Goal: Task Accomplishment & Management: Complete application form

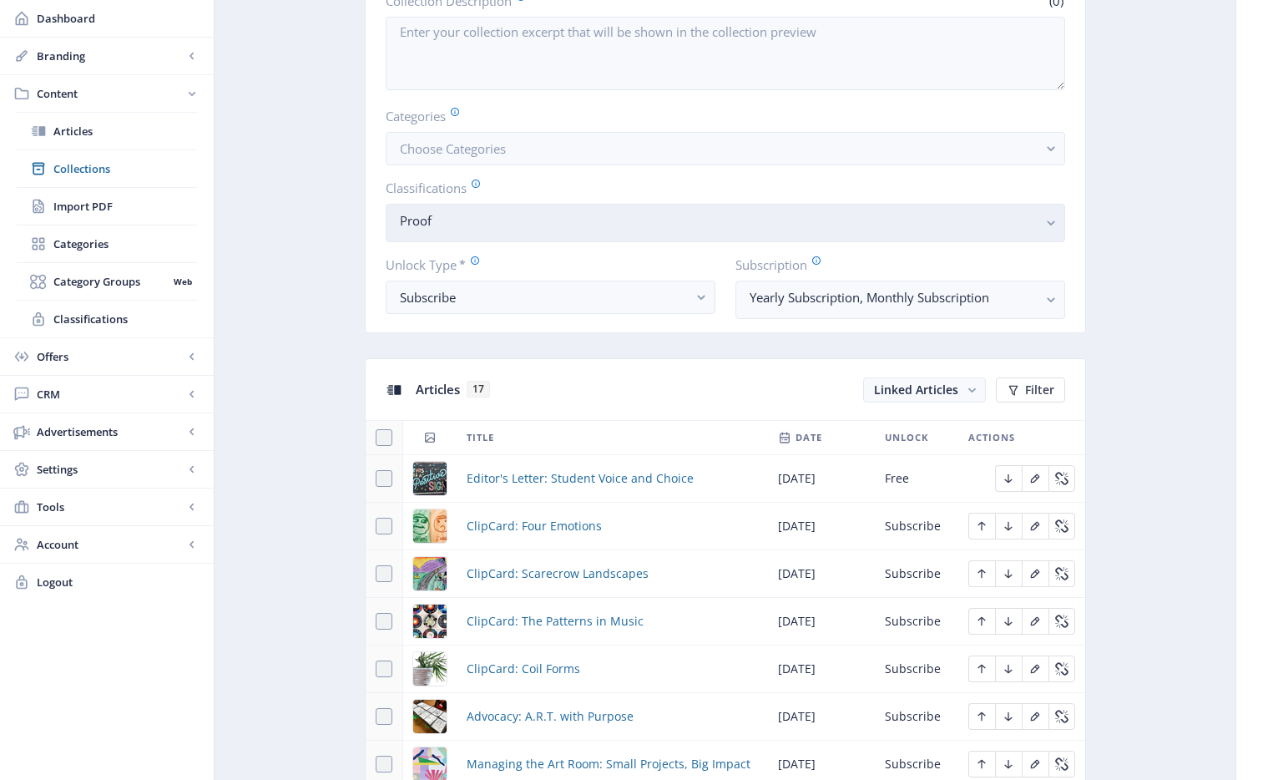
scroll to position [487, 0]
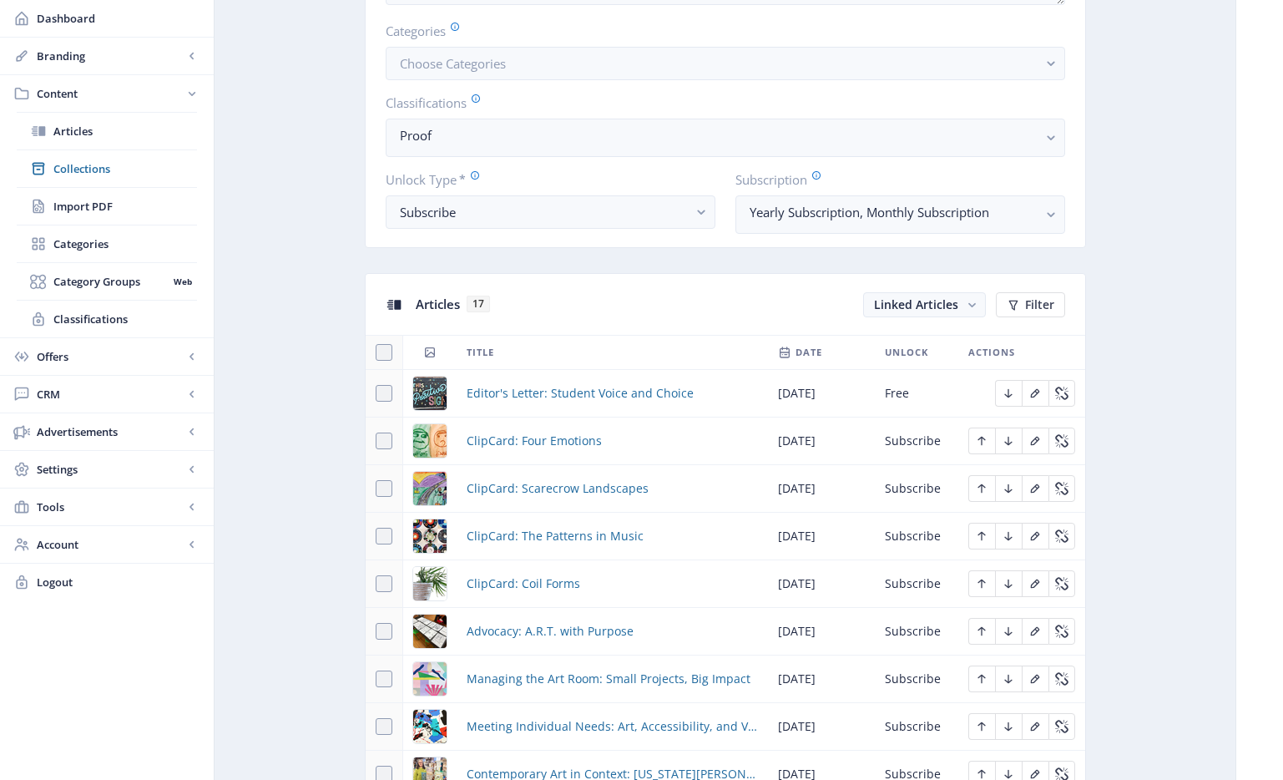
click at [617, 370] on td "Editor's Letter: Student Voice and Choice" at bounding box center [612, 394] width 311 height 48
click at [599, 392] on span "Editor's Letter: Student Voice and Choice" at bounding box center [580, 393] width 227 height 20
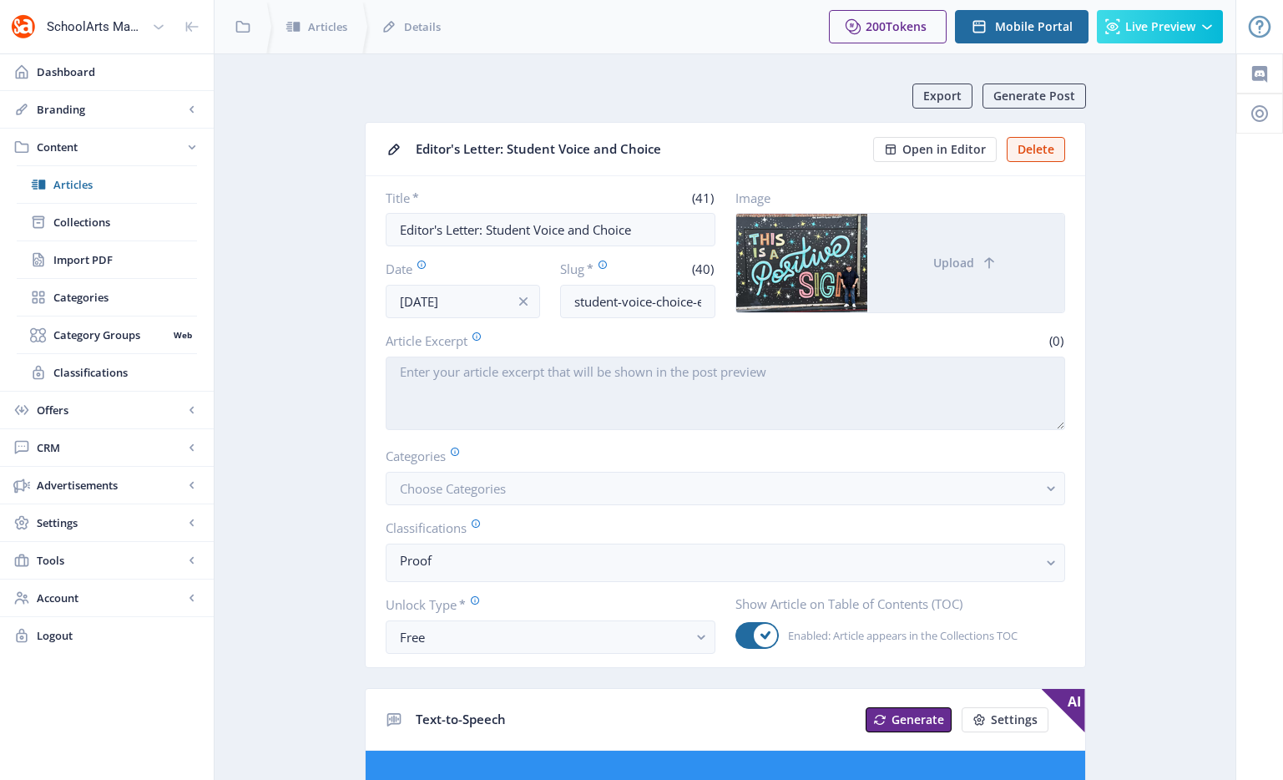
click at [399, 370] on textarea "Article Excerpt" at bounding box center [725, 392] width 679 height 73
paste textarea "[PERSON_NAME], SchoolArts editor-in-chief, discusses the importance of empoweri…"
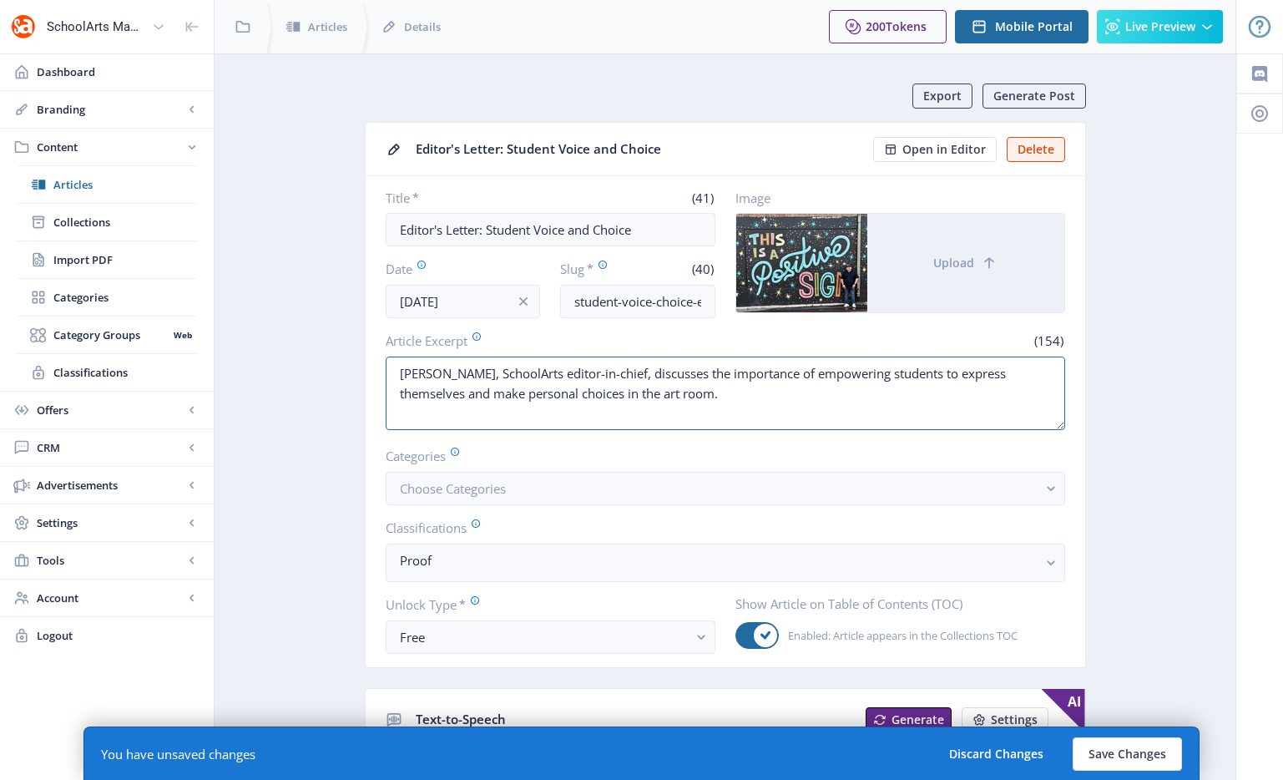
scroll to position [247, 0]
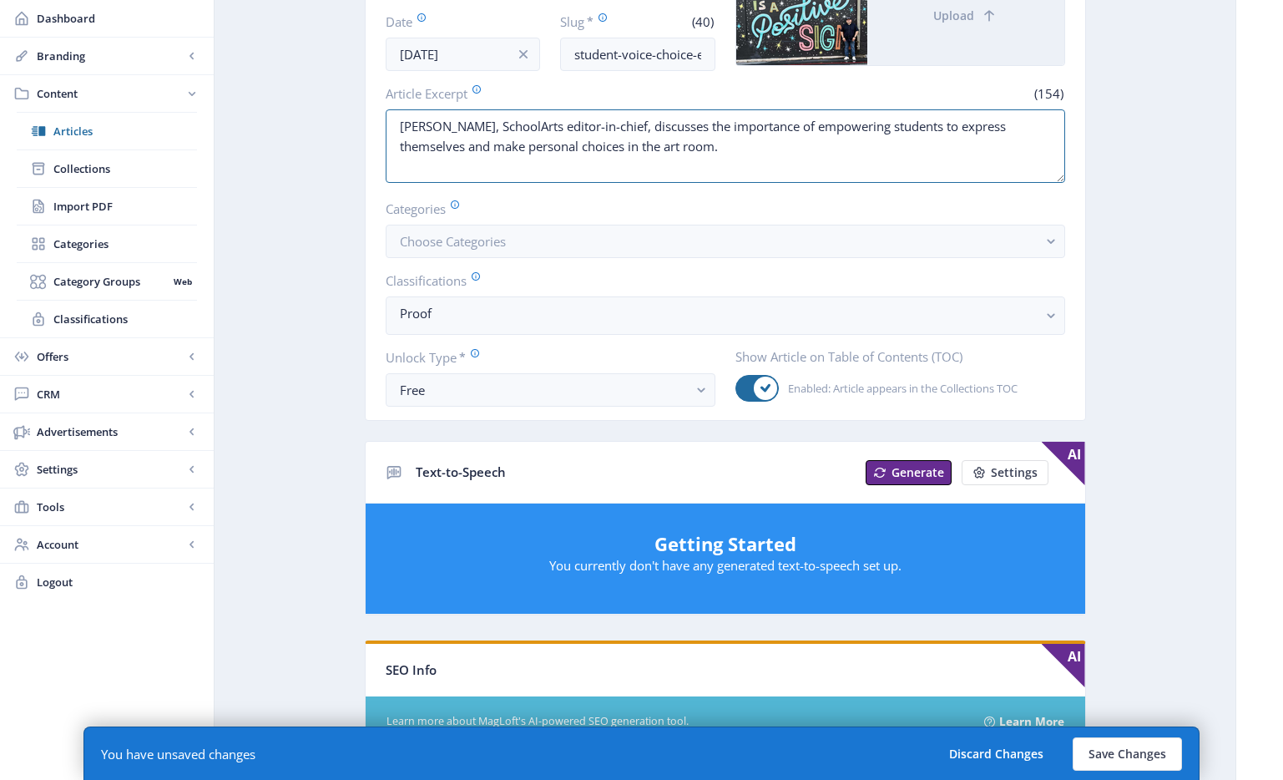
type textarea "[PERSON_NAME], SchoolArts editor-in-chief, discusses the importance of empoweri…"
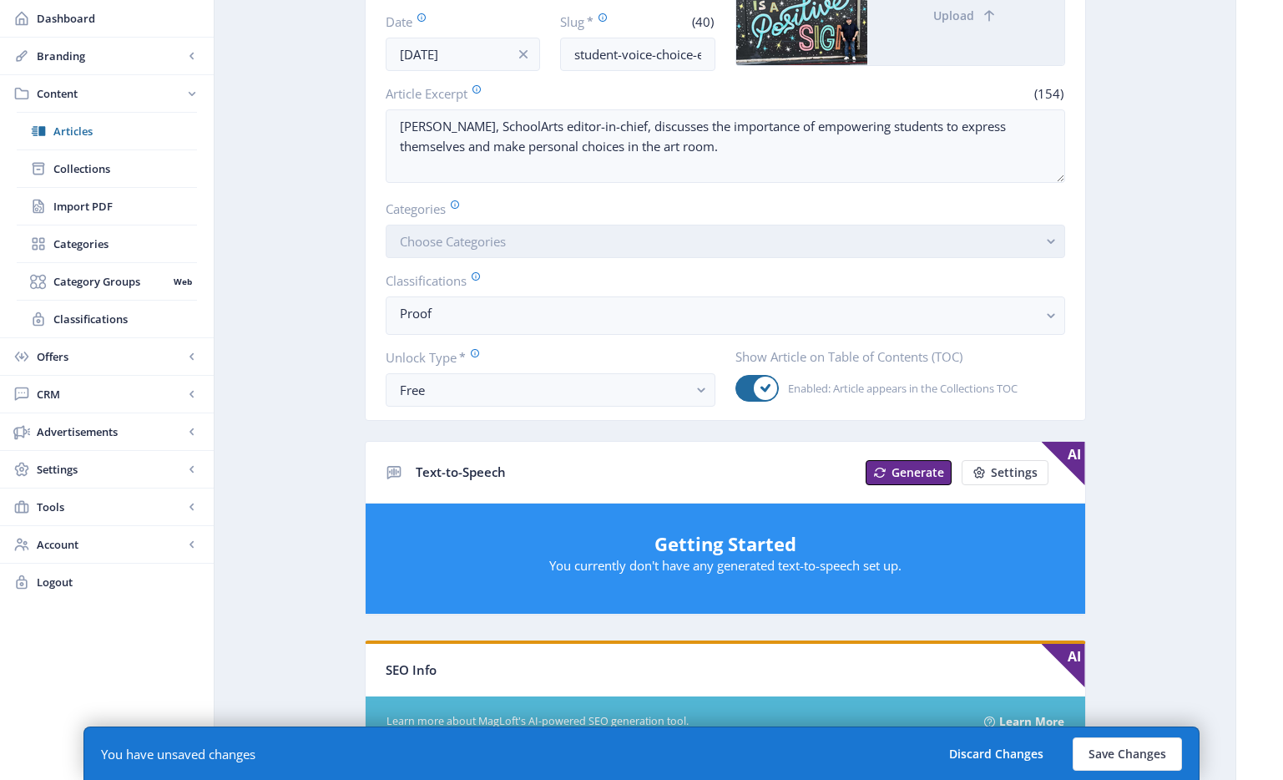
click at [606, 241] on button "Choose Categories" at bounding box center [725, 241] width 679 height 33
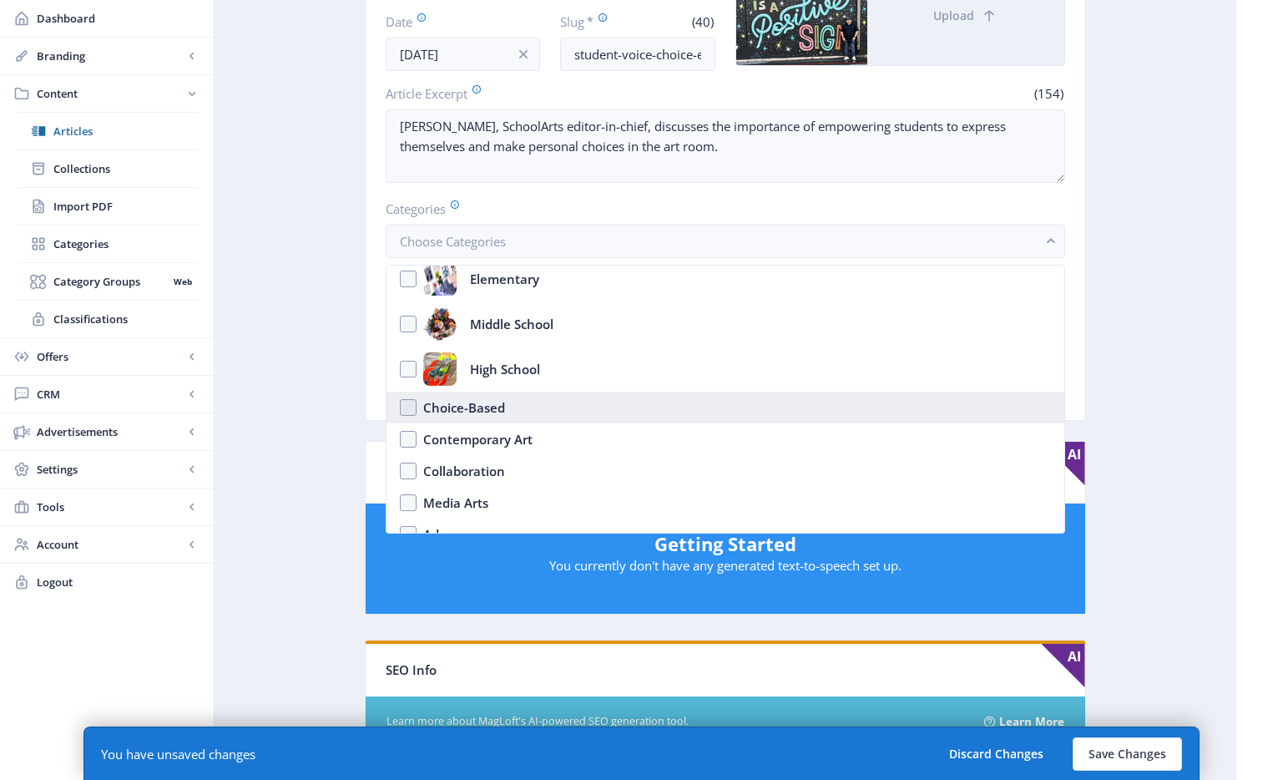
scroll to position [65, 0]
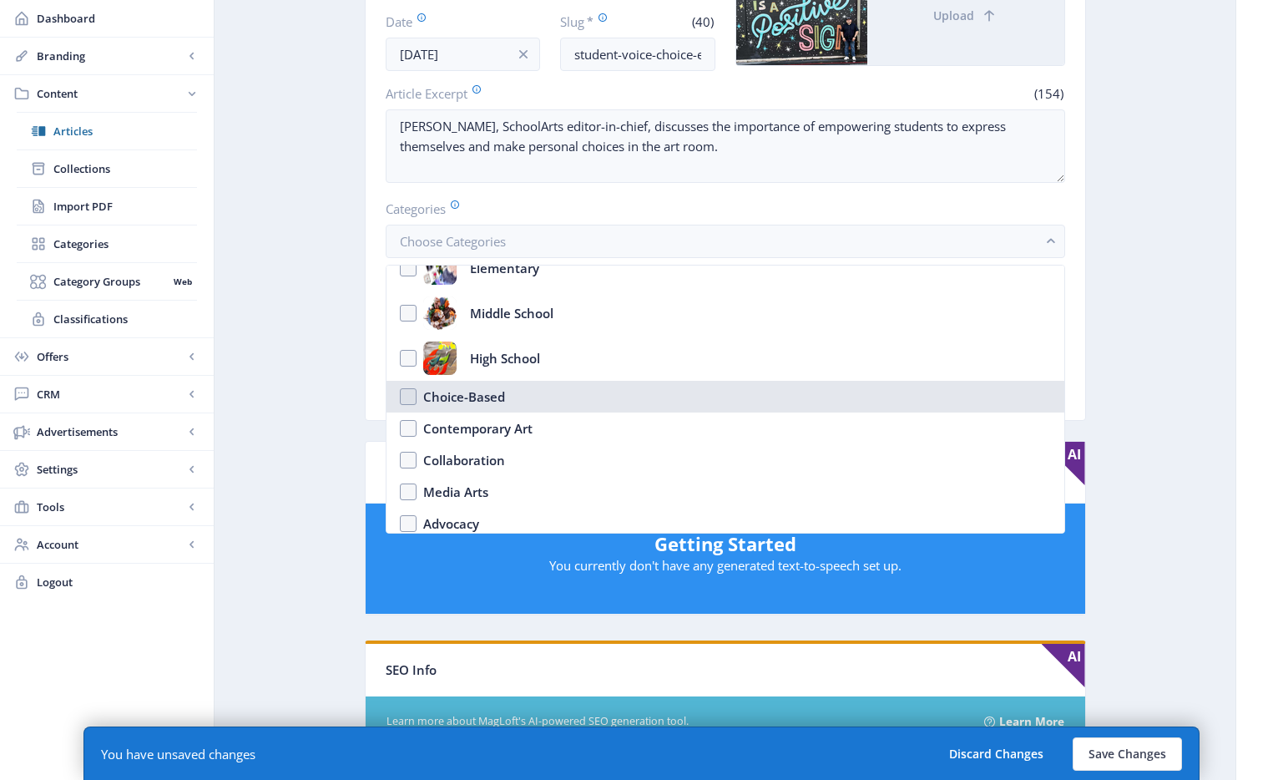
click at [498, 397] on div "Choice-Based" at bounding box center [464, 396] width 82 height 20
checkbox input "true"
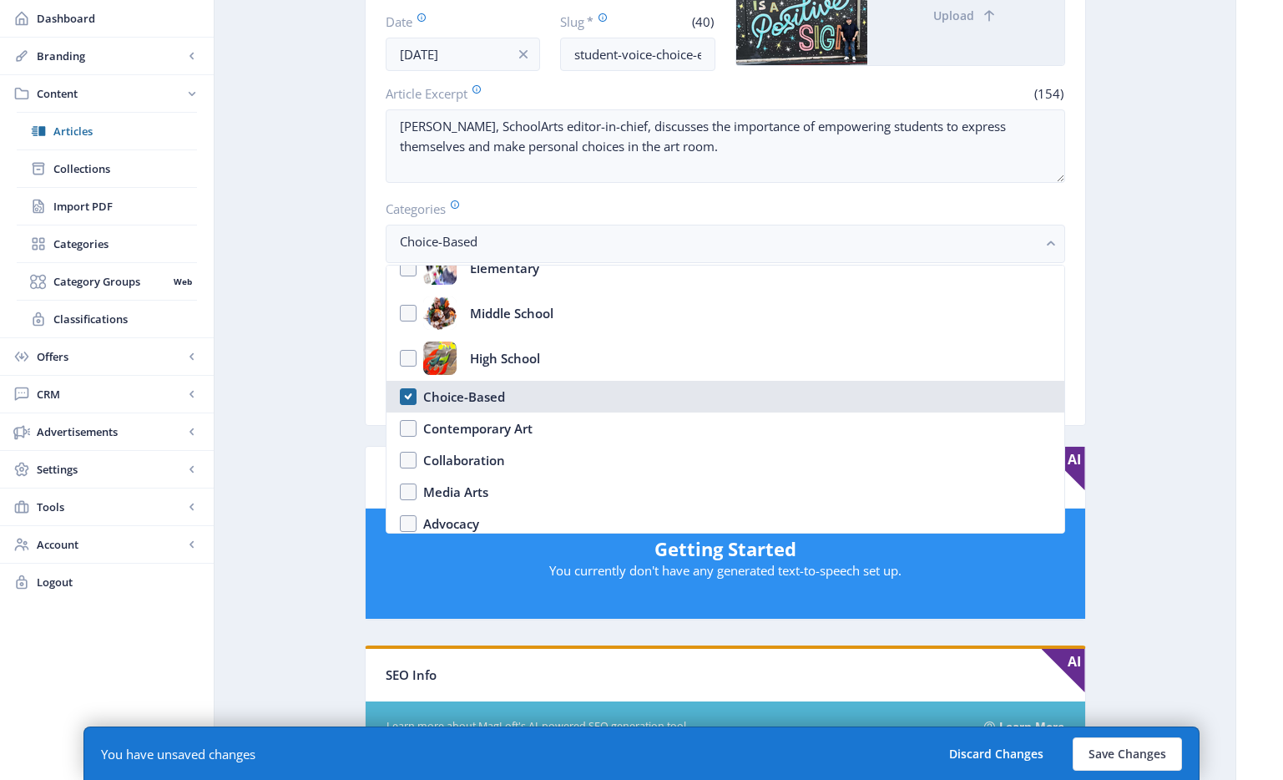
scroll to position [0, 0]
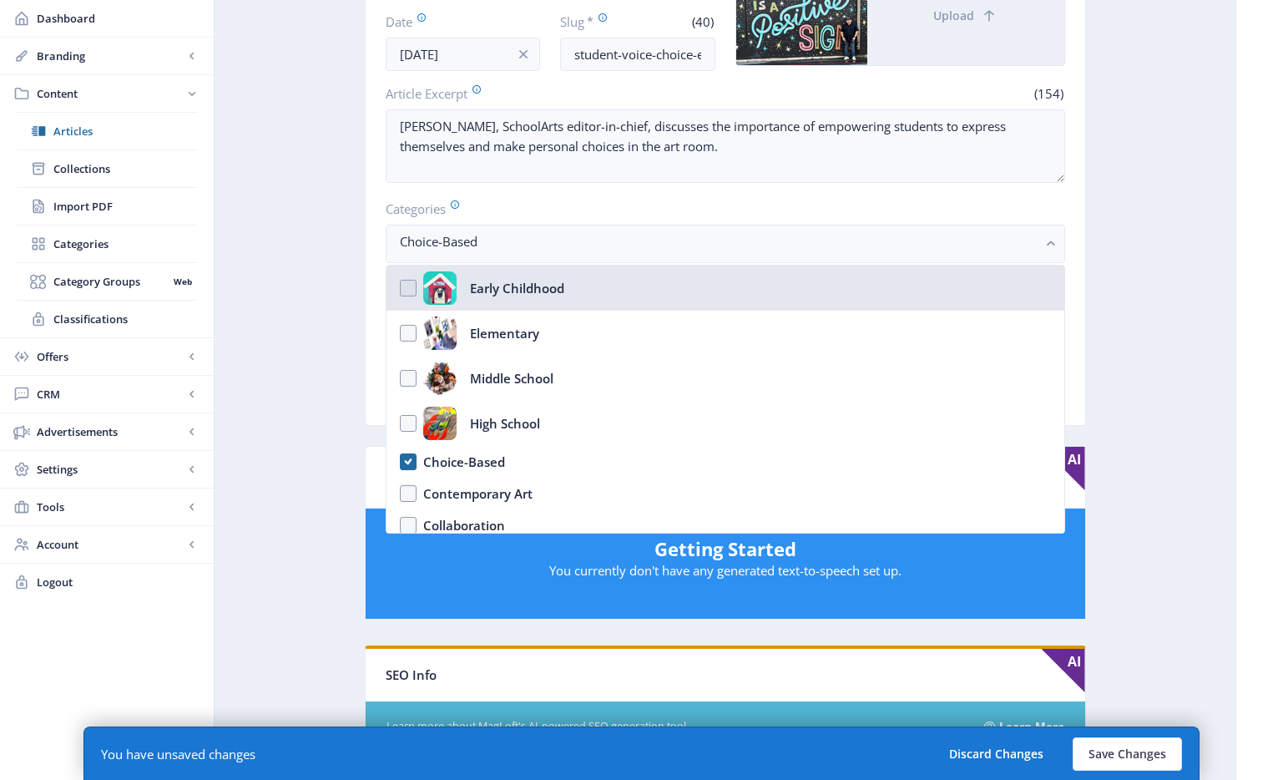
click at [494, 285] on div "Early Childhood" at bounding box center [517, 287] width 94 height 33
checkbox input "true"
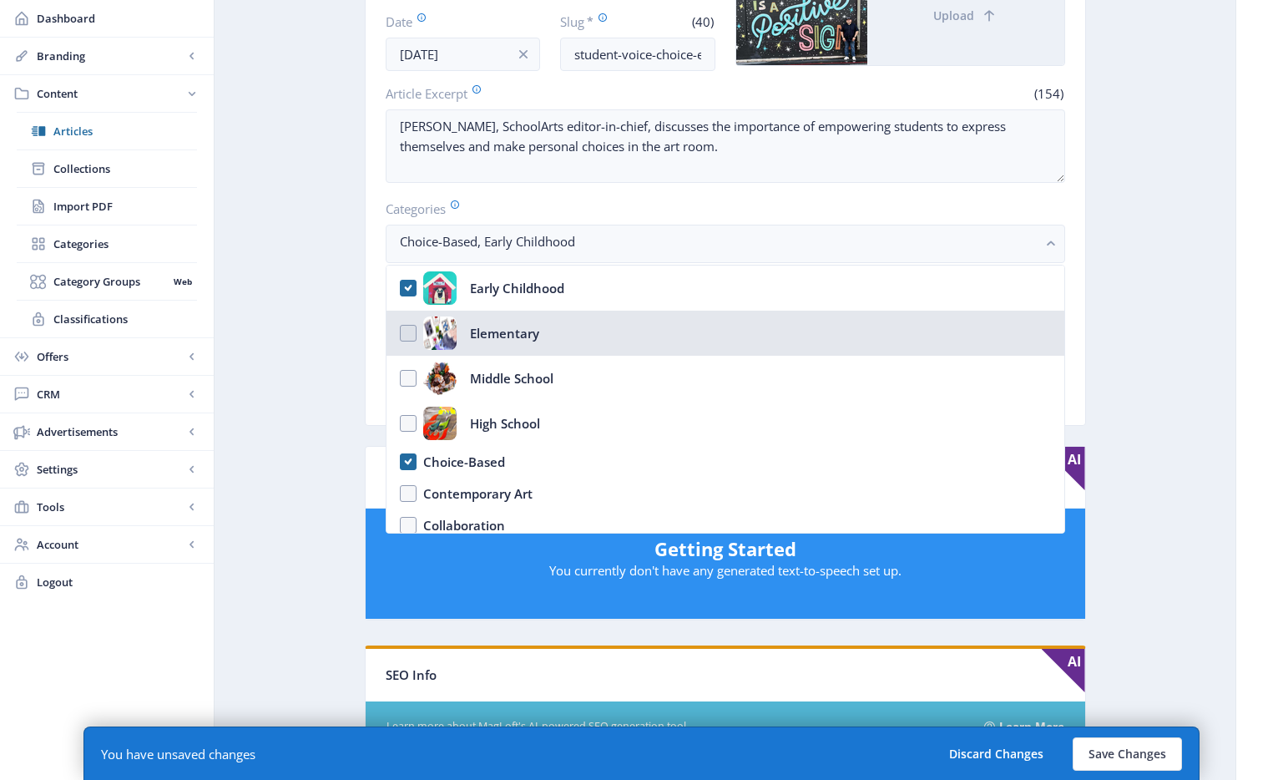
click at [503, 336] on div "Elementary" at bounding box center [504, 332] width 69 height 33
checkbox input "true"
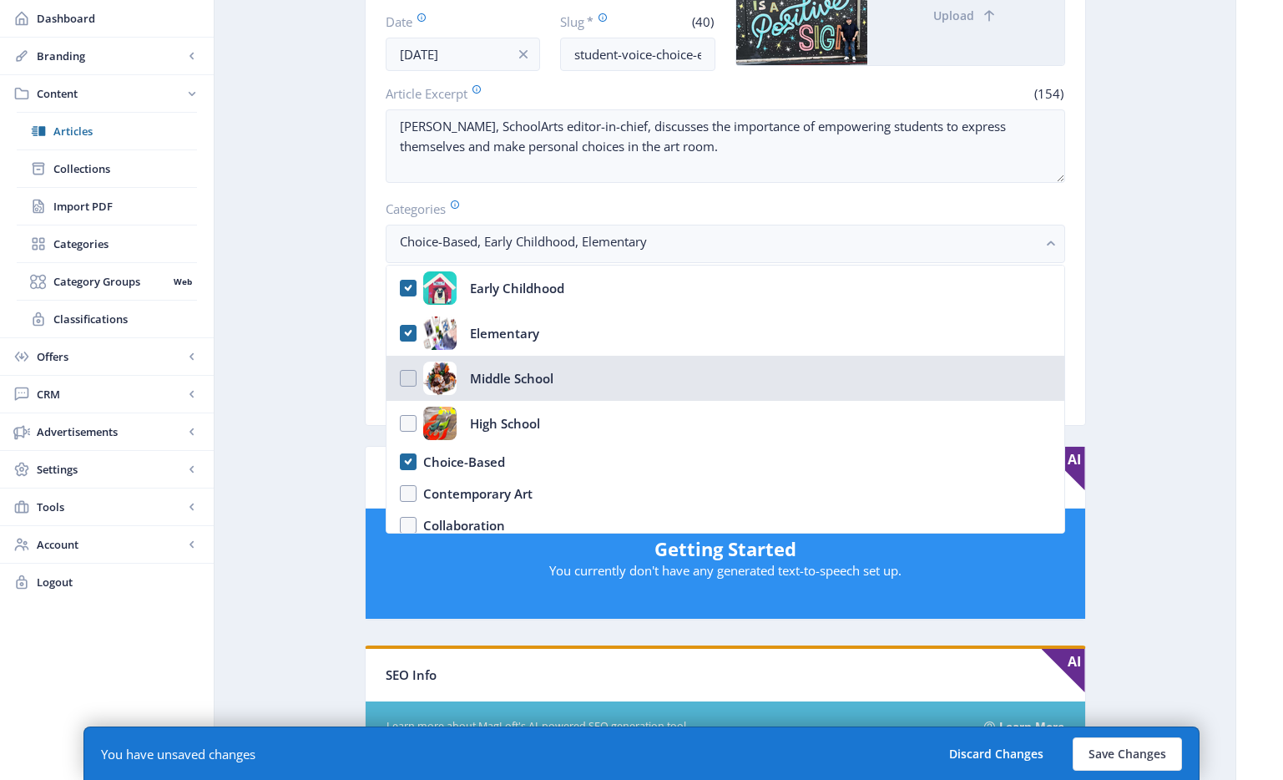
click at [506, 384] on div "Middle School" at bounding box center [511, 377] width 83 height 33
checkbox input "true"
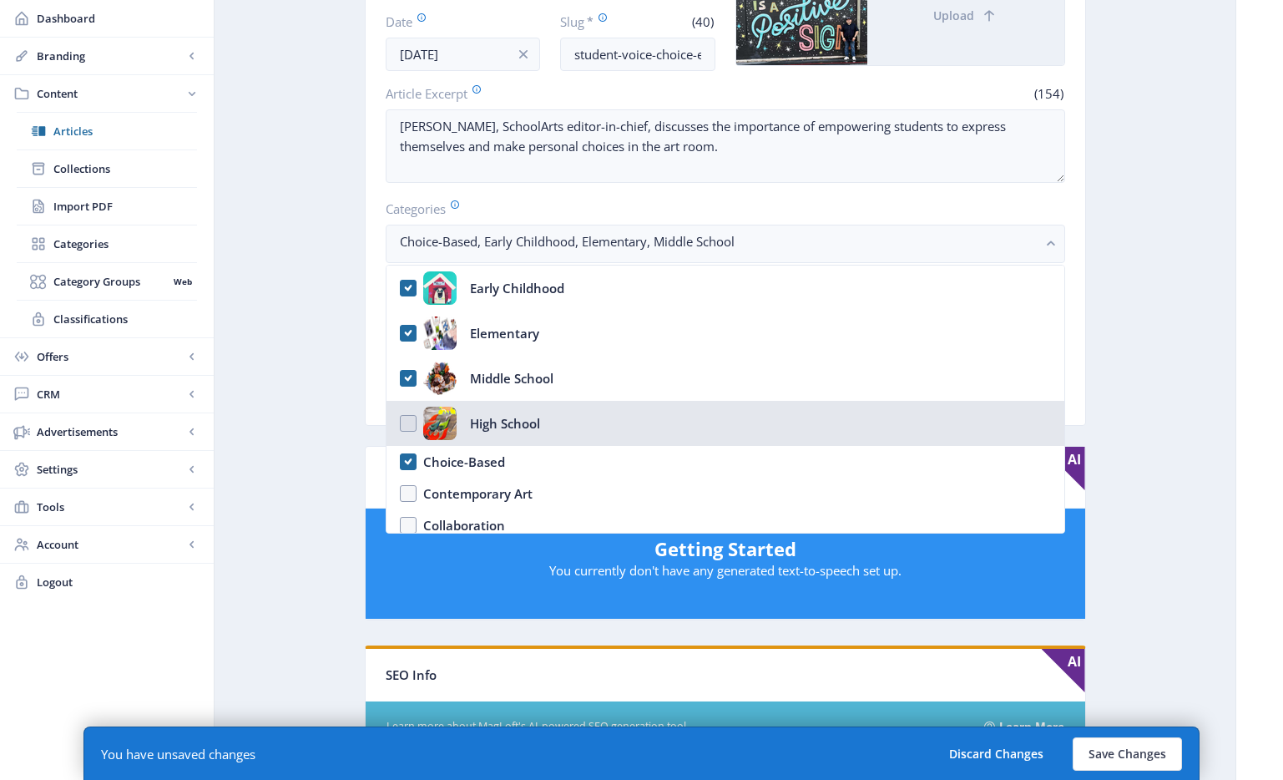
click at [509, 420] on div "High School" at bounding box center [505, 423] width 70 height 33
checkbox input "true"
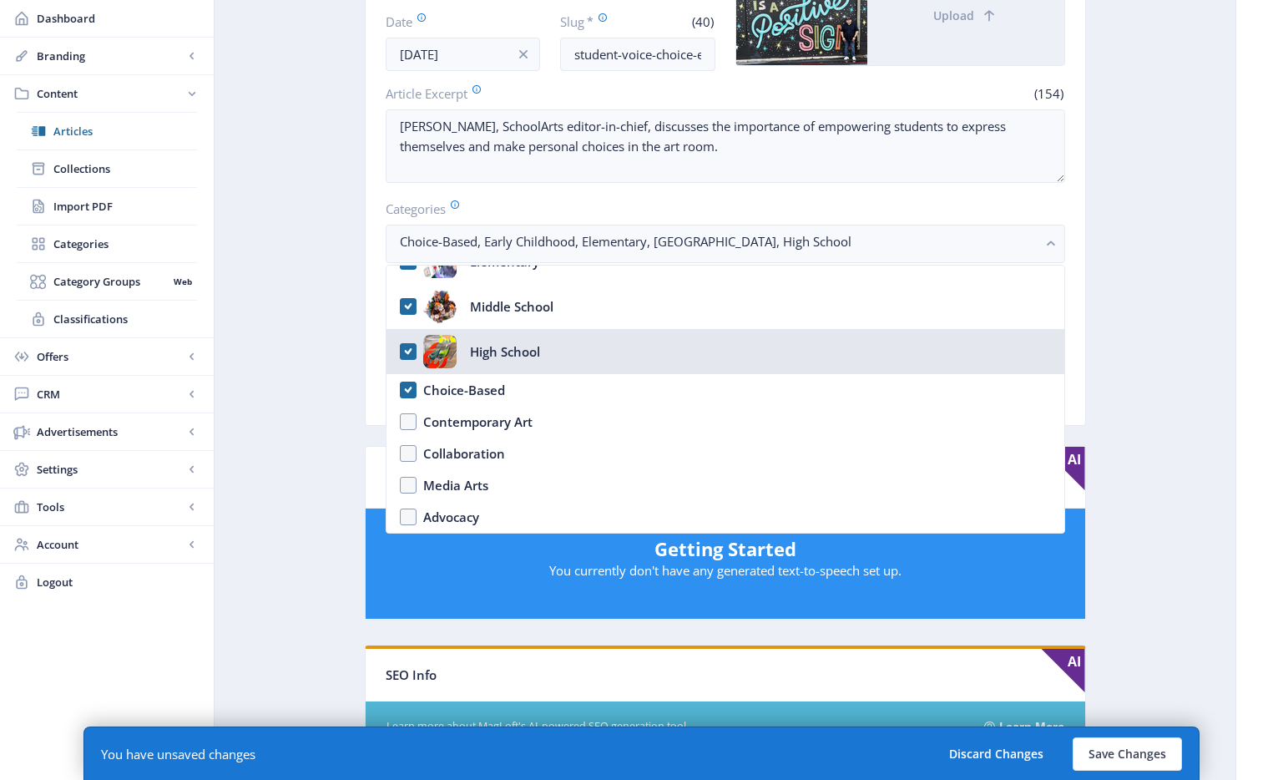
scroll to position [137, 0]
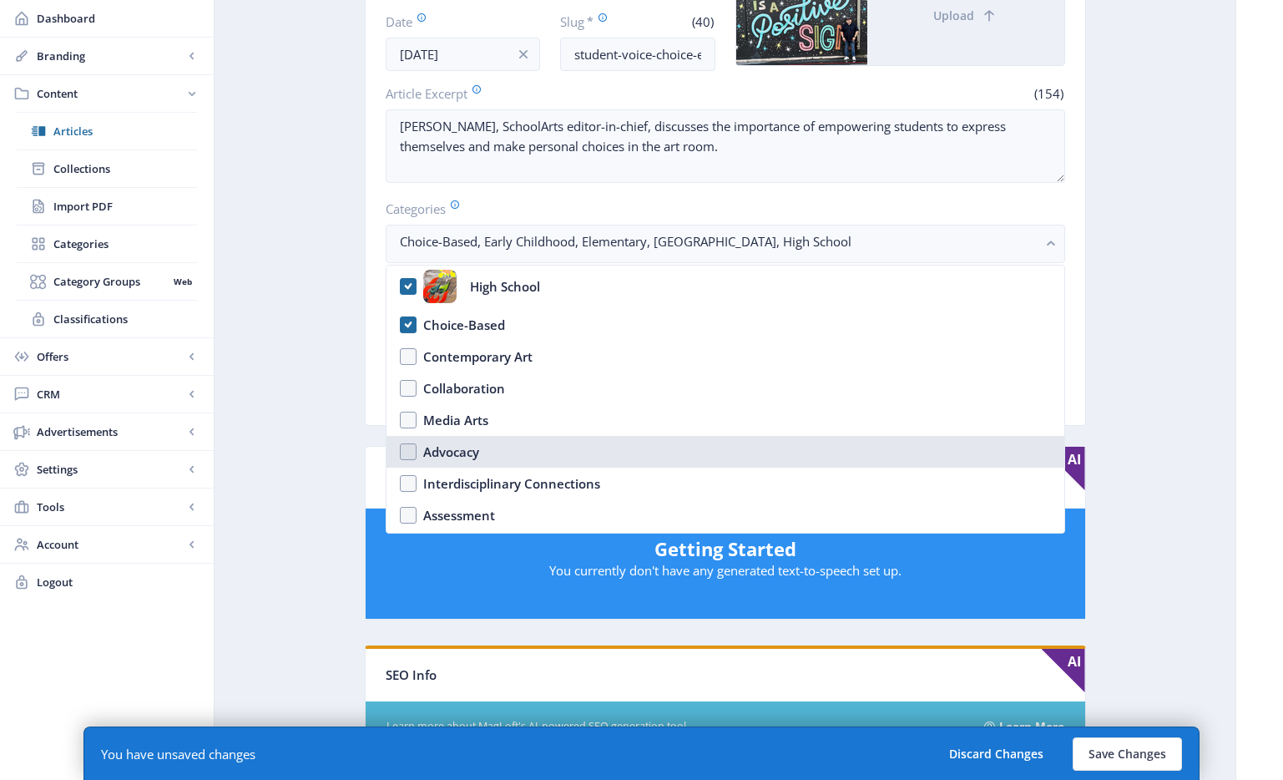
click at [494, 456] on nb-option "Advocacy" at bounding box center [725, 452] width 678 height 32
checkbox input "true"
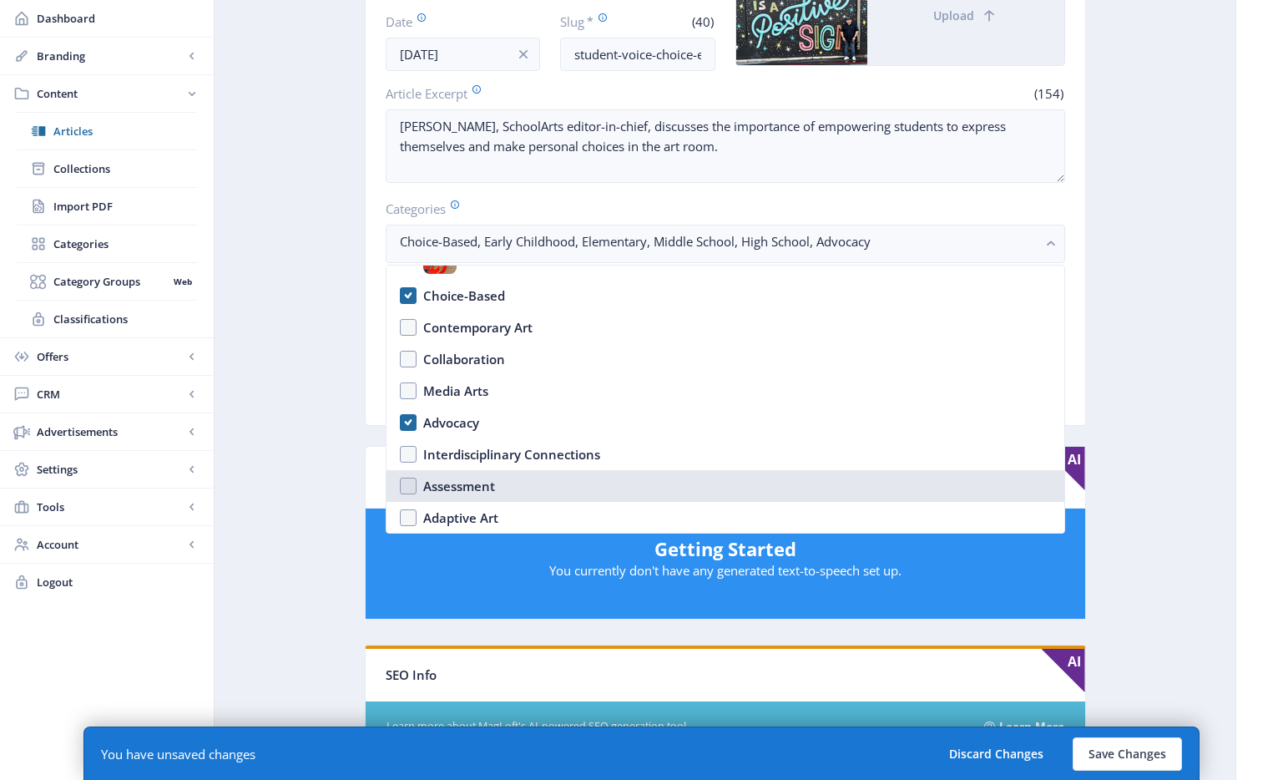
click at [491, 476] on div "Assessment" at bounding box center [459, 486] width 72 height 20
checkbox input "true"
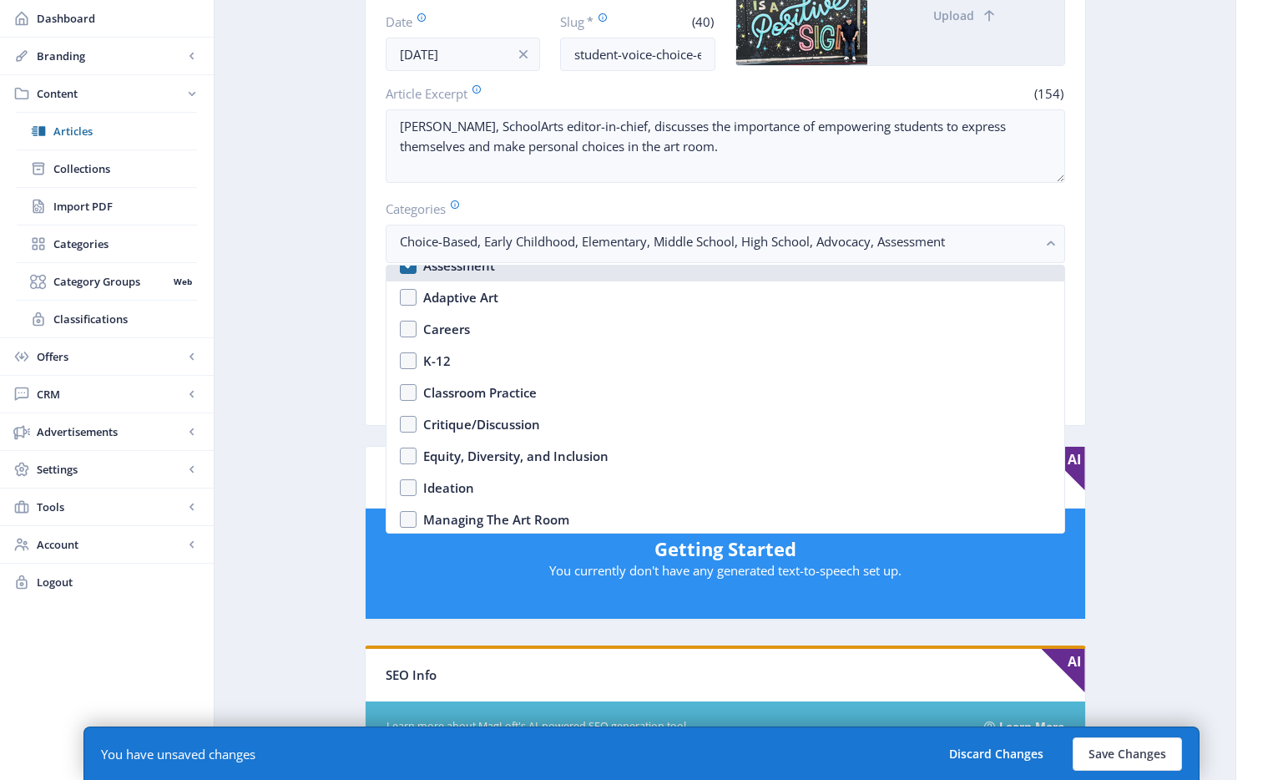
scroll to position [472, 0]
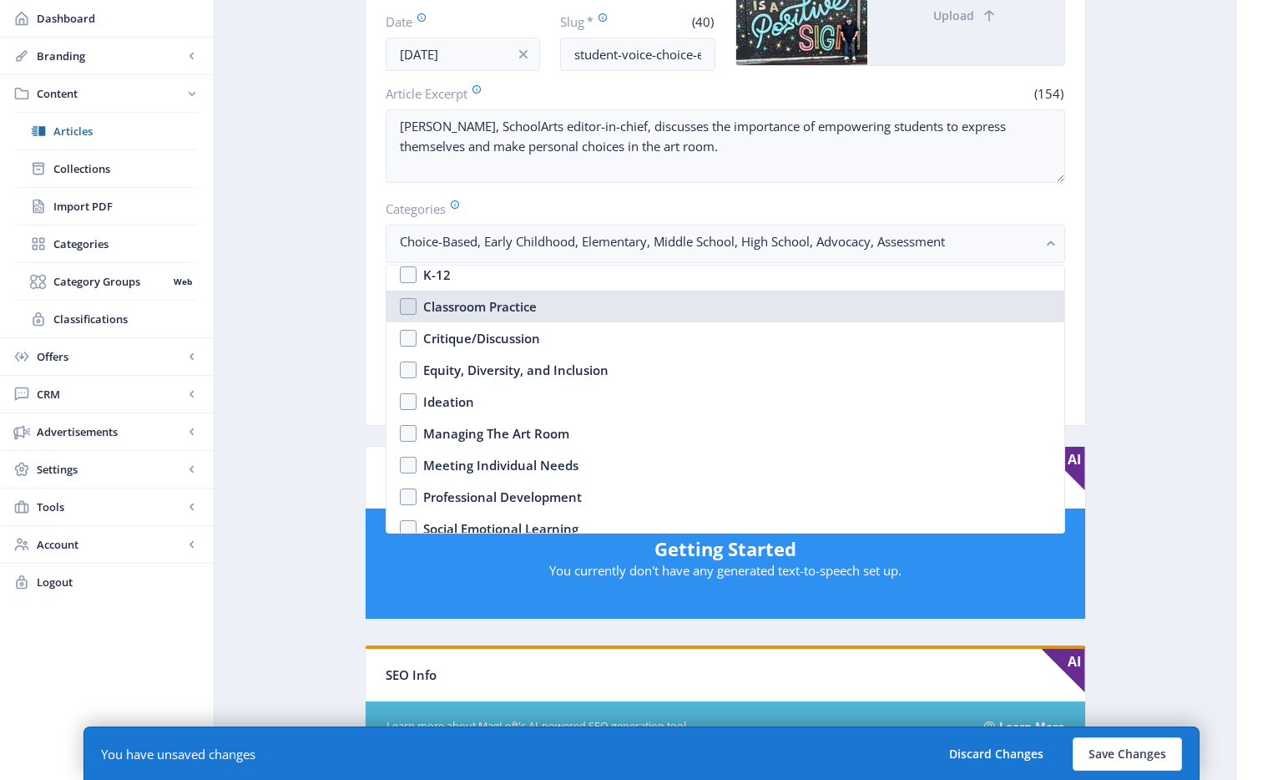
click at [506, 311] on div "Classroom Practice" at bounding box center [480, 306] width 114 height 20
checkbox input "true"
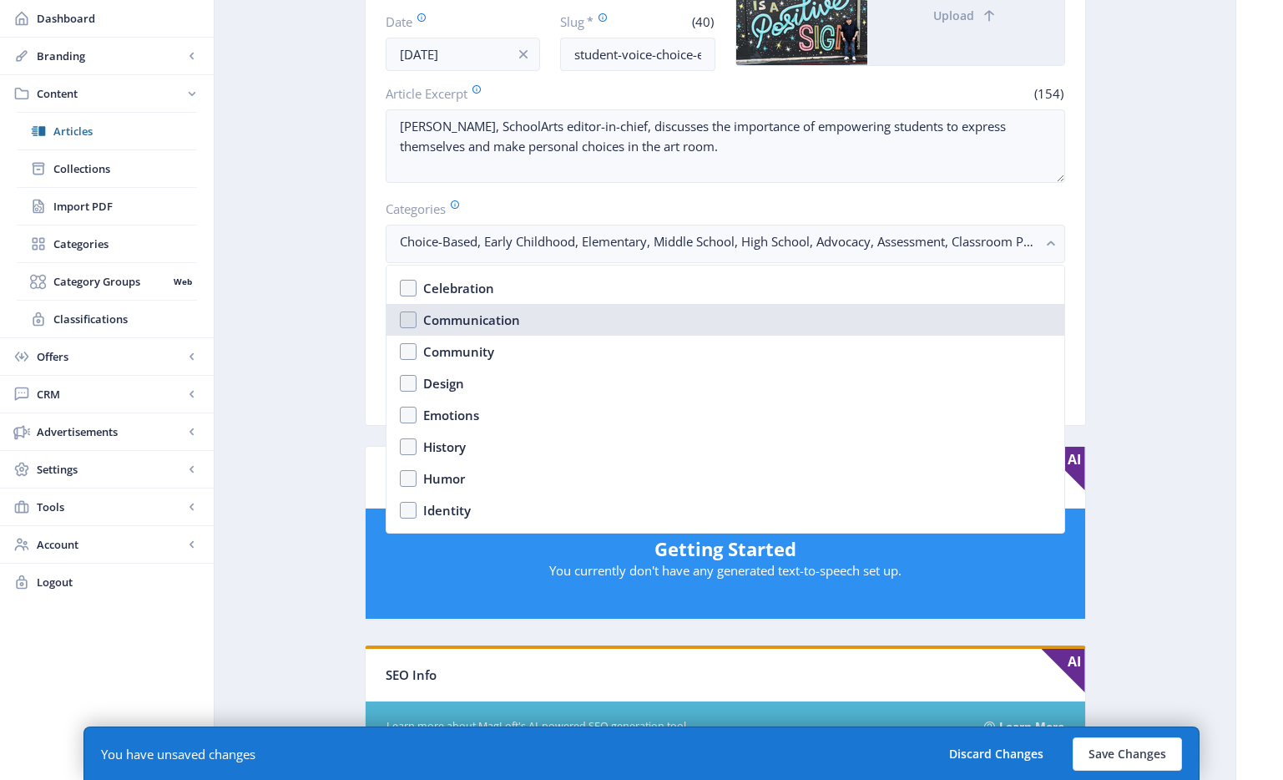
click at [476, 311] on div "Communication" at bounding box center [471, 320] width 97 height 20
checkbox input "true"
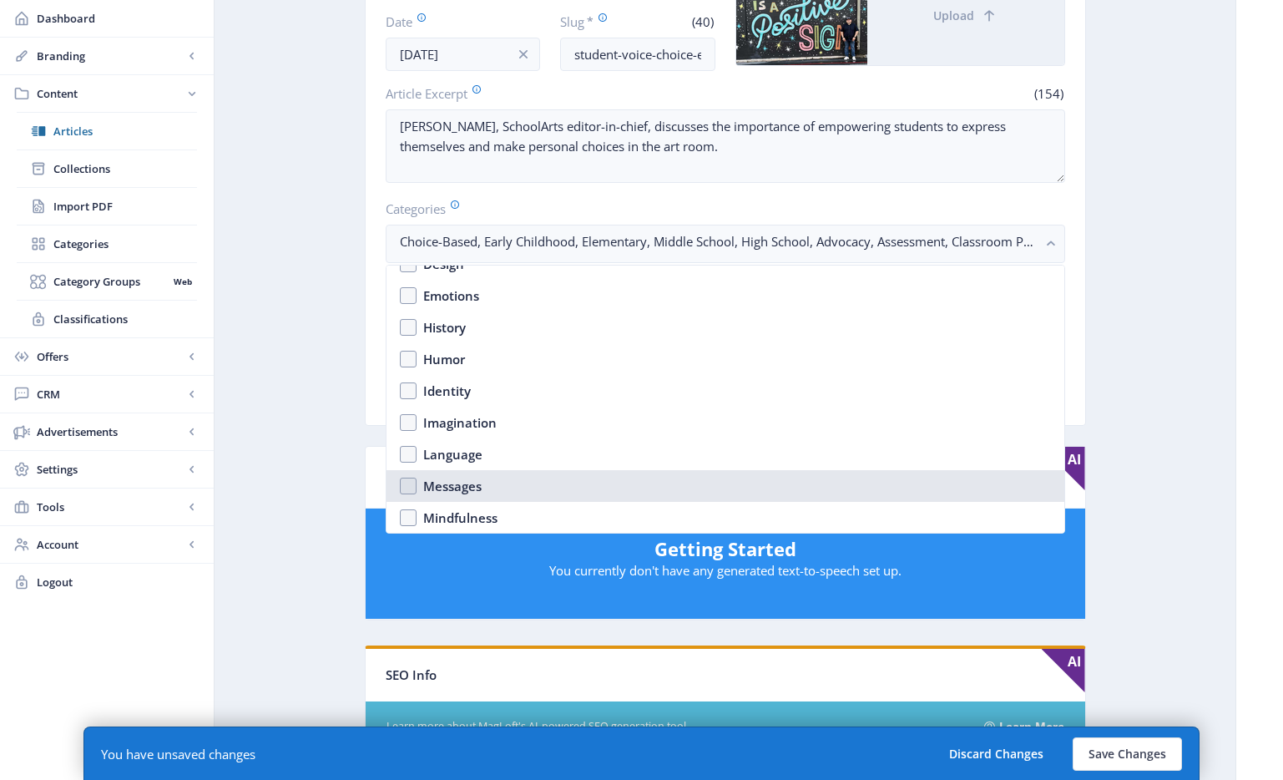
click at [518, 478] on nb-option "Messages" at bounding box center [725, 486] width 678 height 32
checkbox input "true"
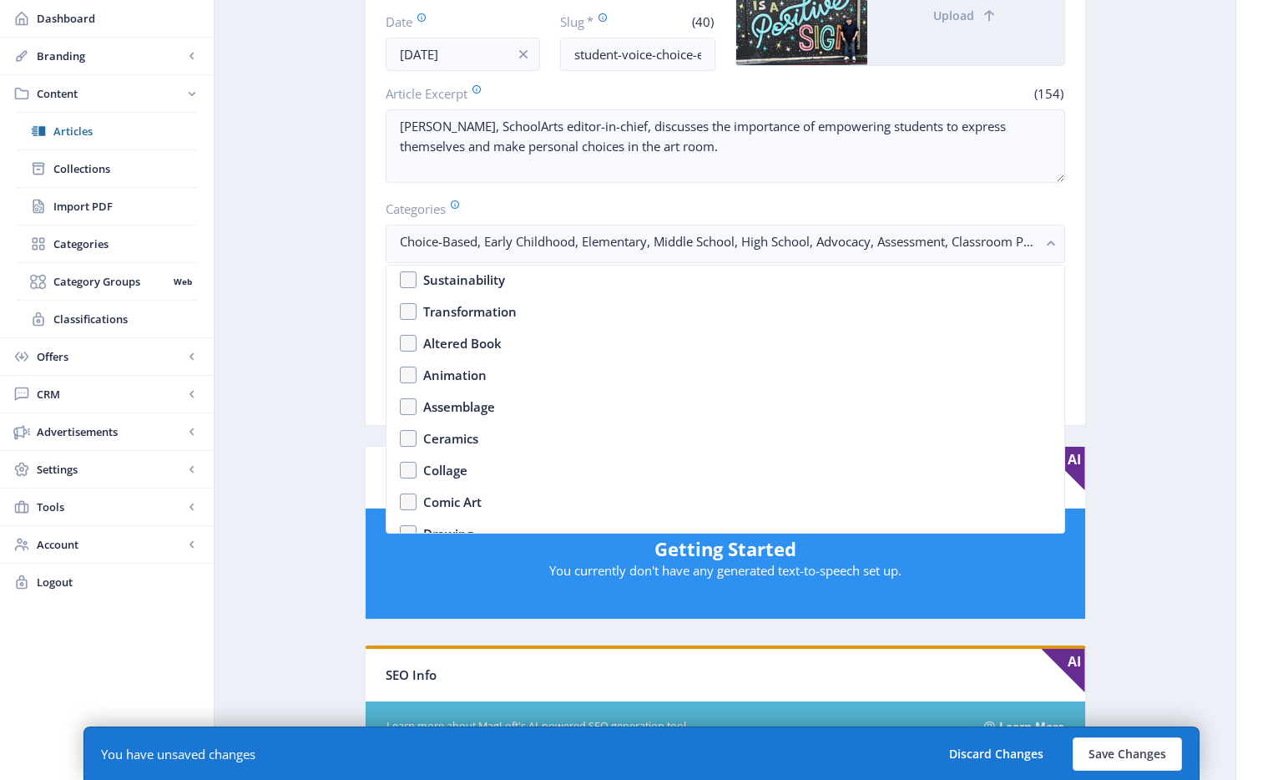
scroll to position [1177, 0]
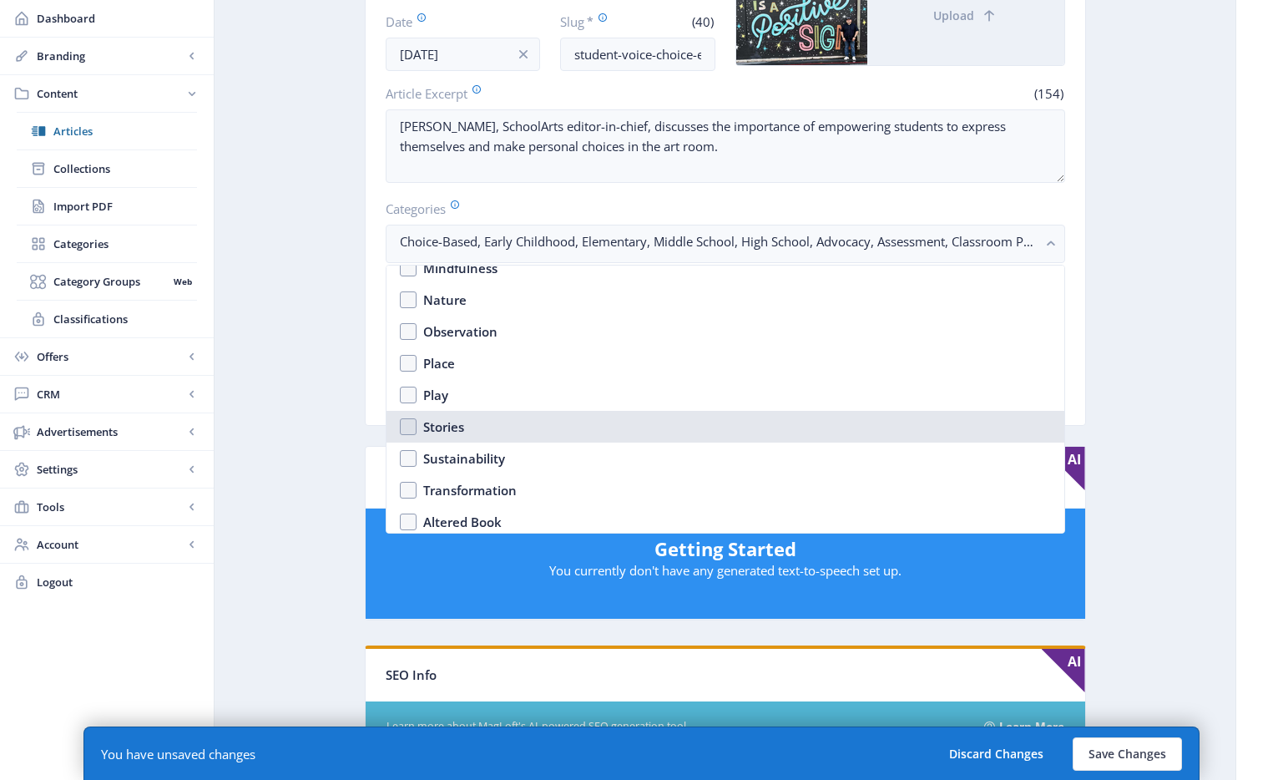
click at [491, 432] on nb-option "Stories" at bounding box center [725, 427] width 678 height 32
checkbox input "true"
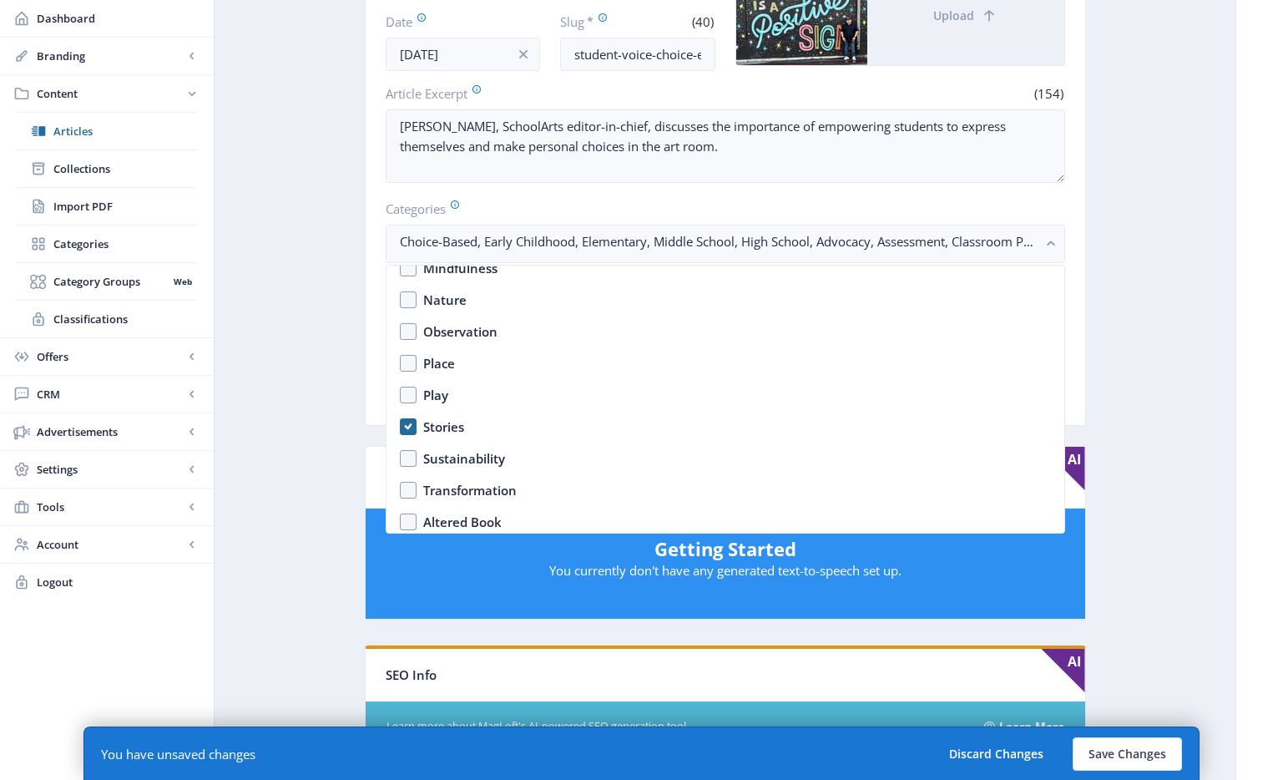
click at [1165, 329] on app-content-article "Export Generate Post Editor's Letter: Student Voice and Choice Open in Editor D…" at bounding box center [725, 592] width 962 height 1513
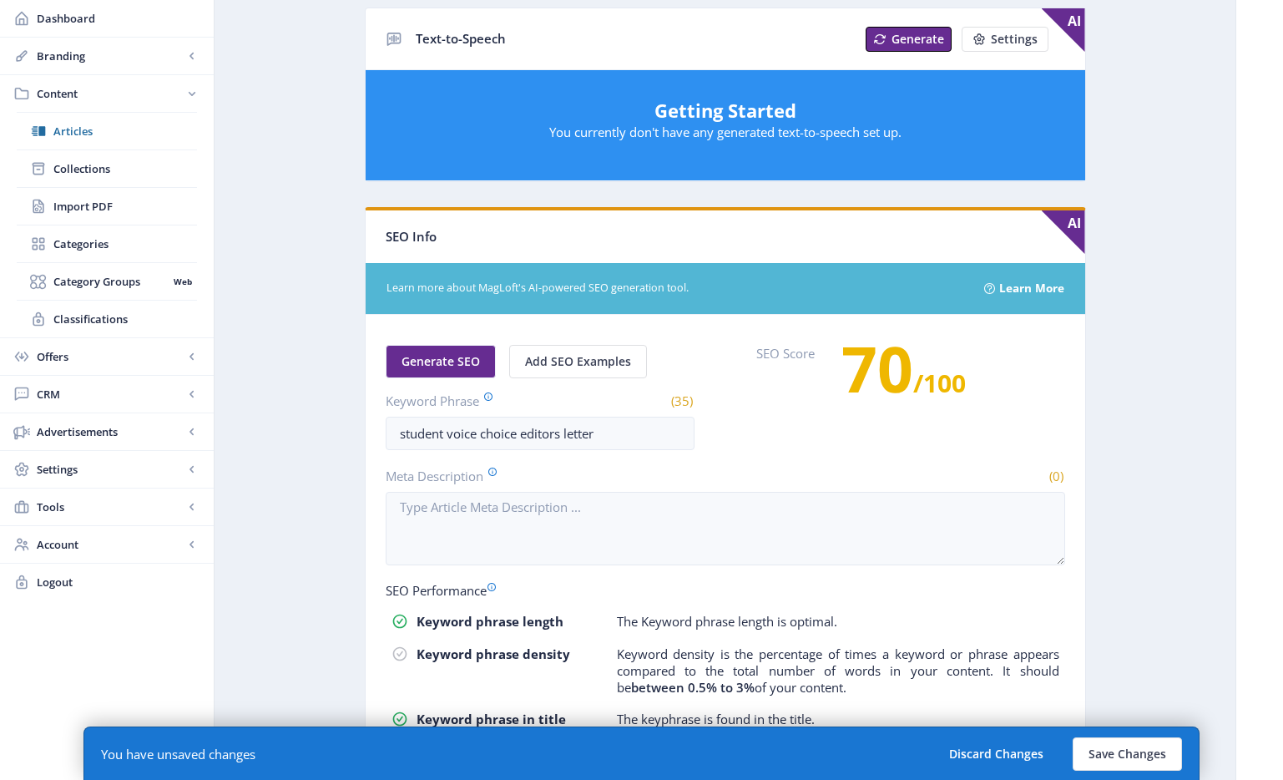
scroll to position [850, 0]
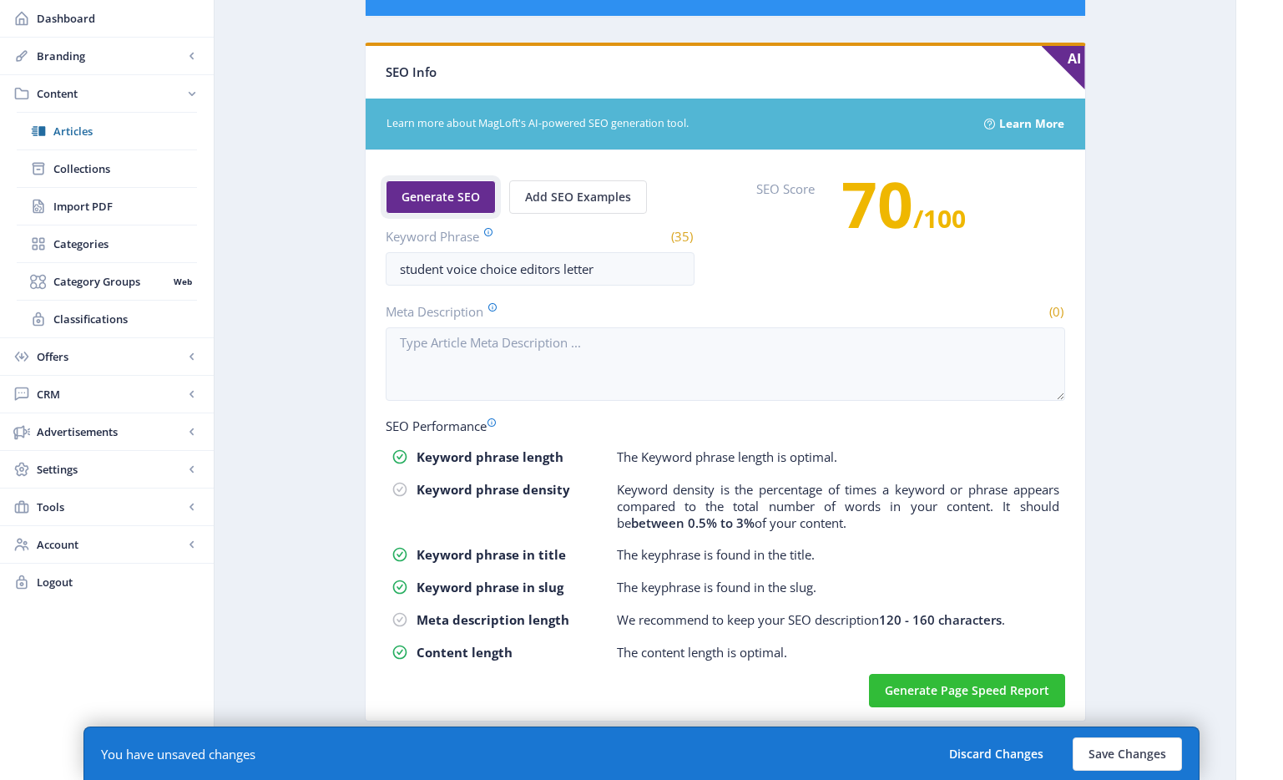
click at [427, 209] on button "Generate SEO" at bounding box center [441, 196] width 110 height 33
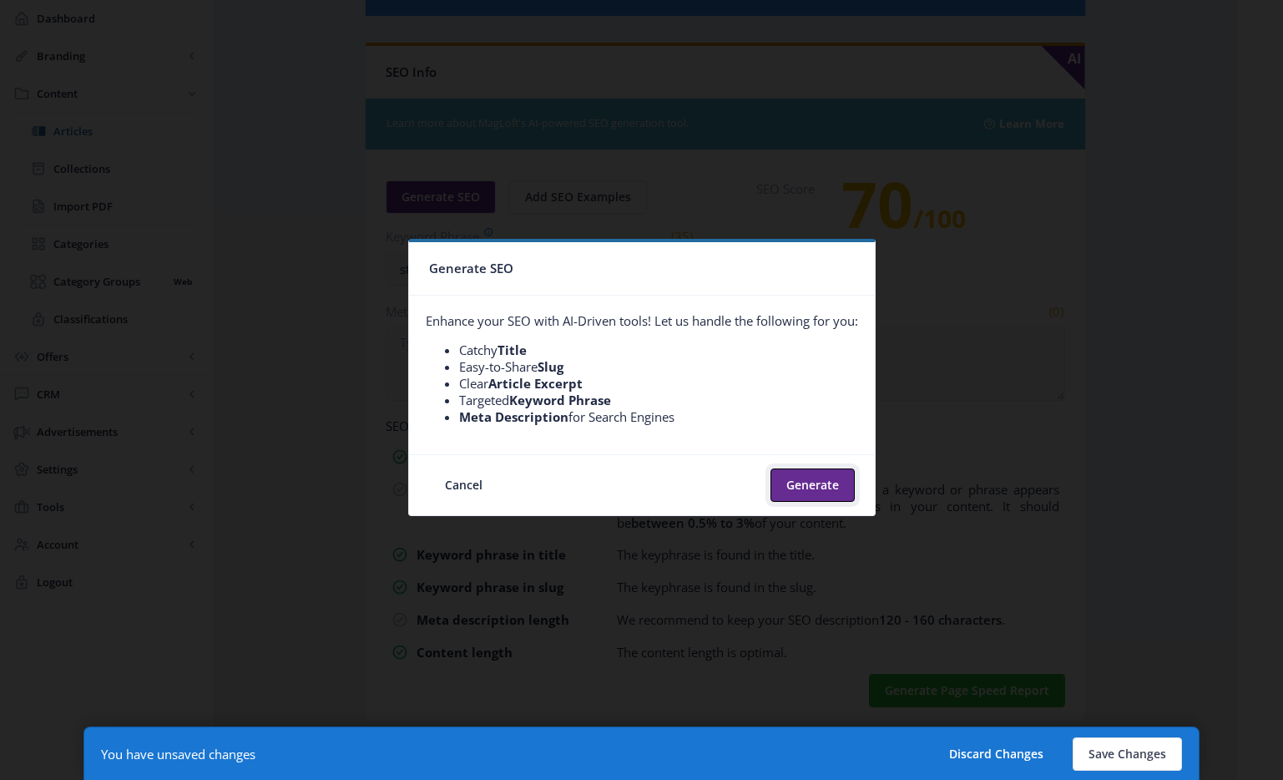
click at [805, 481] on button "Generate" at bounding box center [812, 484] width 84 height 33
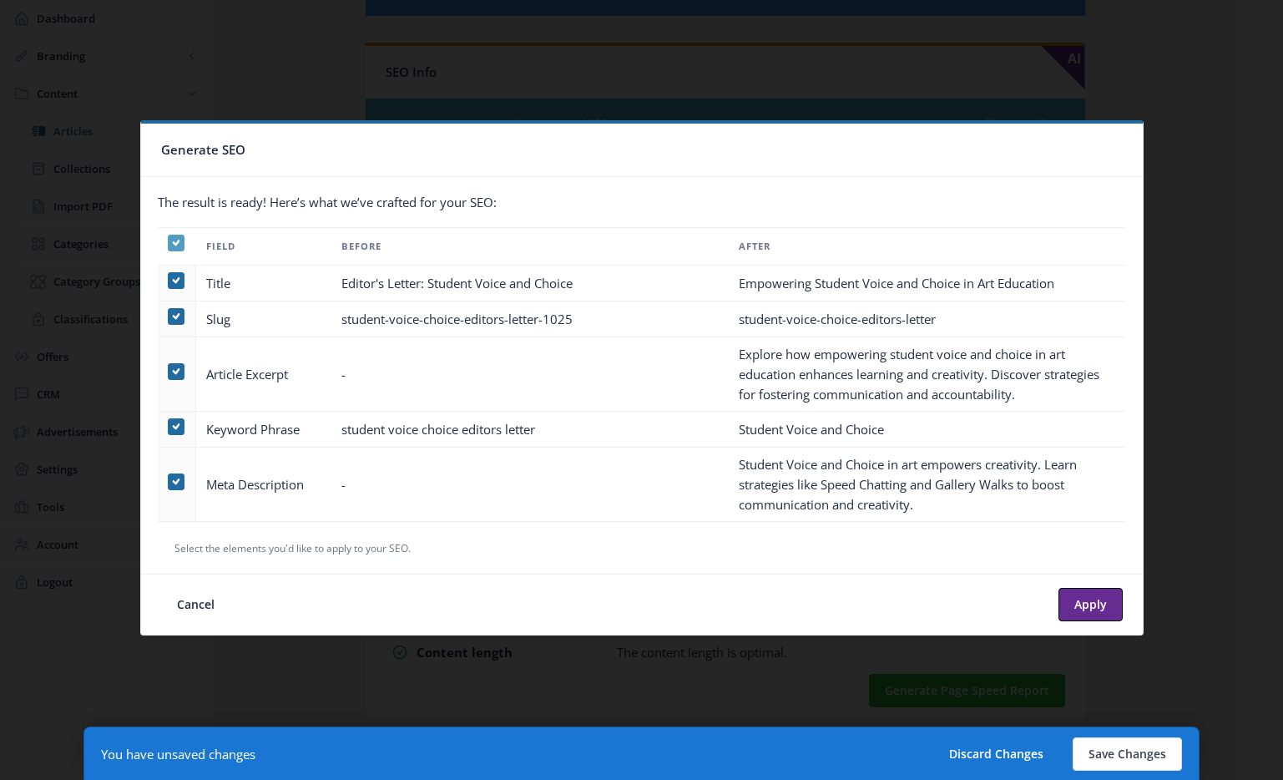
click at [183, 240] on span at bounding box center [176, 243] width 17 height 17
click at [169, 242] on input "checkbox" at bounding box center [168, 242] width 1 height 1
checkbox input "false"
click at [179, 475] on span at bounding box center [176, 481] width 17 height 17
click at [169, 481] on input "checkbox" at bounding box center [168, 481] width 1 height 1
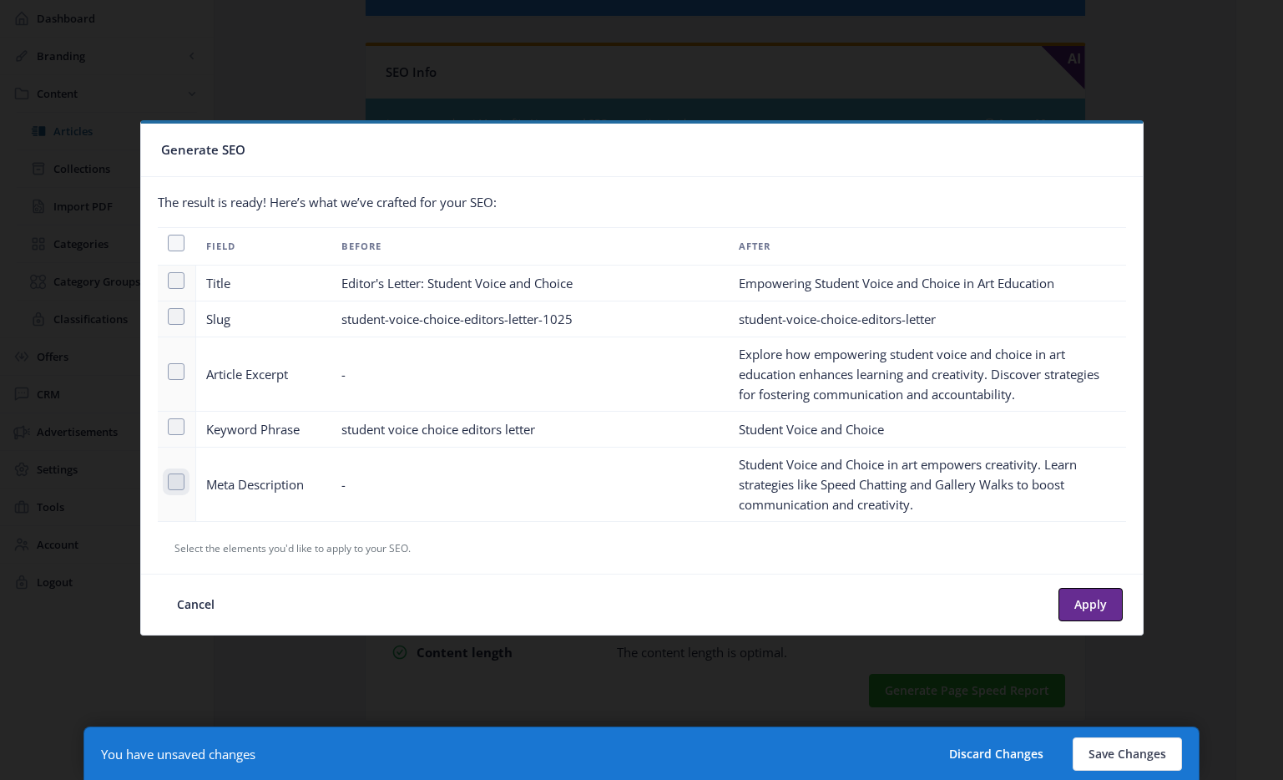
checkbox input "true"
click at [1094, 594] on button "Apply" at bounding box center [1090, 604] width 64 height 33
type textarea "Student Voice and Choice in art empowers creativity. Learn strategies like Spee…"
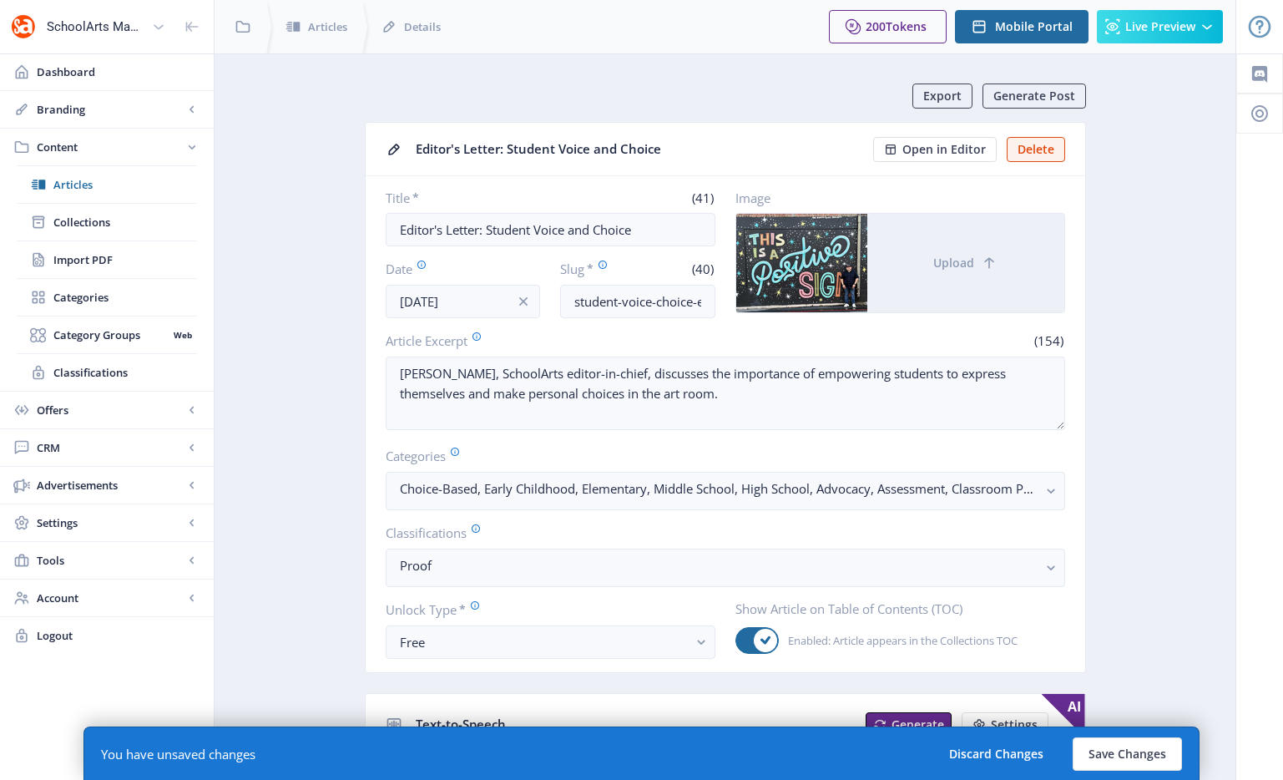
scroll to position [850, 0]
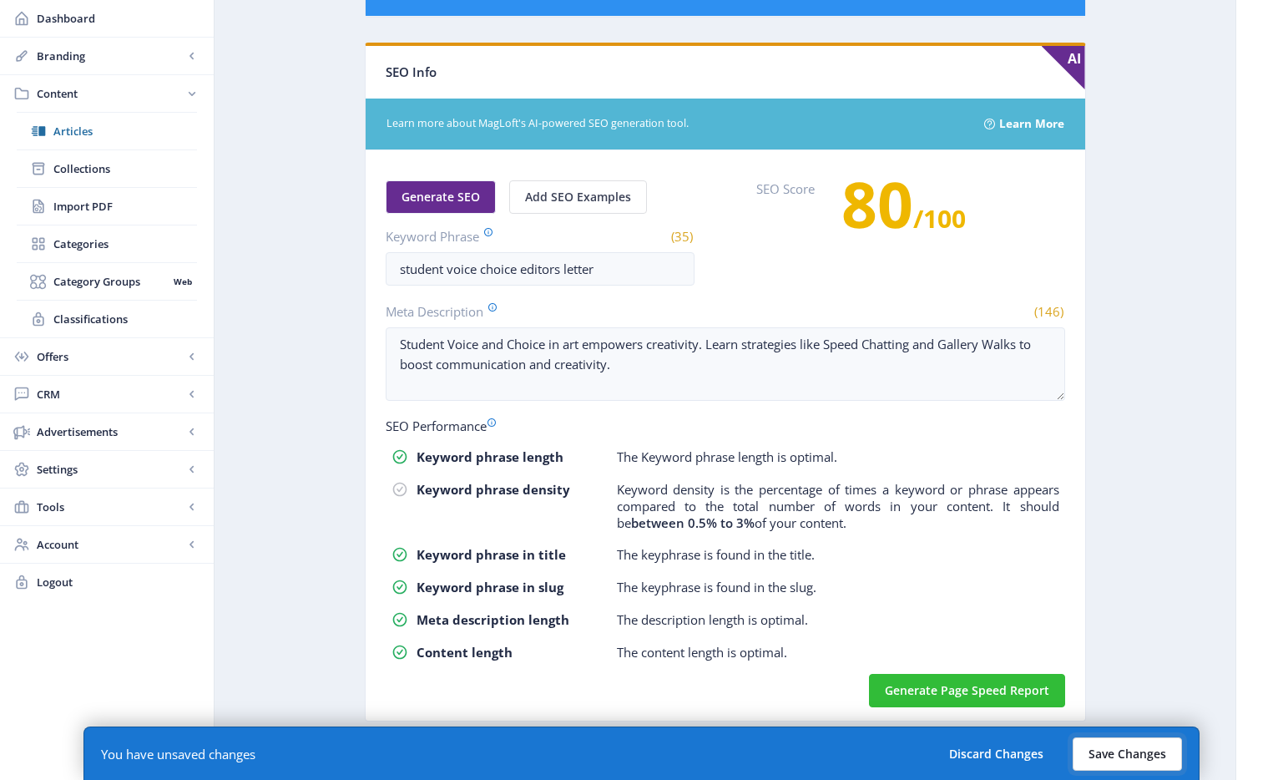
click at [1135, 748] on button "Save Changes" at bounding box center [1127, 753] width 109 height 33
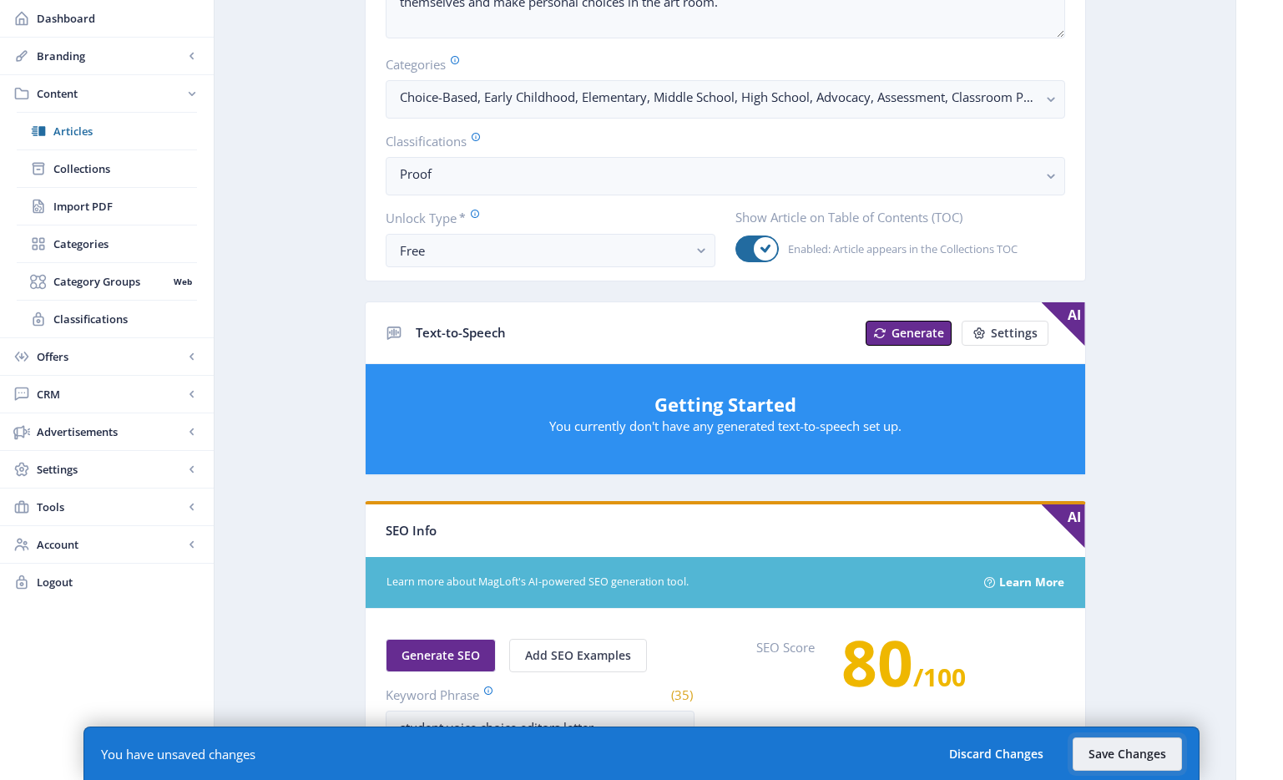
scroll to position [0, 0]
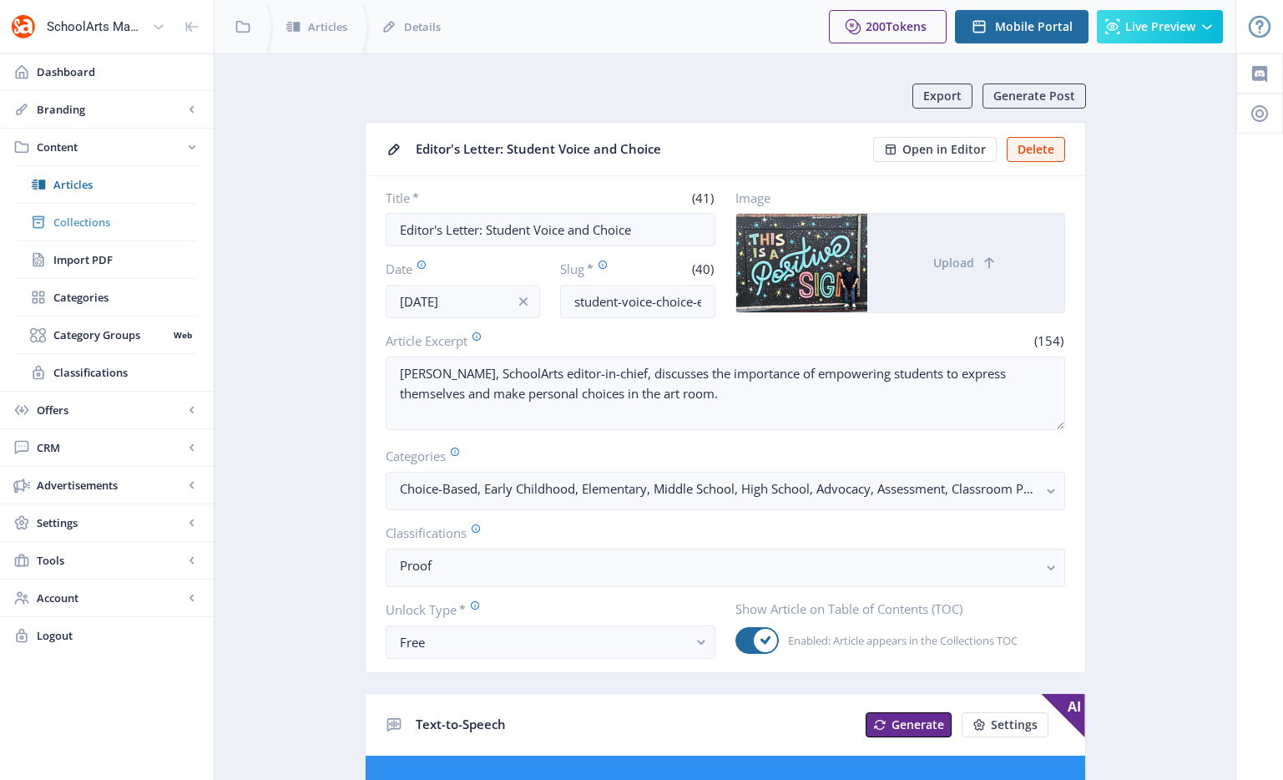
click at [83, 220] on span "Collections" at bounding box center [125, 222] width 144 height 17
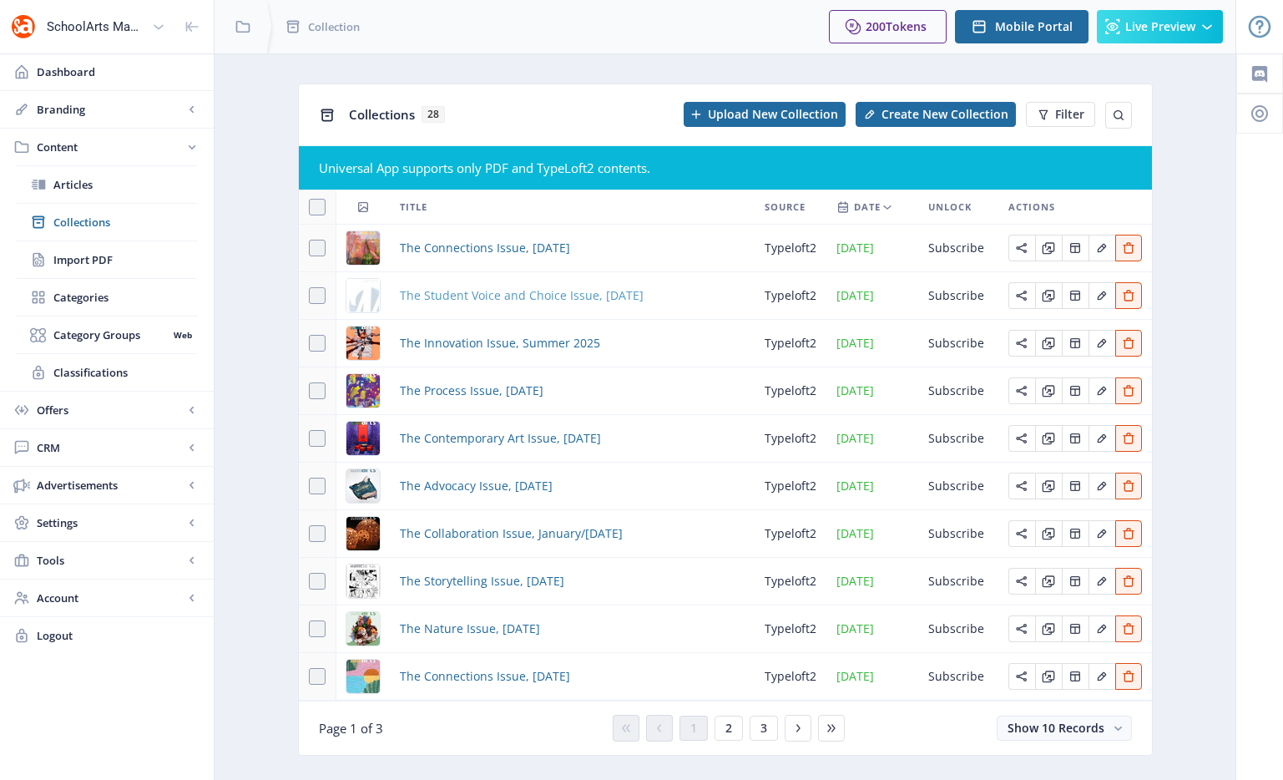
click at [478, 295] on span "The Student Voice and Choice Issue, [DATE]" at bounding box center [522, 295] width 244 height 20
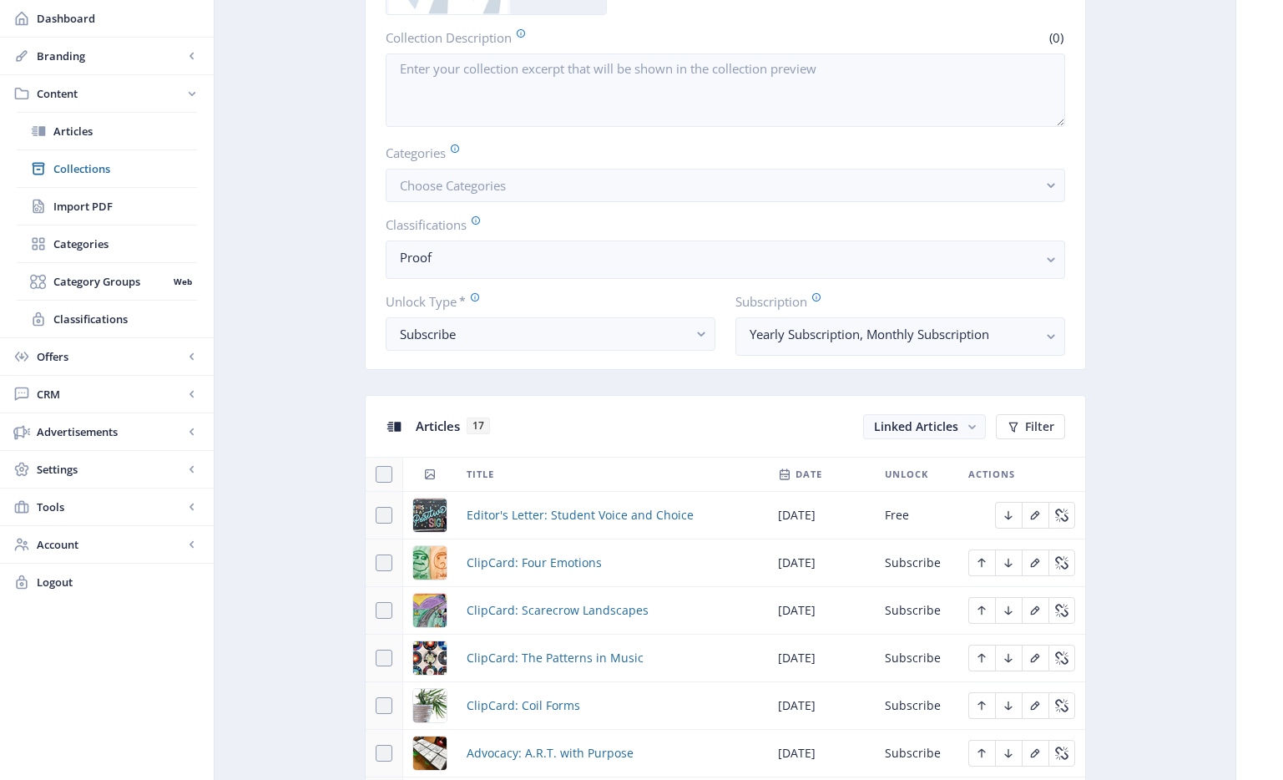
scroll to position [400, 0]
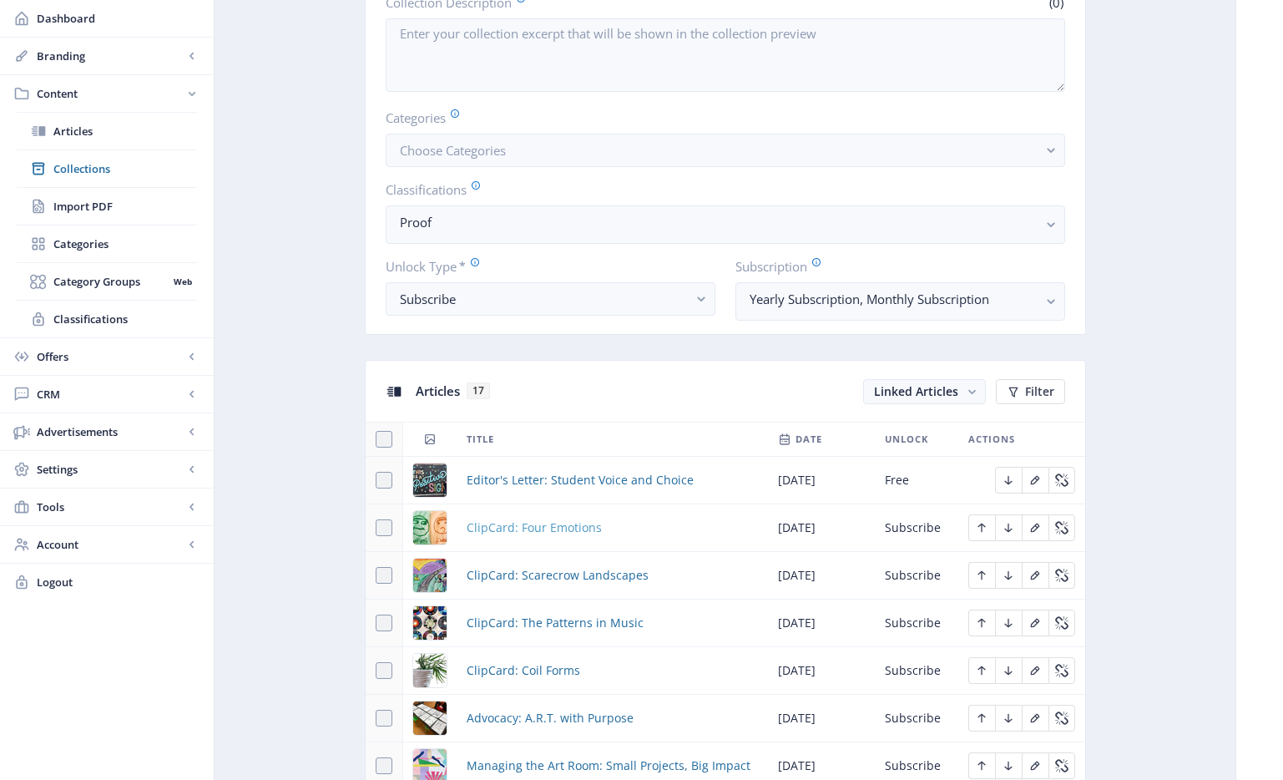
click at [570, 526] on span "ClipCard: Four Emotions" at bounding box center [534, 528] width 135 height 20
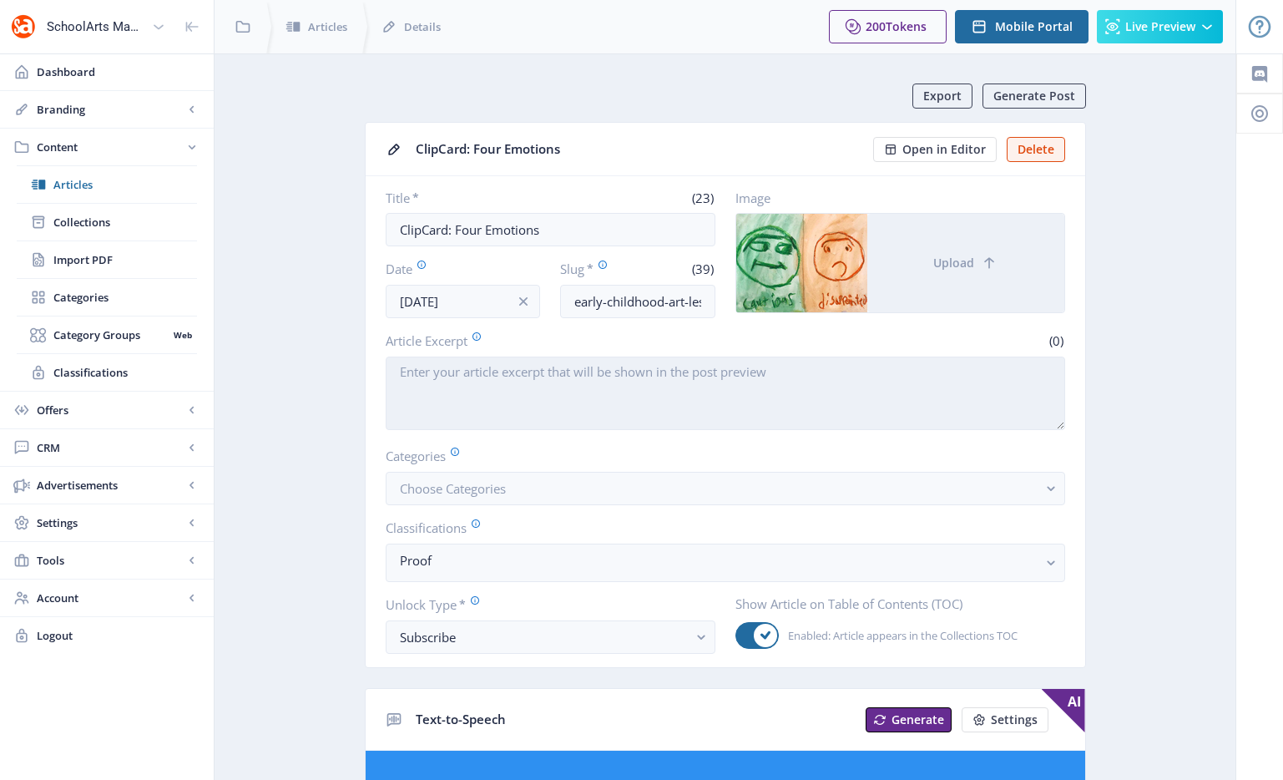
click at [555, 386] on textarea "Article Excerpt" at bounding box center [725, 392] width 679 height 73
paste textarea "Young students create a painting that portrays four emotions and their correspo…"
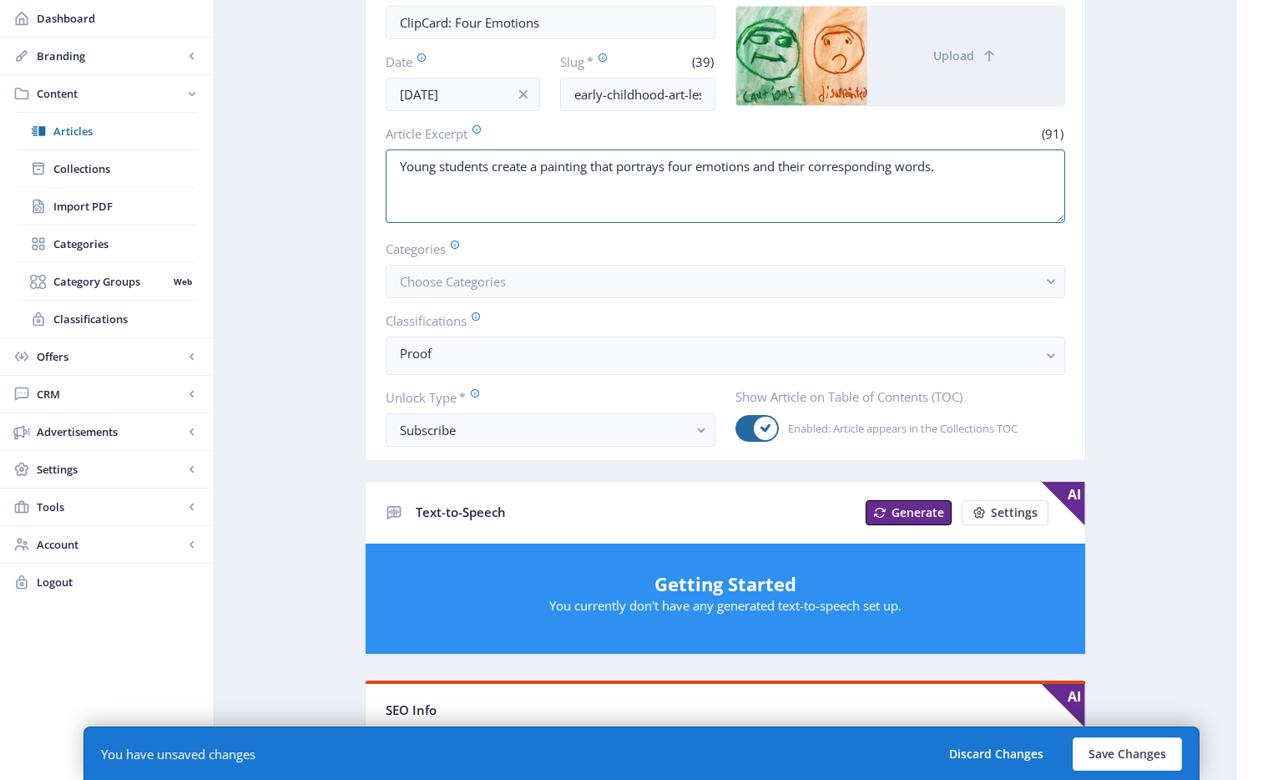
scroll to position [293, 0]
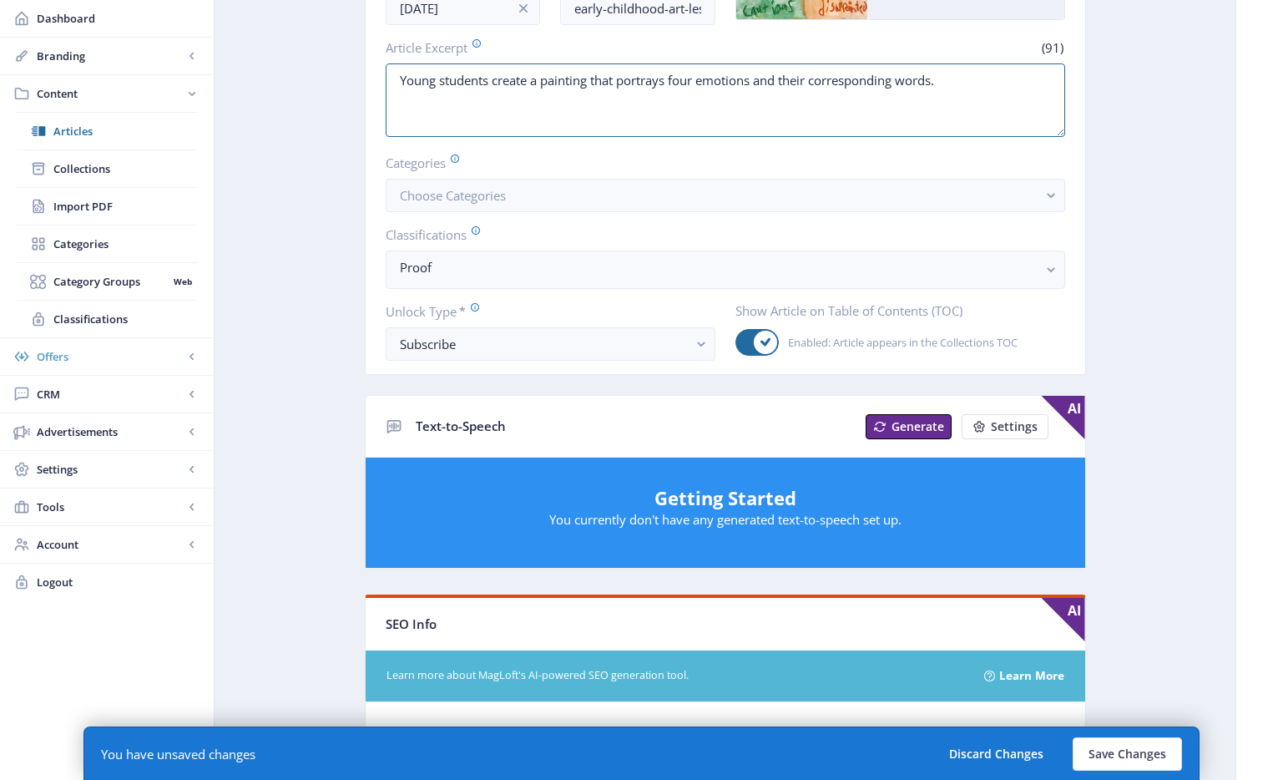
type textarea "Young students create a painting that portrays four emotions and their correspo…"
click at [457, 205] on button "Choose Categories" at bounding box center [725, 195] width 679 height 33
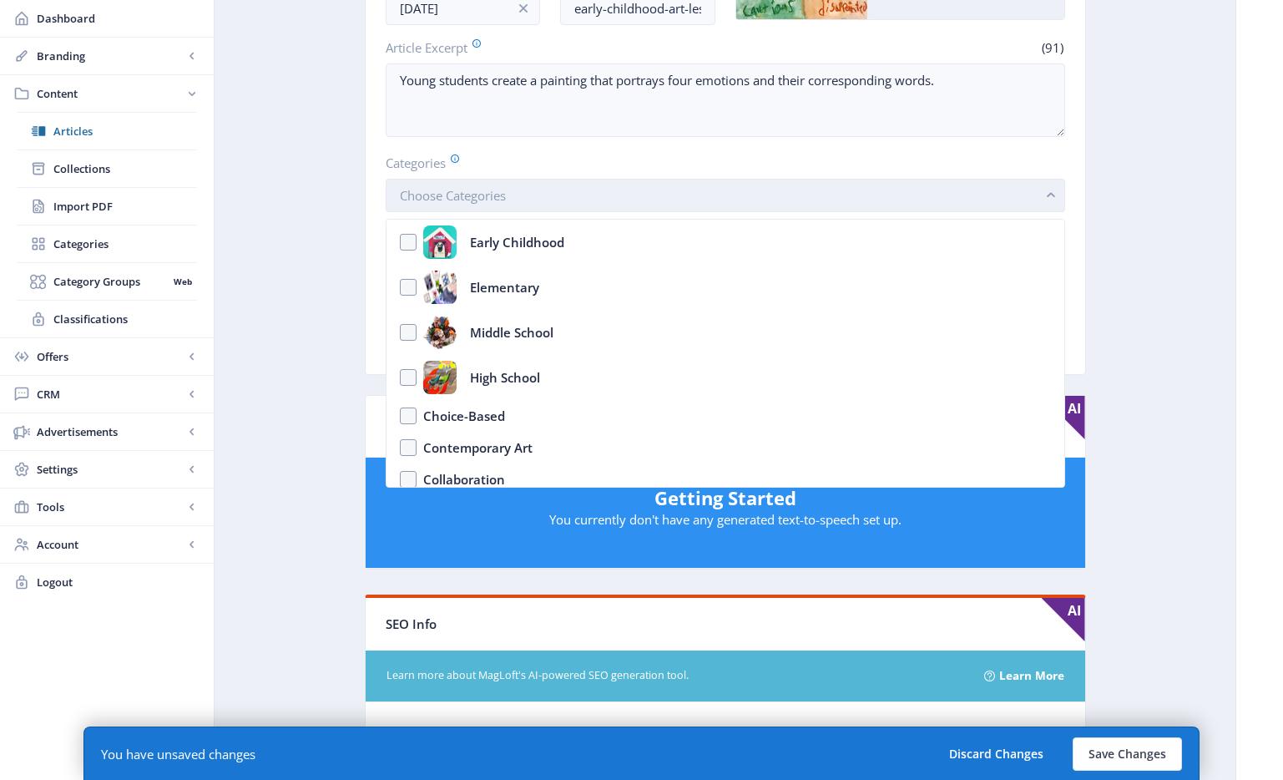
scroll to position [0, 0]
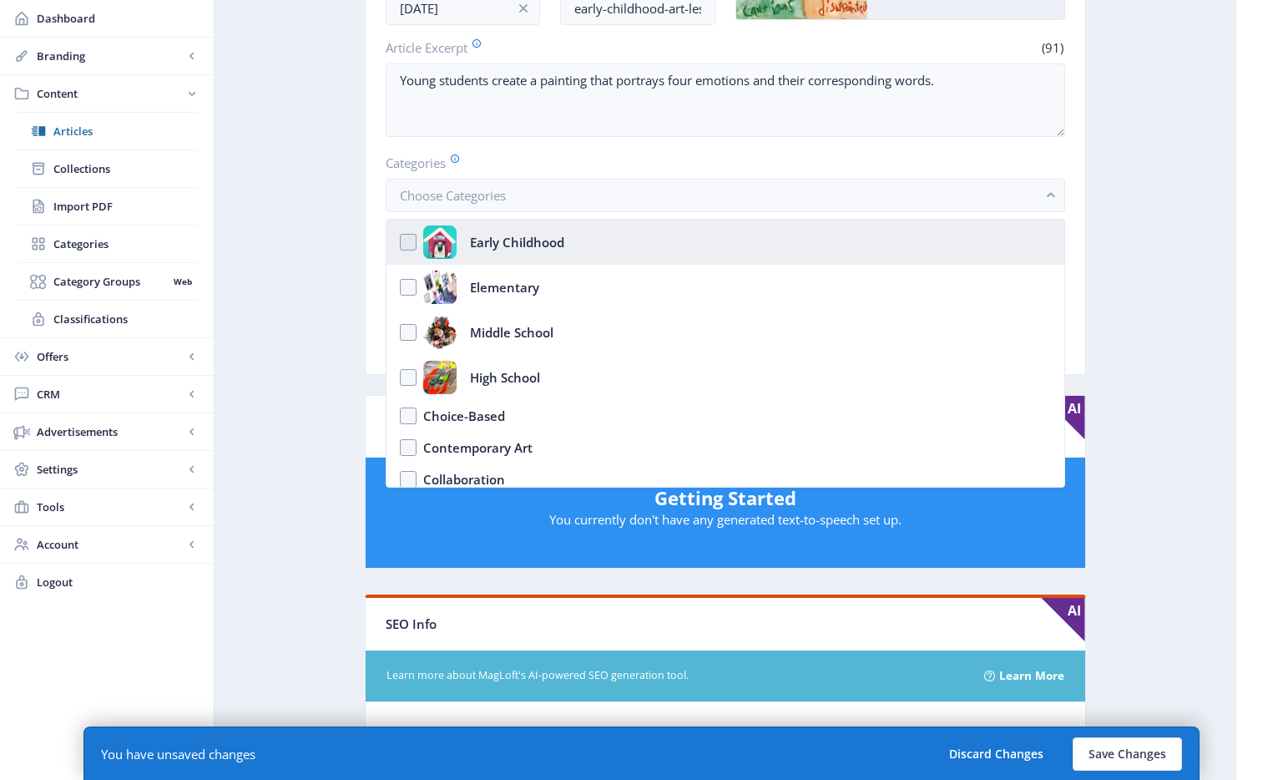
click at [459, 237] on div "Early Childhood" at bounding box center [493, 241] width 141 height 33
checkbox input "true"
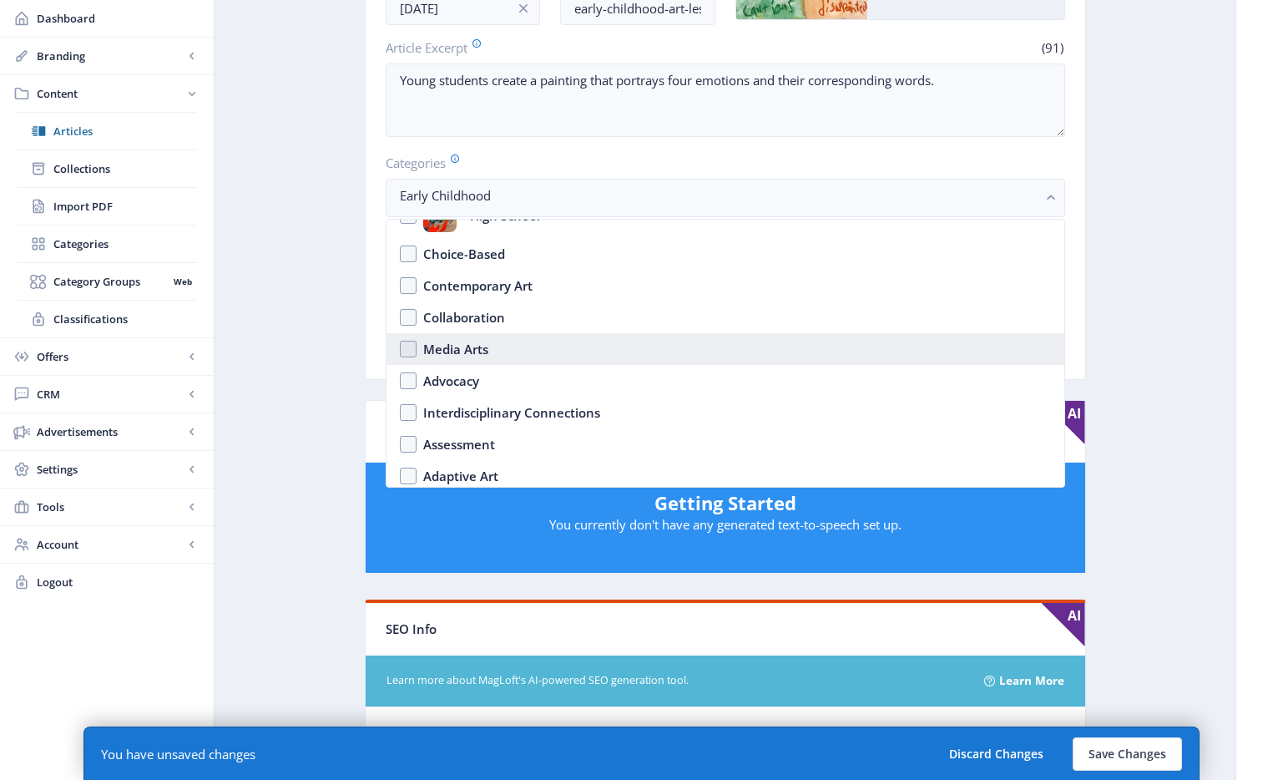
scroll to position [177, 0]
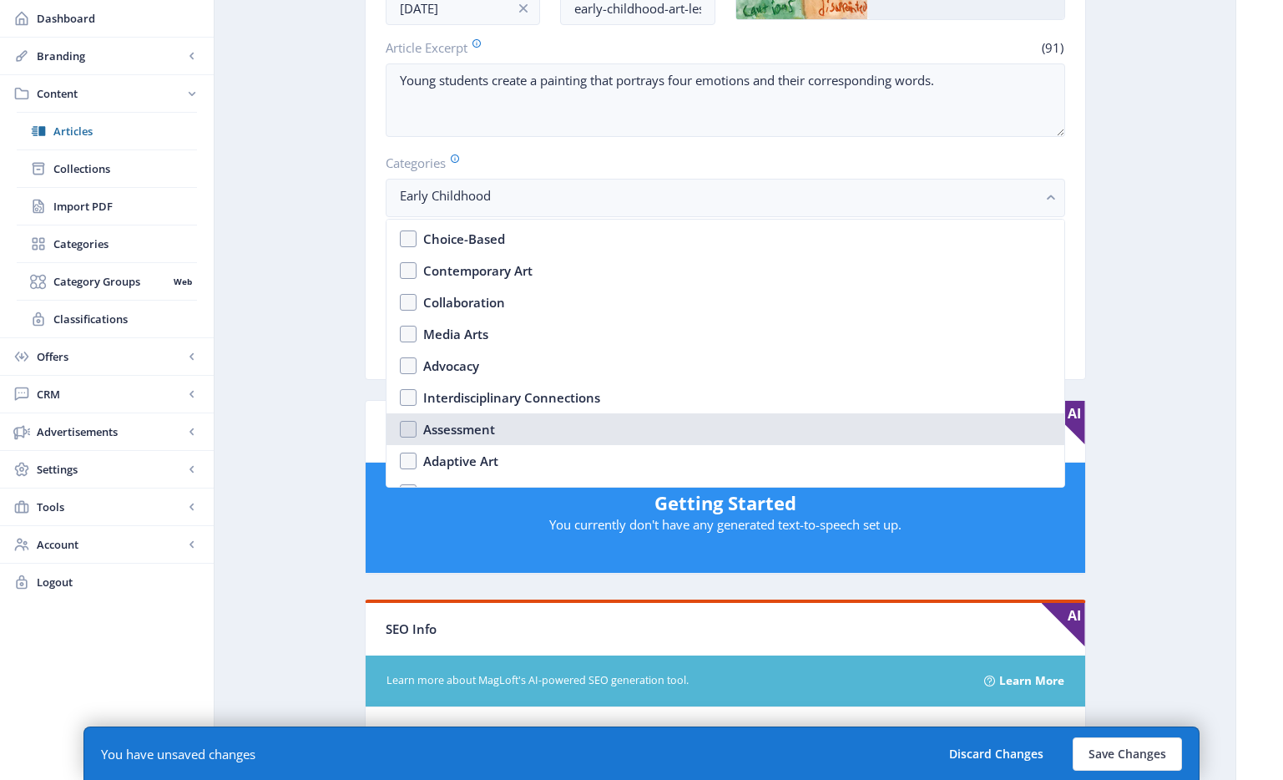
click at [473, 437] on div "Assessment" at bounding box center [459, 429] width 72 height 20
checkbox input "true"
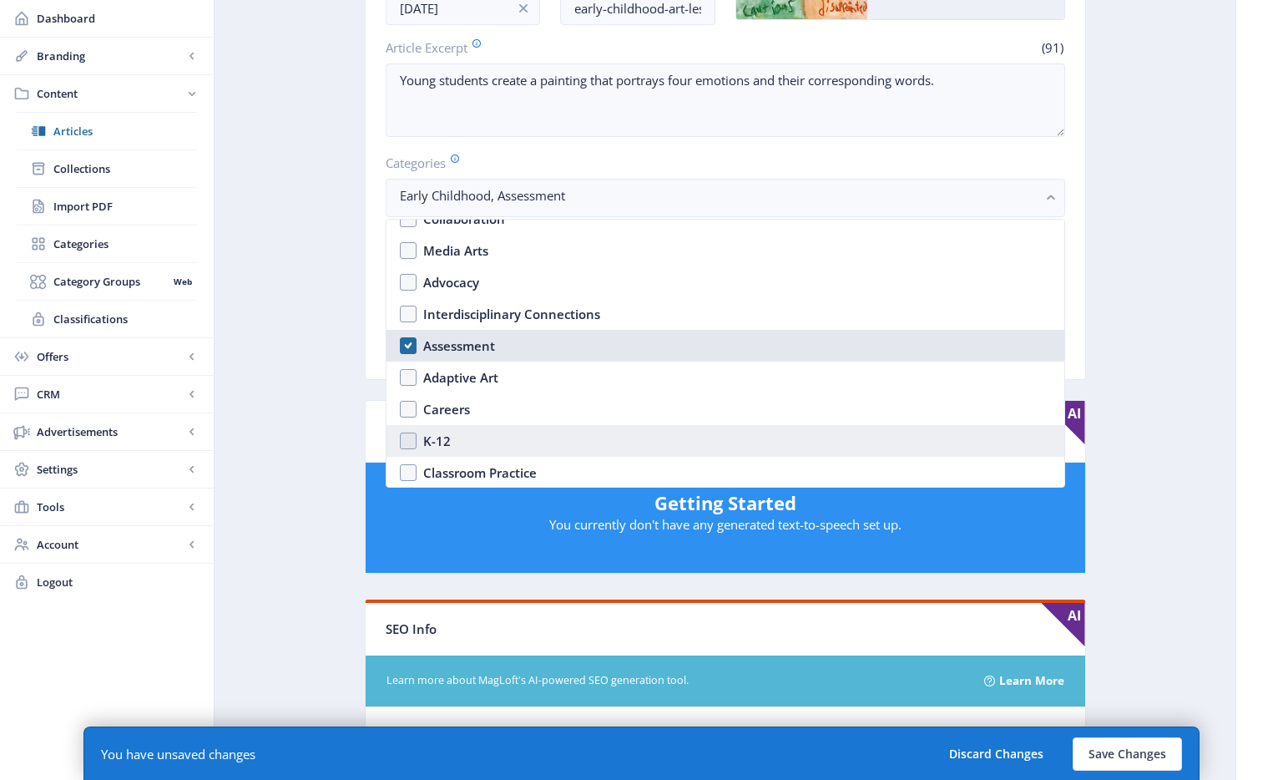
scroll to position [327, 0]
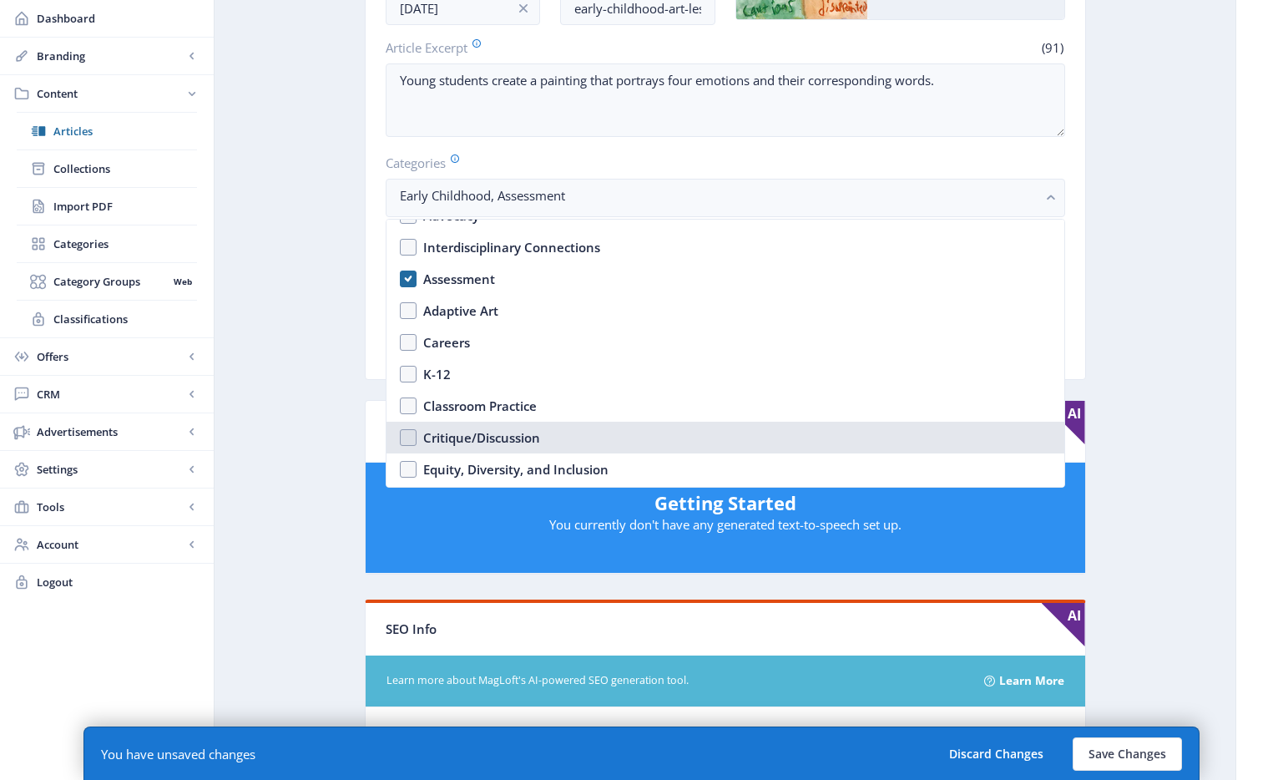
click at [490, 431] on div "Critique/Discussion" at bounding box center [481, 437] width 117 height 20
checkbox input "true"
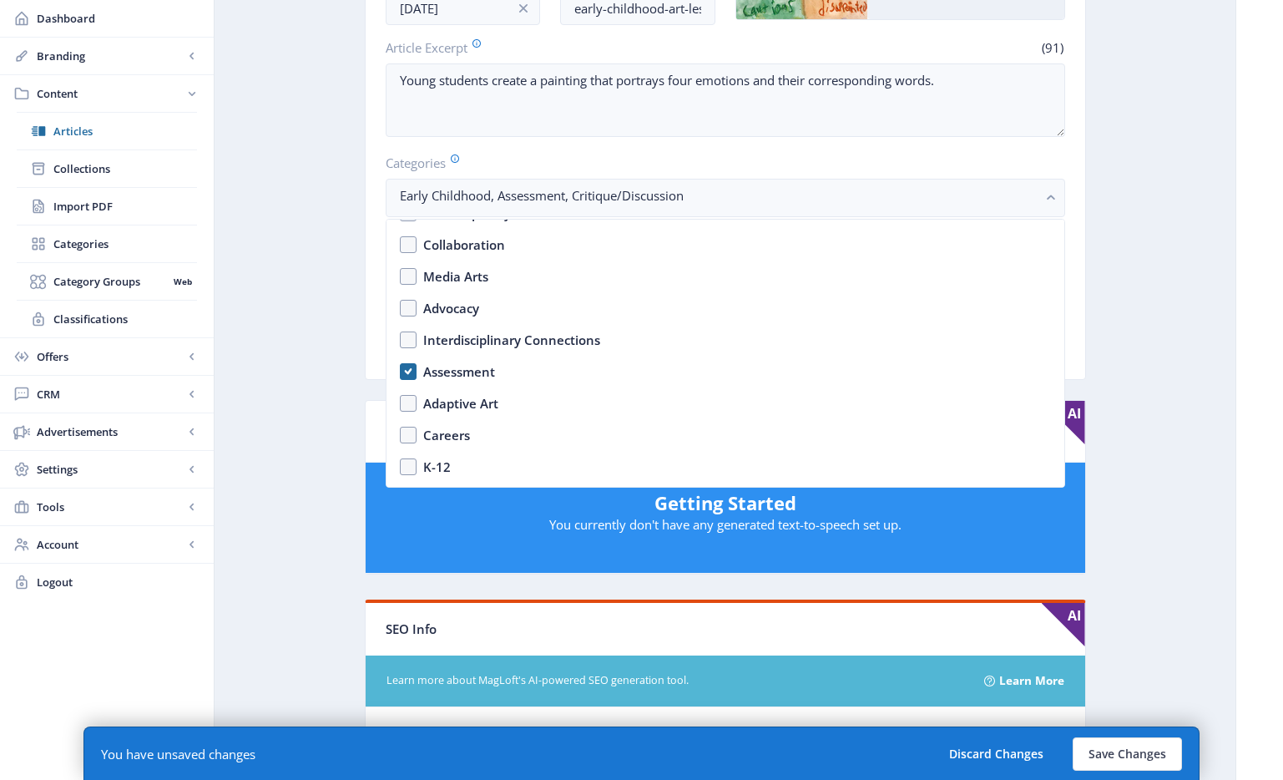
scroll to position [224, 0]
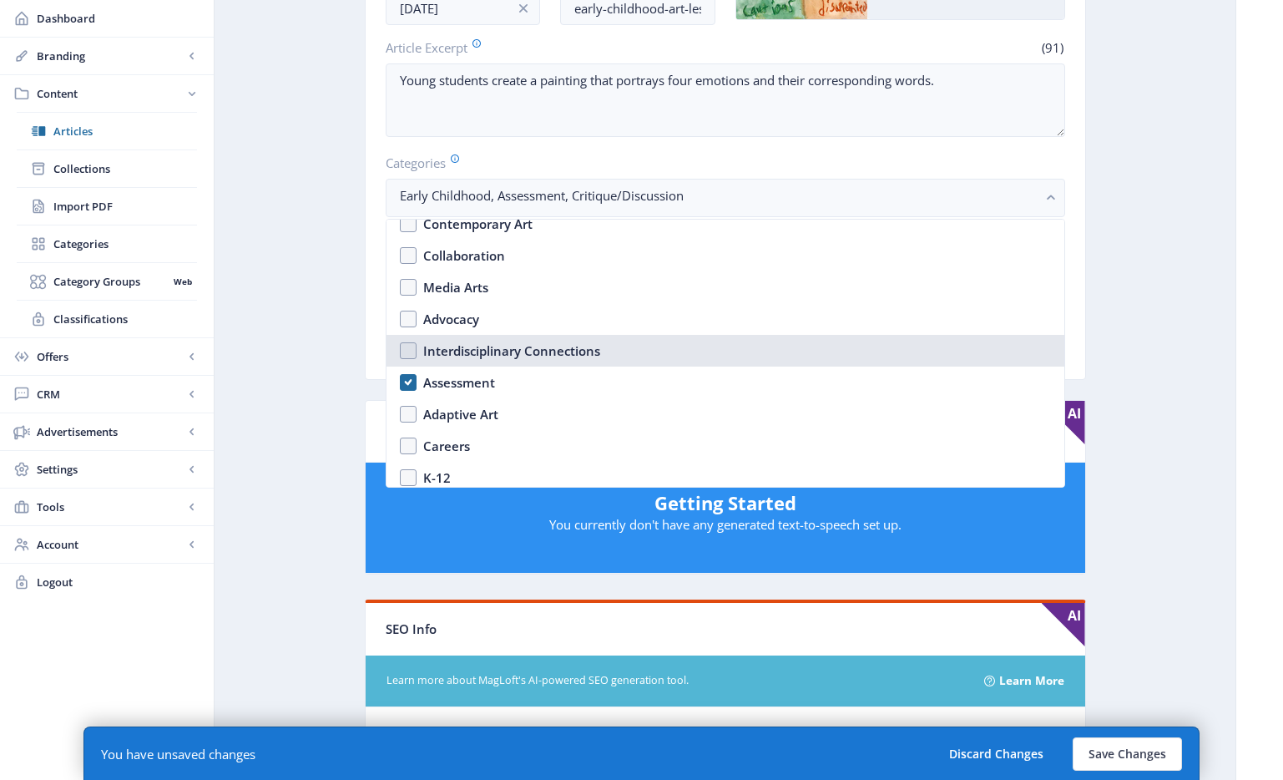
click at [518, 350] on div "Interdisciplinary Connections" at bounding box center [511, 351] width 177 height 20
checkbox input "true"
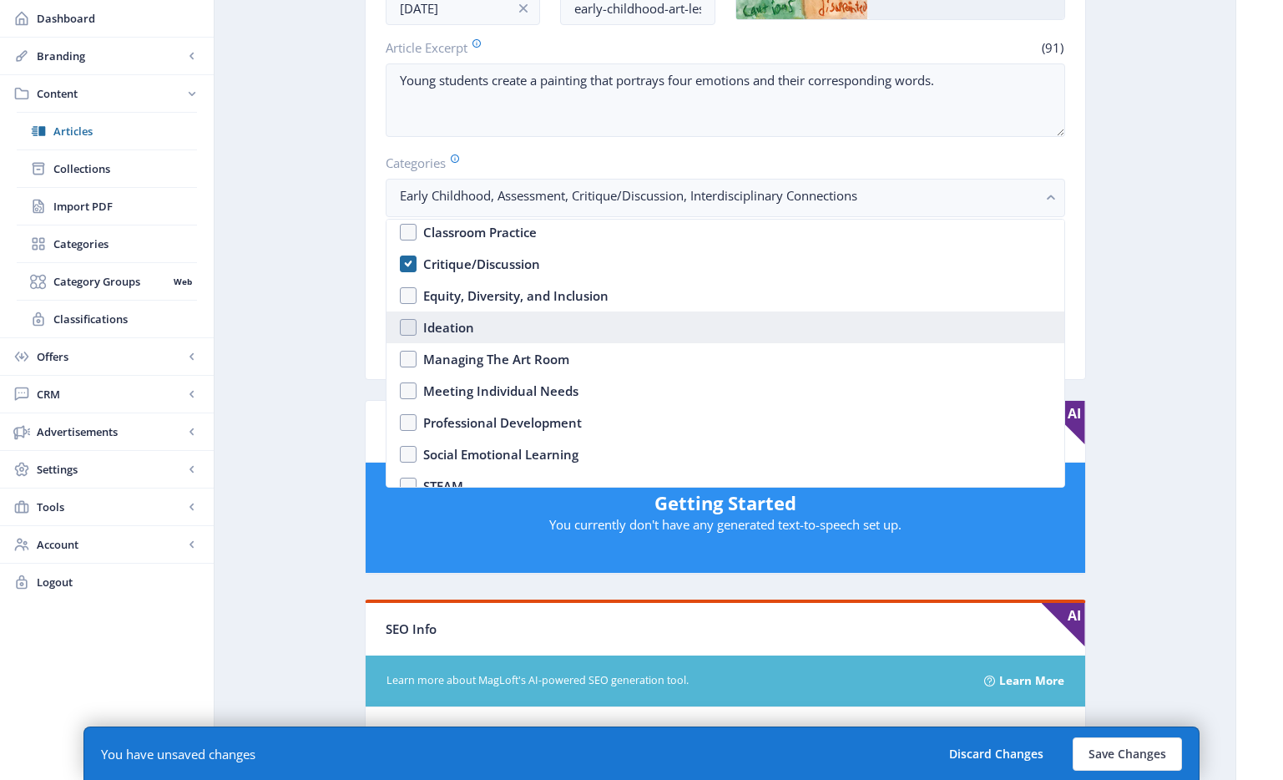
scroll to position [511, 0]
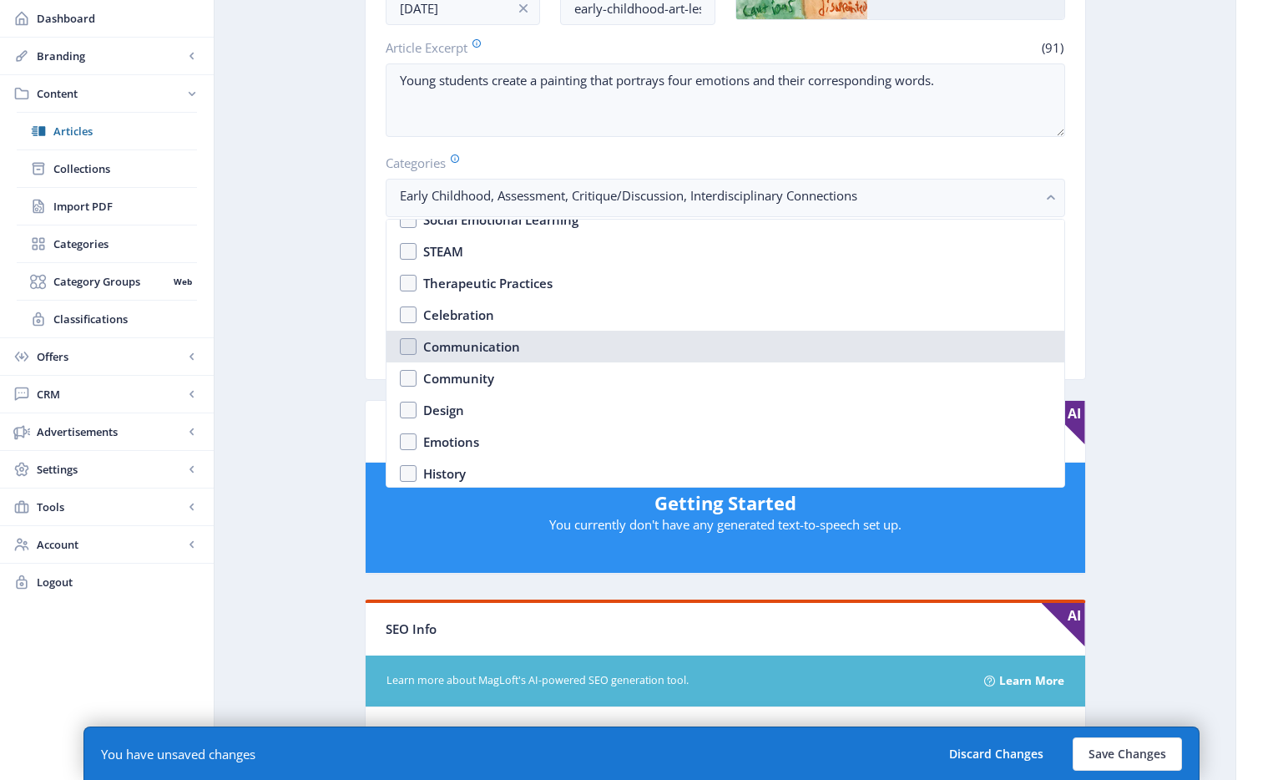
click at [513, 351] on div "Communication" at bounding box center [471, 346] width 97 height 20
checkbox input "true"
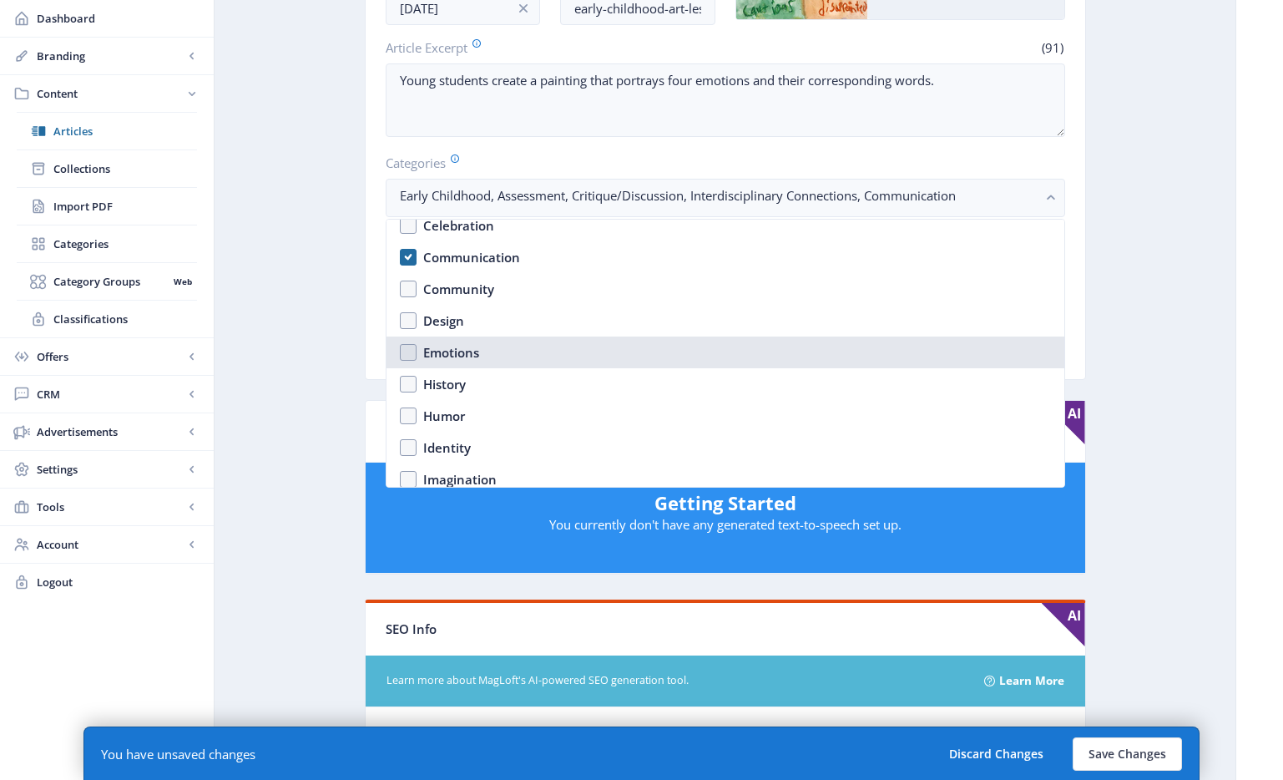
click at [463, 356] on div "Emotions" at bounding box center [451, 352] width 56 height 20
checkbox input "true"
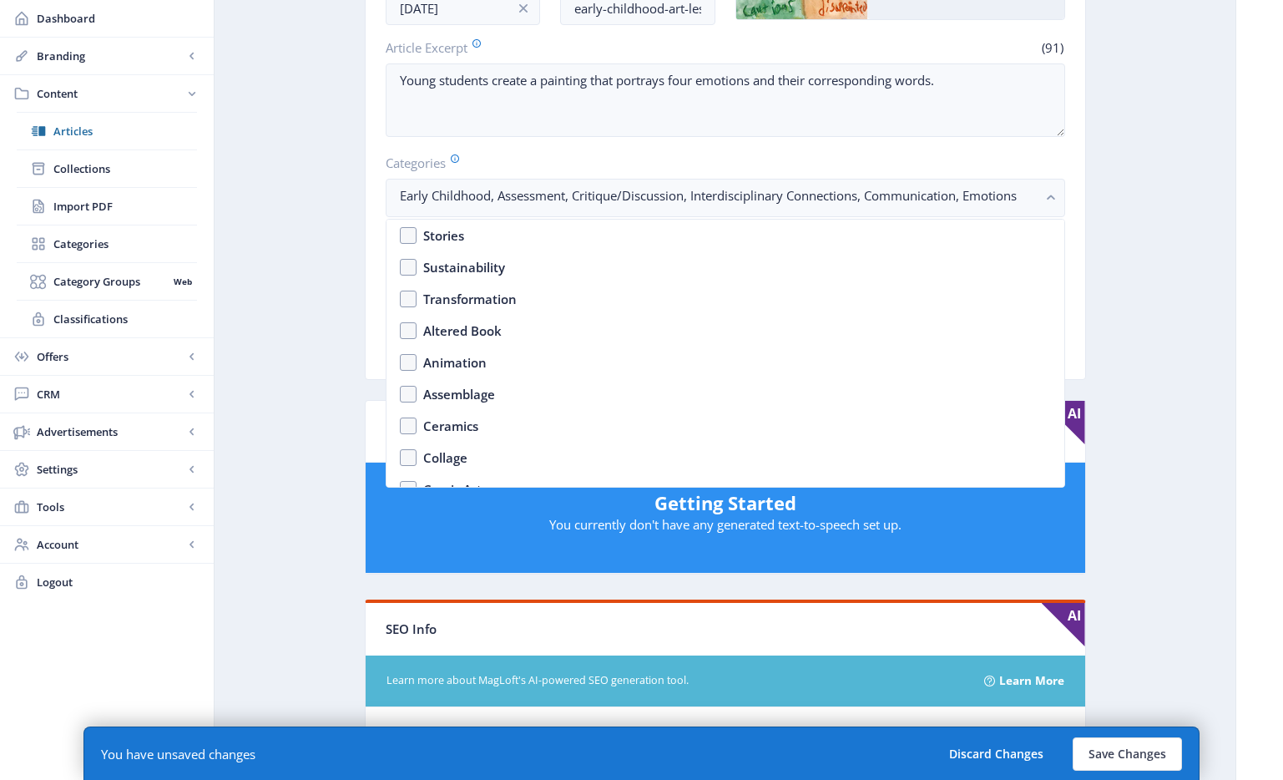
scroll to position [1416, 0]
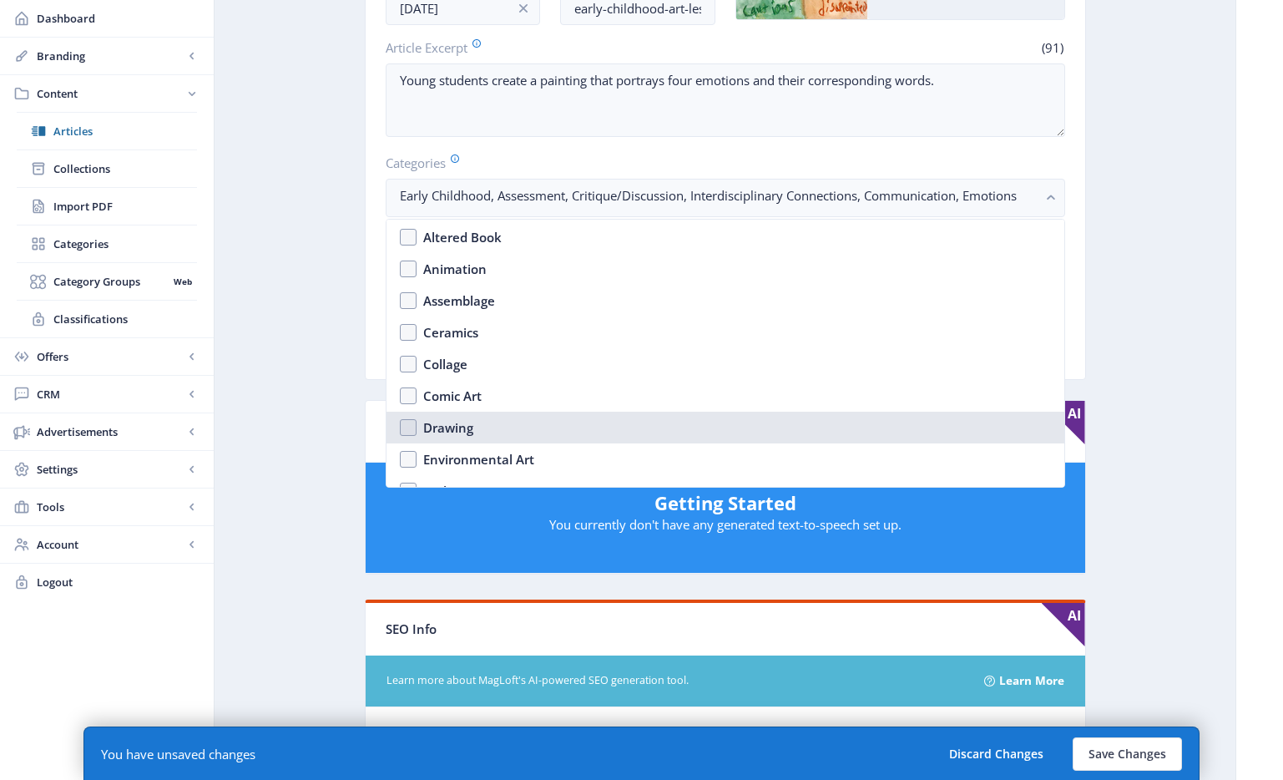
click at [453, 422] on div "Drawing" at bounding box center [448, 427] width 50 height 20
checkbox input "true"
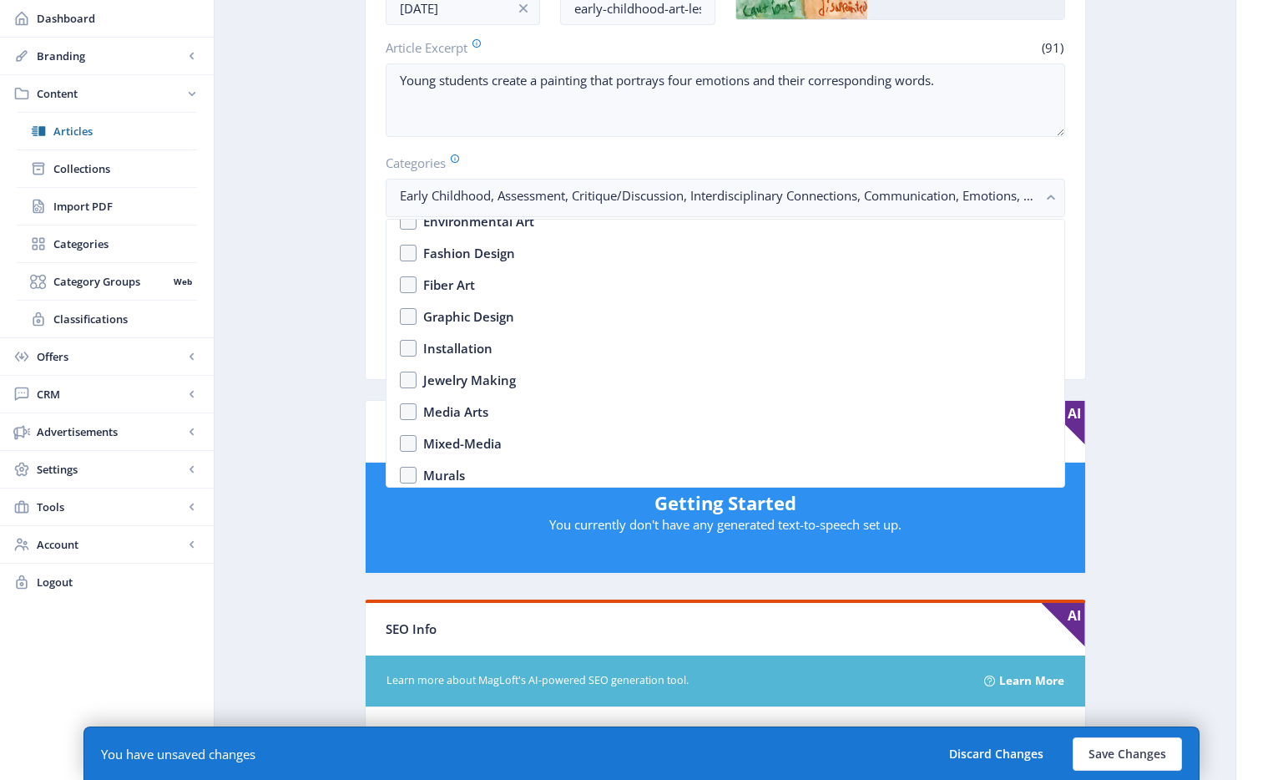
scroll to position [1860, 0]
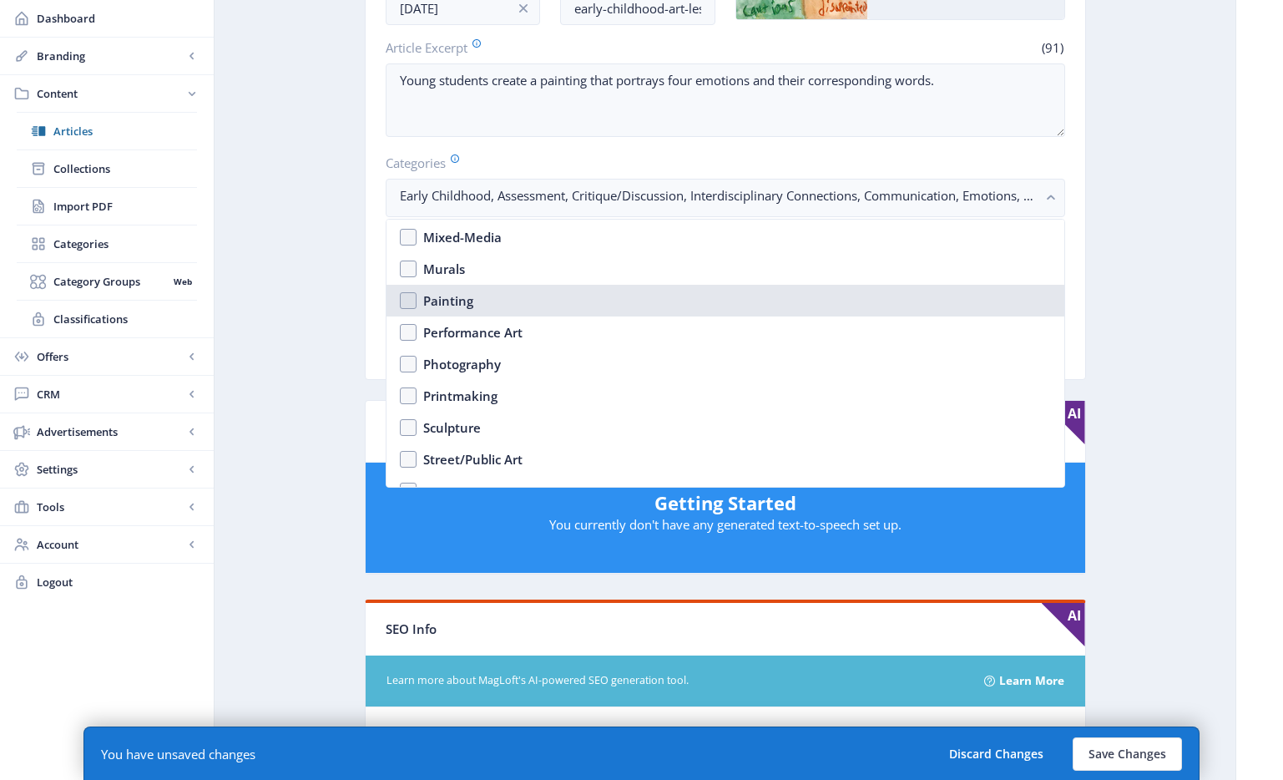
click at [485, 299] on nb-option "Painting" at bounding box center [725, 301] width 678 height 32
checkbox input "true"
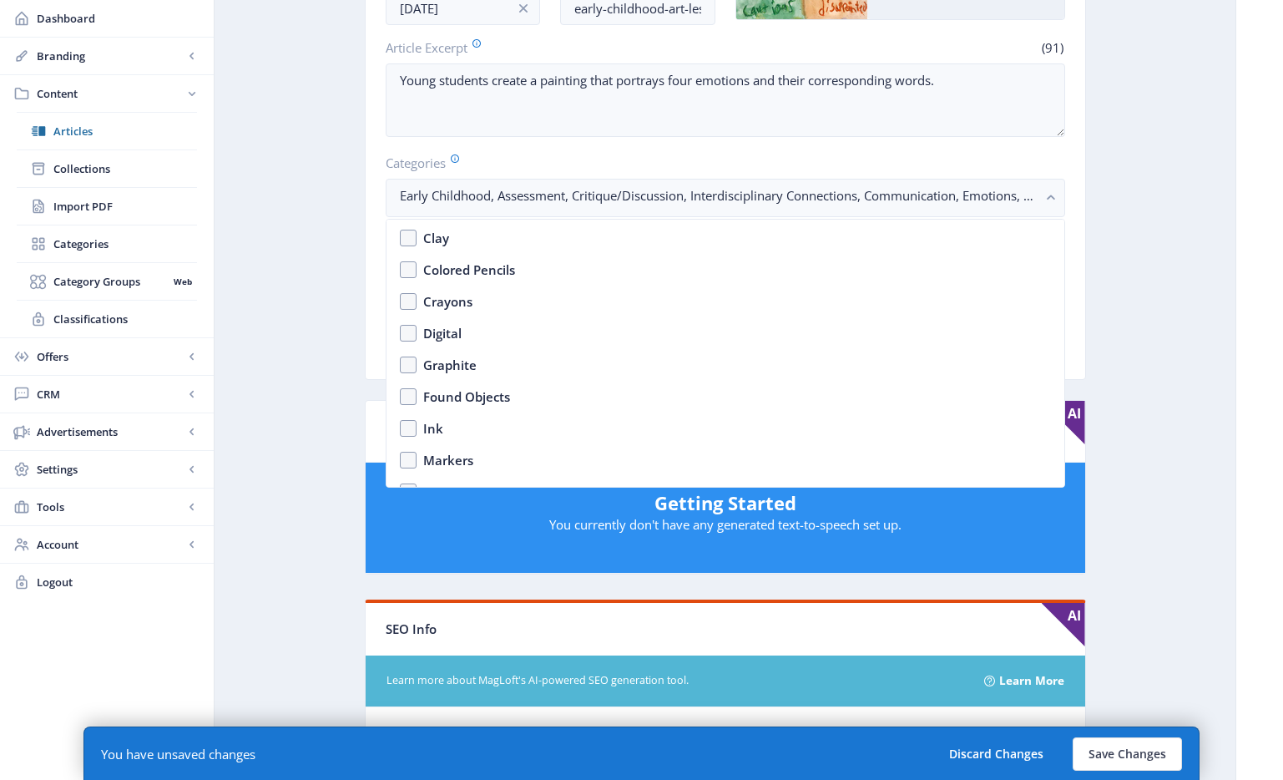
scroll to position [2451, 0]
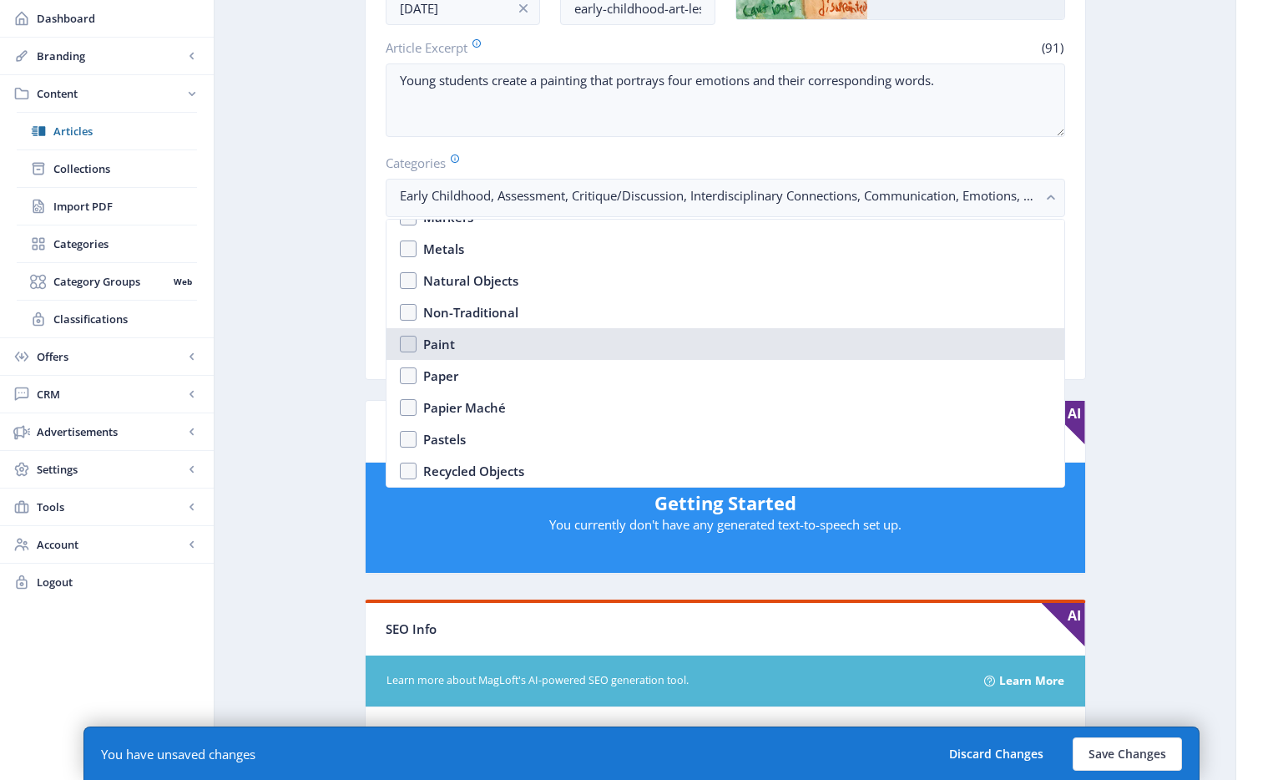
click at [518, 349] on nb-option "Paint" at bounding box center [725, 344] width 678 height 32
checkbox input "true"
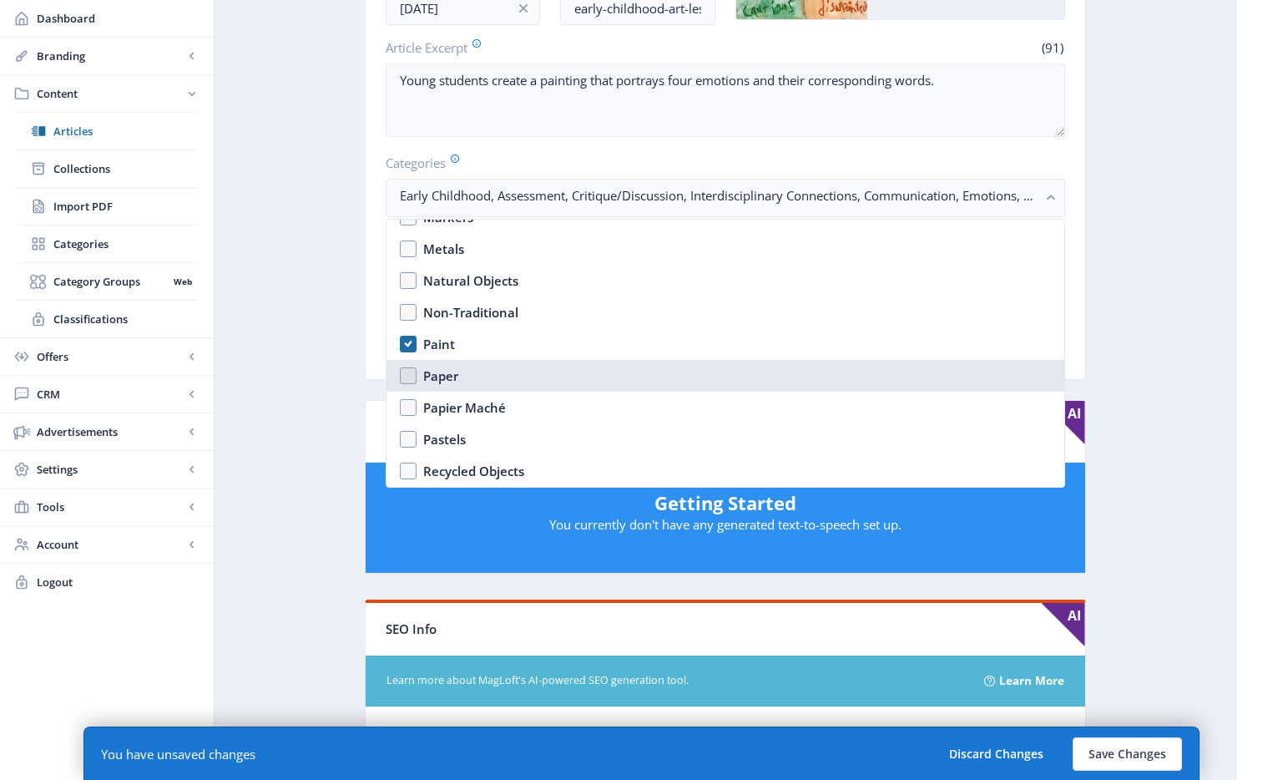
click at [516, 373] on nb-option "Paper" at bounding box center [725, 376] width 678 height 32
checkbox input "true"
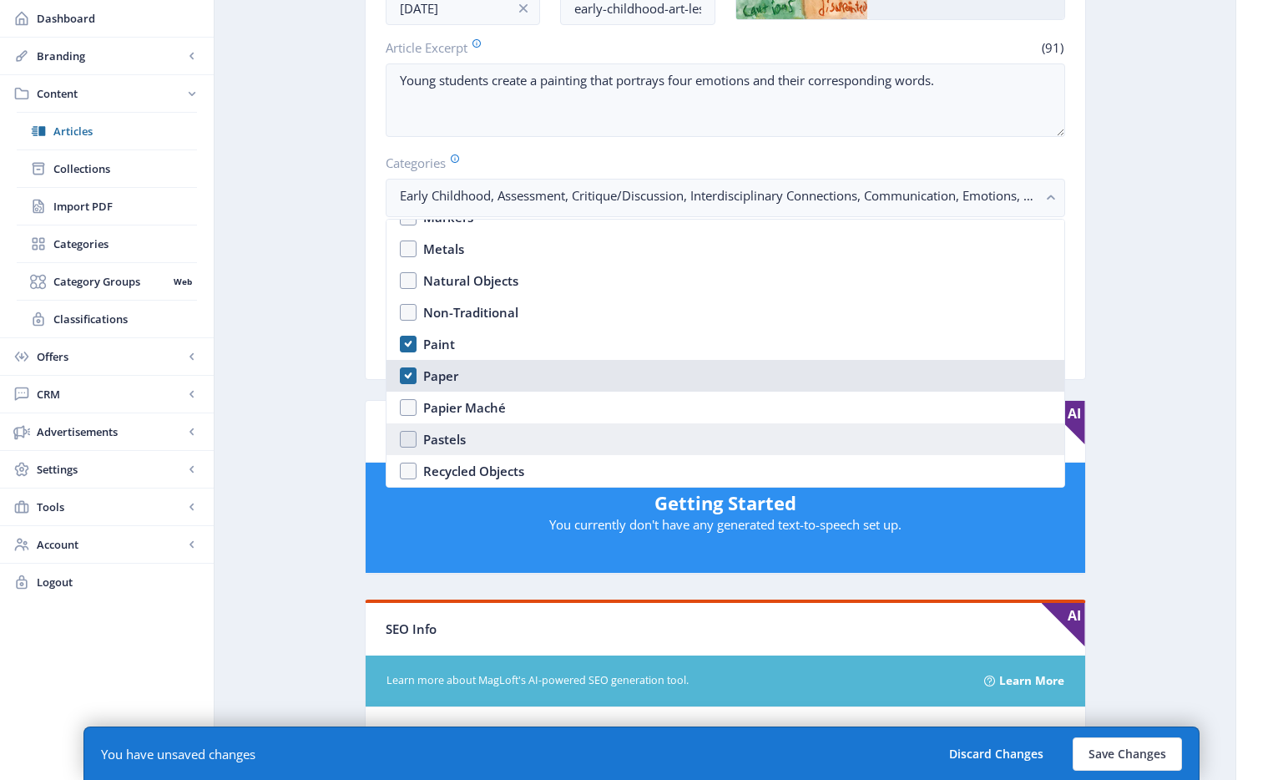
scroll to position [2473, 0]
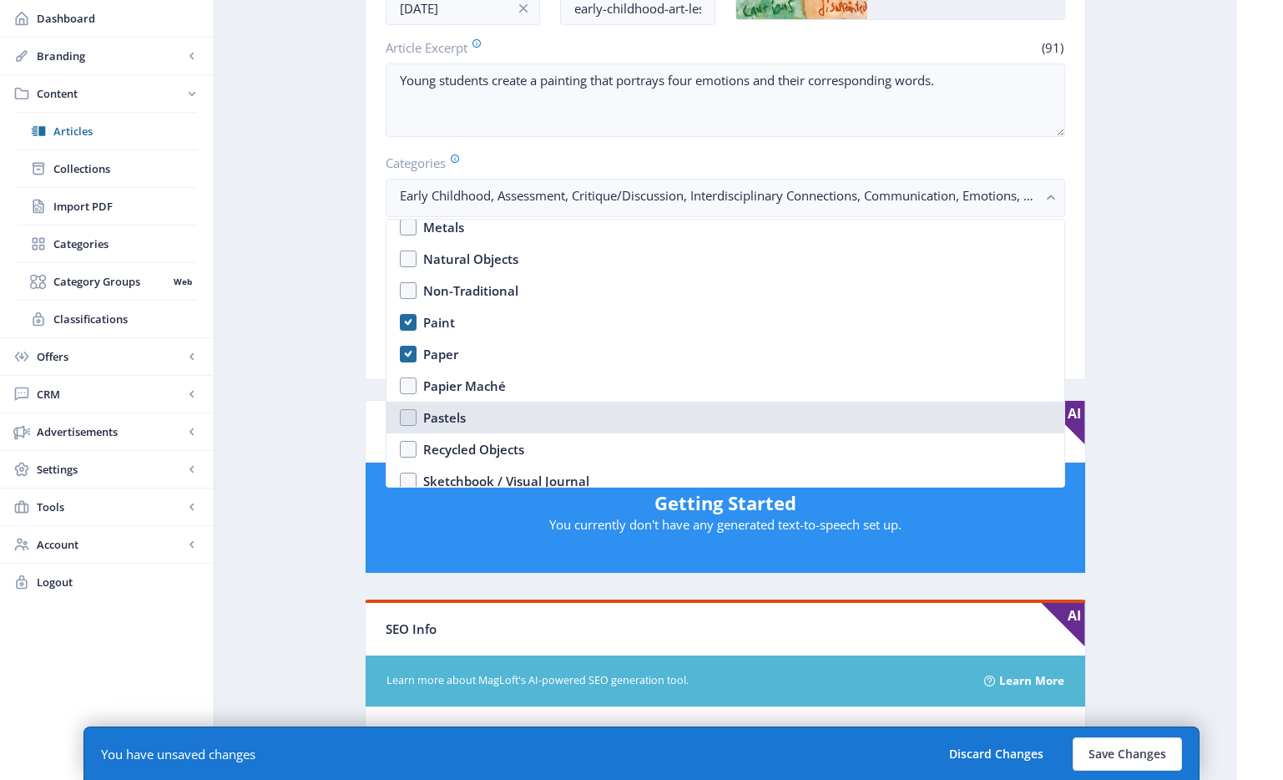
click at [498, 404] on nb-option "Pastels" at bounding box center [725, 418] width 678 height 32
checkbox input "true"
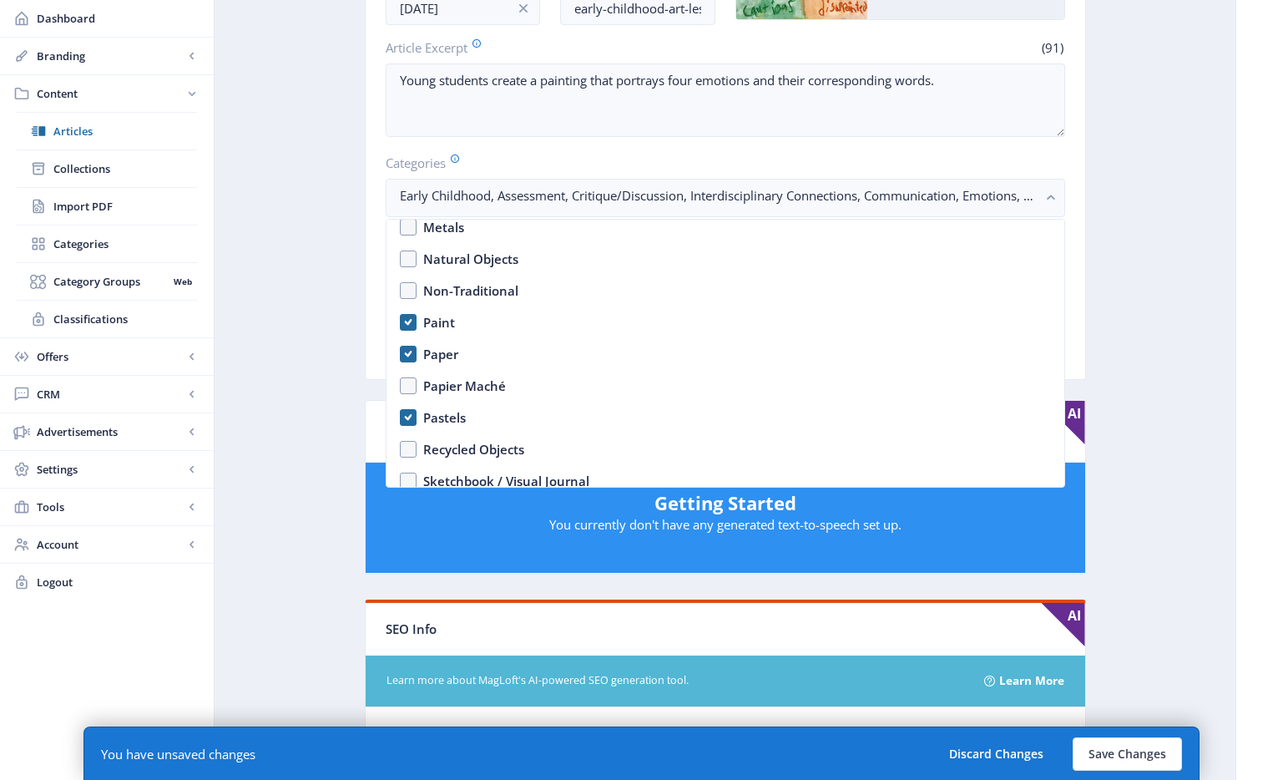
click at [1141, 261] on app-content-article "Export Generate Post ClipCard: Four Emotions Open in Editor Delete Title * (23)…" at bounding box center [725, 587] width 962 height 1594
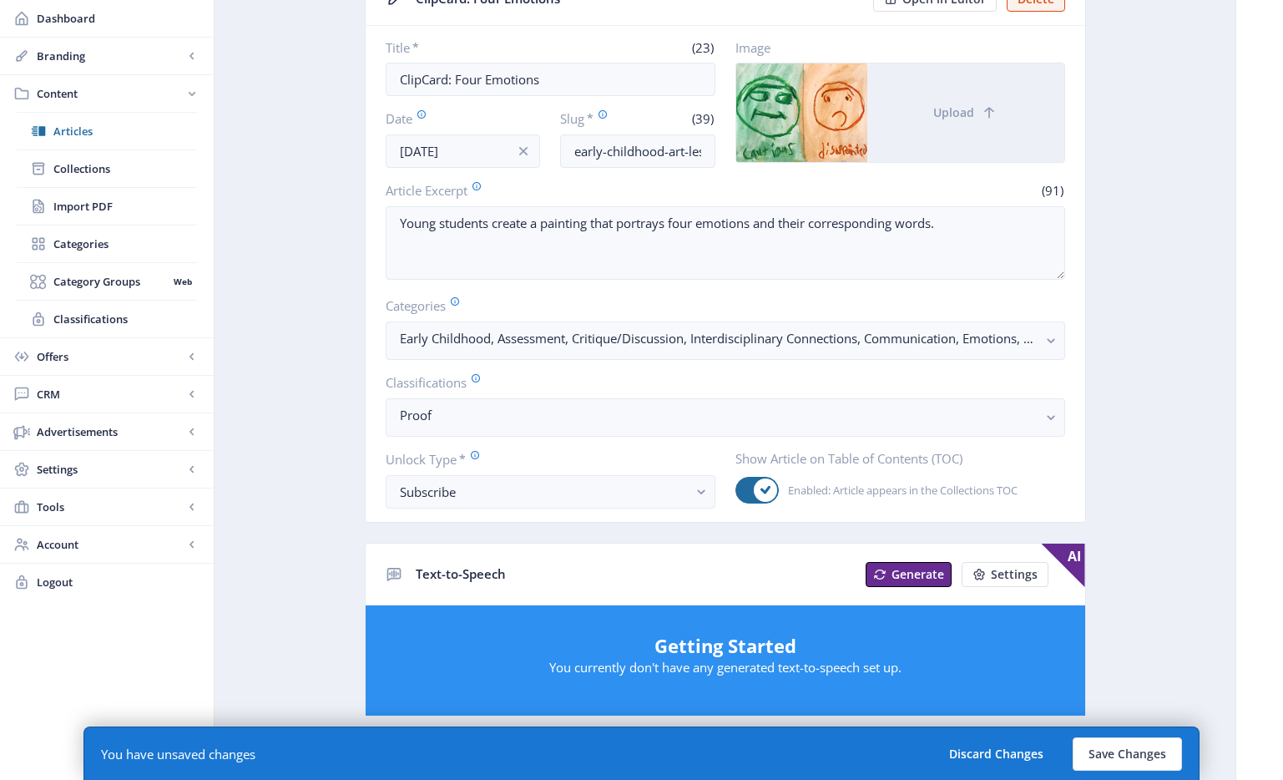
scroll to position [54, 0]
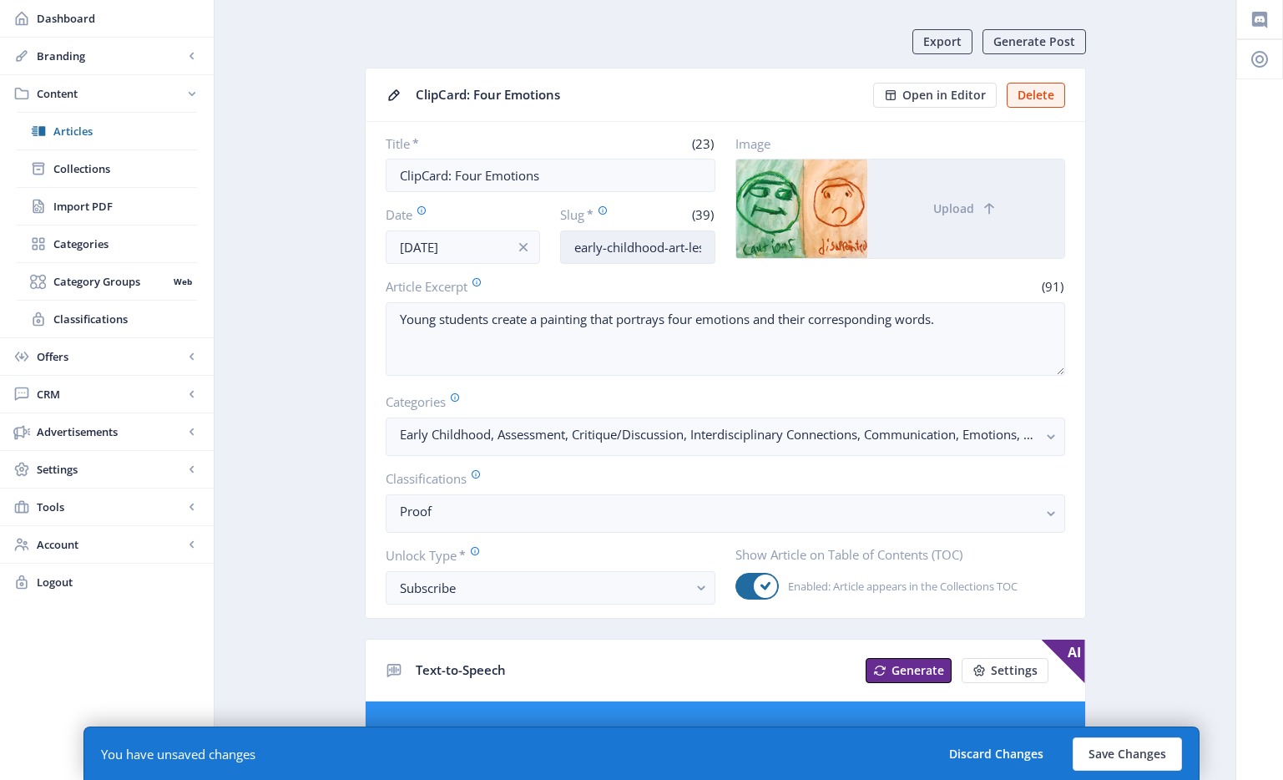
click at [619, 247] on input "early-childhood-art-lesson-emotion-1025" at bounding box center [637, 246] width 155 height 33
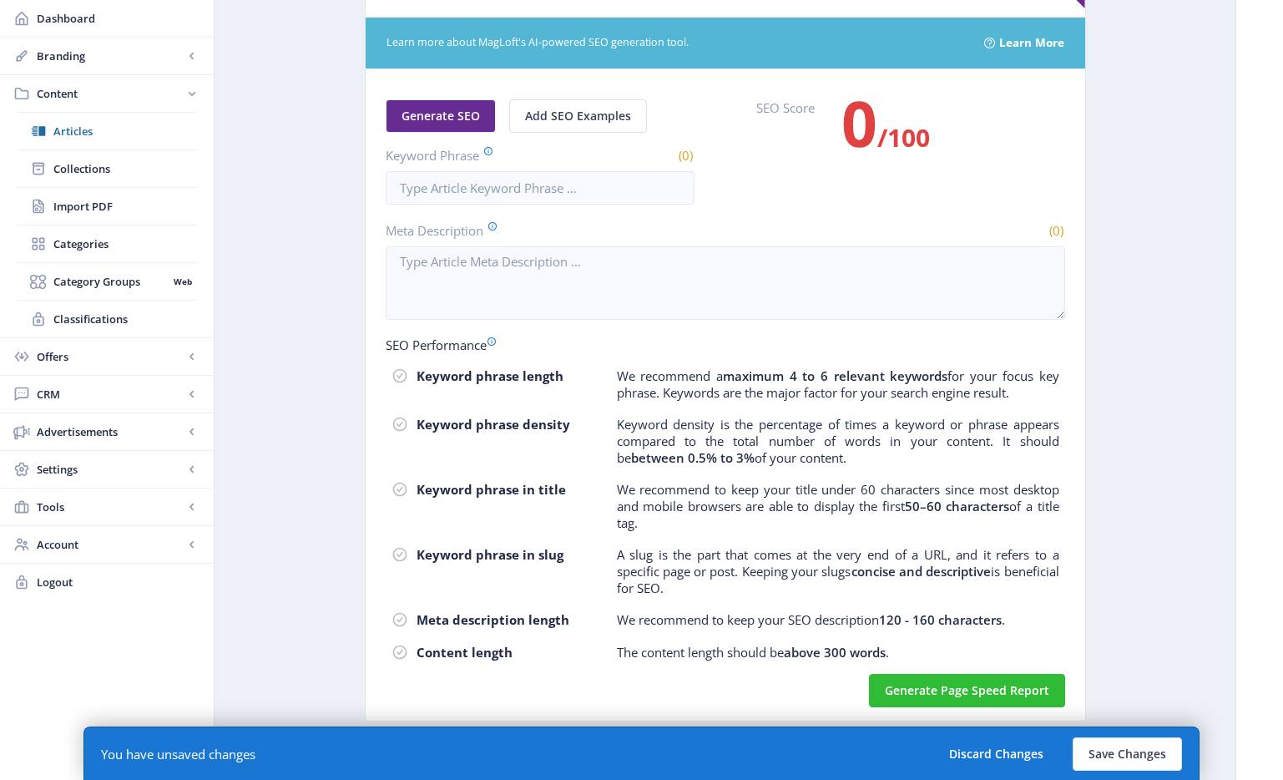
scroll to position [749, 0]
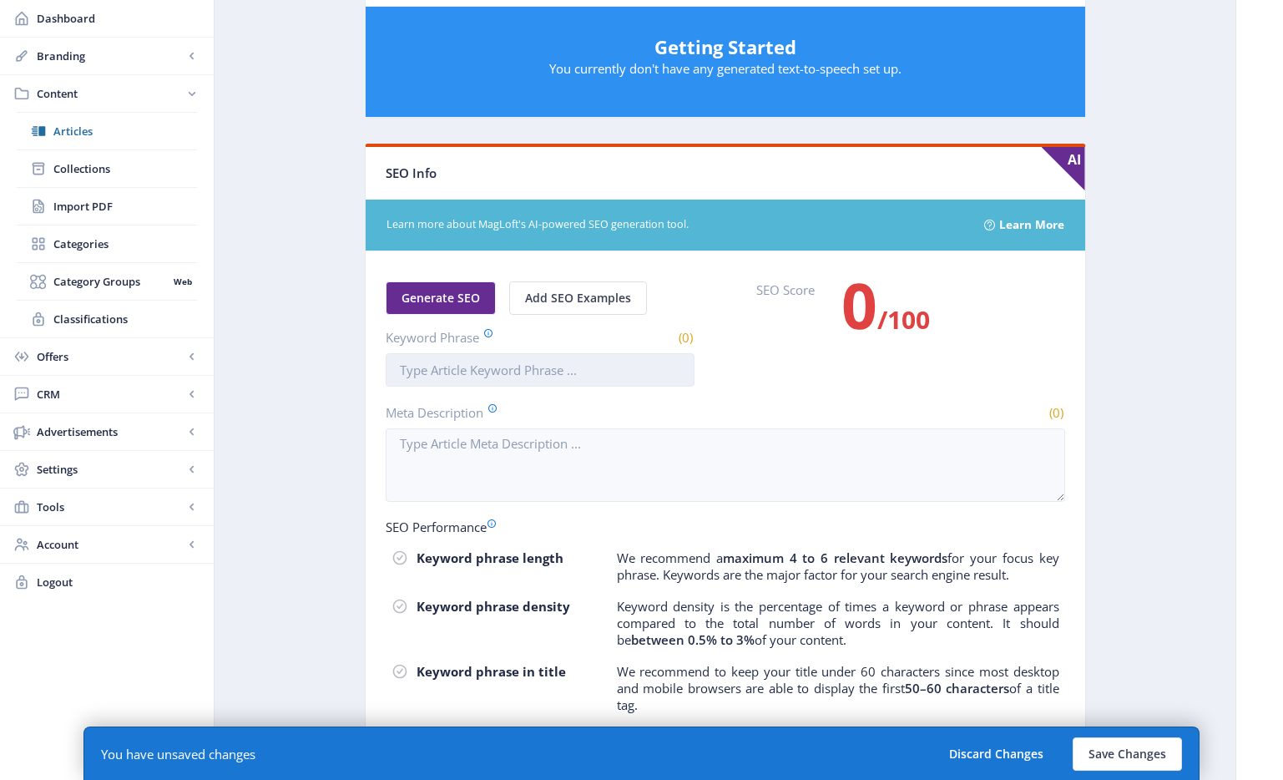
click at [505, 360] on input "Keyword Phrase" at bounding box center [540, 369] width 309 height 33
paste input "early-childhood-art-lesson-emotion-1025"
click at [432, 372] on input "early-childhood-art-lesson-emotion-1025" at bounding box center [540, 369] width 309 height 33
click at [494, 371] on input "early childhood-art-lesson-emotion-1025" at bounding box center [540, 369] width 309 height 33
click at [555, 372] on input "early childhood art-lesson-emotion-1025" at bounding box center [540, 369] width 309 height 33
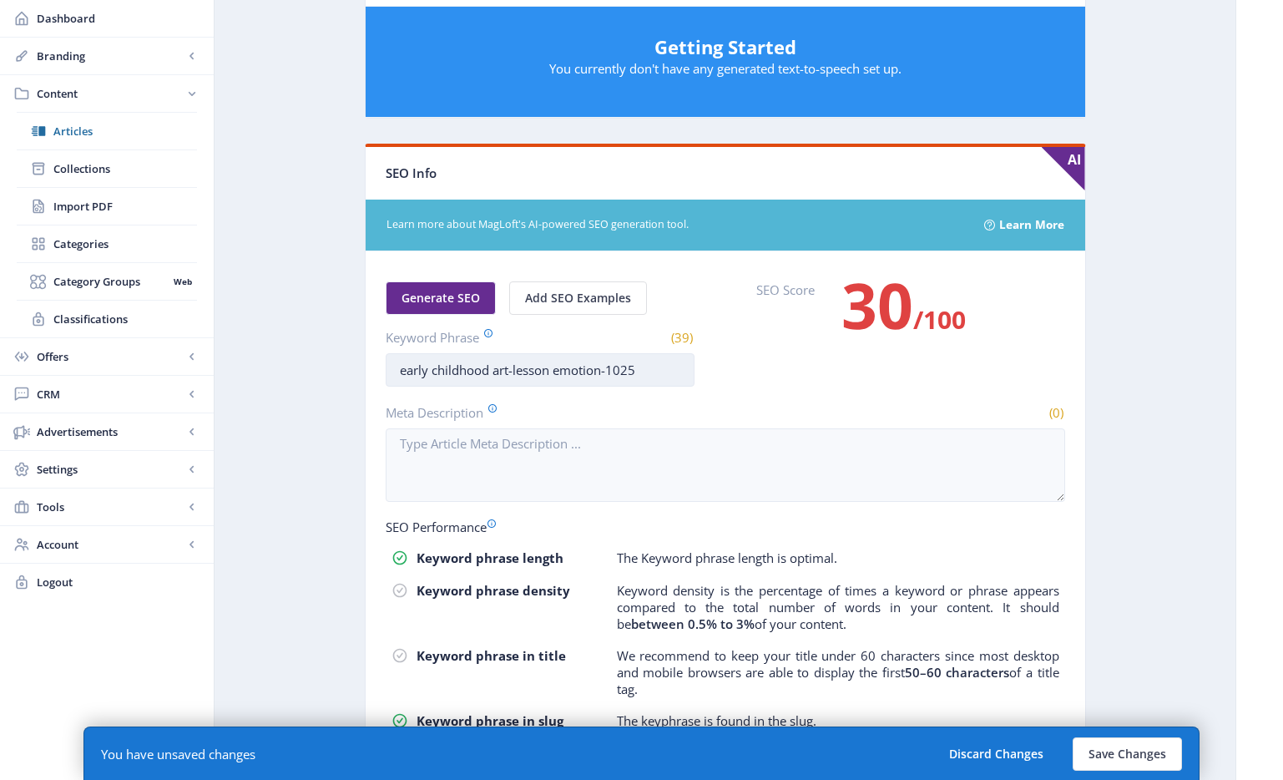
click at [651, 361] on input "early childhood art-lesson emotion-1025" at bounding box center [540, 369] width 309 height 33
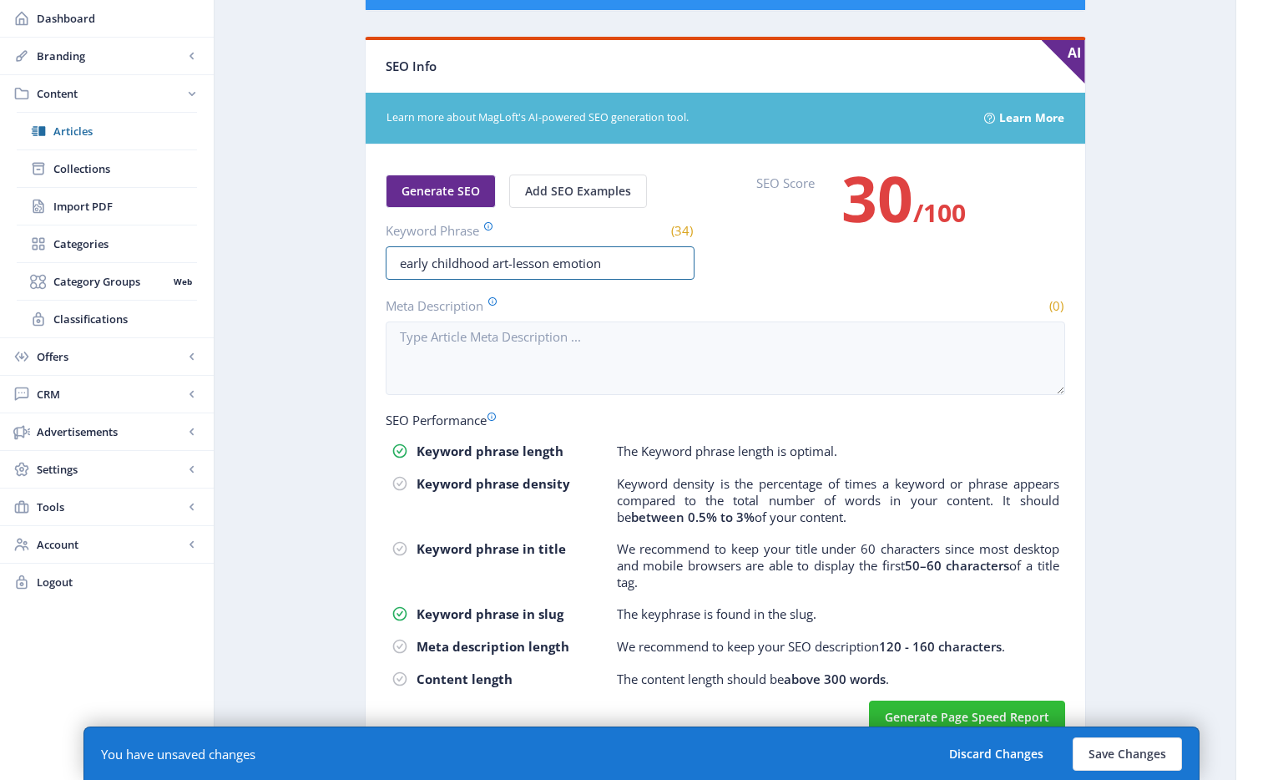
scroll to position [882, 0]
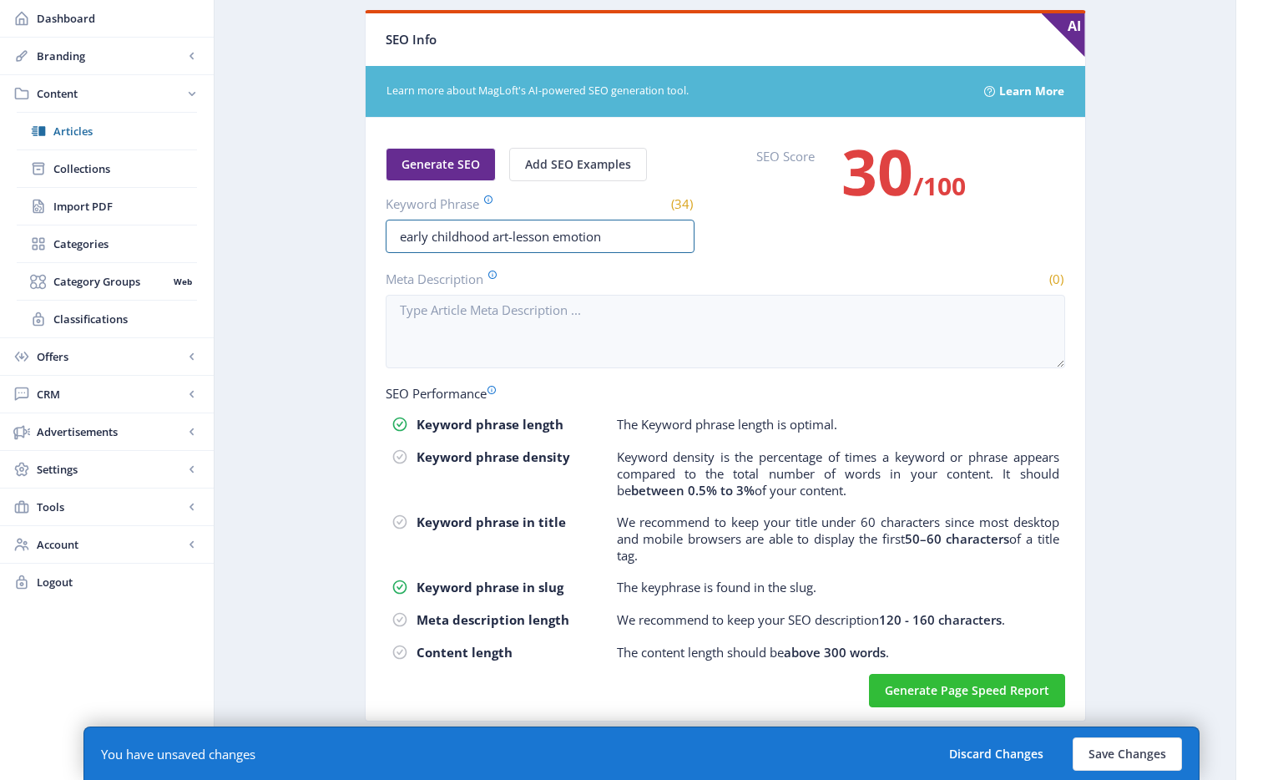
type input "early childhood art-lesson emotion"
click at [424, 164] on span "Generate SEO" at bounding box center [441, 164] width 78 height 13
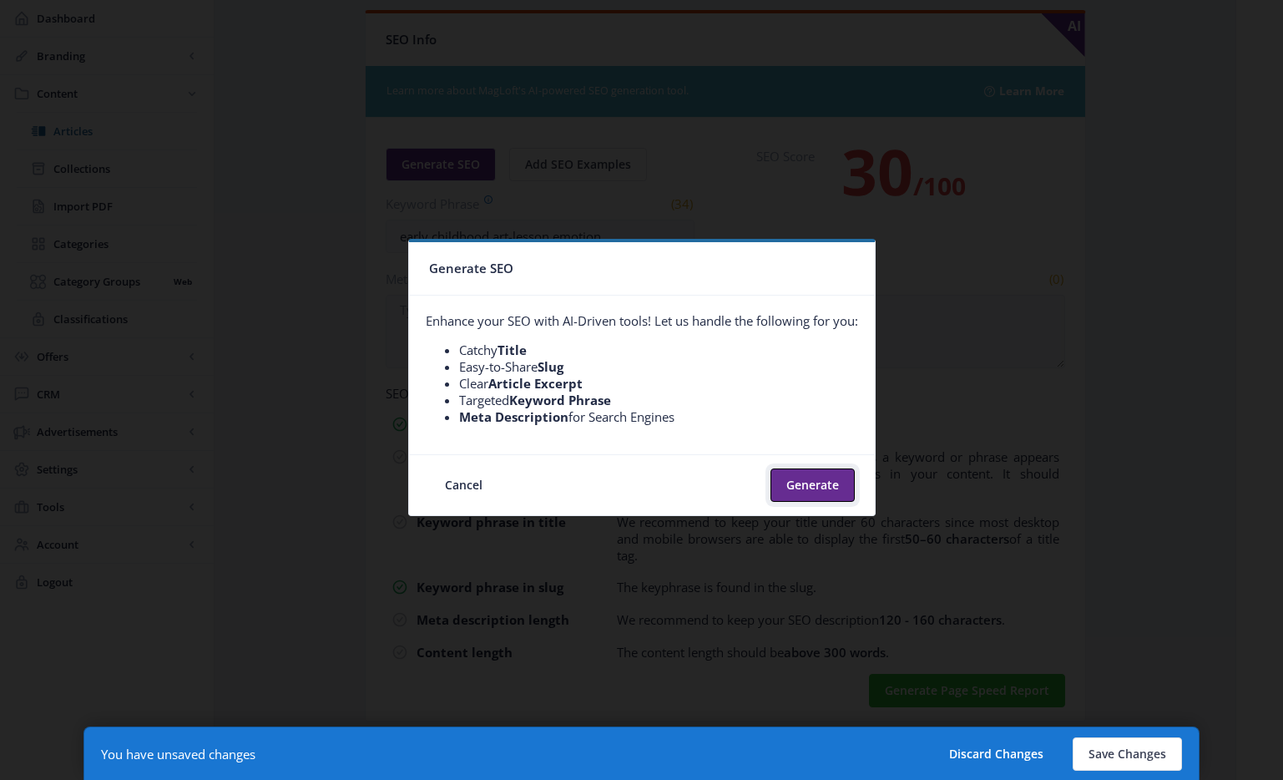
click at [789, 477] on button "Generate" at bounding box center [812, 484] width 84 height 33
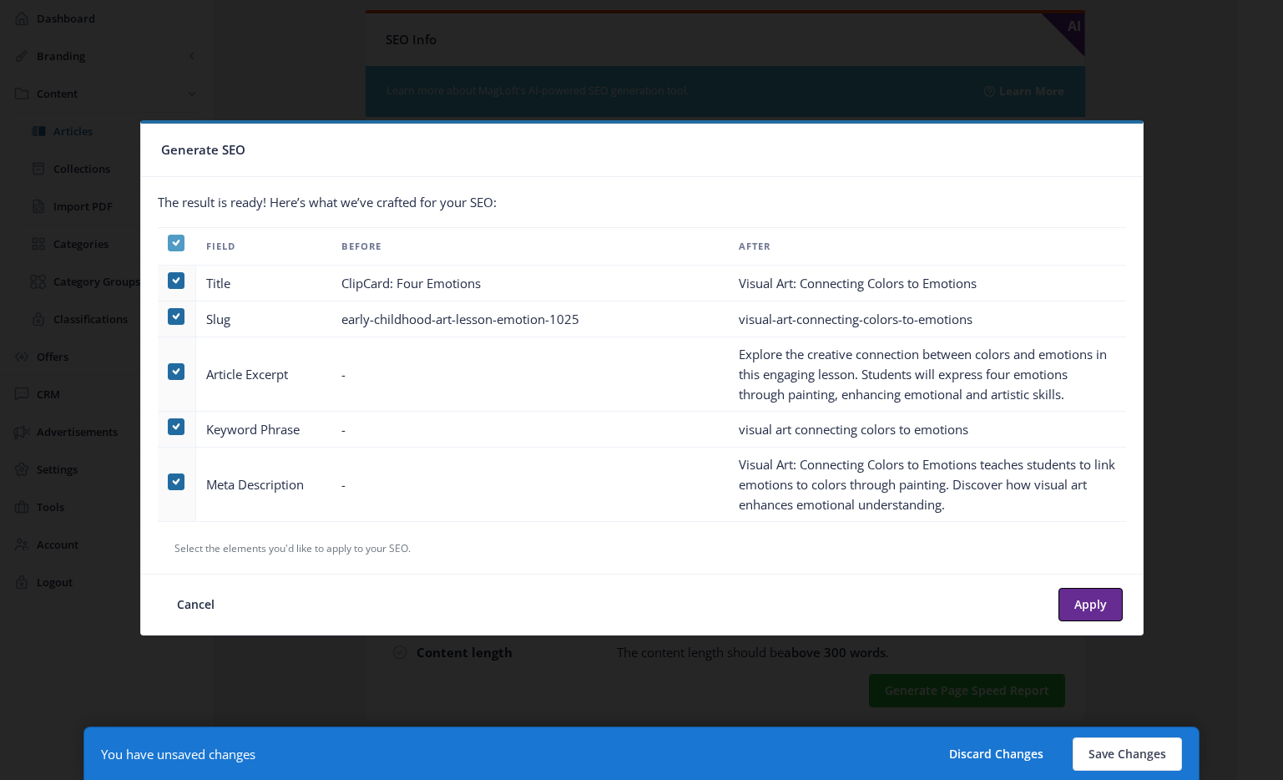
click at [182, 240] on span at bounding box center [176, 243] width 17 height 17
click at [169, 242] on input "checkbox" at bounding box center [168, 242] width 1 height 1
checkbox input "false"
click at [174, 476] on span at bounding box center [176, 481] width 17 height 17
click at [169, 481] on input "checkbox" at bounding box center [168, 481] width 1 height 1
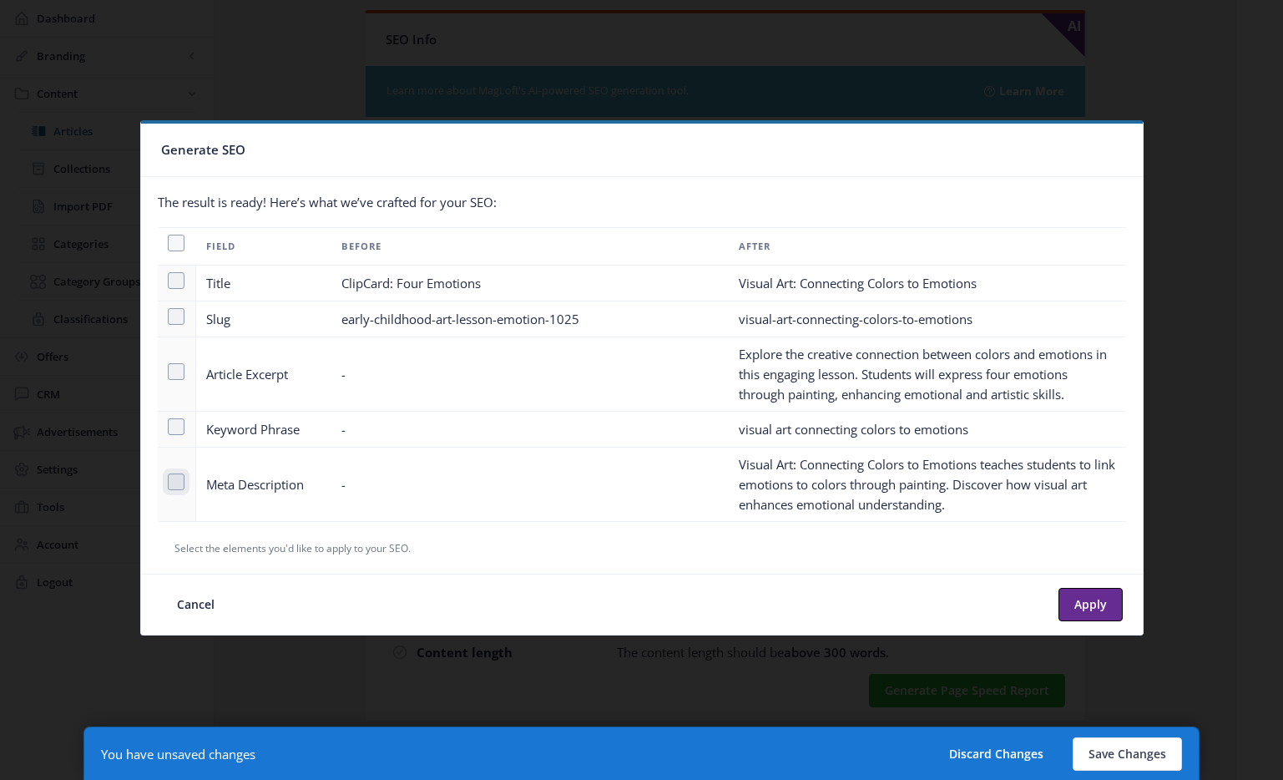
checkbox input "true"
click at [1090, 604] on button "Apply" at bounding box center [1090, 604] width 64 height 33
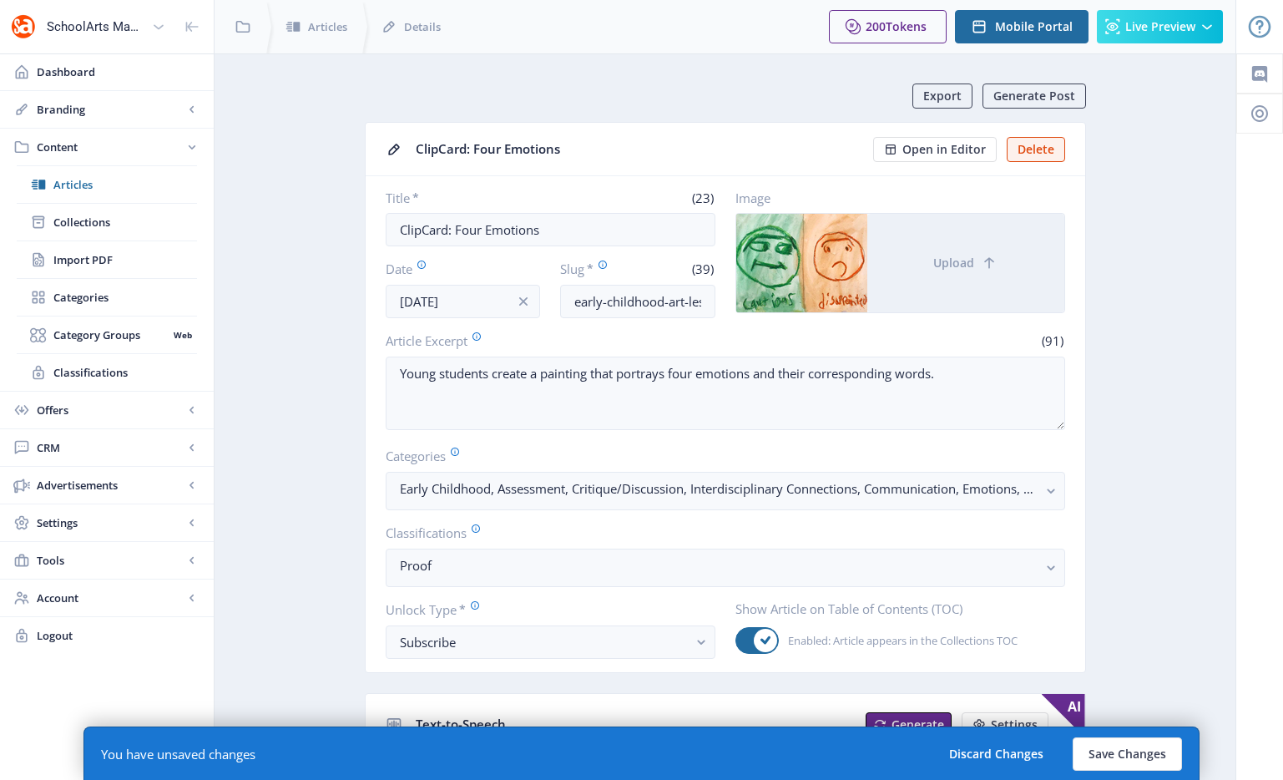
scroll to position [882, 0]
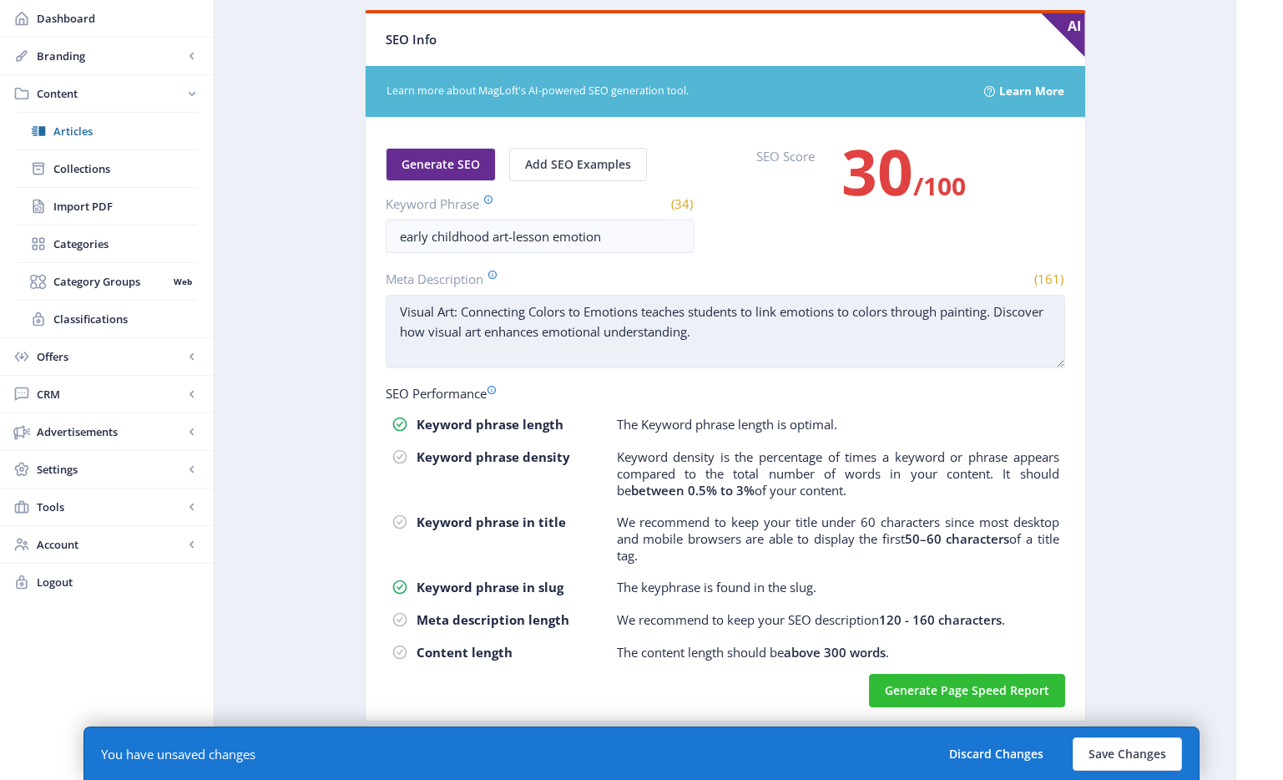
click at [519, 331] on textarea "Visual Art: Connecting Colors to Emotions teaches students to link emotions to …" at bounding box center [725, 331] width 679 height 73
click at [640, 312] on textarea "Visual Art: Connecting Colors to Emotions teaches students to link emotions to …" at bounding box center [725, 331] width 679 height 73
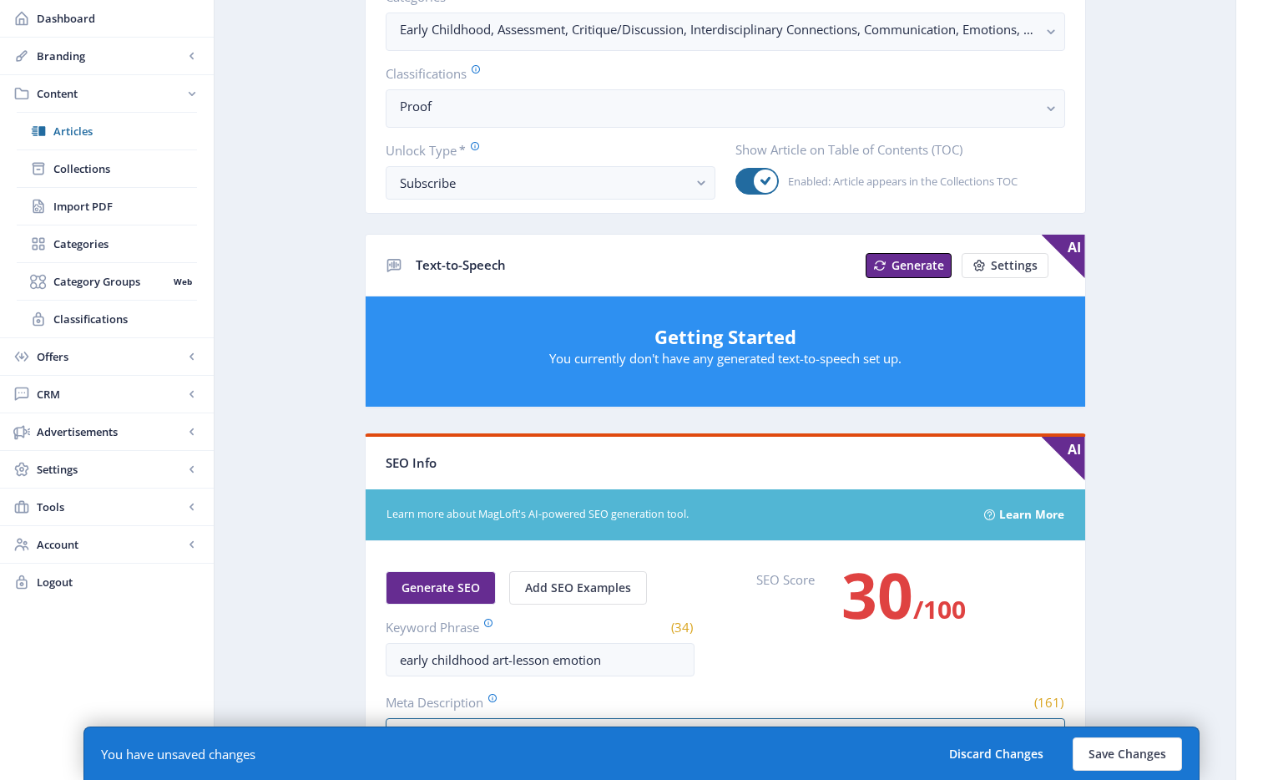
scroll to position [0, 0]
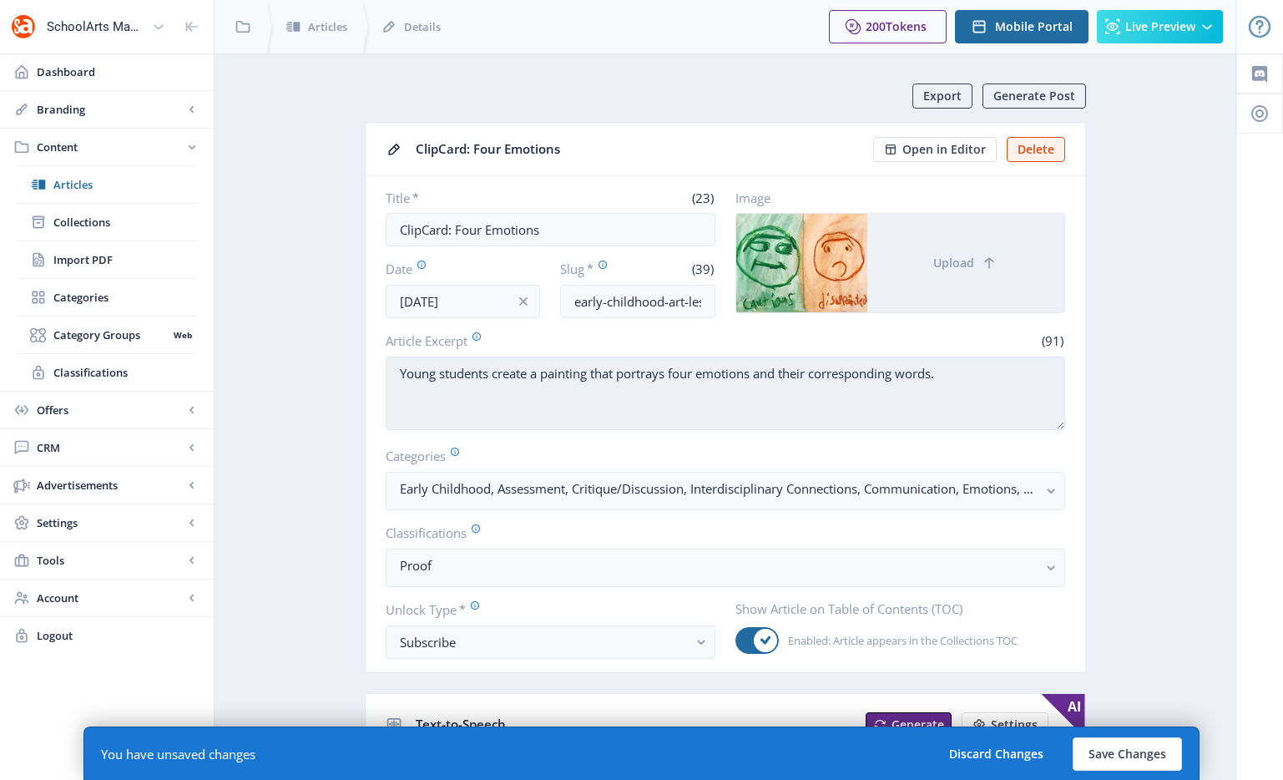
click at [621, 376] on textarea "Young students create a painting that portrays four emotions and their correspo…" at bounding box center [725, 392] width 679 height 73
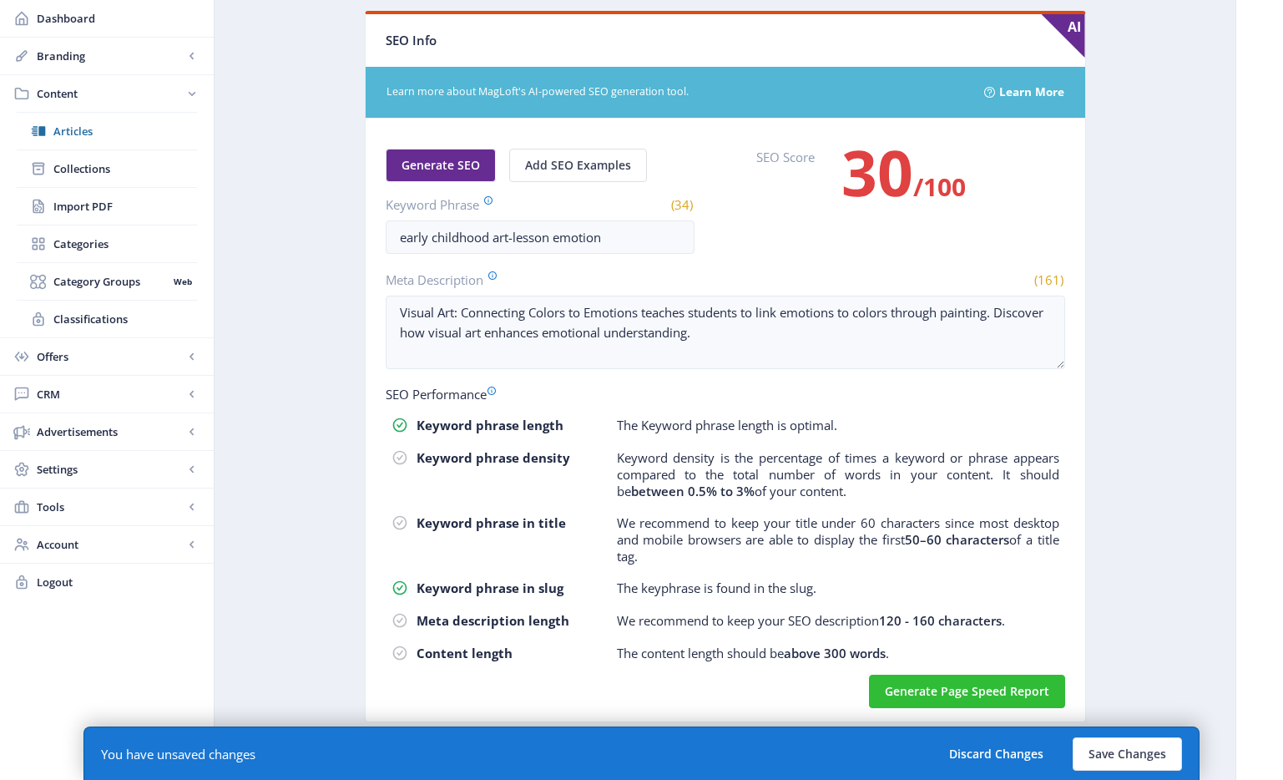
scroll to position [882, 0]
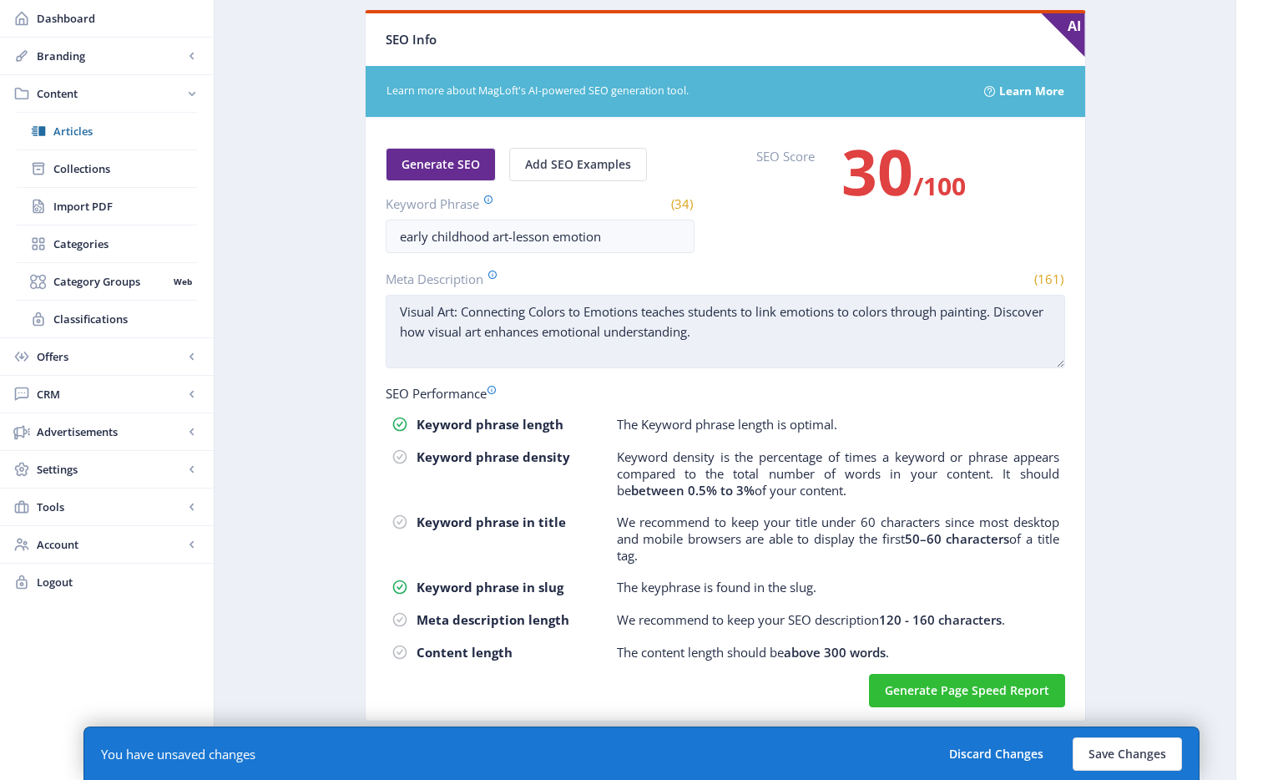
drag, startPoint x: 404, startPoint y: 311, endPoint x: 679, endPoint y: 313, distance: 274.6
click at [679, 313] on textarea "Visual Art: Connecting Colors to Emotions teaches students to link emotions to …" at bounding box center [725, 331] width 679 height 73
click at [685, 301] on textarea "Visual Art: Connecting Colors to Emotions teaches students to link emotions to …" at bounding box center [725, 331] width 679 height 73
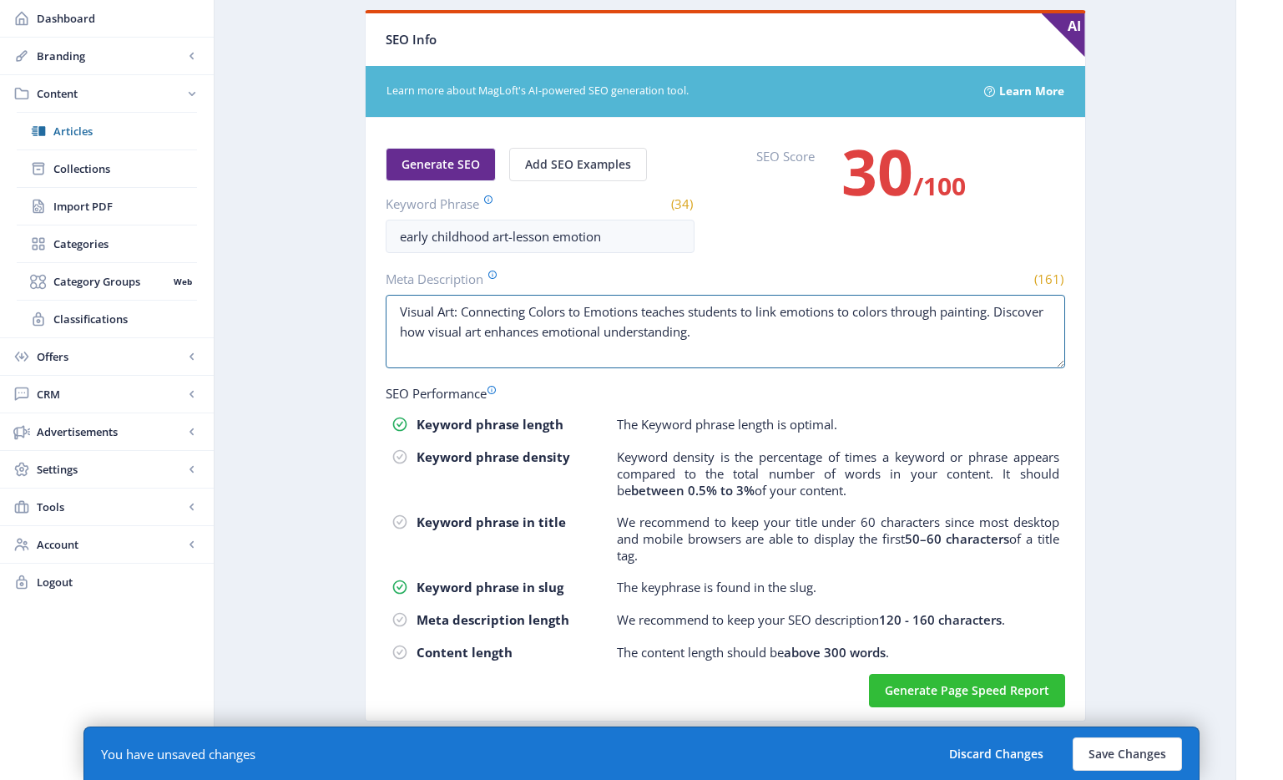
drag, startPoint x: 690, startPoint y: 308, endPoint x: 380, endPoint y: 307, distance: 309.7
click at [380, 307] on nb-card-body "Generate SEO Add SEO Examples Keyword Phrase (34) early childhood art-lesson em…" at bounding box center [726, 419] width 720 height 603
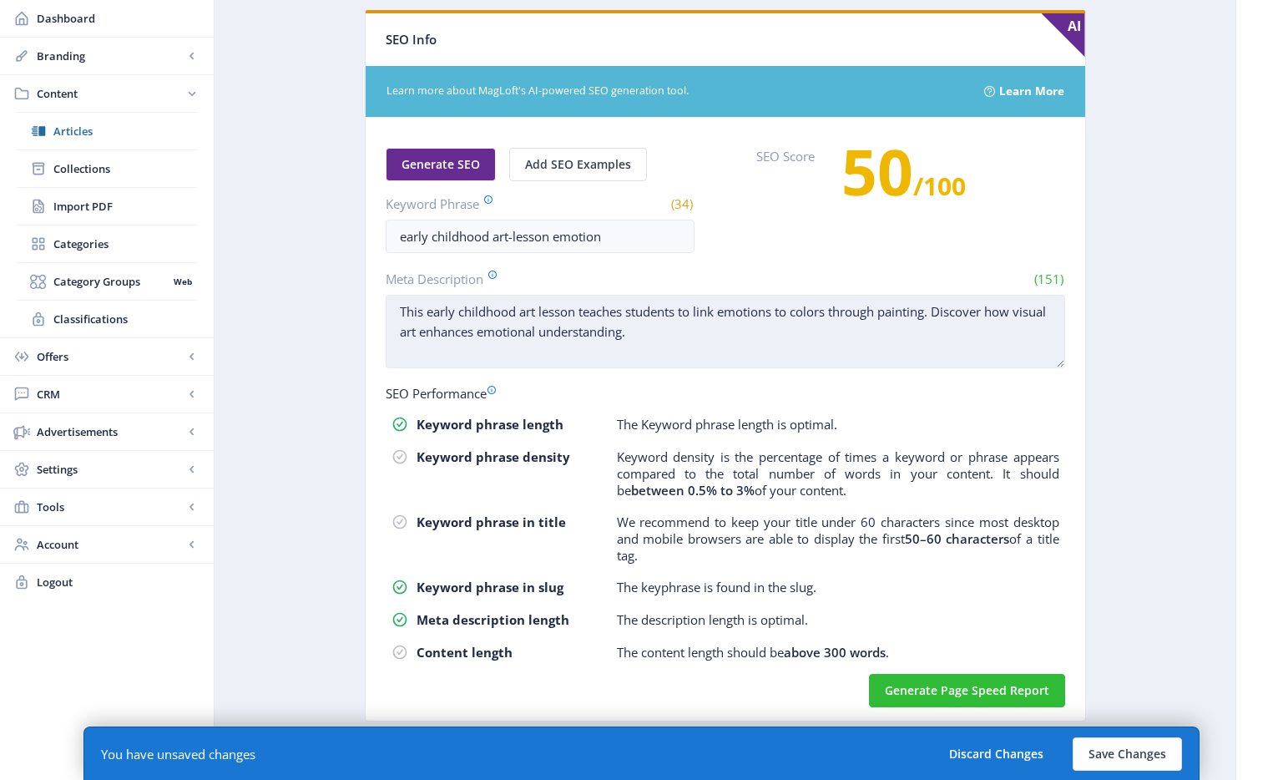
click at [808, 339] on textarea "This early childhood art lesson teaches students to link emotions to colors thr…" at bounding box center [725, 331] width 679 height 73
click at [1030, 343] on textarea "This early childhood art lesson teaches students to link emotions to colors thr…" at bounding box center [725, 331] width 679 height 73
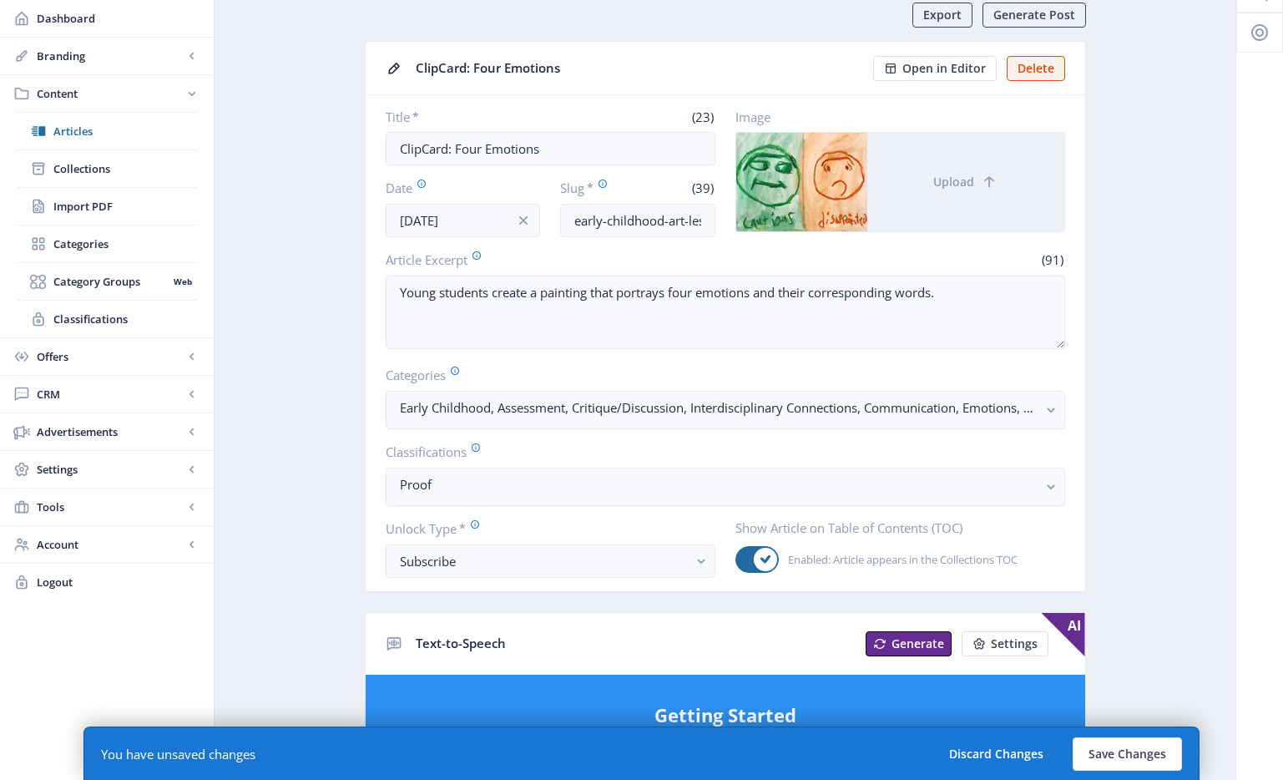
scroll to position [800, 0]
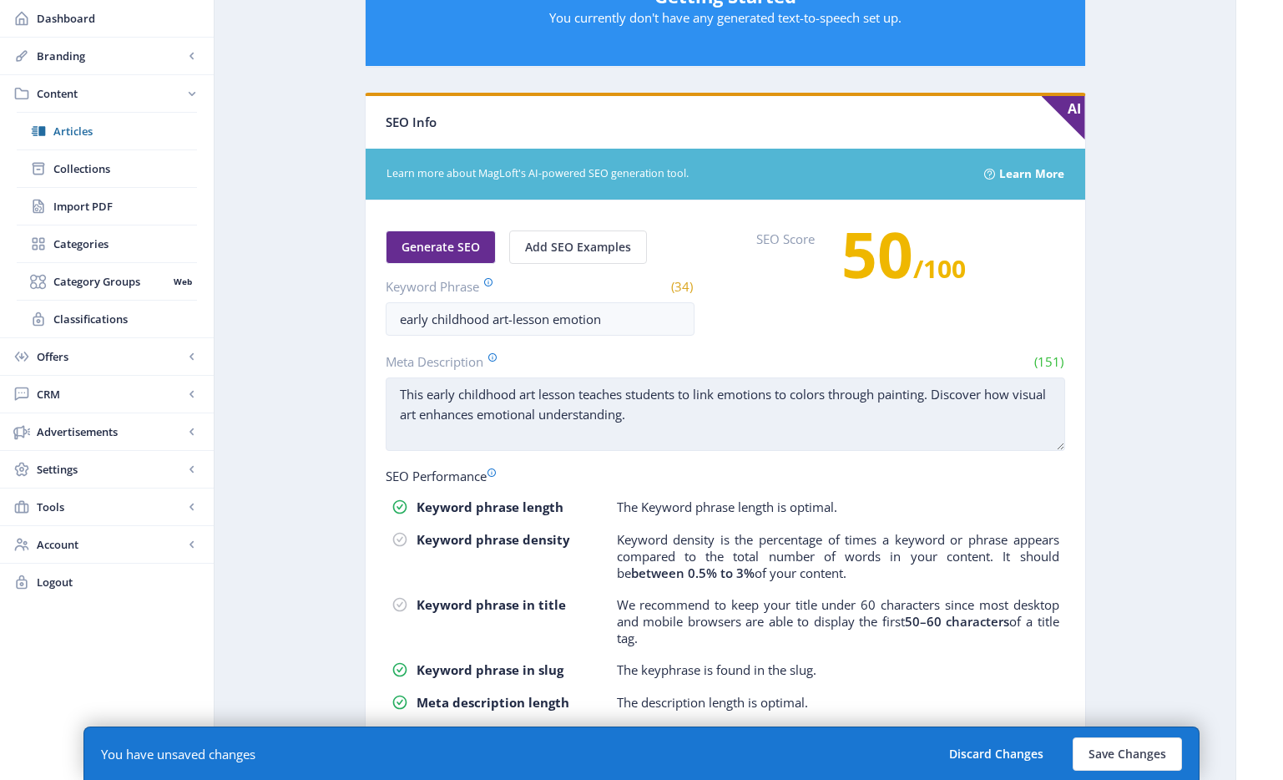
click at [1009, 428] on textarea "This early childhood art lesson teaches students to link emotions to colors thr…" at bounding box center [725, 413] width 679 height 73
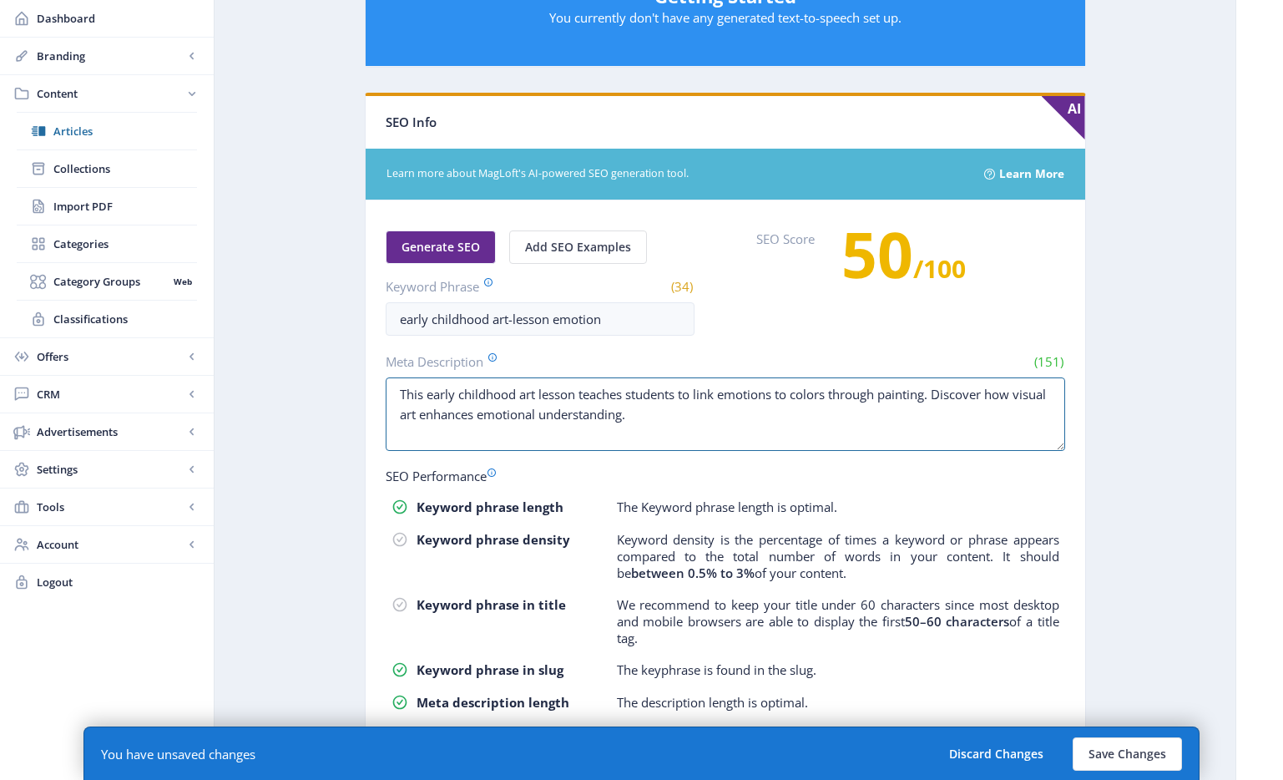
scroll to position [882, 0]
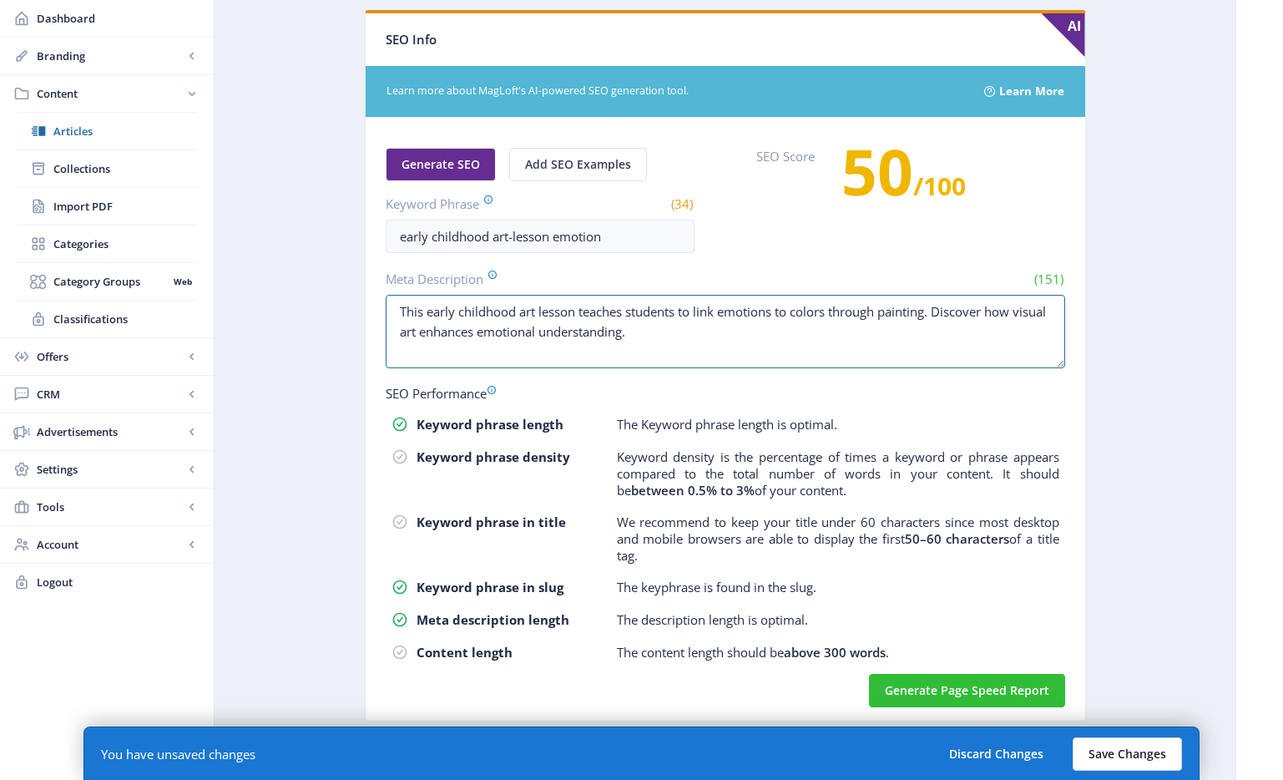
type textarea "This early childhood art lesson teaches students to link emotions to colors thr…"
click at [1109, 754] on button "Save Changes" at bounding box center [1127, 753] width 109 height 33
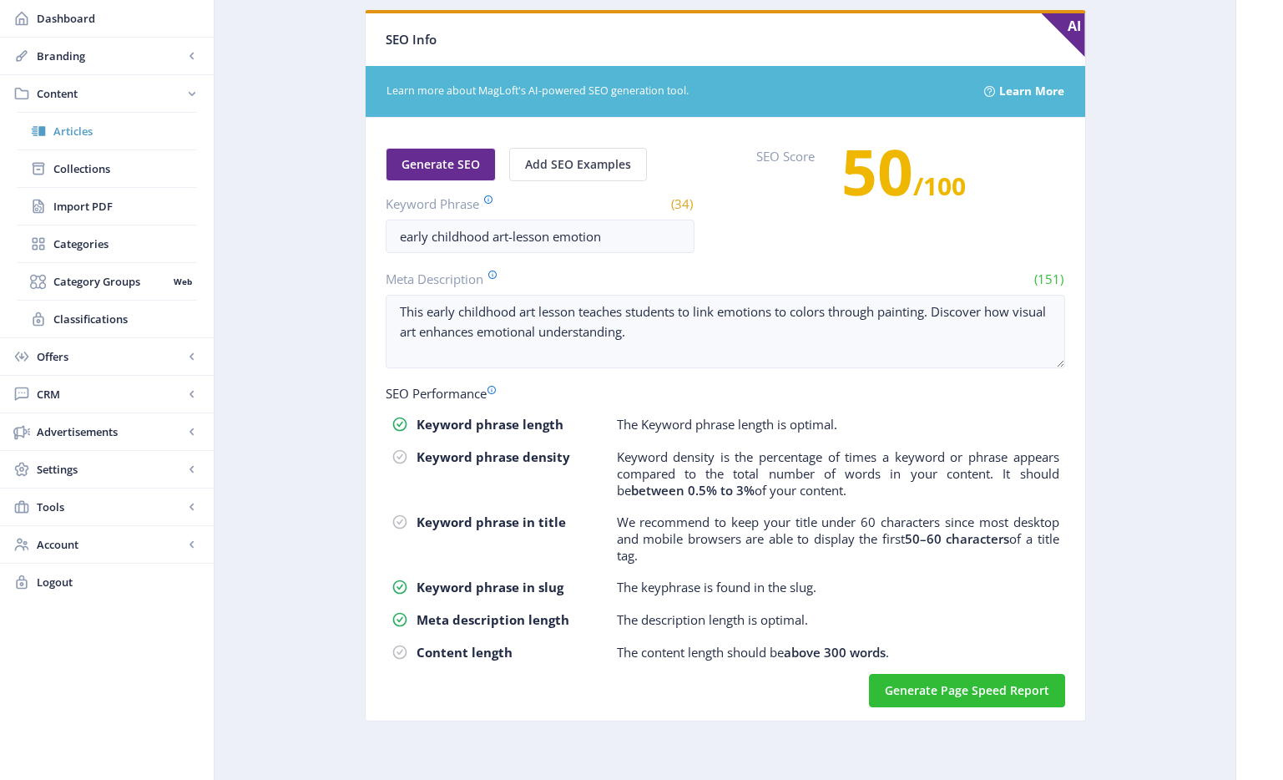
click at [35, 131] on icon at bounding box center [36, 131] width 6 height 2
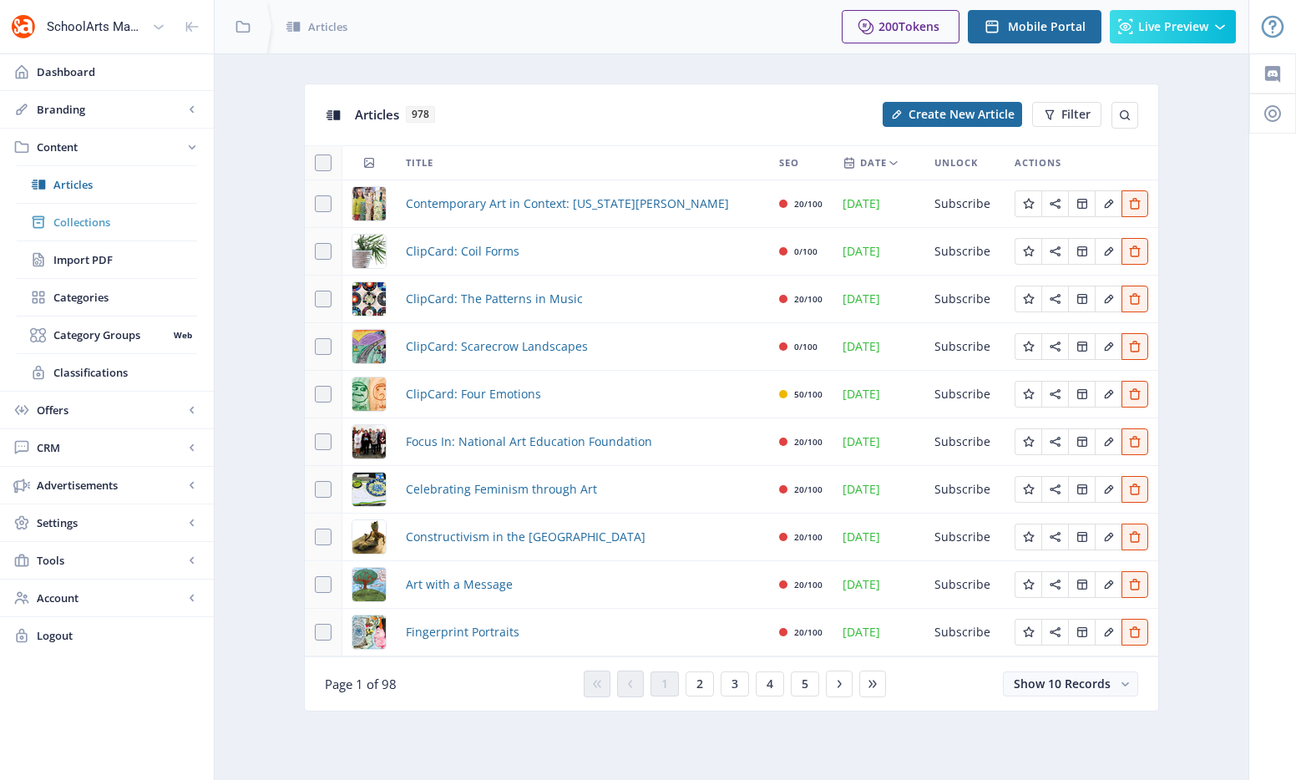
click at [55, 216] on span "Collections" at bounding box center [125, 222] width 144 height 17
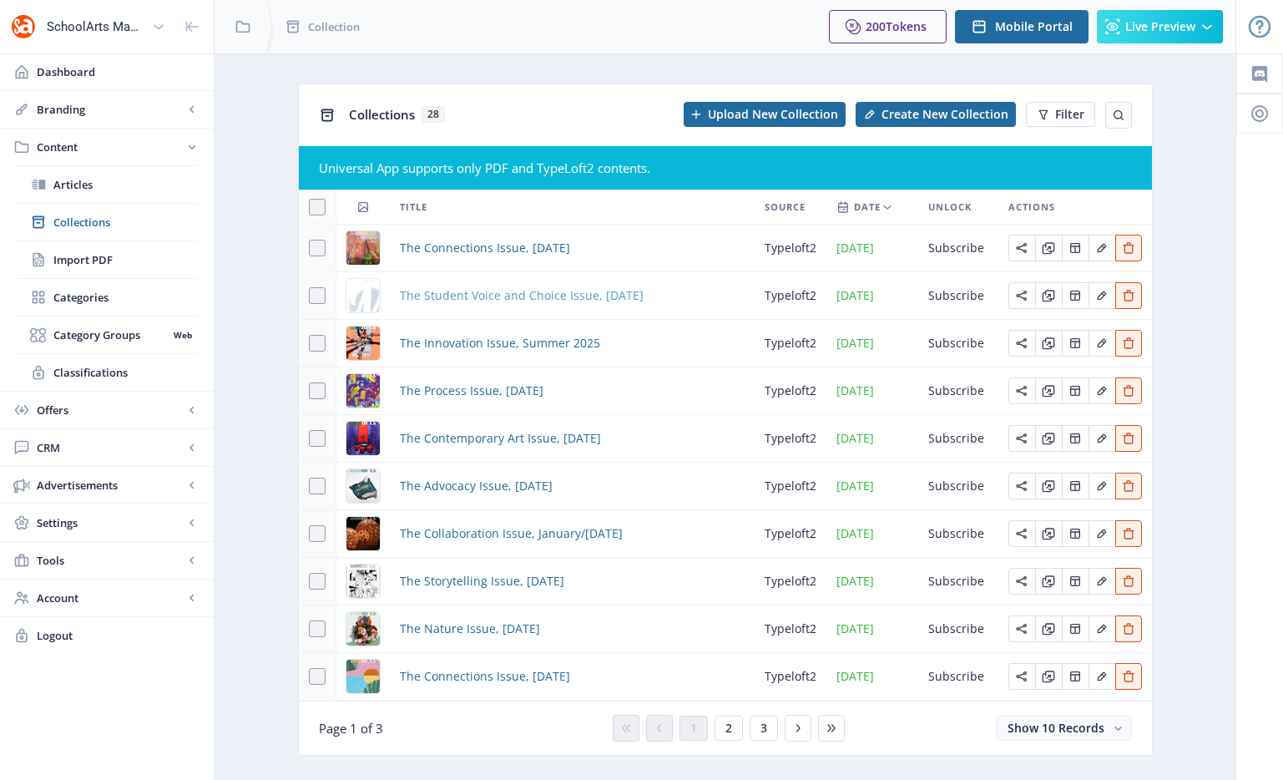
click at [472, 301] on span "The Student Voice and Choice Issue, [DATE]" at bounding box center [522, 295] width 244 height 20
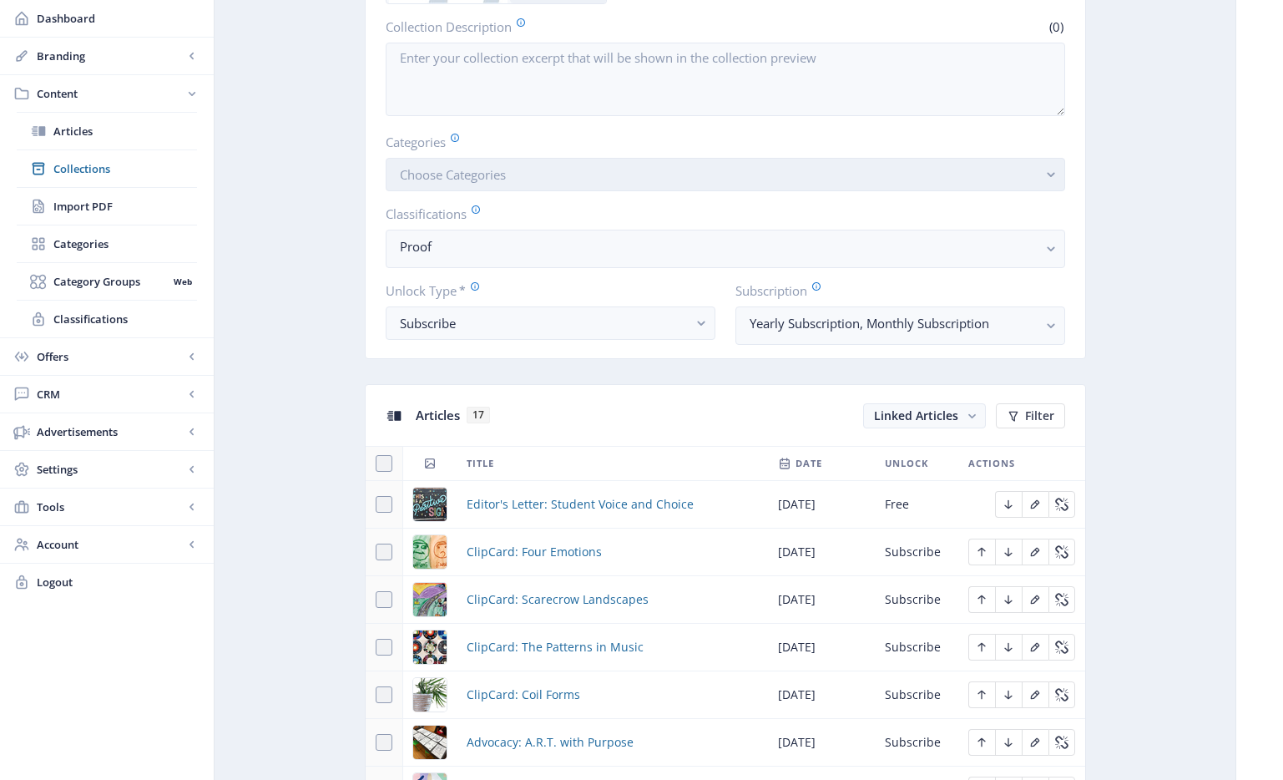
scroll to position [397, 0]
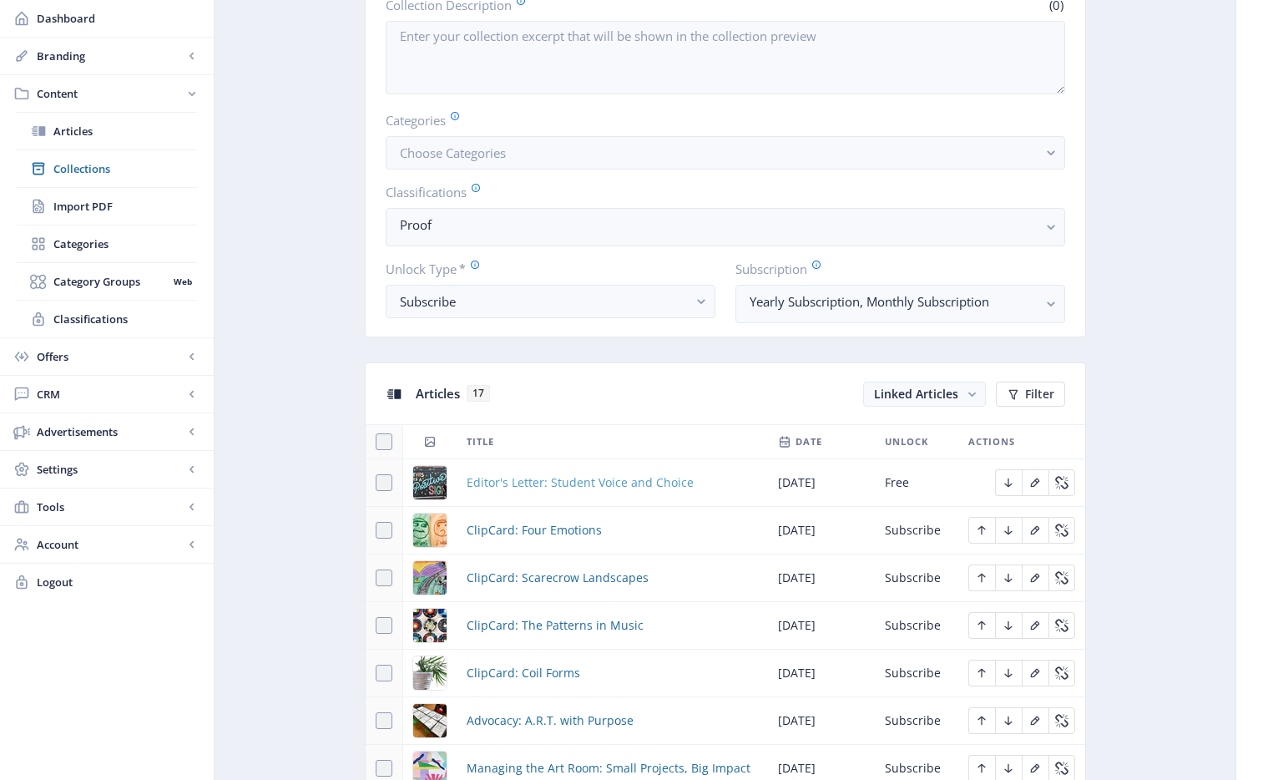
click at [524, 487] on span "Editor's Letter: Student Voice and Choice" at bounding box center [580, 482] width 227 height 20
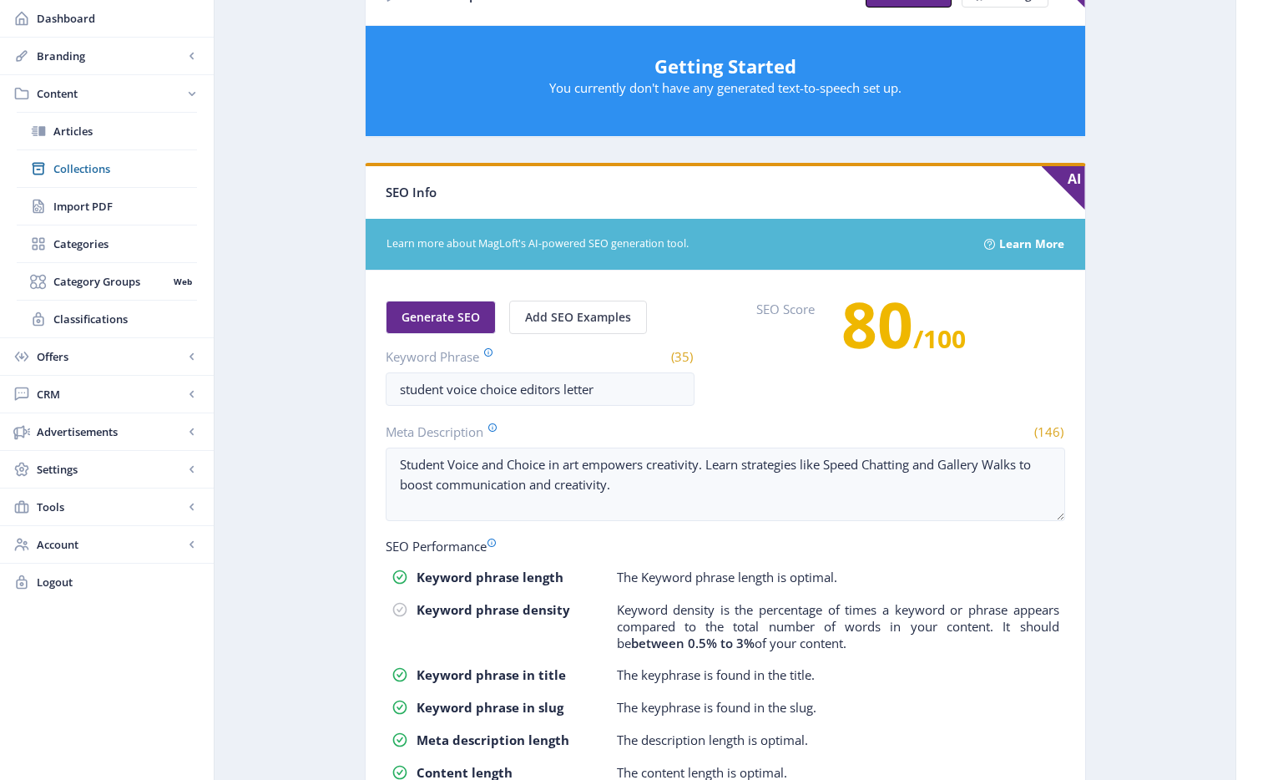
scroll to position [850, 0]
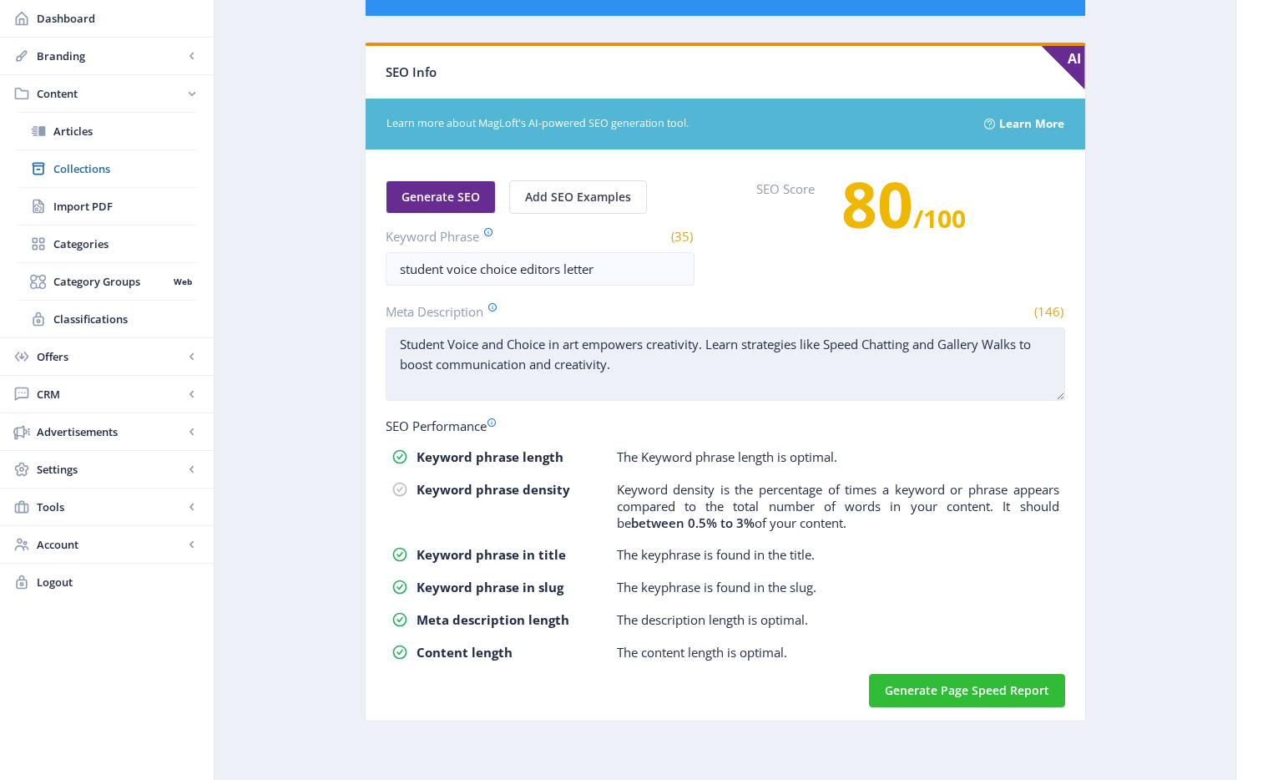
click at [644, 357] on textarea "Student Voice and Choice in art empowers creativity. Learn strategies like Spee…" at bounding box center [725, 363] width 679 height 73
click at [402, 345] on textarea "Student Voice and Choice in art empowers creativity. Learn strategies like Spee…" at bounding box center [725, 363] width 679 height 73
click at [710, 343] on textarea "Student Voice and Choice in art empowers creativity. Learn strategies like Spee…" at bounding box center [725, 363] width 679 height 73
click at [402, 341] on textarea "Student Voice and Choice in art empowers creativity. Learn strategies like Spee…" at bounding box center [725, 363] width 679 height 73
click at [711, 344] on textarea "Student Voice and Choice in art empowers creativity. Learn strategies like Spee…" at bounding box center [725, 363] width 679 height 73
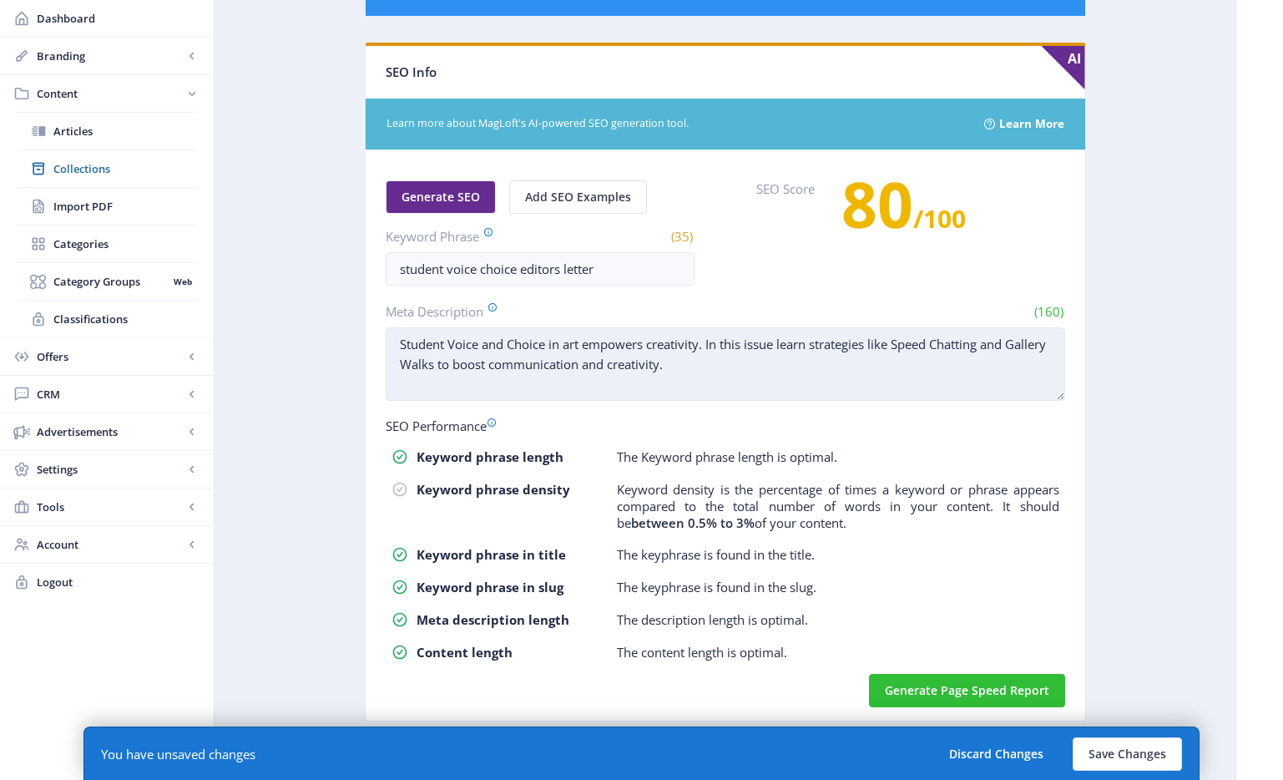
click at [904, 342] on textarea "Student Voice and Choice in art empowers creativity. In this issue learn strate…" at bounding box center [725, 363] width 679 height 73
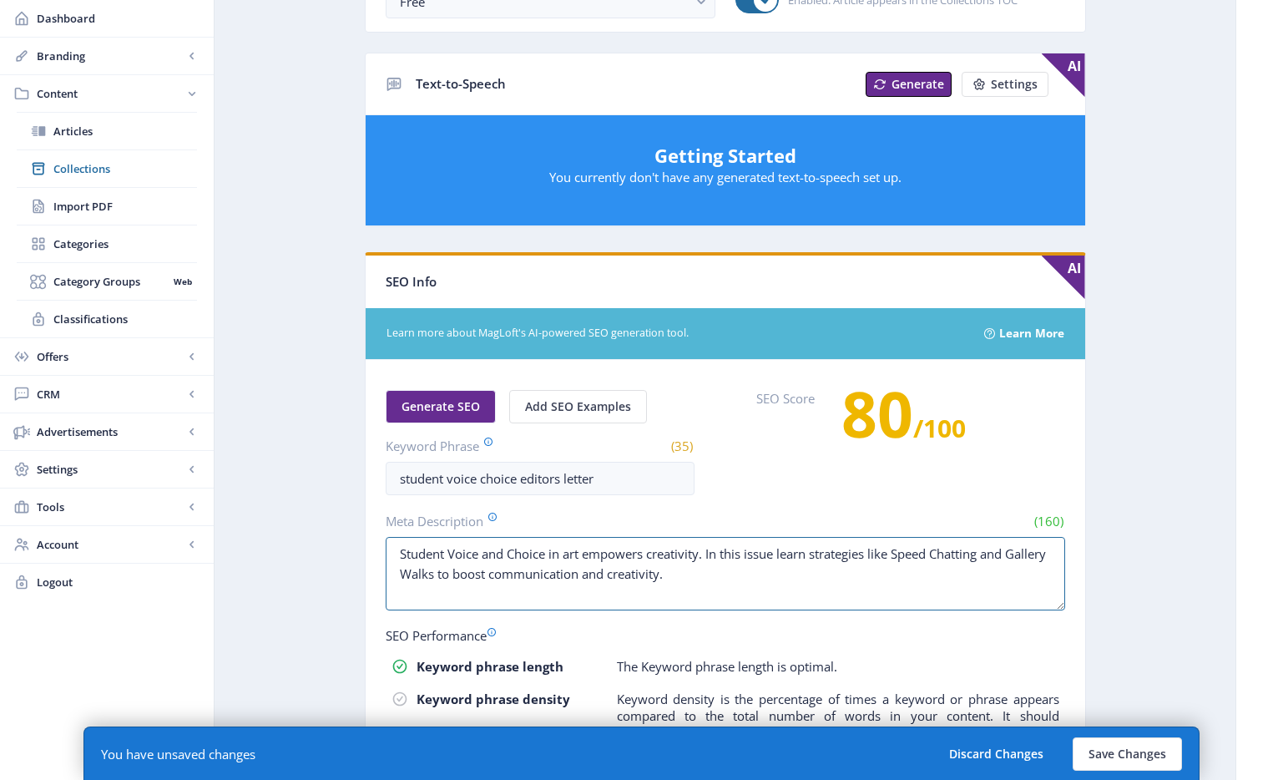
scroll to position [662, 0]
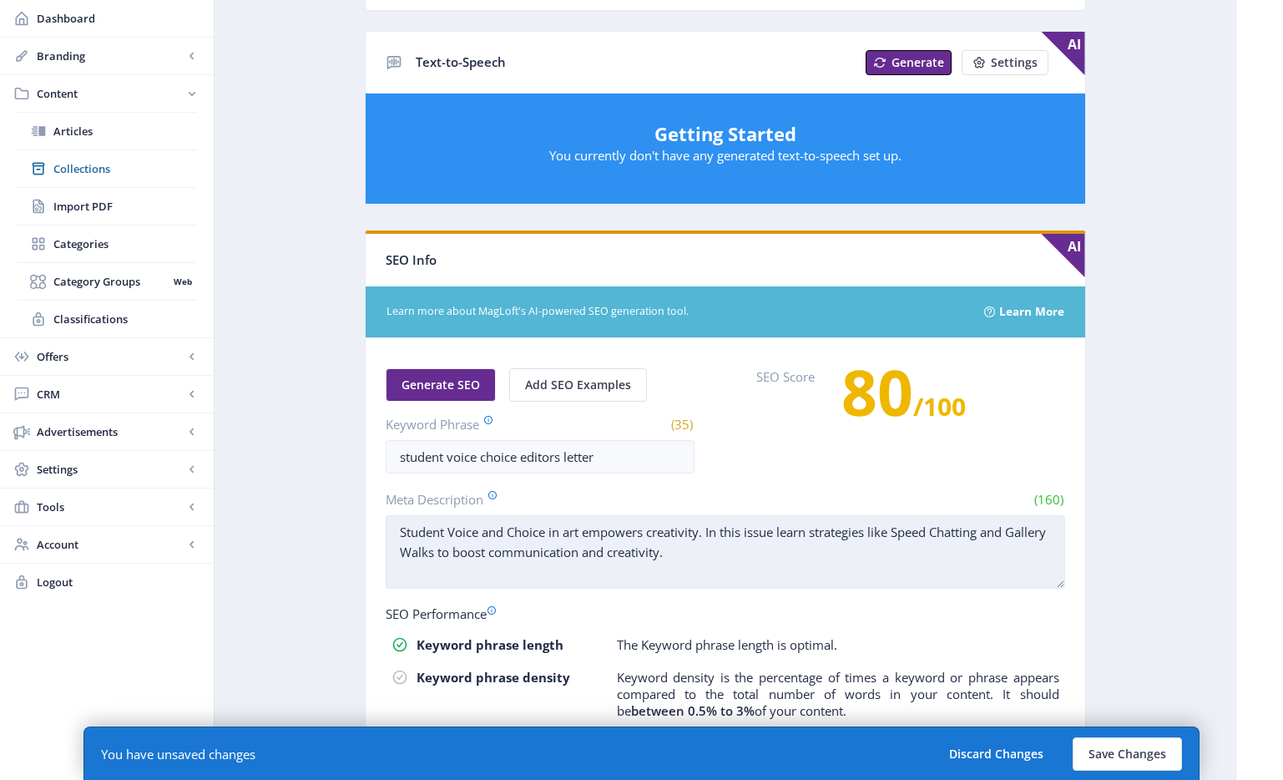
click at [988, 541] on textarea "Student Voice and Choice in art empowers creativity. In this issue learn strate…" at bounding box center [725, 551] width 679 height 73
click at [884, 568] on textarea "Student Voice and Choice in art empowers creativity. In this issue learn strate…" at bounding box center [725, 551] width 679 height 73
click at [902, 535] on textarea "Student Voice and Choice in art empowers creativity. In this issue learn strate…" at bounding box center [725, 551] width 679 height 73
click at [902, 553] on textarea "Student Voice and Choice in art empowers creativity. In this issue learn strate…" at bounding box center [725, 551] width 679 height 73
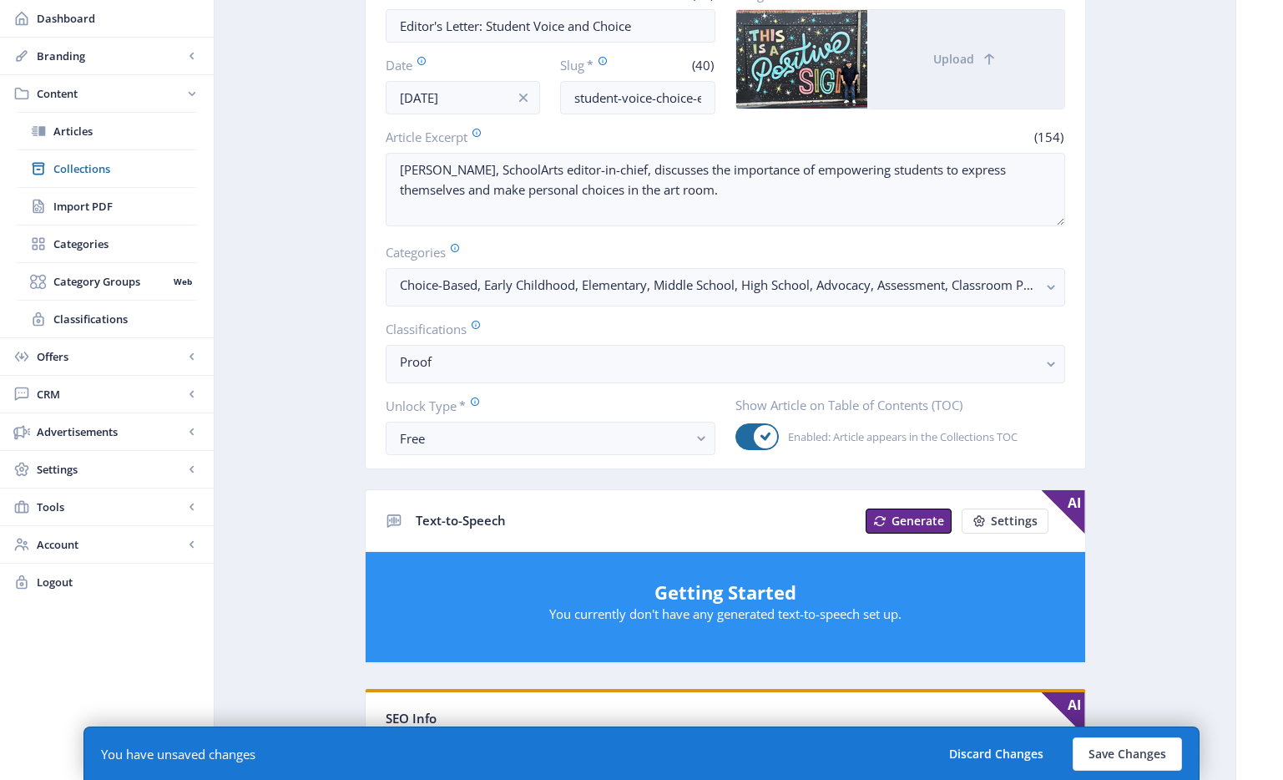
scroll to position [0, 0]
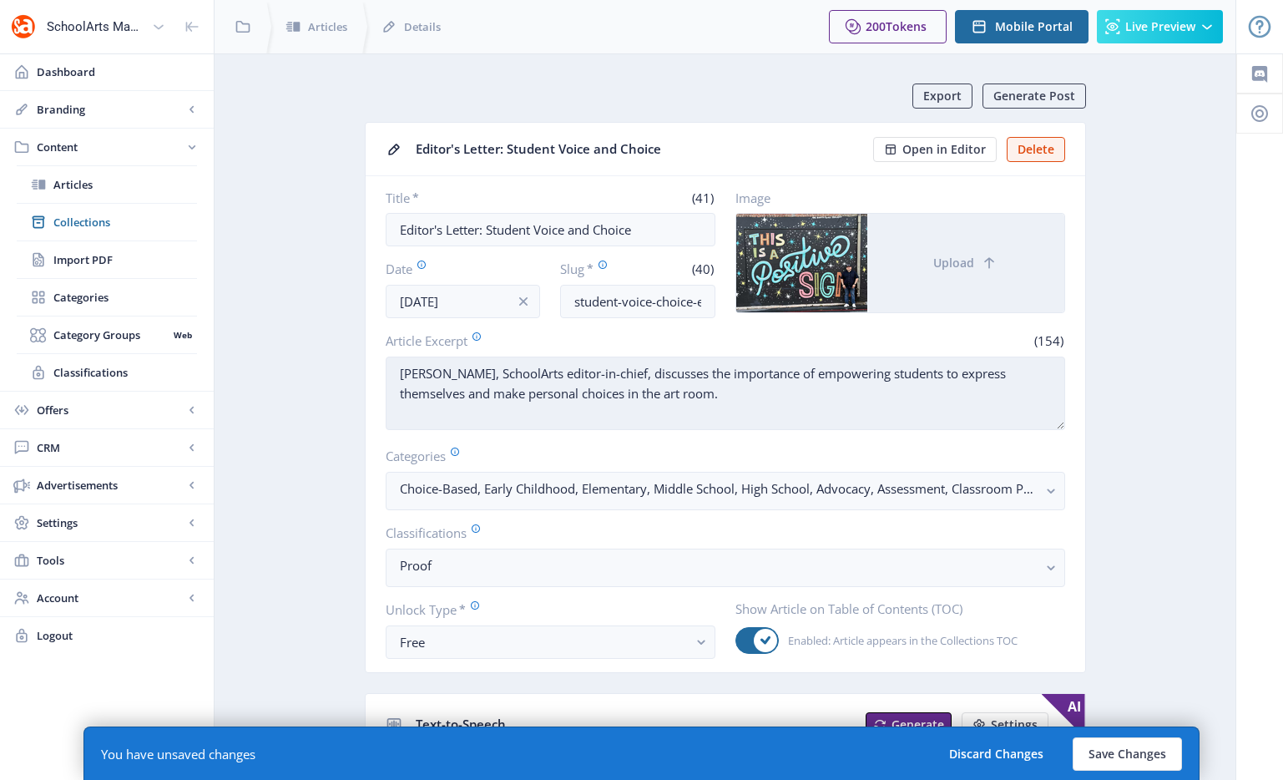
click at [835, 407] on textarea "[PERSON_NAME], SchoolArts editor-in-chief, discusses the importance of empoweri…" at bounding box center [725, 392] width 679 height 73
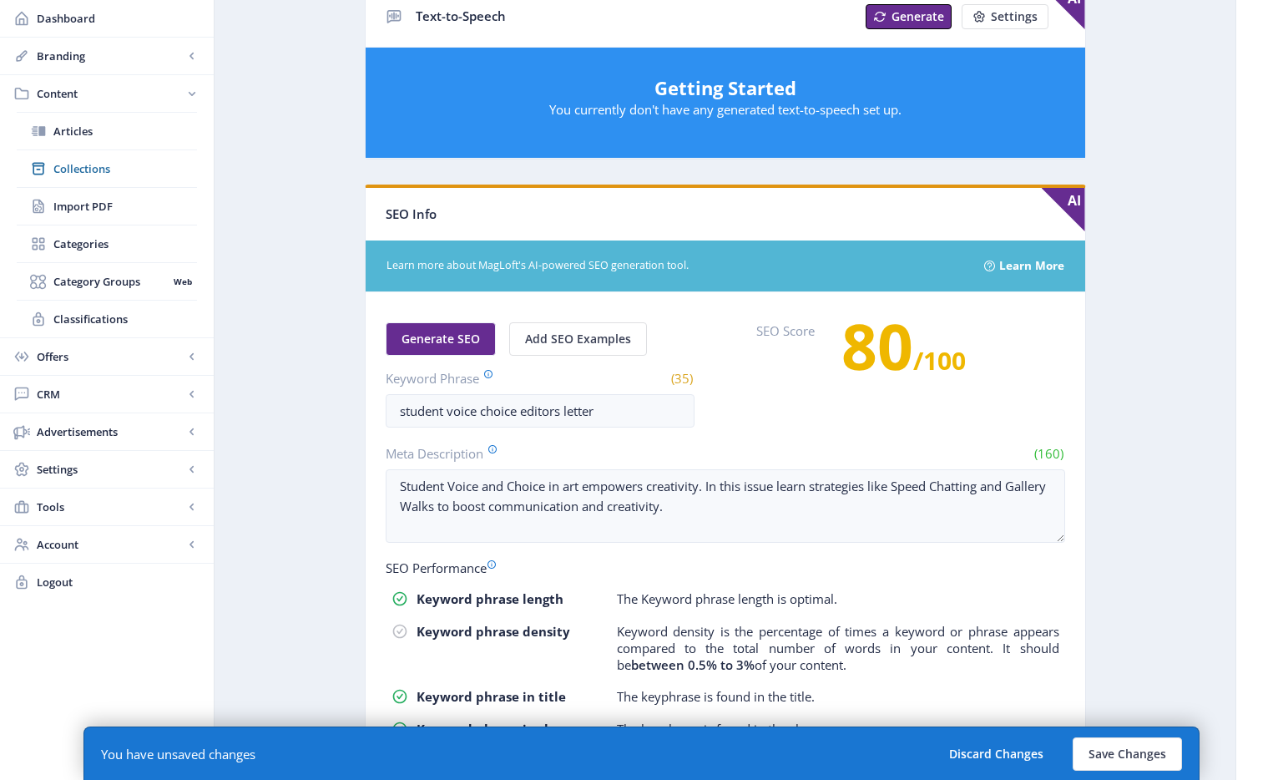
scroll to position [244, 0]
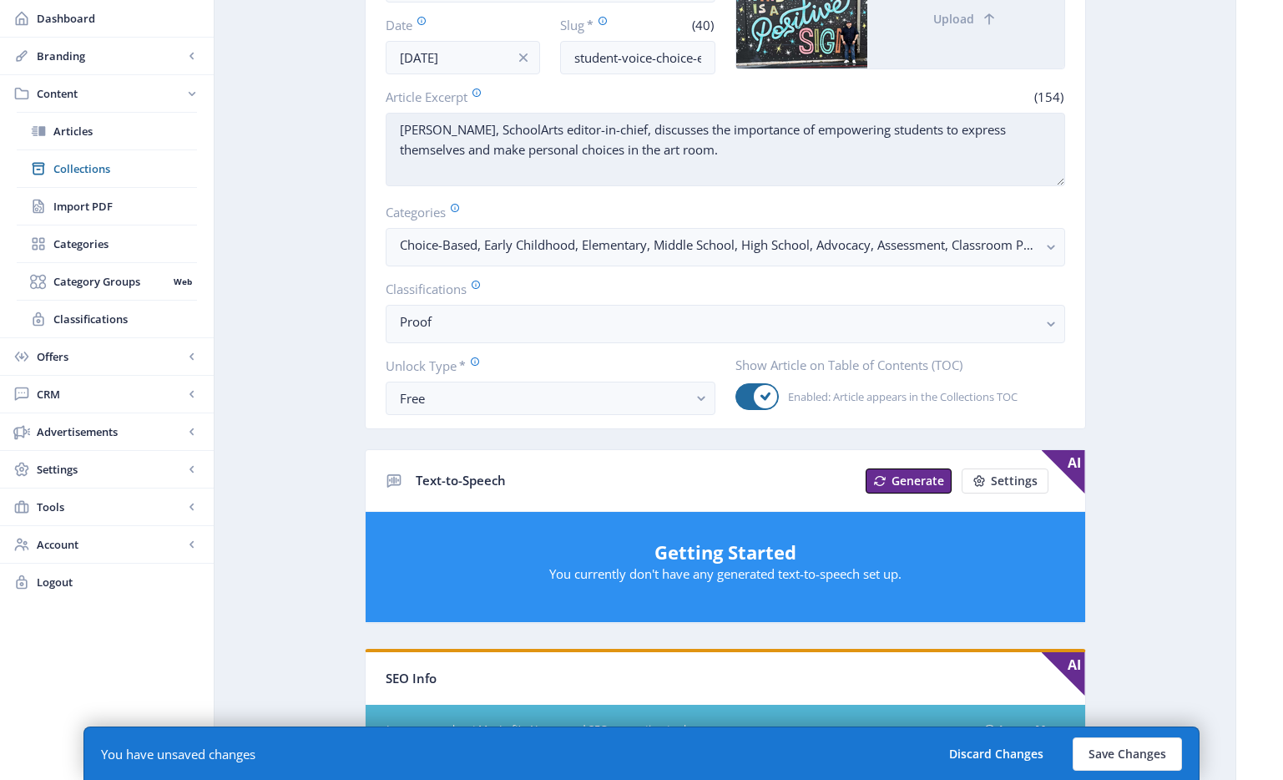
drag, startPoint x: 714, startPoint y: 130, endPoint x: 766, endPoint y: 131, distance: 52.6
click at [766, 131] on textarea "[PERSON_NAME], SchoolArts editor-in-chief, discusses the importance of empoweri…" at bounding box center [725, 149] width 679 height 73
drag, startPoint x: 799, startPoint y: 132, endPoint x: 463, endPoint y: 156, distance: 336.4
click at [463, 156] on textarea "[PERSON_NAME], SchoolArts editor-in-chief, discusses the importance of empoweri…" at bounding box center [725, 149] width 679 height 73
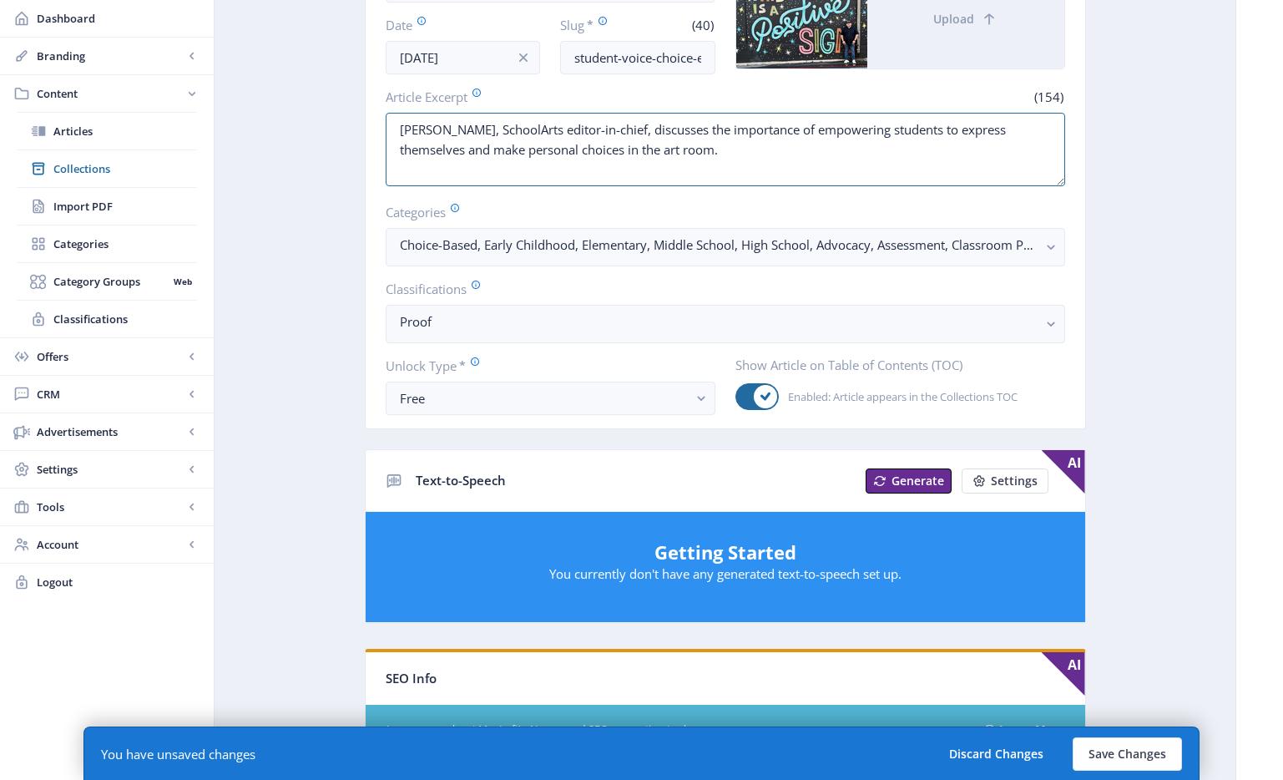
scroll to position [850, 0]
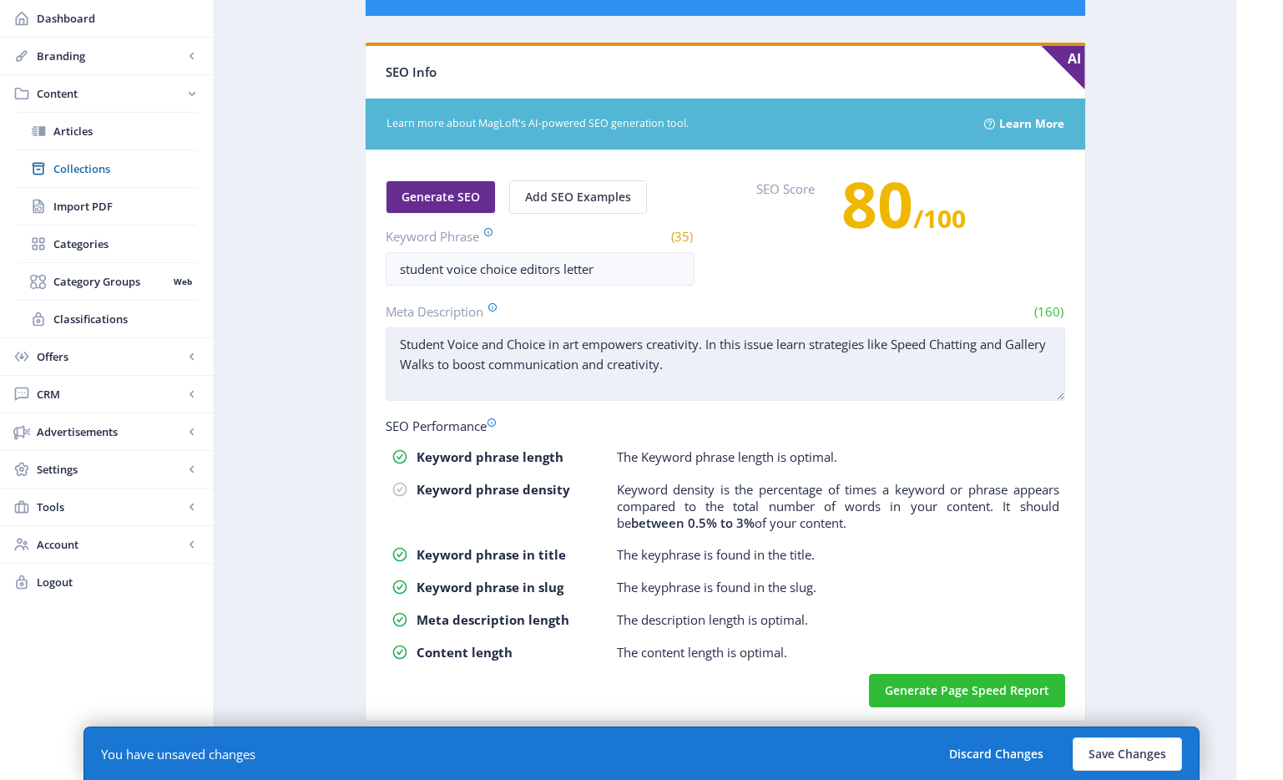
click at [816, 369] on textarea "Student Voice and Choice in art empowers creativity. In this issue learn strate…" at bounding box center [725, 363] width 679 height 73
drag, startPoint x: 873, startPoint y: 344, endPoint x: 479, endPoint y: 371, distance: 395.0
click at [479, 371] on textarea "Student Voice and Choice in art empowers creativity. In this issue learn strate…" at bounding box center [725, 363] width 679 height 73
paste textarea "empowering students to express themselve"
click at [879, 346] on textarea "Student Voice and Choice in art empowers creativity. In this issue learn strate…" at bounding box center [725, 363] width 679 height 73
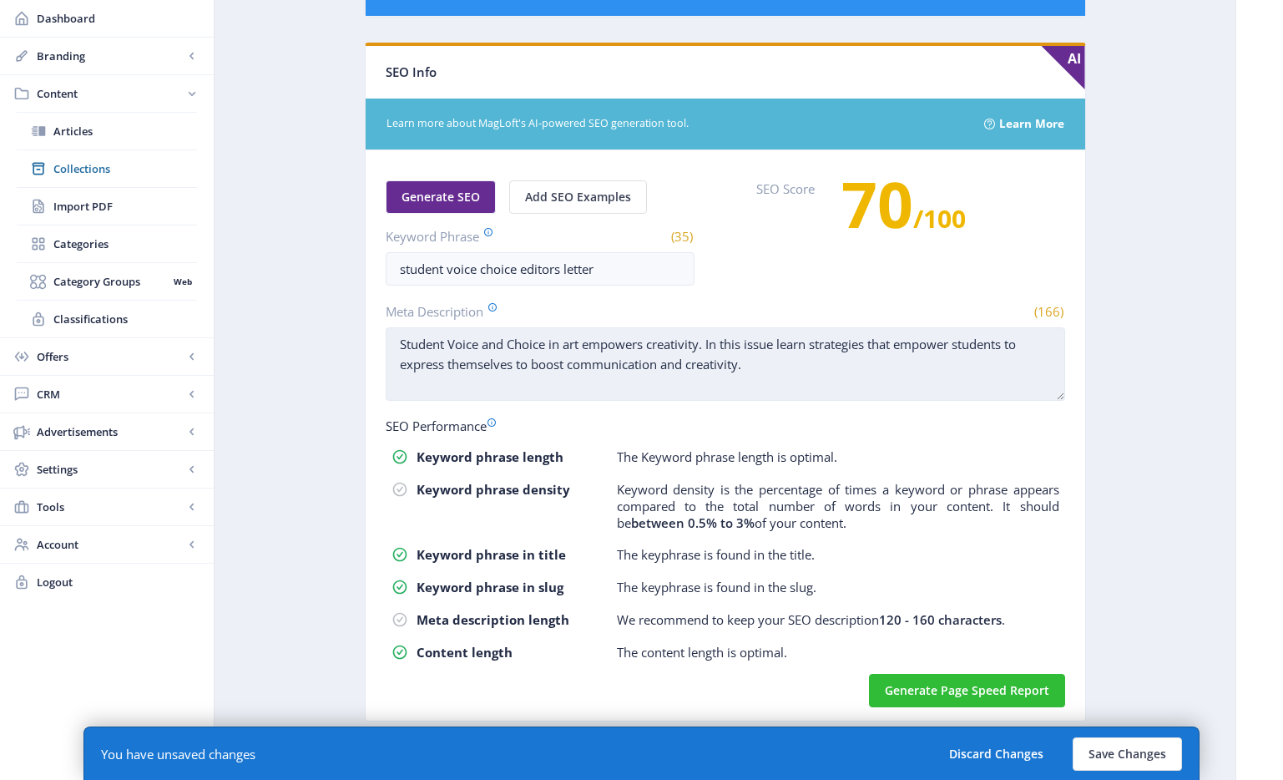
click at [529, 370] on textarea "Student Voice and Choice in art empowers creativity. In this issue learn strate…" at bounding box center [725, 363] width 679 height 73
click at [777, 349] on textarea "Student Voice and Choice in art empowers creativity. In this issue learn strate…" at bounding box center [725, 363] width 679 height 73
click at [826, 372] on textarea "Student Voice and Choice in art empowers creativity. In this issue, learn strat…" at bounding box center [725, 363] width 679 height 73
click at [583, 343] on textarea "Student Voice and Choice in art empowers creativity. In this issue, learn strat…" at bounding box center [725, 363] width 679 height 73
click at [881, 382] on textarea "Student Voice and Choice in art education empowers creativity. In this issue, l…" at bounding box center [725, 363] width 679 height 73
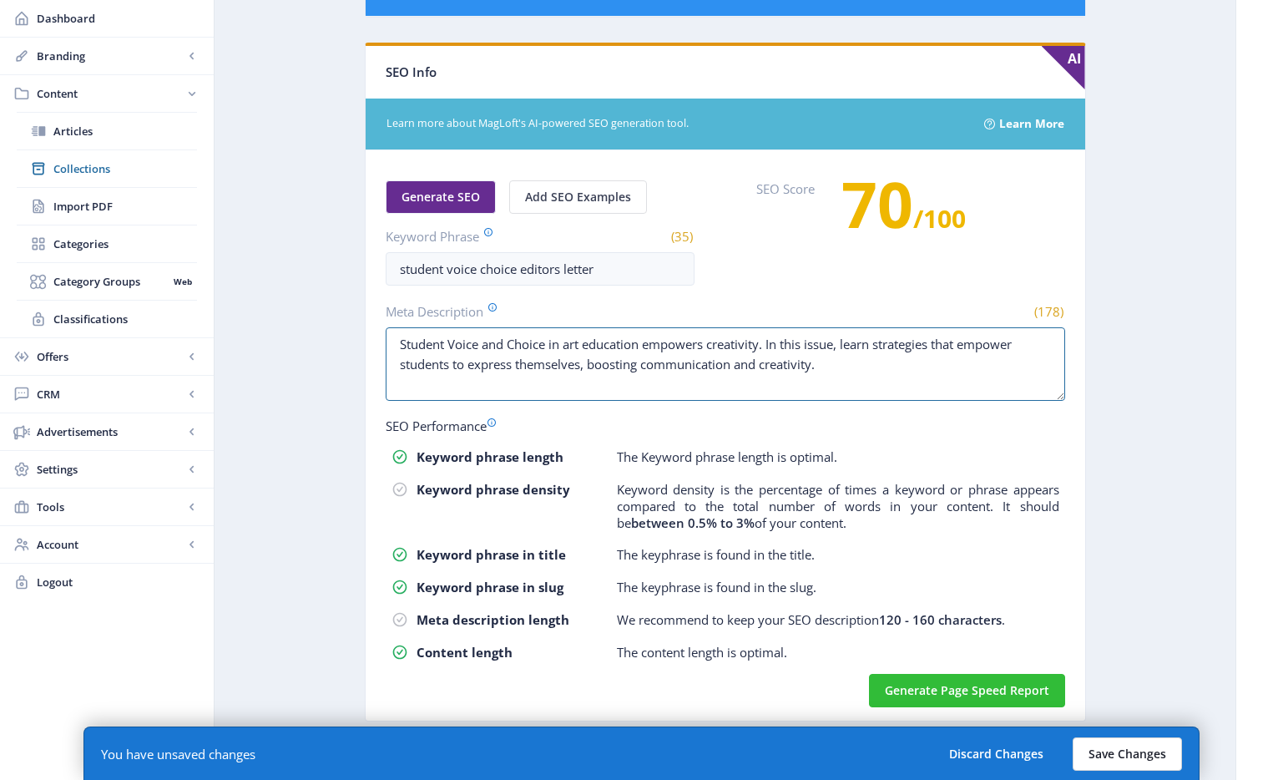
type textarea "Student Voice and Choice in art education empowers creativity. In this issue, l…"
click at [1148, 758] on button "Save Changes" at bounding box center [1127, 753] width 109 height 33
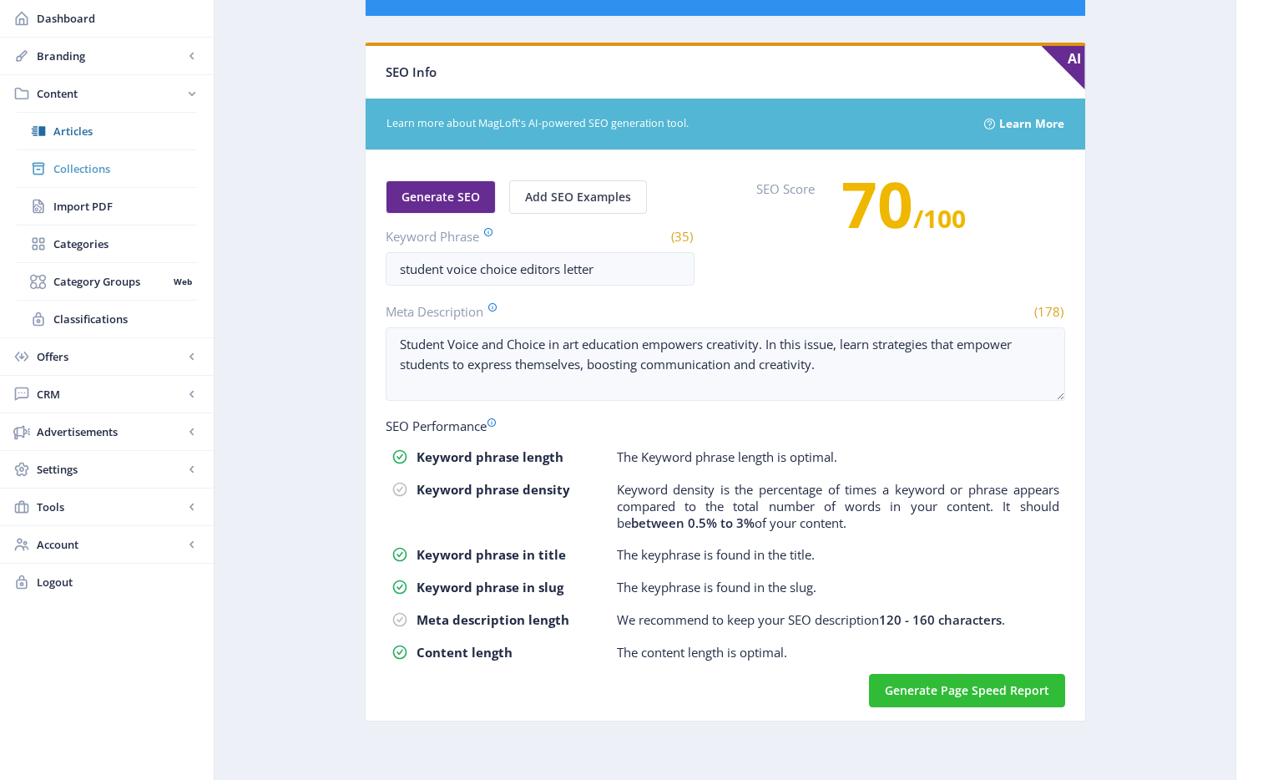
click at [79, 166] on span "Collections" at bounding box center [125, 168] width 144 height 17
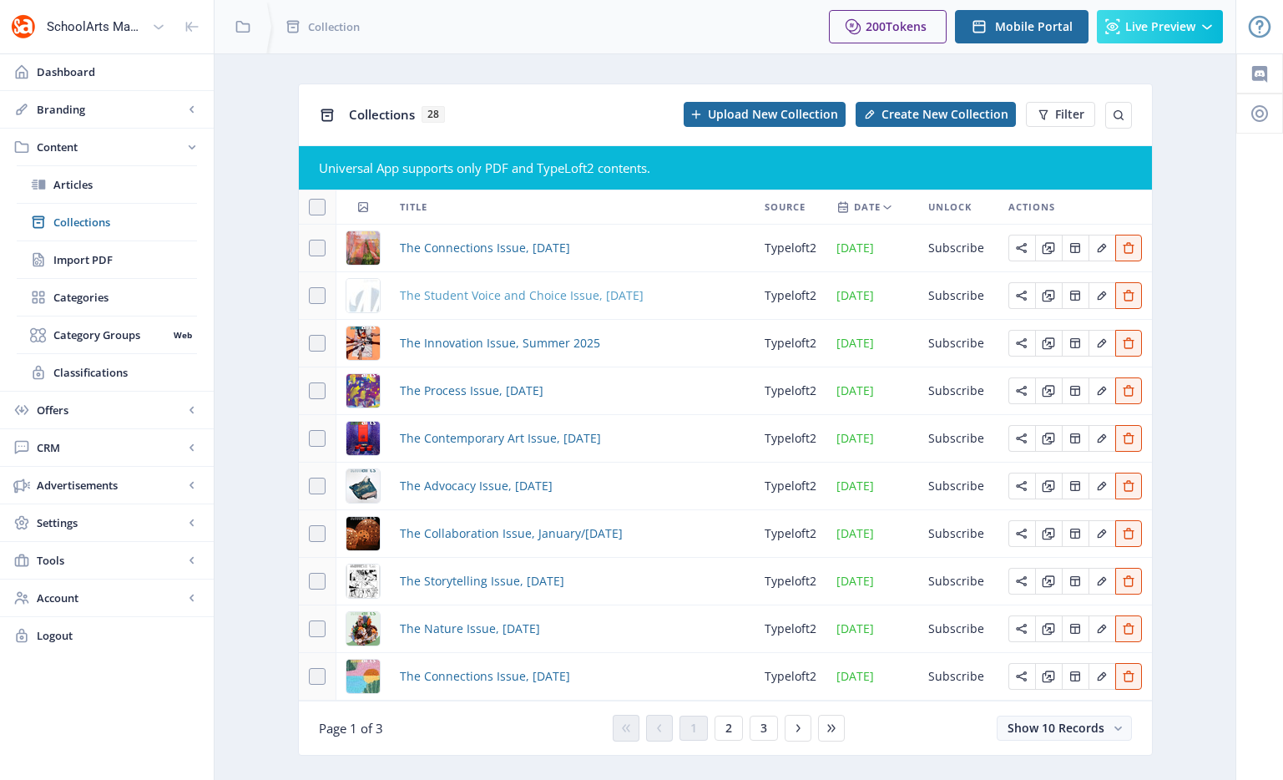
click at [533, 290] on span "The Student Voice and Choice Issue, [DATE]" at bounding box center [522, 295] width 244 height 20
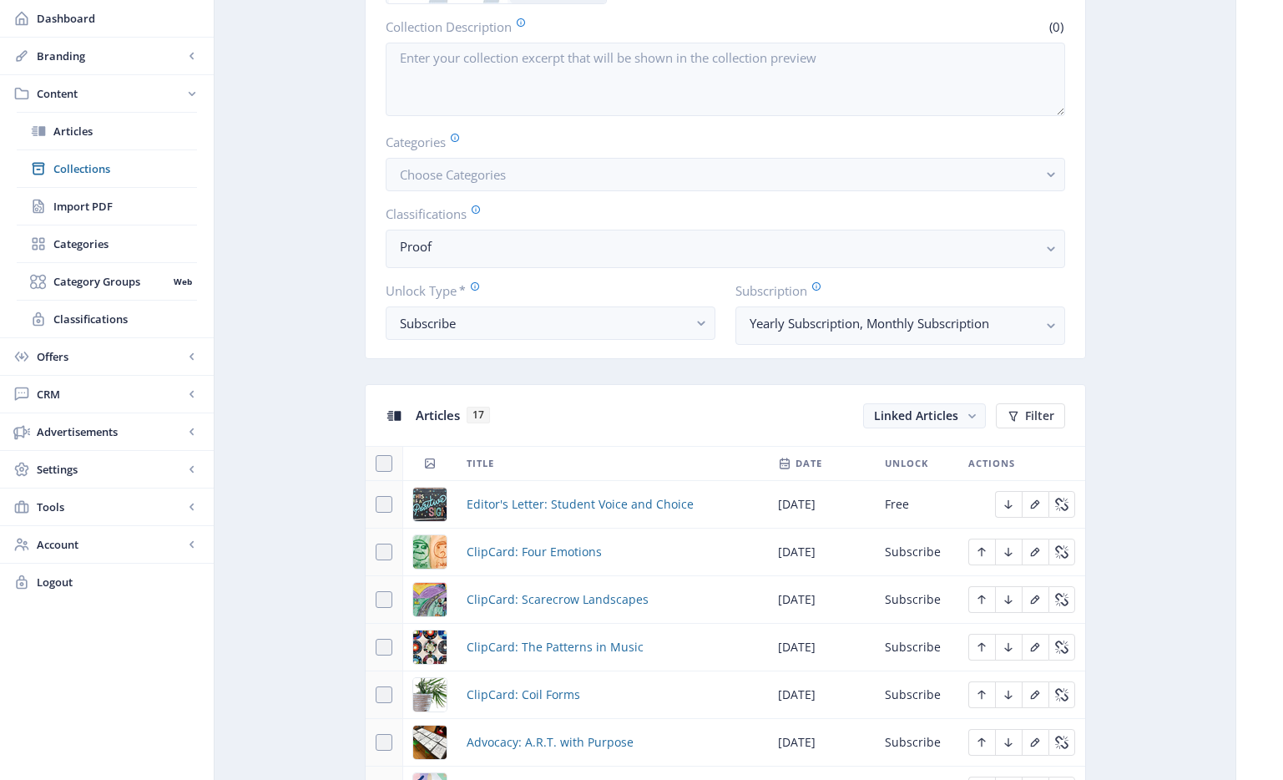
scroll to position [654, 0]
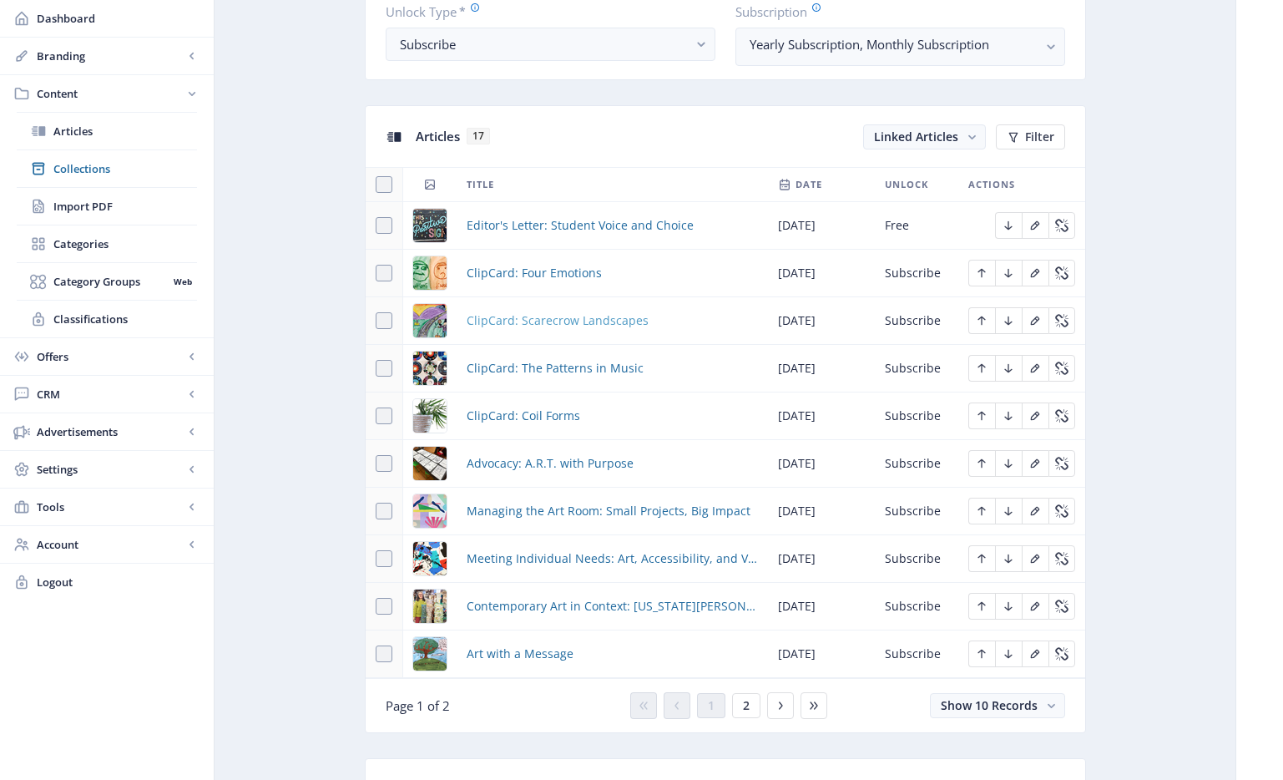
click at [619, 319] on span "ClipCard: Scarecrow Landscapes" at bounding box center [558, 321] width 182 height 20
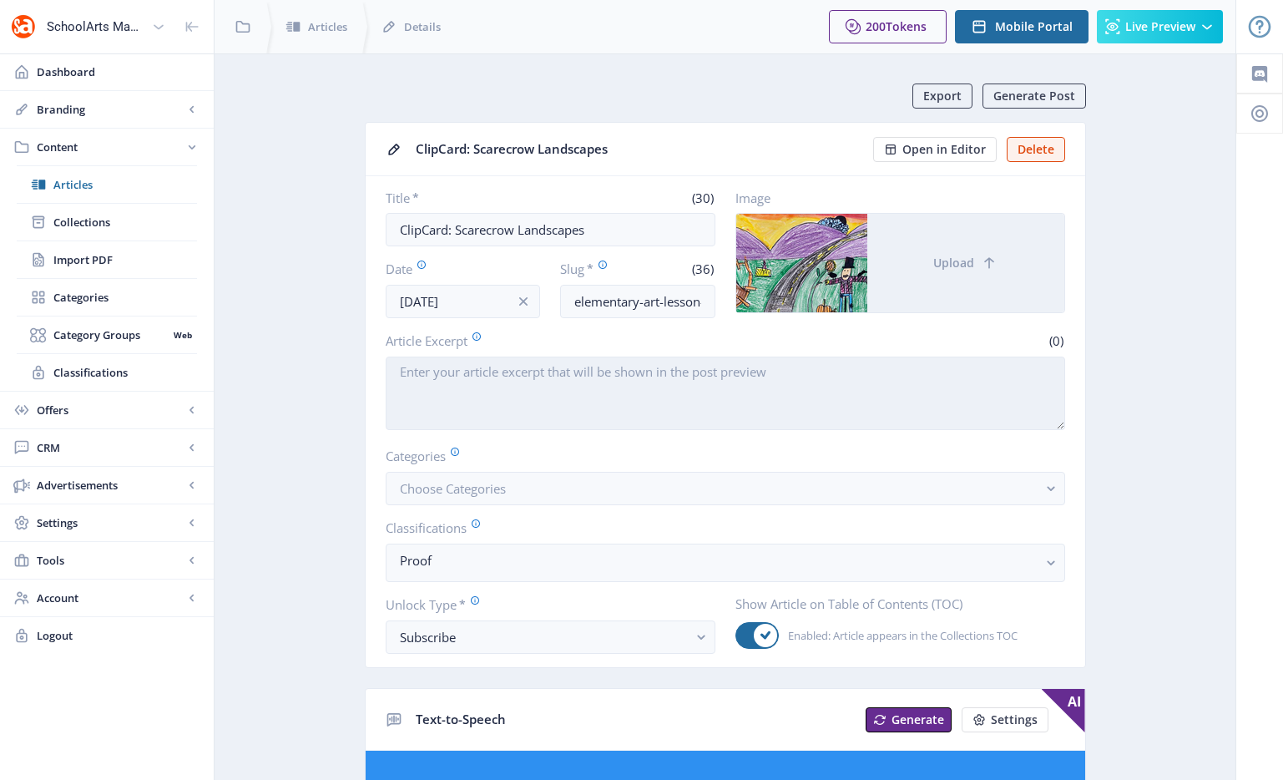
click at [599, 376] on textarea "Article Excerpt" at bounding box center [725, 392] width 679 height 73
paste textarea "Elementary students draw a fall-themed landscape showing distance and spacial r…"
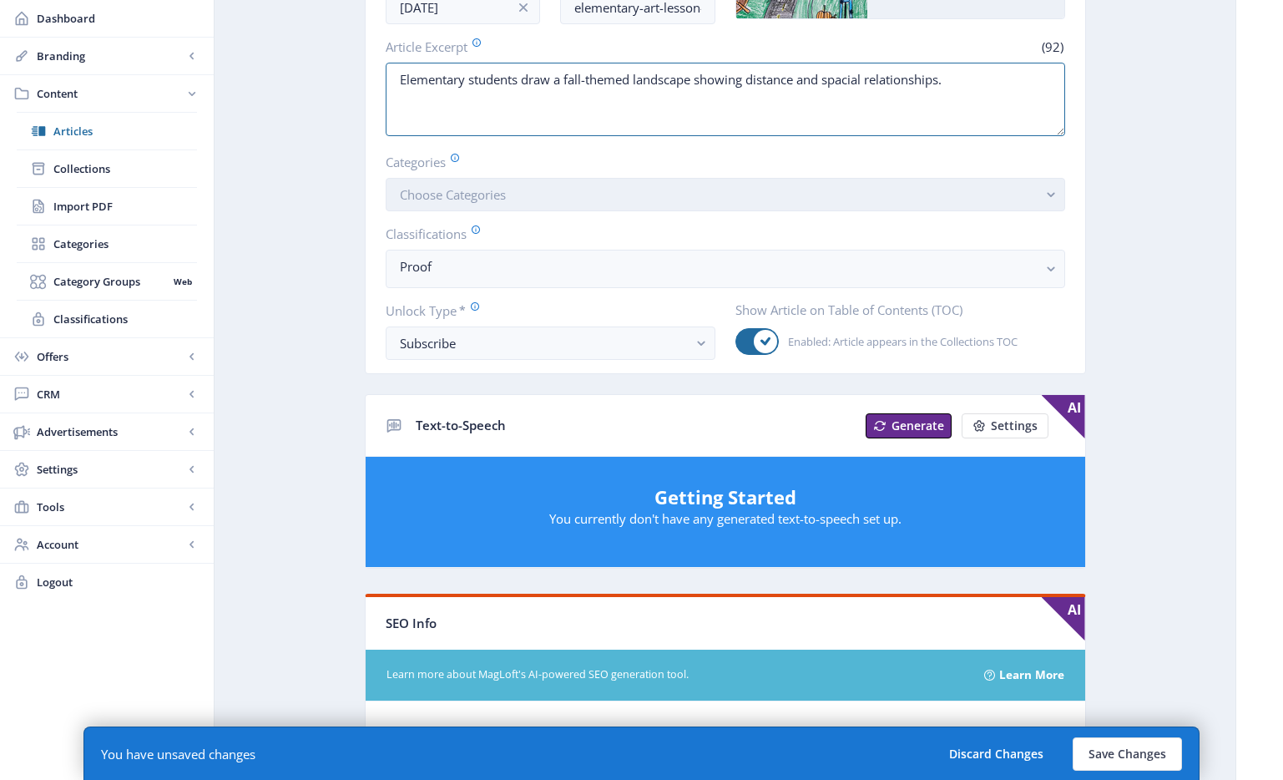
scroll to position [26, 0]
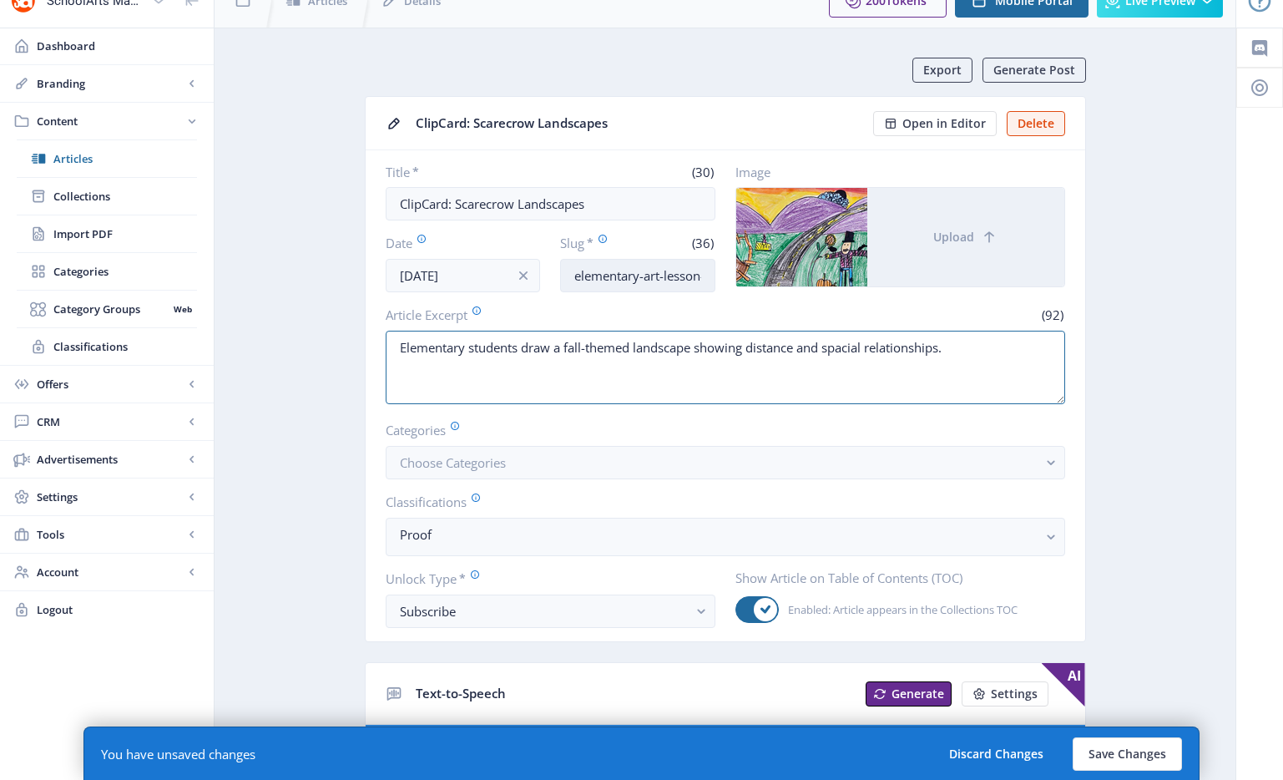
type textarea "Elementary students draw a fall-themed landscape showing distance and spacial r…"
click at [617, 273] on input "elementary-art-lesson-landscape-1025" at bounding box center [637, 275] width 155 height 33
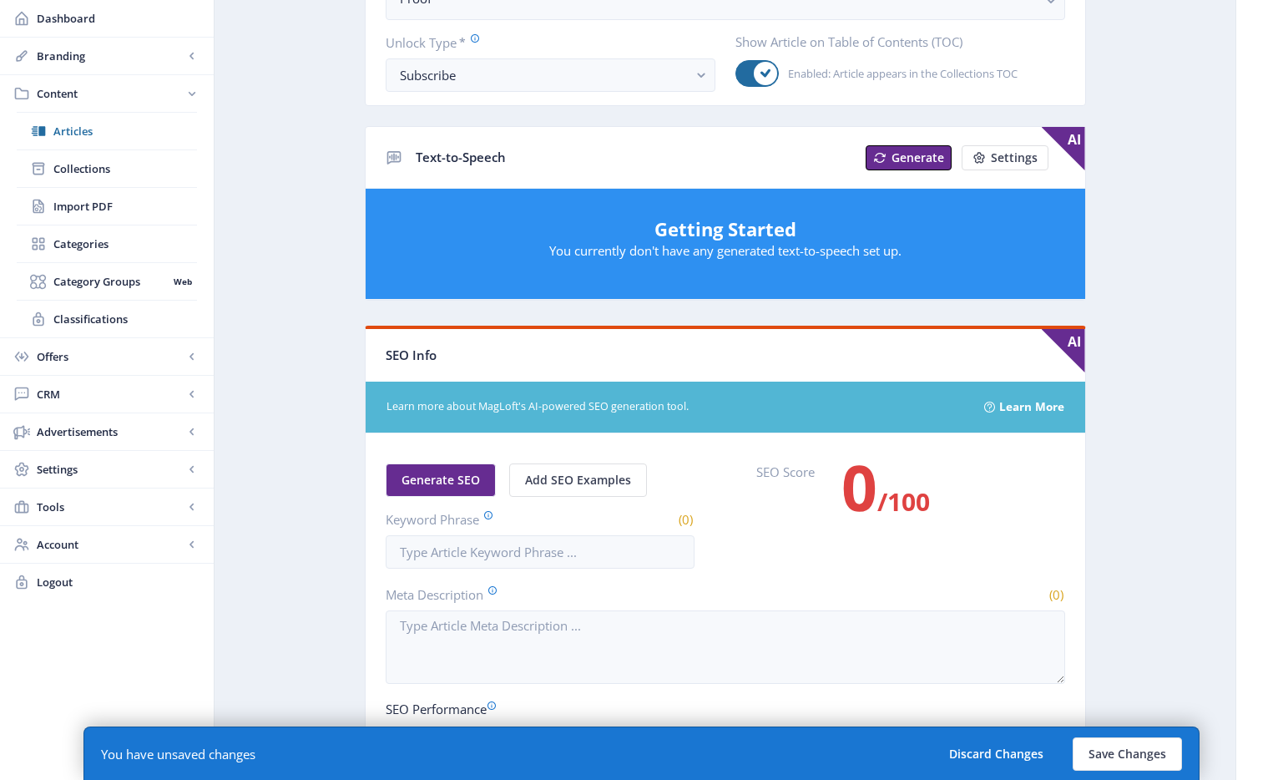
scroll to position [852, 0]
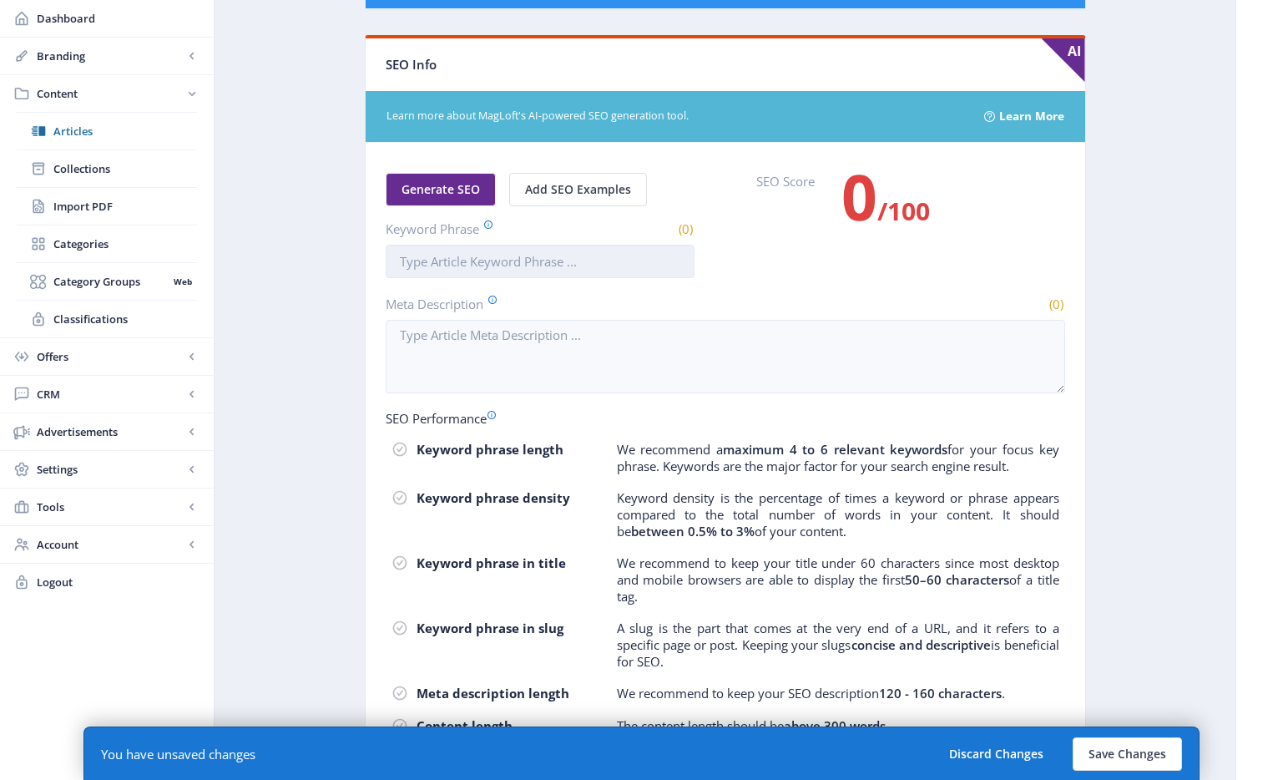
click at [498, 253] on input "Keyword Phrase" at bounding box center [540, 261] width 309 height 33
paste input "elementary-art-lesson-landscape-1025"
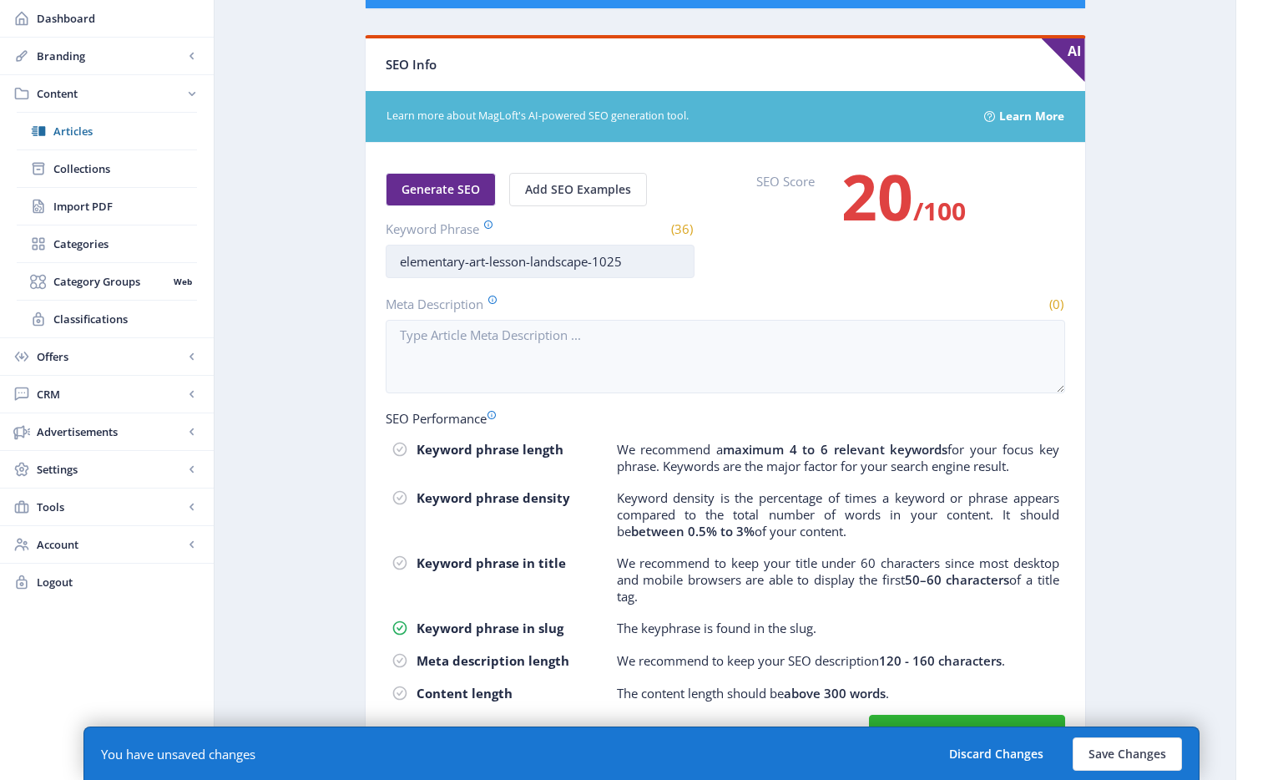
click at [472, 261] on input "elementary-art-lesson-landscape-1025" at bounding box center [540, 261] width 309 height 33
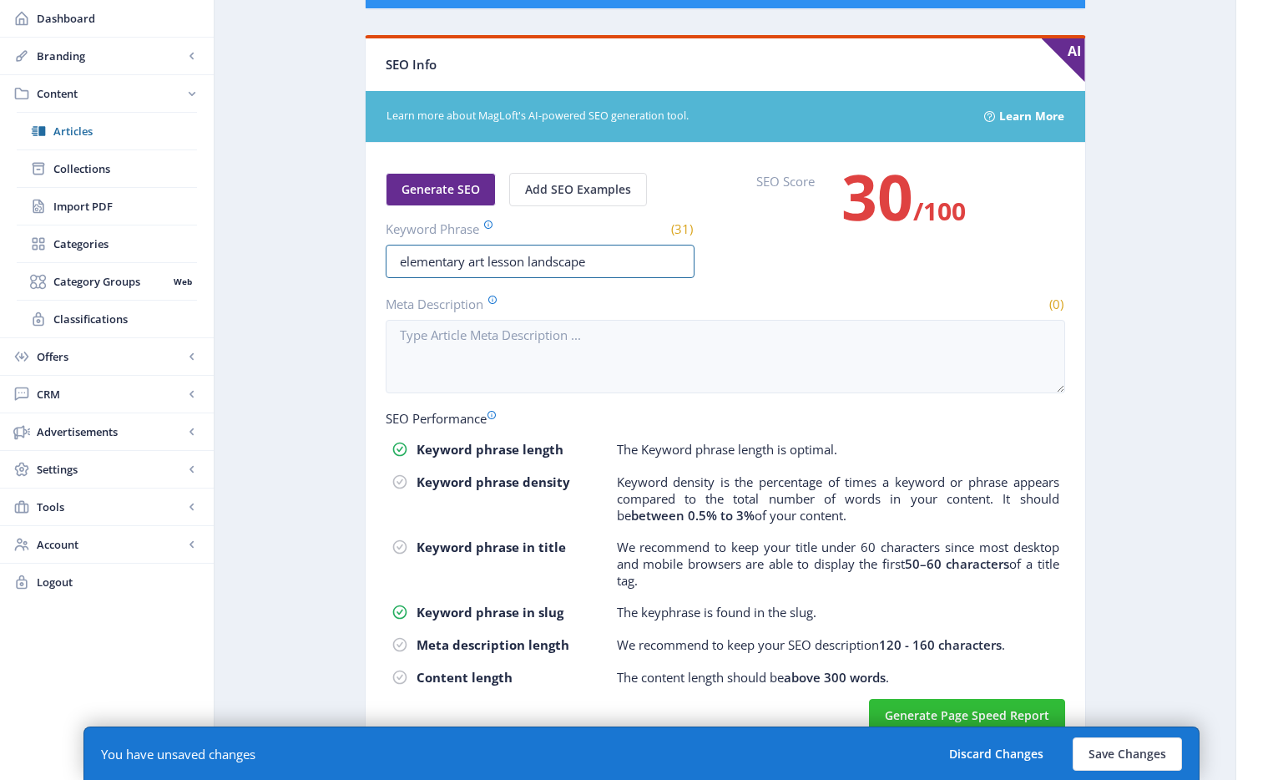
type input "elementary art lesson landscape"
click at [442, 202] on button "Generate SEO" at bounding box center [441, 189] width 110 height 33
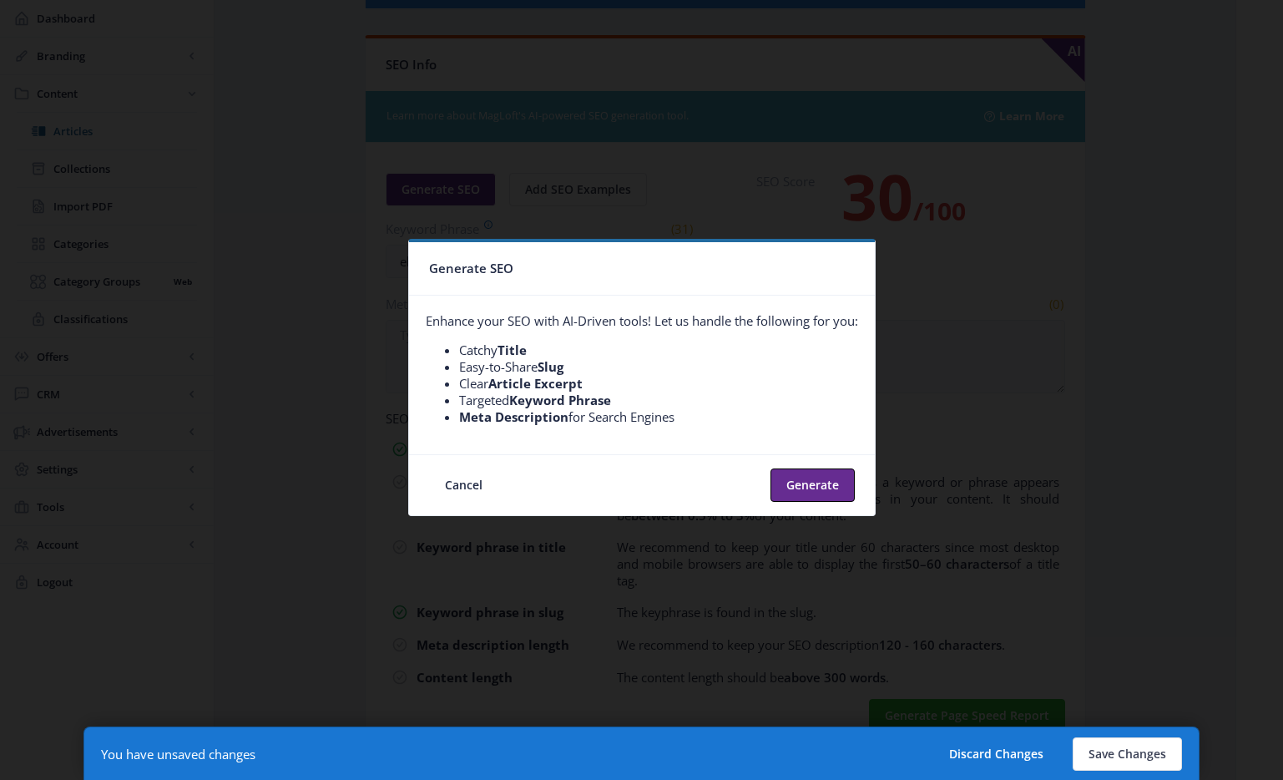
scroll to position [0, 0]
click at [807, 496] on button "Generate" at bounding box center [812, 484] width 84 height 33
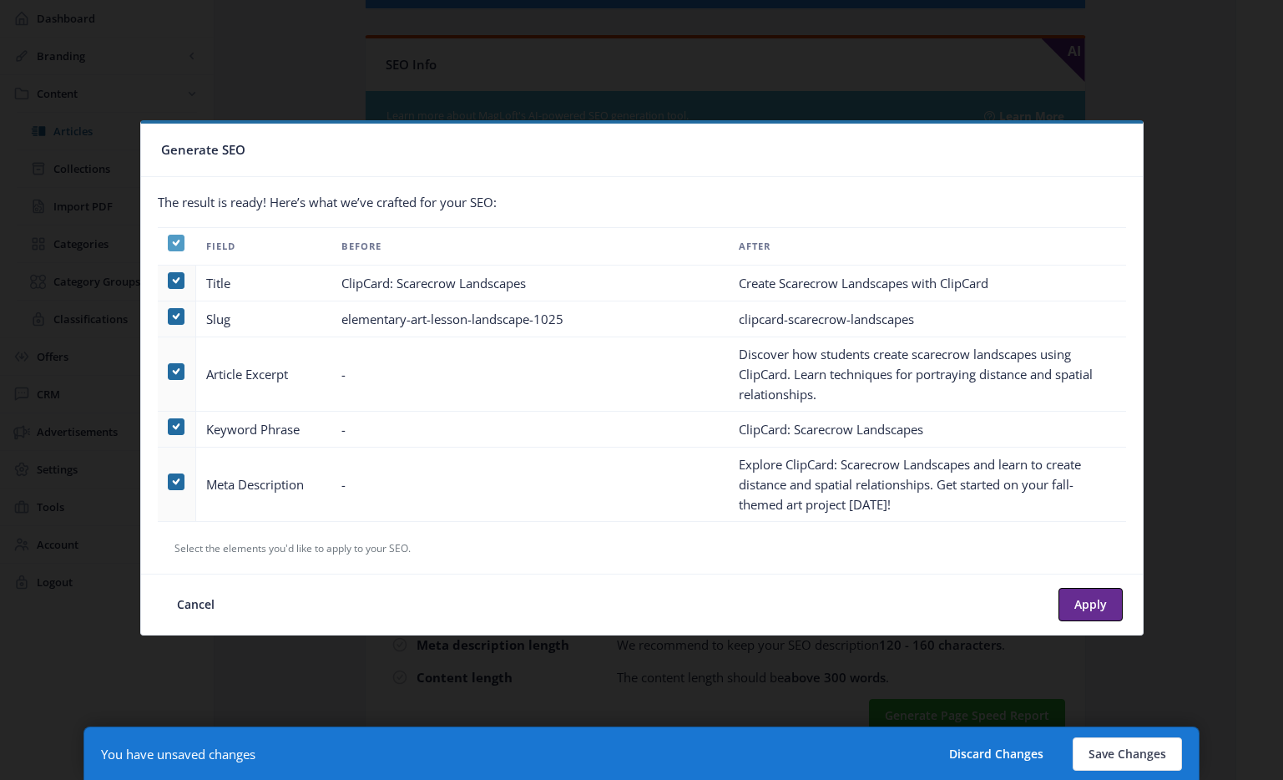
click at [180, 242] on span at bounding box center [176, 243] width 17 height 17
click at [169, 242] on input "checkbox" at bounding box center [168, 242] width 1 height 1
checkbox input "false"
click at [175, 484] on span at bounding box center [176, 481] width 17 height 17
click at [169, 482] on input "checkbox" at bounding box center [168, 481] width 1 height 1
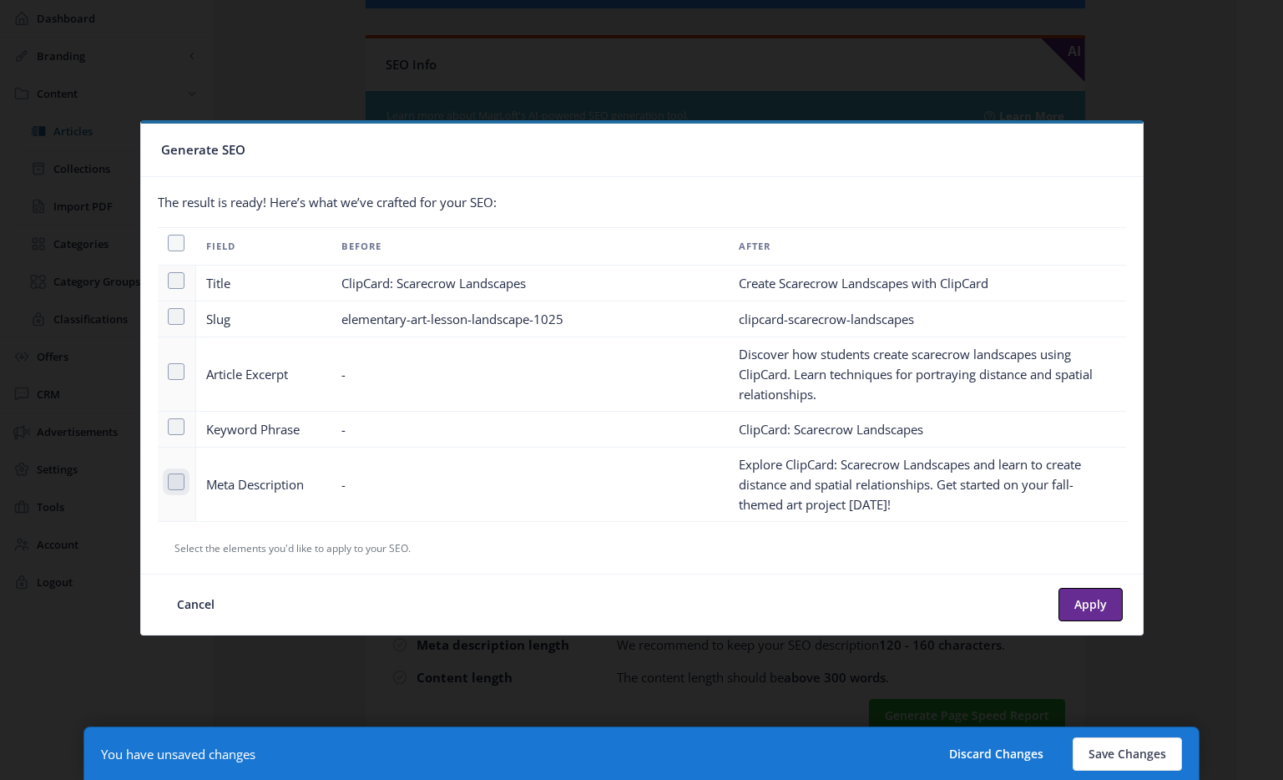
checkbox input "true"
click at [1091, 602] on button "Apply" at bounding box center [1090, 604] width 64 height 33
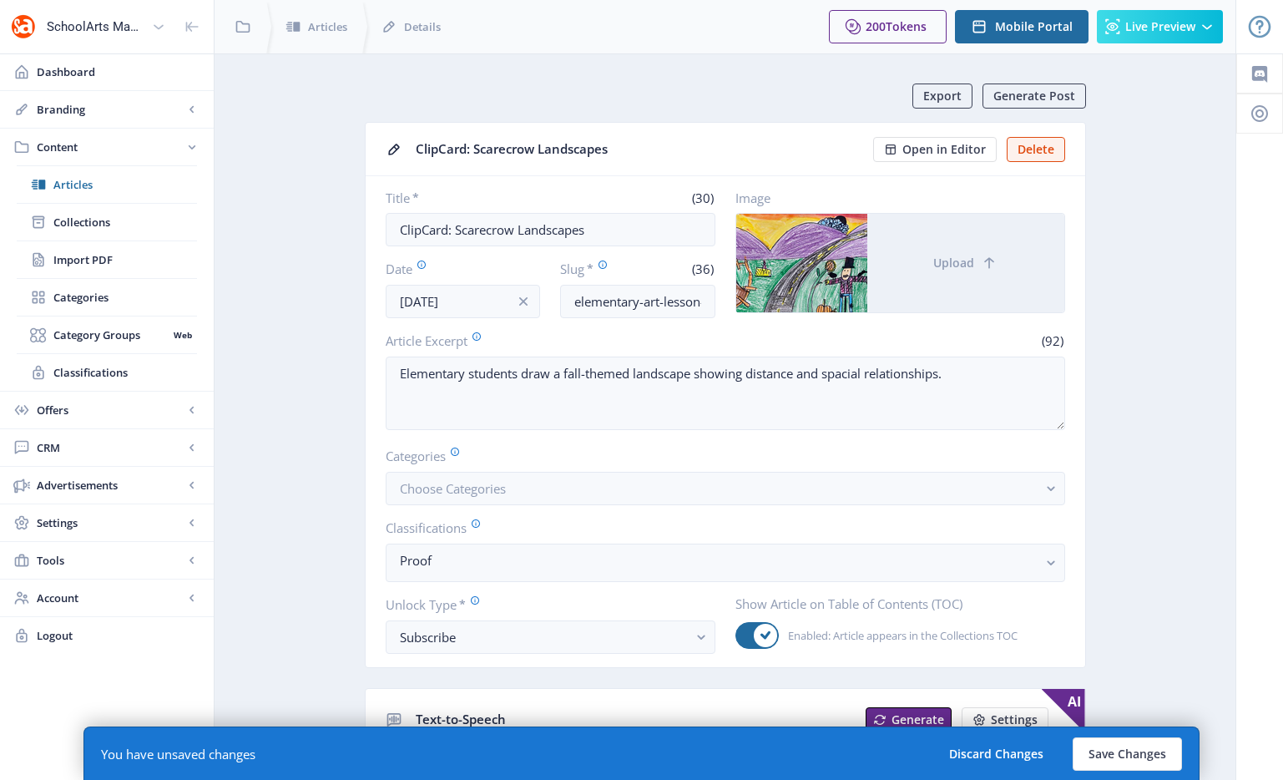
scroll to position [852, 0]
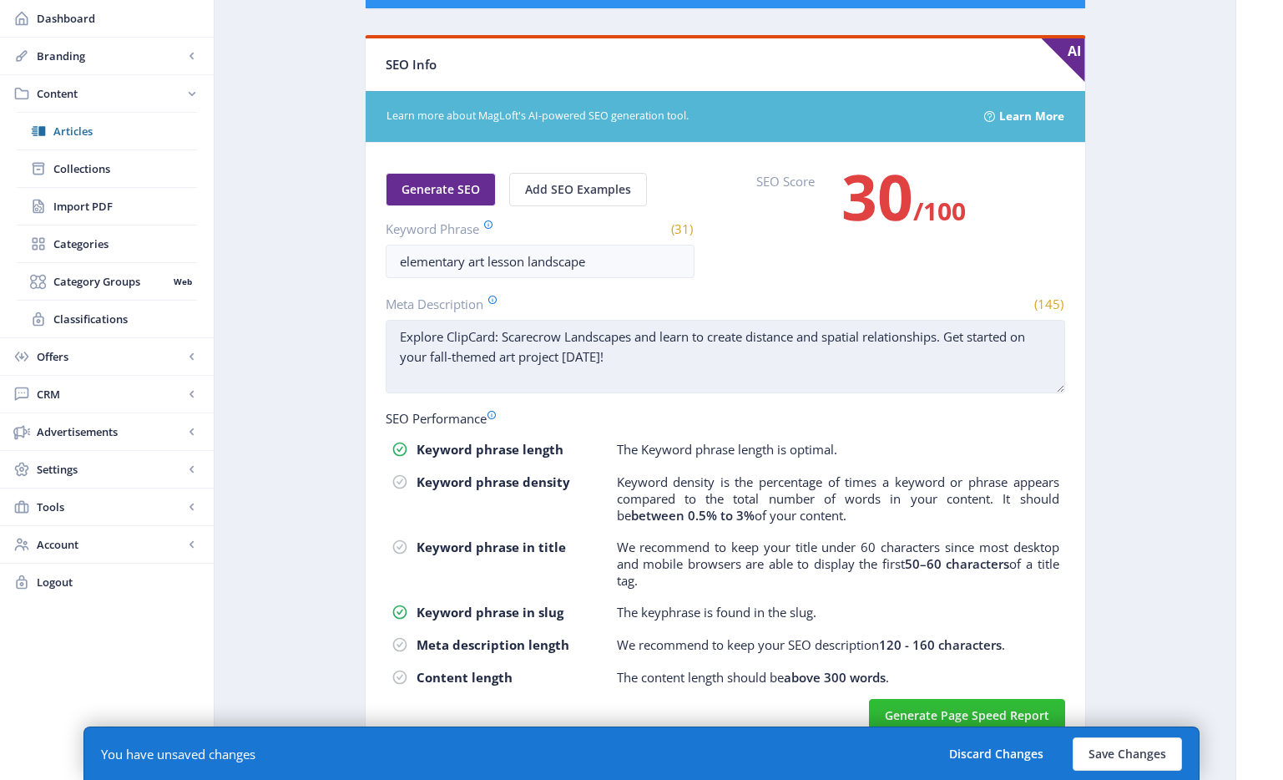
click at [506, 335] on textarea "Explore ClipCard: Scarecrow Landscapes and learn to create distance and spatial…" at bounding box center [725, 356] width 679 height 73
click at [668, 336] on textarea "In this quick art lesson, Scarecrow Landscapes and learn to create distance and…" at bounding box center [725, 356] width 679 height 73
click at [690, 337] on textarea "In this quick art lesson, Scarecrow Landscapes, and learn to create distance an…" at bounding box center [725, 356] width 679 height 73
click at [470, 335] on textarea "In this quick art lesson, Scarecrow Landscapes, students learn to create distan…" at bounding box center [725, 356] width 679 height 73
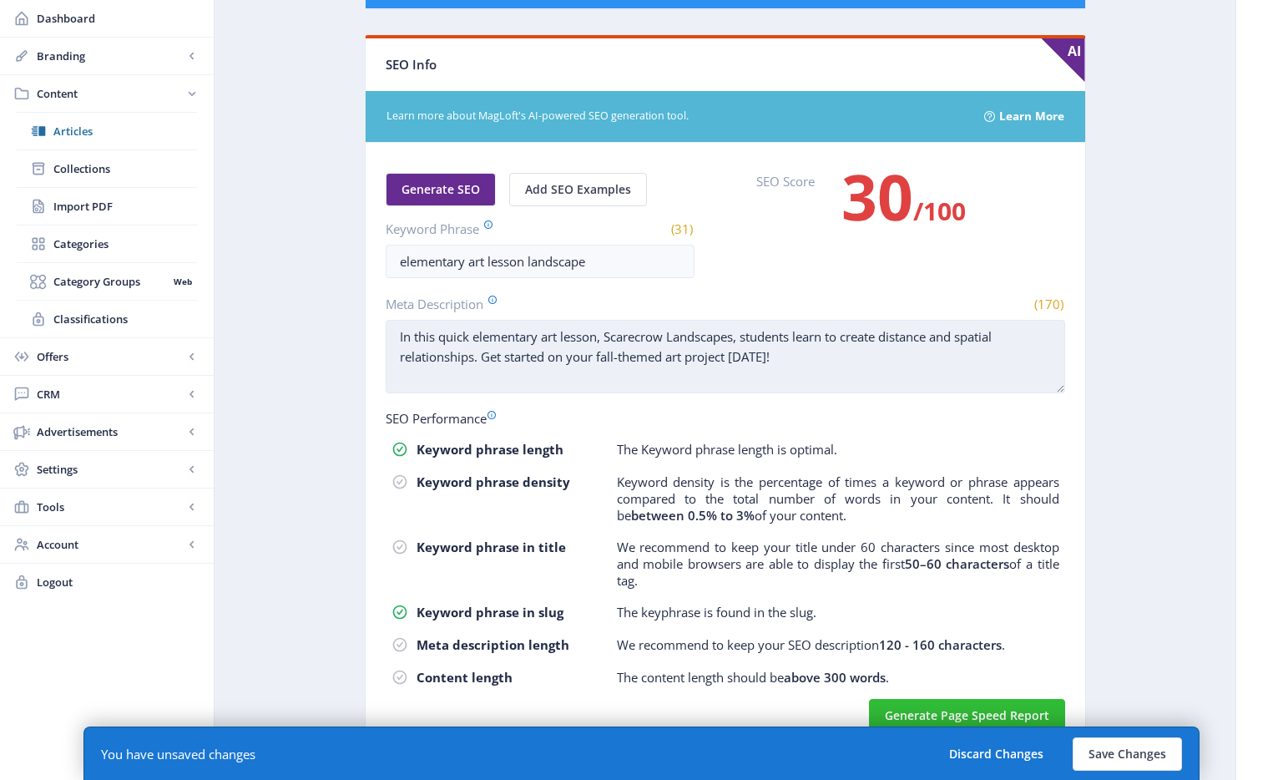
click at [452, 341] on textarea "In this quick elementary art lesson, Scarecrow Landscapes, students learn to cr…" at bounding box center [725, 356] width 679 height 73
click at [442, 338] on textarea "In this short elementary art lesson, Scarecrow Landscapes, students learn to cr…" at bounding box center [725, 356] width 679 height 73
click at [874, 362] on textarea "In the short elementary art lesson, Scarecrow Landscapes, students learn to cre…" at bounding box center [725, 356] width 679 height 73
click at [565, 360] on textarea "In the short elementary art lesson, Scarecrow Landscapes, students learn to cre…" at bounding box center [725, 356] width 679 height 73
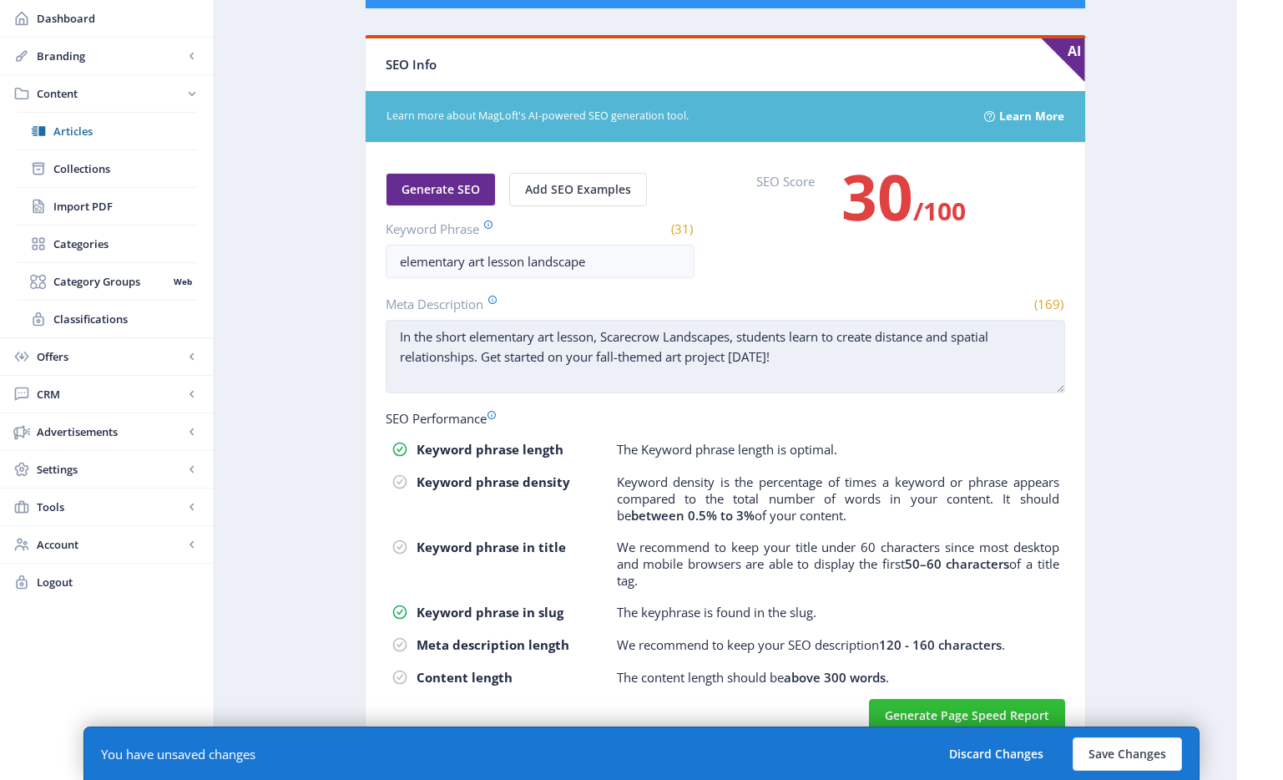
click at [800, 343] on textarea "In the short elementary art lesson, Scarecrow Landscapes, students learn to cre…" at bounding box center [725, 356] width 679 height 73
click at [887, 363] on textarea "In the short elementary art lesson, Scarecrow Landscapes, students learn to cre…" at bounding box center [725, 356] width 679 height 73
click at [825, 351] on textarea "In the short elementary art lesson, Scarecrow Landscapes, students learn to cre…" at bounding box center [725, 356] width 679 height 73
drag, startPoint x: 863, startPoint y: 359, endPoint x: 471, endPoint y: 361, distance: 392.3
click at [470, 361] on textarea "In the short elementary art lesson, Scarecrow Landscapes, students learn to cre…" at bounding box center [725, 356] width 679 height 73
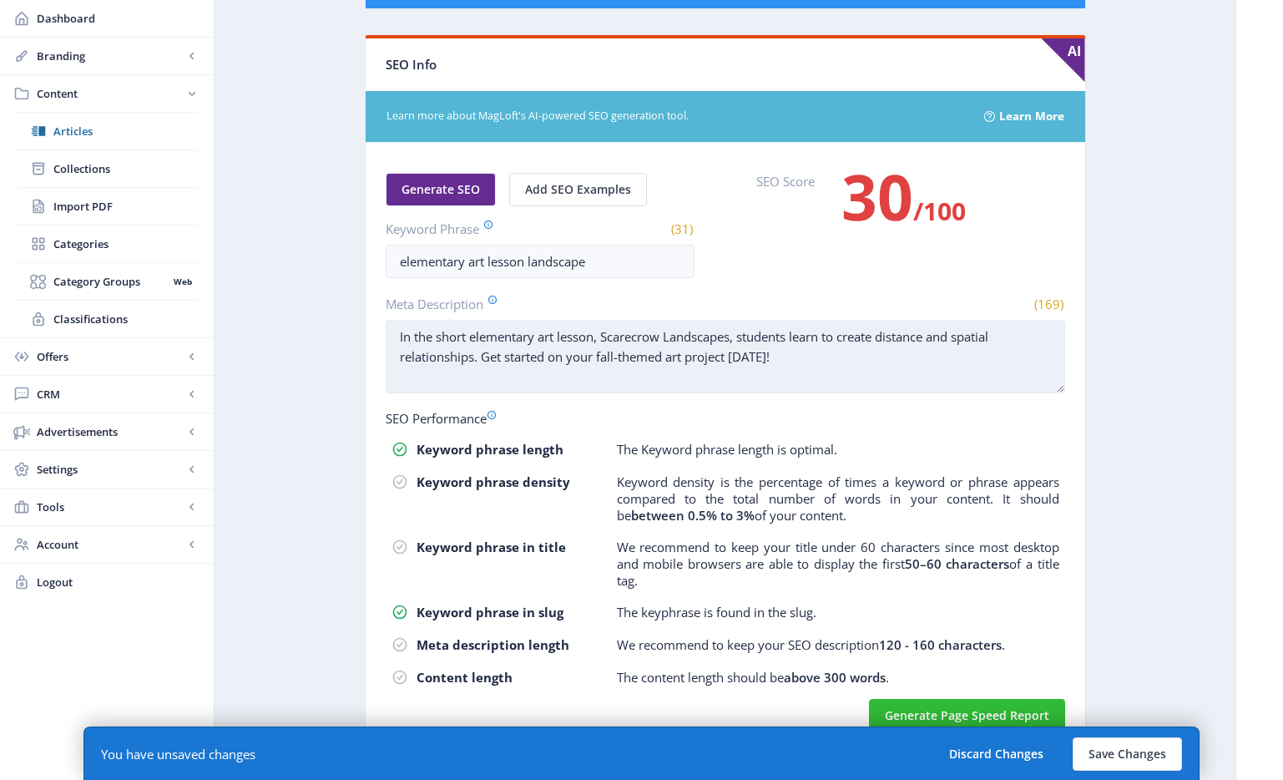
click at [471, 361] on textarea "In the short elementary art lesson, Scarecrow Landscapes, students learn to cre…" at bounding box center [725, 356] width 679 height 73
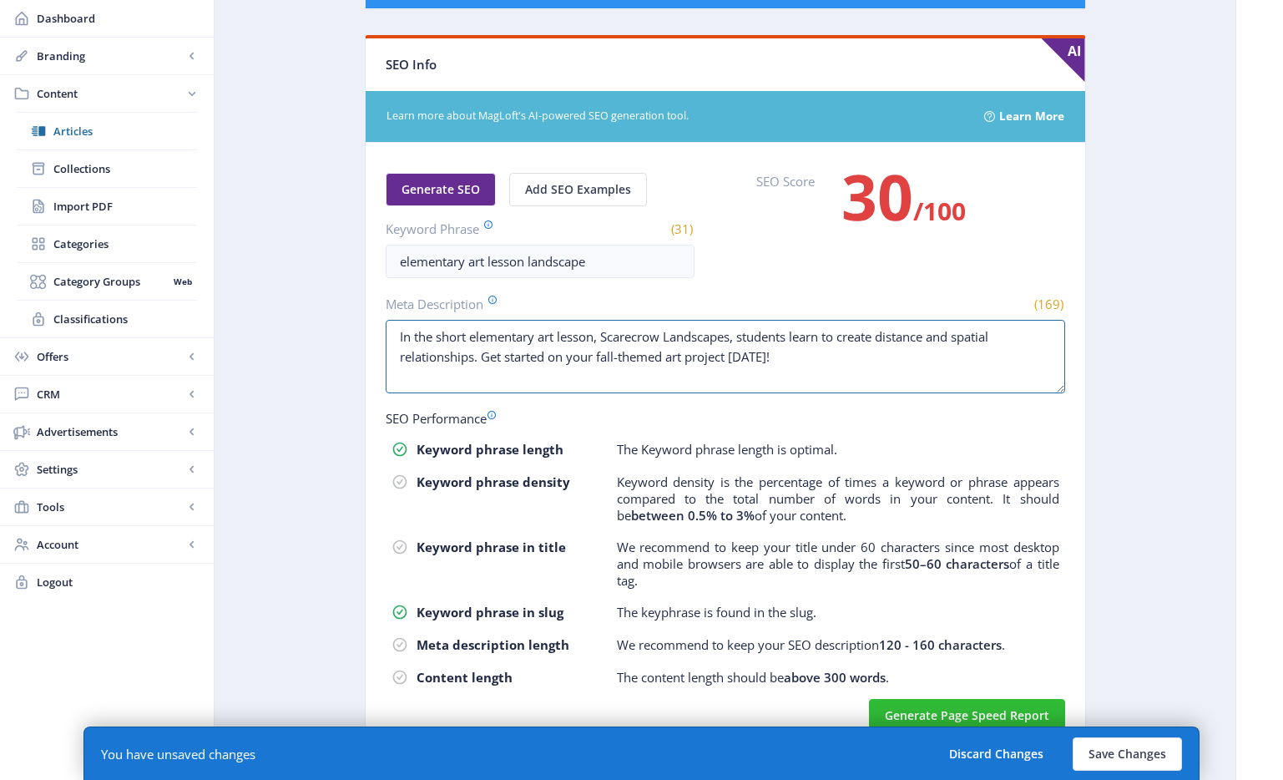
drag, startPoint x: 474, startPoint y: 357, endPoint x: 935, endPoint y: 408, distance: 463.6
click at [935, 408] on nb-card-body "Generate SEO Add SEO Examples Keyword Phrase (31) elementary art lesson landsca…" at bounding box center [726, 444] width 720 height 603
paste textarea "draw a fall-themed landscape showing distance and spacial relationships."
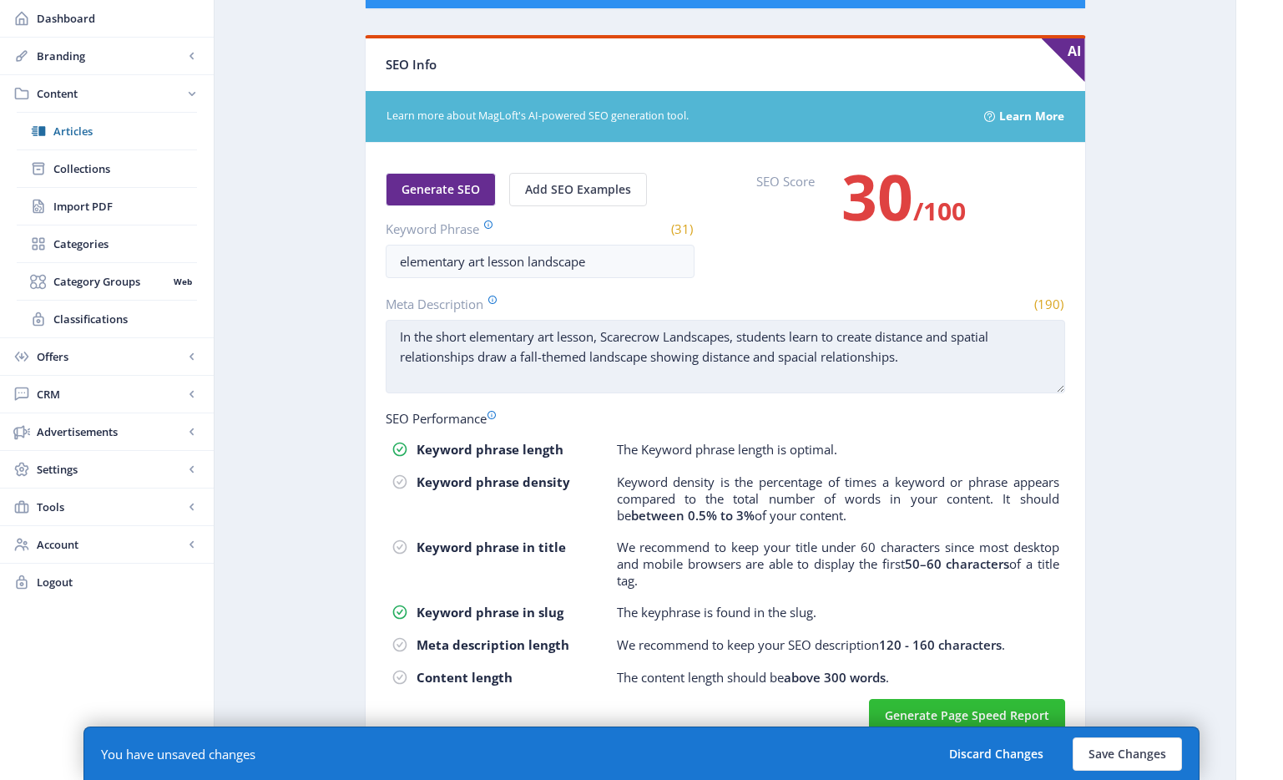
click at [477, 361] on textarea "In the short elementary art lesson, Scarecrow Landscapes, students learn to cre…" at bounding box center [725, 356] width 679 height 73
click at [523, 358] on textarea "In the short elementary art lesson, Scarecrow Landscapes, students learn to cre…" at bounding box center [725, 356] width 679 height 73
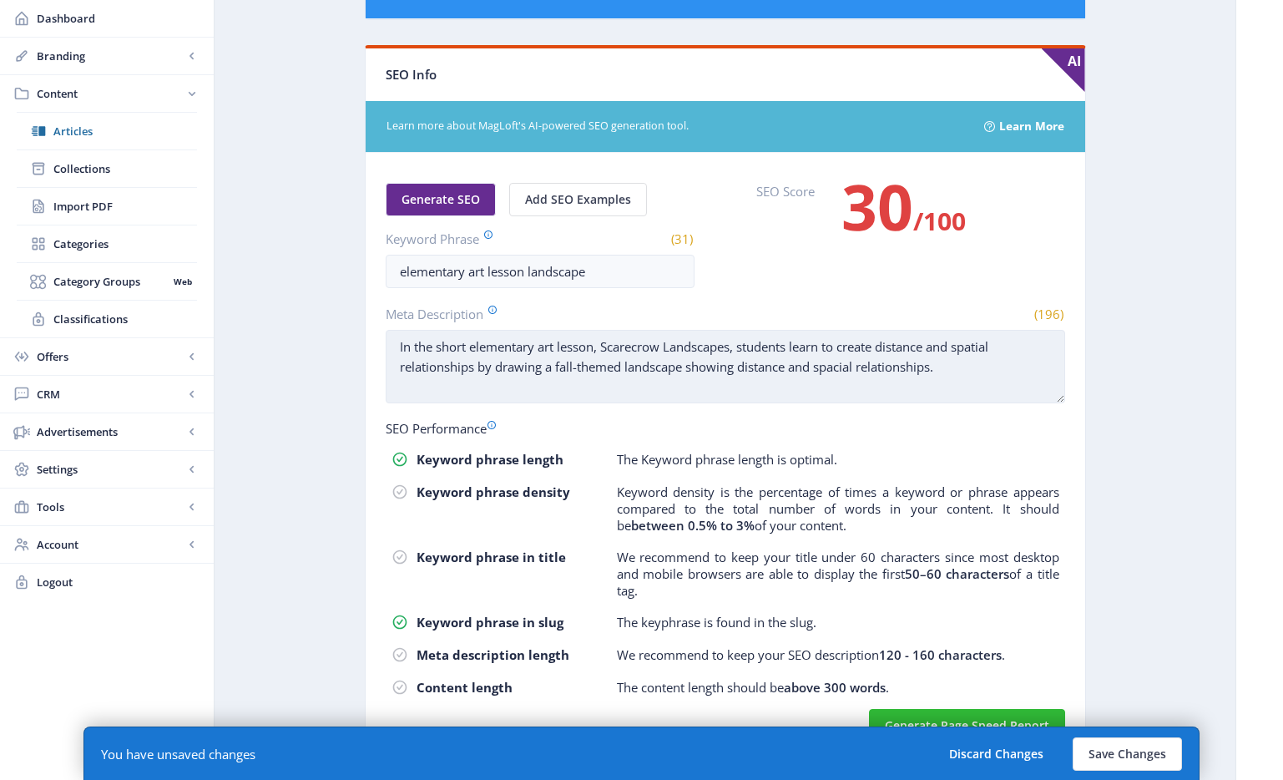
click at [988, 368] on textarea "In the short elementary art lesson, Scarecrow Landscapes, students learn to cre…" at bounding box center [725, 366] width 679 height 73
drag, startPoint x: 997, startPoint y: 369, endPoint x: 685, endPoint y: 371, distance: 312.2
click at [685, 371] on textarea "In the short elementary art lesson, Scarecrow Landscapes, students learn to cre…" at bounding box center [725, 366] width 679 height 73
click at [950, 381] on textarea "In the short elementary art lesson, Scarecrow Landscapes, students learn to cre…" at bounding box center [725, 366] width 679 height 73
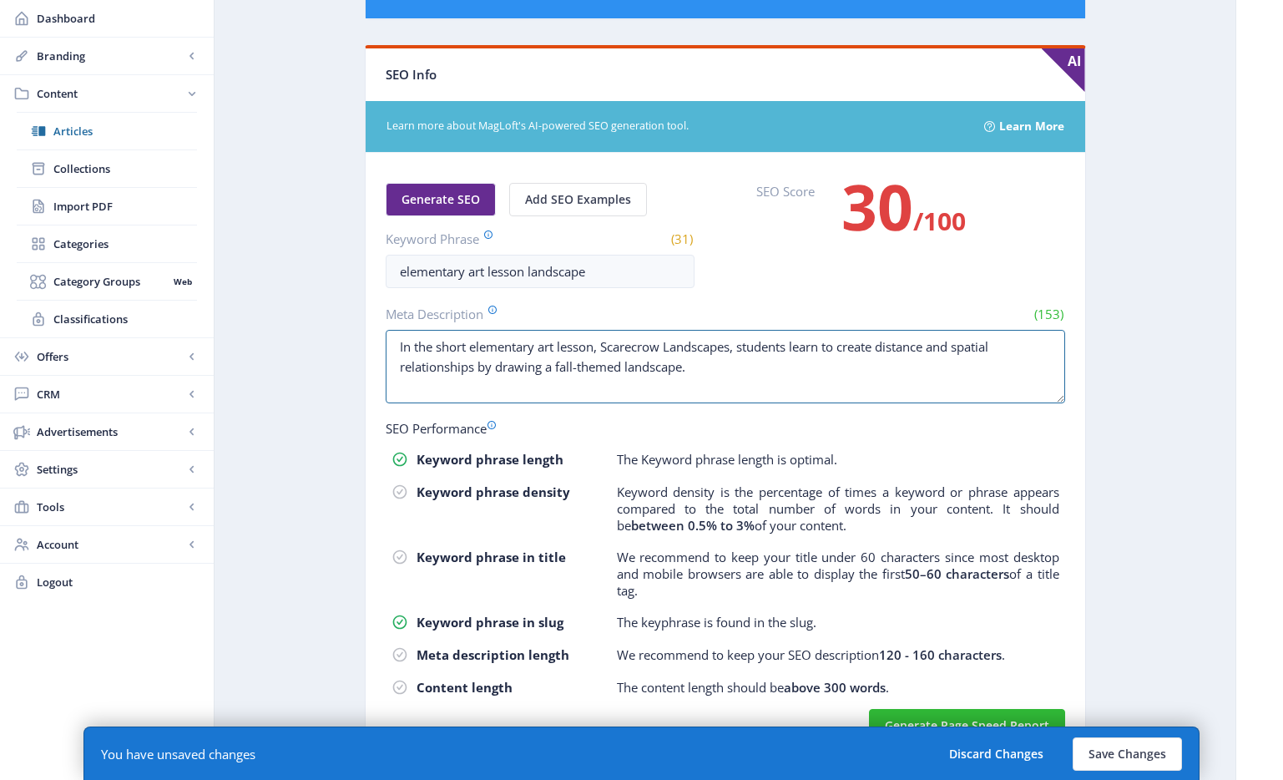
type textarea "In the short elementary art lesson, Scarecrow Landscapes, students learn to cre…"
click at [1133, 374] on app-content-article "Export Generate Post ClipCard: Scarecrow Landscapes Open in Editor Delete Title…" at bounding box center [725, 11] width 962 height 1540
click at [1093, 371] on app-content-article "Export Generate Post ClipCard: Scarecrow Landscapes Open in Editor Delete Title…" at bounding box center [725, 11] width 962 height 1540
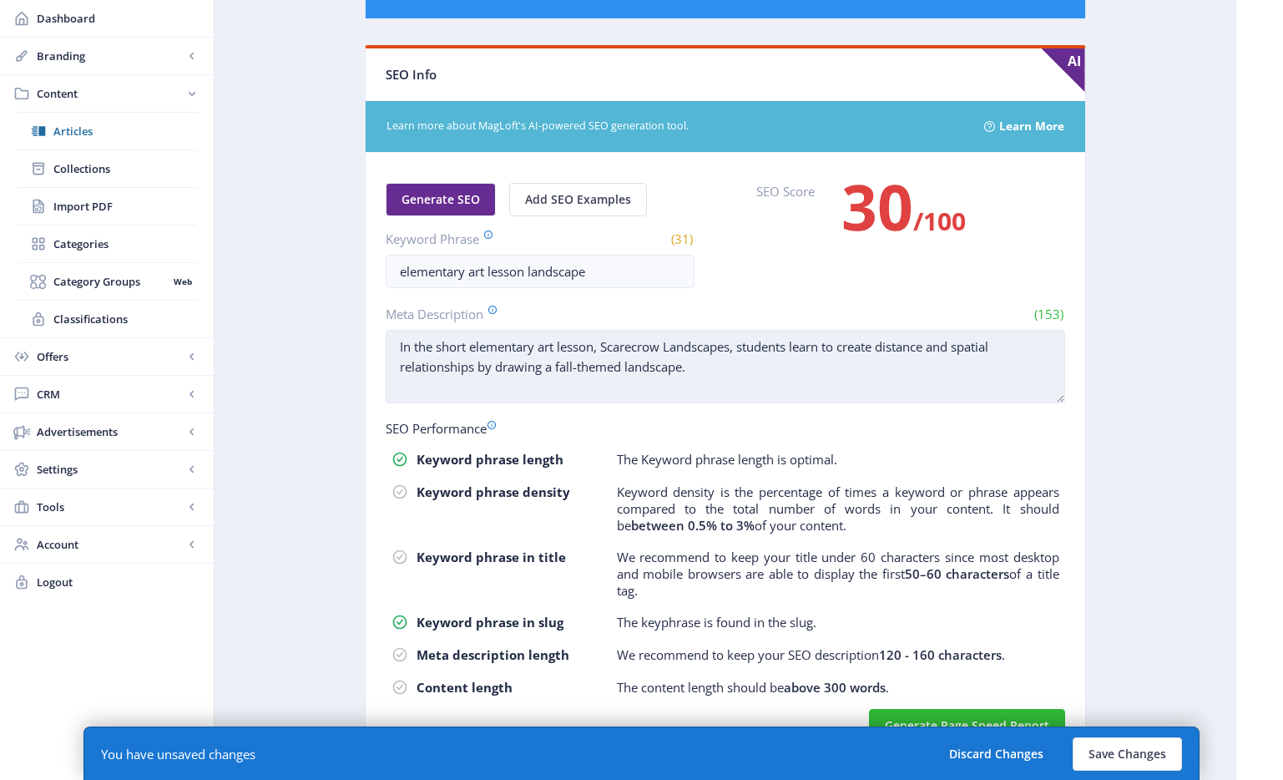
click at [984, 371] on textarea "In the short elementary art lesson, Scarecrow Landscapes, students learn to cre…" at bounding box center [725, 366] width 679 height 73
click at [708, 371] on textarea "In the short elementary art lesson, Scarecrow Landscapes, students learn to cre…" at bounding box center [725, 366] width 679 height 73
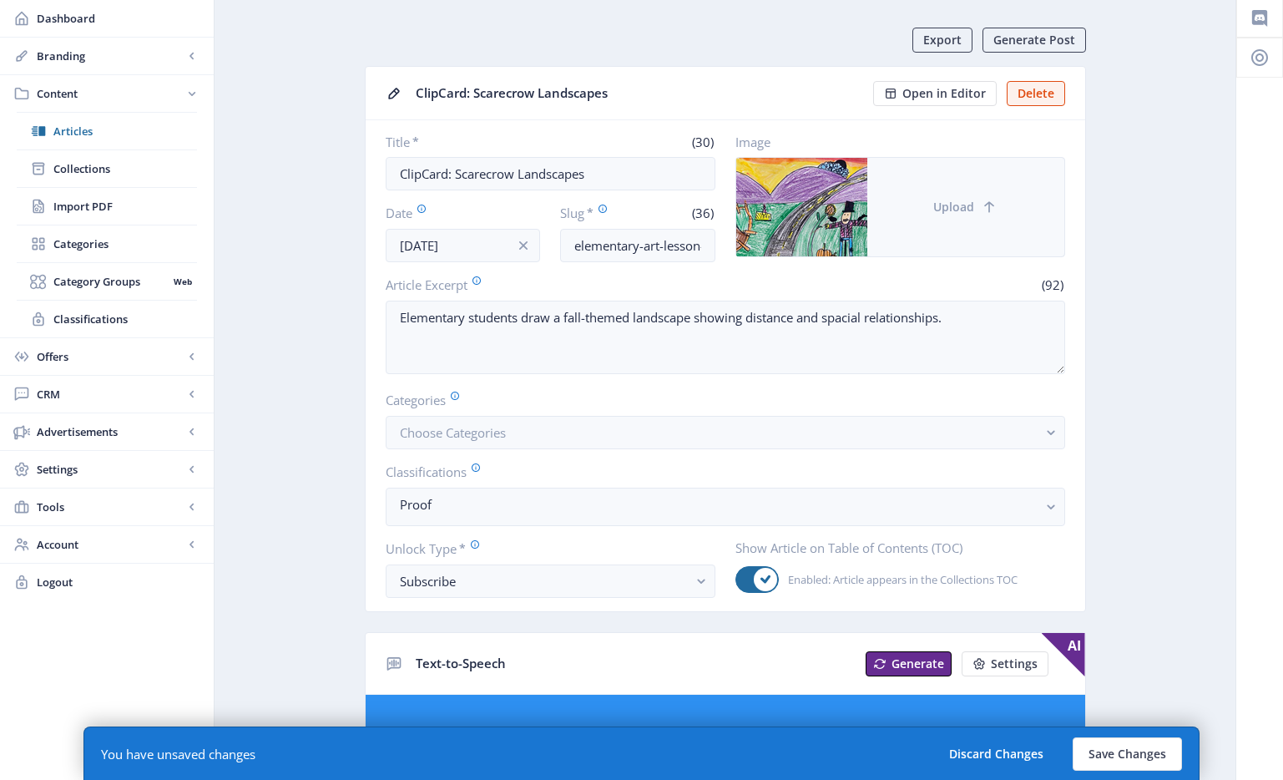
scroll to position [0, 0]
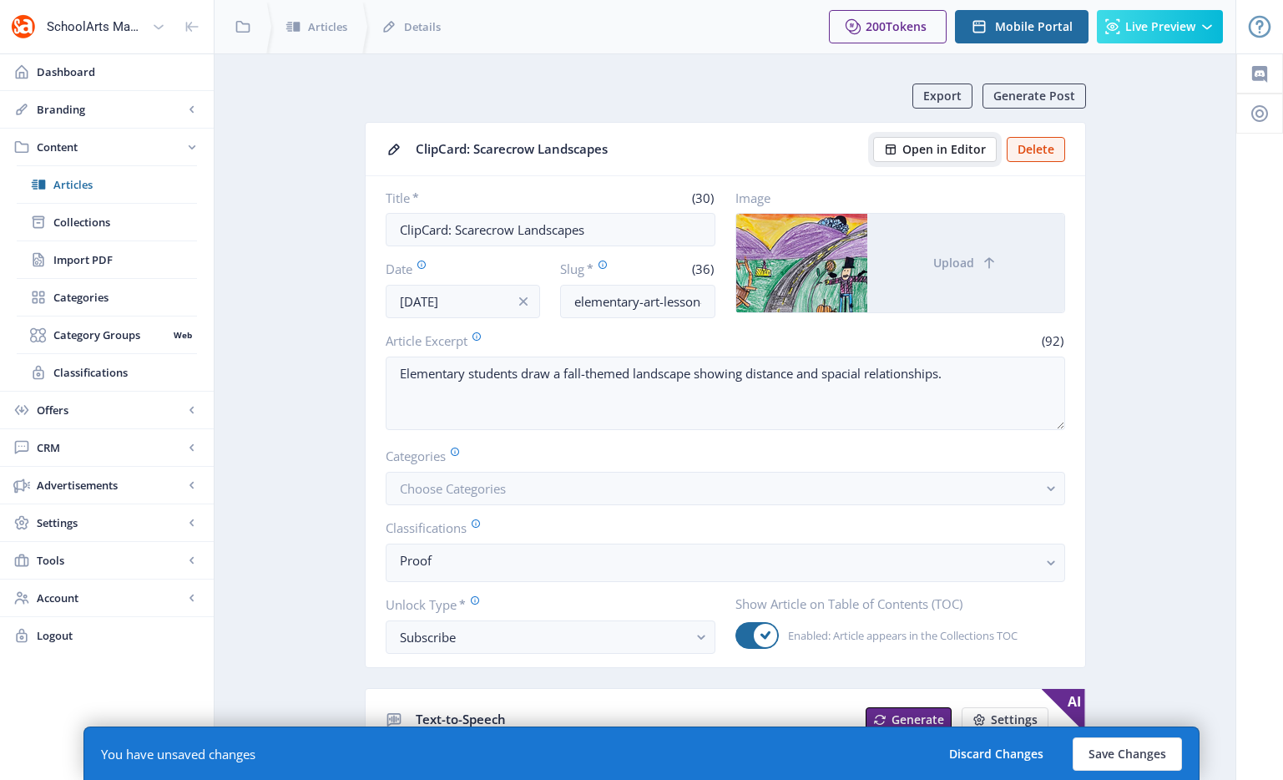
click at [964, 146] on span "Open in Editor" at bounding box center [943, 149] width 83 height 13
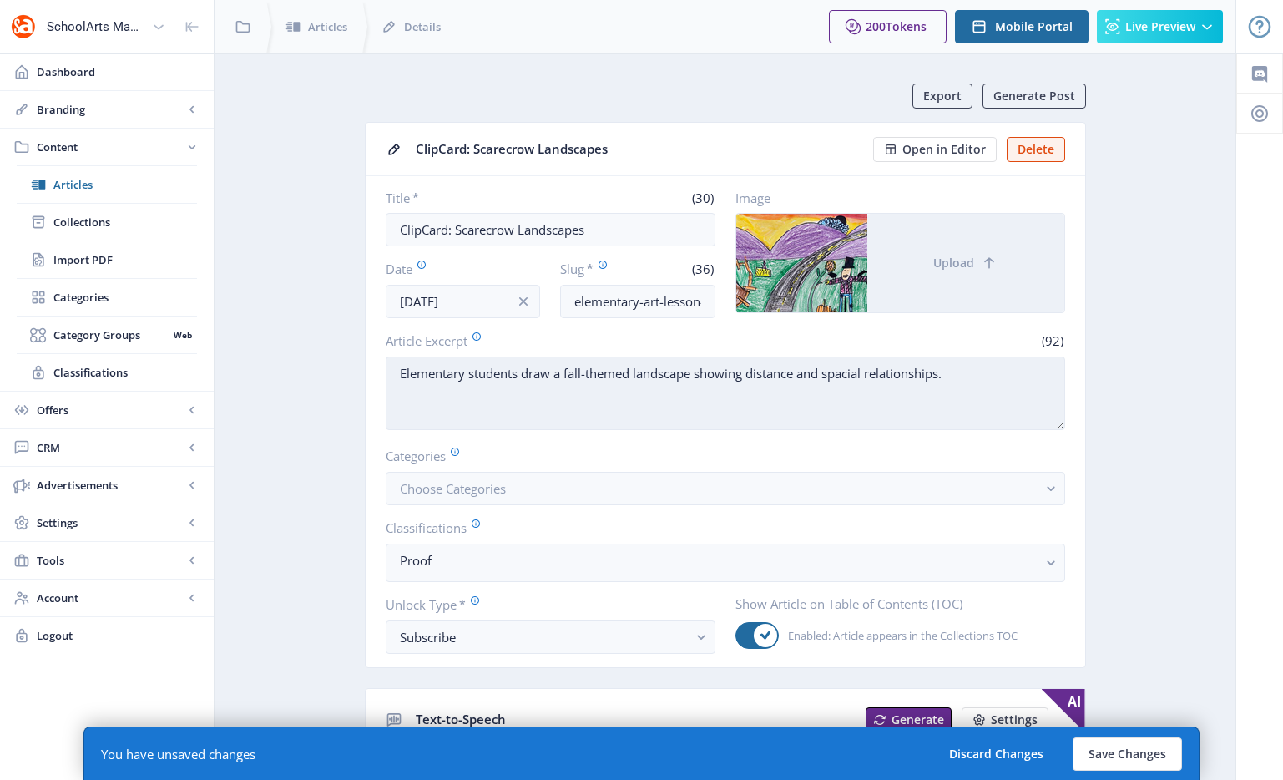
click at [930, 393] on textarea "Elementary students draw a fall-themed landscape showing distance and spacial r…" at bounding box center [725, 392] width 679 height 73
click at [976, 376] on textarea "Elementary students draw a fall-themed landscape showing distance and spacial r…" at bounding box center [725, 392] width 679 height 73
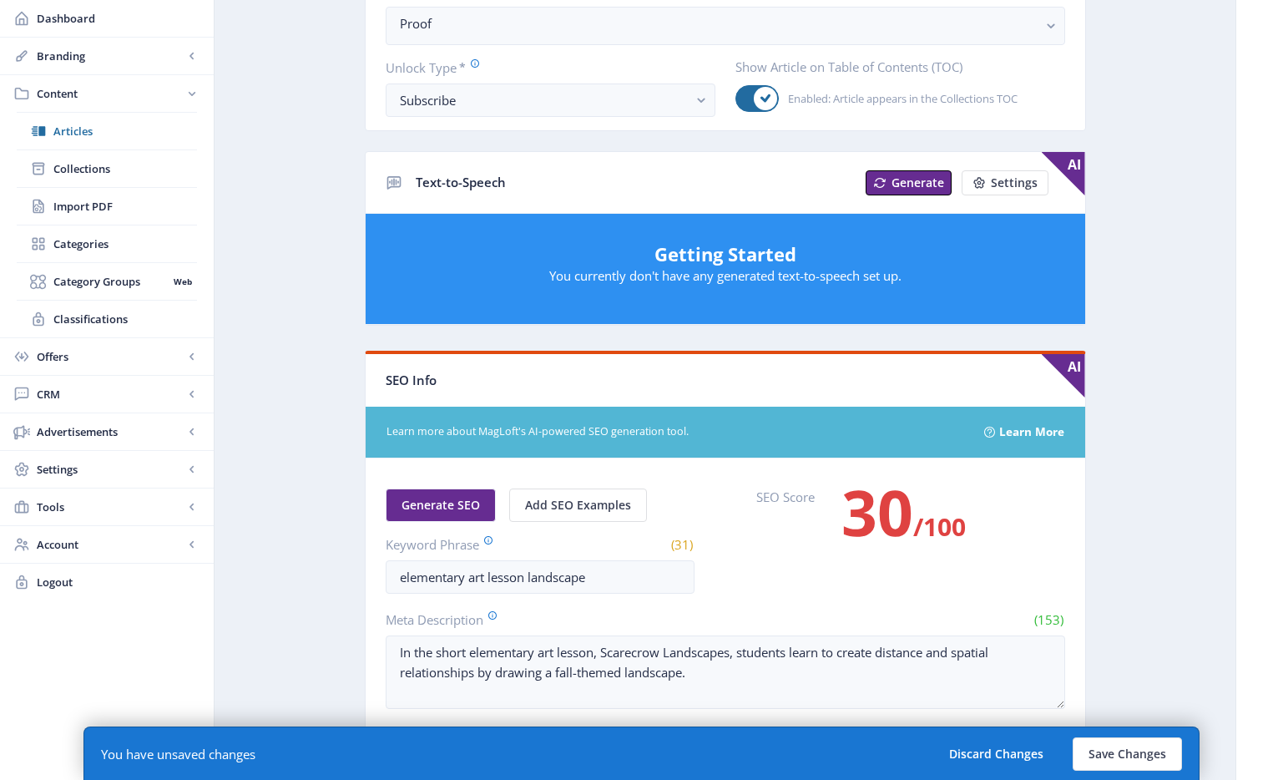
scroll to position [877, 0]
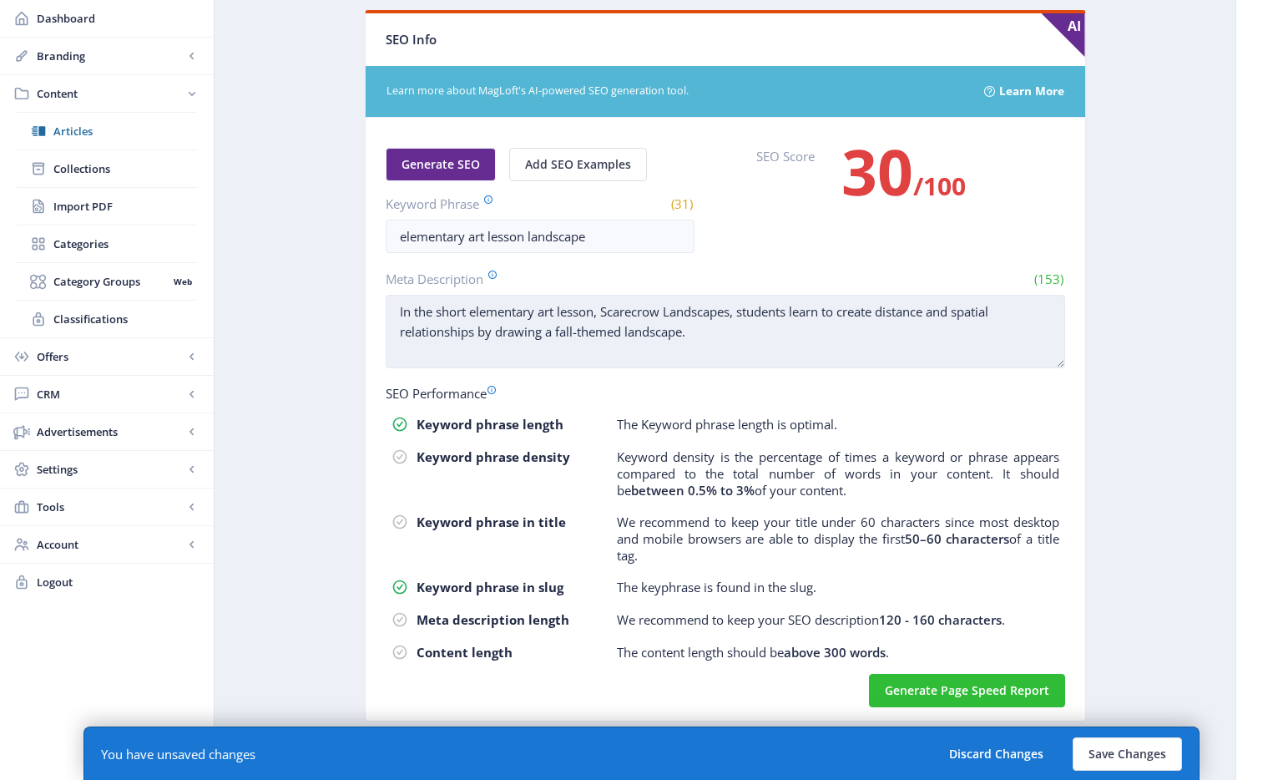
click at [910, 346] on textarea "In the short elementary art lesson, Scarecrow Landscapes, students learn to cre…" at bounding box center [725, 331] width 679 height 73
click at [811, 341] on textarea "In the short elementary art lesson, Scarecrow Landscapes, students learn to cre…" at bounding box center [725, 331] width 679 height 73
click at [926, 337] on textarea "In the short elementary art lesson, Scarecrow Landscapes, students learn to cre…" at bounding box center [725, 331] width 679 height 73
drag, startPoint x: 951, startPoint y: 336, endPoint x: 685, endPoint y: 332, distance: 266.3
click at [685, 332] on textarea "In the short elementary art lesson, Scarecrow Landscapes, students learn to cre…" at bounding box center [725, 331] width 679 height 73
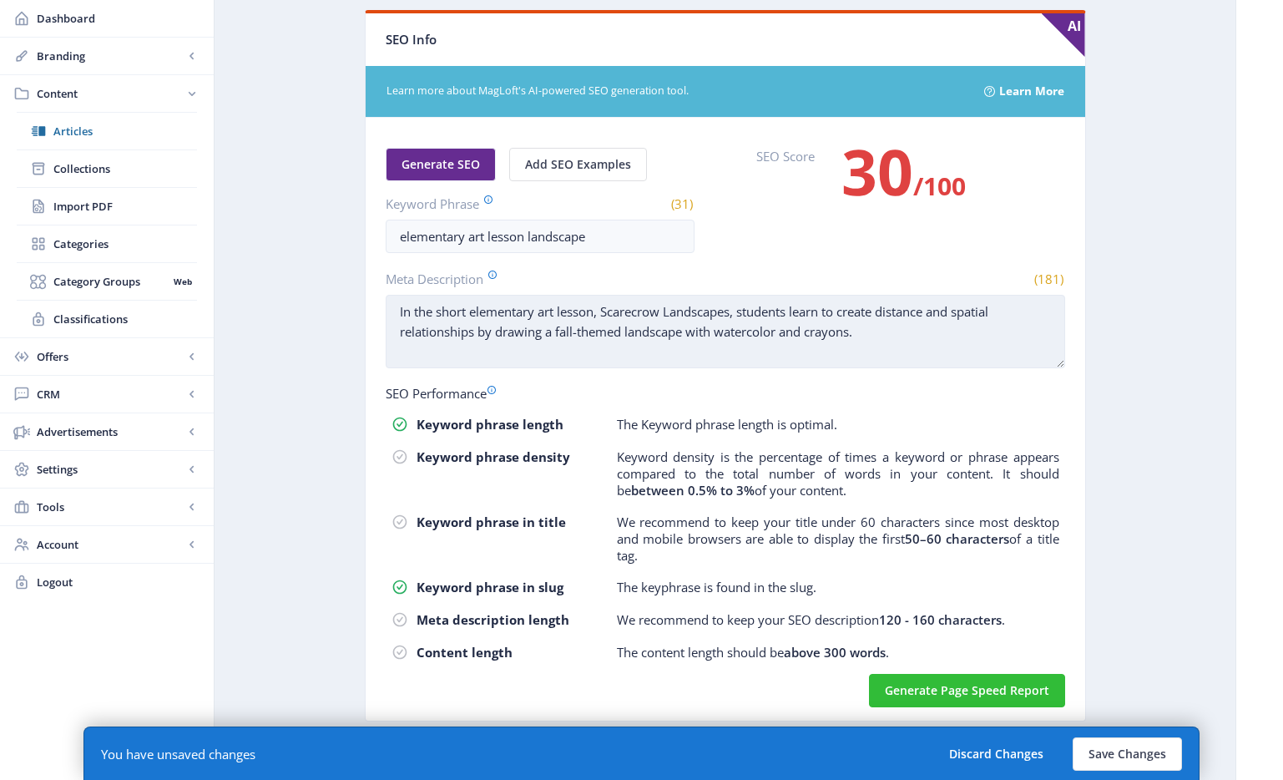
click at [853, 334] on textarea "In the short elementary art lesson, Scarecrow Landscapes, students learn to cre…" at bounding box center [725, 331] width 679 height 73
click at [891, 336] on textarea "In the short elementary art lesson, Scarecrow Landscapes, students learn to cre…" at bounding box center [725, 331] width 679 height 73
paste textarea "overlapping, size relationship, texture variations, and diminishing details."
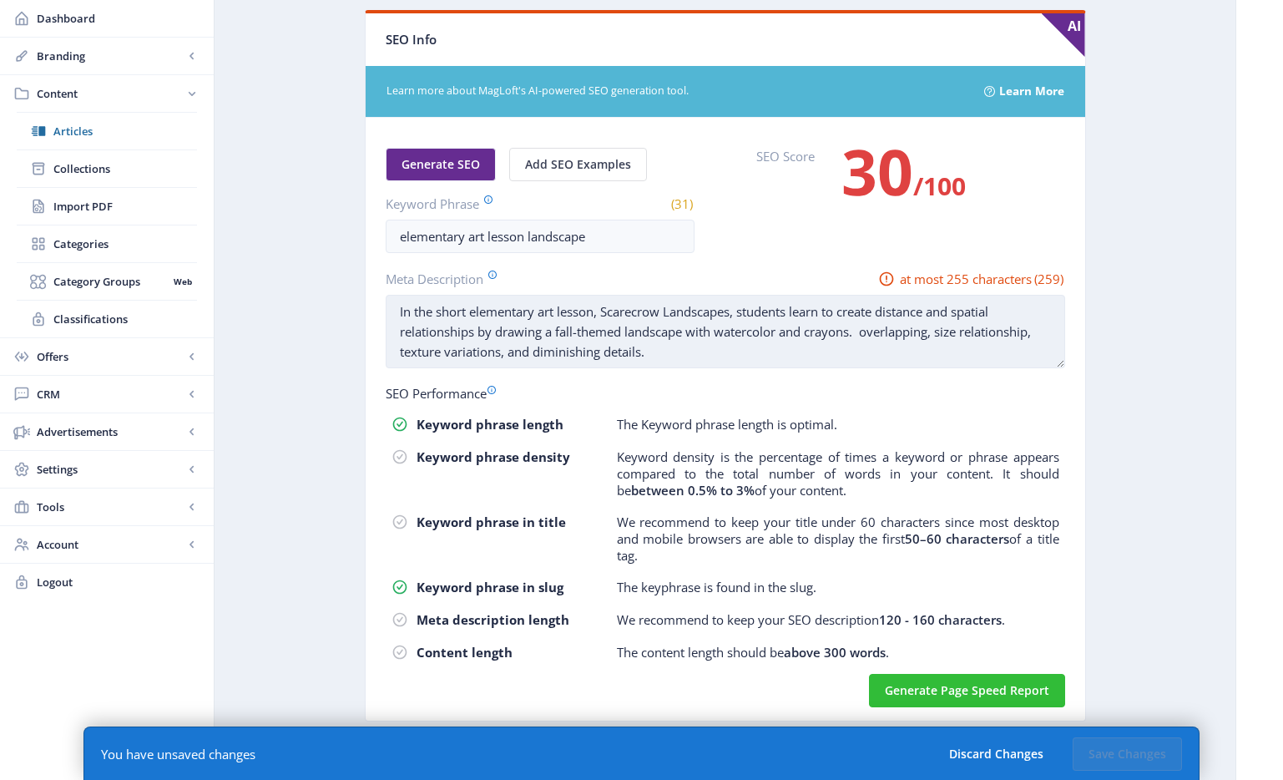
click at [925, 345] on textarea "In the short elementary art lesson, Scarecrow Landscapes, students learn to cre…" at bounding box center [725, 331] width 679 height 73
click at [862, 333] on textarea "In the short elementary art lesson, Scarecrow Landscapes, students learn to cre…" at bounding box center [725, 331] width 679 height 73
click at [851, 355] on textarea "In the short elementary art lesson, Scarecrow Landscapes, students learn to cre…" at bounding box center [725, 331] width 679 height 73
drag, startPoint x: 837, startPoint y: 344, endPoint x: 856, endPoint y: 338, distance: 20.1
click at [856, 338] on textarea "In the short elementary art lesson, Scarecrow Landscapes, students learn to cre…" at bounding box center [725, 331] width 679 height 73
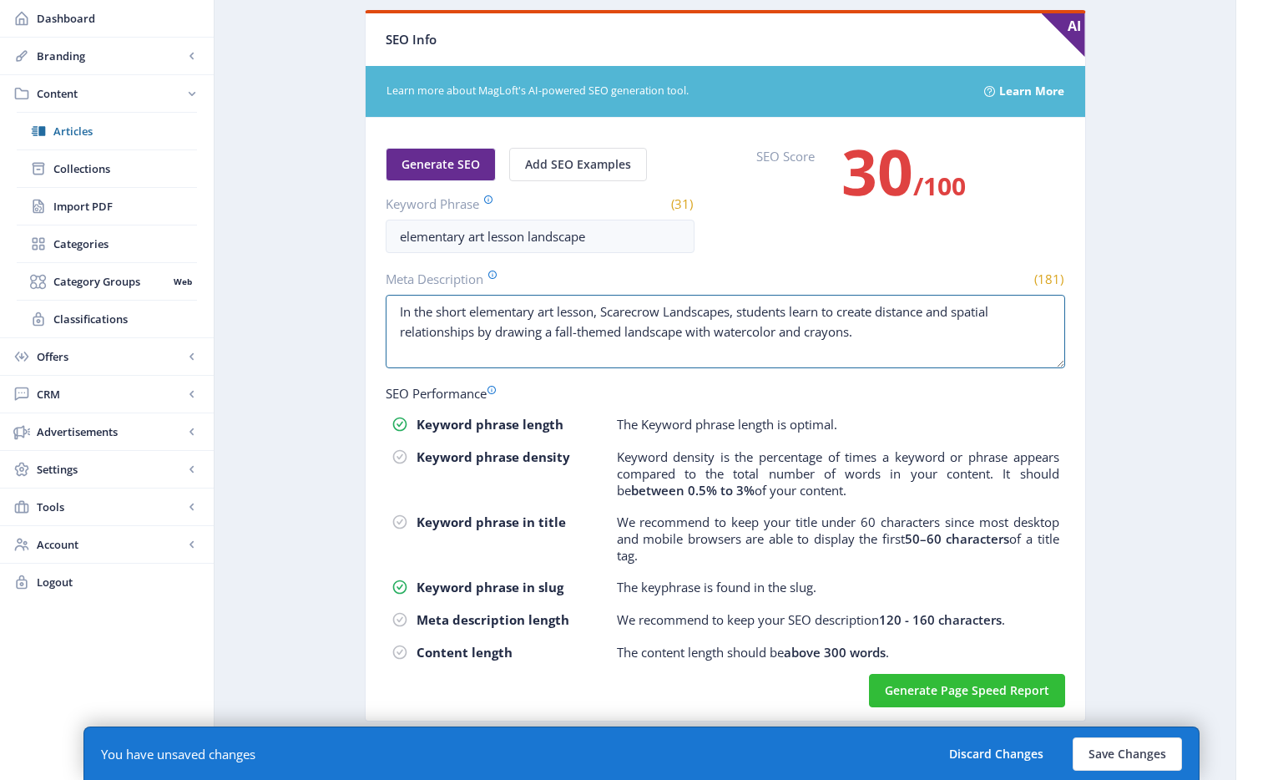
type textarea "In the short elementary art lesson, Scarecrow Landscapes, students learn to cre…"
click at [766, 534] on p "We recommend to keep your title under 60 characters since most desktop and mobi…" at bounding box center [838, 538] width 442 height 50
click at [621, 238] on input "elementary art lesson landscape" at bounding box center [540, 236] width 309 height 33
click at [531, 237] on input "elementary art lesson landscape" at bounding box center [540, 236] width 309 height 33
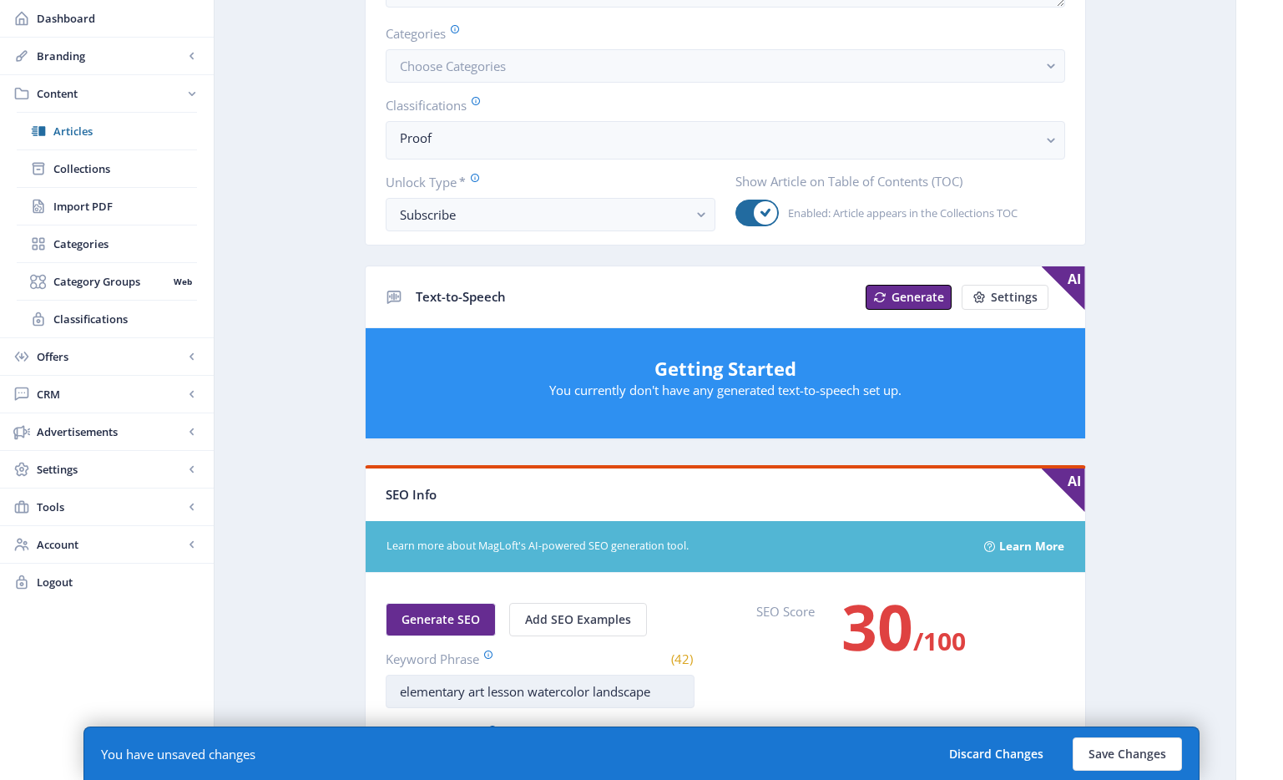
scroll to position [0, 0]
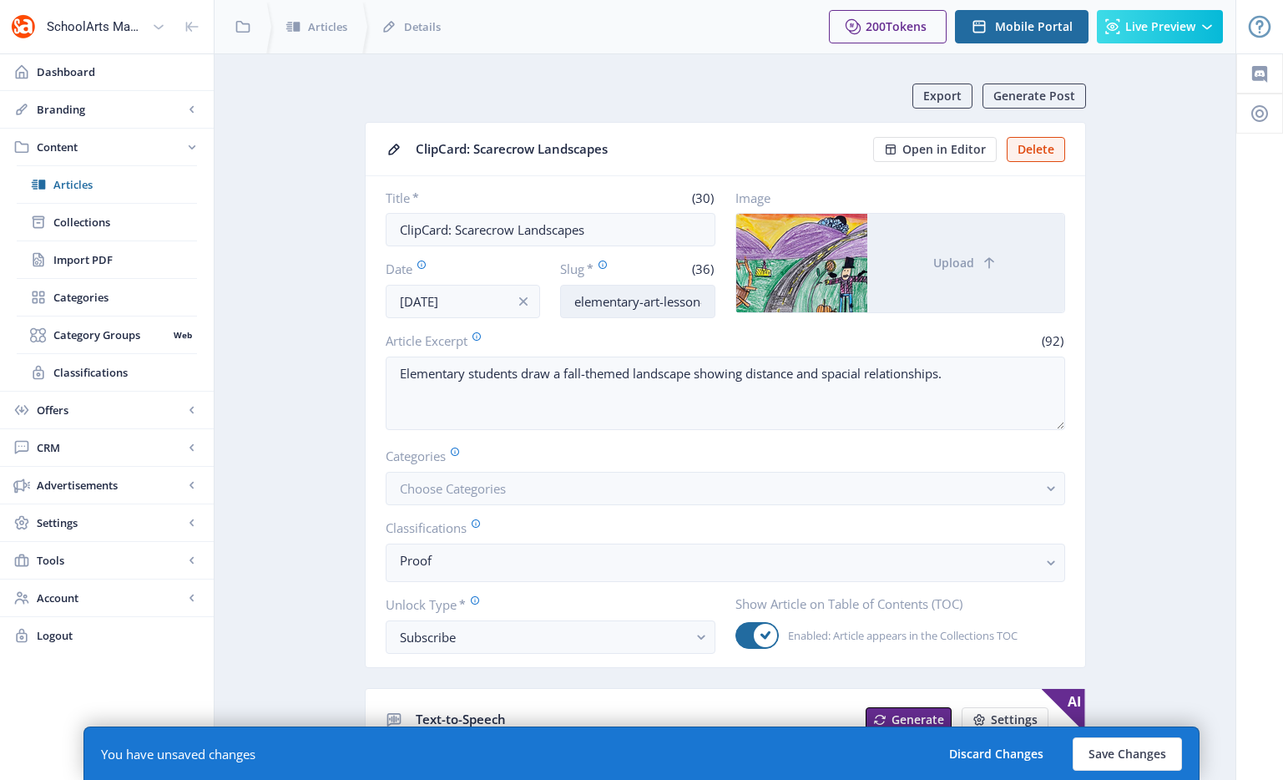
type input "elementary art lesson watercolor landscape"
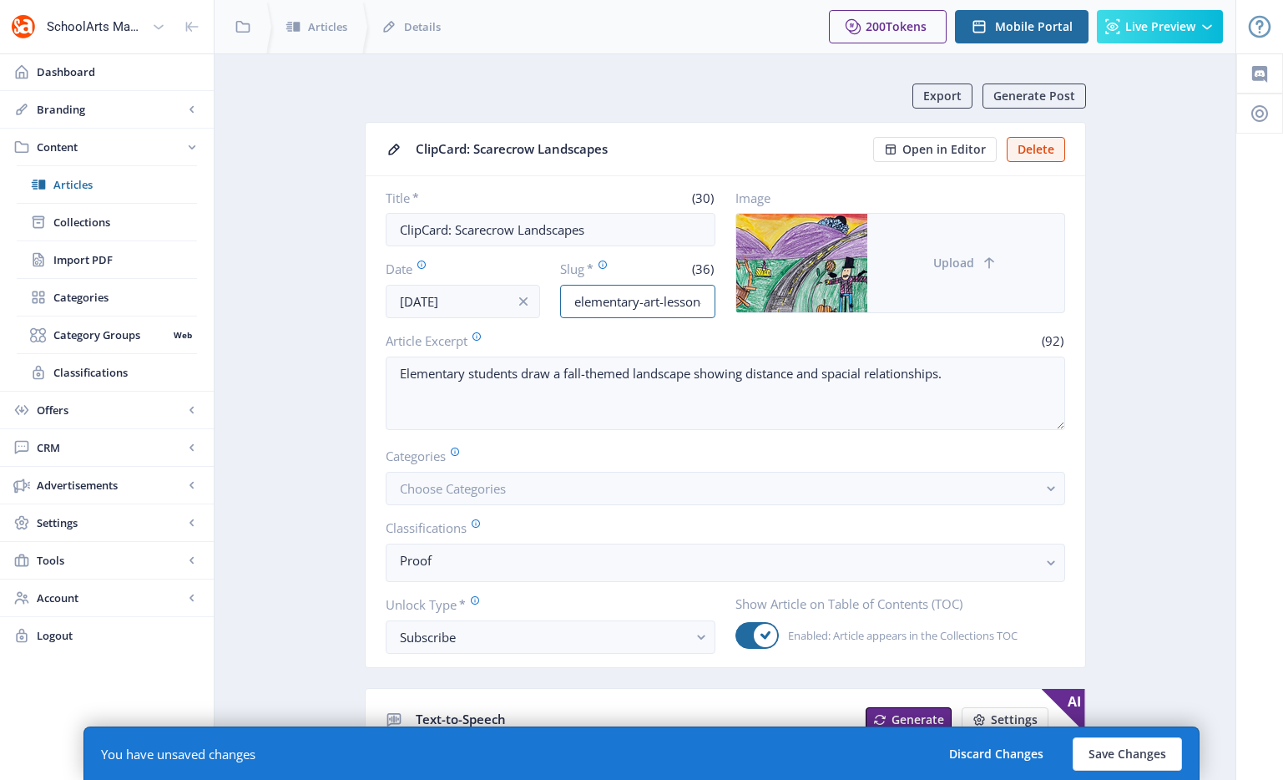
scroll to position [0, 97]
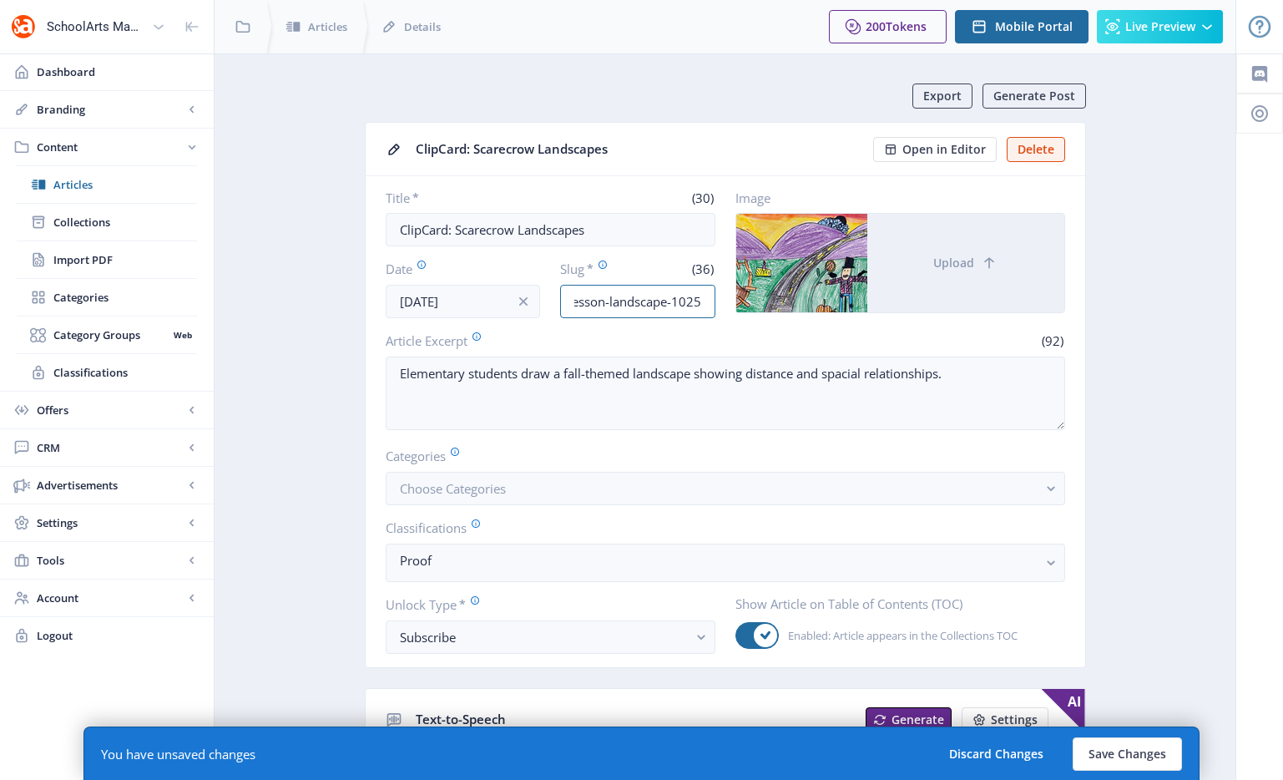
drag, startPoint x: 683, startPoint y: 305, endPoint x: 811, endPoint y: 309, distance: 127.8
click at [892, 306] on div "Title * (30) ClipCard: Scarecrow Landscapes Date [DATE] Slug * (36) elementary-…" at bounding box center [725, 253] width 679 height 129
click at [694, 308] on input "elementary-art-lesson-landscape-1025" at bounding box center [637, 301] width 155 height 33
click at [611, 300] on input "elementary-art-lesson-landscape-1025" at bounding box center [637, 301] width 155 height 33
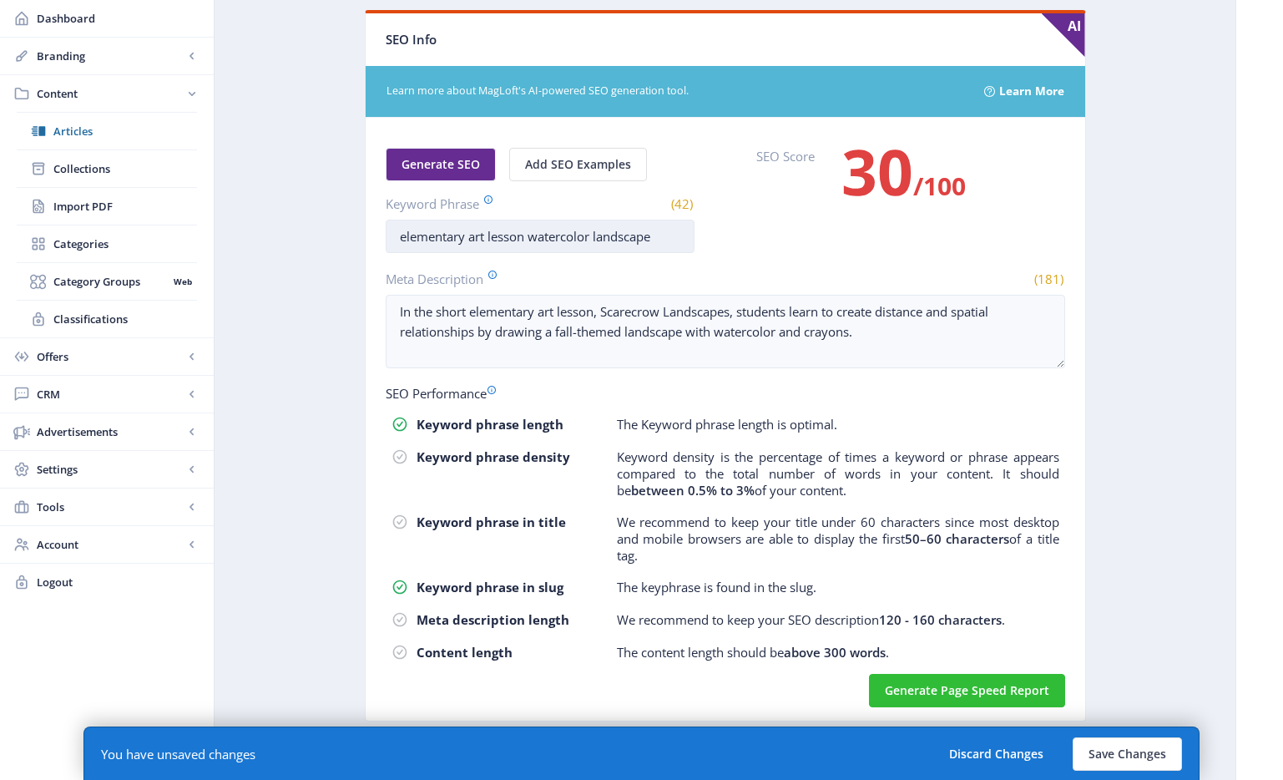
type input "elementary-art-lesson-watercolor-landscape-1025"
click at [553, 231] on input "elementary art lesson watercolor landscape" at bounding box center [540, 236] width 309 height 33
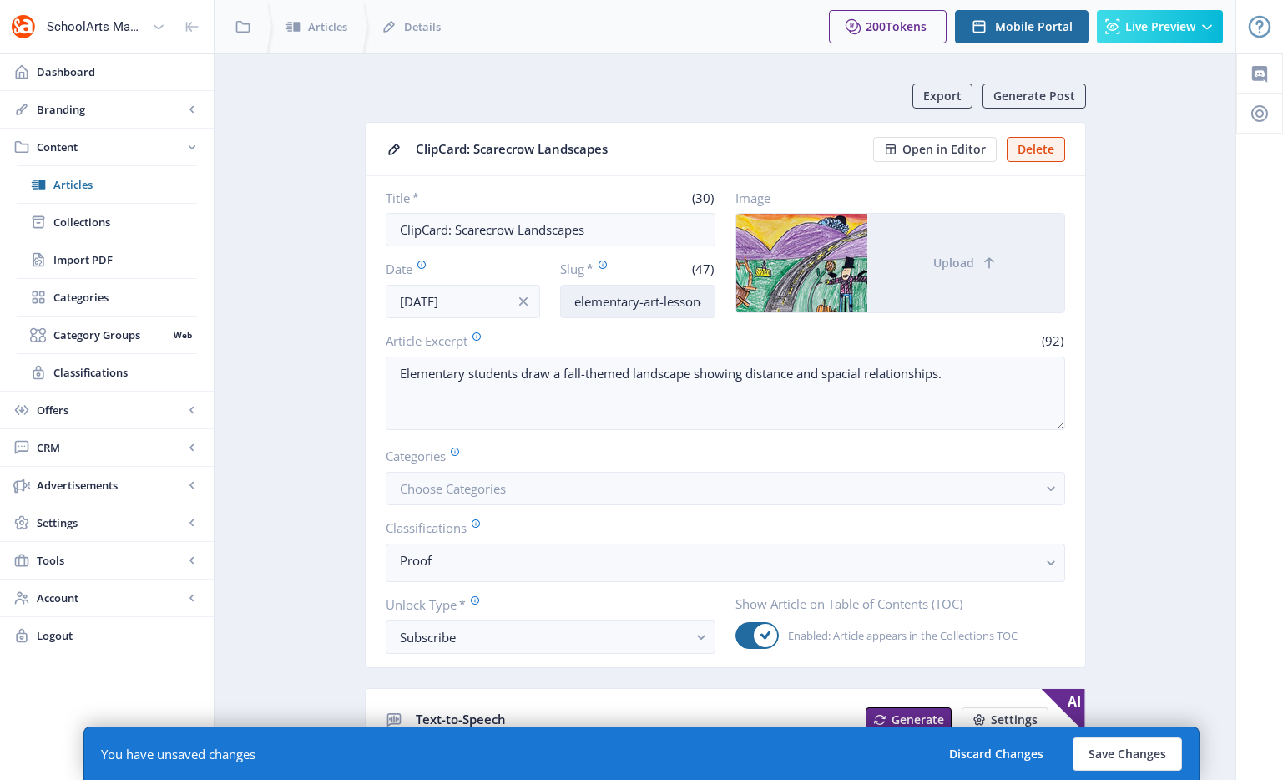
type input "elementary art lesson landscape painting"
drag, startPoint x: 660, startPoint y: 311, endPoint x: 806, endPoint y: 304, distance: 145.4
click at [806, 304] on div "Title * (30) ClipCard: Scarecrow Landscapes Date [DATE] Slug * (47) elementary-…" at bounding box center [725, 253] width 679 height 129
drag, startPoint x: 743, startPoint y: 302, endPoint x: 730, endPoint y: 301, distance: 13.5
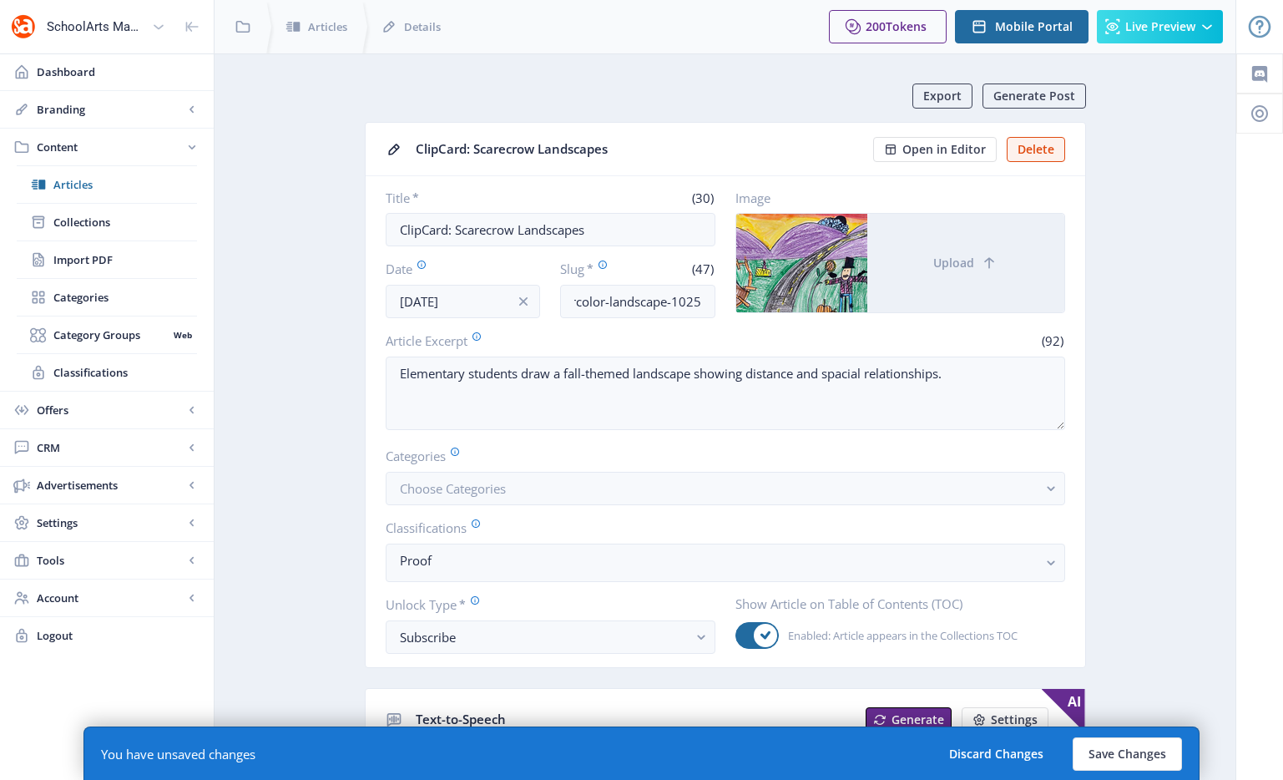
click at [743, 302] on div at bounding box center [801, 263] width 131 height 99
drag, startPoint x: 707, startPoint y: 300, endPoint x: 789, endPoint y: 296, distance: 81.9
click at [789, 296] on div "Title * (30) ClipCard: Scarecrow Landscapes Date [DATE] Slug * (47) elementary-…" at bounding box center [725, 253] width 679 height 129
click at [639, 299] on input "elementary-art-lesson-watercolor-landscape-1025" at bounding box center [637, 301] width 155 height 33
click at [612, 304] on input "elementary-art-lesson-watercolor-landscape-1025" at bounding box center [637, 301] width 155 height 33
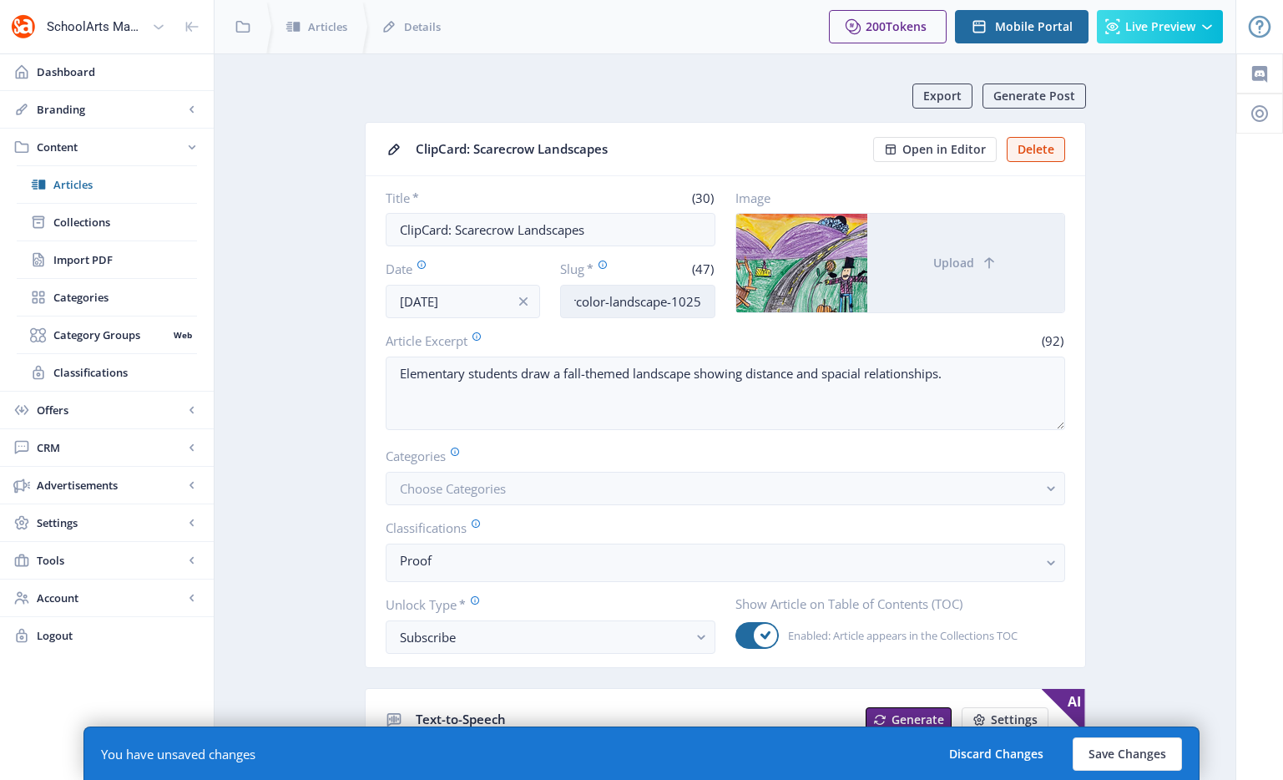
click at [612, 304] on input "elementary-art-lesson-watercolor-landscape-1025" at bounding box center [637, 301] width 155 height 33
click at [594, 306] on input "elementary-art-lesson-watercolor-landscape-1025" at bounding box center [637, 301] width 155 height 33
click at [679, 302] on input "elementary-art-lesson-landscape-1025" at bounding box center [637, 301] width 155 height 33
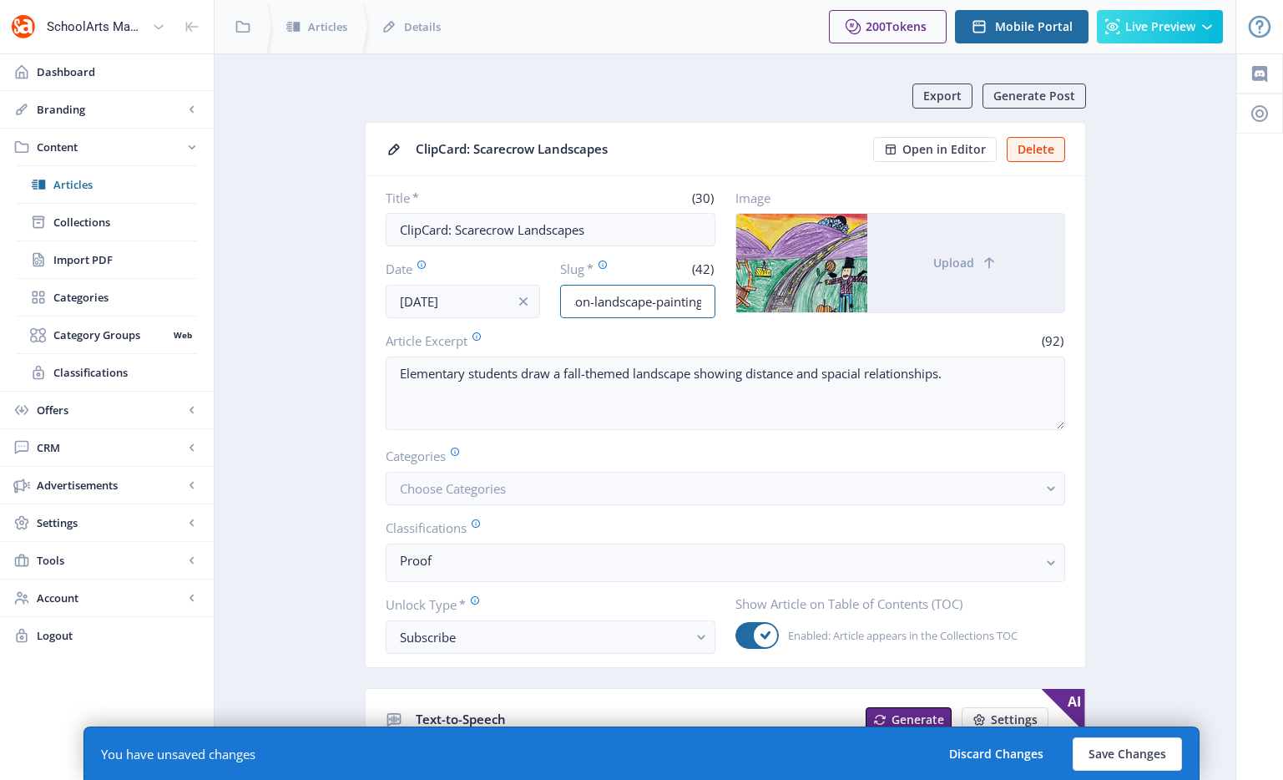
scroll to position [0, 121]
type input "elementary-art-lesson-landscape-painting-1025"
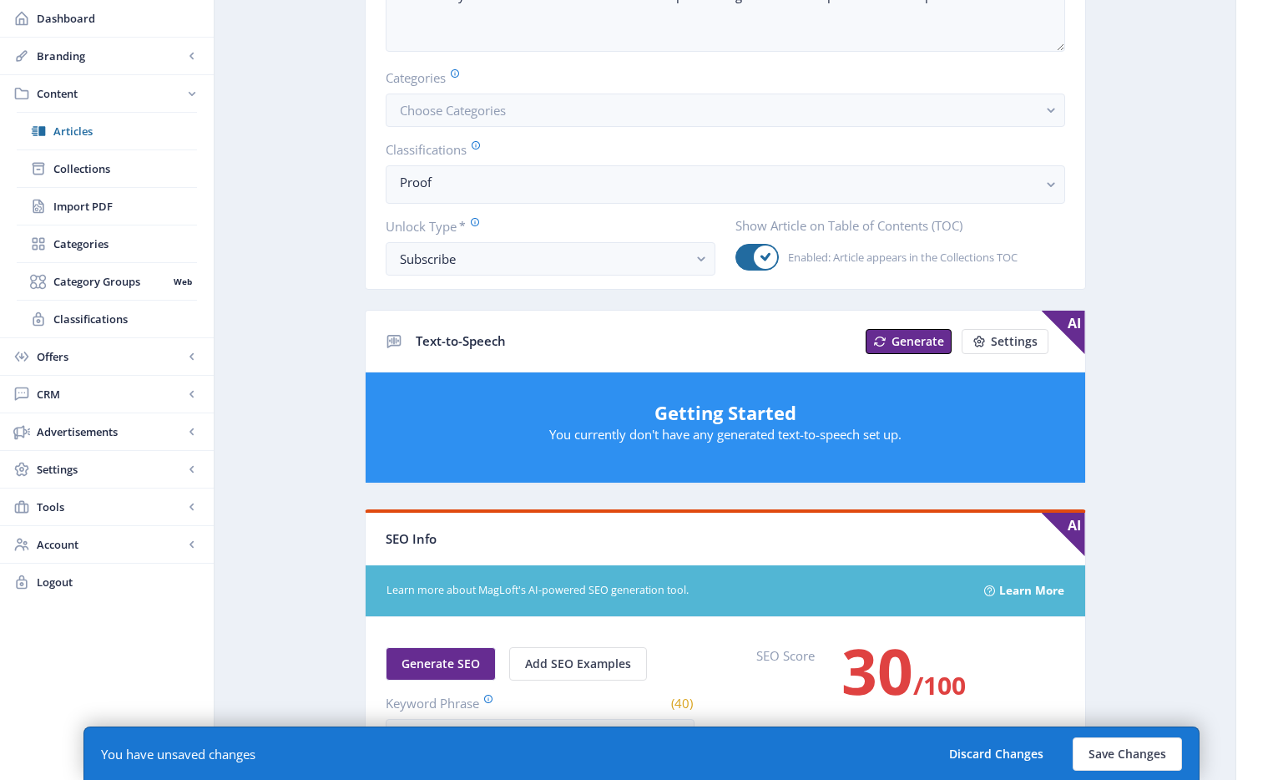
scroll to position [807, 0]
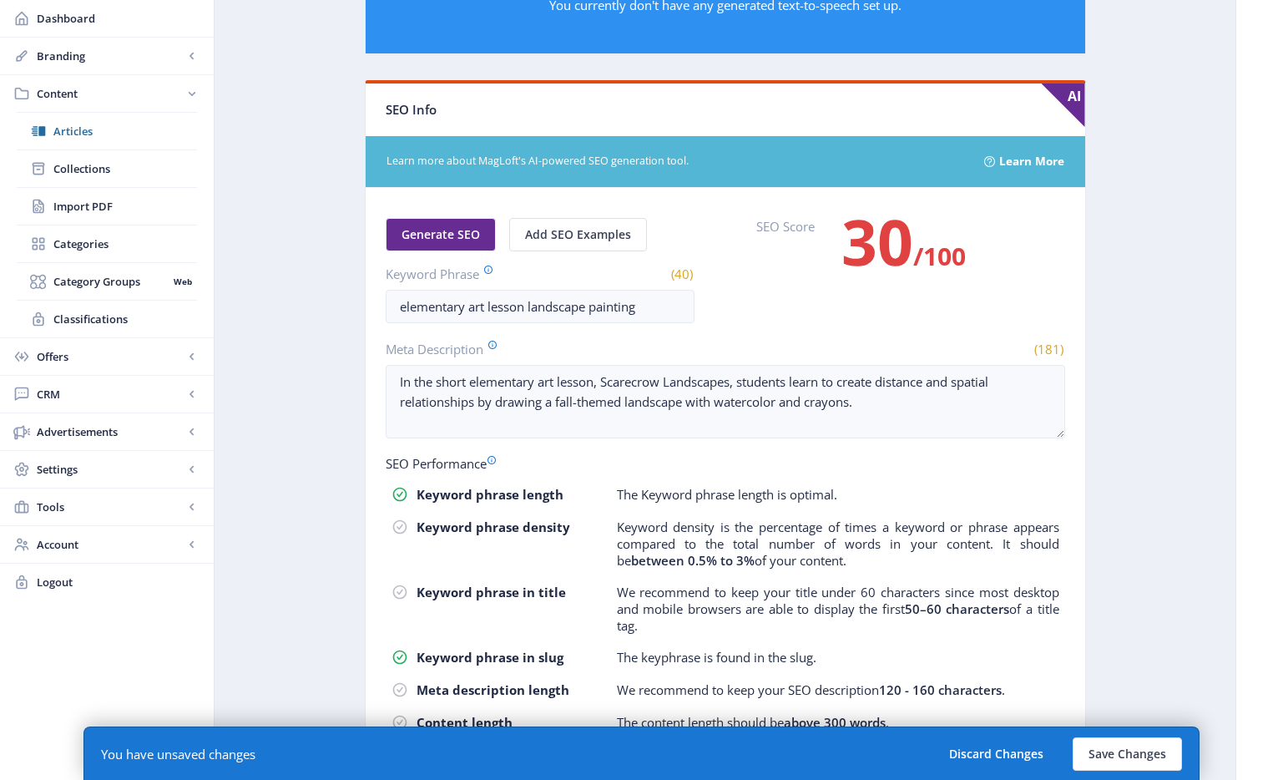
click at [902, 336] on nb-card-body "Generate SEO Add SEO Examples Keyword Phrase (40) elementary art lesson landsca…" at bounding box center [726, 489] width 720 height 603
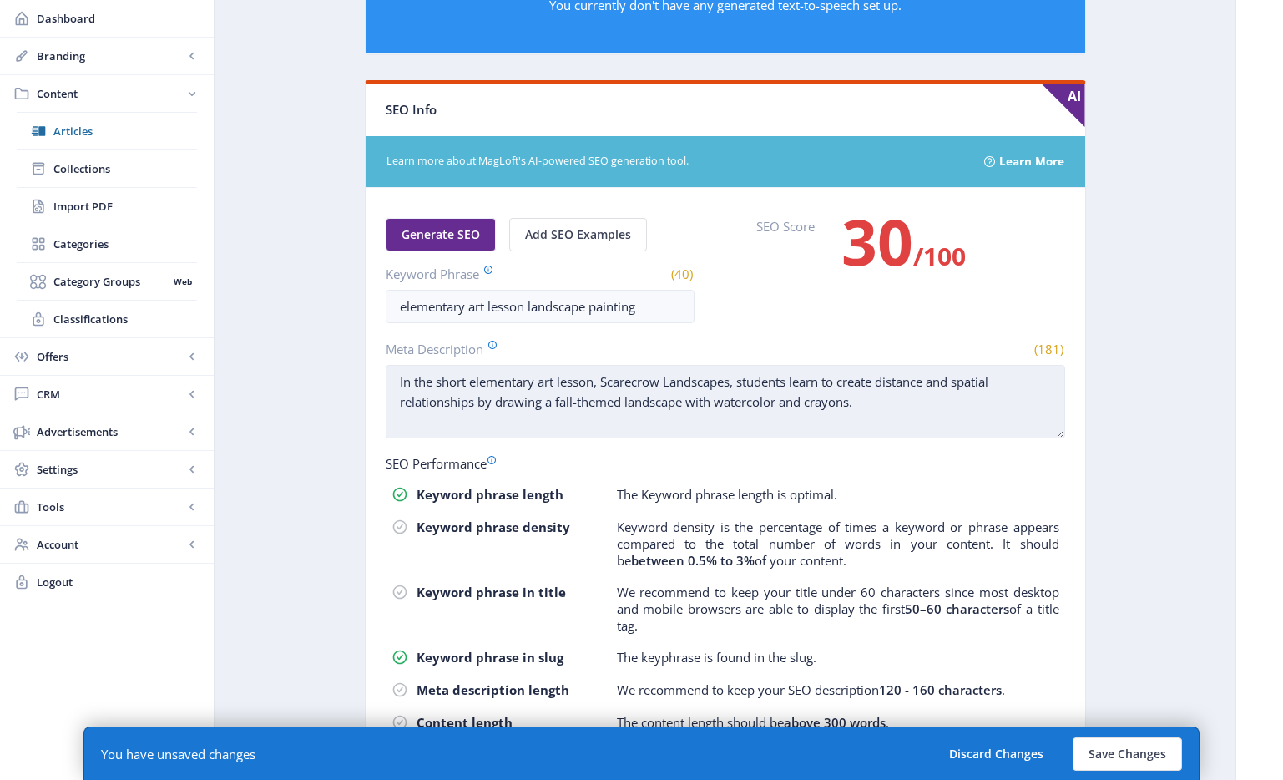
click at [696, 398] on textarea "In the short elementary art lesson, Scarecrow Landscapes, students learn to cre…" at bounding box center [725, 401] width 679 height 73
click at [876, 410] on textarea "In the short elementary art lesson, Scarecrow Landscapes, students learn to cre…" at bounding box center [725, 401] width 679 height 73
click at [878, 404] on textarea "In the short elementary art lesson, Scarecrow Landscapes, students learn to cre…" at bounding box center [725, 401] width 679 height 73
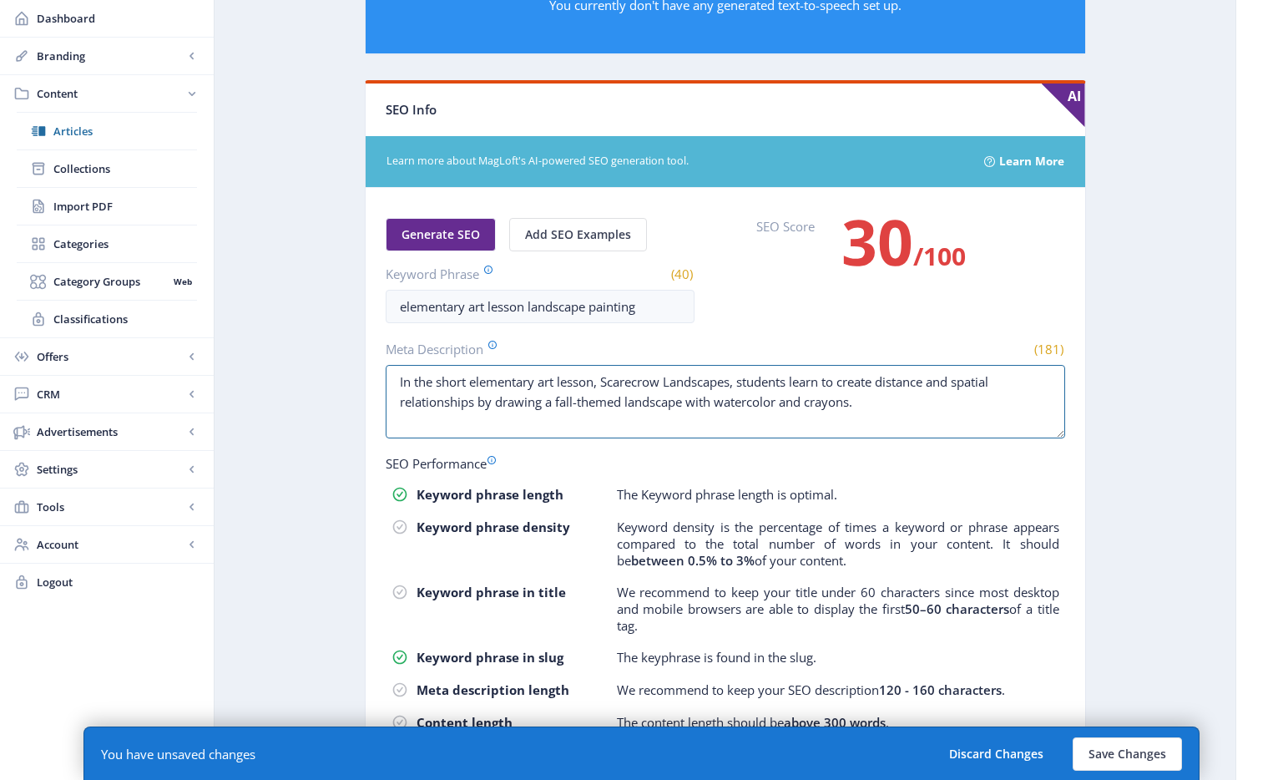
scroll to position [877, 0]
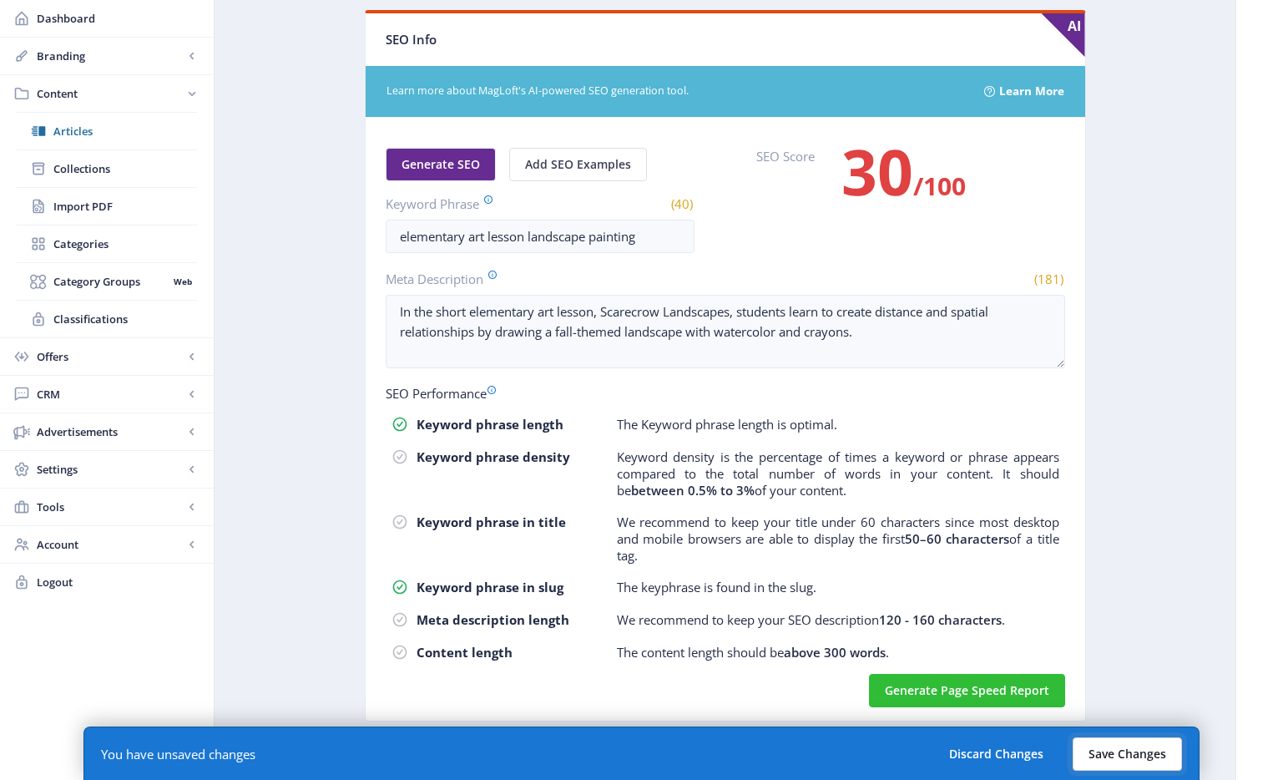
click at [1135, 745] on button "Save Changes" at bounding box center [1127, 753] width 109 height 33
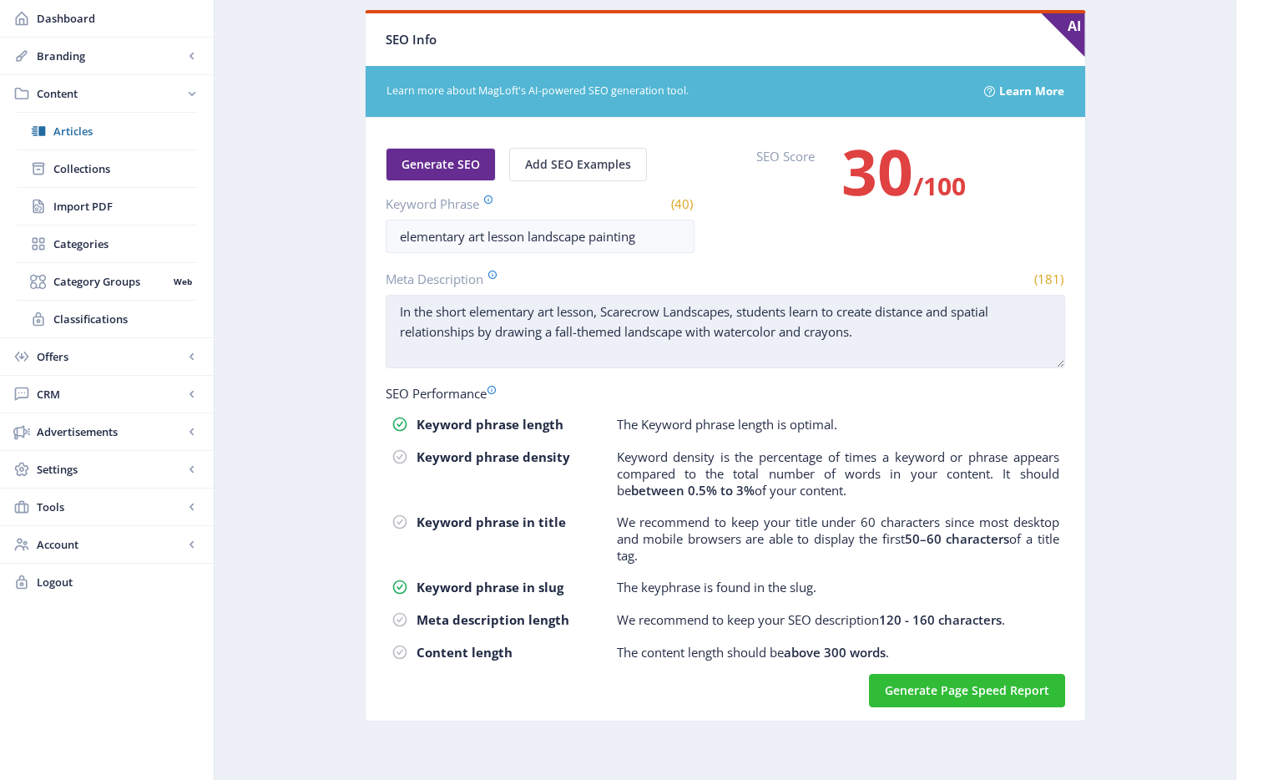
click at [931, 347] on textarea "In the short elementary art lesson, Scarecrow Landscapes, students learn to cre…" at bounding box center [725, 331] width 679 height 73
drag, startPoint x: 922, startPoint y: 344, endPoint x: 685, endPoint y: 332, distance: 236.5
click at [685, 332] on textarea "In the short elementary art lesson, Scarecrow Landscapes, students learn to cre…" at bounding box center [725, 331] width 679 height 73
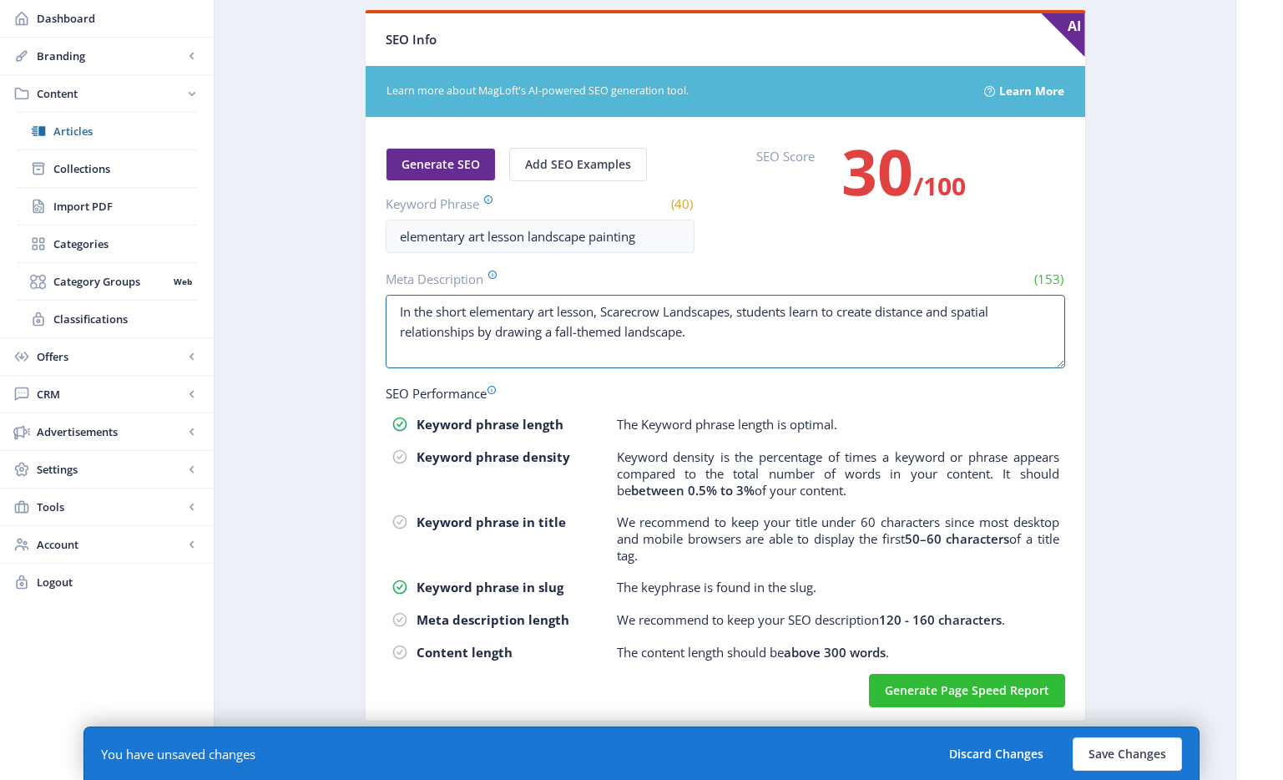
type textarea "In the short elementary art lesson, Scarecrow Landscapes, students learn to cre…"
click at [1114, 762] on button "Save Changes" at bounding box center [1127, 753] width 109 height 33
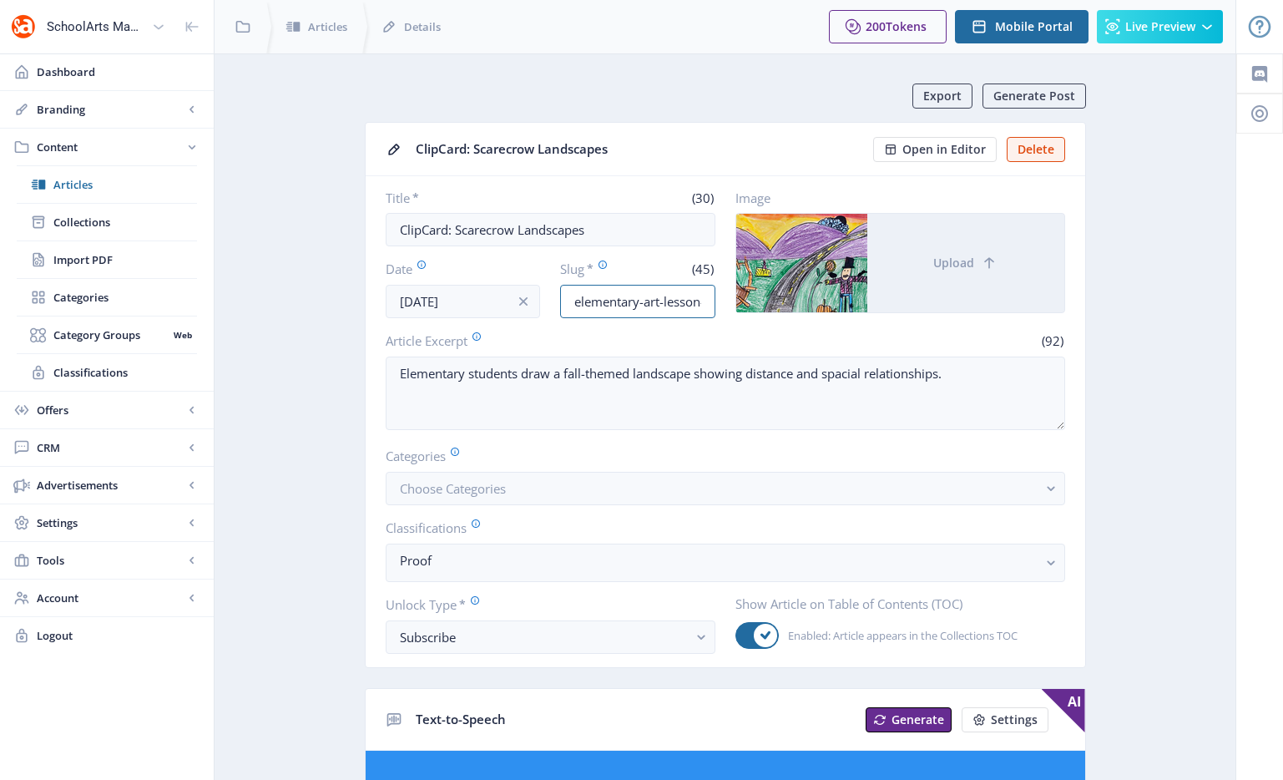
scroll to position [0, 149]
drag, startPoint x: 680, startPoint y: 306, endPoint x: 780, endPoint y: 306, distance: 100.2
click at [780, 306] on div "Title * (30) ClipCard: Scarecrow Landscapes Date [DATE] Slug * (45) elementary-…" at bounding box center [725, 253] width 679 height 129
click at [649, 304] on input "elementary-art-lesson-landscape-painting-1025" at bounding box center [637, 301] width 155 height 33
click at [637, 302] on input "elementary-art-lesson-landscape-painting-1025" at bounding box center [637, 301] width 155 height 33
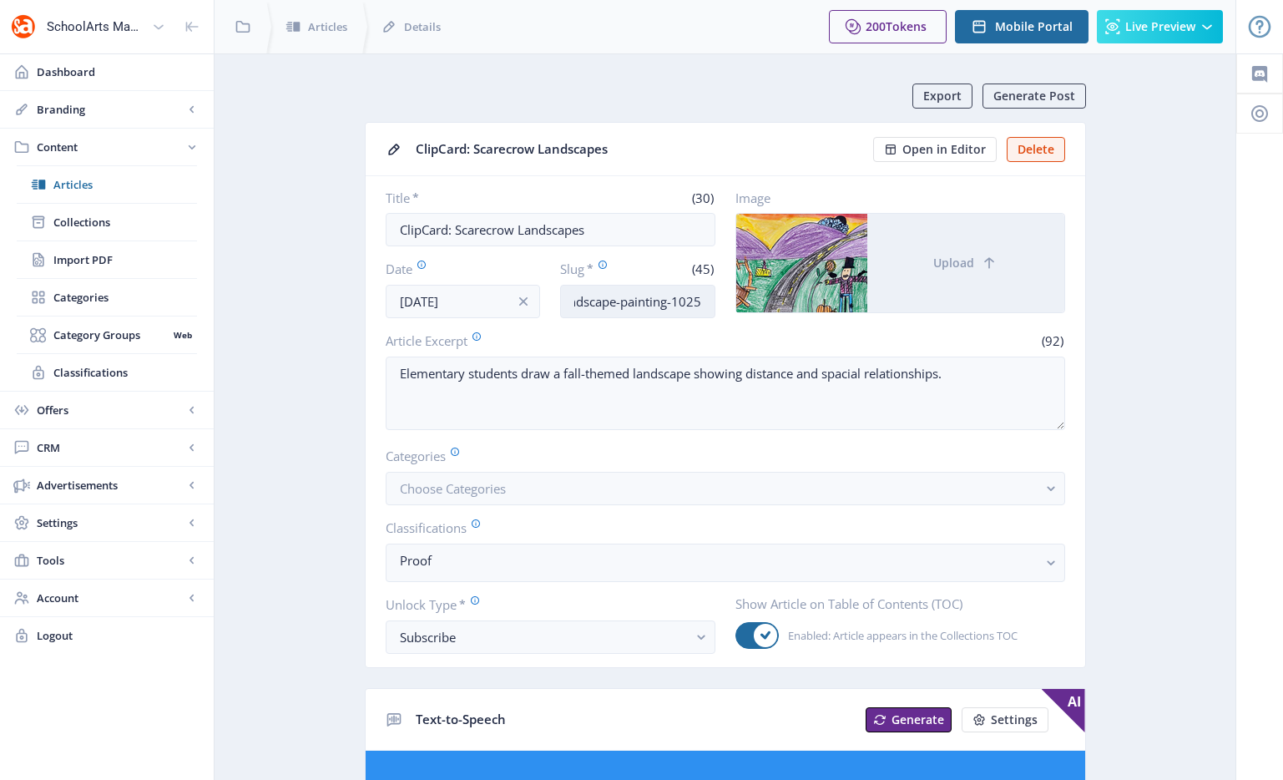
click at [637, 302] on input "elementary-art-lesson-landscape-painting-1025" at bounding box center [637, 301] width 155 height 33
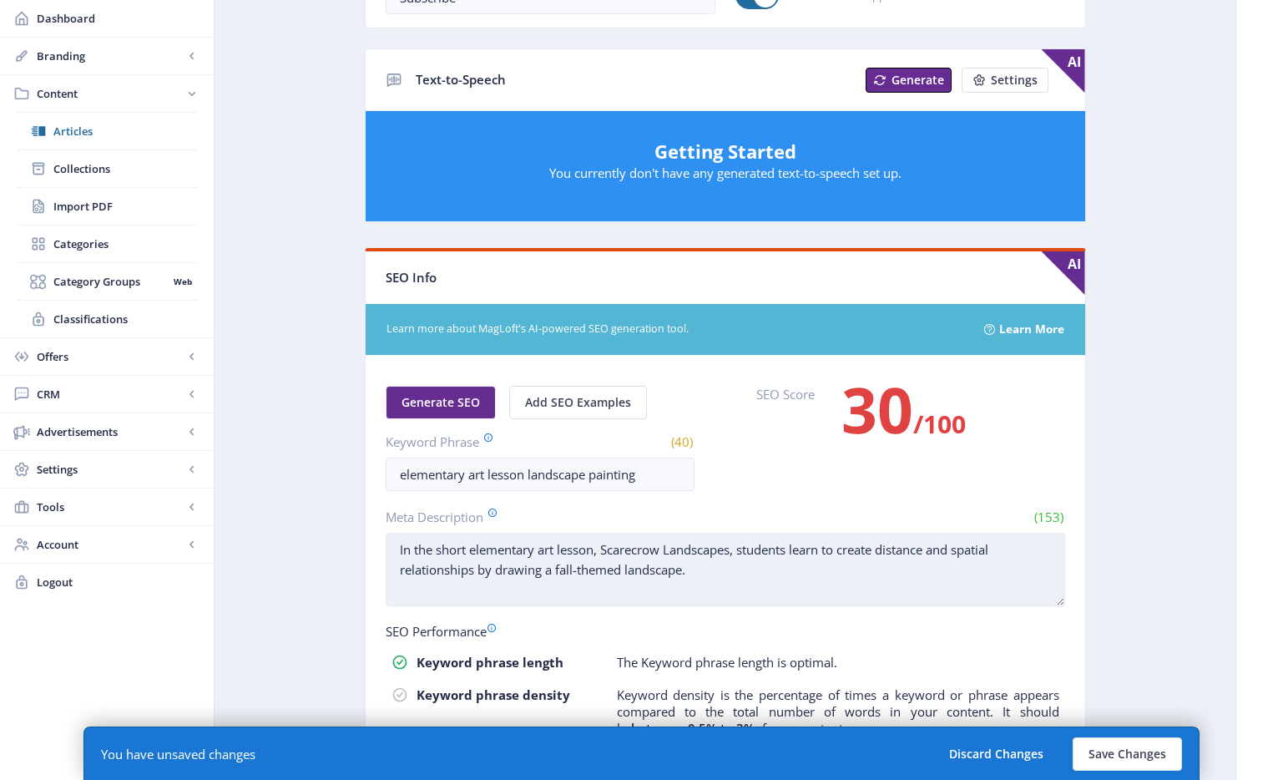
scroll to position [877, 0]
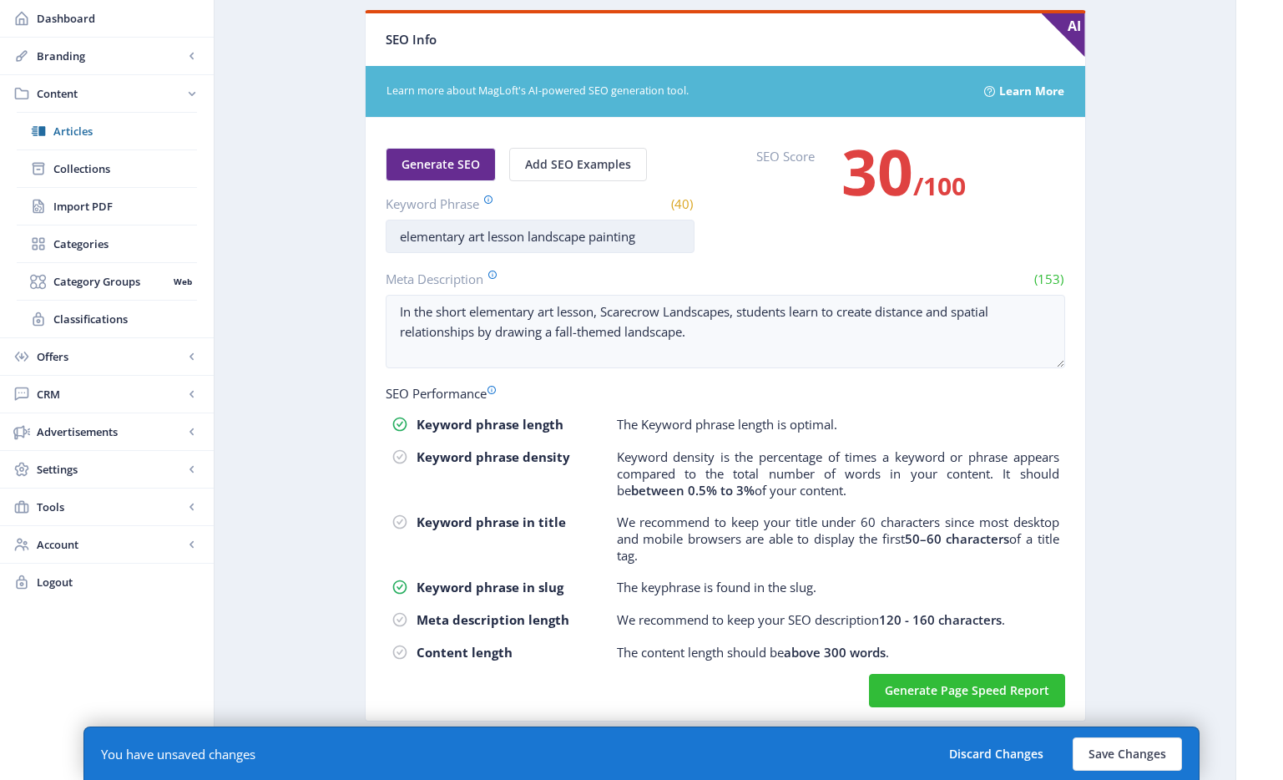
type input "elementary-art-lesson-landscape-drawing-1025"
click at [595, 240] on input "elementary art lesson landscape painting" at bounding box center [540, 236] width 309 height 33
click at [597, 237] on input "elementary art lesson landscape painting" at bounding box center [540, 236] width 309 height 33
click at [604, 240] on input "elementary art lesson landscape pdainting" at bounding box center [540, 236] width 309 height 33
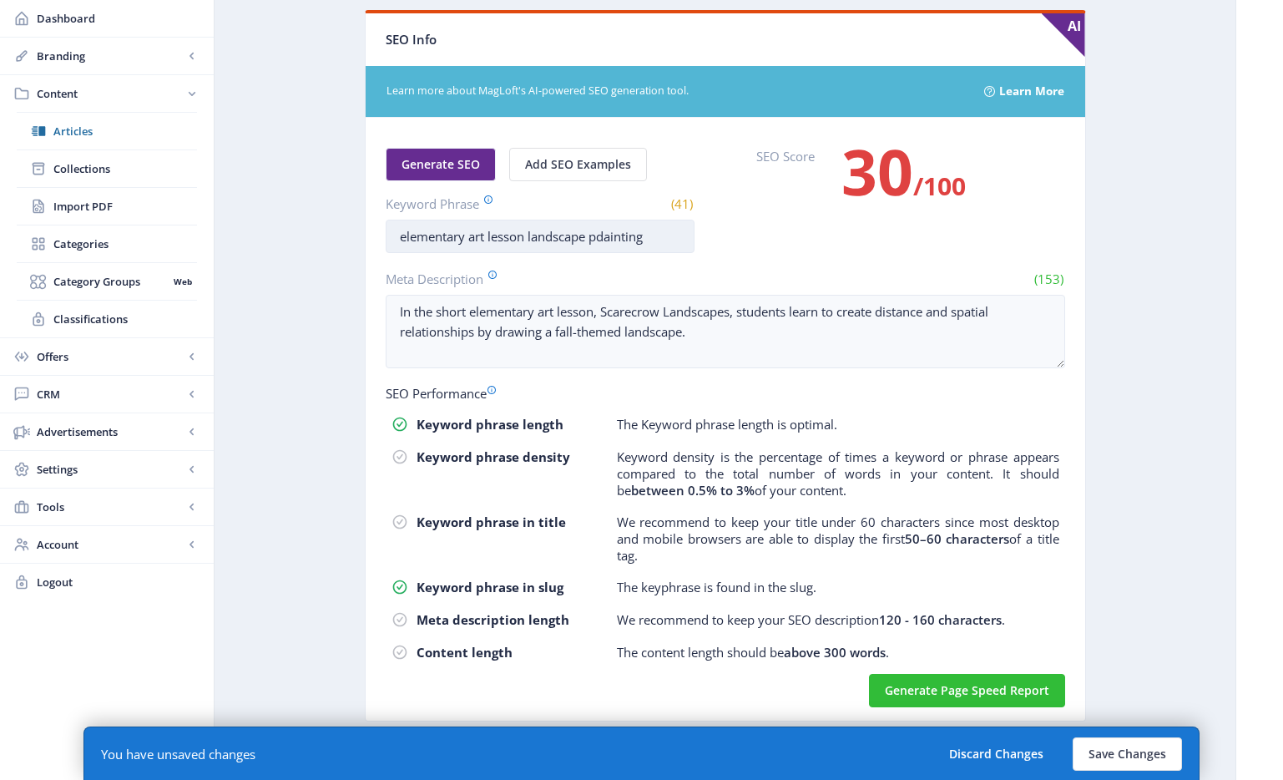
click at [604, 240] on input "elementary art lesson landscape pdainting" at bounding box center [540, 236] width 309 height 33
type input "elementary art lesson landscape drawing"
click at [976, 265] on nb-card-body "Generate SEO Add SEO Examples Keyword Phrase (39) elementary art lesson landsca…" at bounding box center [726, 419] width 720 height 603
click at [1033, 570] on table "Keyword phrase length The Keyword phrase length is optimal. Keyword phrase dens…" at bounding box center [725, 542] width 679 height 264
click at [671, 248] on input "elementary art lesson landscape drawing" at bounding box center [540, 236] width 309 height 33
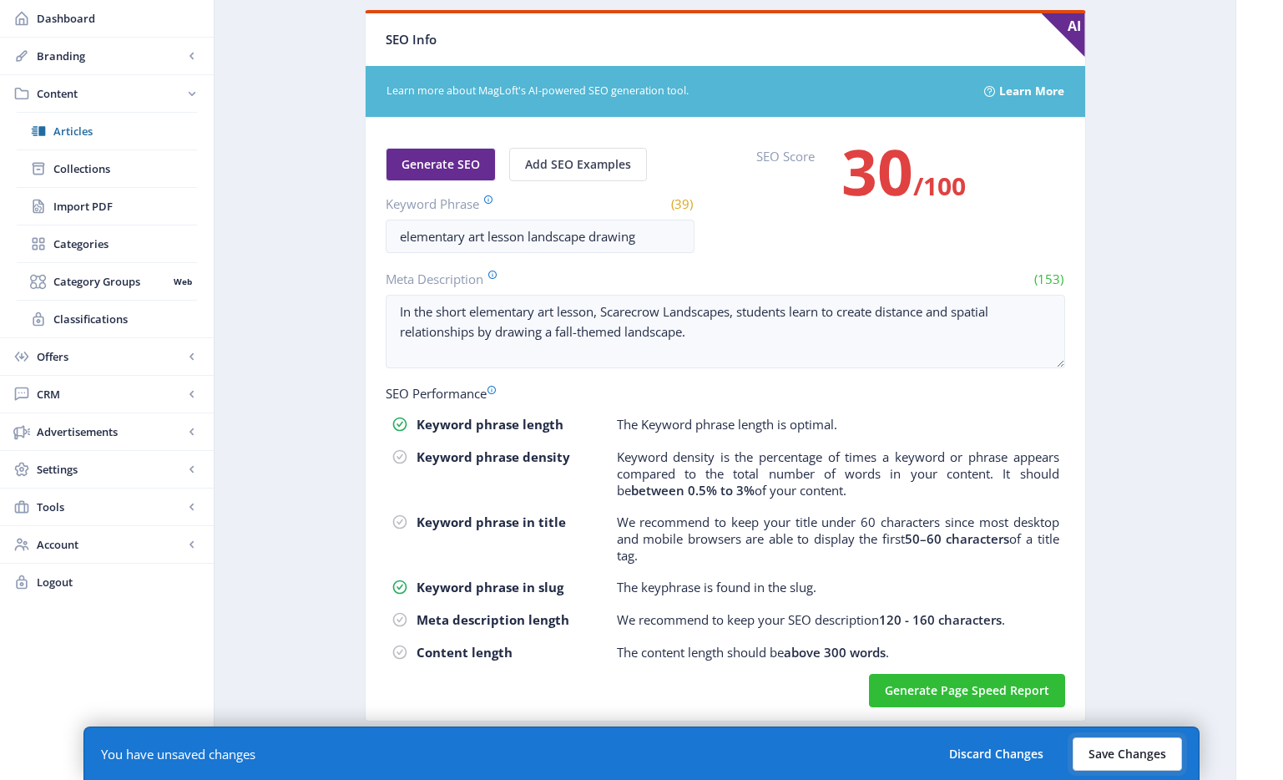
click at [1102, 750] on button "Save Changes" at bounding box center [1127, 753] width 109 height 33
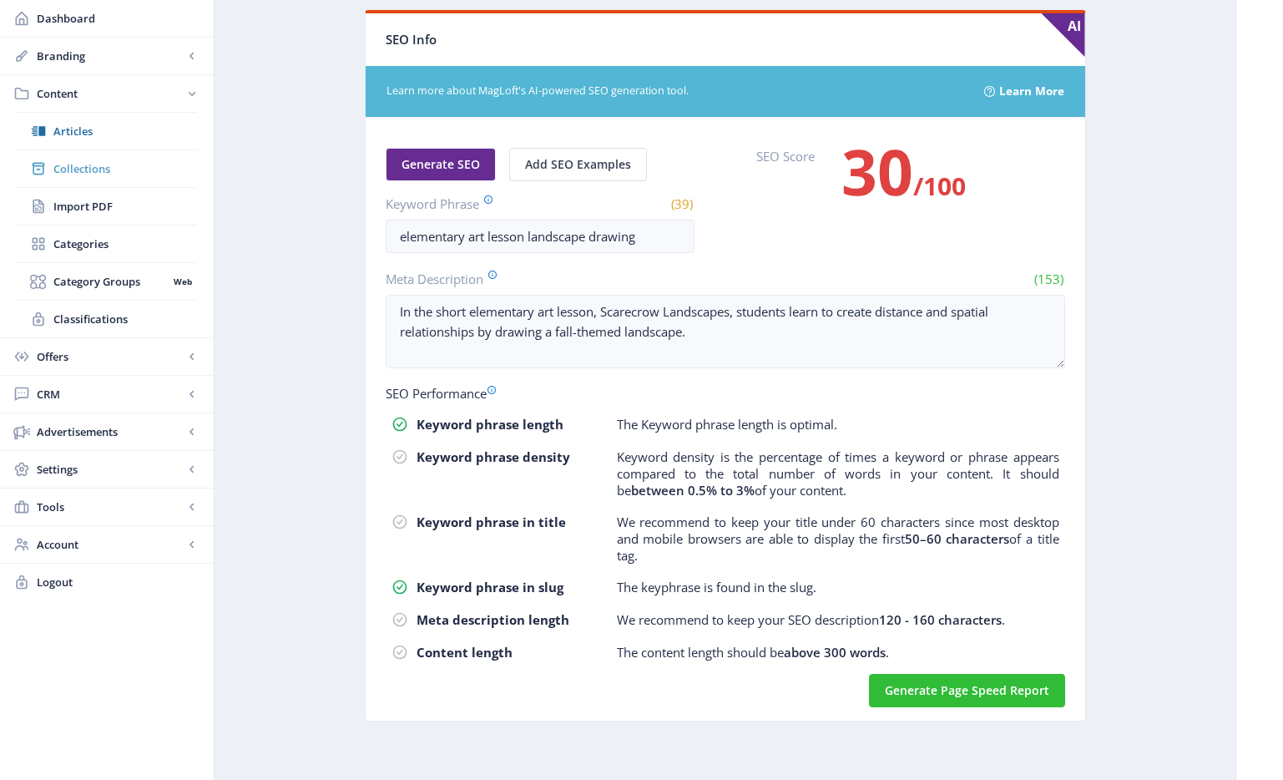
click at [115, 164] on span "Collections" at bounding box center [125, 168] width 144 height 17
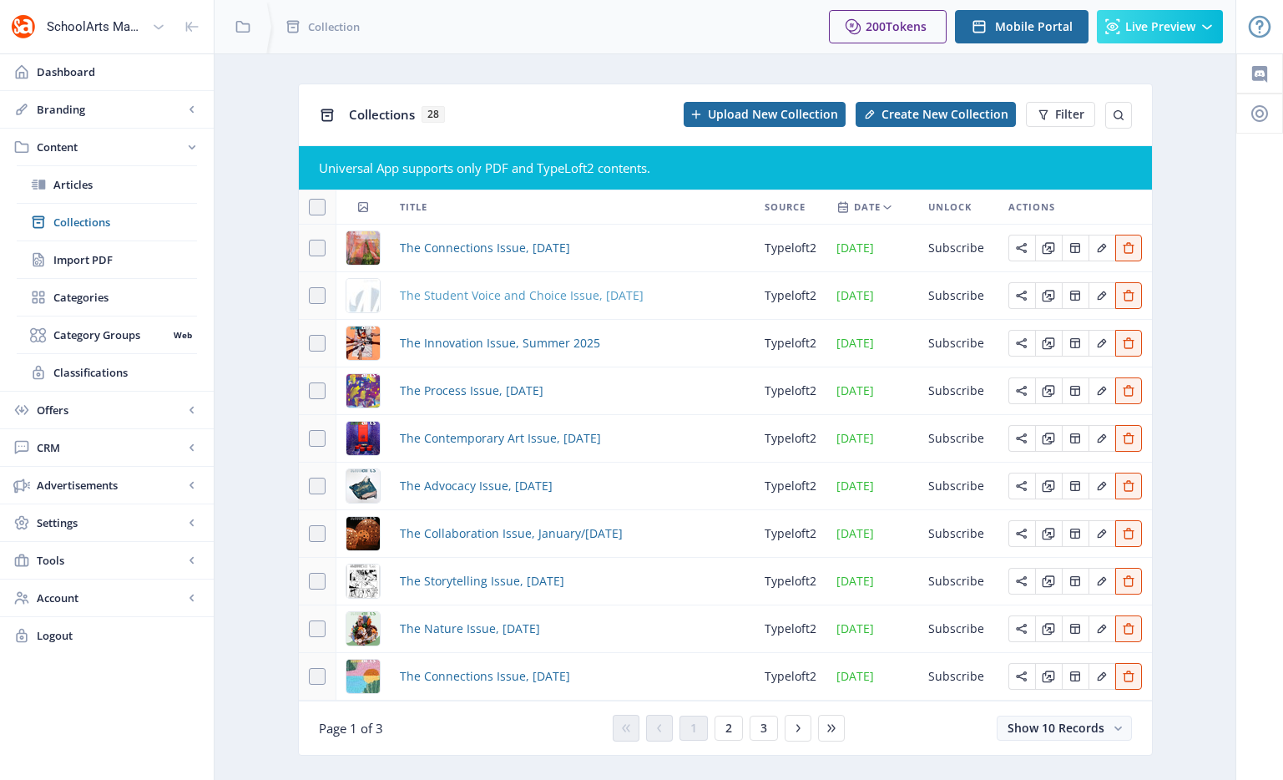
click at [545, 288] on span "The Student Voice and Choice Issue, [DATE]" at bounding box center [522, 295] width 244 height 20
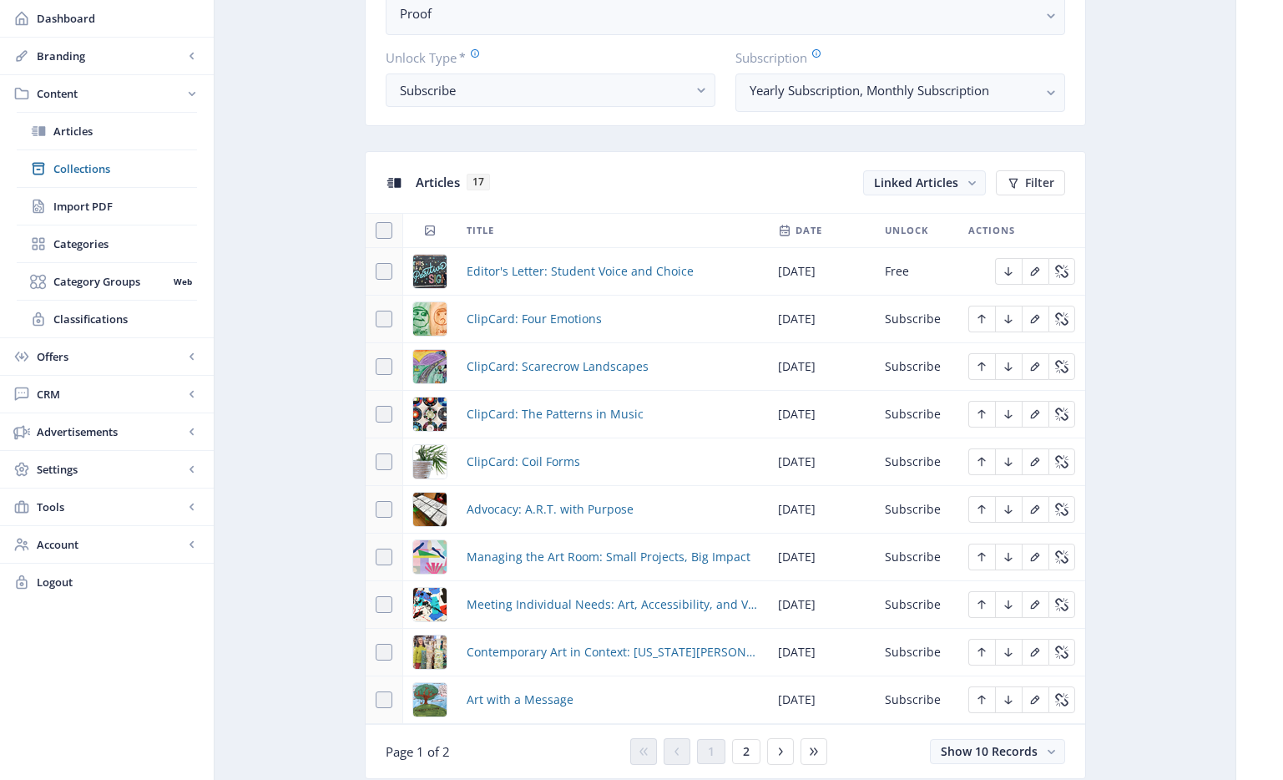
scroll to position [640, 0]
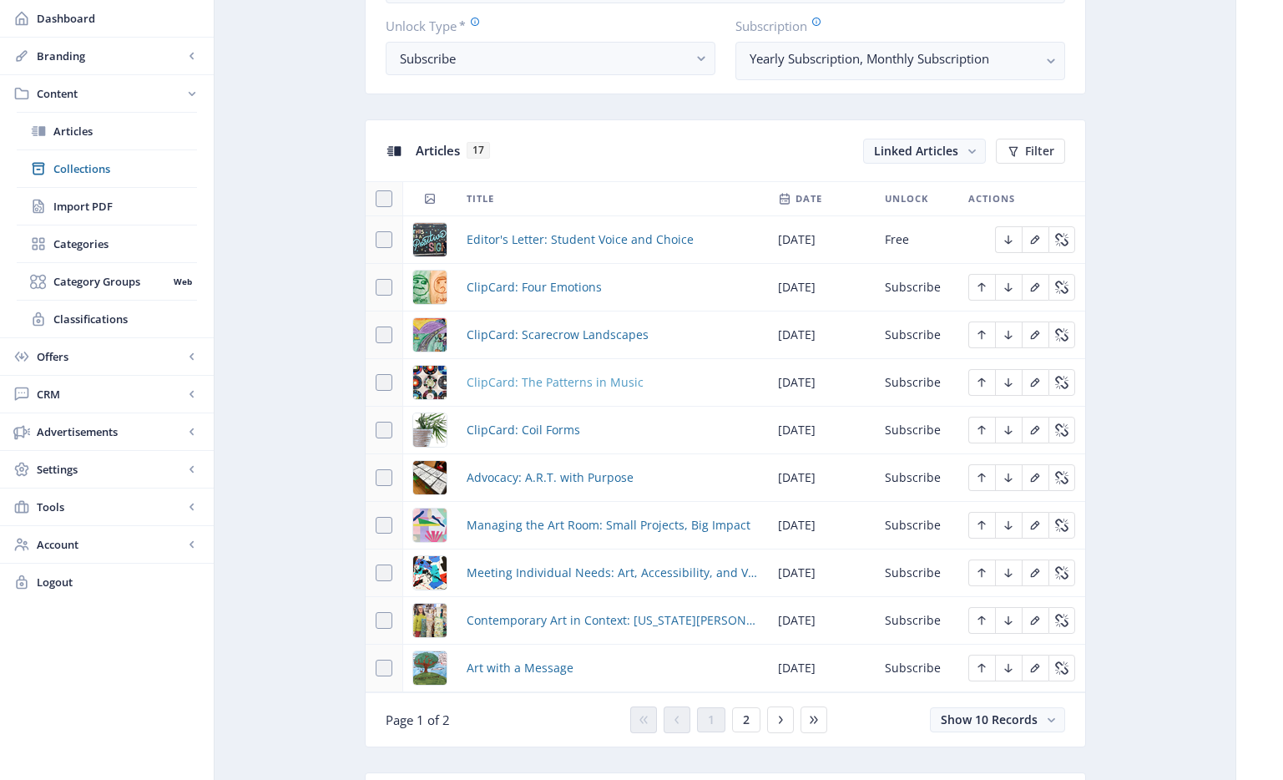
click at [599, 388] on span "ClipCard: The Patterns in Music" at bounding box center [555, 382] width 177 height 20
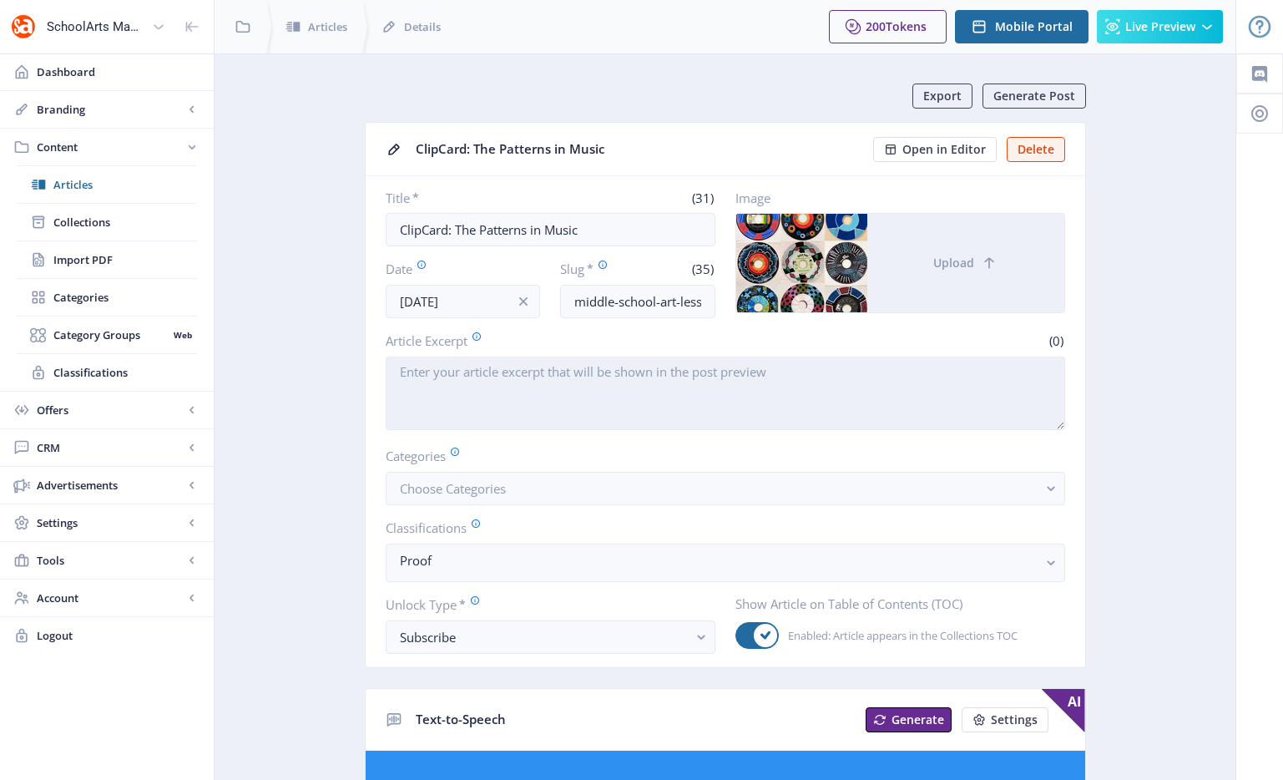
click at [471, 373] on textarea "Article Excerpt" at bounding box center [725, 392] width 679 height 73
paste textarea "Middle-school students draw designs on the surface of a record to mimic the pat…"
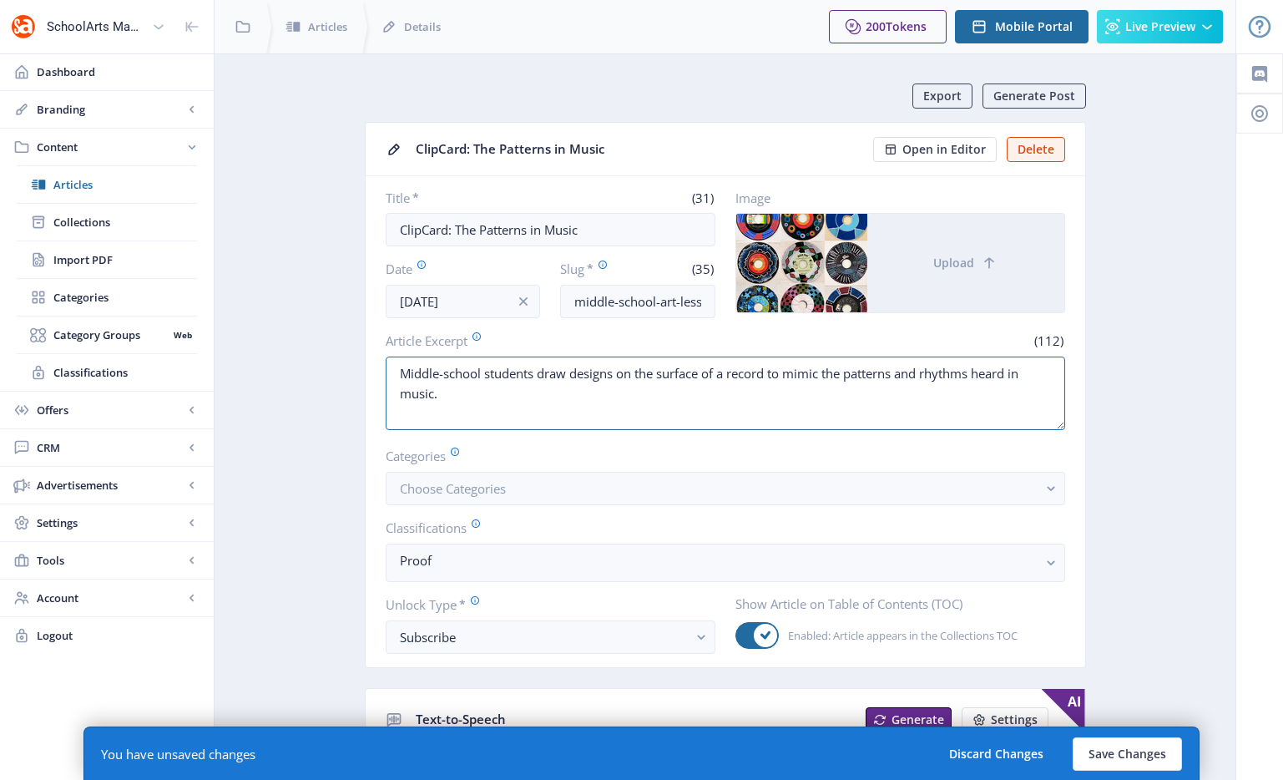
scroll to position [783, 0]
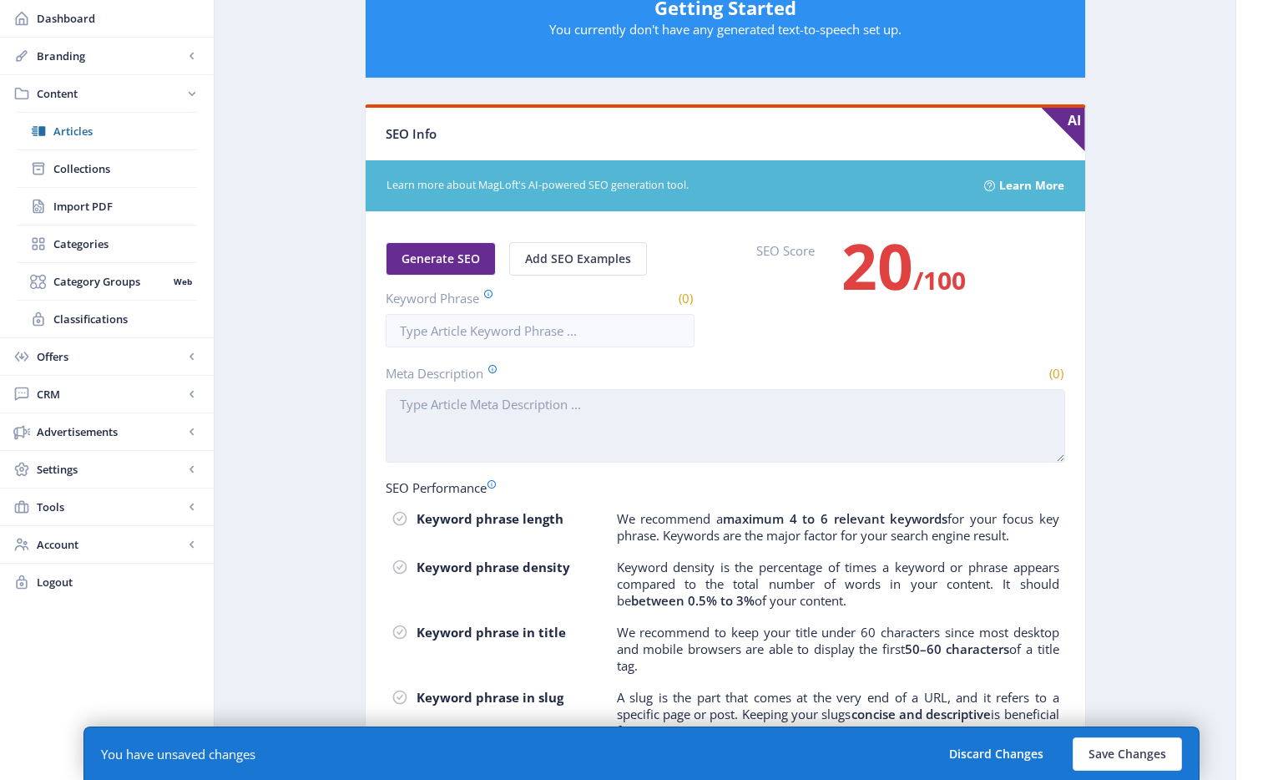
type textarea "Middle-school students draw designs on the surface of a record to mimic the pat…"
click at [526, 409] on textarea "Meta Description" at bounding box center [725, 425] width 679 height 73
paste textarea "Middle-school students draw designs on the surface of a record to mimic the pat…"
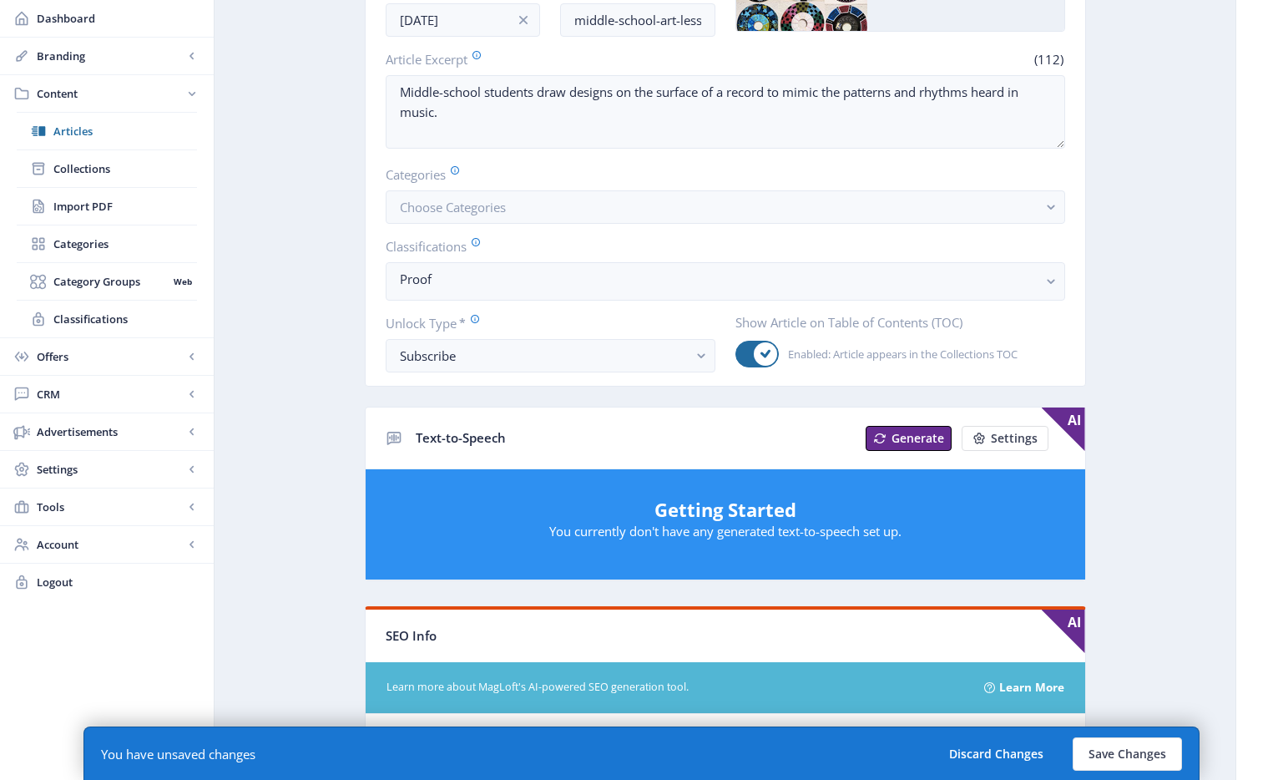
scroll to position [0, 0]
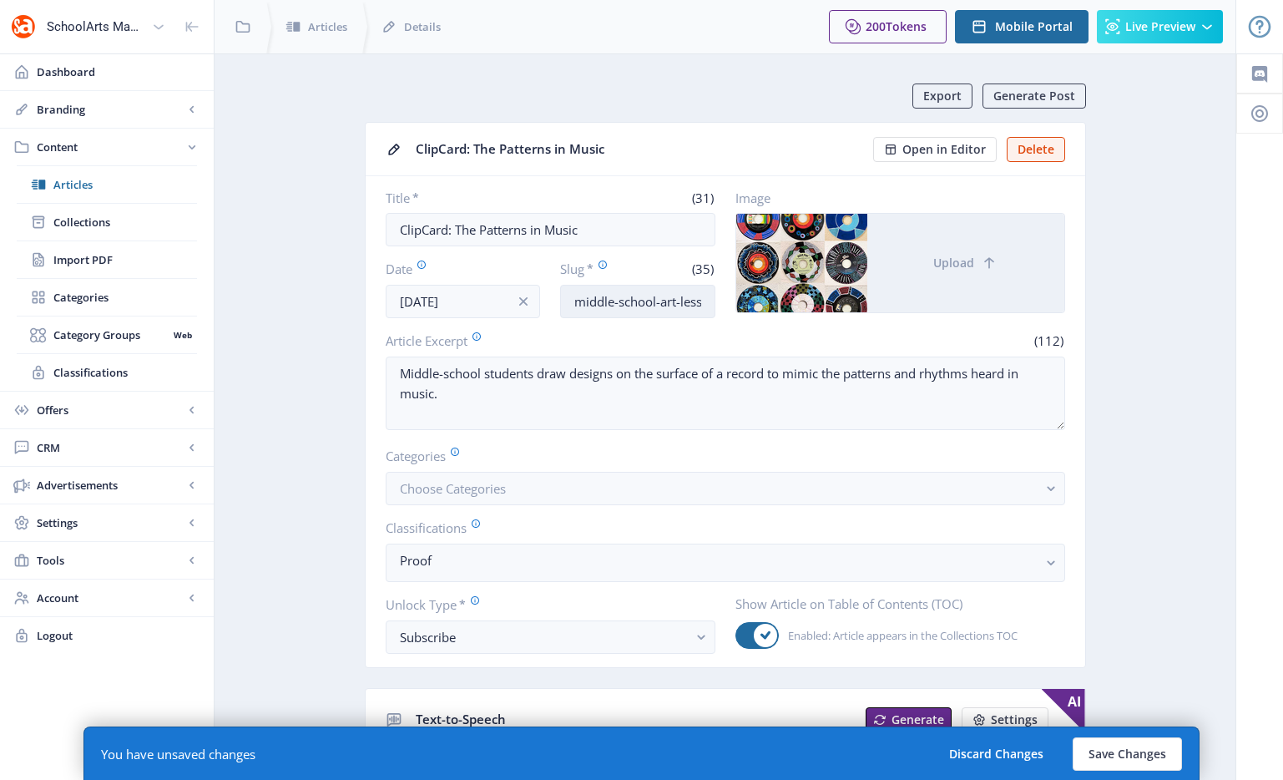
type textarea "Middle-school students draw designs on the surface of a record to mimic the pat…"
click at [655, 301] on input "middle-school-art-lesson-music-1025" at bounding box center [637, 301] width 155 height 33
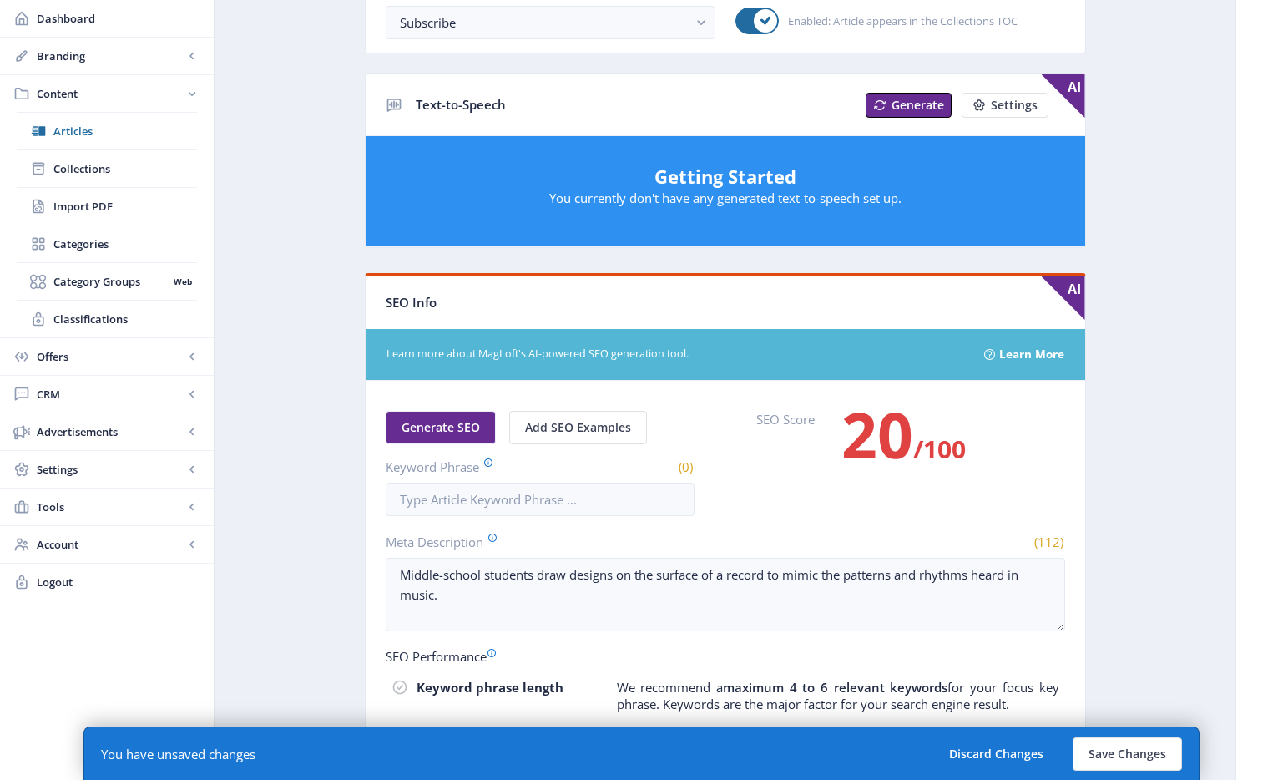
scroll to position [650, 0]
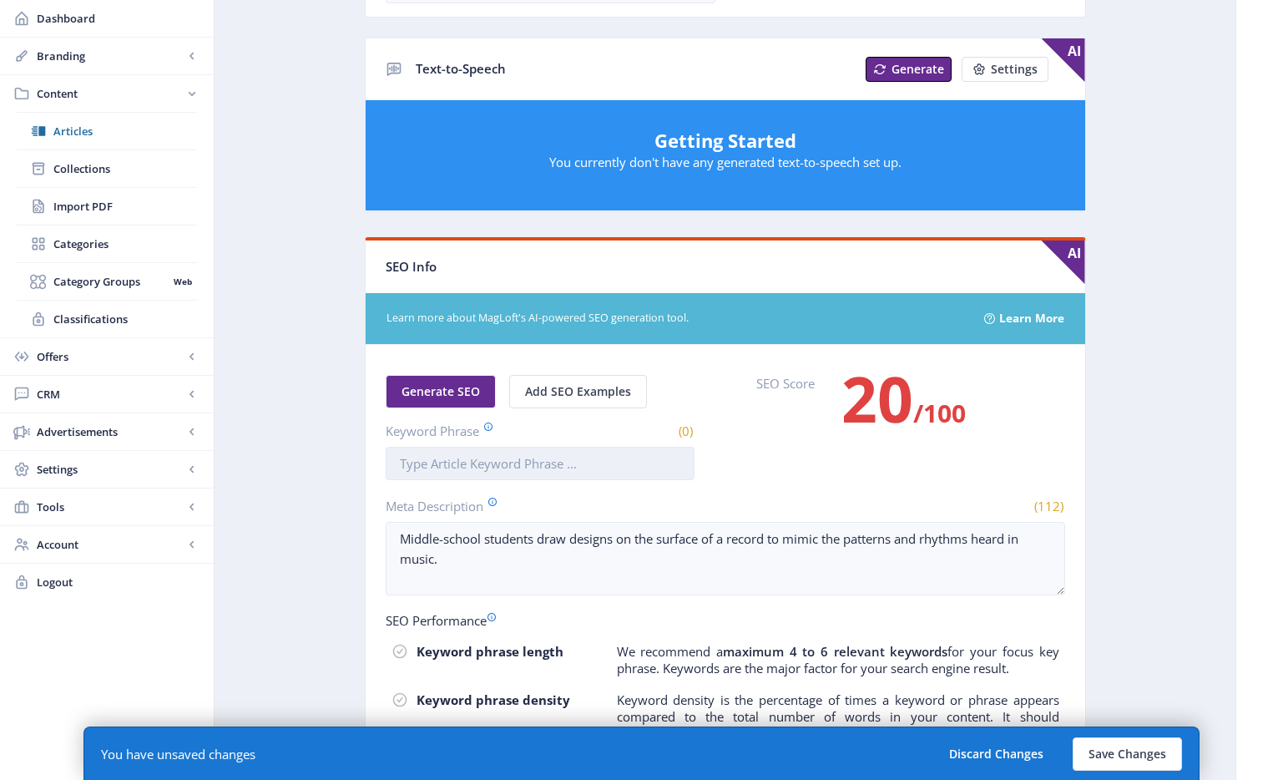
click at [531, 465] on input "Keyword Phrase" at bounding box center [540, 463] width 309 height 33
paste input "middle-school-art-lesson-music-1025"
click at [445, 464] on input "middle-school-art-lesson-music-1025" at bounding box center [540, 463] width 309 height 33
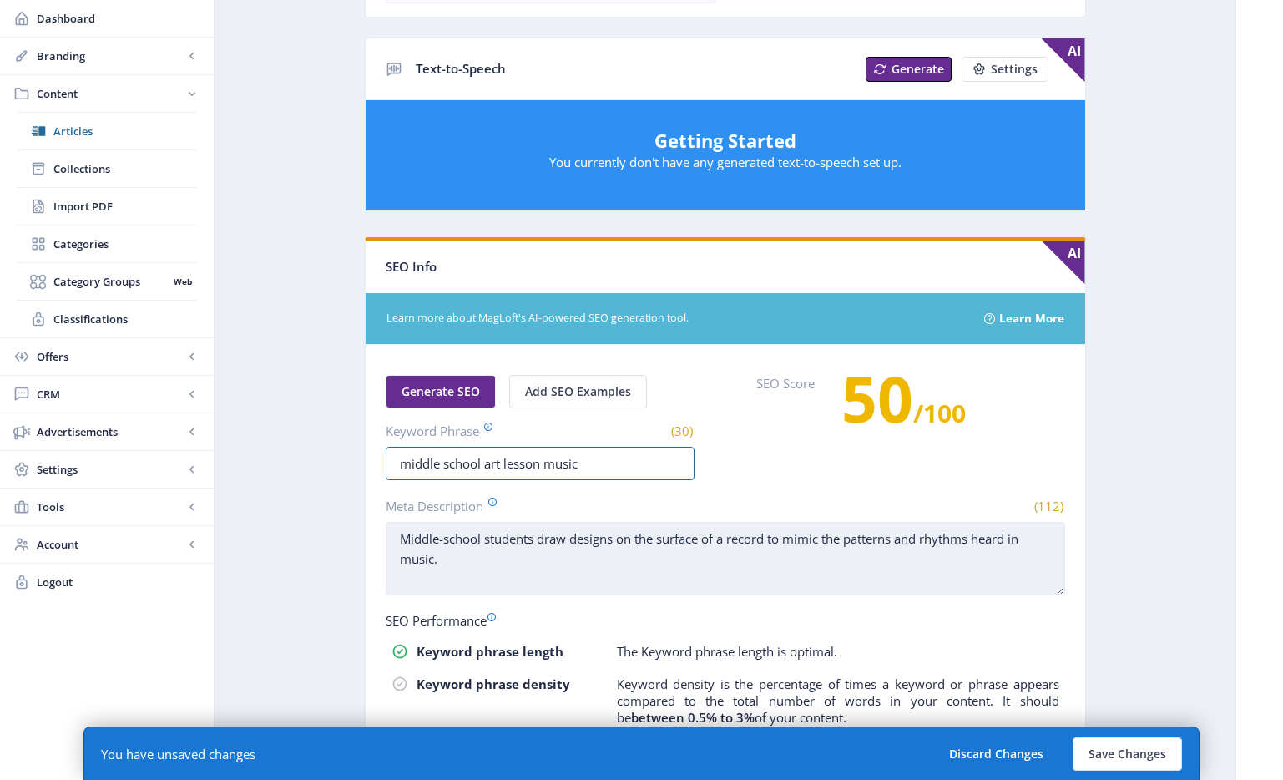
type input "middle school art lesson music"
click at [607, 574] on textarea "Middle-school students draw designs on the surface of a record to mimic the pat…" at bounding box center [725, 558] width 679 height 73
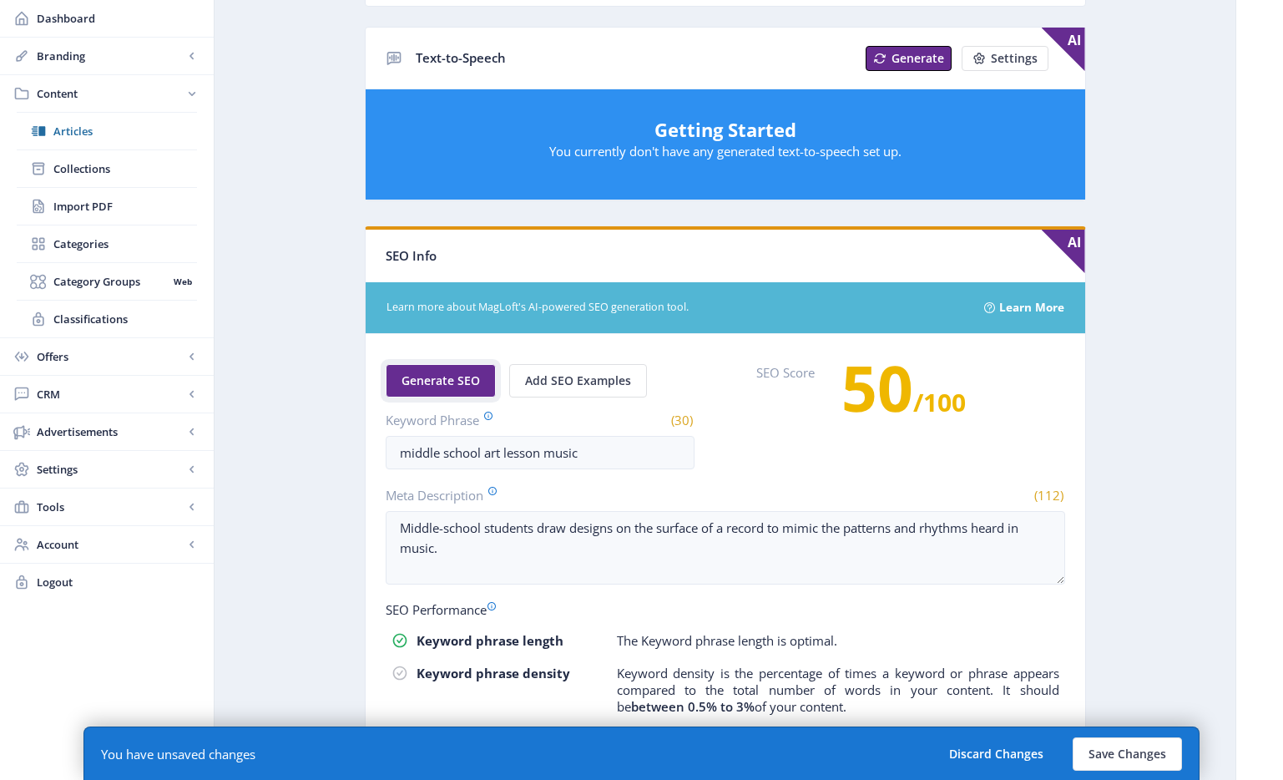
click at [415, 376] on span "Generate SEO" at bounding box center [441, 380] width 78 height 13
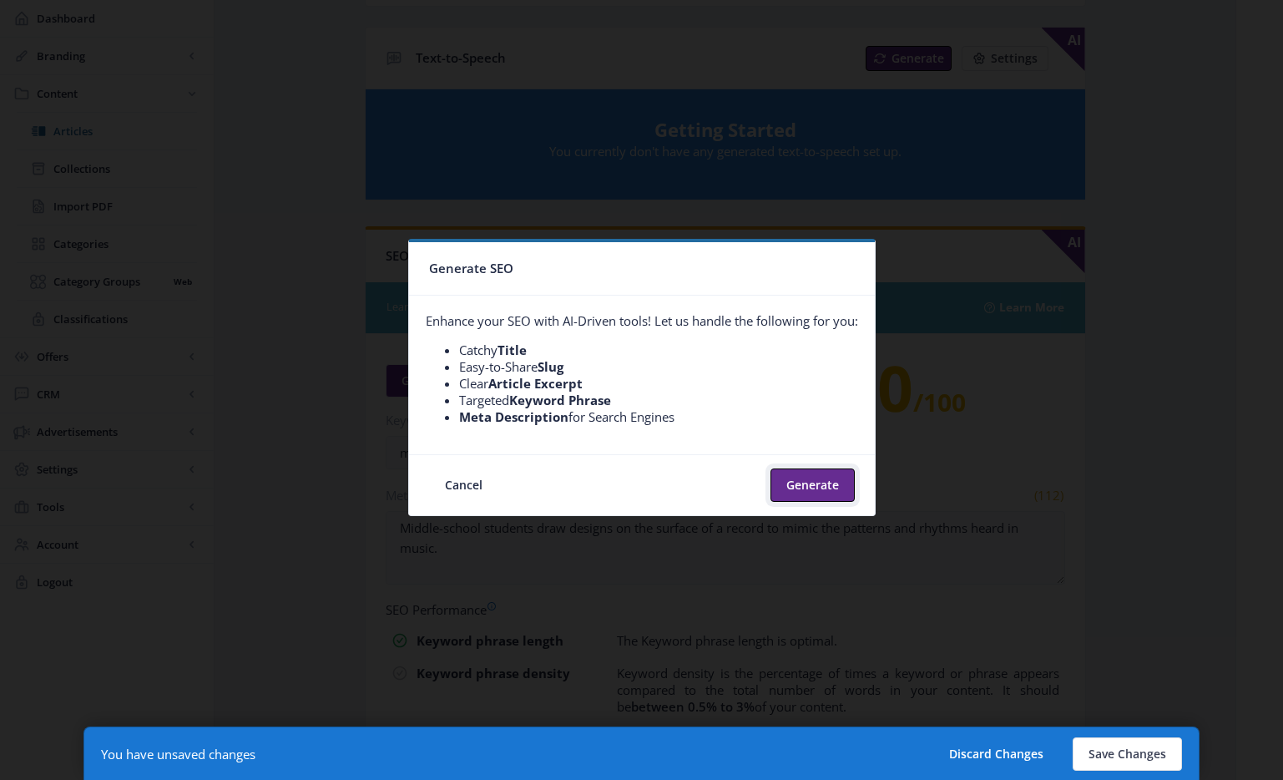
click at [809, 479] on button "Generate" at bounding box center [812, 484] width 84 height 33
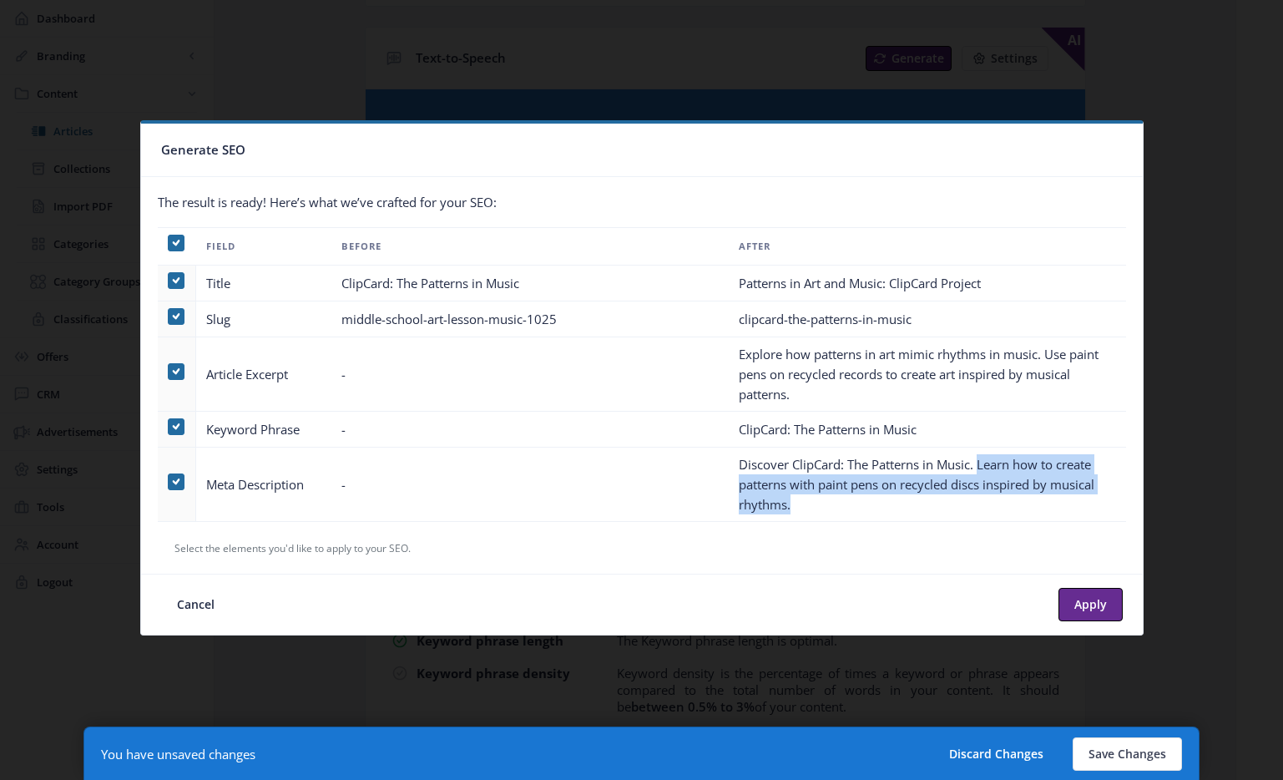
drag, startPoint x: 1008, startPoint y: 504, endPoint x: 983, endPoint y: 462, distance: 48.7
click at [983, 462] on td "Discover ClipCard: The Patterns in Music. Learn how to create patterns with pai…" at bounding box center [927, 484] width 397 height 74
click at [976, 496] on td "Discover ClipCard: The Patterns in Music. Learn how to create patterns with pai…" at bounding box center [927, 484] width 397 height 74
click at [956, 499] on td "Discover ClipCard: The Patterns in Music. Learn how to create patterns with pai…" at bounding box center [927, 484] width 397 height 74
drag, startPoint x: 944, startPoint y: 502, endPoint x: 965, endPoint y: 473, distance: 35.2
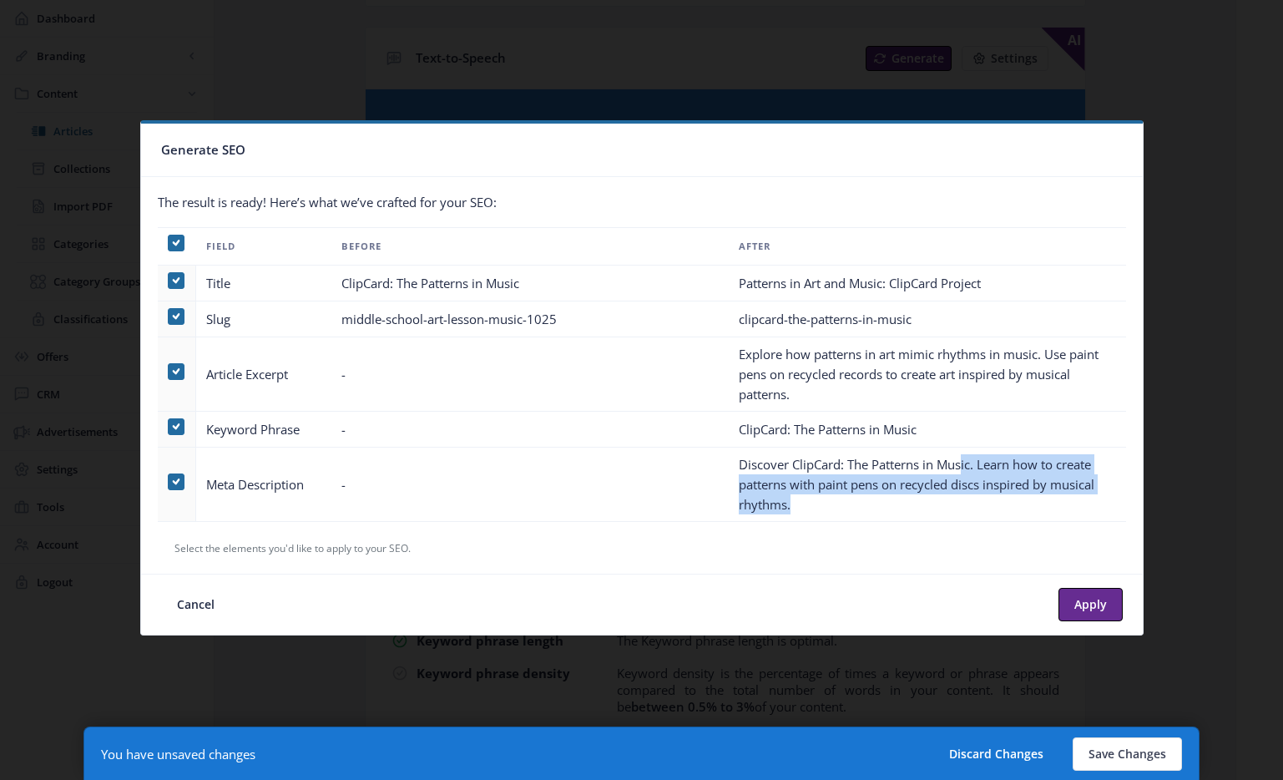
click at [965, 473] on td "Discover ClipCard: The Patterns in Music. Learn how to create patterns with pai…" at bounding box center [927, 484] width 397 height 74
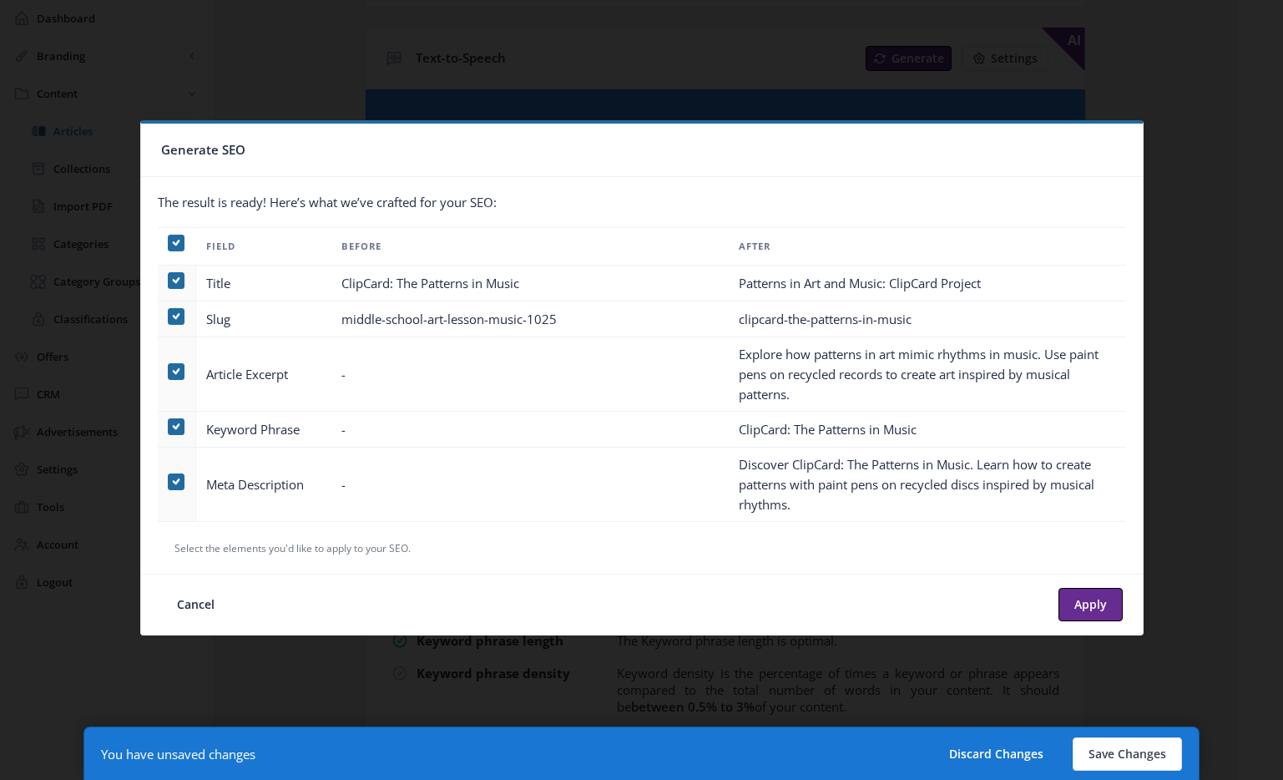
click at [963, 473] on td "Discover ClipCard: The Patterns in Music. Learn how to create patterns with pai…" at bounding box center [927, 484] width 397 height 74
drag, startPoint x: 959, startPoint y: 497, endPoint x: 969, endPoint y: 493, distance: 10.9
click at [959, 497] on td "Discover ClipCard: The Patterns in Music. Learn how to create patterns with pai…" at bounding box center [927, 484] width 397 height 74
drag, startPoint x: 972, startPoint y: 487, endPoint x: 983, endPoint y: 469, distance: 20.6
click at [983, 469] on td "Discover ClipCard: The Patterns in Music. Learn how to create patterns with pai…" at bounding box center [927, 484] width 397 height 74
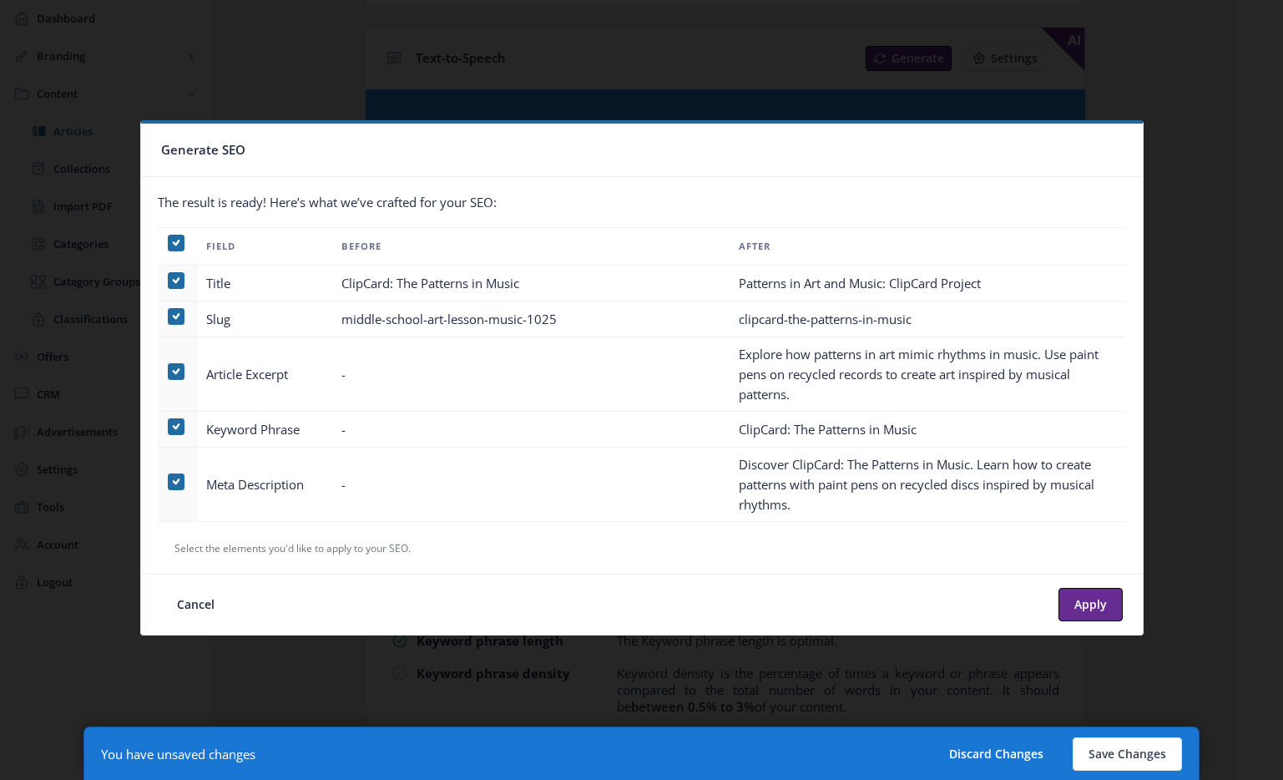
click at [983, 469] on td "Discover ClipCard: The Patterns in Music. Learn how to create patterns with pai…" at bounding box center [927, 484] width 397 height 74
drag, startPoint x: 979, startPoint y: 462, endPoint x: 991, endPoint y: 498, distance: 37.7
click at [991, 498] on td "Discover ClipCard: The Patterns in Music. Learn how to create patterns with pai…" at bounding box center [927, 484] width 397 height 74
copy td "Learn how to create patterns with paint pens on recycled discs inspired by musi…"
click at [1169, 582] on div at bounding box center [641, 390] width 1283 height 780
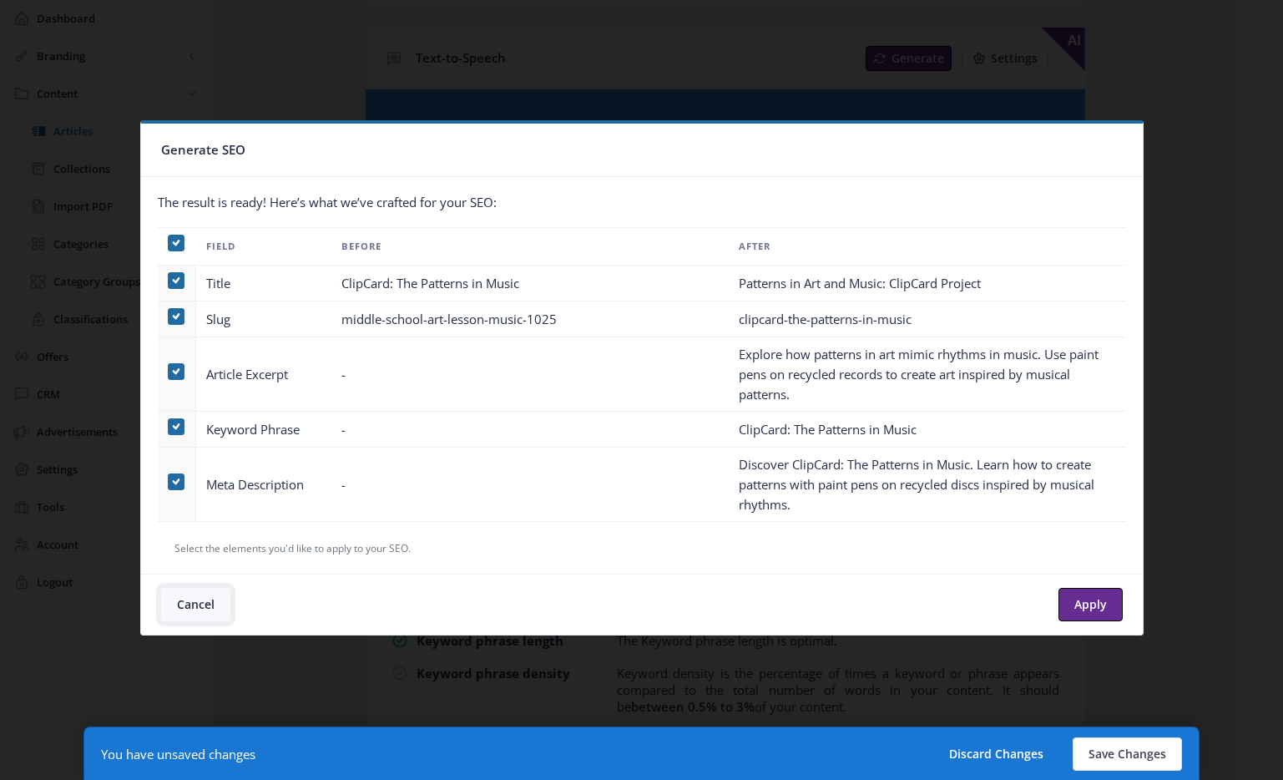
click at [170, 612] on button "Cancel" at bounding box center [195, 604] width 69 height 33
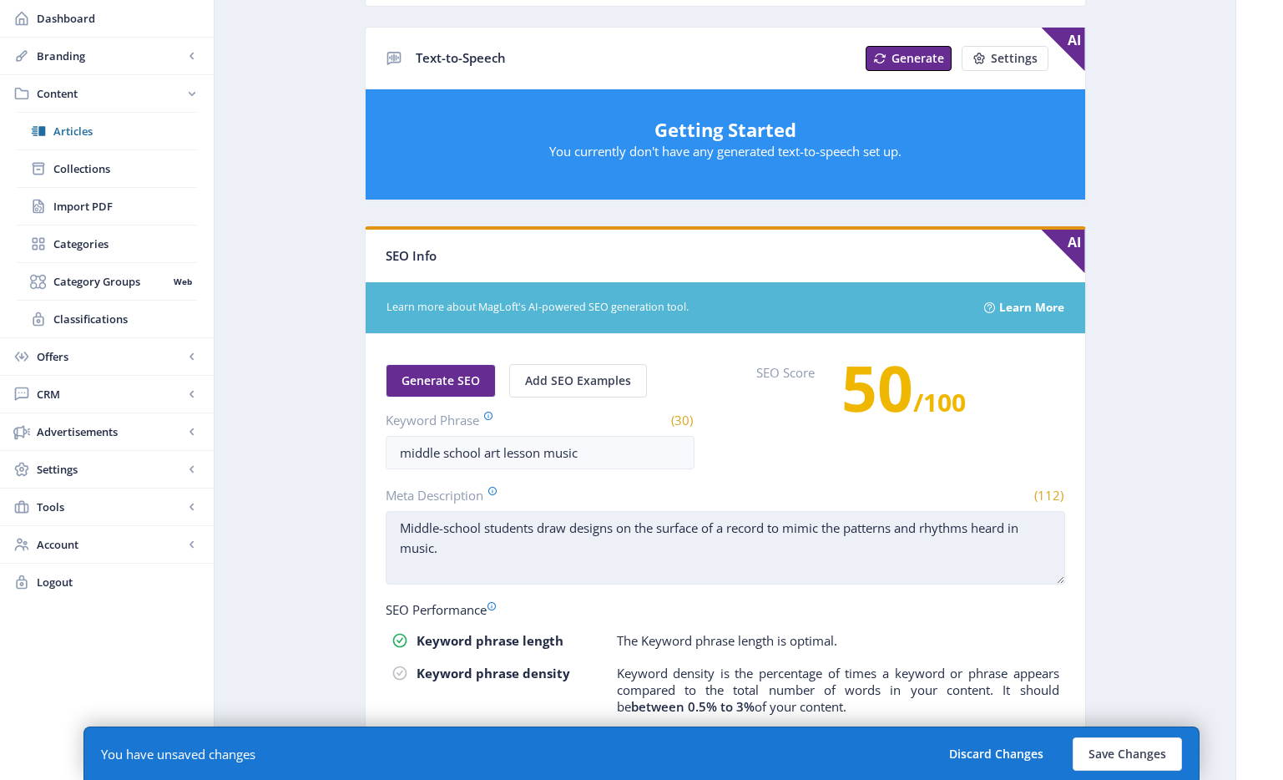
click at [629, 558] on textarea "Middle-school students draw designs on the surface of a record to mimic the pat…" at bounding box center [725, 547] width 679 height 73
paste textarea "Learn how to create patterns with paint pens on recycled discs inspired by musi…"
click at [769, 542] on textarea "Middle-school students draw designs on the surface of a record to mimic the pat…" at bounding box center [725, 547] width 679 height 73
click at [769, 533] on textarea "Middle-school students draw designs on the surface of a record to mimic the pat…" at bounding box center [725, 547] width 679 height 73
click at [727, 530] on textarea "Middle-school students draw designs on the surface of a record to mimic the pat…" at bounding box center [725, 547] width 679 height 73
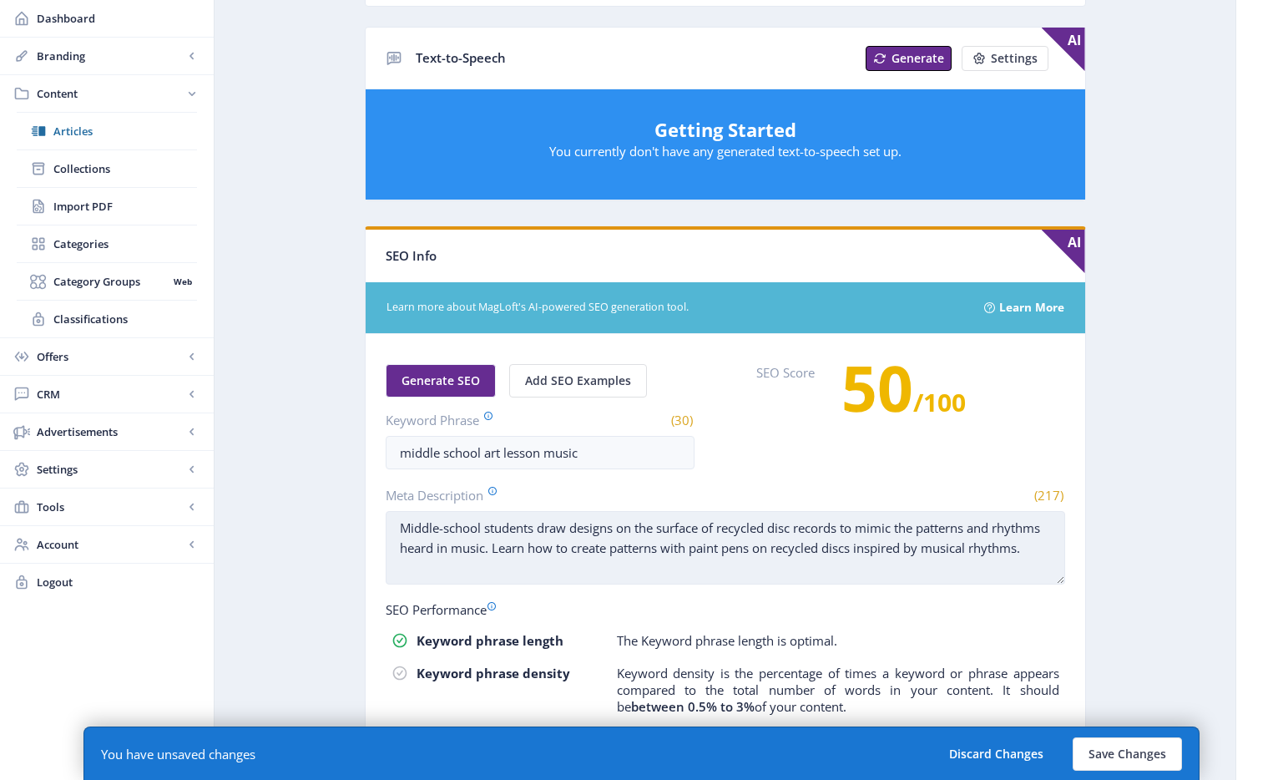
click at [1033, 551] on textarea "Middle-school students draw designs on the surface of recycled disc records to …" at bounding box center [725, 547] width 679 height 73
drag, startPoint x: 1043, startPoint y: 549, endPoint x: 518, endPoint y: 553, distance: 525.9
click at [518, 553] on textarea "Middle-school students draw designs on the surface of recycled disc records to …" at bounding box center [725, 547] width 679 height 73
click at [517, 553] on textarea "Middle-school students draw designs on the surface of recycled disc records to …" at bounding box center [725, 547] width 679 height 73
drag, startPoint x: 619, startPoint y: 529, endPoint x: 629, endPoint y: 528, distance: 9.2
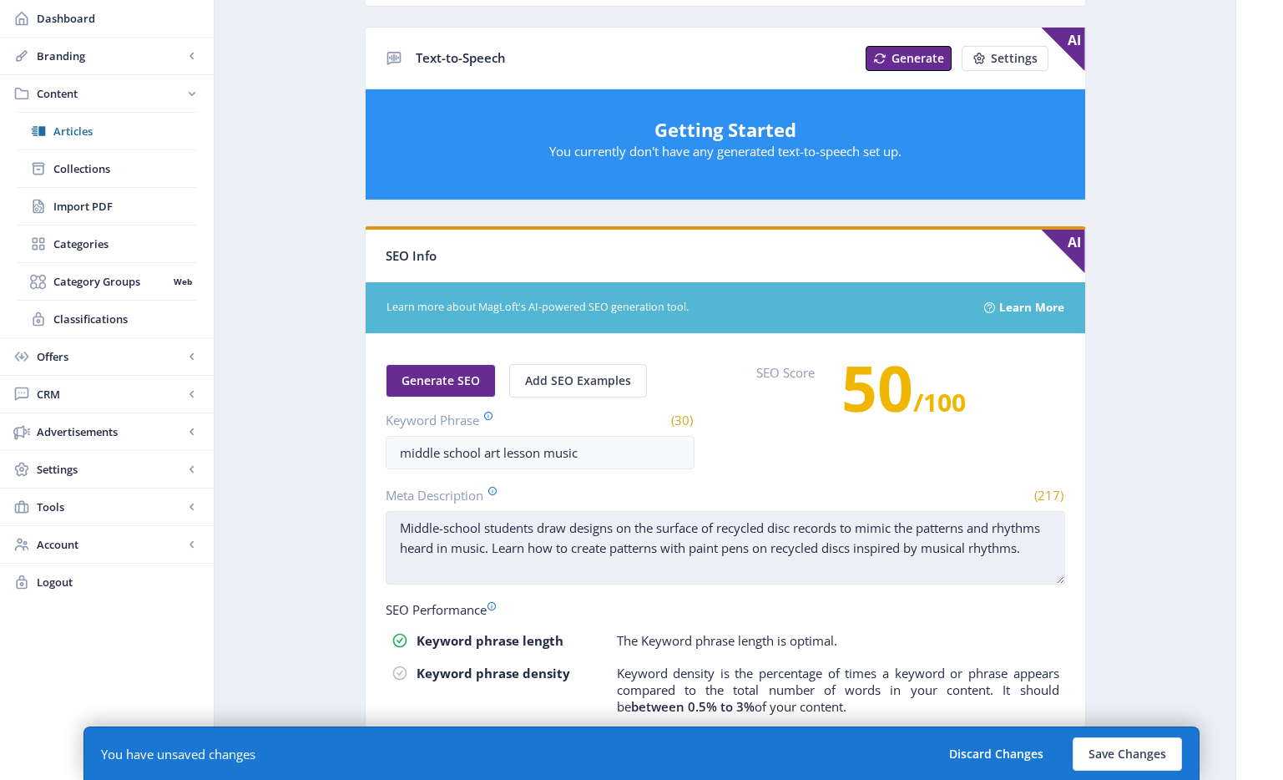
click at [619, 528] on textarea "Middle-school students draw designs on the surface of recycled disc records to …" at bounding box center [725, 547] width 679 height 73
click at [547, 569] on textarea "Middle-school students draw designs with paint pens on the surface of recycled …" at bounding box center [725, 547] width 679 height 73
drag, startPoint x: 616, startPoint y: 568, endPoint x: 628, endPoint y: 556, distance: 17.1
click at [628, 556] on textarea "Middle-school students draw designs with paint pens on the surface of recycled …" at bounding box center [725, 547] width 679 height 73
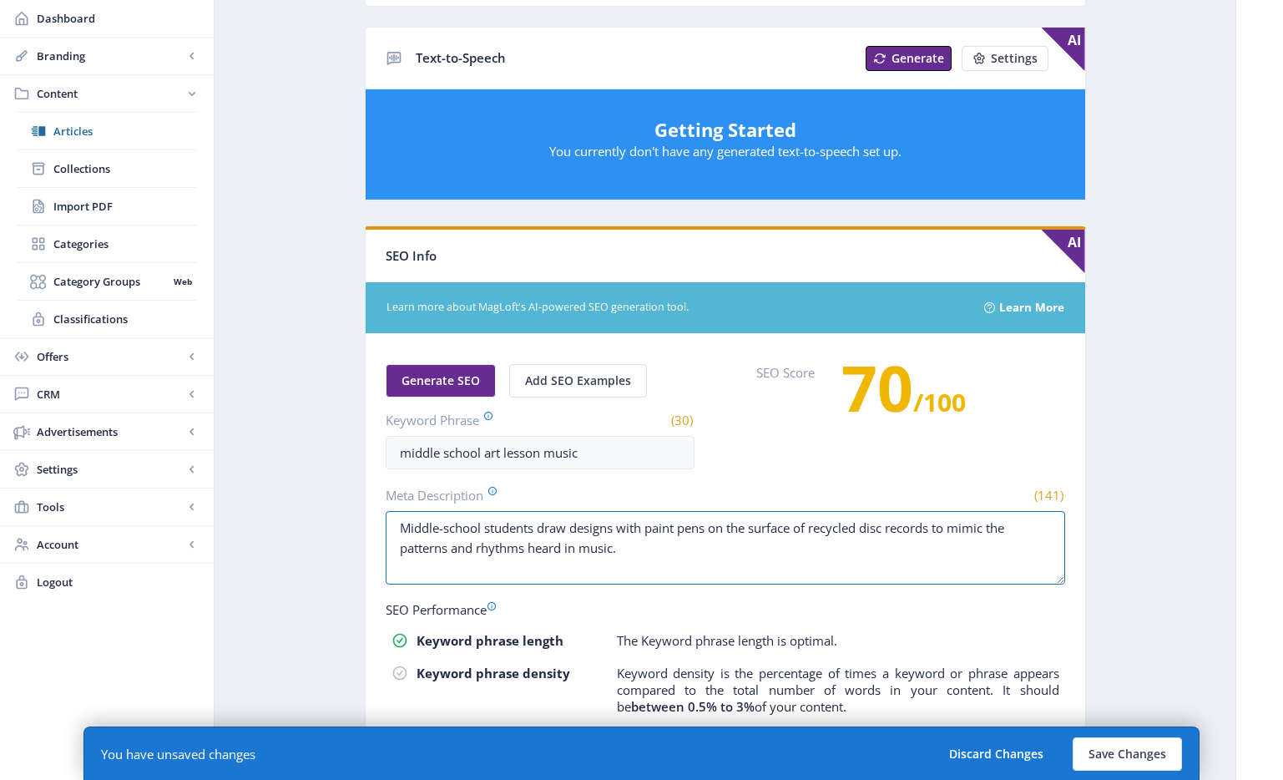
type textarea "Middle-school students draw designs with paint pens on the surface of recycled …"
click at [1112, 493] on app-content-article "Export Generate Post ClipCard: The Patterns in Music Open in Editor Delete Titl…" at bounding box center [725, 192] width 962 height 1540
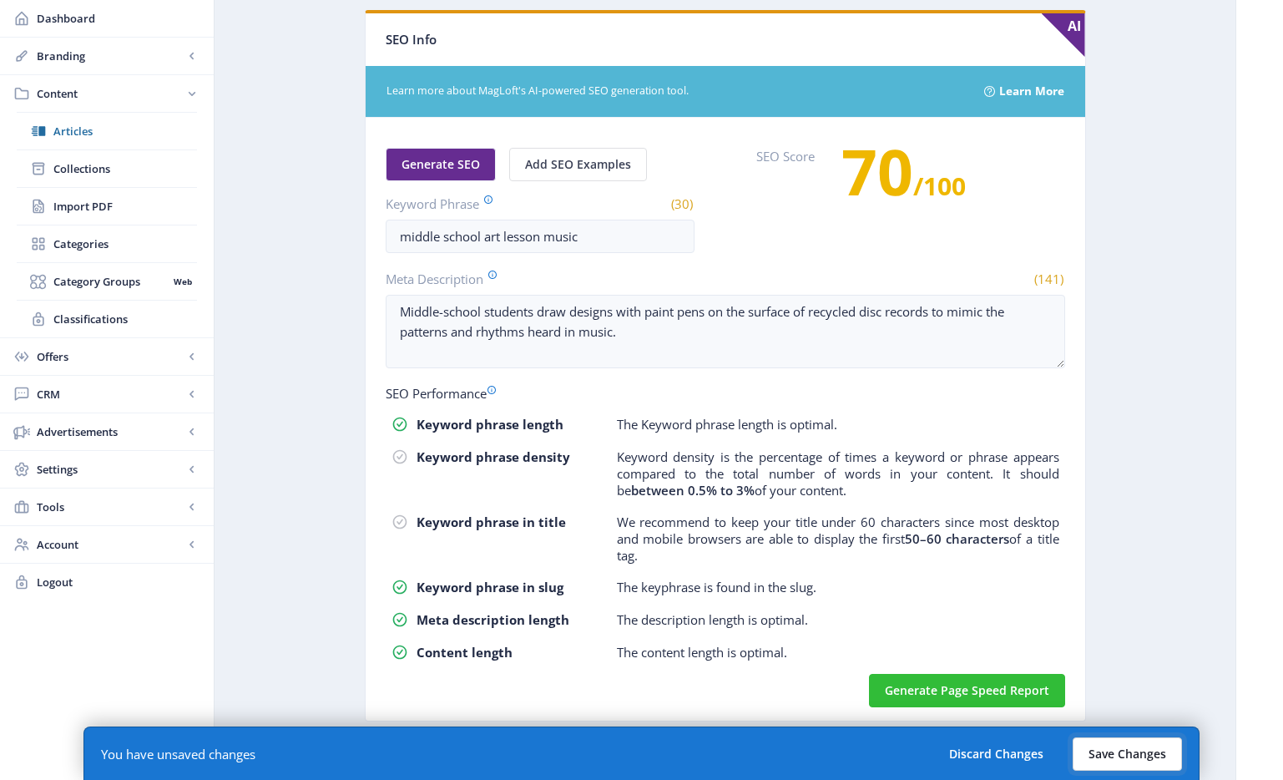
click at [1124, 745] on button "Save Changes" at bounding box center [1127, 753] width 109 height 33
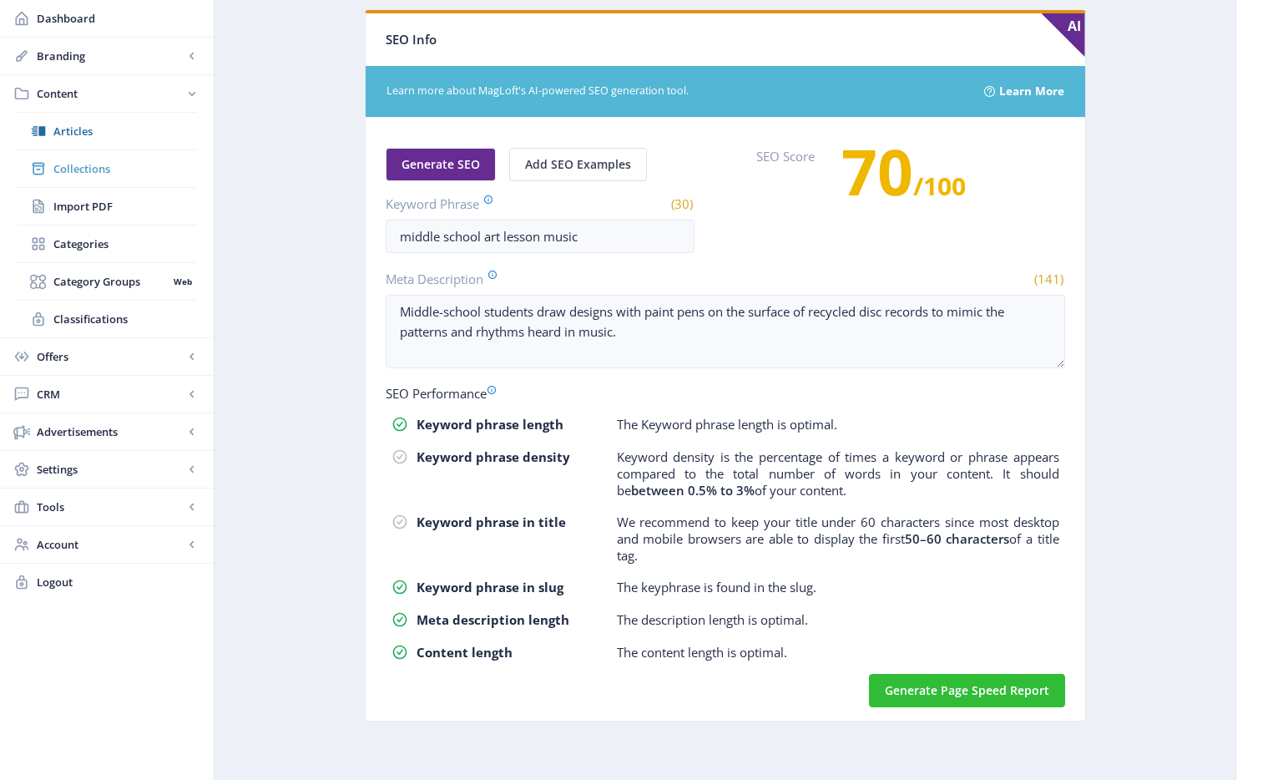
click at [77, 162] on span "Collections" at bounding box center [125, 168] width 144 height 17
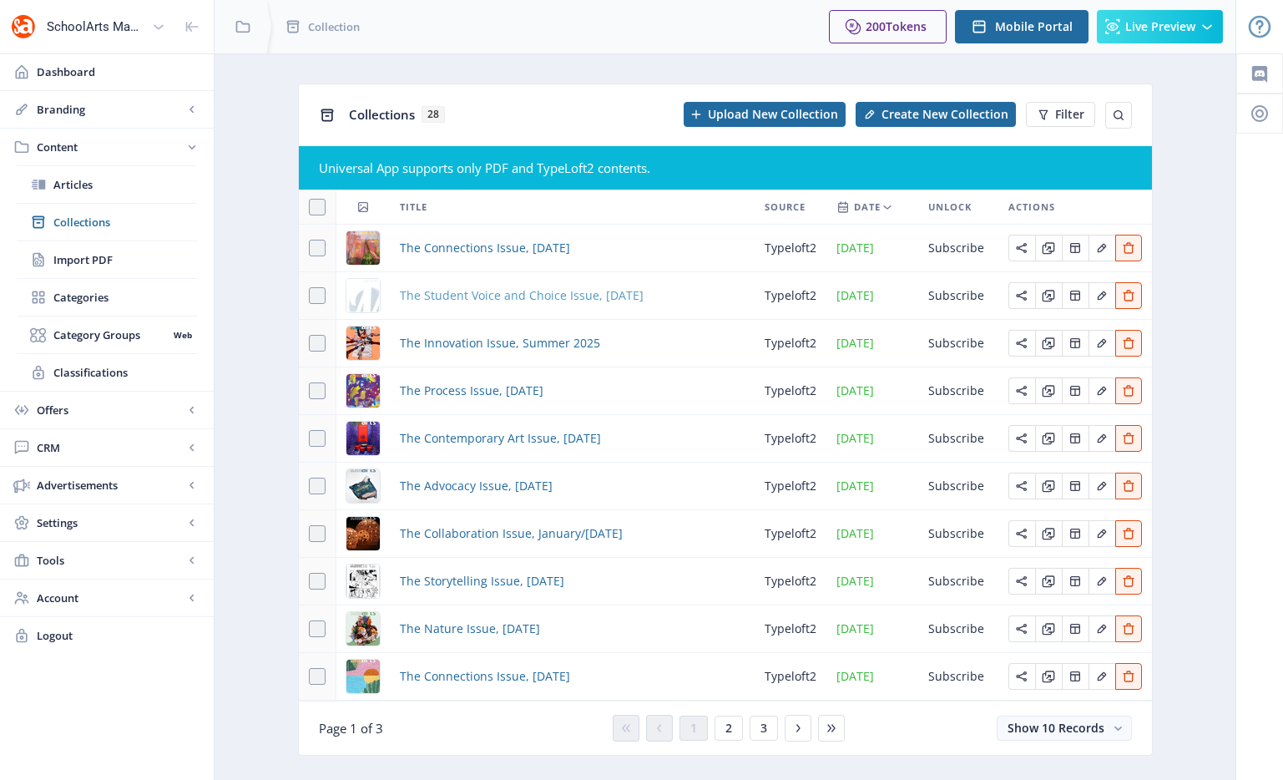
click at [452, 296] on span "The Student Voice and Choice Issue, [DATE]" at bounding box center [522, 295] width 244 height 20
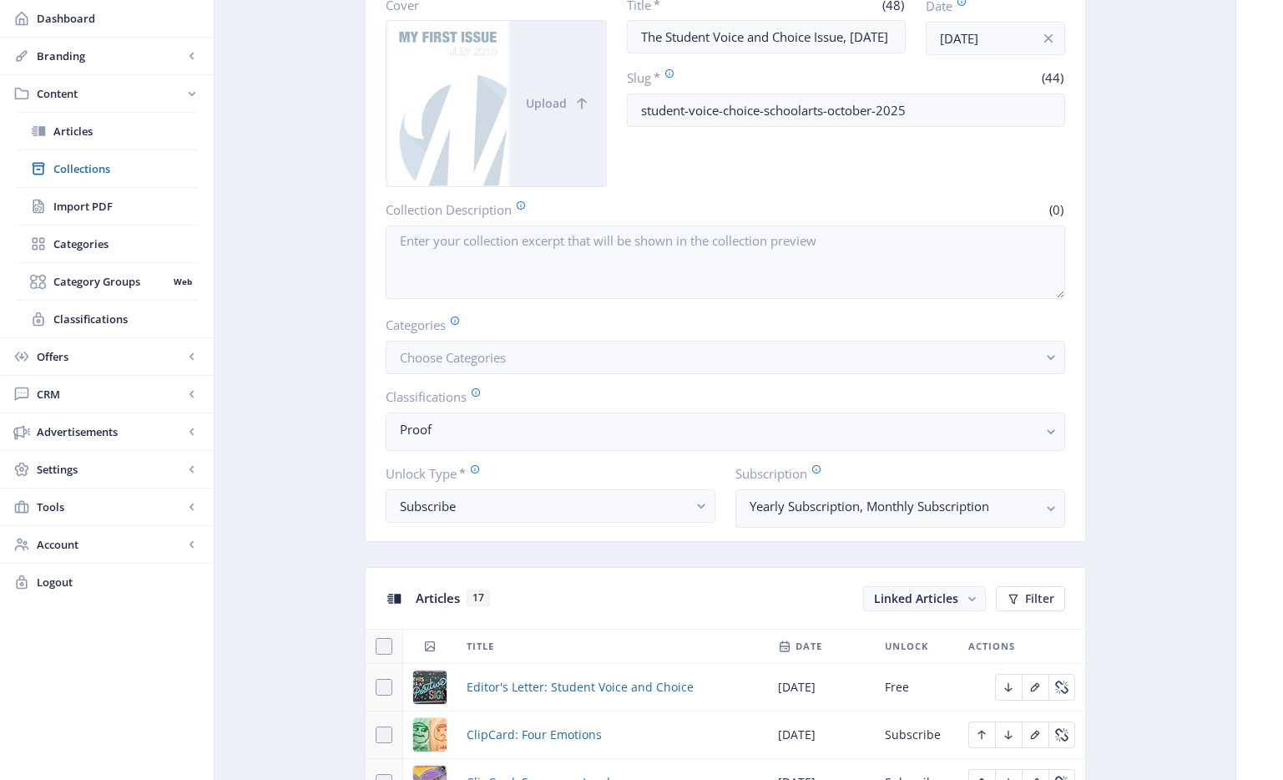
scroll to position [622, 0]
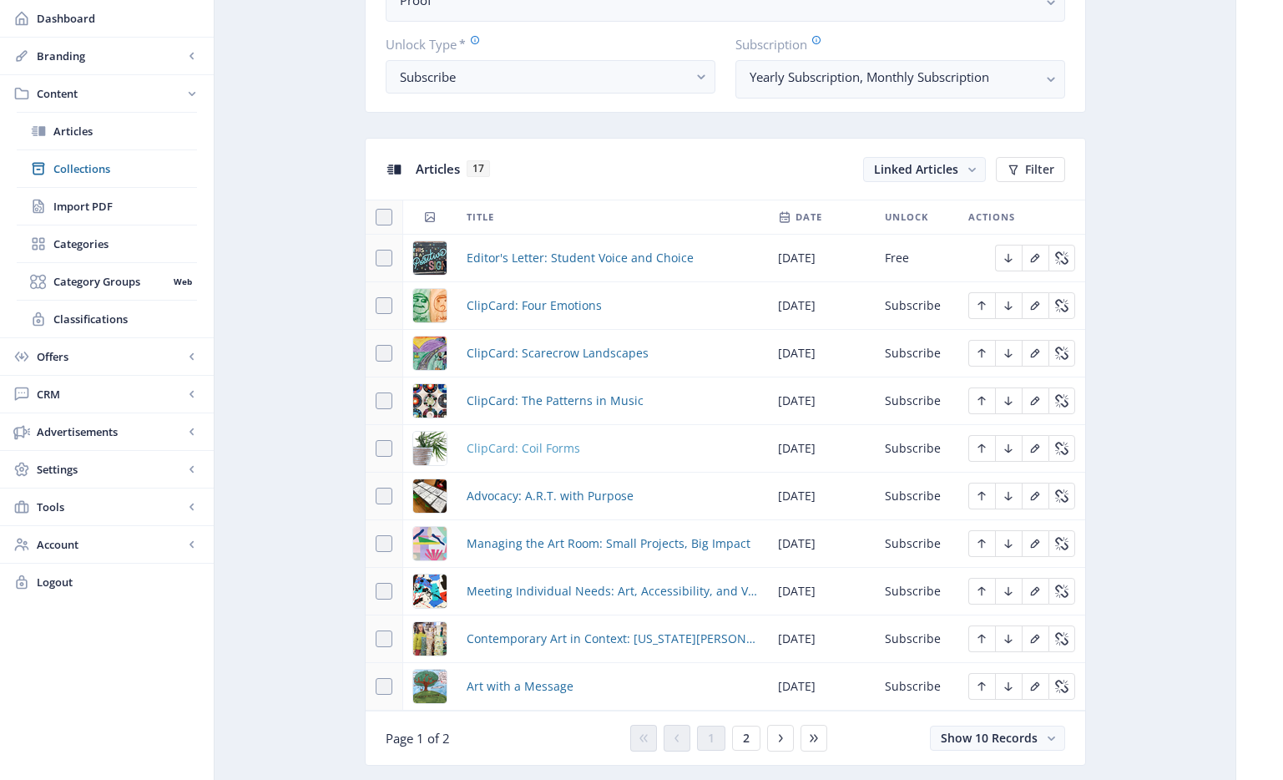
click at [547, 449] on span "ClipCard: Coil Forms" at bounding box center [524, 448] width 114 height 20
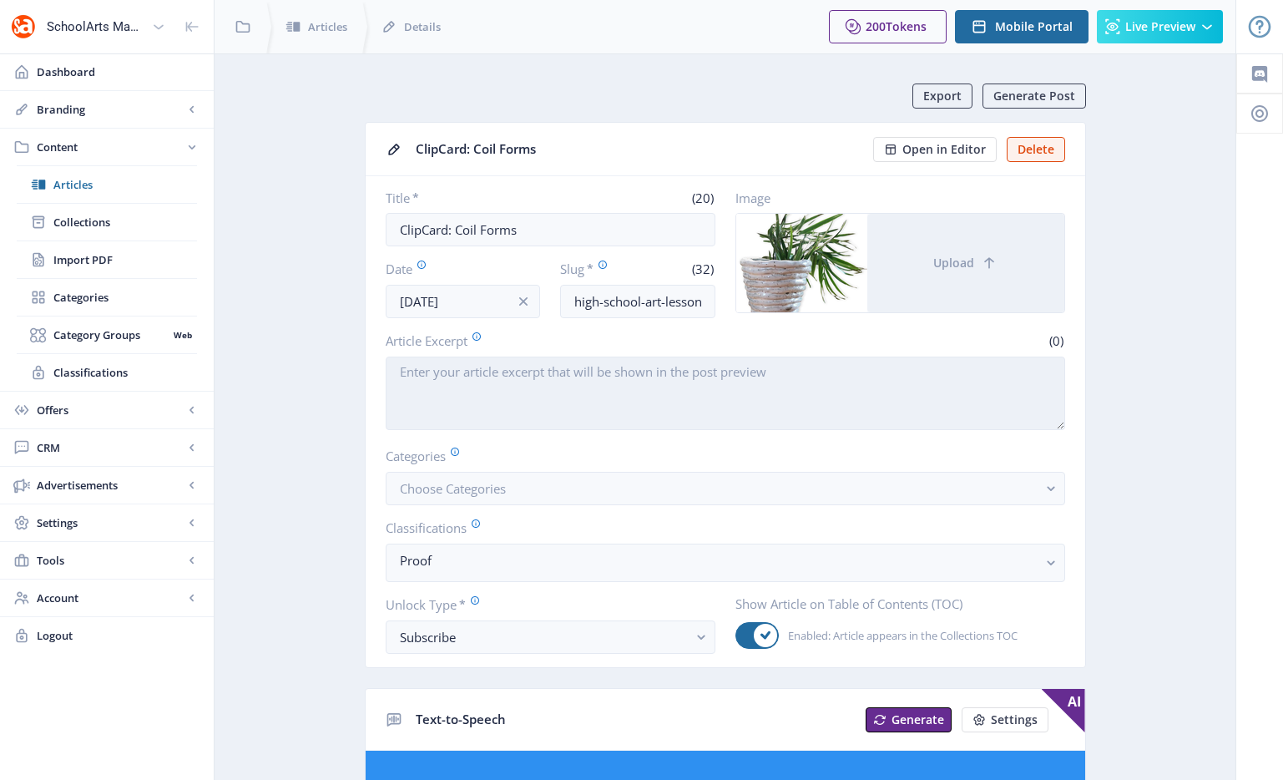
click at [483, 376] on textarea "Article Excerpt" at bounding box center [725, 392] width 679 height 73
paste textarea "High-school students create dynamic, nontraditional coil vases that emphasize r…"
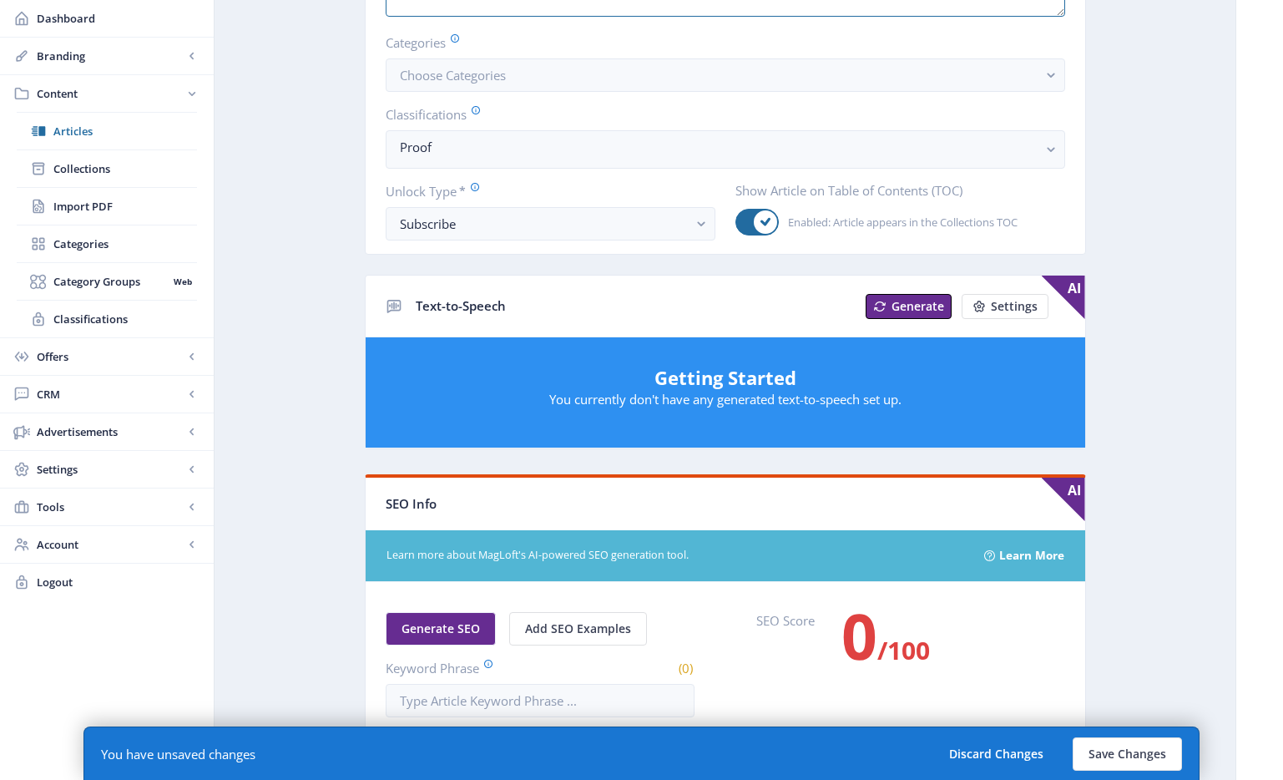
scroll to position [584, 0]
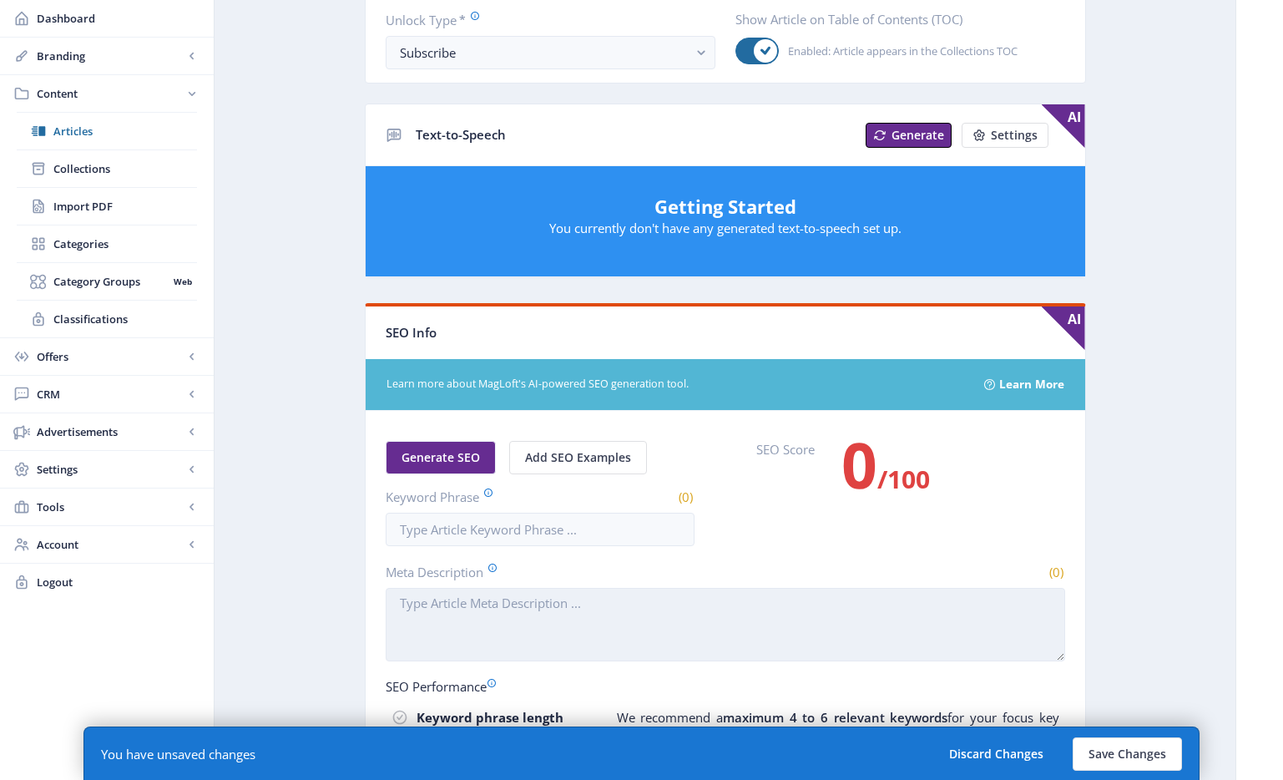
type textarea "High-school students create dynamic, nontraditional coil vases that emphasize r…"
click at [523, 611] on textarea "Meta Description" at bounding box center [725, 624] width 679 height 73
paste textarea "High-school students create dynamic, nontraditional coil vases that emphasize r…"
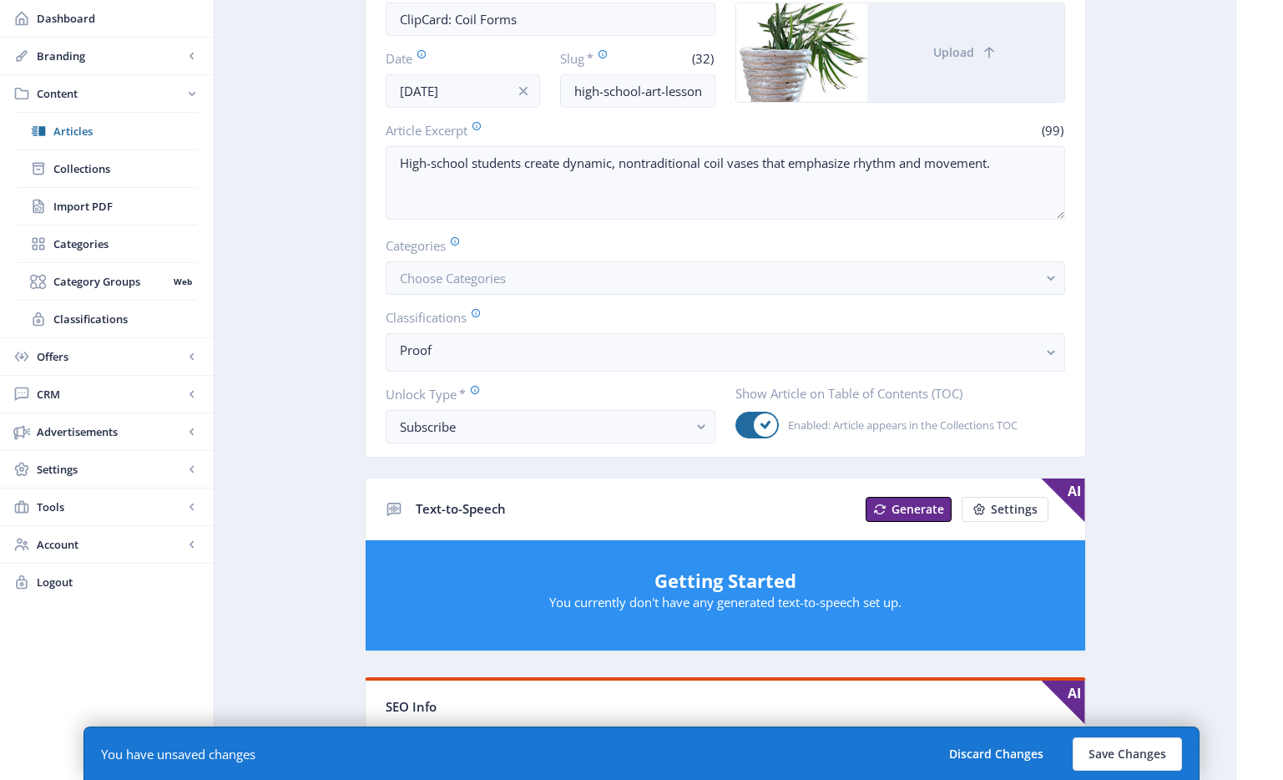
scroll to position [6, 0]
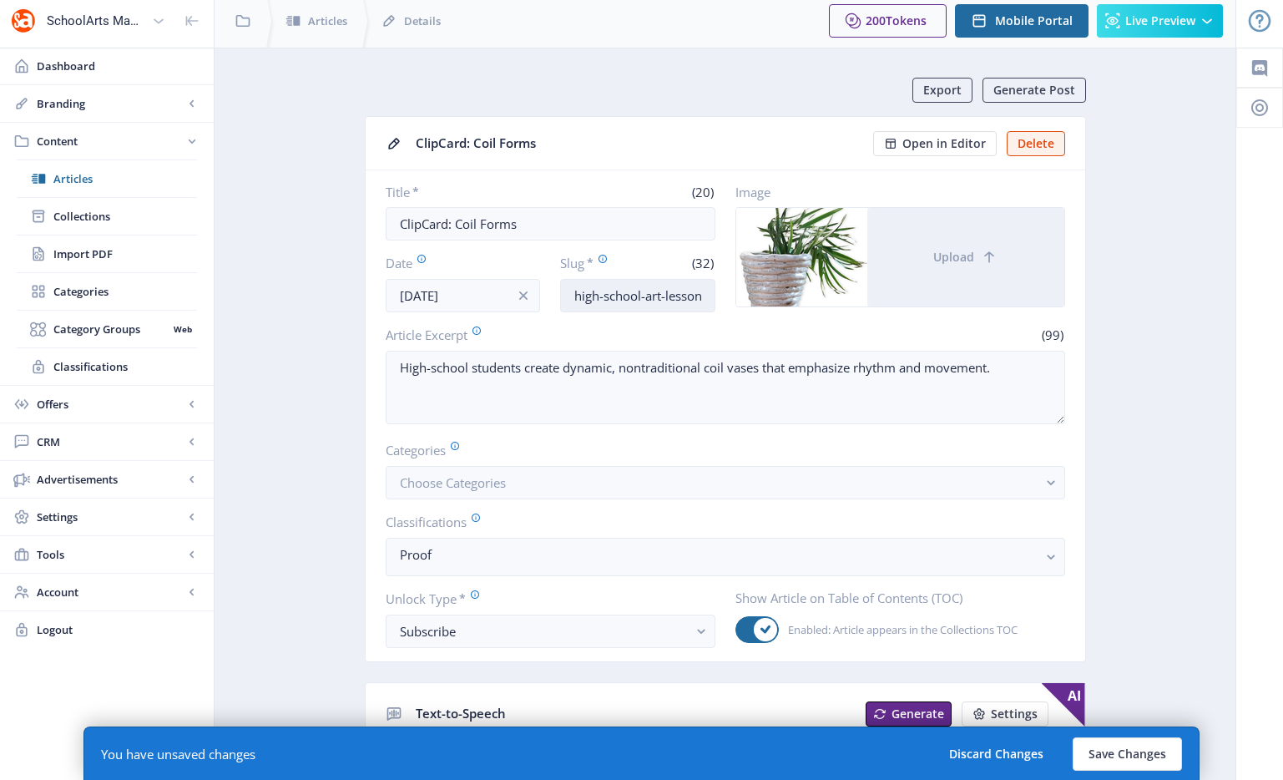
type textarea "High-school students create dynamic, nontraditional coil vases that emphasize r…"
click at [639, 302] on input "high-school-art-lesson-clay-1025" at bounding box center [637, 295] width 155 height 33
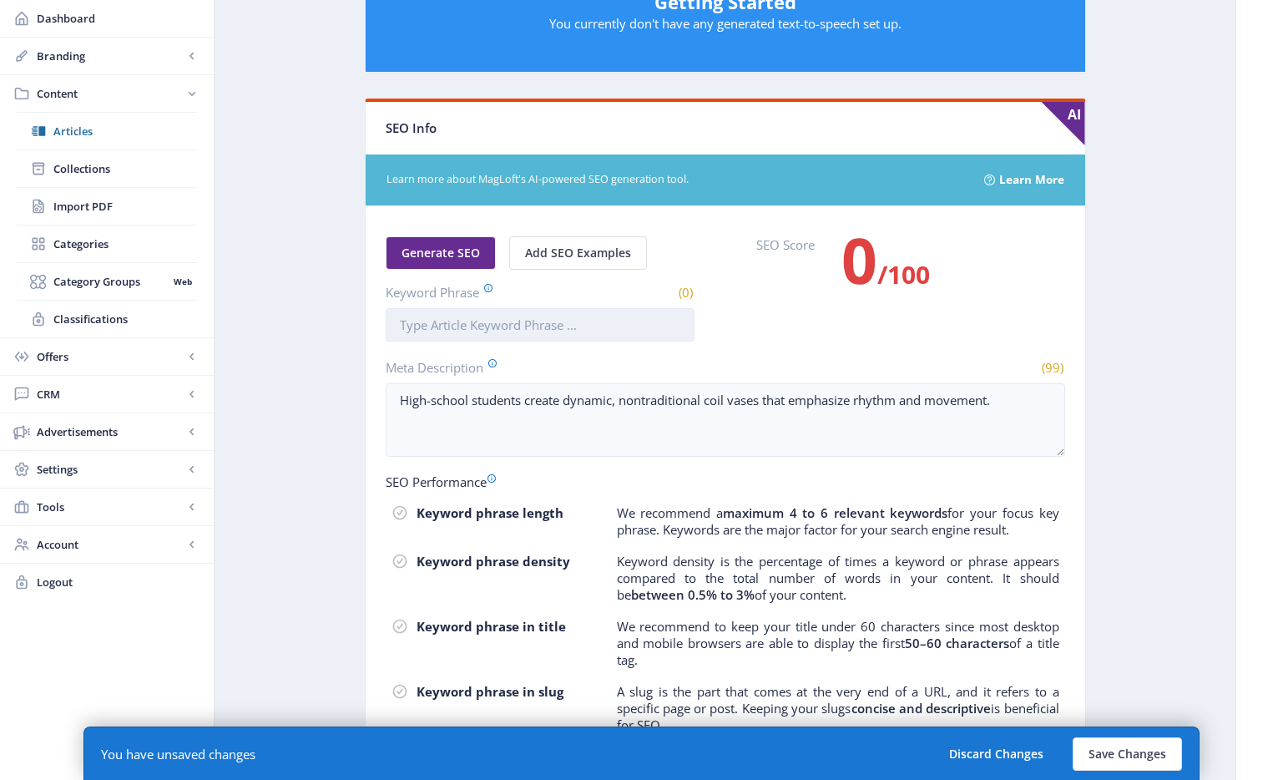
click at [498, 321] on input "Keyword Phrase" at bounding box center [540, 324] width 309 height 33
paste input "high-school-art-lesson-clay-1025"
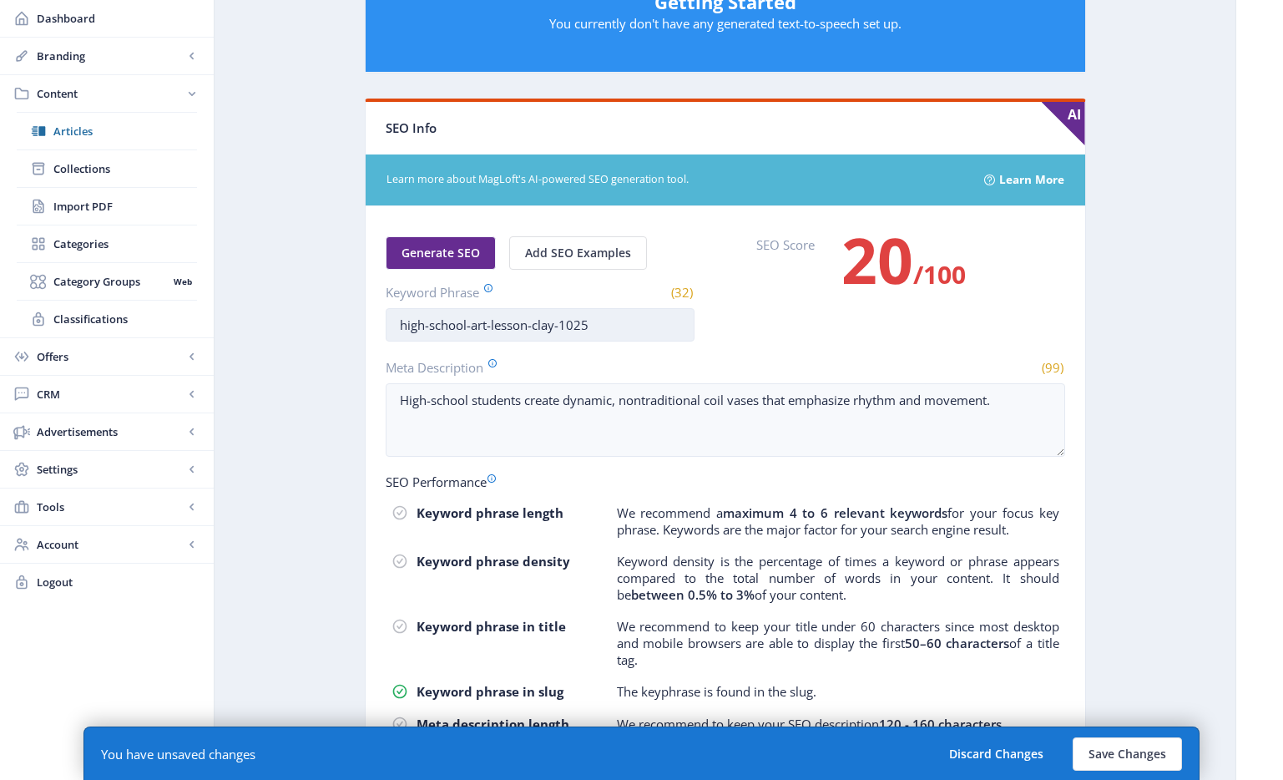
click at [558, 325] on input "high-school-art-lesson-clay-1025" at bounding box center [540, 324] width 309 height 33
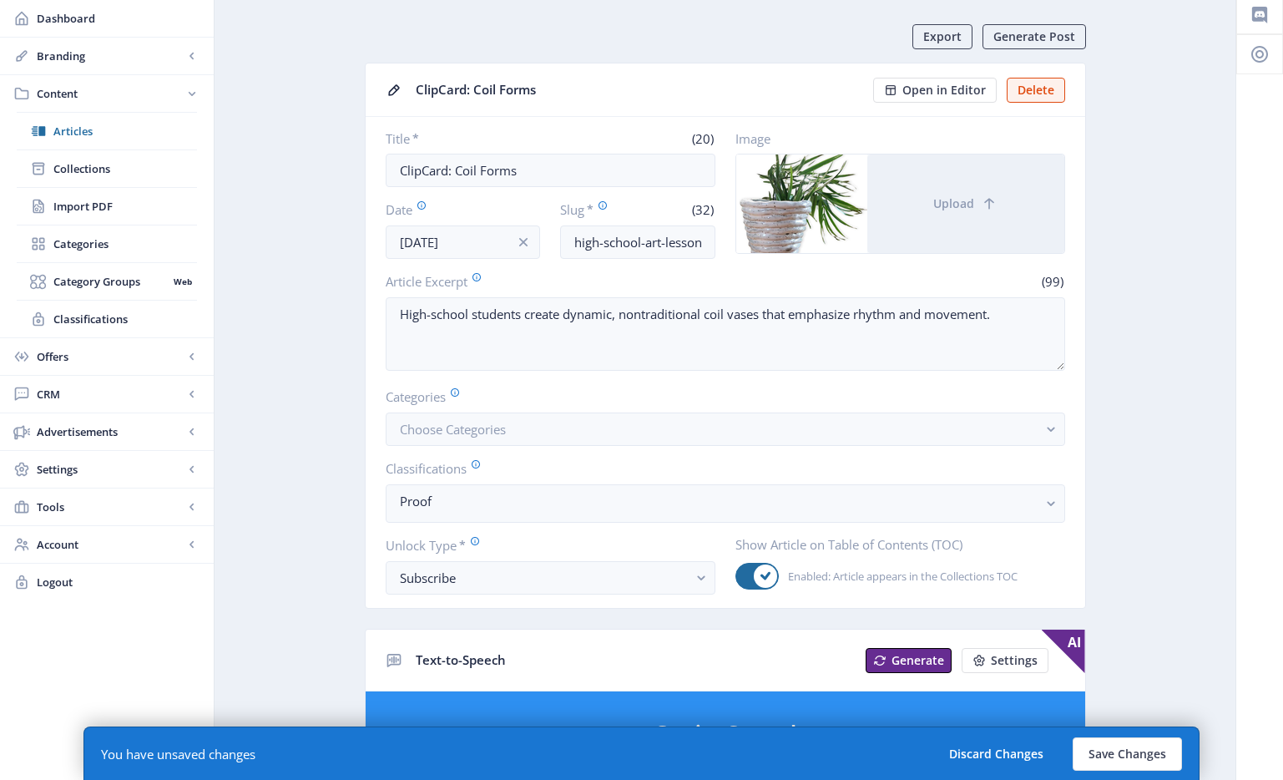
scroll to position [38, 0]
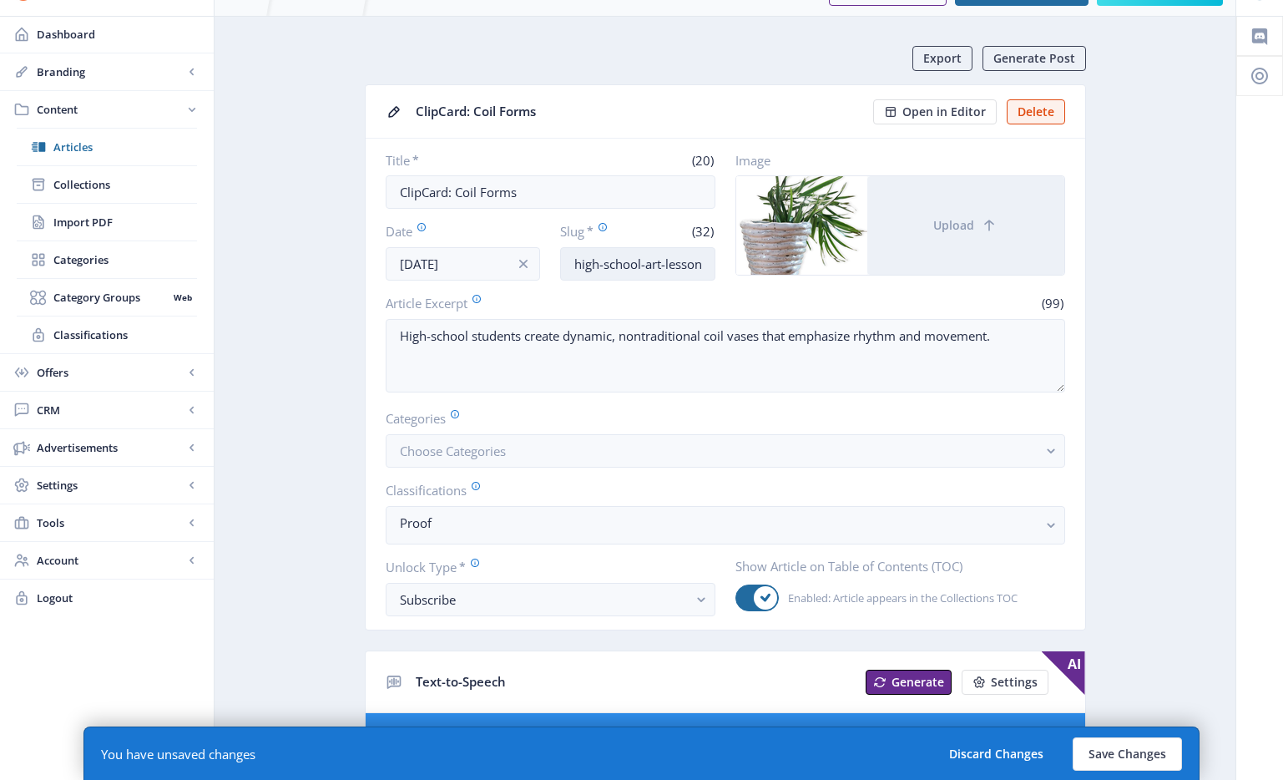
type input "high school art lesson clay"
drag, startPoint x: 684, startPoint y: 267, endPoint x: 878, endPoint y: 311, distance: 199.5
click at [878, 311] on nb-card-body "Title * (20) ClipCard: Coil Forms Date [DATE] Slug * (32) high-school-art-lesso…" at bounding box center [726, 384] width 720 height 491
click at [680, 277] on input "high-school-art-lesson-clay-1025" at bounding box center [637, 263] width 155 height 33
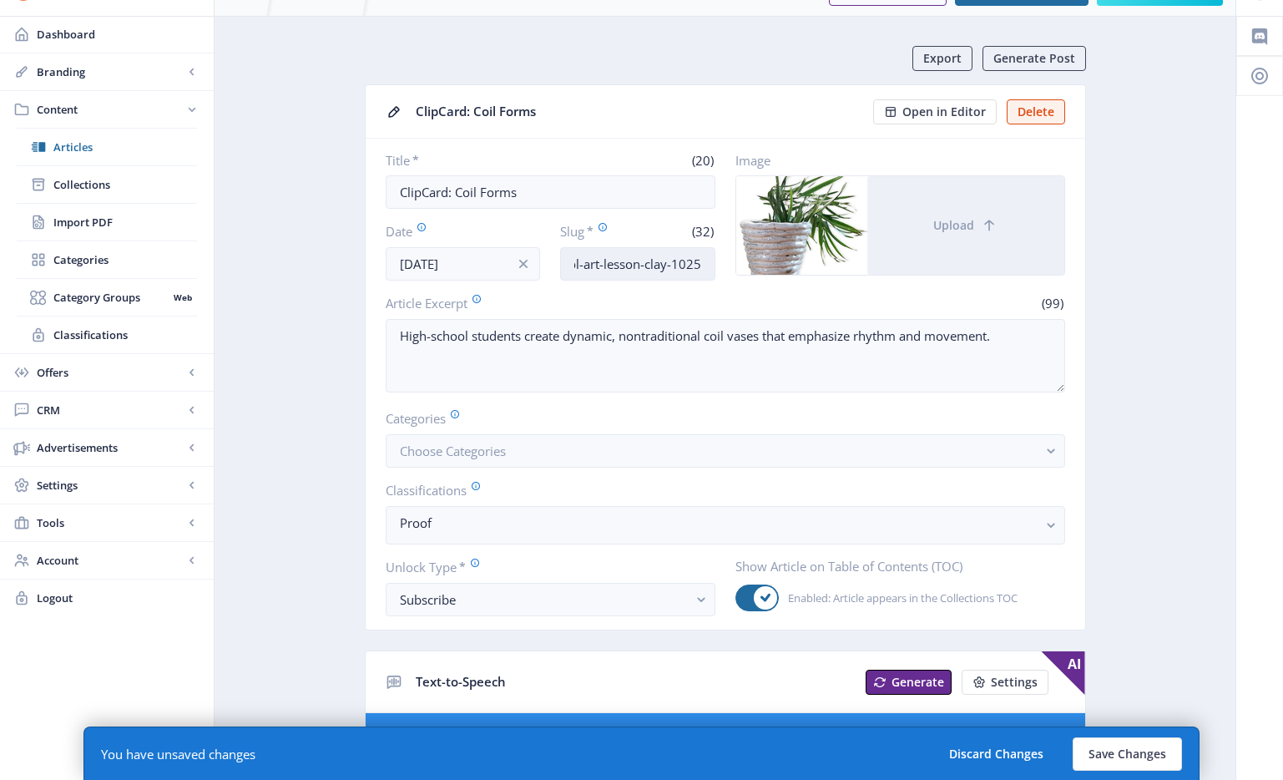
click at [667, 263] on input "high-school-art-lesson-clay-1025" at bounding box center [637, 263] width 155 height 33
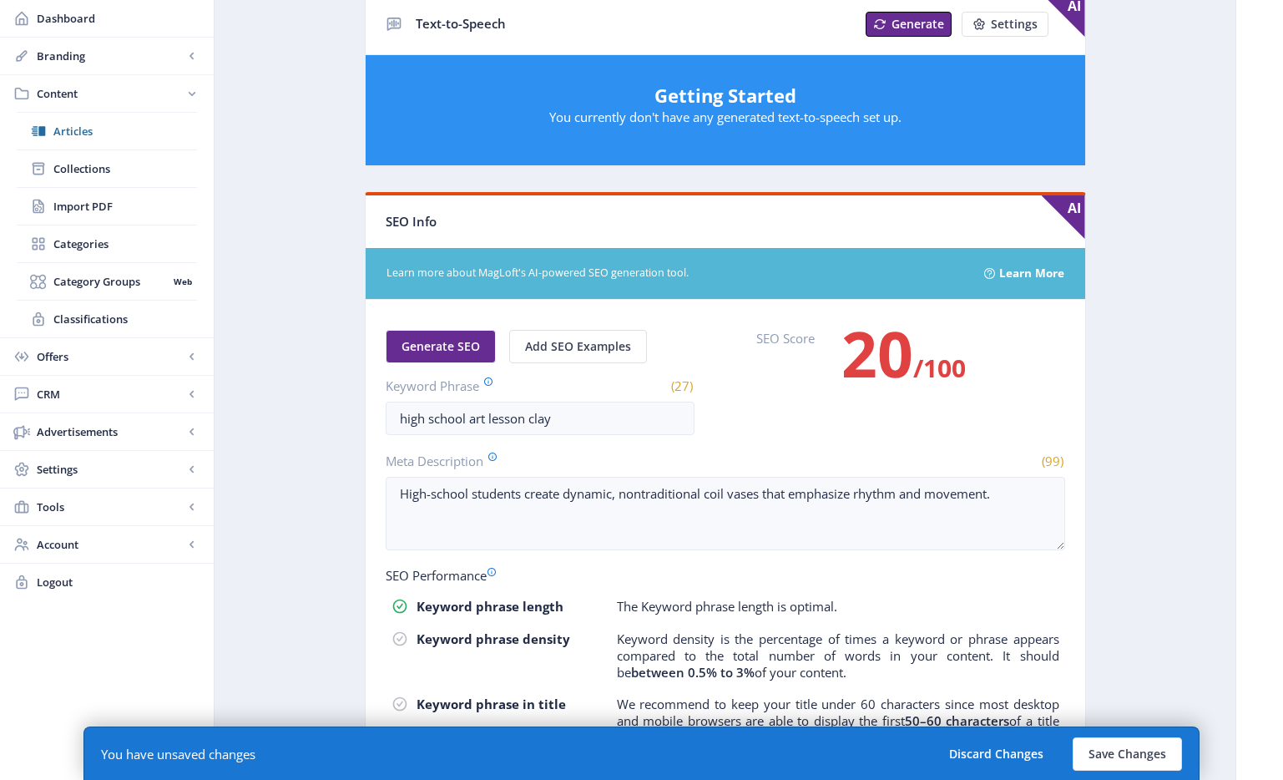
scroll to position [781, 0]
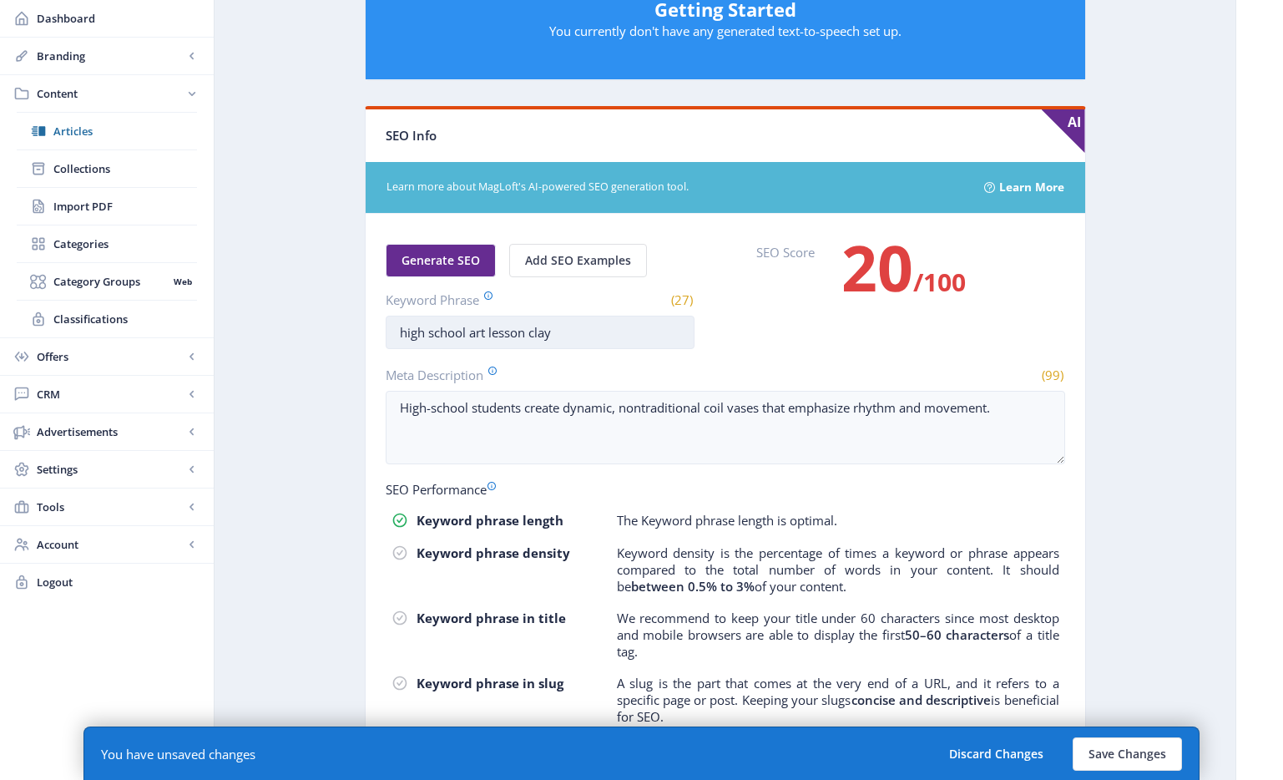
type input "high-school-art-lesson-ceramics-1025"
click at [538, 336] on input "high school art lesson clay" at bounding box center [540, 332] width 309 height 33
click at [538, 335] on input "high school art lesson clay" at bounding box center [540, 332] width 309 height 33
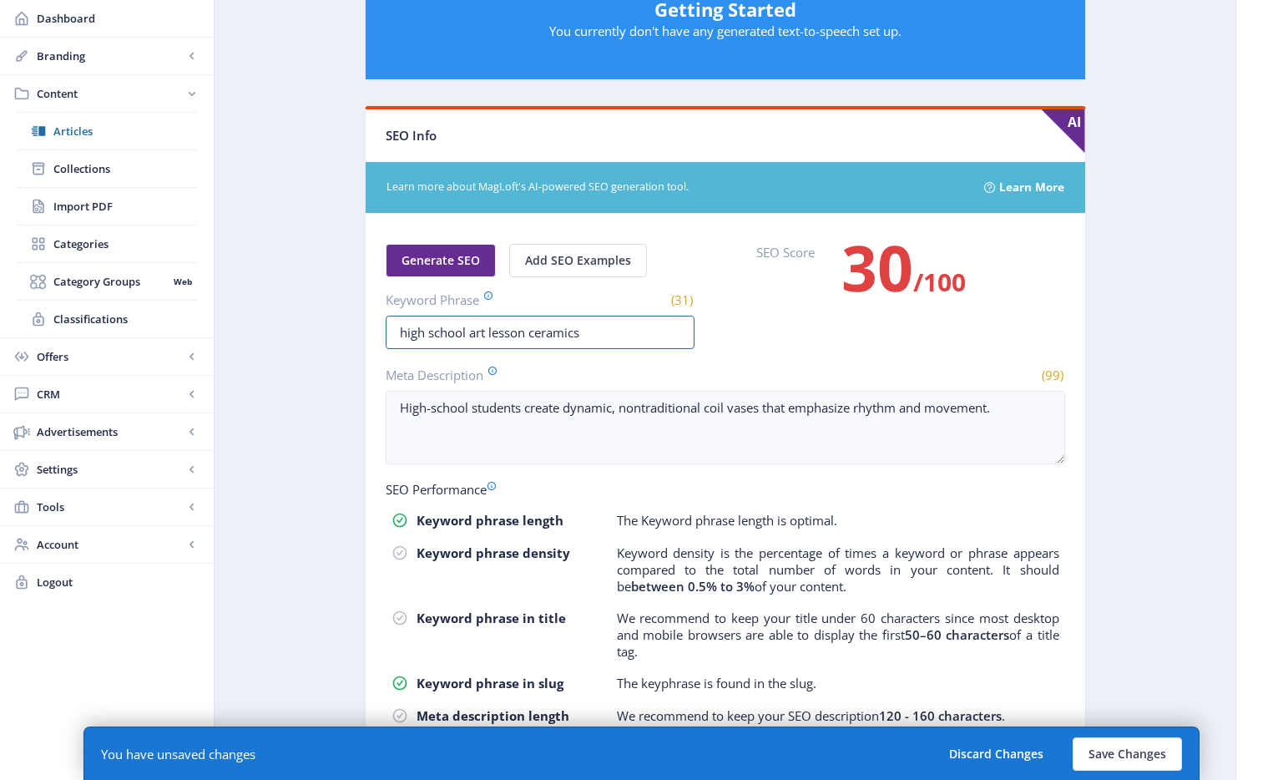
scroll to position [792, 0]
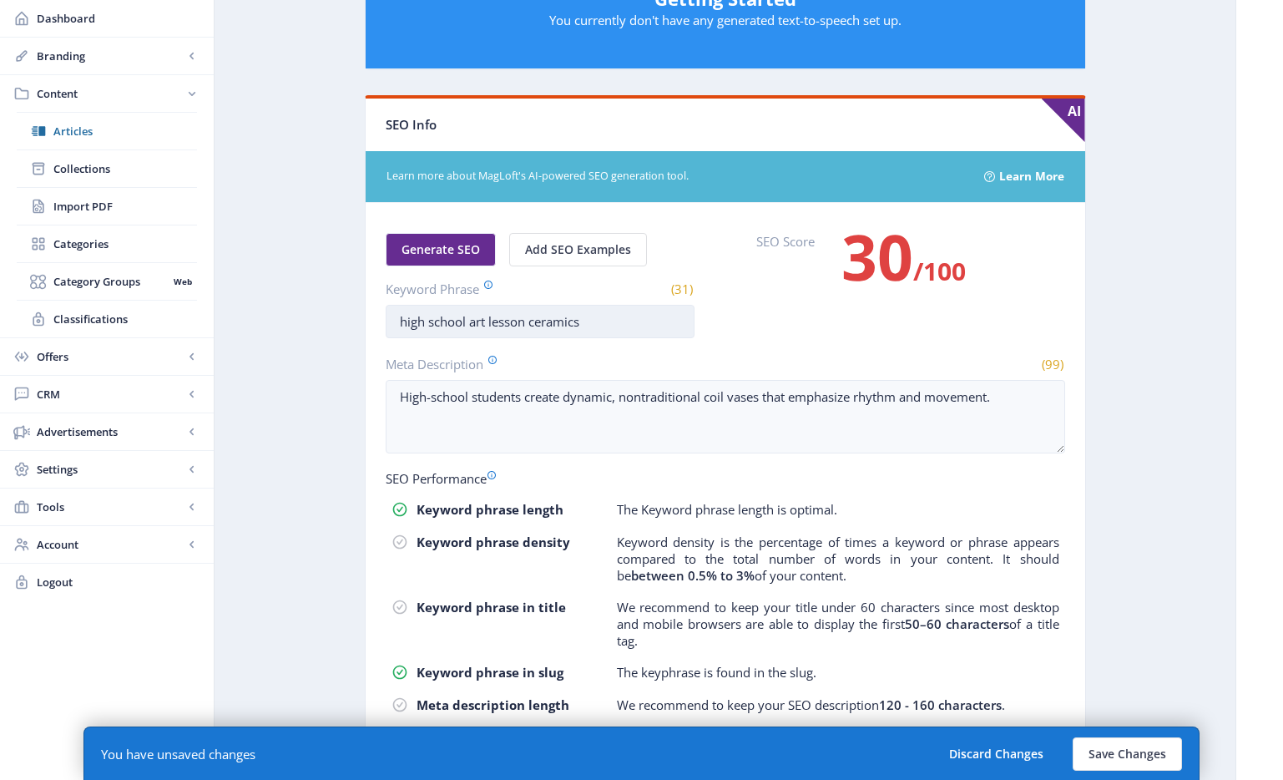
drag, startPoint x: 706, startPoint y: 318, endPoint x: 662, endPoint y: 319, distance: 44.3
click at [706, 318] on div "Generate SEO Add SEO Examples Keyword Phrase (31) high school art lesson cerami…" at bounding box center [725, 285] width 679 height 105
click at [608, 322] on input "high school art lesson ceramics" at bounding box center [540, 321] width 309 height 33
drag, startPoint x: 589, startPoint y: 322, endPoint x: 533, endPoint y: 325, distance: 56.8
click at [533, 325] on input "high school art lesson ceramics" at bounding box center [540, 321] width 309 height 33
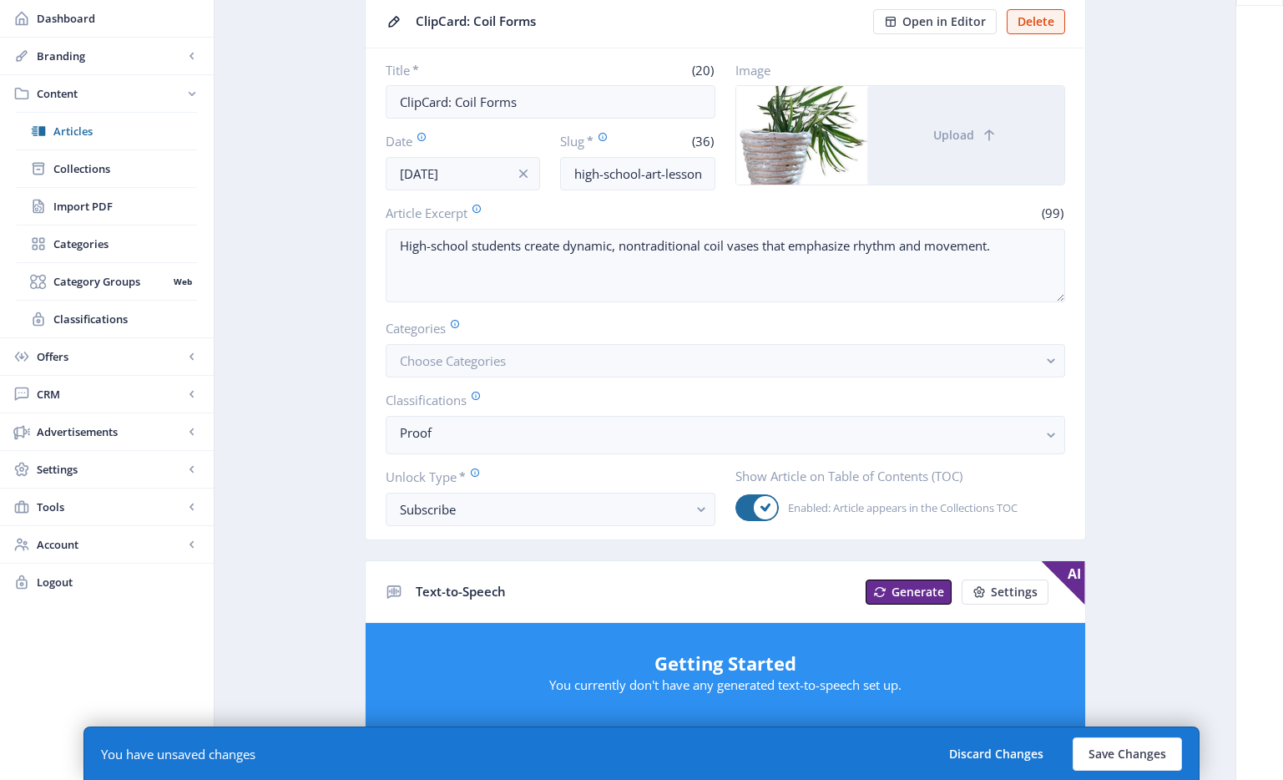
scroll to position [0, 0]
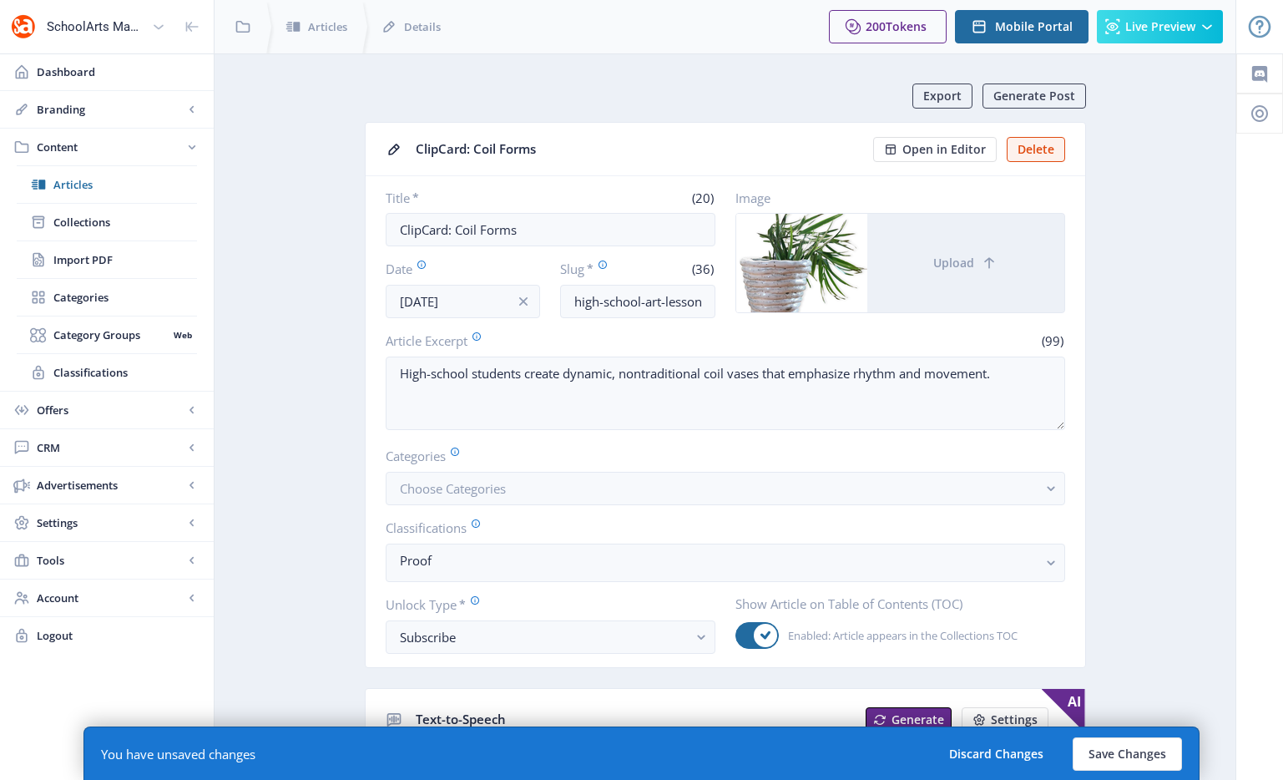
type input "high school art lesson clay"
drag, startPoint x: 744, startPoint y: 306, endPoint x: 803, endPoint y: 306, distance: 59.3
click at [833, 308] on div "Title * (20) ClipCard: Coil Forms Date [DATE] Slug * (36) high-school-art-lesso…" at bounding box center [725, 253] width 679 height 129
click at [614, 310] on input "high-school-art-lesson-ceramics-1025" at bounding box center [637, 301] width 155 height 33
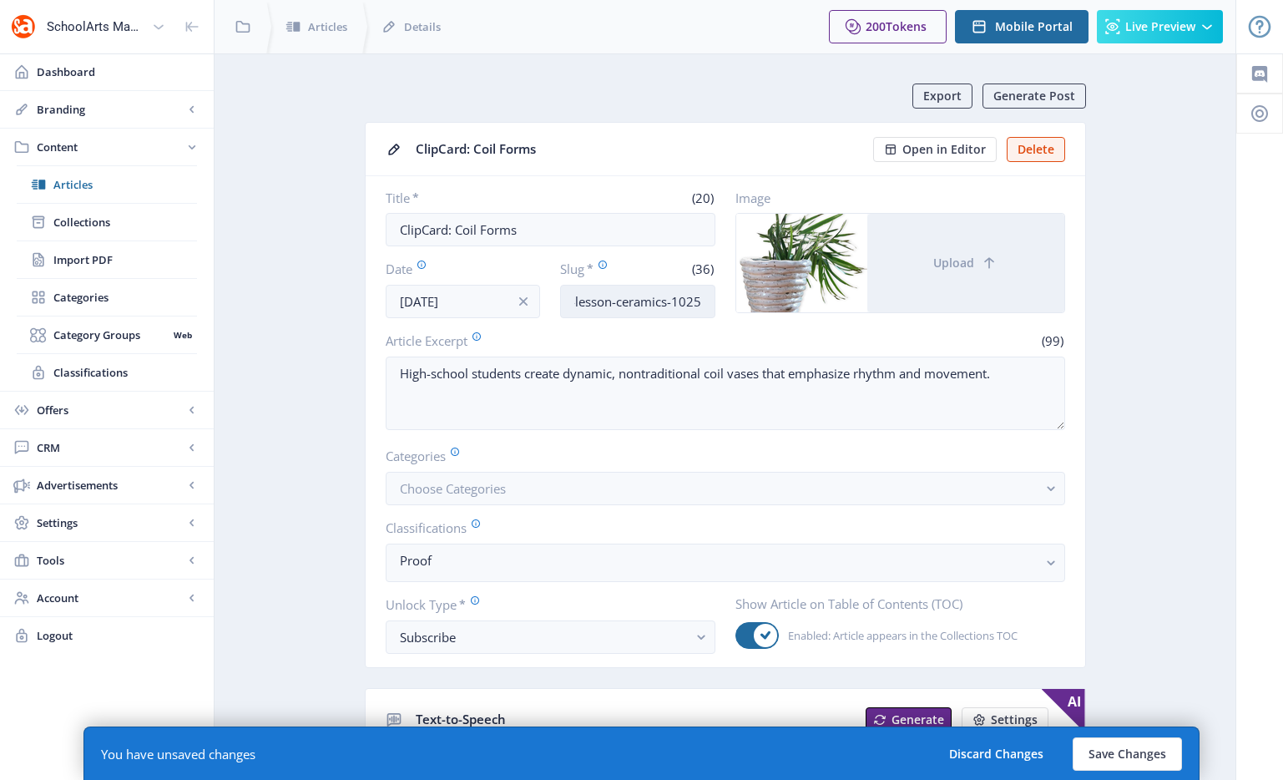
click at [634, 303] on input "high-school-art-lesson-ceramics-1025" at bounding box center [637, 301] width 155 height 33
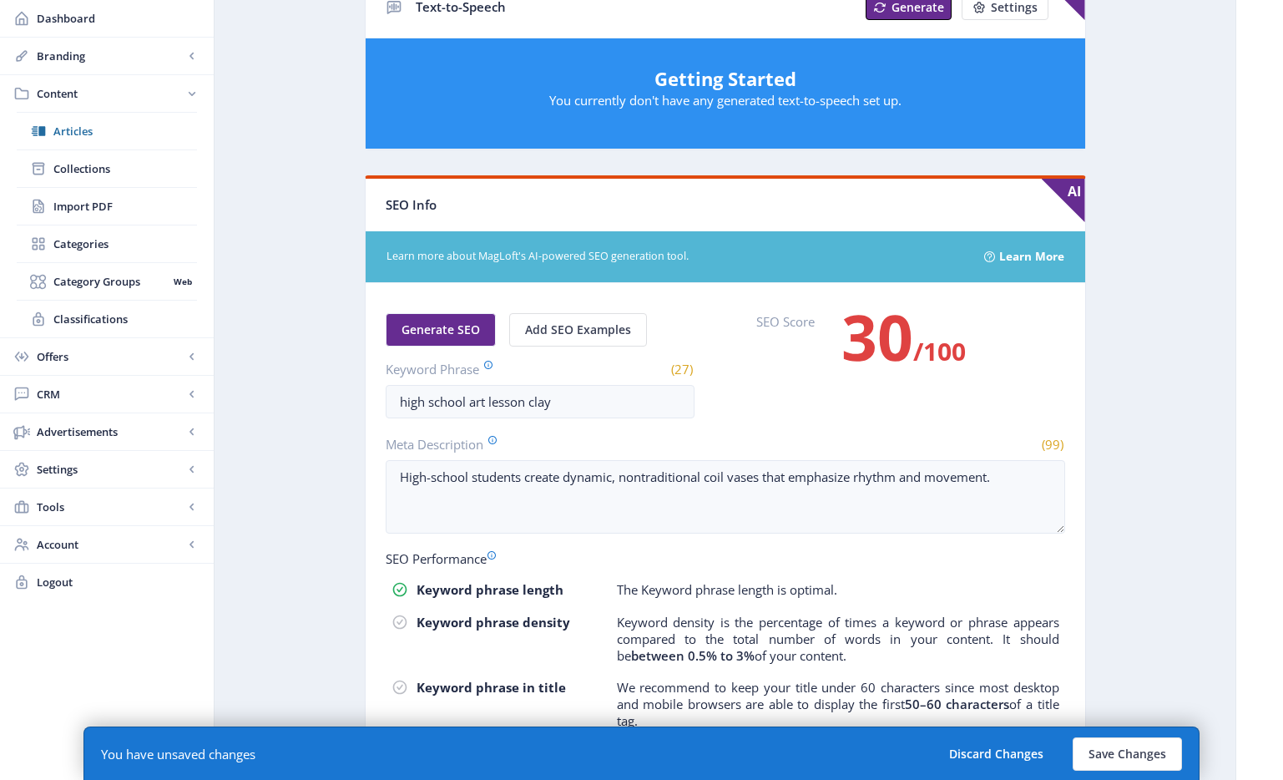
scroll to position [798, 0]
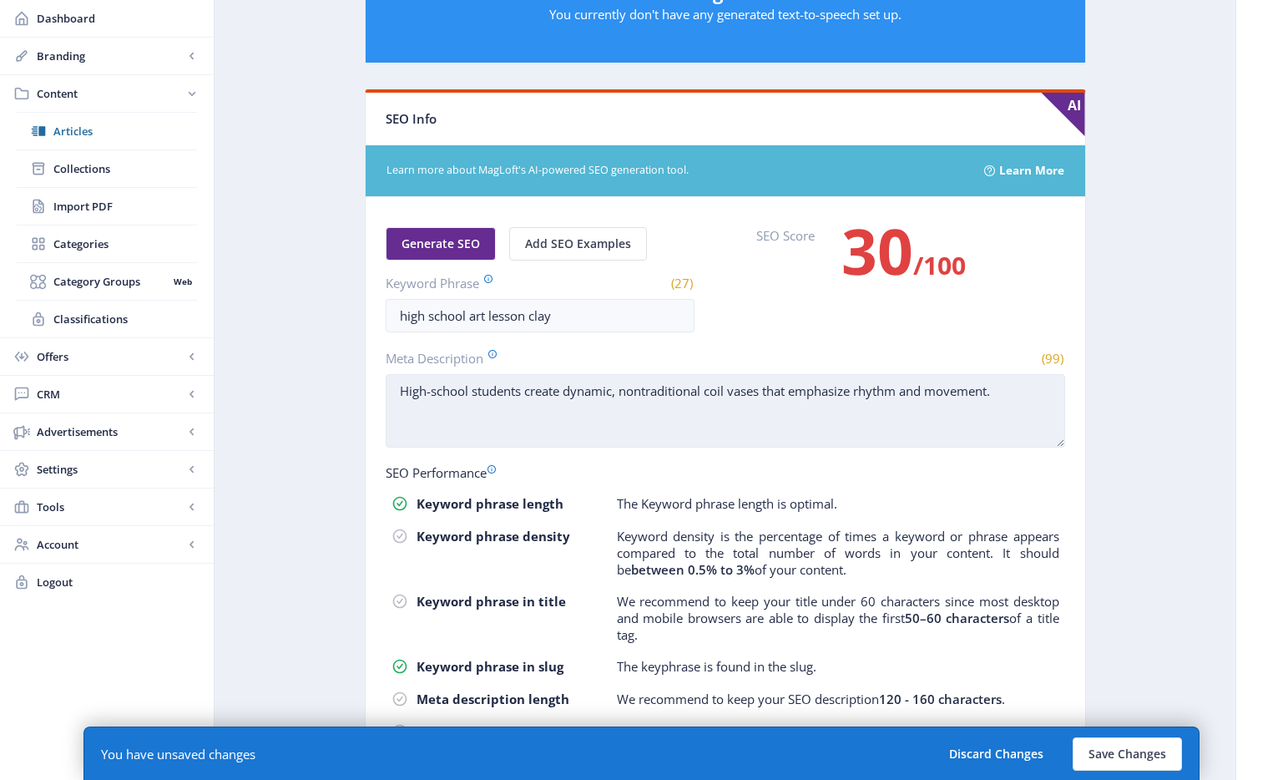
type input "high-school-art-lesson-clay-1025"
click at [614, 426] on textarea "High-school students create dynamic, nontraditional coil vases that emphasize r…" at bounding box center [725, 410] width 679 height 73
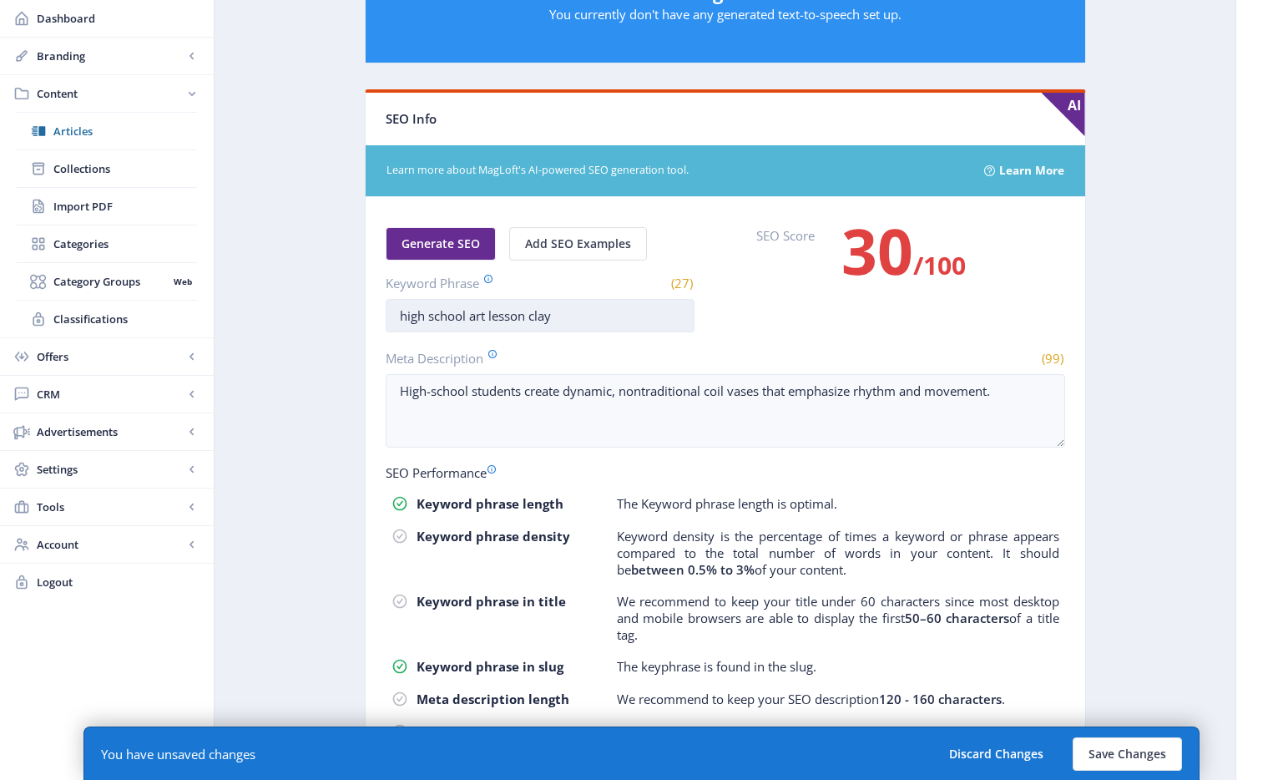
click at [578, 331] on input "high school art lesson clay" at bounding box center [540, 315] width 309 height 33
click at [578, 326] on input "high school art lesson clay" at bounding box center [540, 315] width 309 height 33
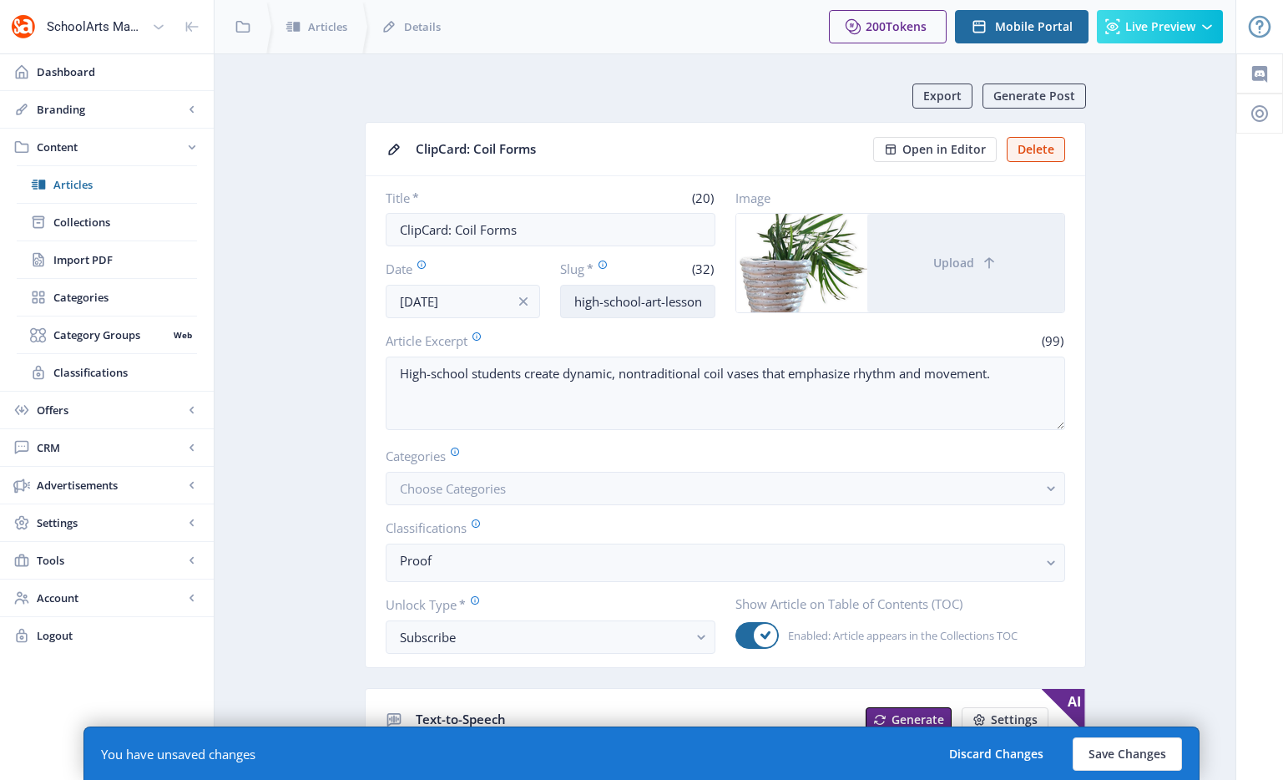
type input "high school art lesson clay vase"
drag, startPoint x: 679, startPoint y: 301, endPoint x: 843, endPoint y: 300, distance: 164.5
click at [843, 300] on div "Title * (20) ClipCard: Coil Forms Date [DATE] Slug * (32) high-school-art-lesso…" at bounding box center [725, 253] width 679 height 129
click at [694, 301] on input "high-school-art-lesson-clay-1025" at bounding box center [637, 301] width 155 height 33
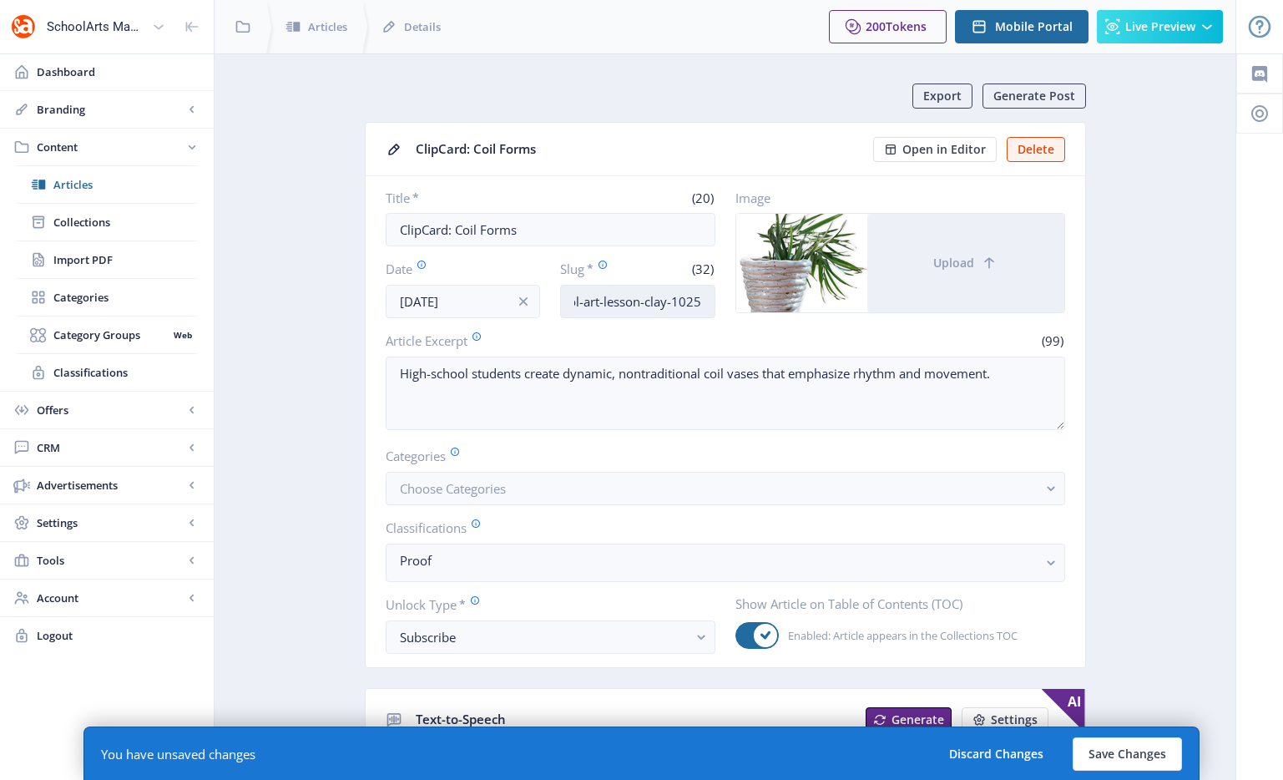
click at [674, 303] on input "high-school-art-lesson-clay-1025" at bounding box center [637, 301] width 155 height 33
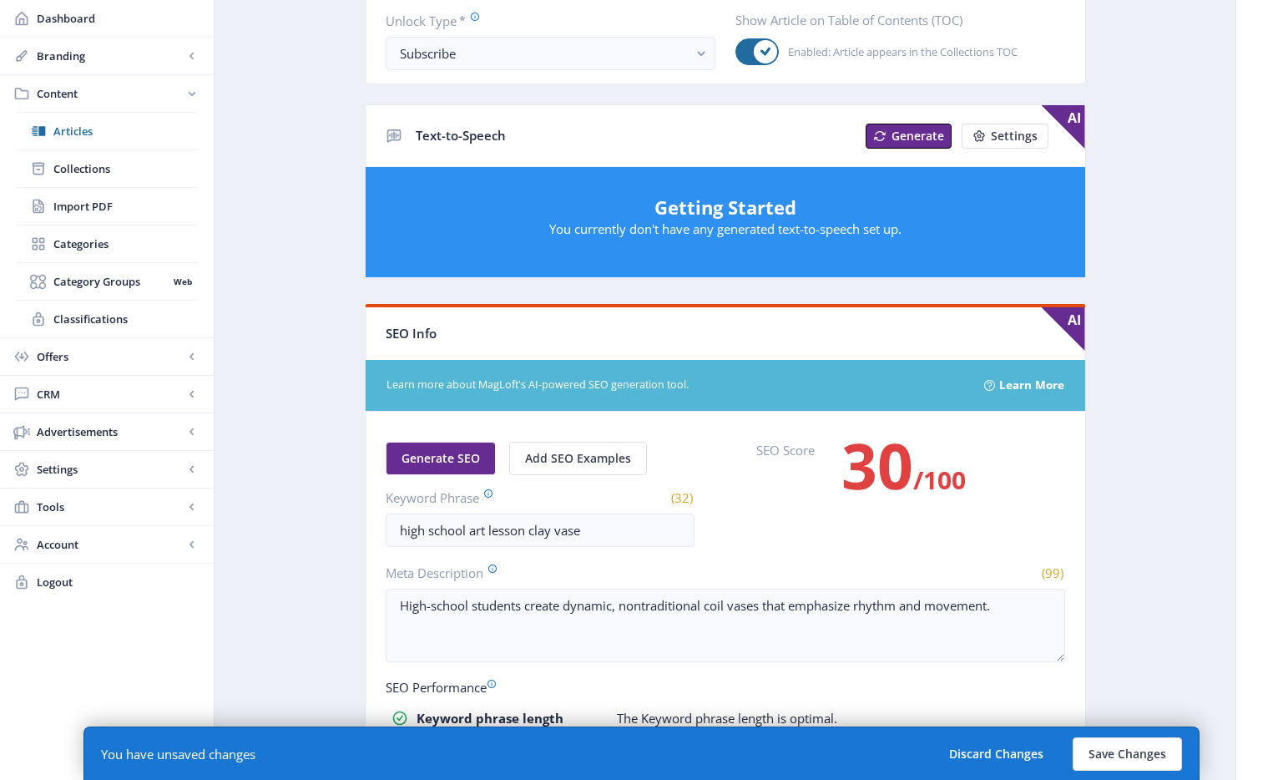
scroll to position [841, 0]
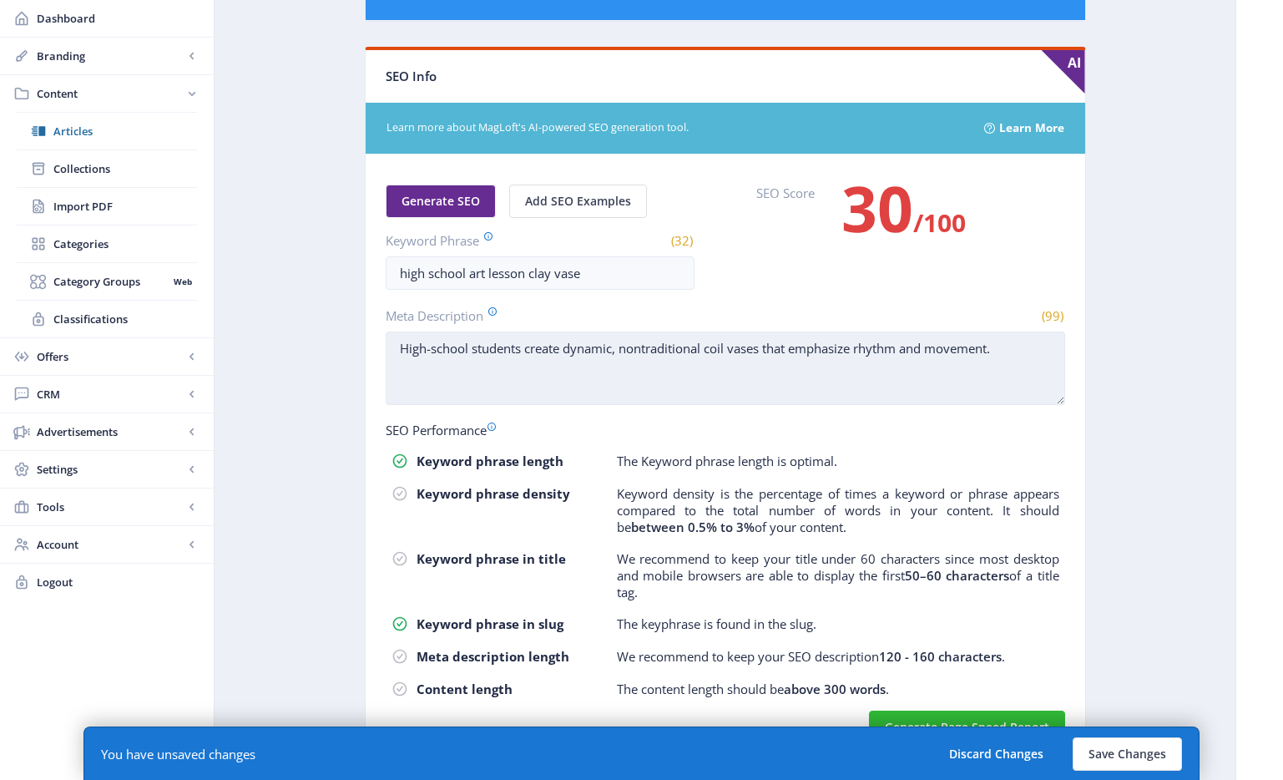
type input "high-school-art-lesson-clay-vase-1025"
click at [717, 355] on textarea "High-school students create dynamic, nontraditional coil vases that emphasize r…" at bounding box center [725, 367] width 679 height 73
click at [805, 349] on textarea "High-school students create dynamic, nontraditional coil vases that emphasize r…" at bounding box center [725, 367] width 679 height 73
click at [890, 348] on textarea "High-school students create dynamic, nontraditional coil vases that emphasize r…" at bounding box center [725, 367] width 679 height 73
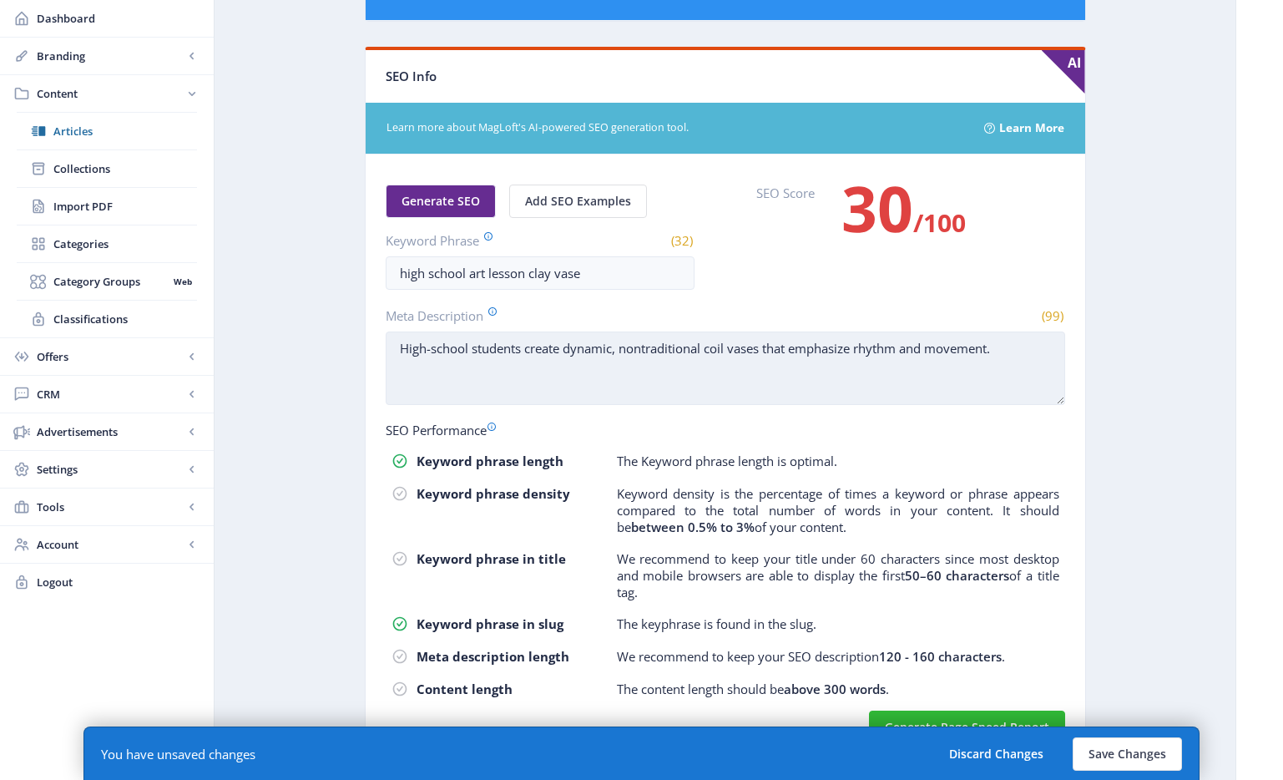
click at [1013, 346] on textarea "High-school students create dynamic, nontraditional coil vases that emphasize r…" at bounding box center [725, 367] width 679 height 73
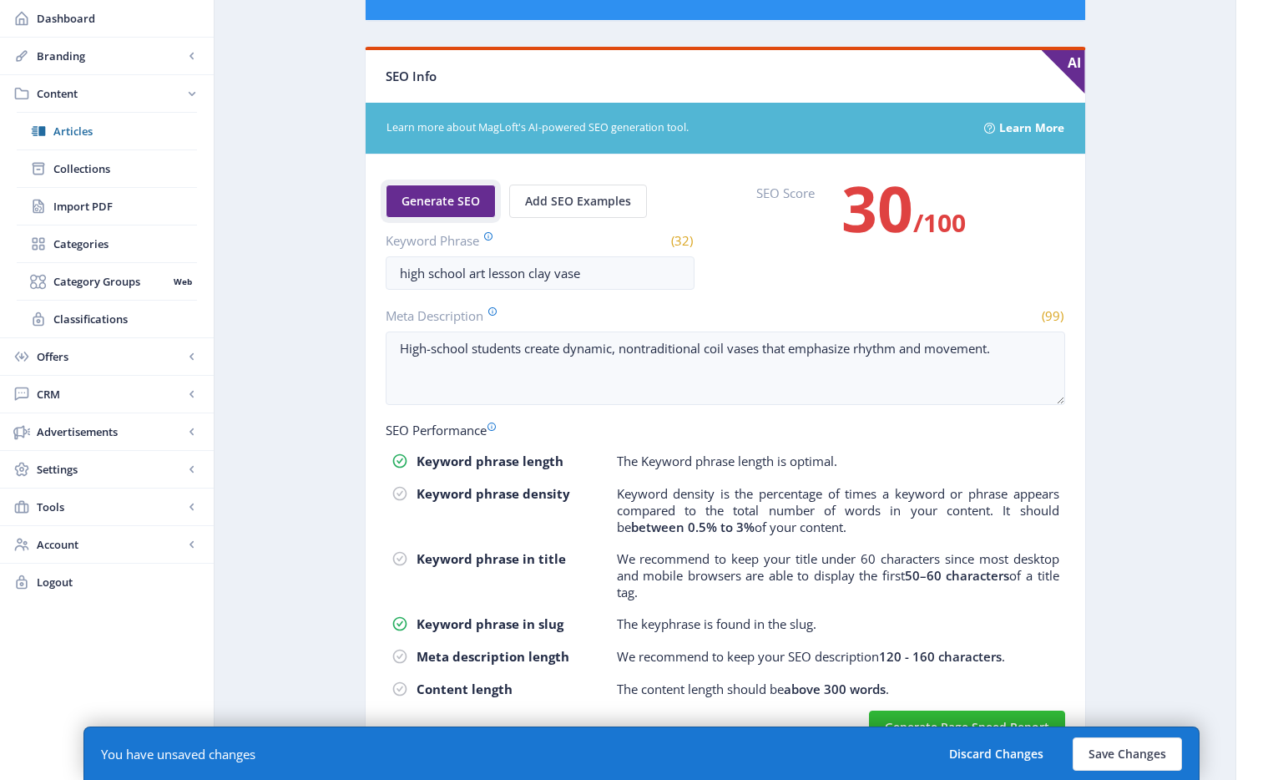
click at [450, 215] on button "Generate SEO" at bounding box center [441, 200] width 110 height 33
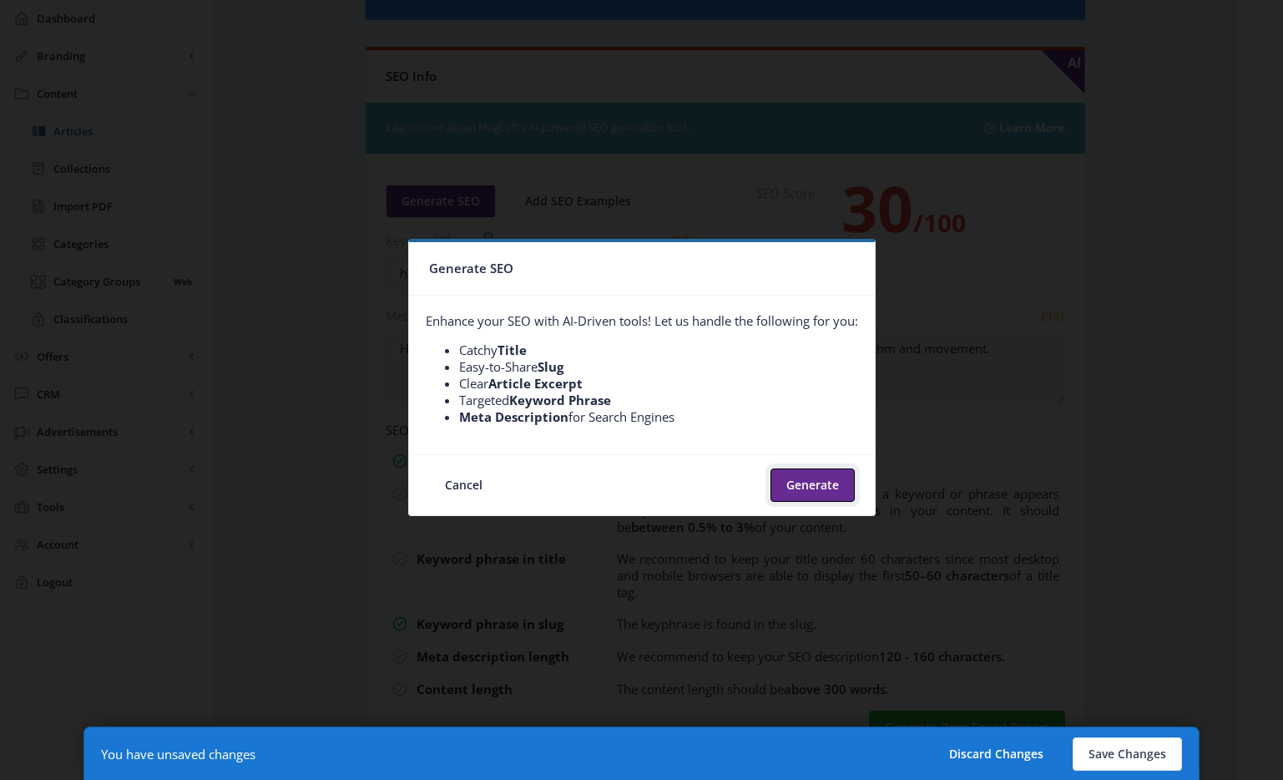
click at [816, 490] on button "Generate" at bounding box center [812, 484] width 84 height 33
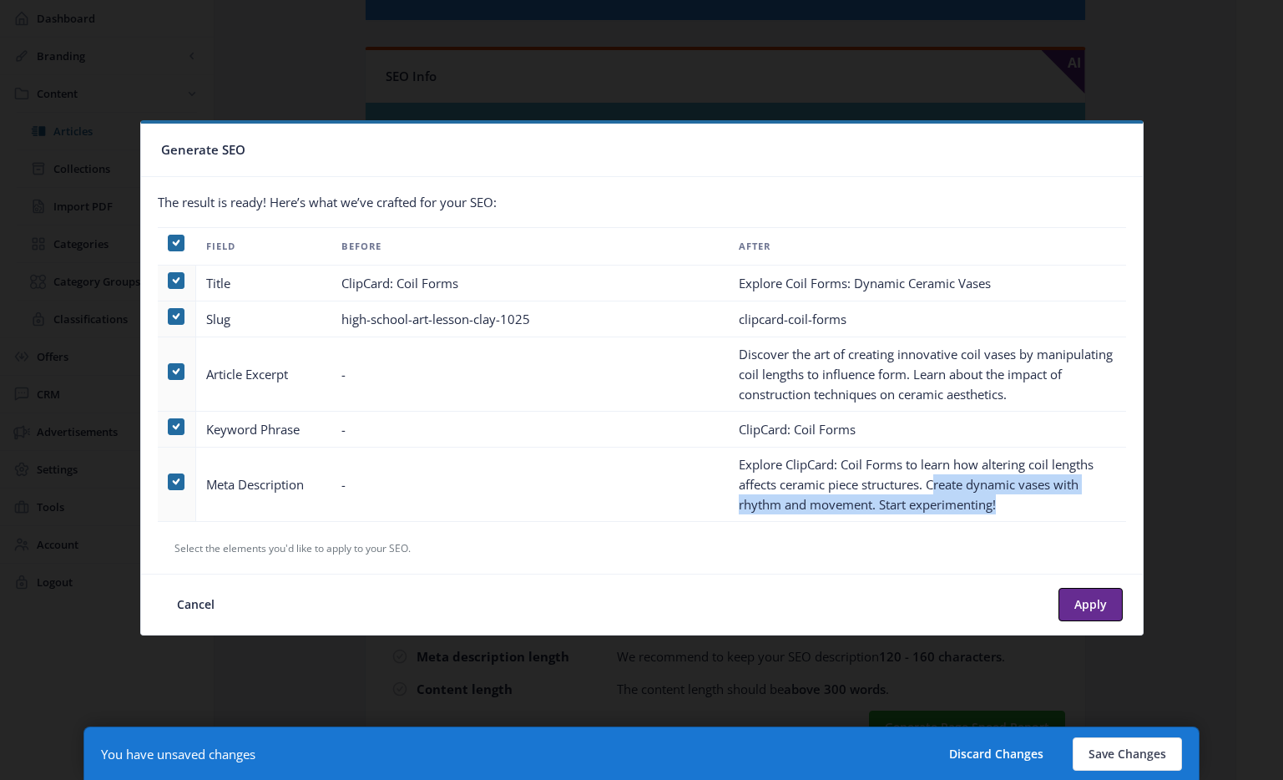
drag, startPoint x: 995, startPoint y: 503, endPoint x: 936, endPoint y: 485, distance: 62.0
click at [936, 485] on td "Explore ClipCard: Coil Forms to learn how altering coil lengths affects ceramic…" at bounding box center [927, 484] width 397 height 74
drag, startPoint x: 930, startPoint y: 484, endPoint x: 875, endPoint y: 507, distance: 59.5
click at [875, 507] on td "Explore ClipCard: Coil Forms to learn how altering coil lengths affects ceramic…" at bounding box center [927, 484] width 397 height 74
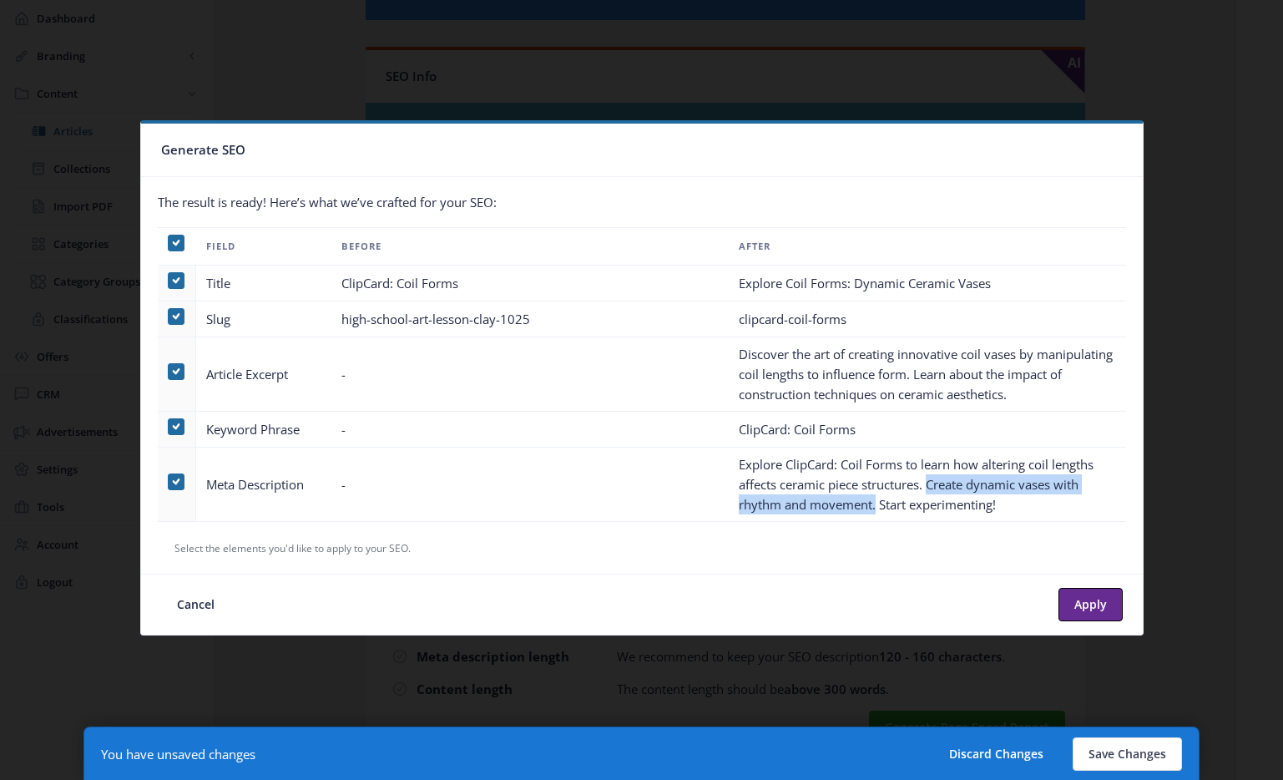
click at [875, 507] on td "Explore ClipCard: Coil Forms to learn how altering coil lengths affects ceramic…" at bounding box center [927, 484] width 397 height 74
drag, startPoint x: 878, startPoint y: 508, endPoint x: 922, endPoint y: 467, distance: 59.6
click at [922, 467] on td "Explore ClipCard: Coil Forms to learn how altering coil lengths affects ceramic…" at bounding box center [927, 484] width 397 height 74
copy td "learn how altering coil lengths affects ceramic piece structures. Create dynami…"
click at [1195, 388] on div at bounding box center [641, 390] width 1283 height 780
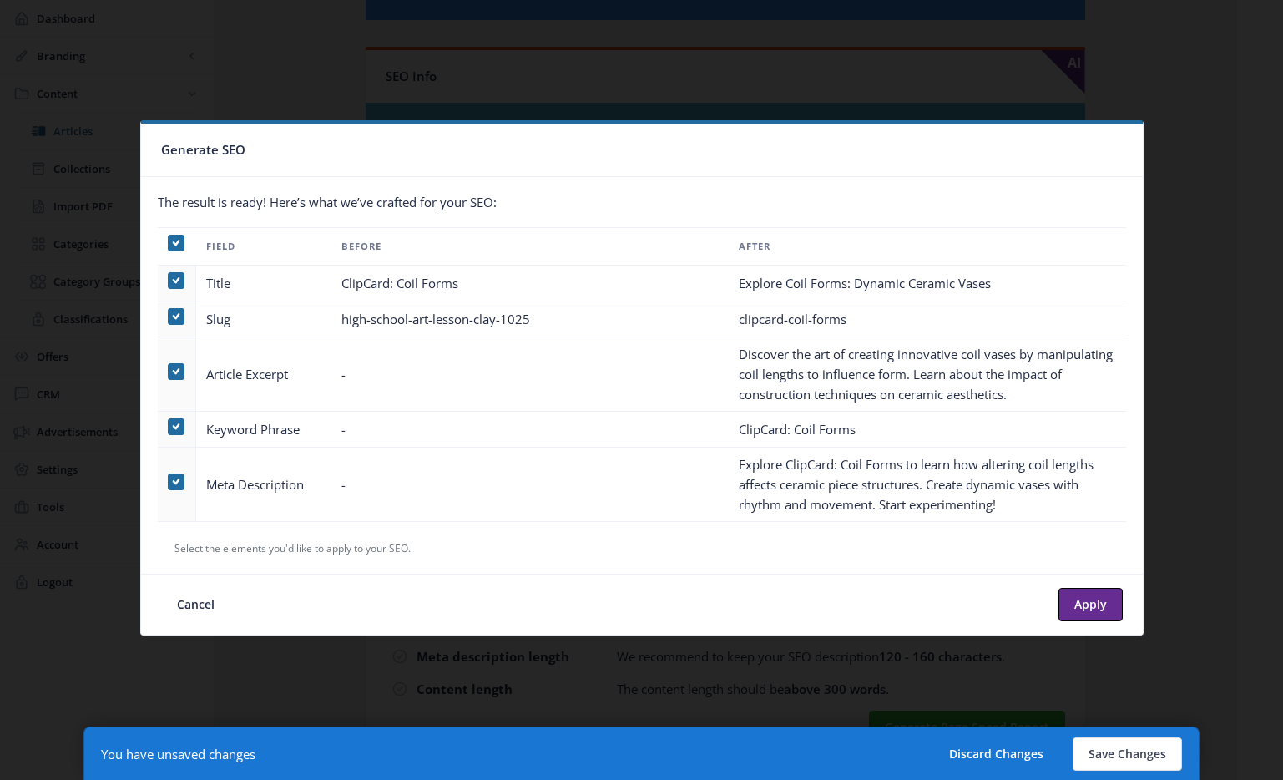
click at [1195, 388] on div at bounding box center [641, 390] width 1283 height 780
click at [1159, 85] on div at bounding box center [641, 390] width 1283 height 780
click at [208, 609] on button "Cancel" at bounding box center [195, 604] width 69 height 33
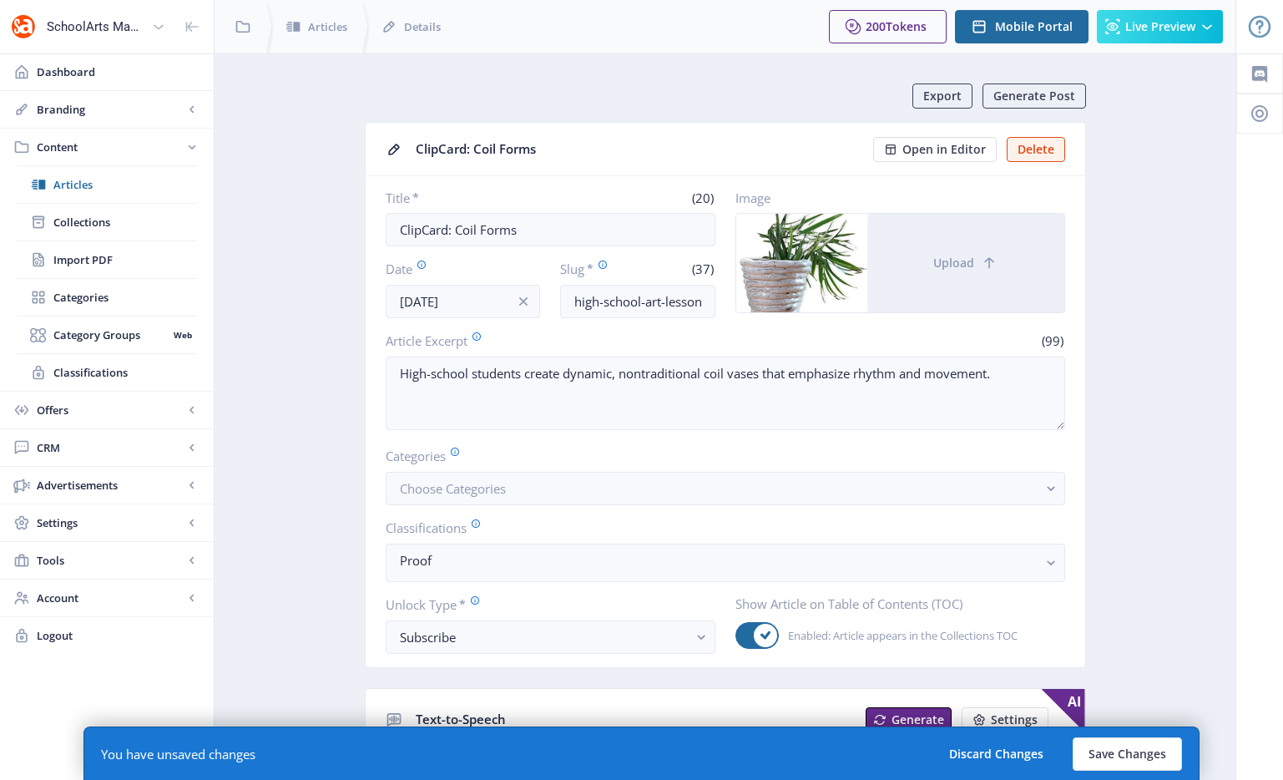
scroll to position [841, 0]
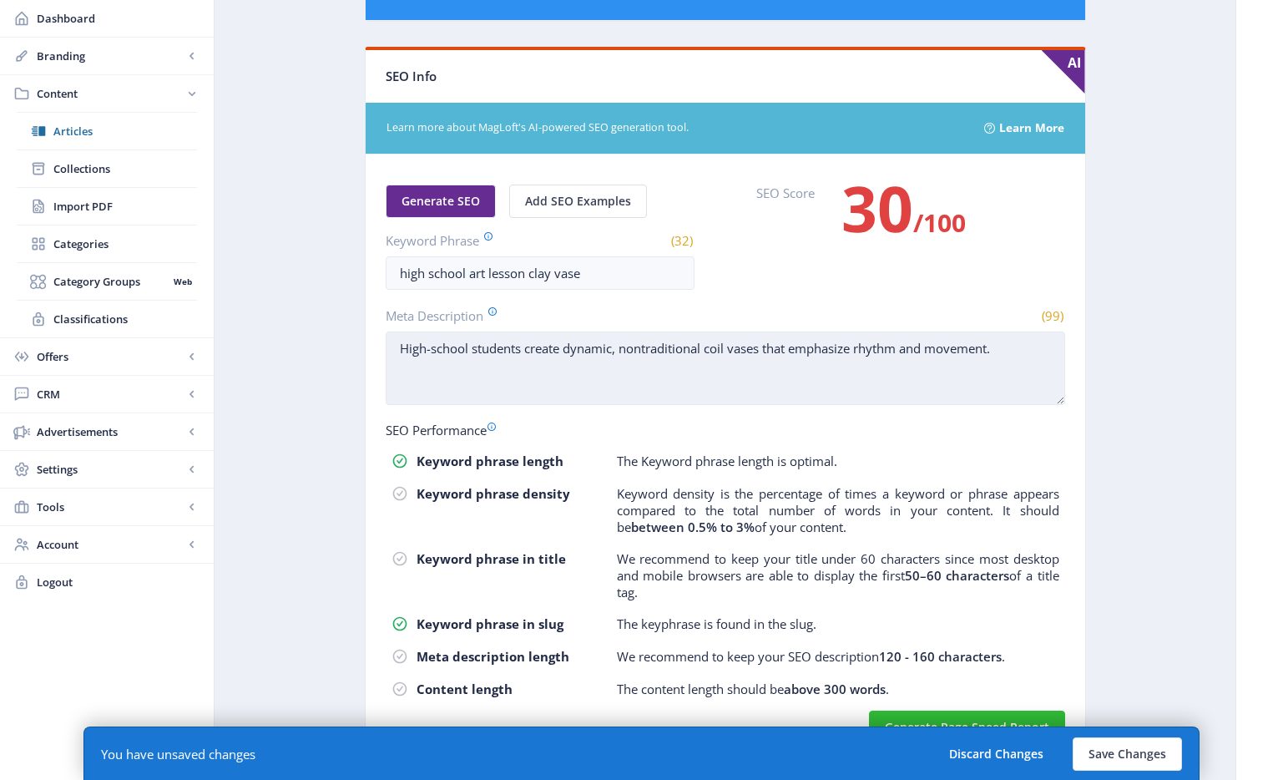
click at [531, 344] on textarea "High-school students create dynamic, nontraditional coil vases that emphasize r…" at bounding box center [725, 367] width 679 height 73
click at [585, 363] on textarea "High-school students create dynamic, nontraditional coil vases that emphasize r…" at bounding box center [725, 367] width 679 height 73
paste textarea "learn how altering coil lengths affects ceramic piece structures. Create dynami…"
drag, startPoint x: 526, startPoint y: 347, endPoint x: 999, endPoint y: 350, distance: 473.3
click at [999, 350] on textarea "High-school students create dynamic, nontraditional coil vases that emphasize r…" at bounding box center [725, 367] width 679 height 73
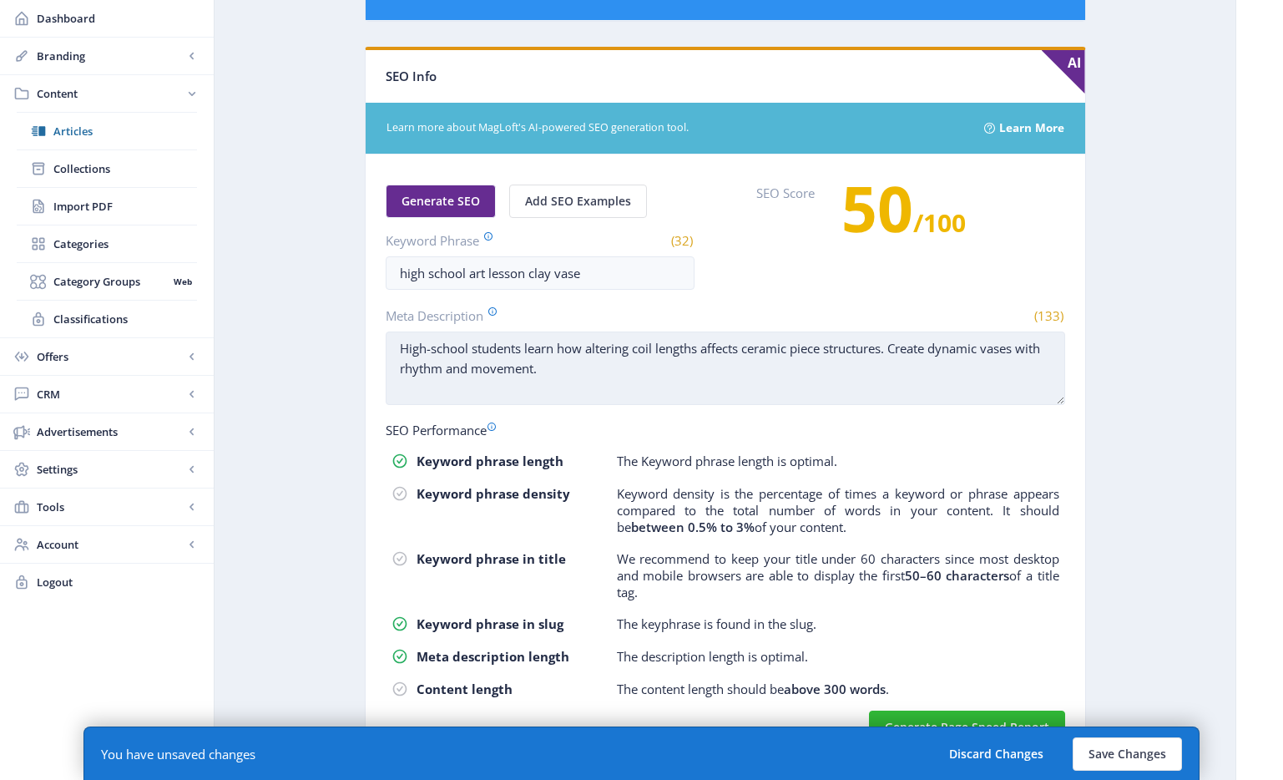
click at [745, 376] on textarea "High-school students learn how altering coil lengths affects ceramic piece stru…" at bounding box center [725, 367] width 679 height 73
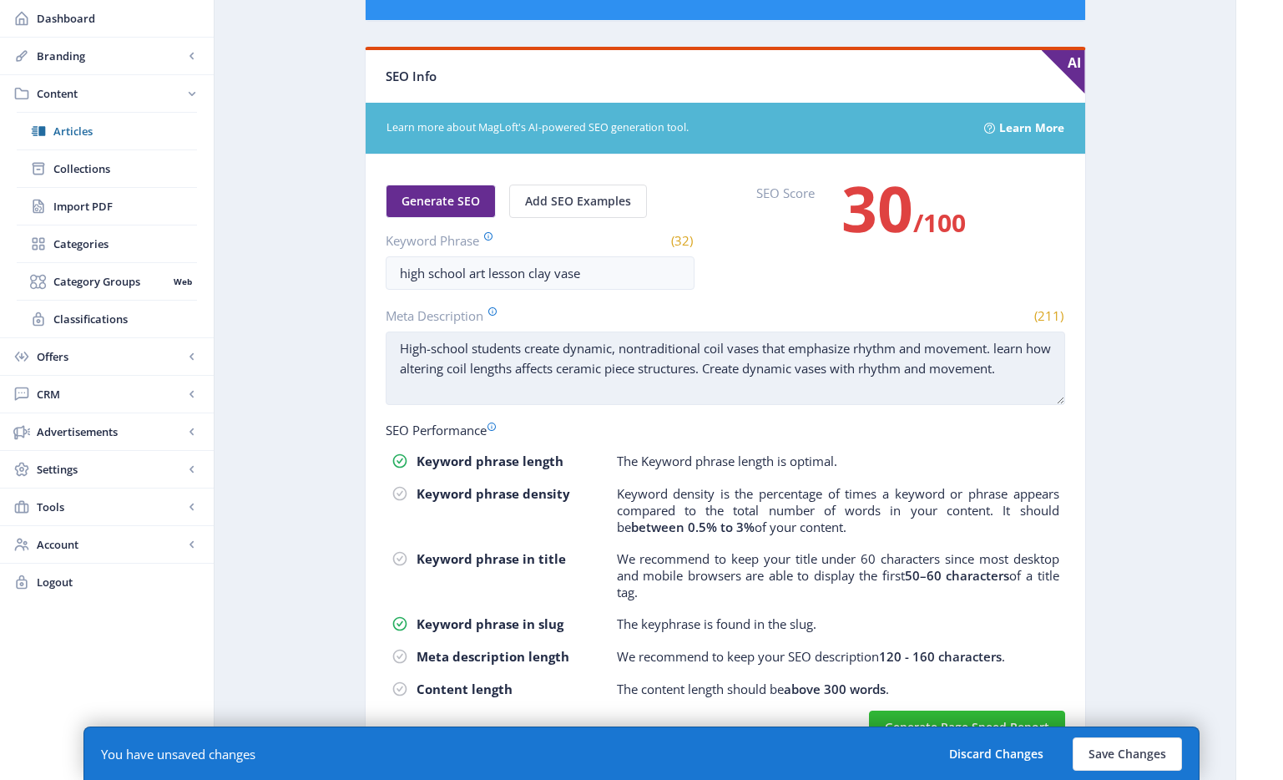
click at [542, 353] on textarea "High-school students create dynamic, nontraditional coil vases that emphasize r…" at bounding box center [725, 367] width 679 height 73
click at [561, 348] on textarea "High-school students create dynamic, nontraditional coil vases that emphasize r…" at bounding box center [725, 367] width 679 height 73
click at [765, 348] on textarea "High-school students create dynamic, nontraditional coil vases that emphasize r…" at bounding box center [725, 367] width 679 height 73
drag, startPoint x: 994, startPoint y: 351, endPoint x: 430, endPoint y: 374, distance: 564.8
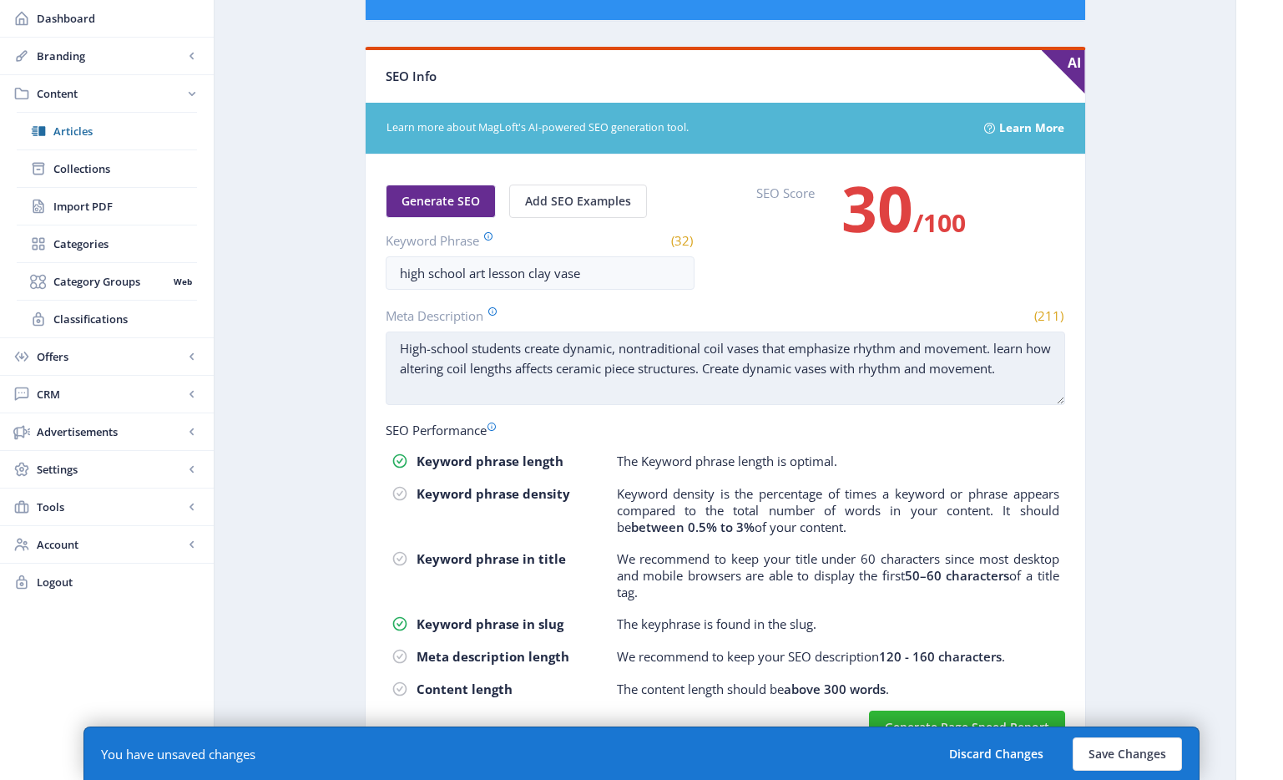
click at [430, 374] on textarea "High-school students create dynamic, nontraditional coil vases that emphasize r…" at bounding box center [725, 367] width 679 height 73
click at [991, 350] on textarea "High-school students create dynamic, nontraditional coil vases that emphasize r…" at bounding box center [725, 367] width 679 height 73
click at [490, 365] on textarea "High-school students create dynamic, nontraditional coil vases that emphasize r…" at bounding box center [725, 367] width 679 height 73
click at [698, 365] on textarea "High-school students create dynamic, nontraditional coil vases that emphasize r…" at bounding box center [725, 367] width 679 height 73
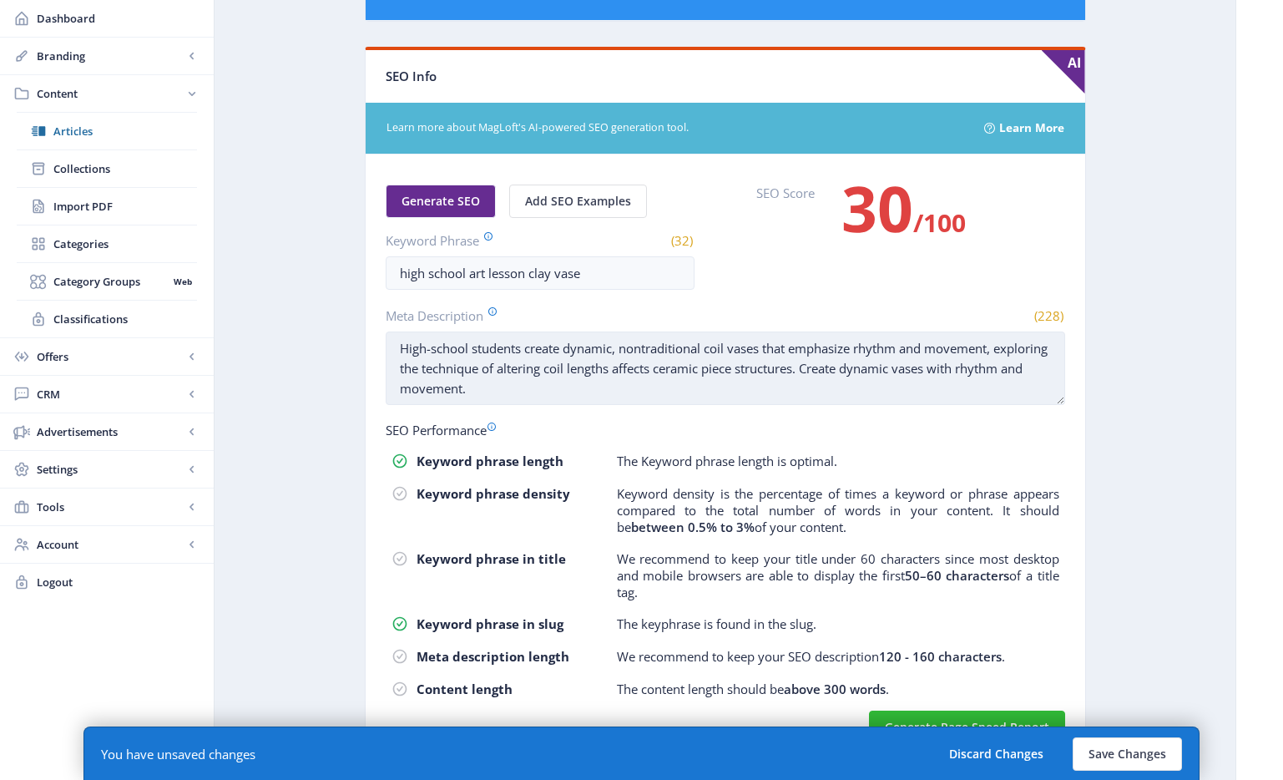
click at [698, 365] on textarea "High-school students create dynamic, nontraditional coil vases that emphasize r…" at bounding box center [725, 367] width 679 height 73
click at [791, 371] on textarea "High-school students create dynamic, nontraditional coil vases that emphasize r…" at bounding box center [725, 367] width 679 height 73
click at [861, 391] on textarea "High-school students create dynamic, nontraditional coil vases that emphasize r…" at bounding box center [725, 367] width 679 height 73
drag, startPoint x: 872, startPoint y: 389, endPoint x: 876, endPoint y: 374, distance: 15.6
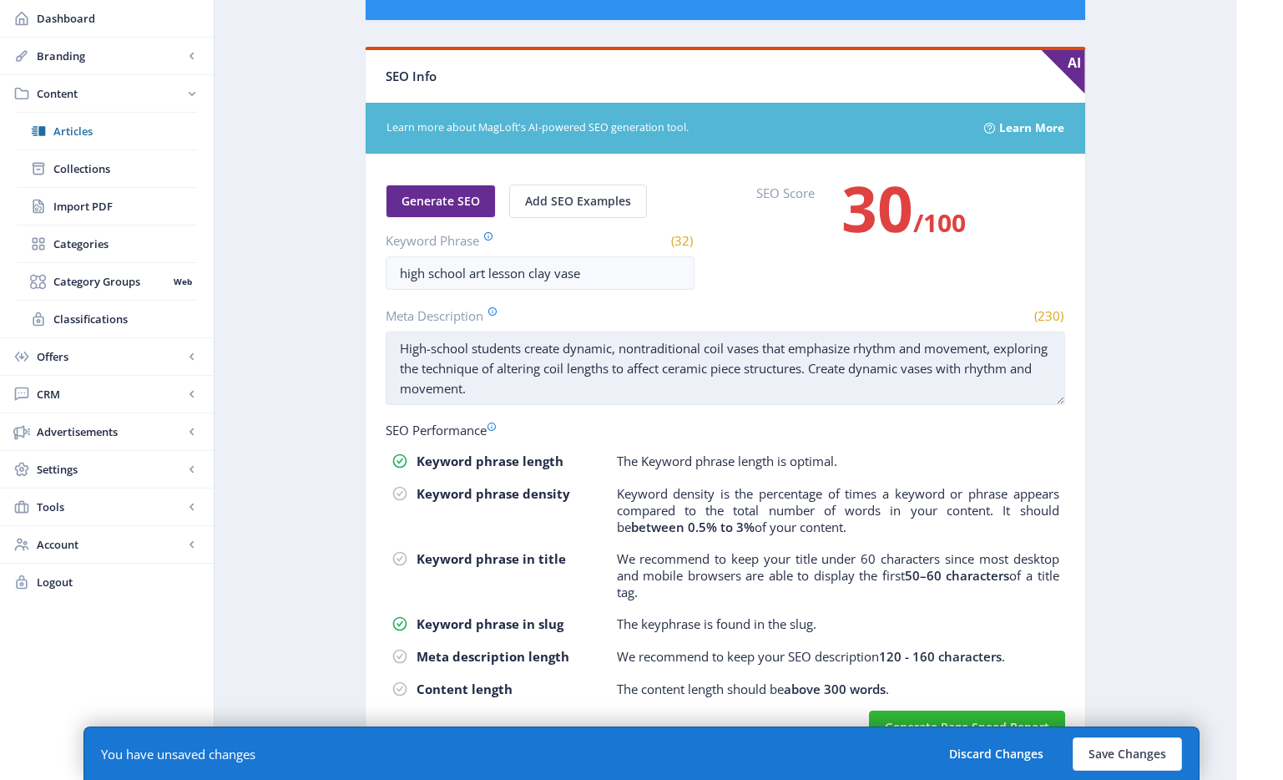
click at [876, 374] on textarea "High-school students create dynamic, nontraditional coil vases that emphasize r…" at bounding box center [725, 367] width 679 height 73
click at [460, 371] on textarea "High-school students create dynamic, nontraditional coil vases that emphasize r…" at bounding box center [725, 367] width 679 height 73
drag, startPoint x: 897, startPoint y: 375, endPoint x: 737, endPoint y: 371, distance: 159.5
click at [737, 371] on textarea "High-school students create dynamic, nontraditional coil vases that emphasize r…" at bounding box center [725, 367] width 679 height 73
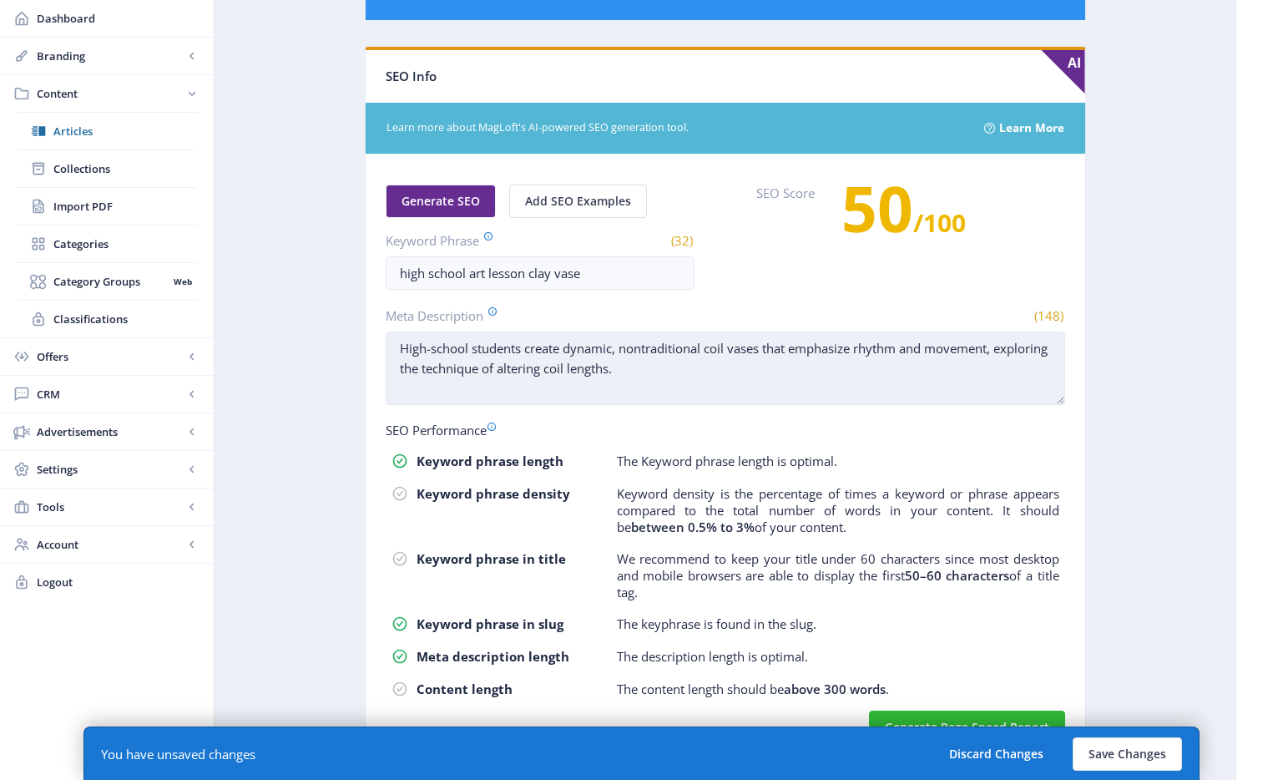
click at [677, 366] on textarea "High-school students create dynamic, nontraditional coil vases that emphasize r…" at bounding box center [725, 367] width 679 height 73
click at [685, 374] on textarea "High-school students create dynamic, nontraditional coil vases that emphasize r…" at bounding box center [725, 367] width 679 height 73
drag, startPoint x: 553, startPoint y: 371, endPoint x: 447, endPoint y: 365, distance: 107.0
click at [440, 365] on textarea "High-school students create dynamic, nontraditional coil vases that emphasize r…" at bounding box center [725, 367] width 679 height 73
click at [445, 366] on textarea "High-school students create dynamic, nontraditional coil vases that emphasize r…" at bounding box center [725, 367] width 679 height 73
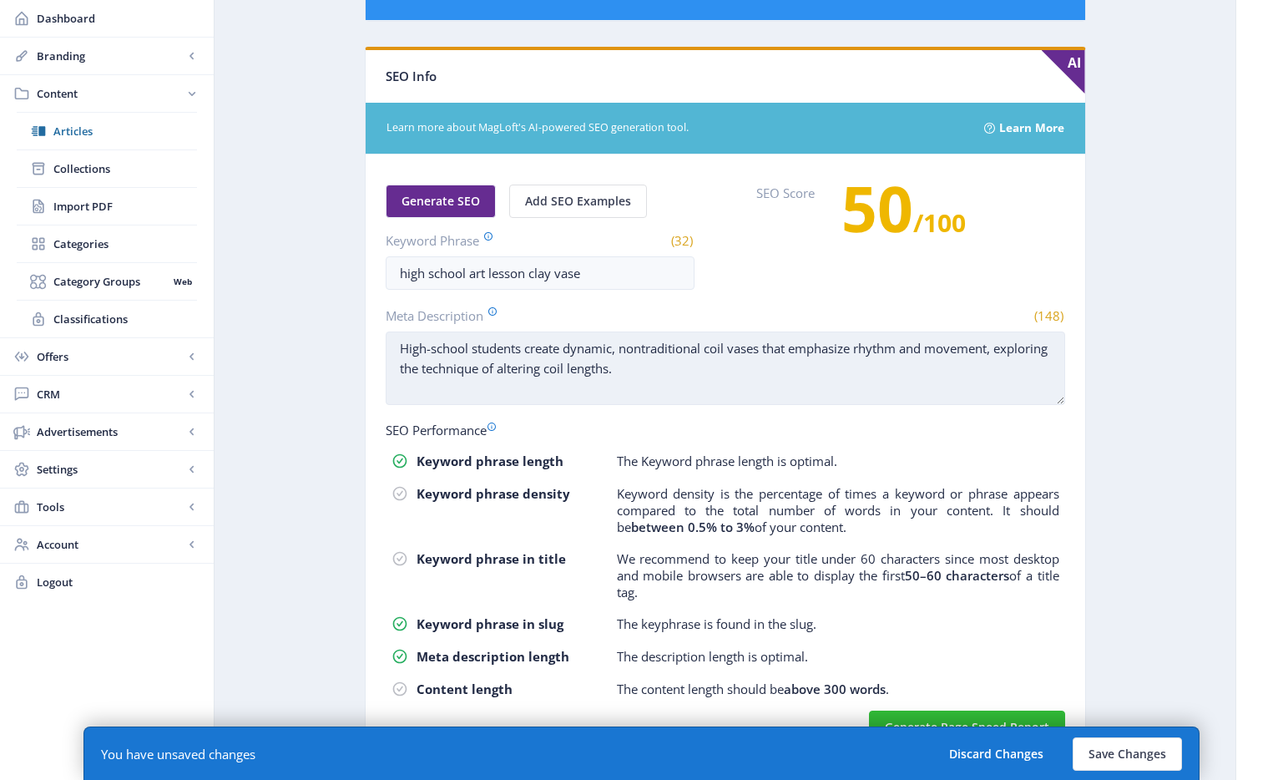
drag, startPoint x: 446, startPoint y: 349, endPoint x: 530, endPoint y: 374, distance: 88.0
click at [530, 374] on textarea "High-school students create dynamic, nontraditional coil vases that emphasize r…" at bounding box center [725, 367] width 679 height 73
click at [730, 366] on textarea "High-school students create dynamic, nontraditional coil vases that emphasize r…" at bounding box center [725, 367] width 679 height 73
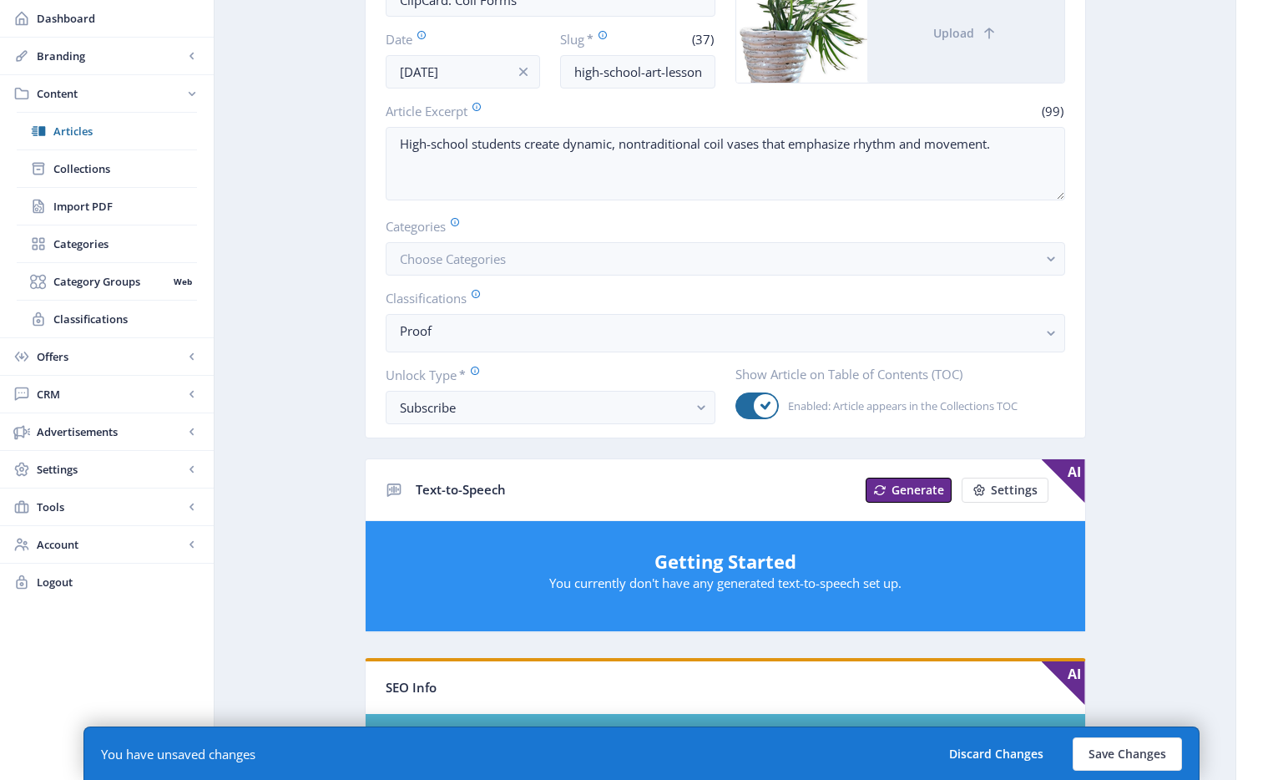
scroll to position [0, 0]
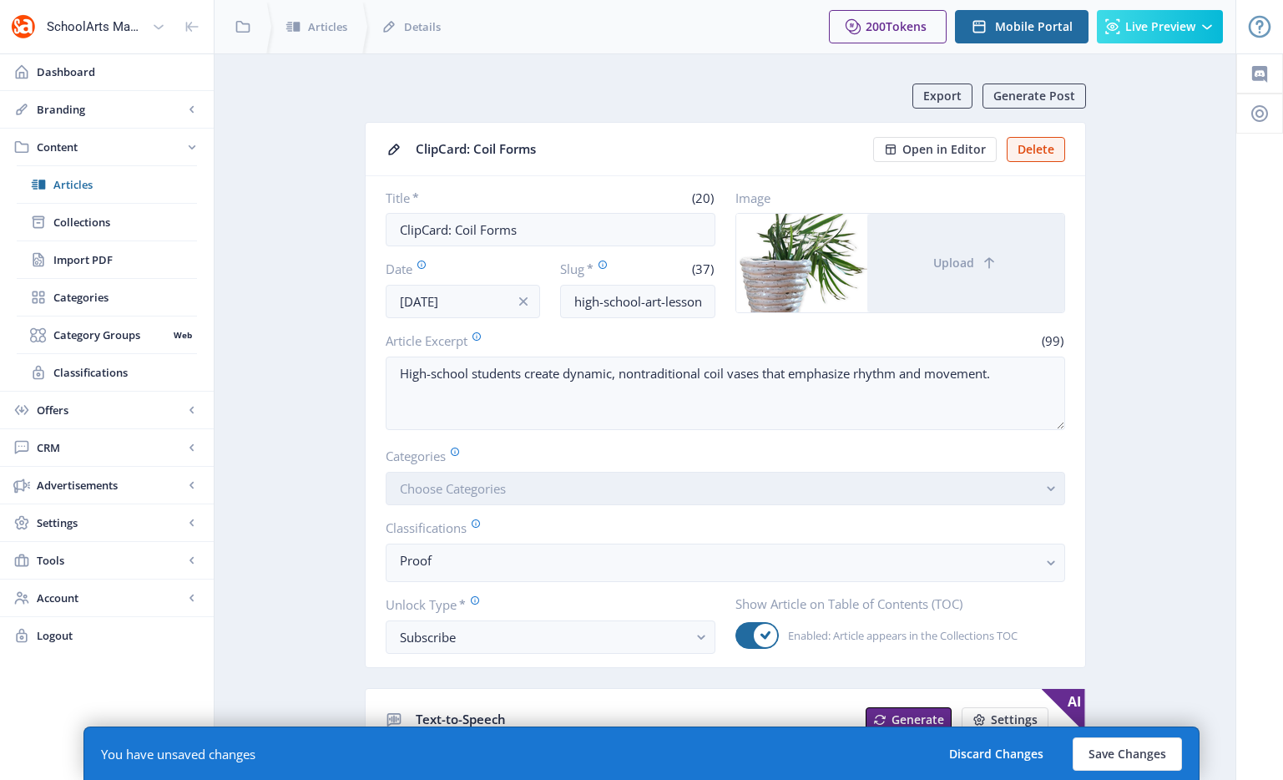
type textarea "High-school students create dynamic, nontraditional coil vases that emphasize r…"
click at [535, 493] on button "Choose Categories" at bounding box center [725, 488] width 679 height 33
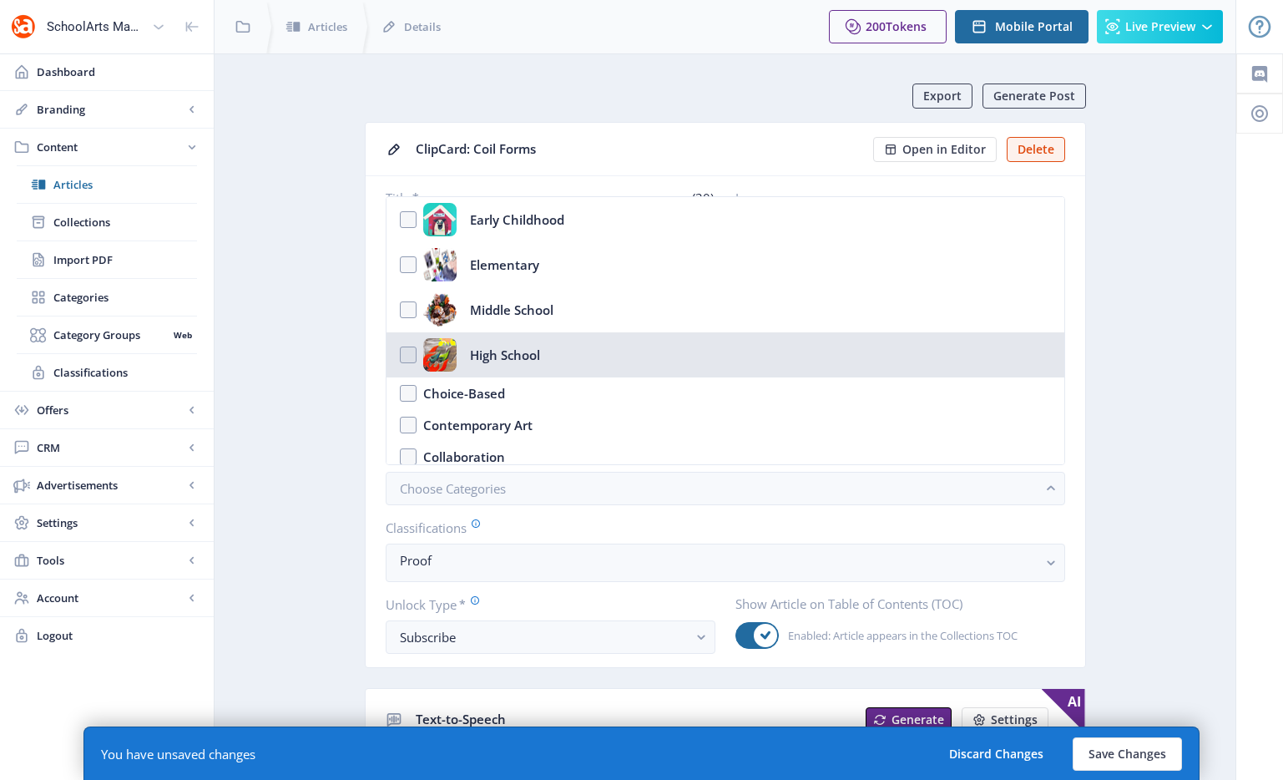
click at [498, 362] on div "High School" at bounding box center [505, 354] width 70 height 33
checkbox input "true"
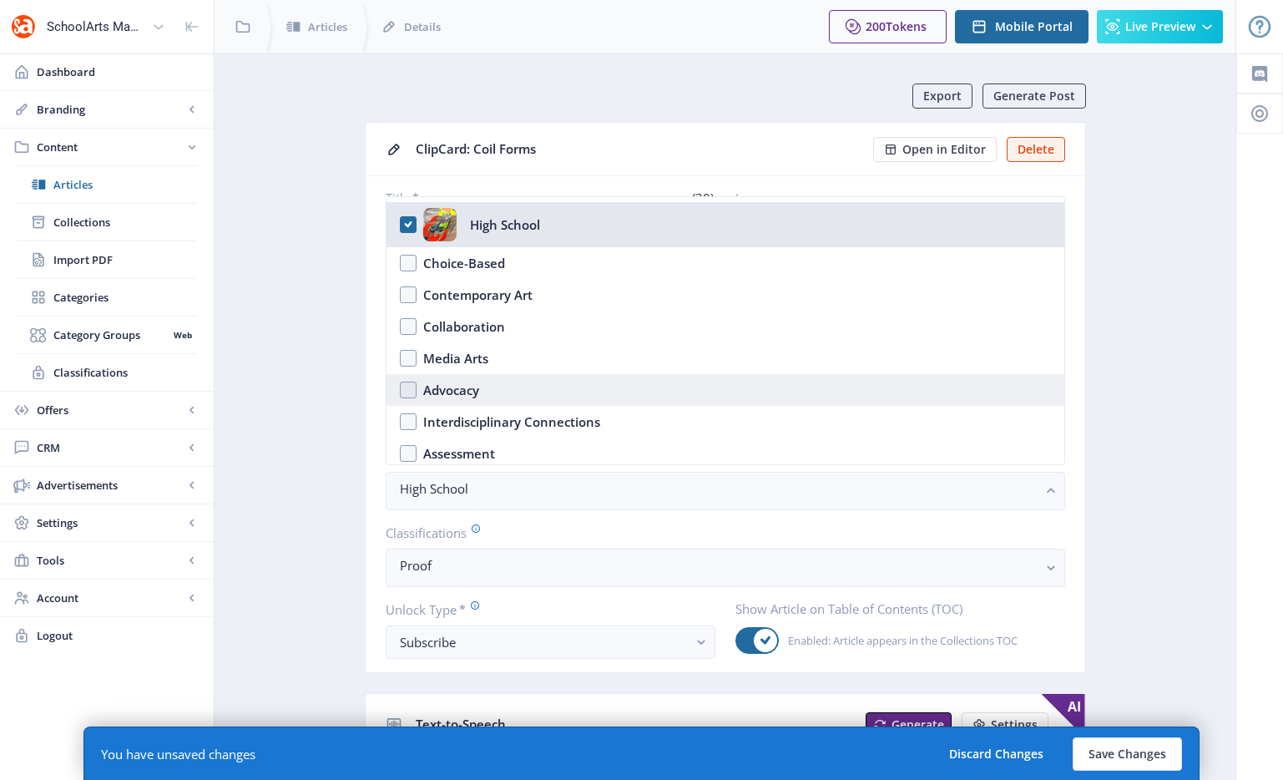
scroll to position [186, 0]
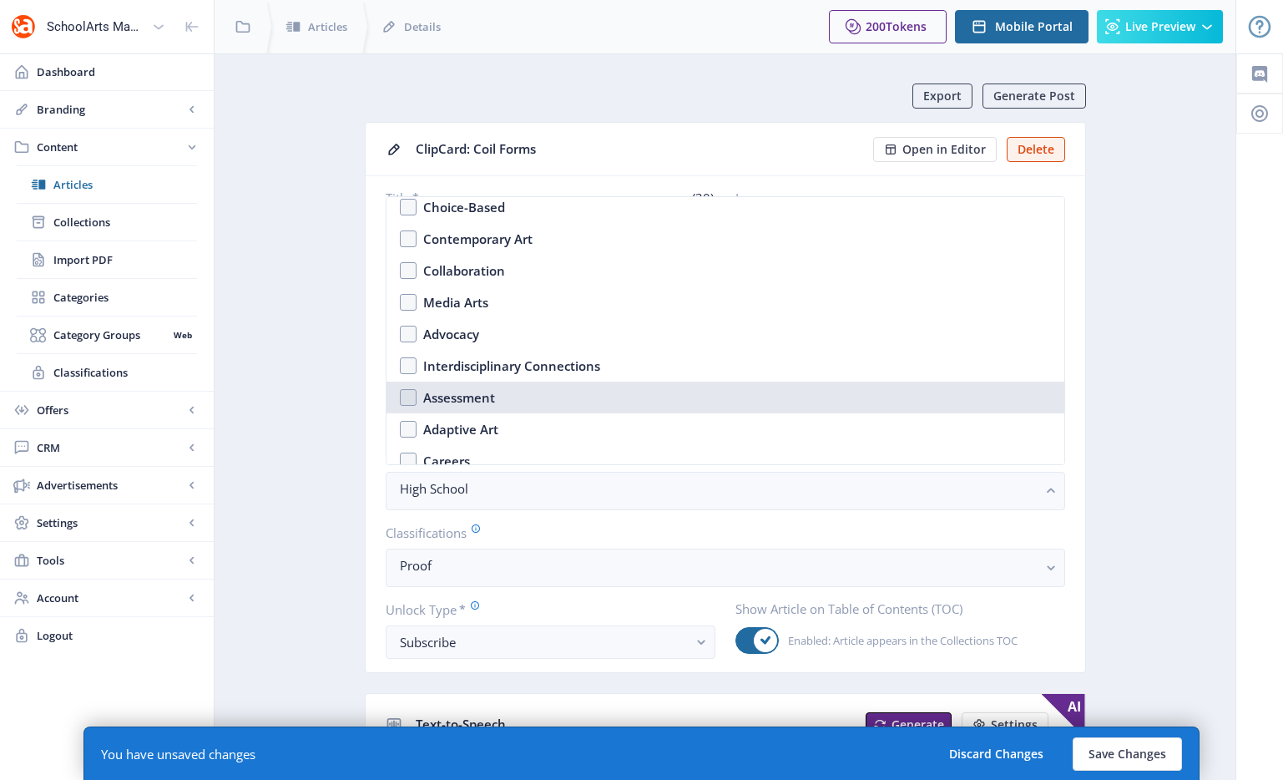
click at [501, 392] on nb-option "Assessment" at bounding box center [725, 397] width 678 height 32
checkbox input "true"
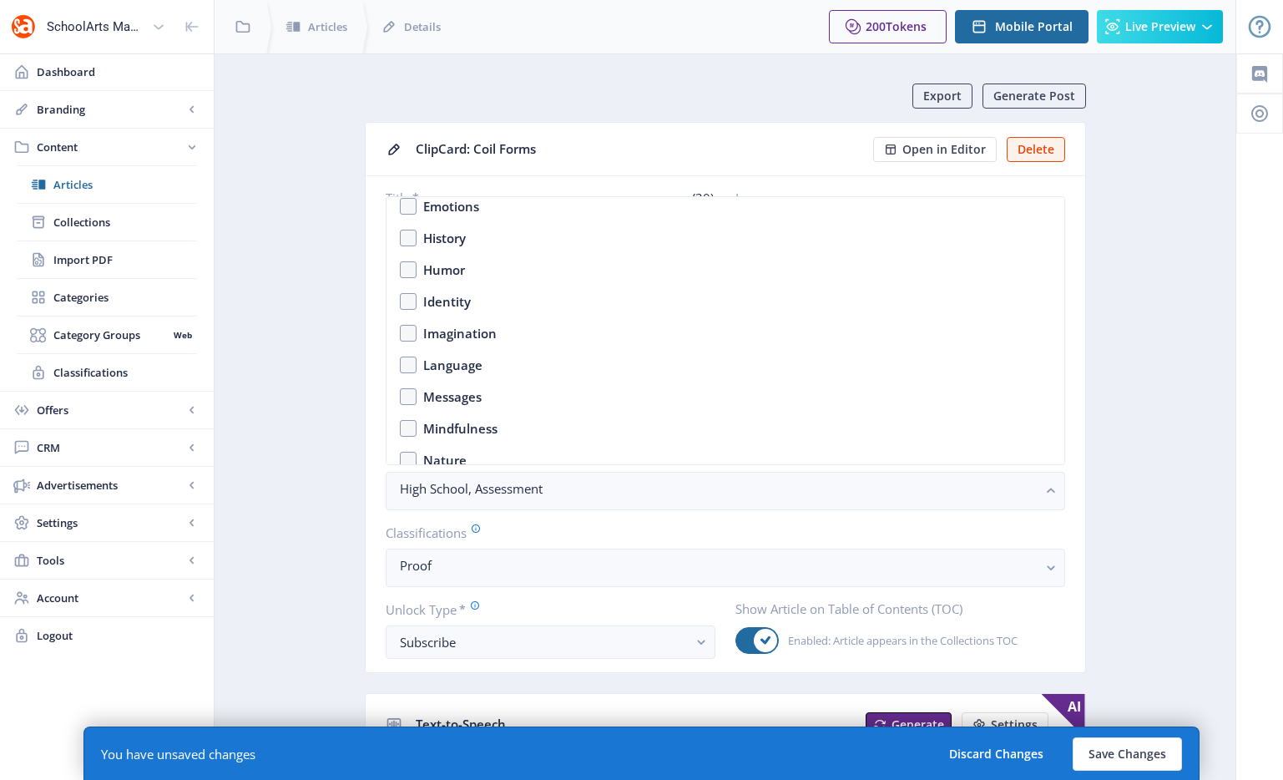
scroll to position [1120, 0]
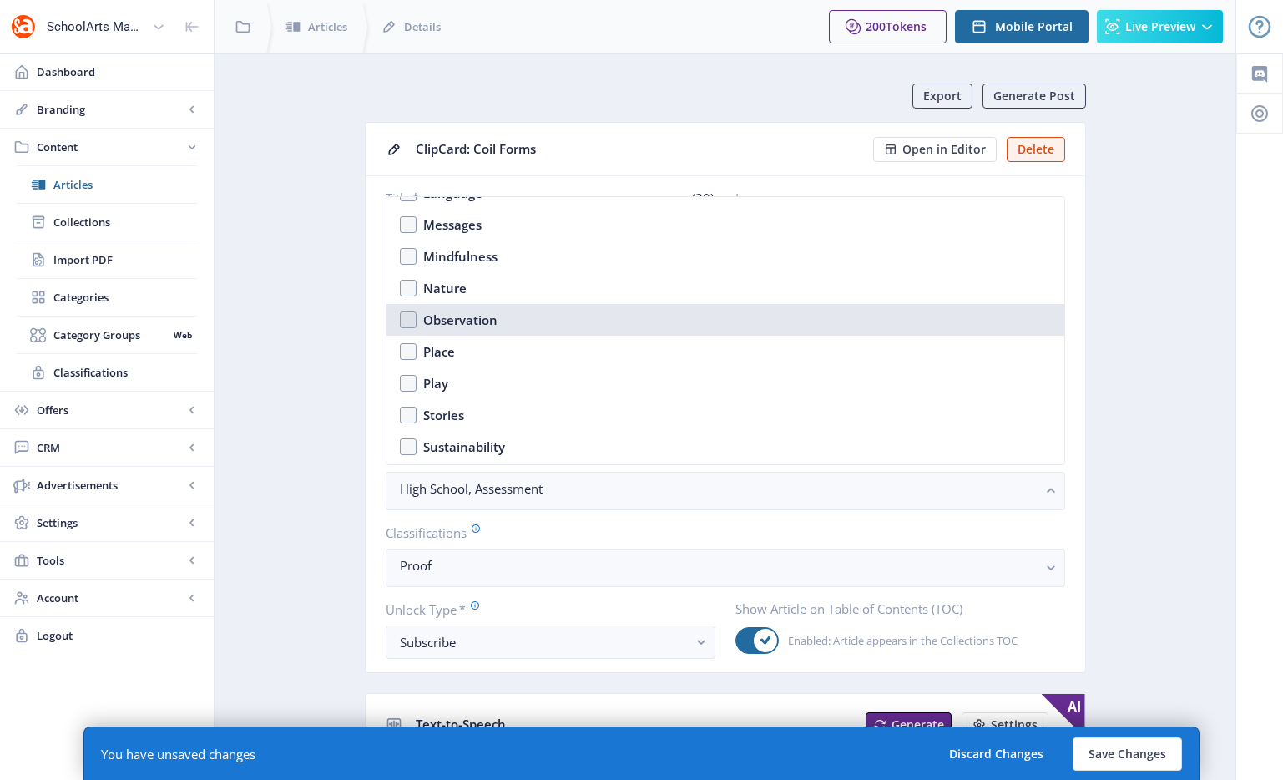
click at [491, 316] on div "Observation" at bounding box center [460, 320] width 74 height 20
checkbox input "true"
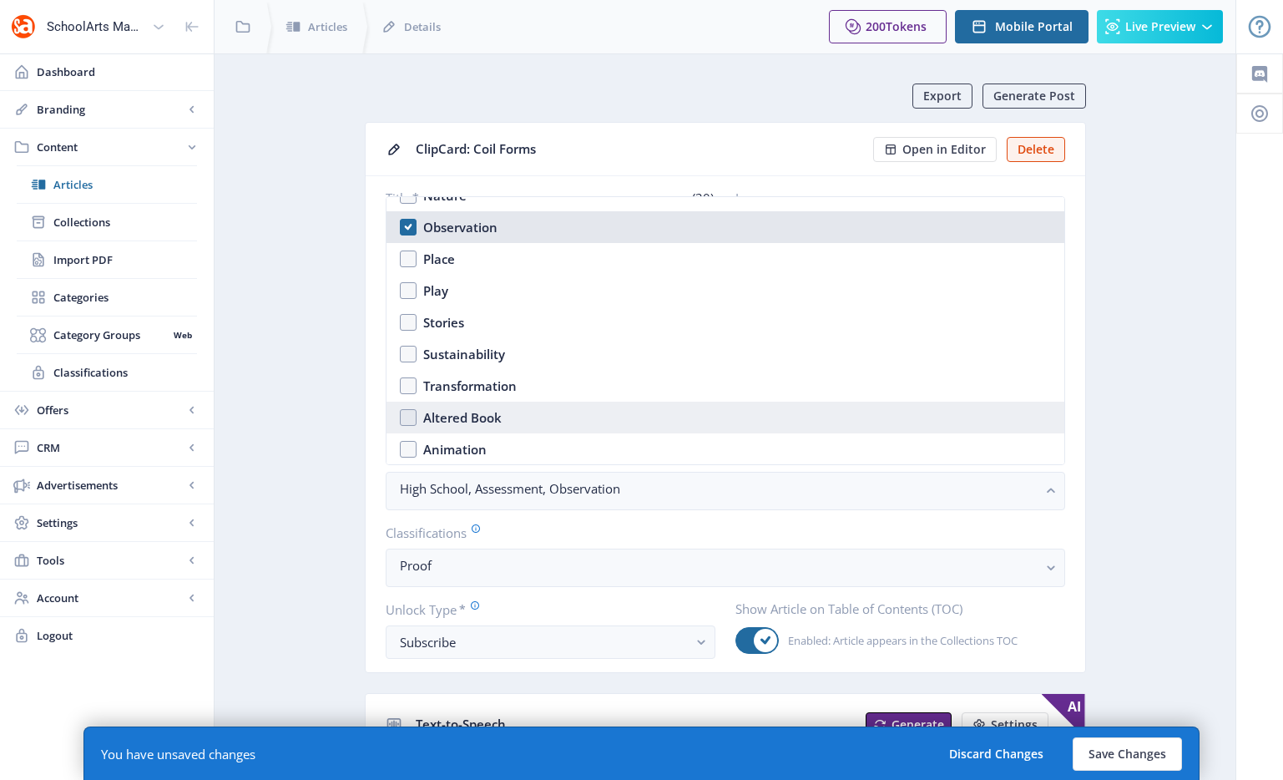
scroll to position [1286, 0]
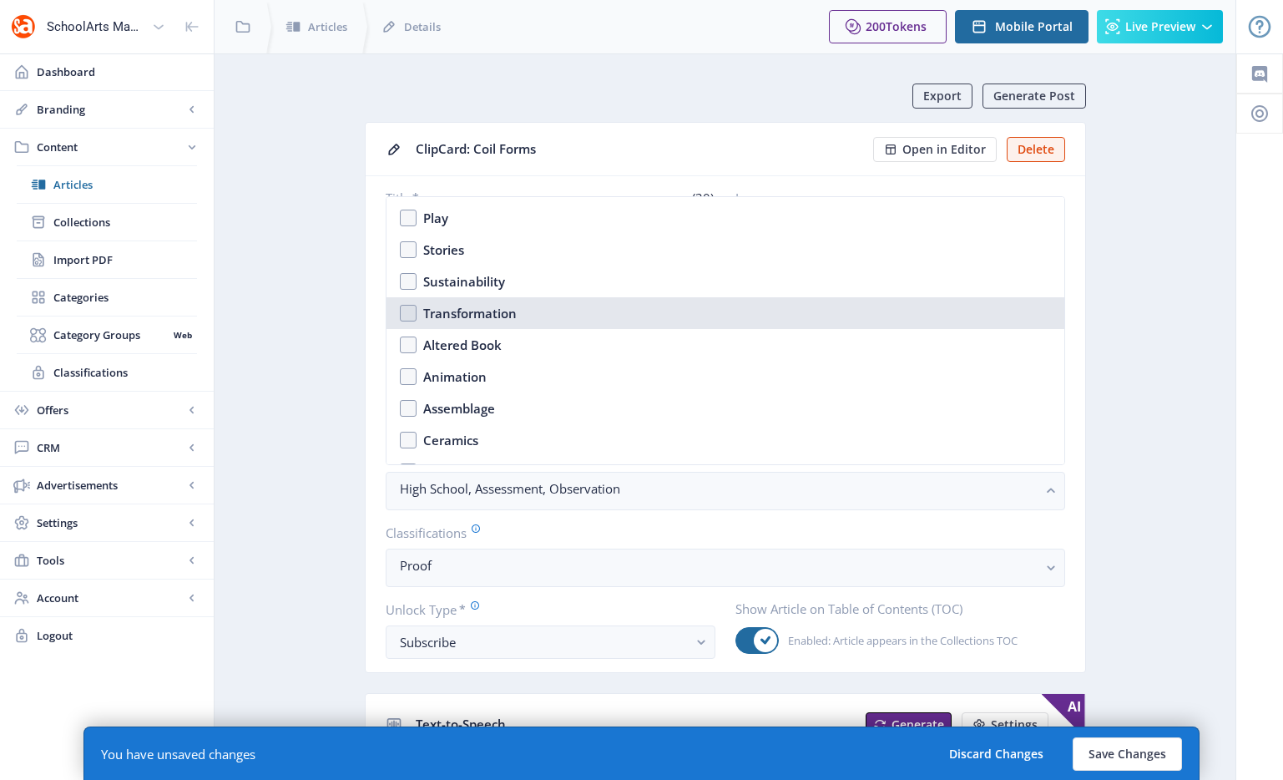
click at [533, 319] on nb-option "Transformation" at bounding box center [725, 313] width 678 height 32
checkbox input "true"
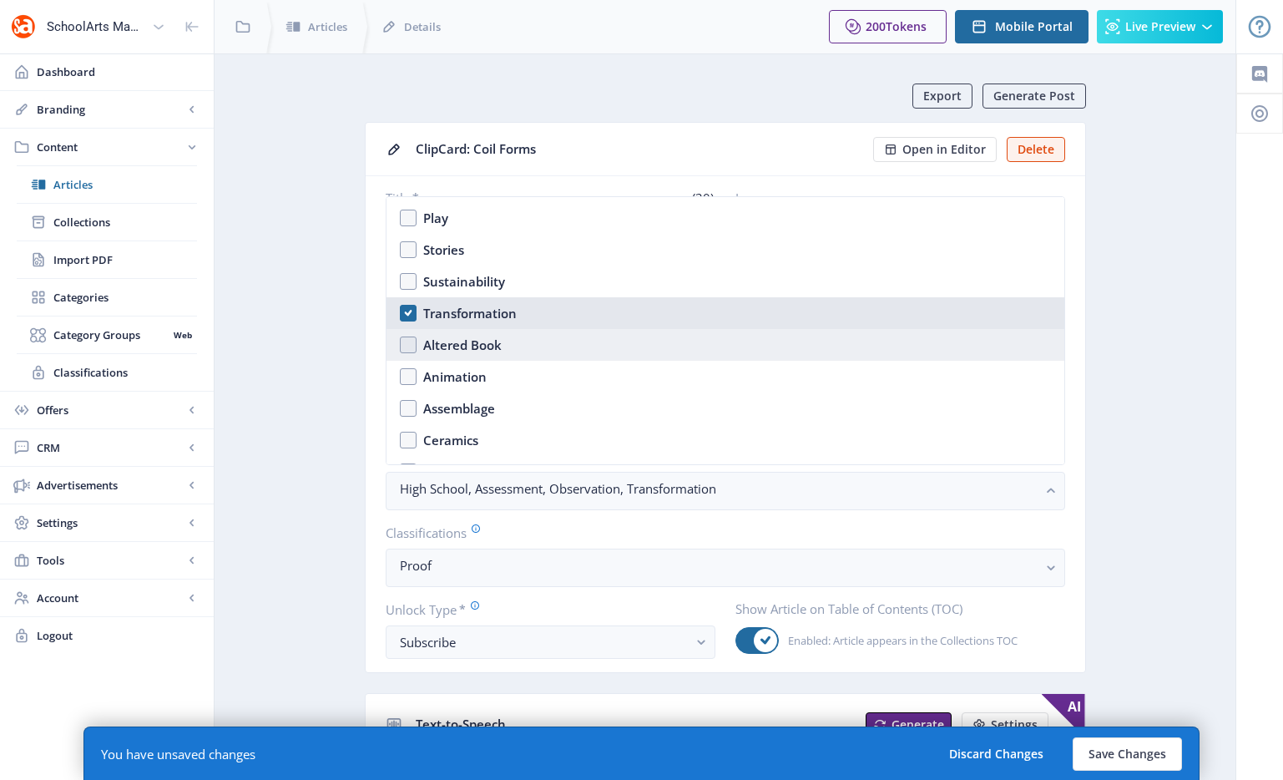
scroll to position [1429, 0]
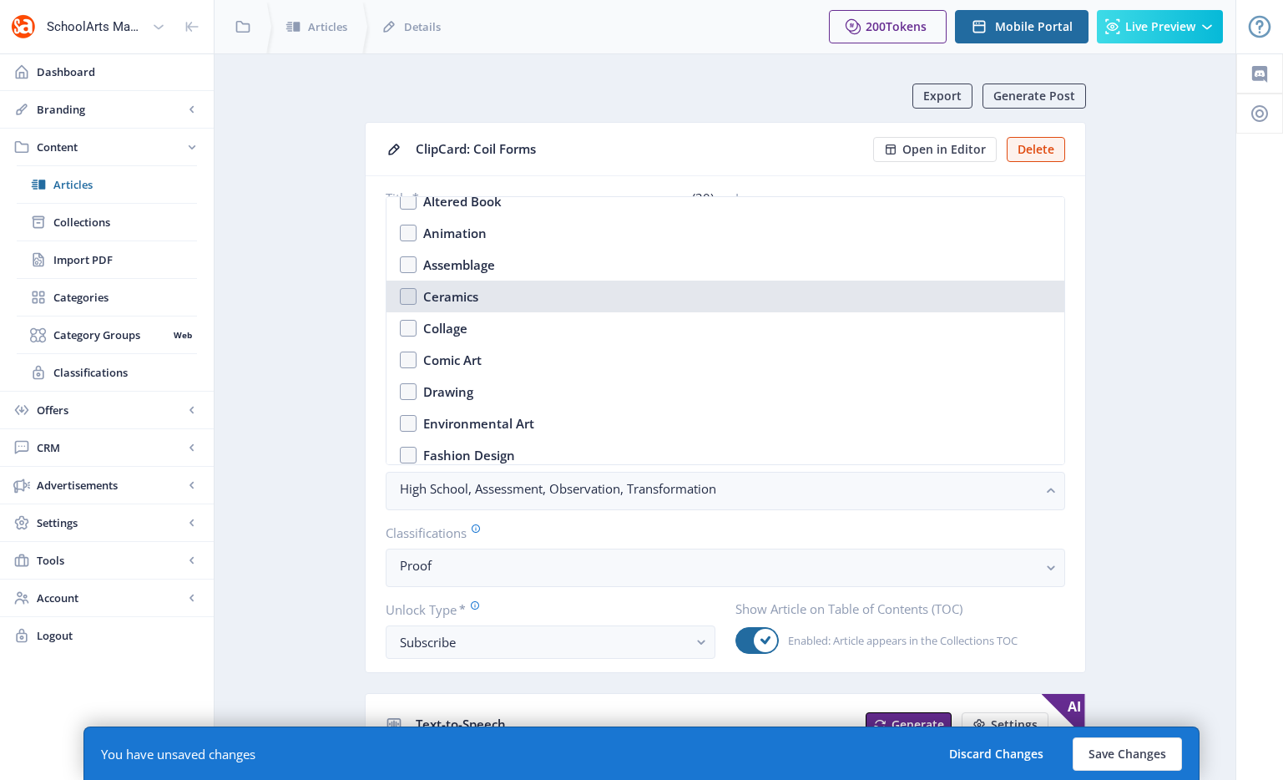
click at [475, 301] on div "Ceramics" at bounding box center [450, 296] width 55 height 20
checkbox input "true"
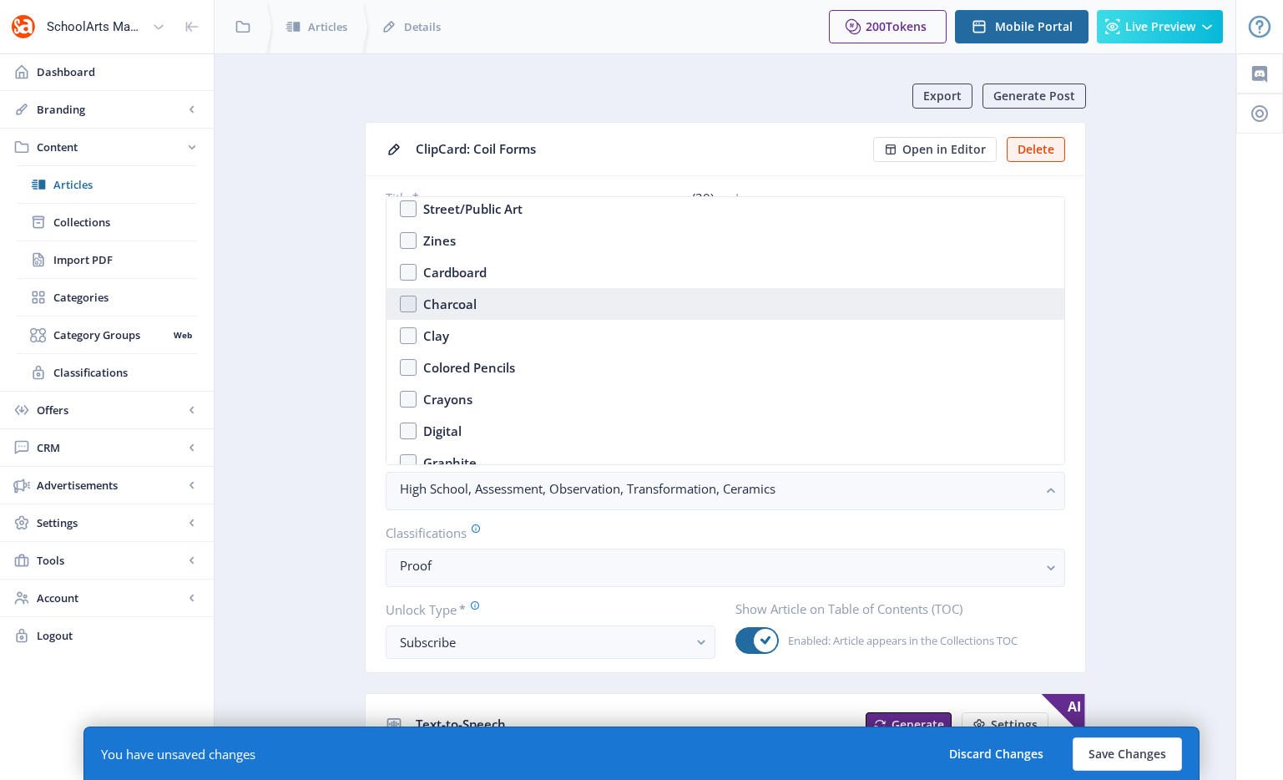
scroll to position [2165, 0]
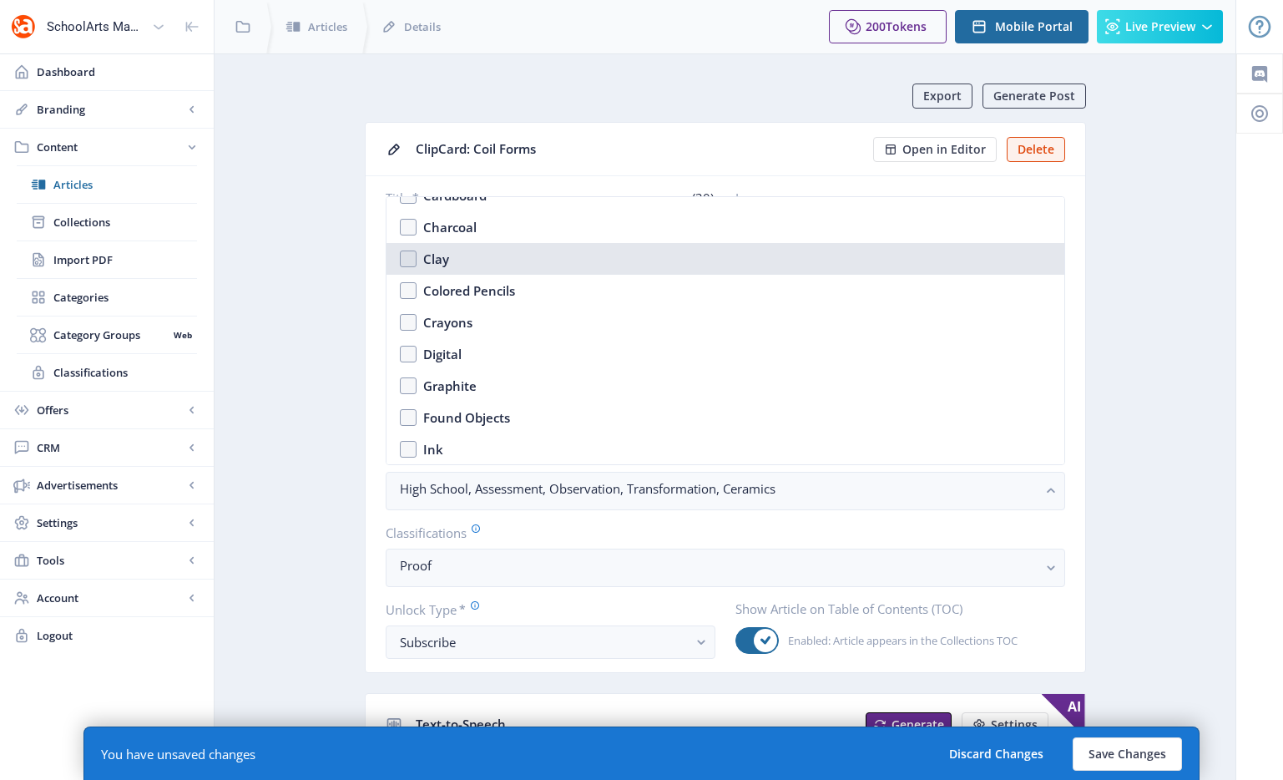
click at [477, 260] on nb-option "Clay" at bounding box center [725, 259] width 678 height 32
checkbox input "true"
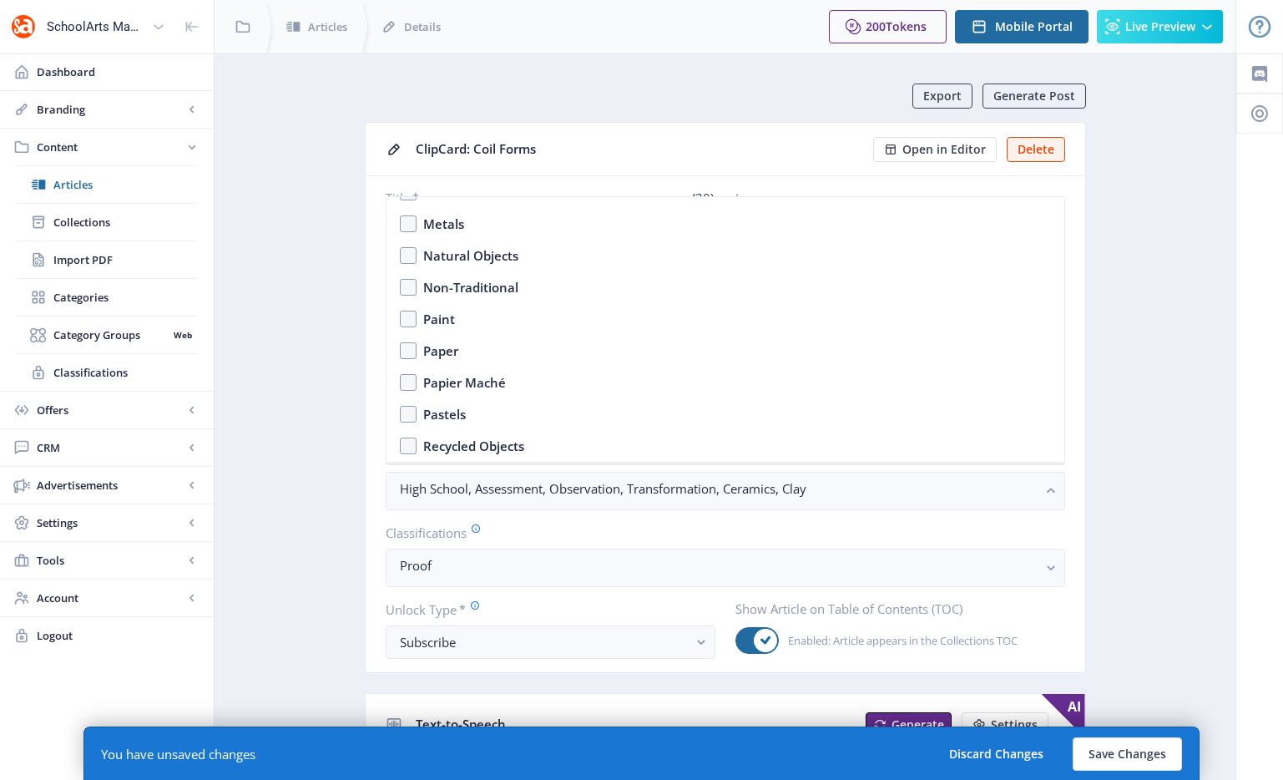
scroll to position [2609, 0]
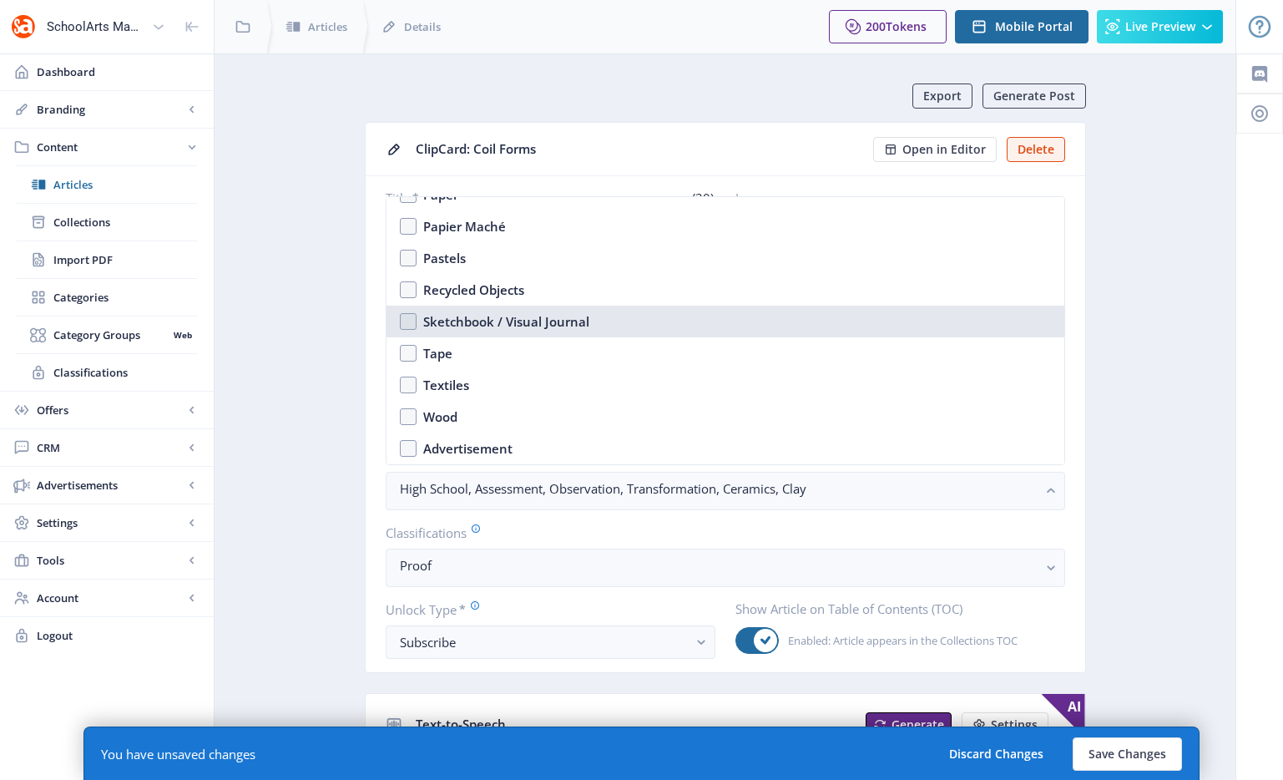
click at [504, 327] on div "Sketchbook / Visual Journal" at bounding box center [506, 321] width 166 height 20
checkbox input "true"
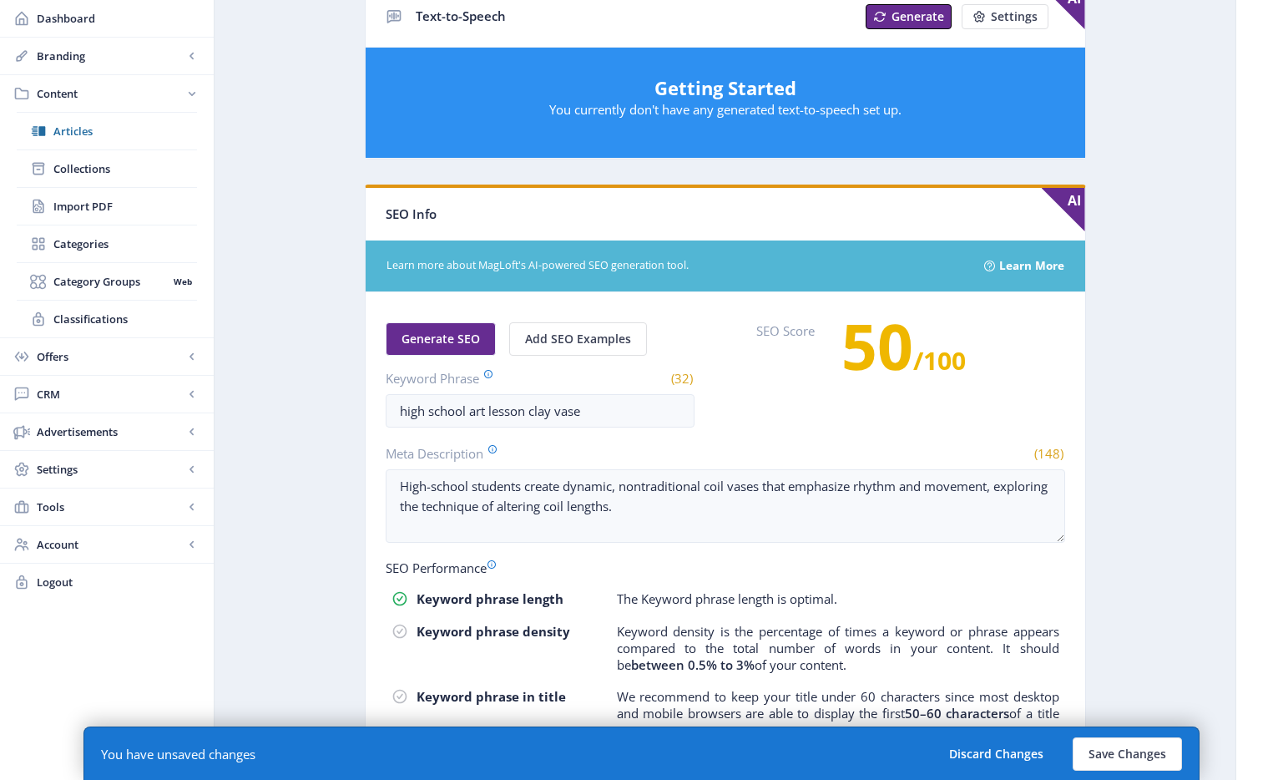
scroll to position [882, 0]
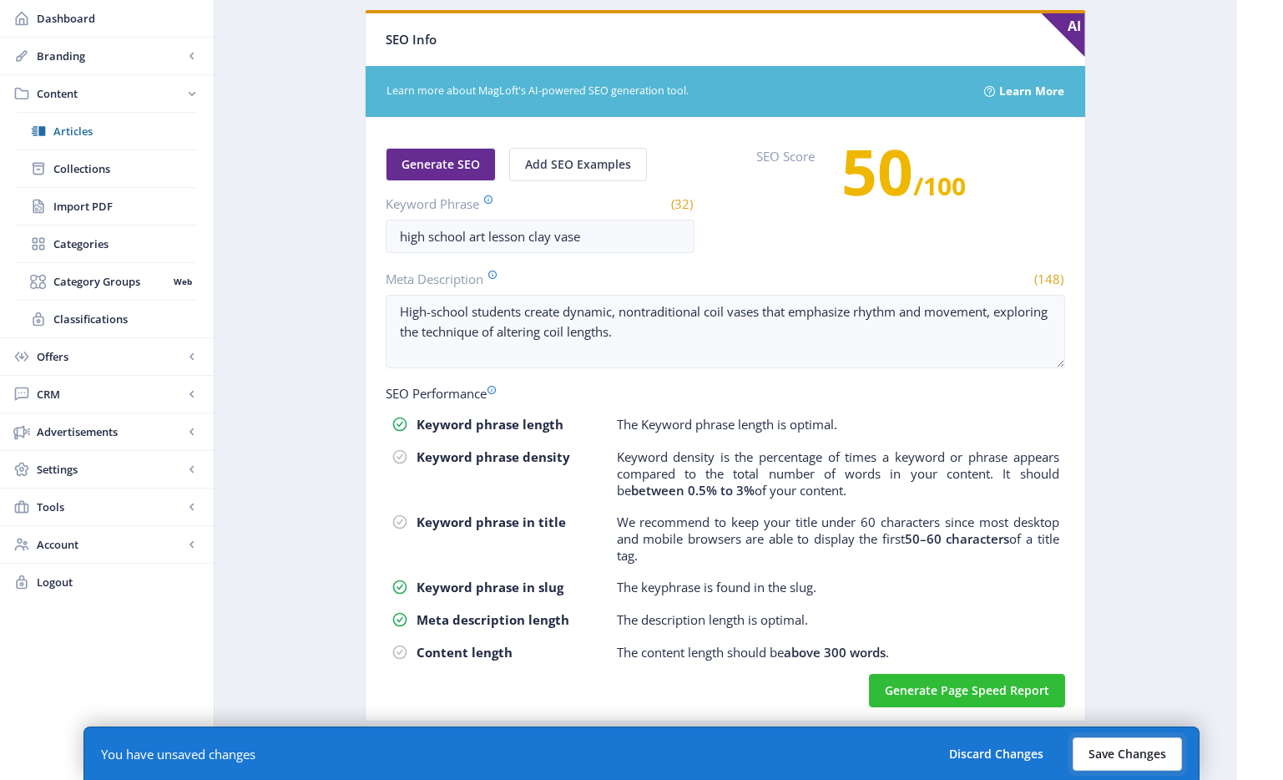
click at [1144, 767] on button "Save Changes" at bounding box center [1127, 753] width 109 height 33
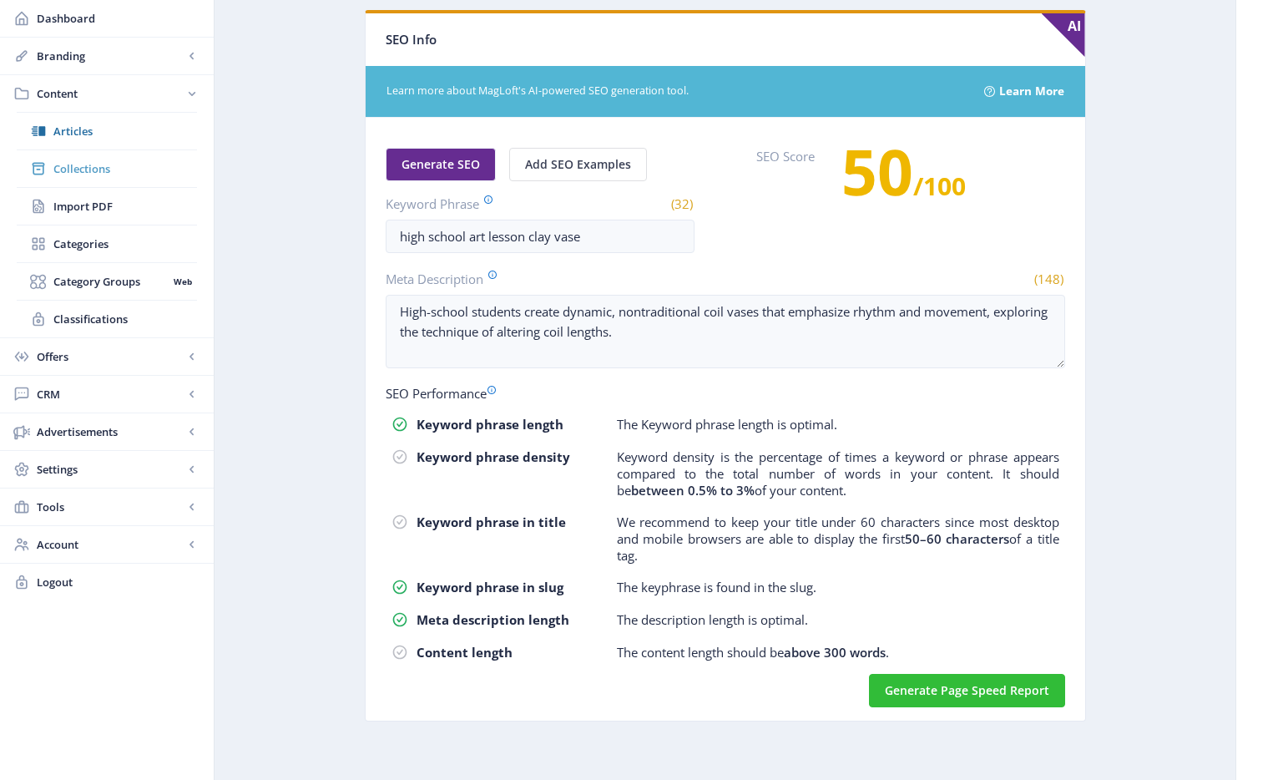
click at [70, 160] on span "Collections" at bounding box center [125, 168] width 144 height 17
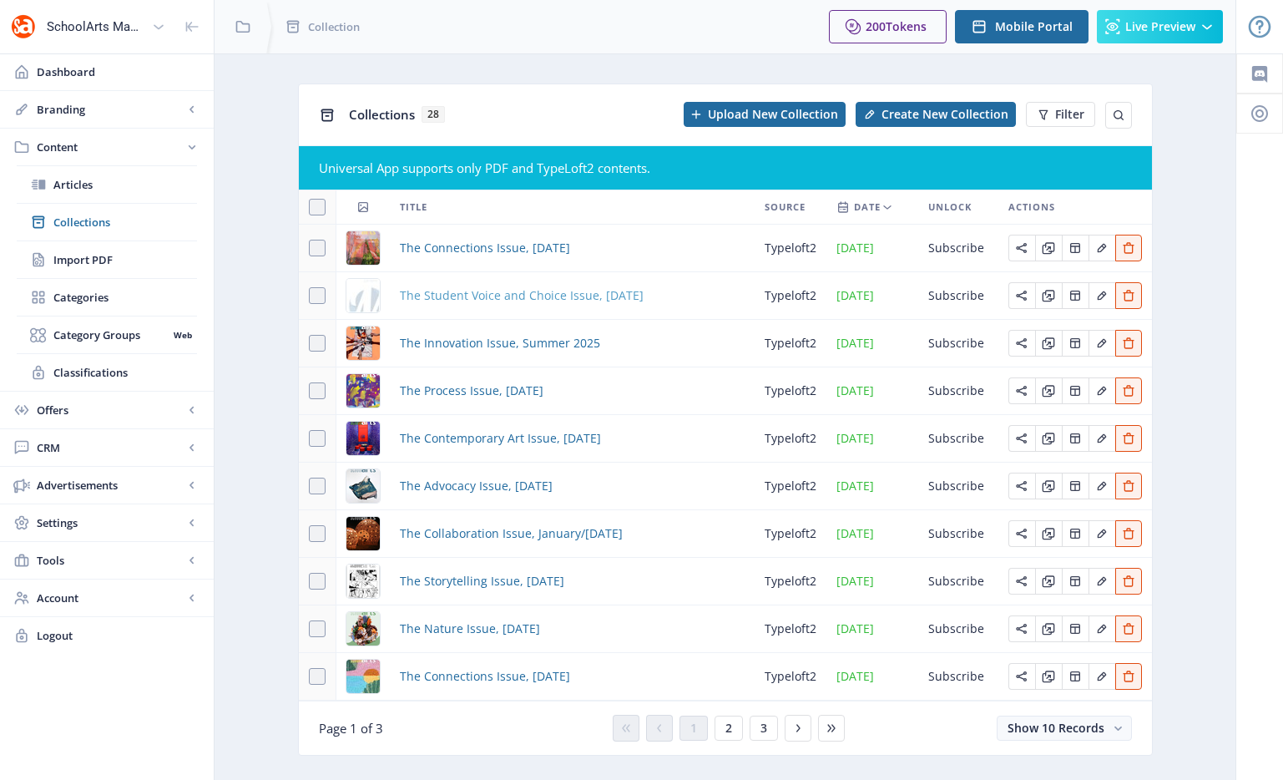
click at [477, 290] on span "The Student Voice and Choice Issue, [DATE]" at bounding box center [522, 295] width 244 height 20
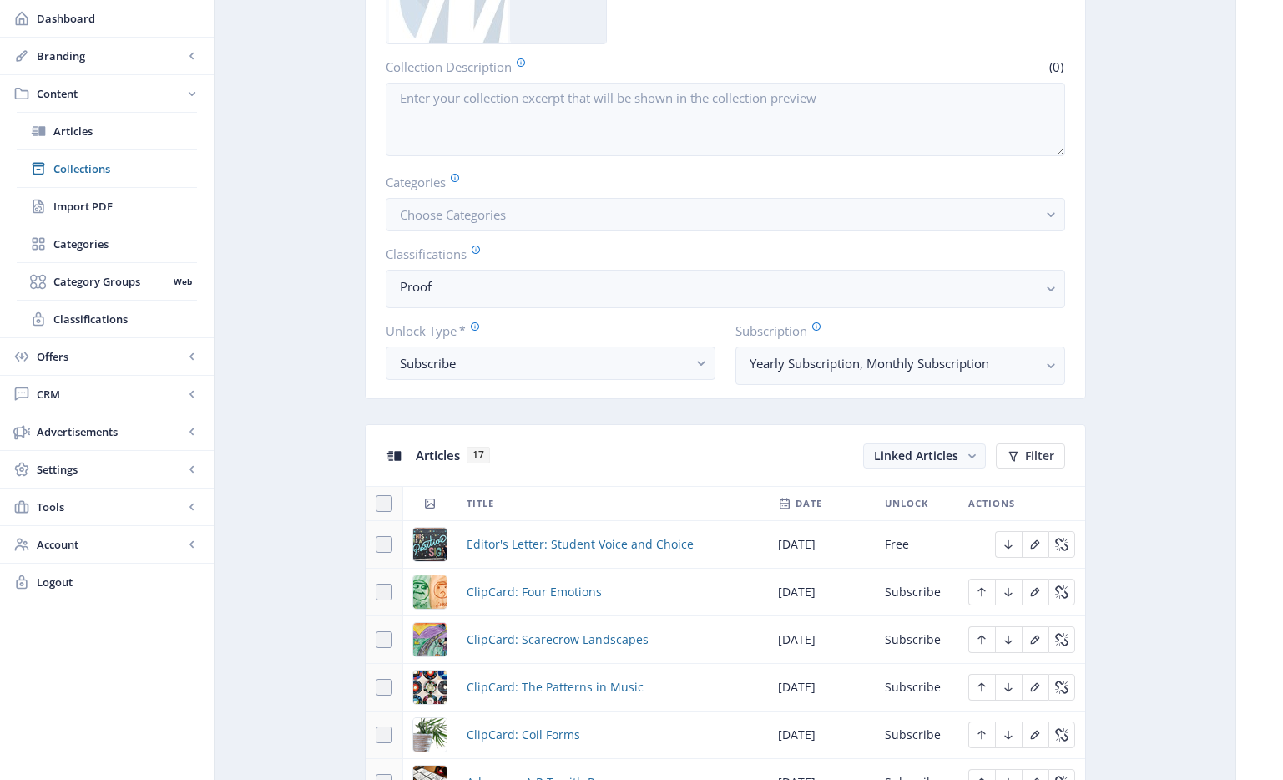
scroll to position [436, 0]
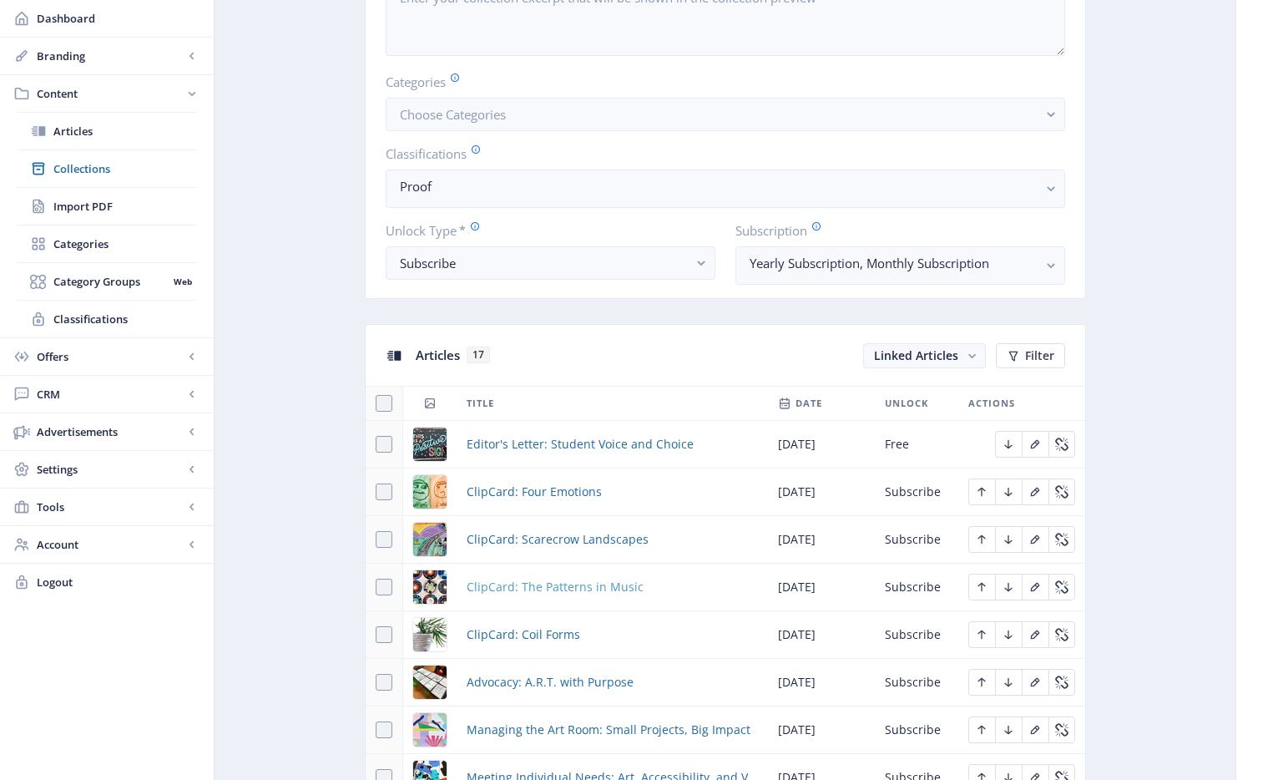
click at [554, 583] on span "ClipCard: The Patterns in Music" at bounding box center [555, 587] width 177 height 20
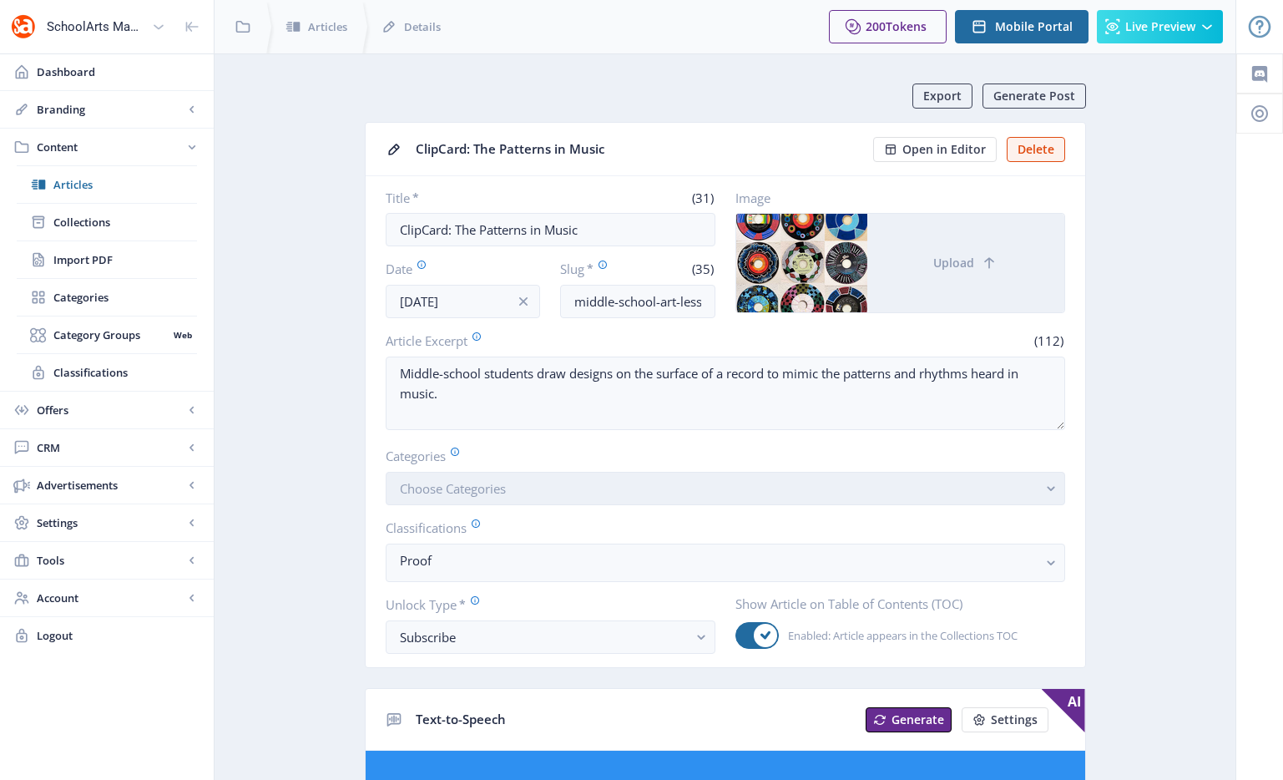
click at [513, 482] on button "Choose Categories" at bounding box center [725, 488] width 679 height 33
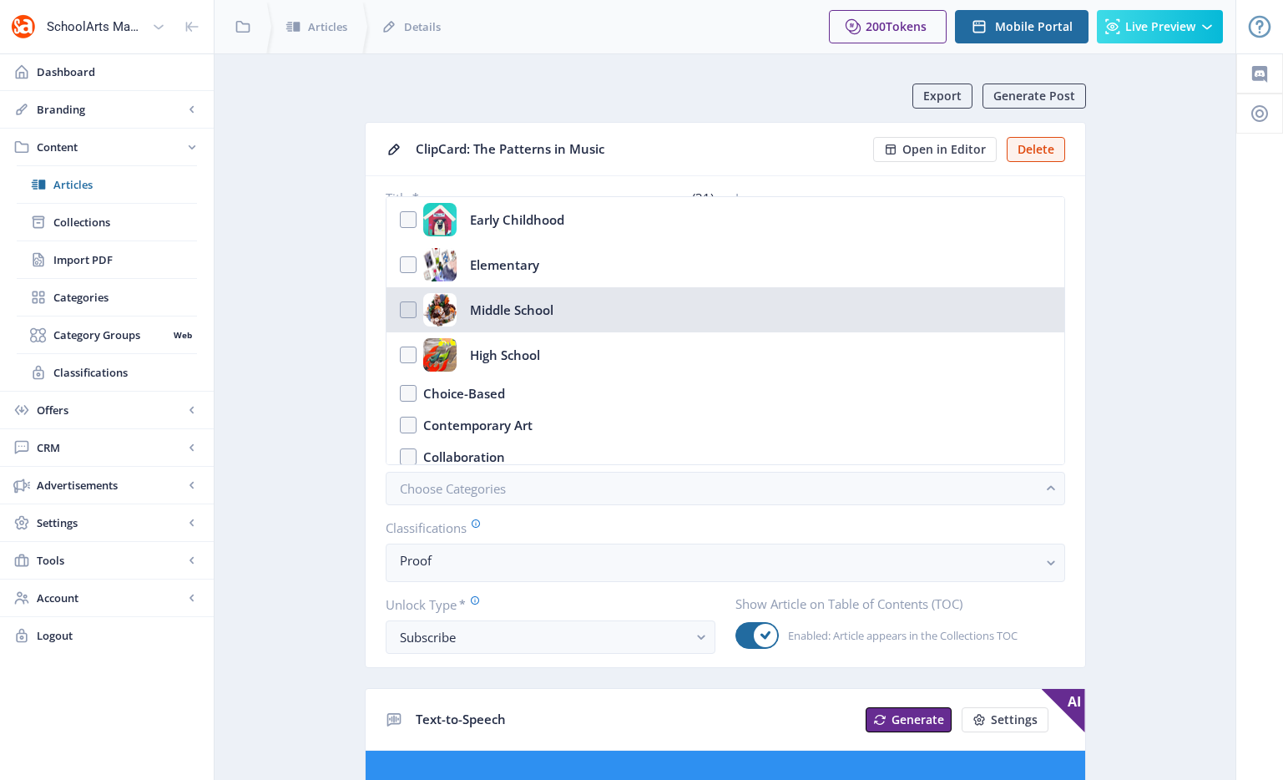
click at [533, 304] on div "Middle School" at bounding box center [511, 309] width 83 height 33
checkbox input "true"
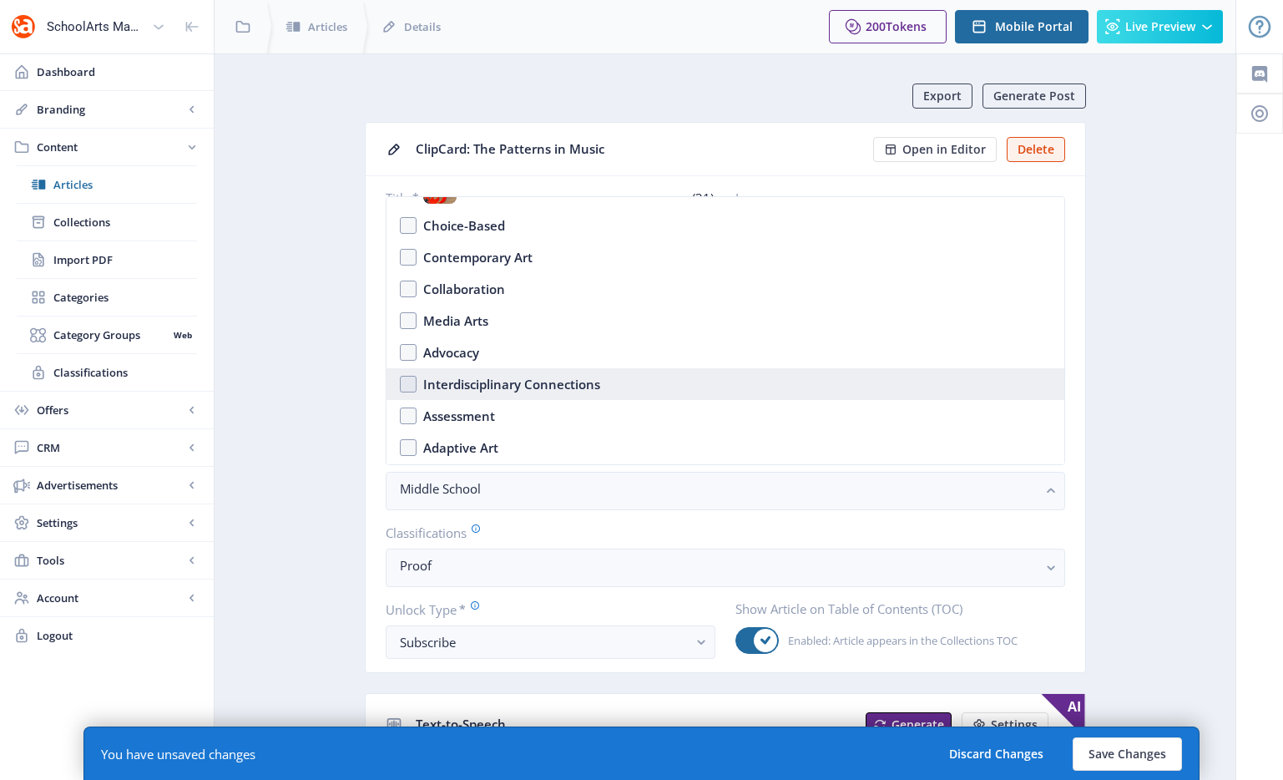
scroll to position [228, 0]
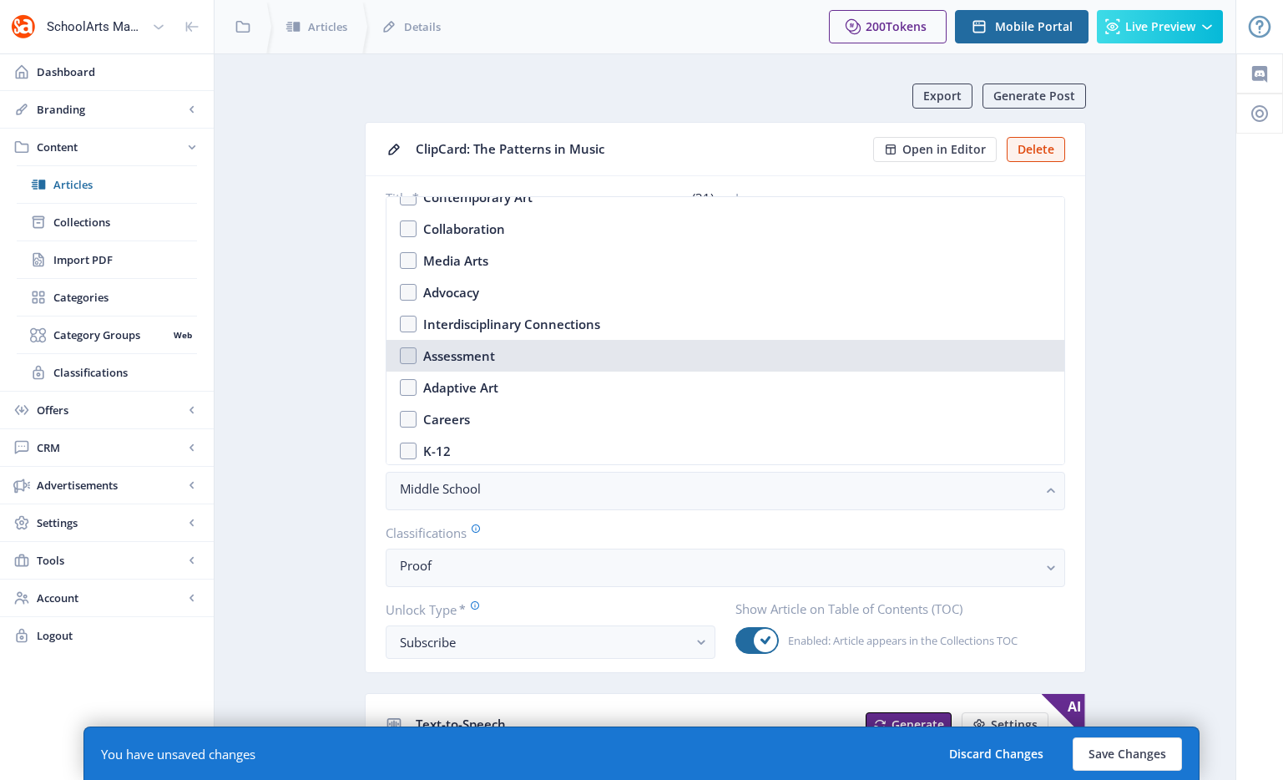
click at [542, 365] on nb-option "Assessment" at bounding box center [725, 356] width 678 height 32
checkbox input "true"
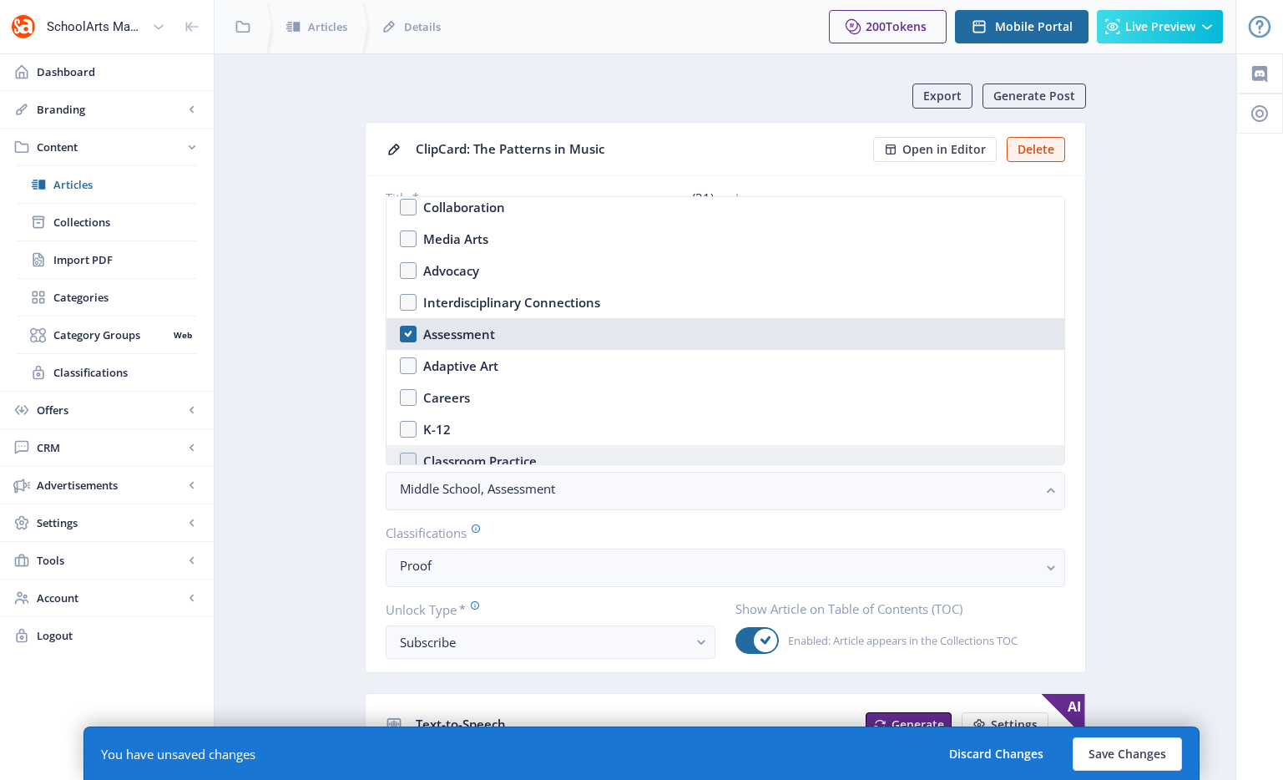
scroll to position [338, 0]
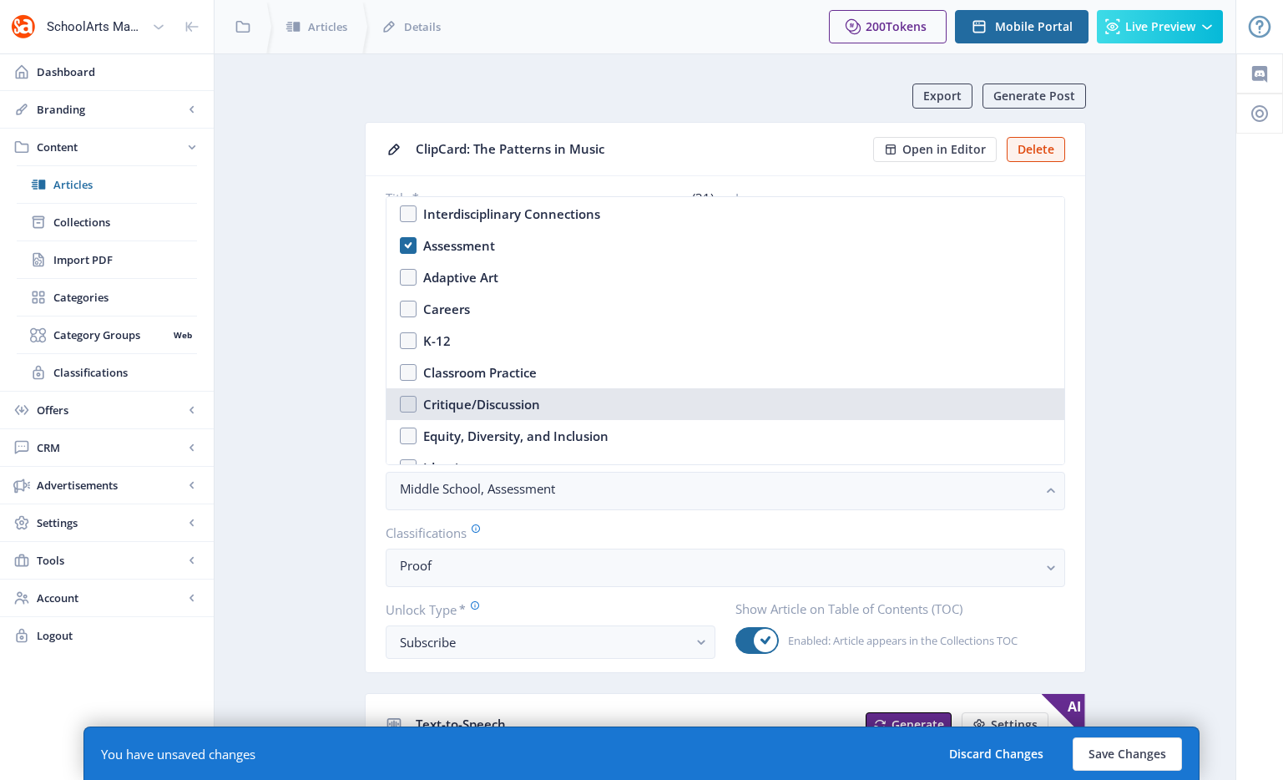
click at [539, 395] on div "Critique/Discussion" at bounding box center [481, 404] width 117 height 20
checkbox input "true"
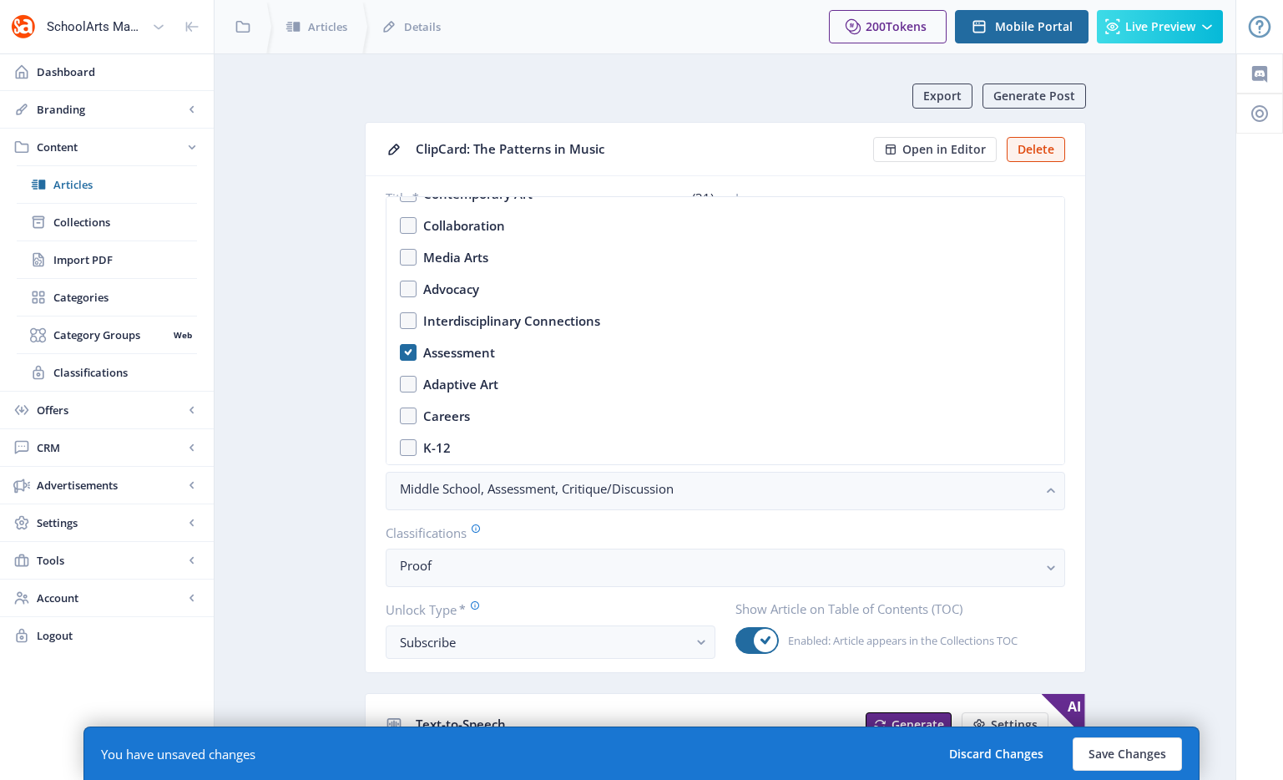
scroll to position [220, 0]
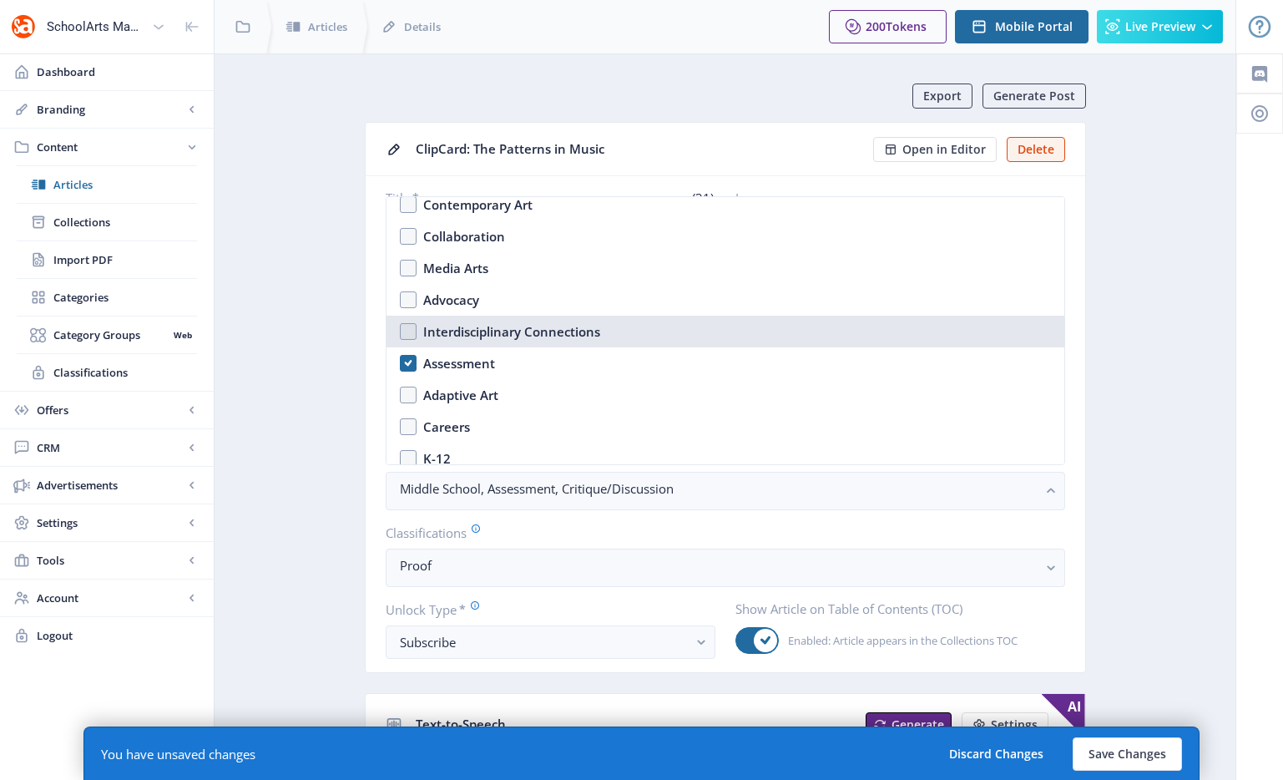
click at [538, 325] on div "Interdisciplinary Connections" at bounding box center [511, 331] width 177 height 20
checkbox input "true"
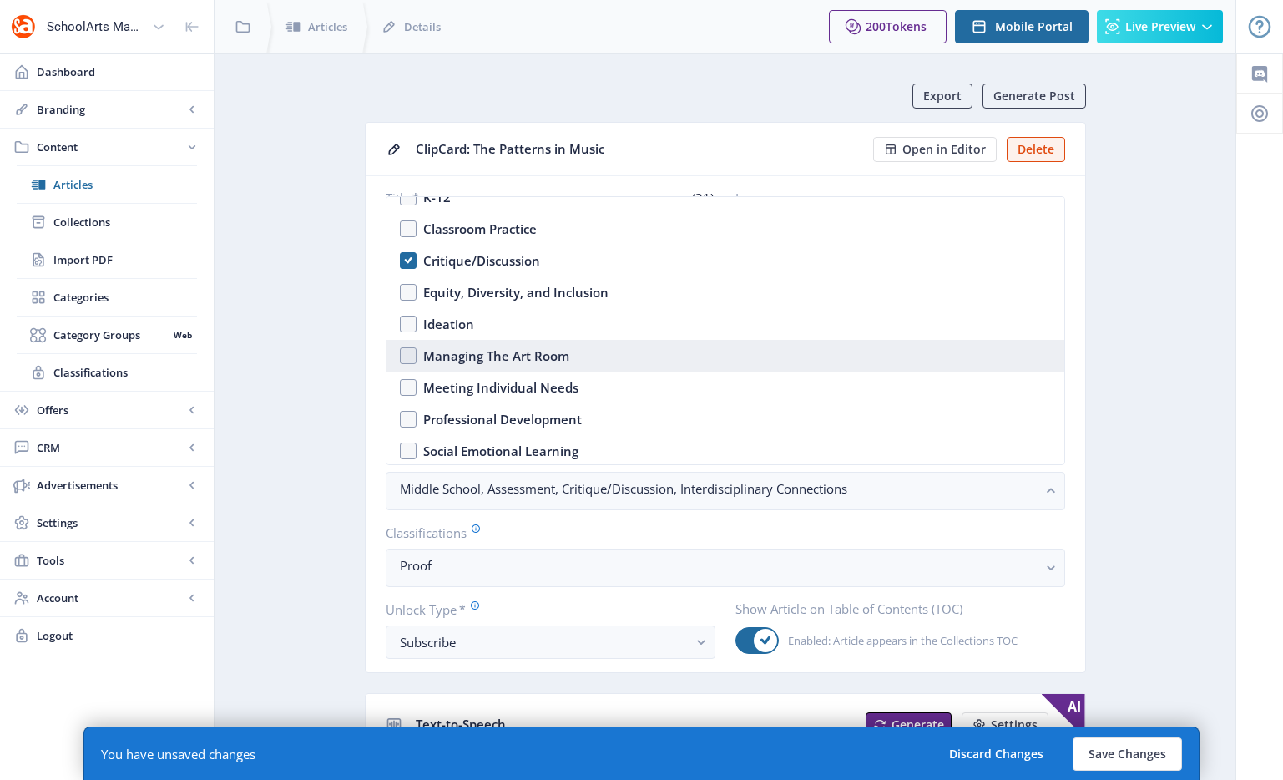
scroll to position [665, 0]
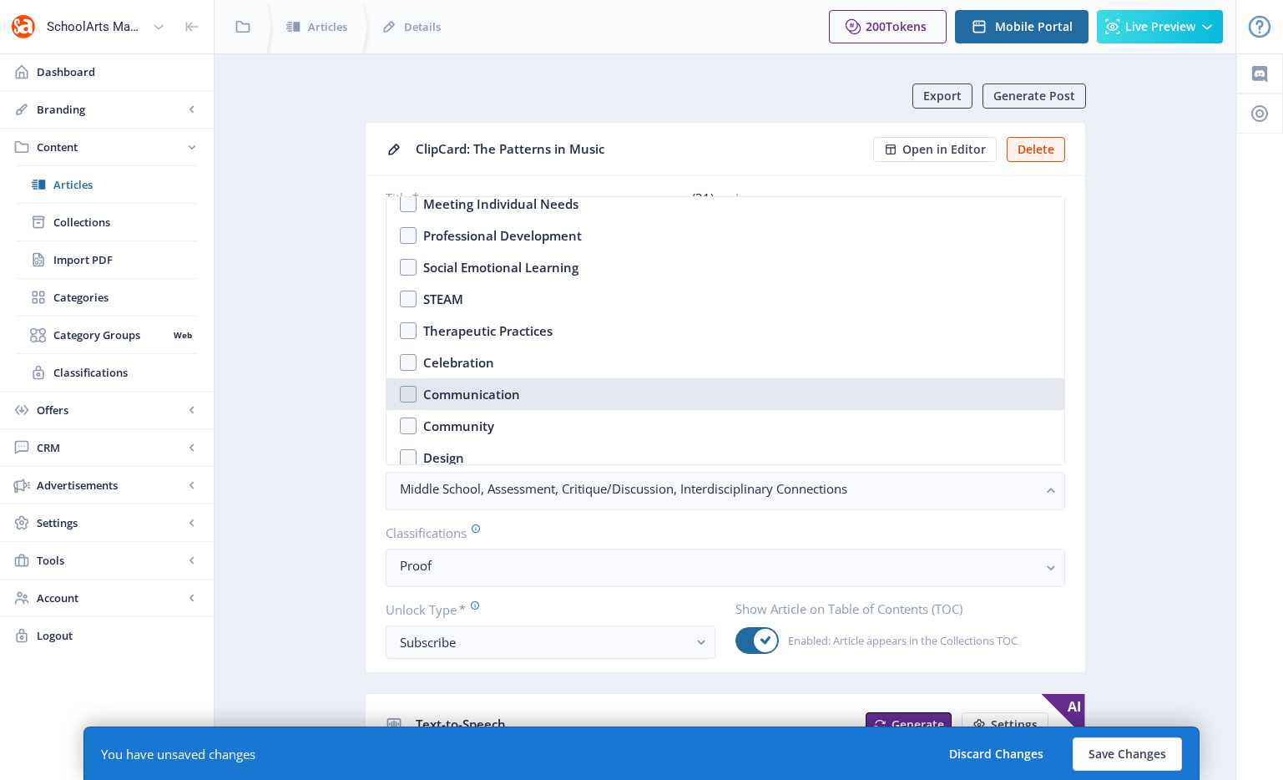
click at [508, 397] on div "Communication" at bounding box center [471, 394] width 97 height 20
checkbox input "true"
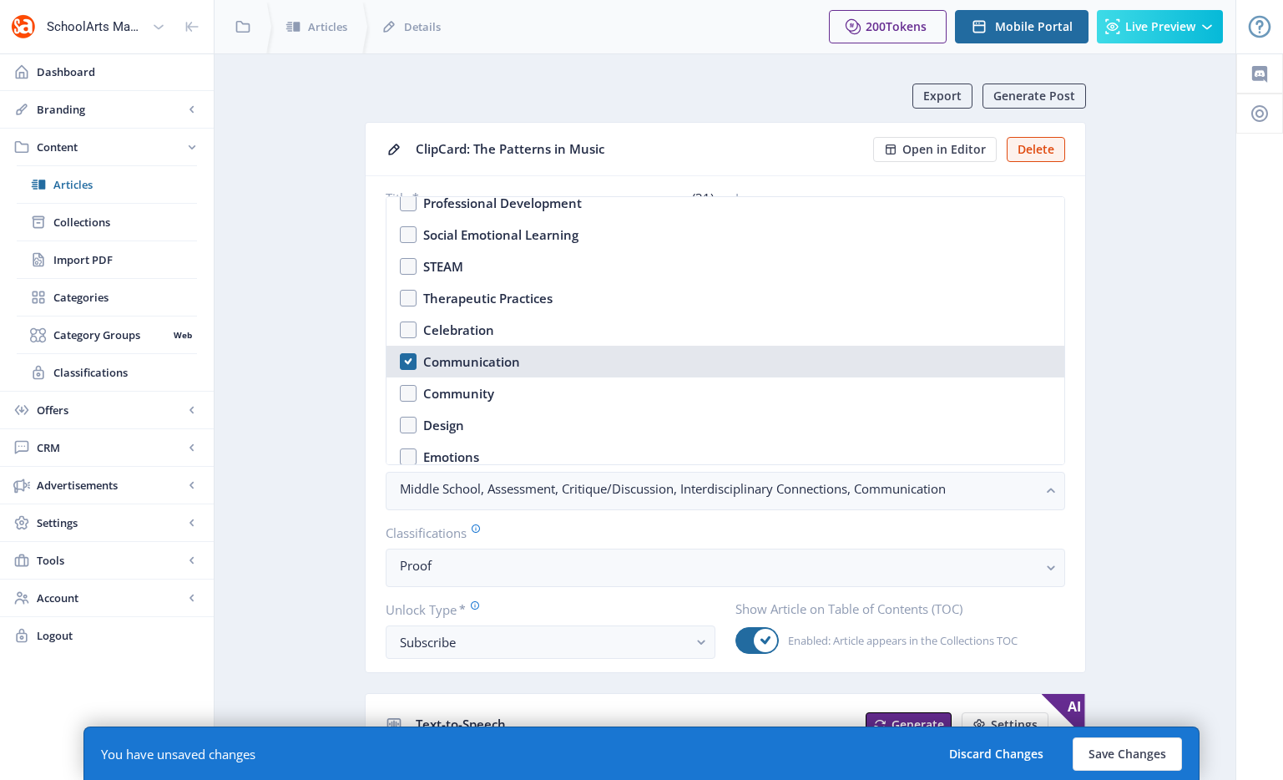
scroll to position [709, 0]
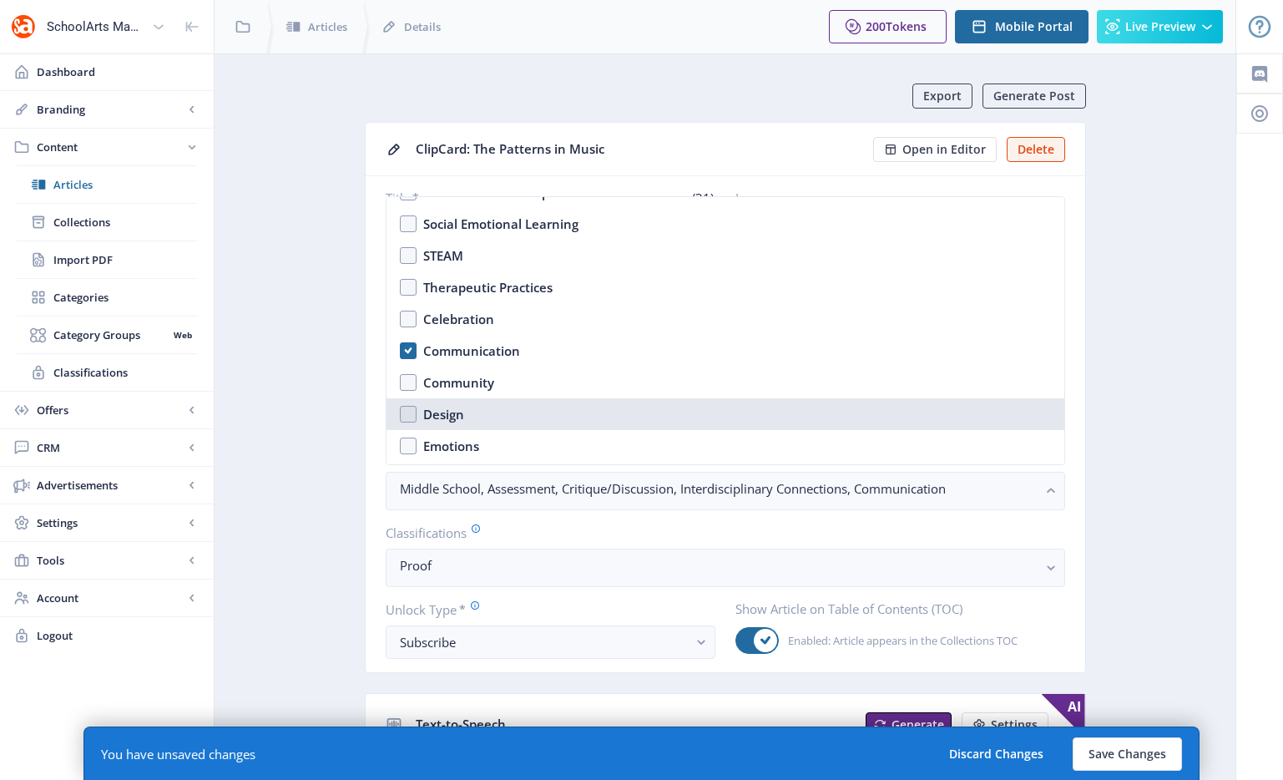
click at [497, 412] on nb-option "Design" at bounding box center [725, 414] width 678 height 32
checkbox input "true"
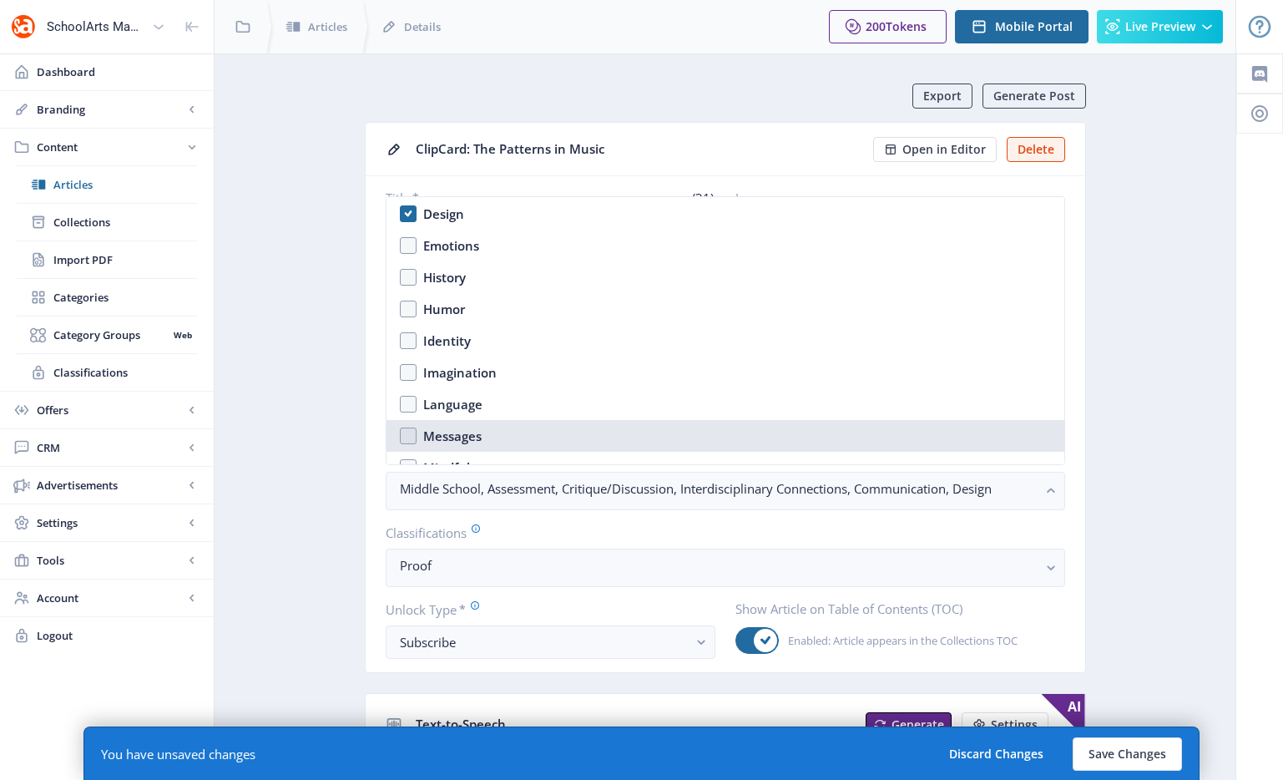
click at [481, 449] on nb-option "Messages" at bounding box center [725, 436] width 678 height 32
checkbox input "true"
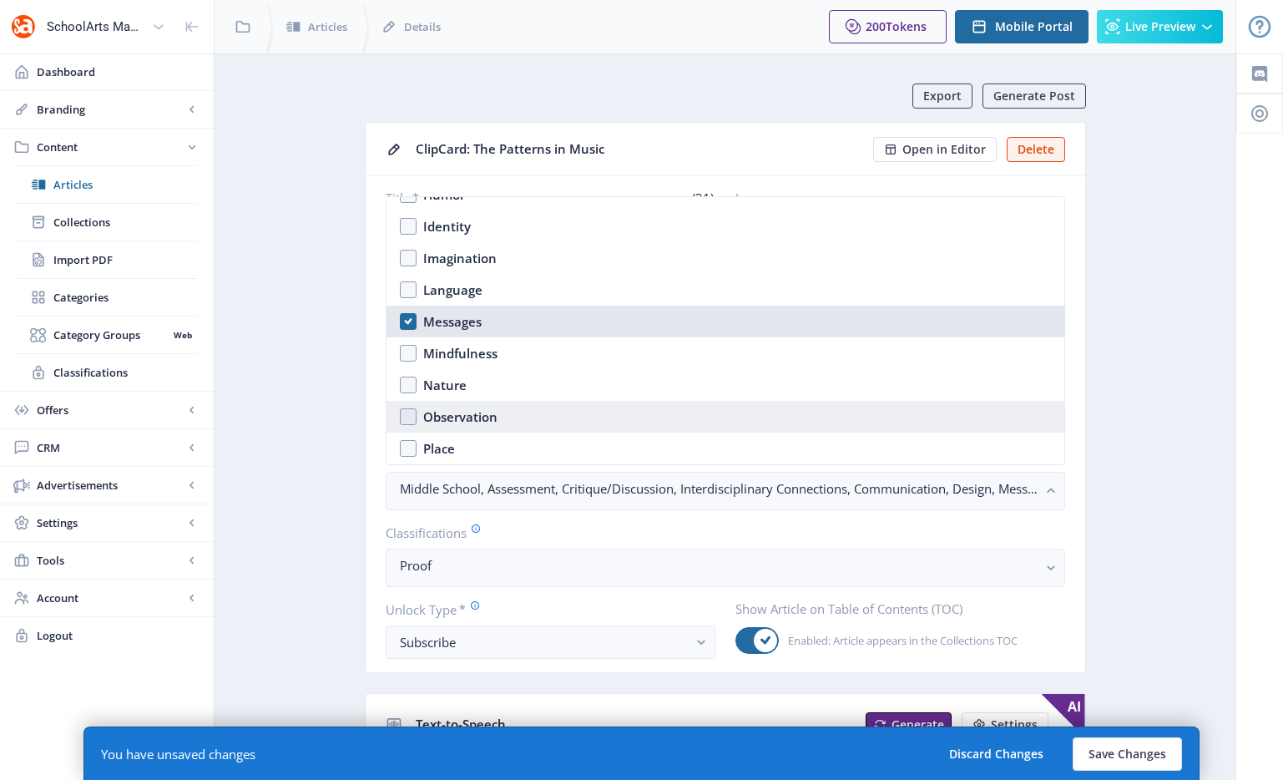
scroll to position [1045, 0]
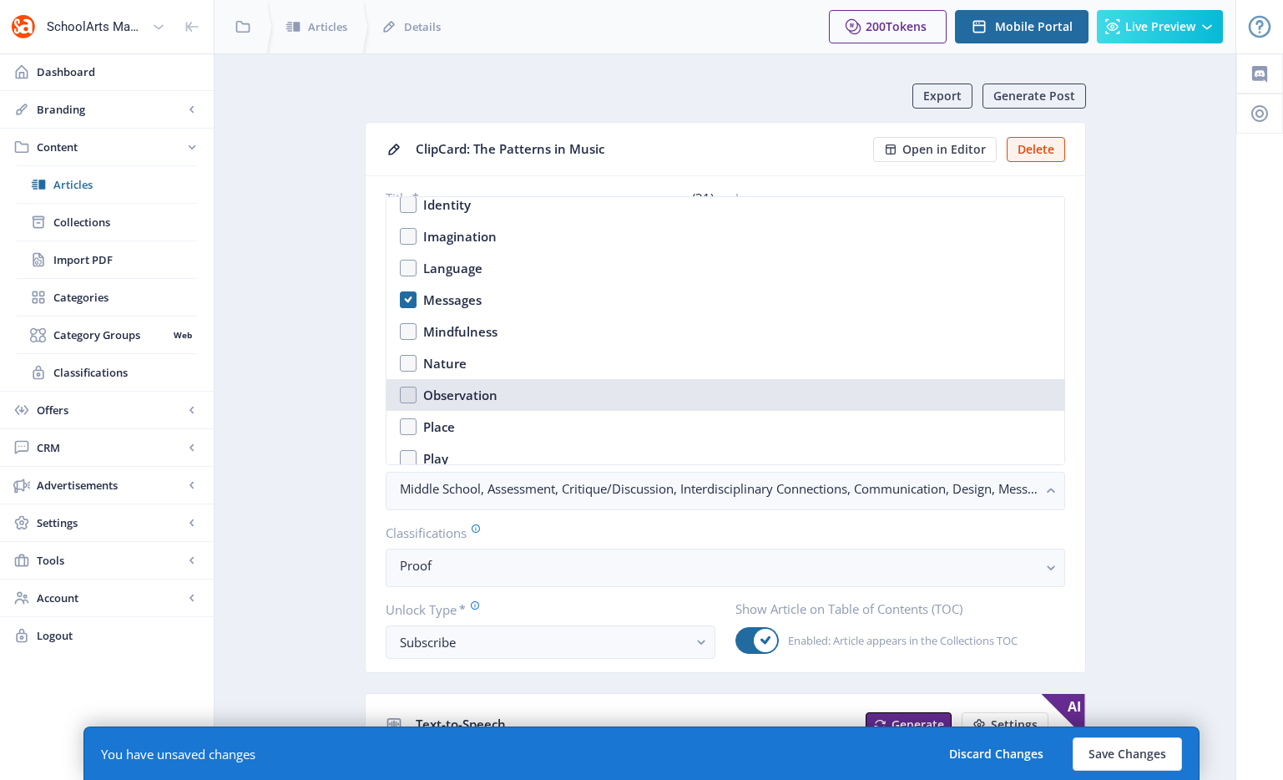
click at [484, 404] on div "Observation" at bounding box center [460, 395] width 74 height 20
checkbox input "true"
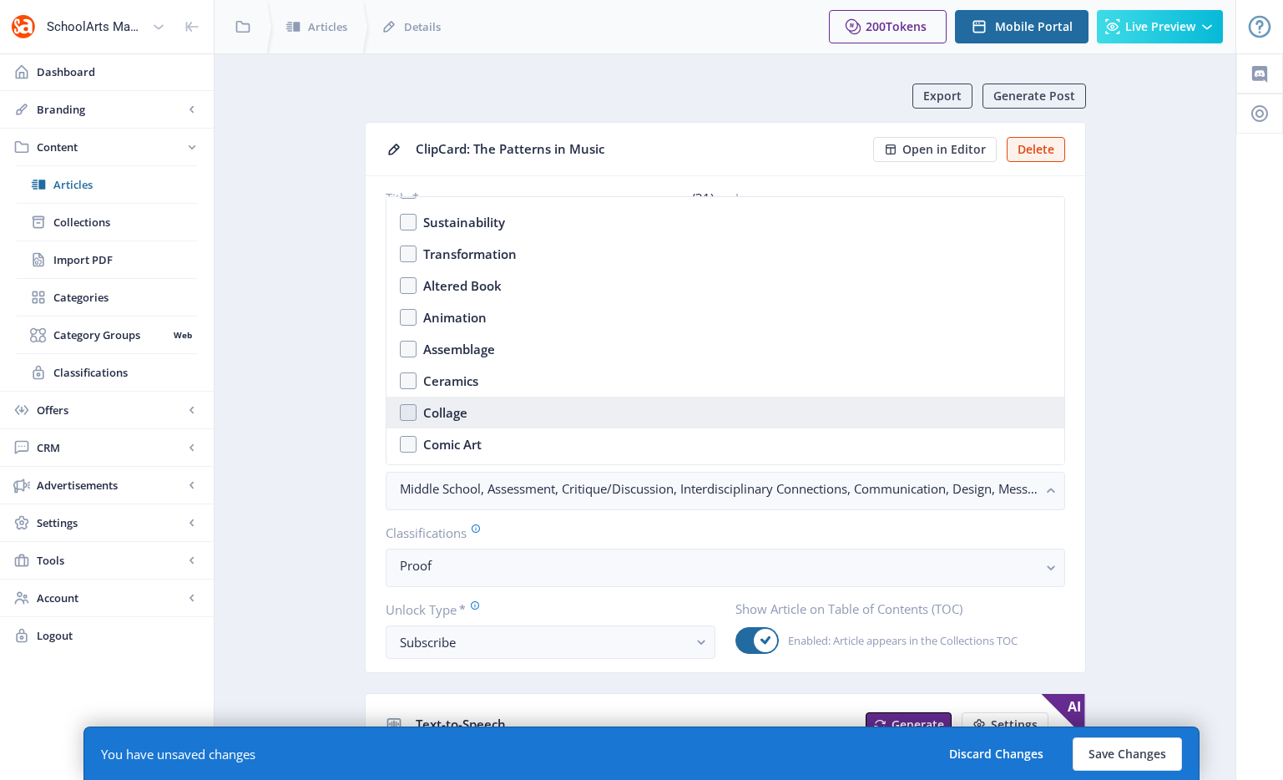
scroll to position [1363, 0]
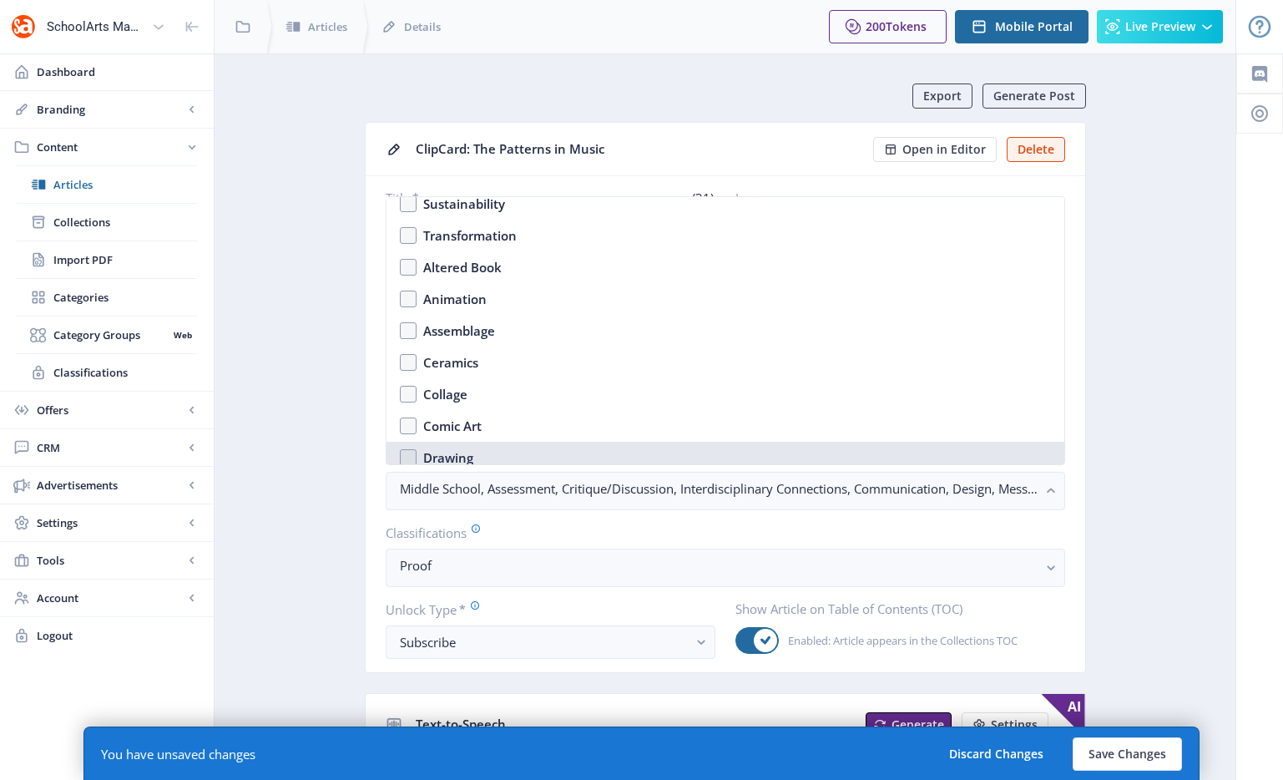
click at [462, 456] on div "Drawing" at bounding box center [448, 457] width 50 height 20
checkbox input "true"
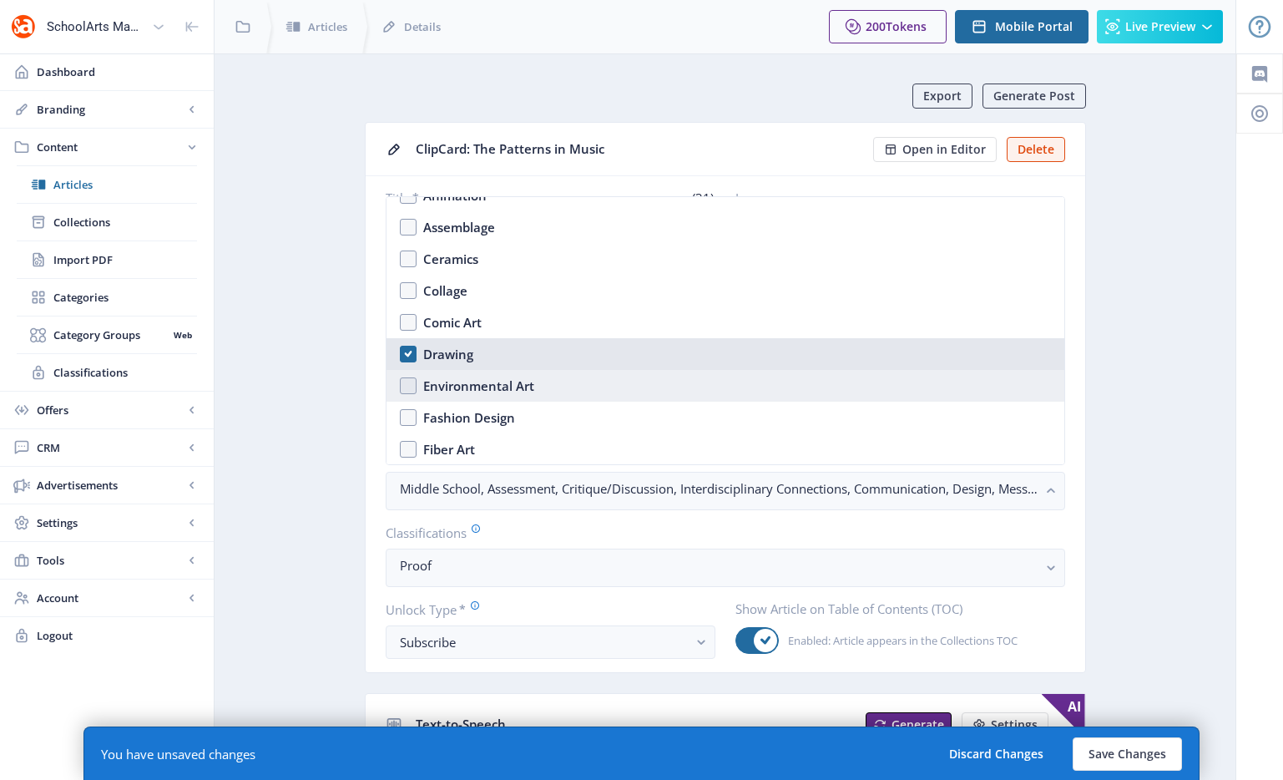
scroll to position [1639, 0]
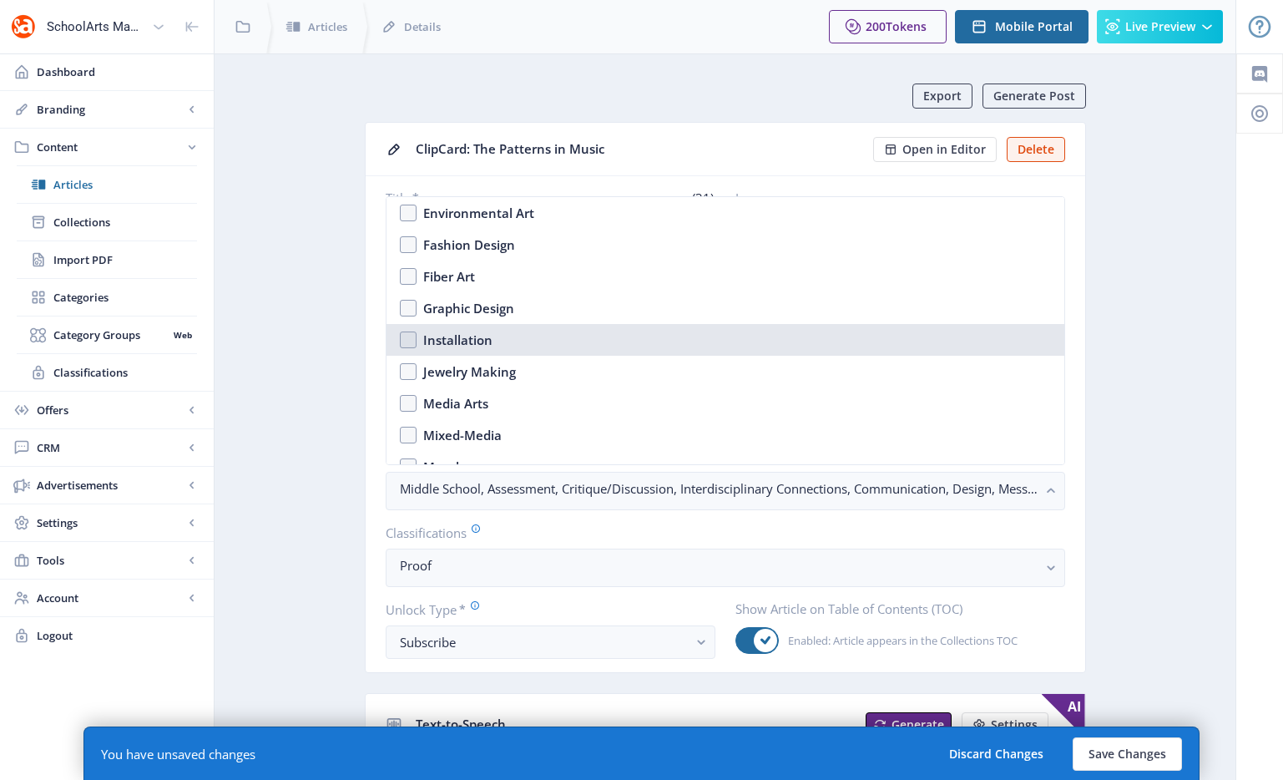
click at [487, 337] on div "Installation" at bounding box center [457, 340] width 69 height 20
checkbox input "true"
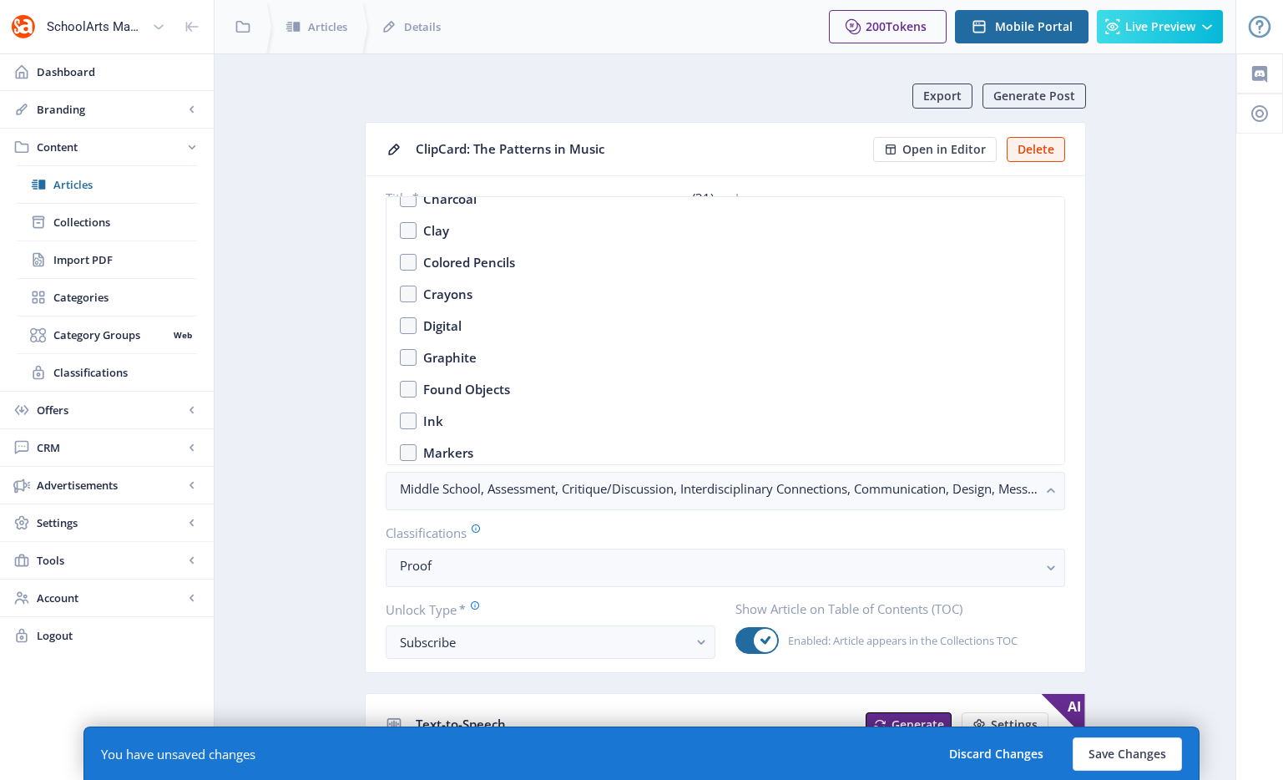
scroll to position [2396, 0]
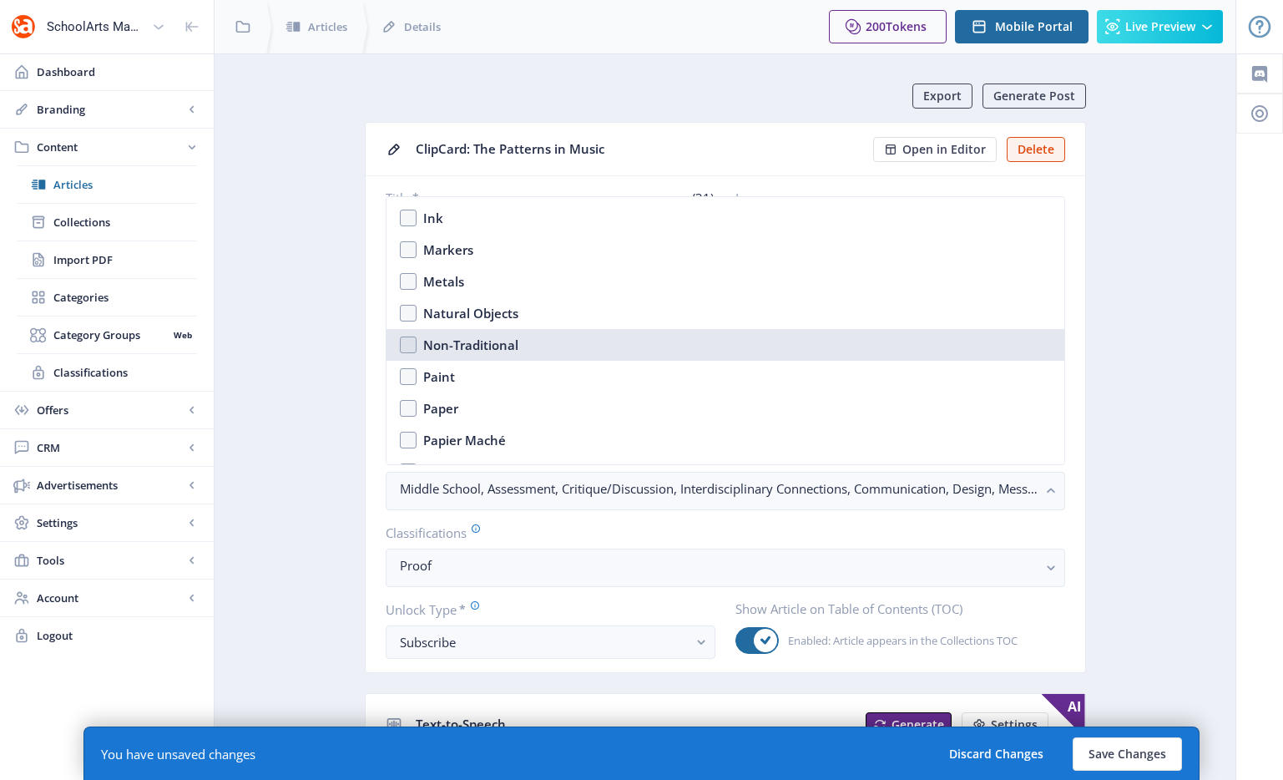
click at [548, 347] on nb-option "Non-Traditional" at bounding box center [725, 345] width 678 height 32
checkbox input "true"
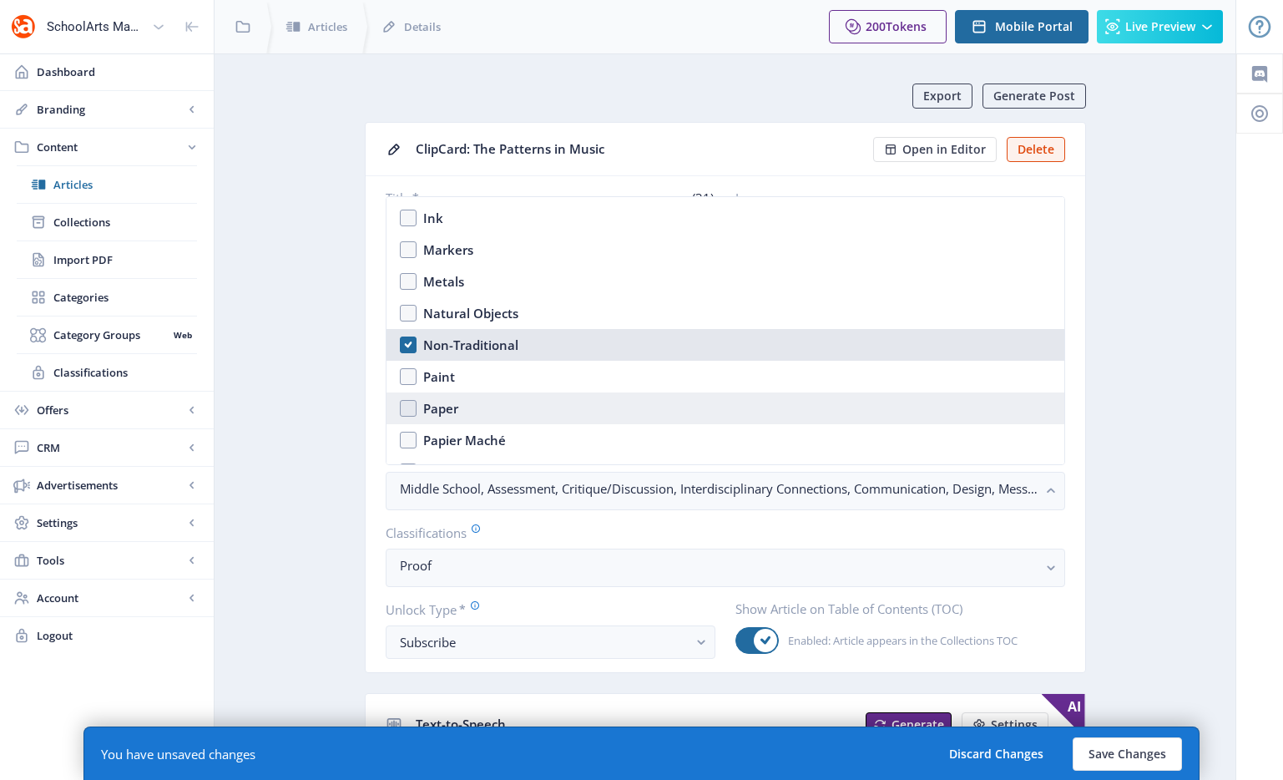
scroll to position [2609, 0]
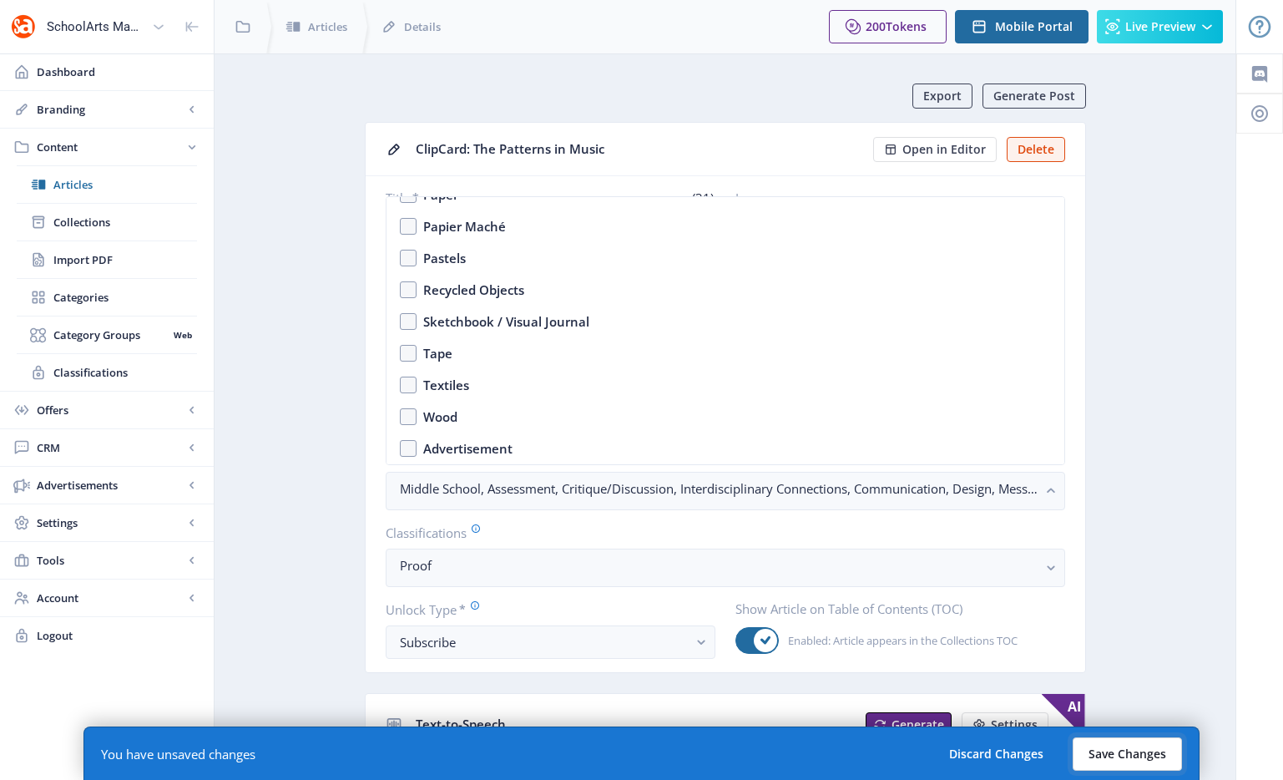
click at [1137, 742] on button "Save Changes" at bounding box center [1127, 753] width 109 height 33
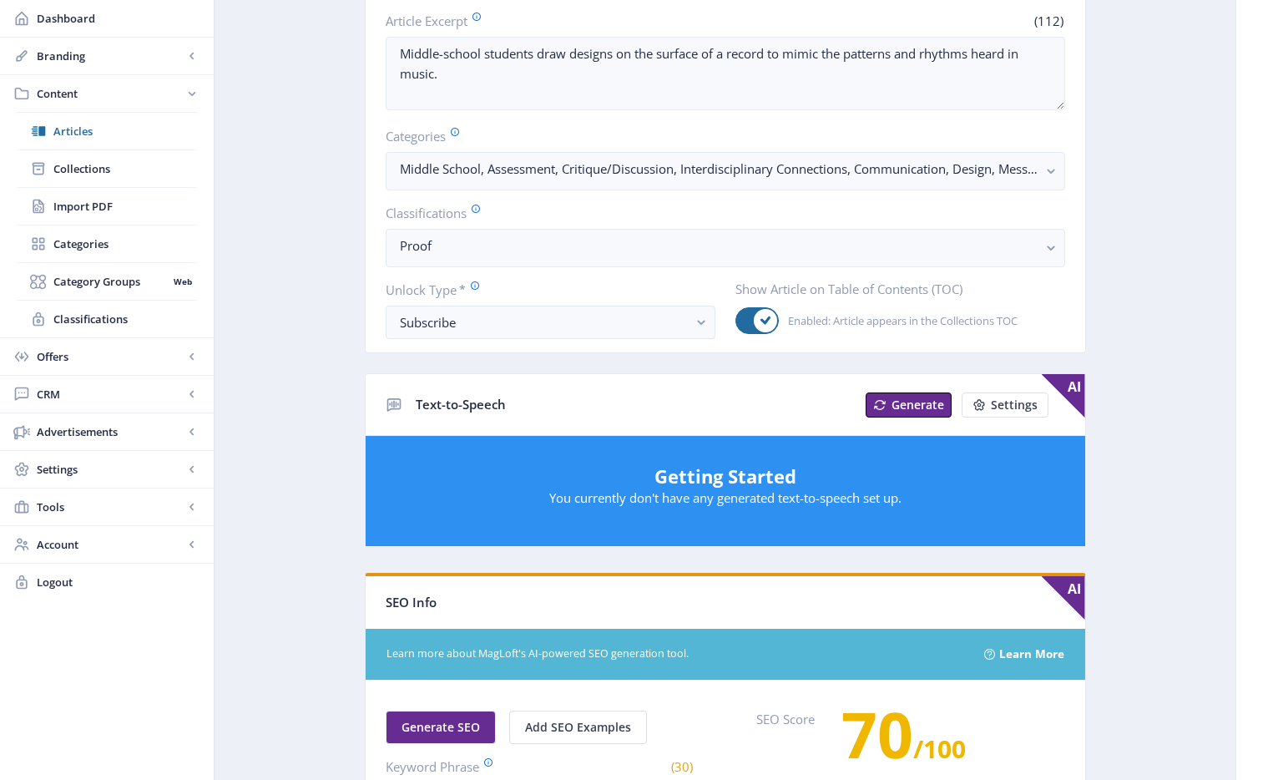
scroll to position [0, 0]
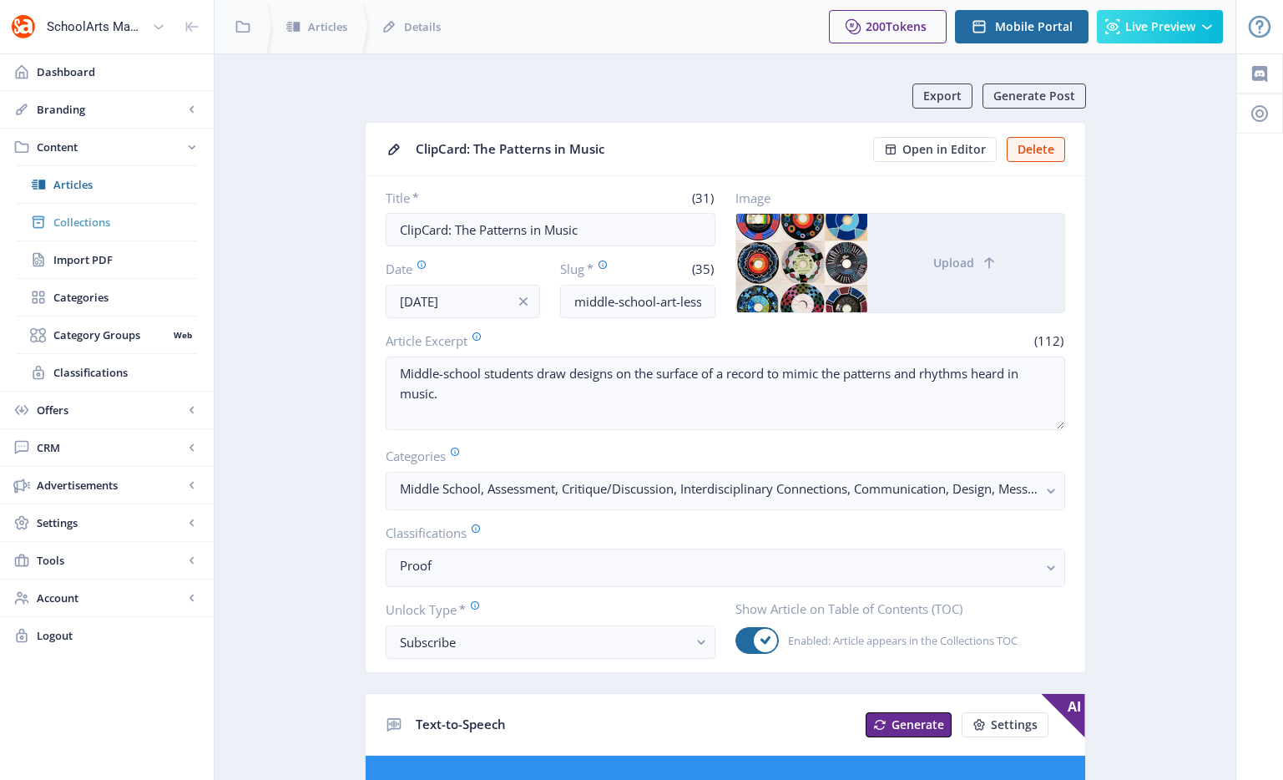
click at [68, 222] on span "Collections" at bounding box center [125, 222] width 144 height 17
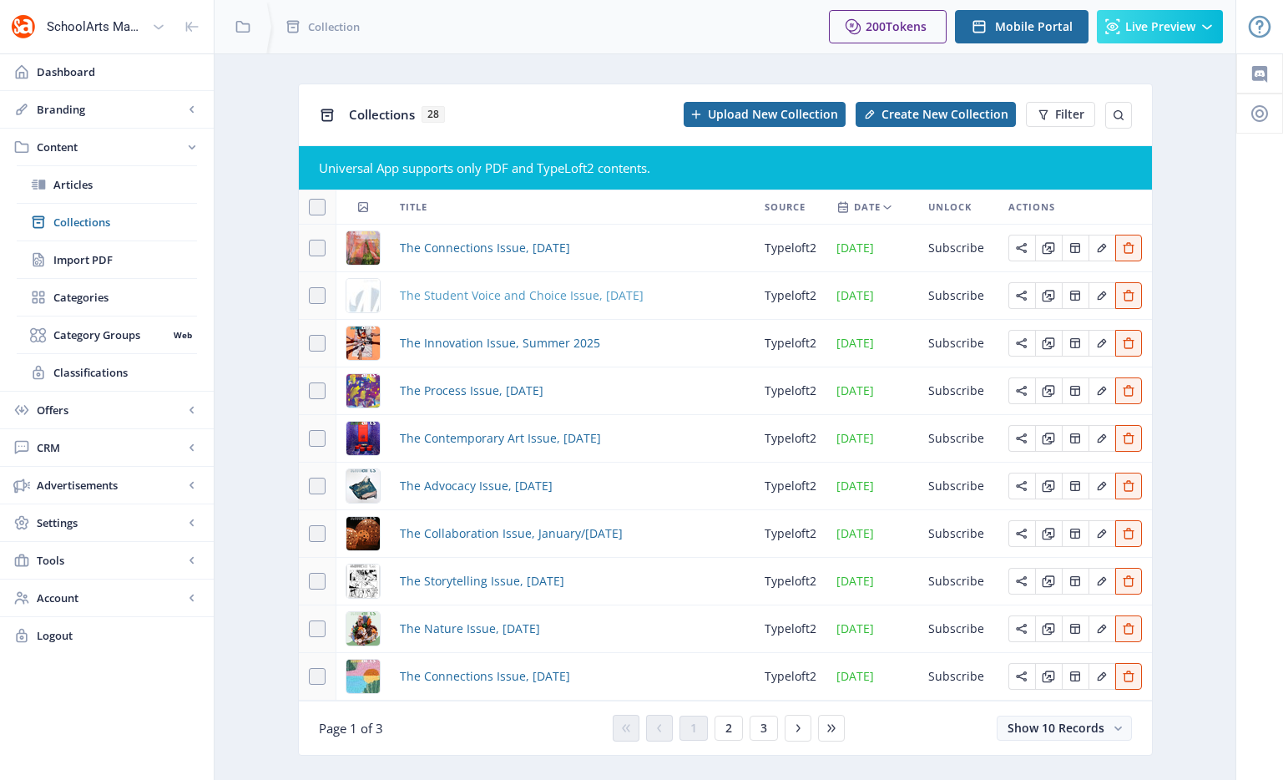
click at [472, 289] on span "The Student Voice and Choice Issue, [DATE]" at bounding box center [522, 295] width 244 height 20
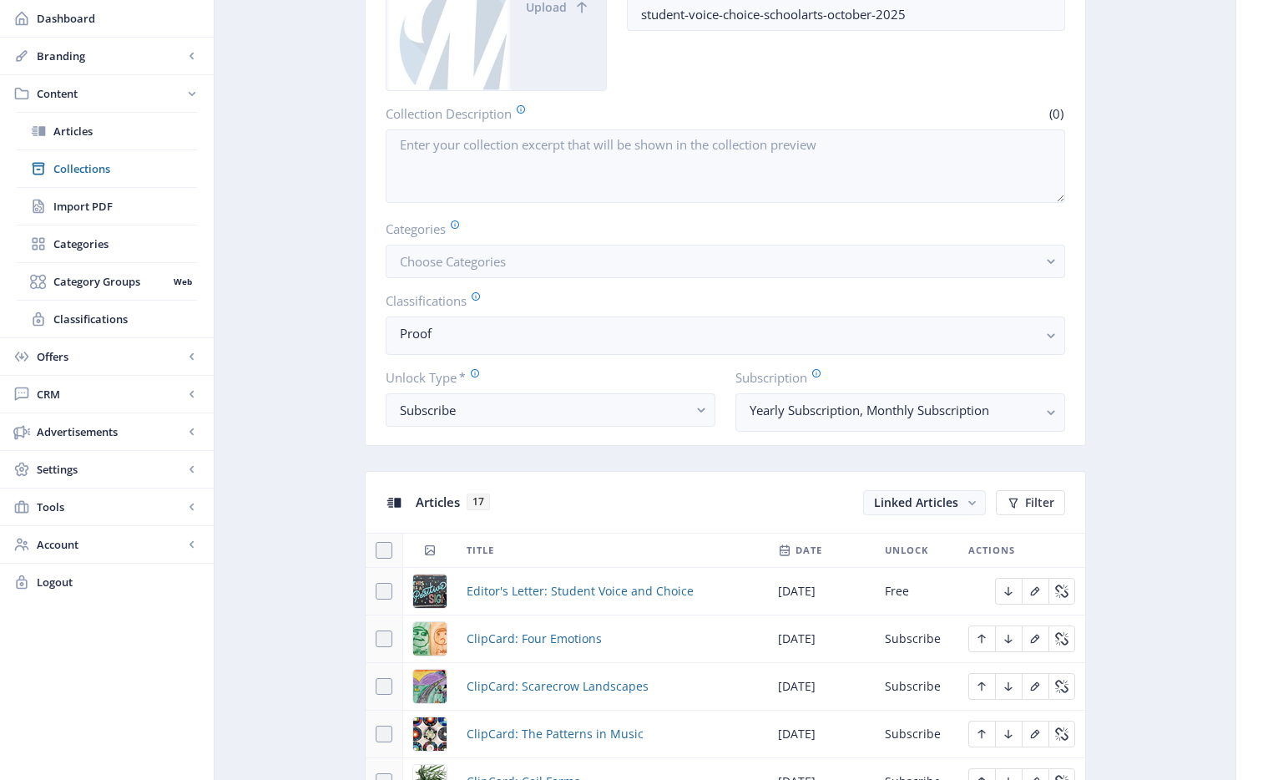
scroll to position [568, 0]
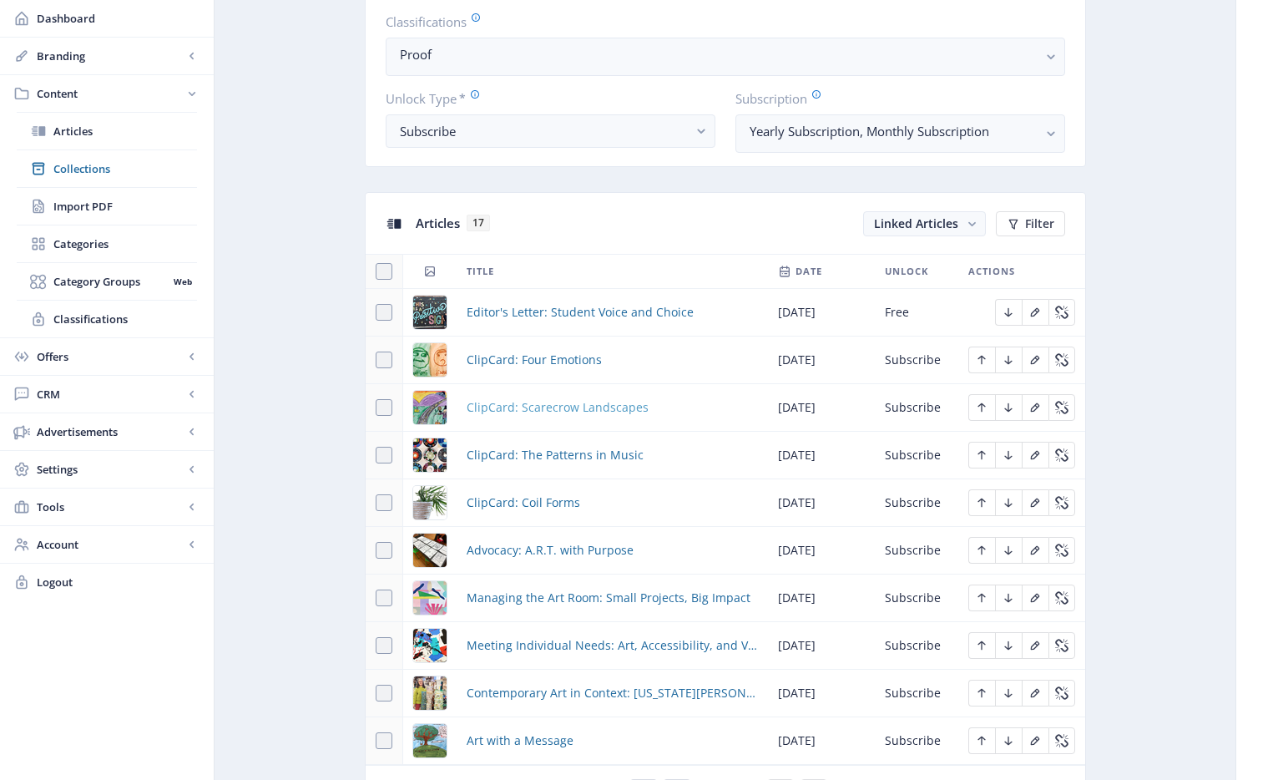
click at [548, 402] on span "ClipCard: Scarecrow Landscapes" at bounding box center [558, 407] width 182 height 20
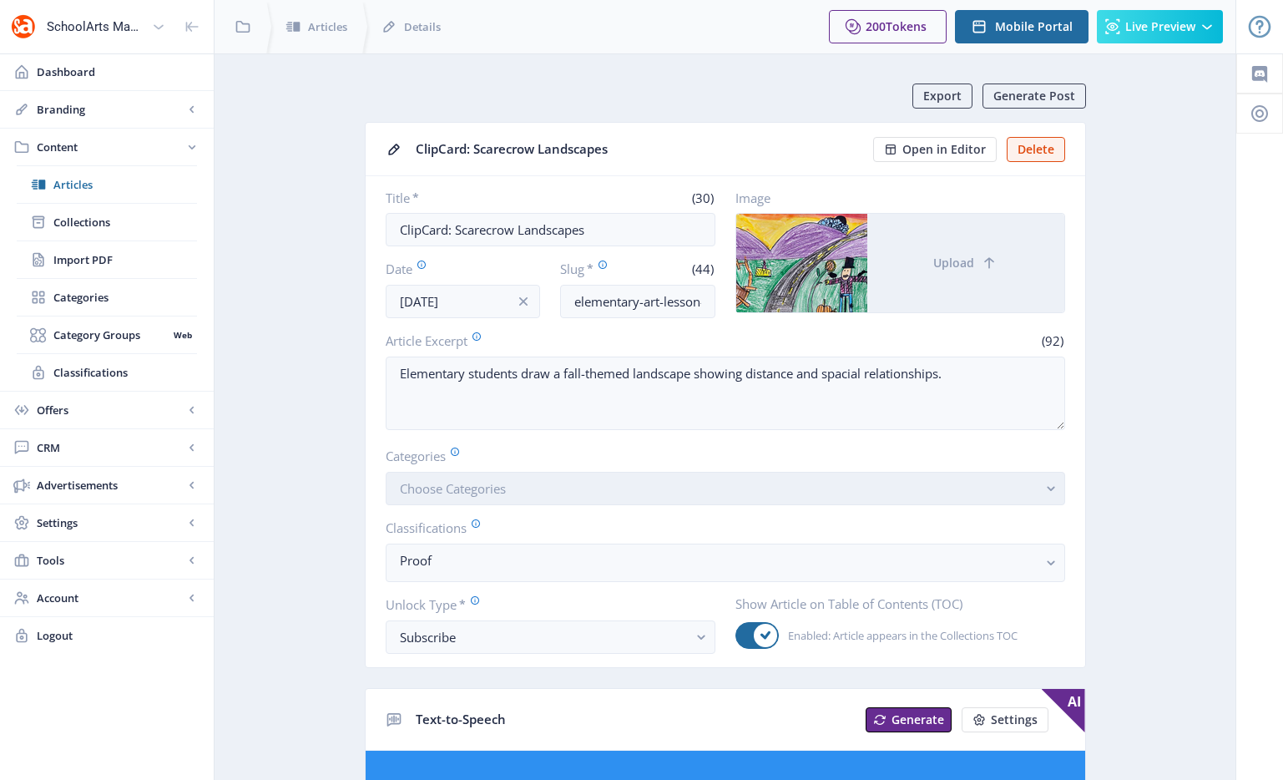
click at [510, 498] on button "Choose Categories" at bounding box center [725, 488] width 679 height 33
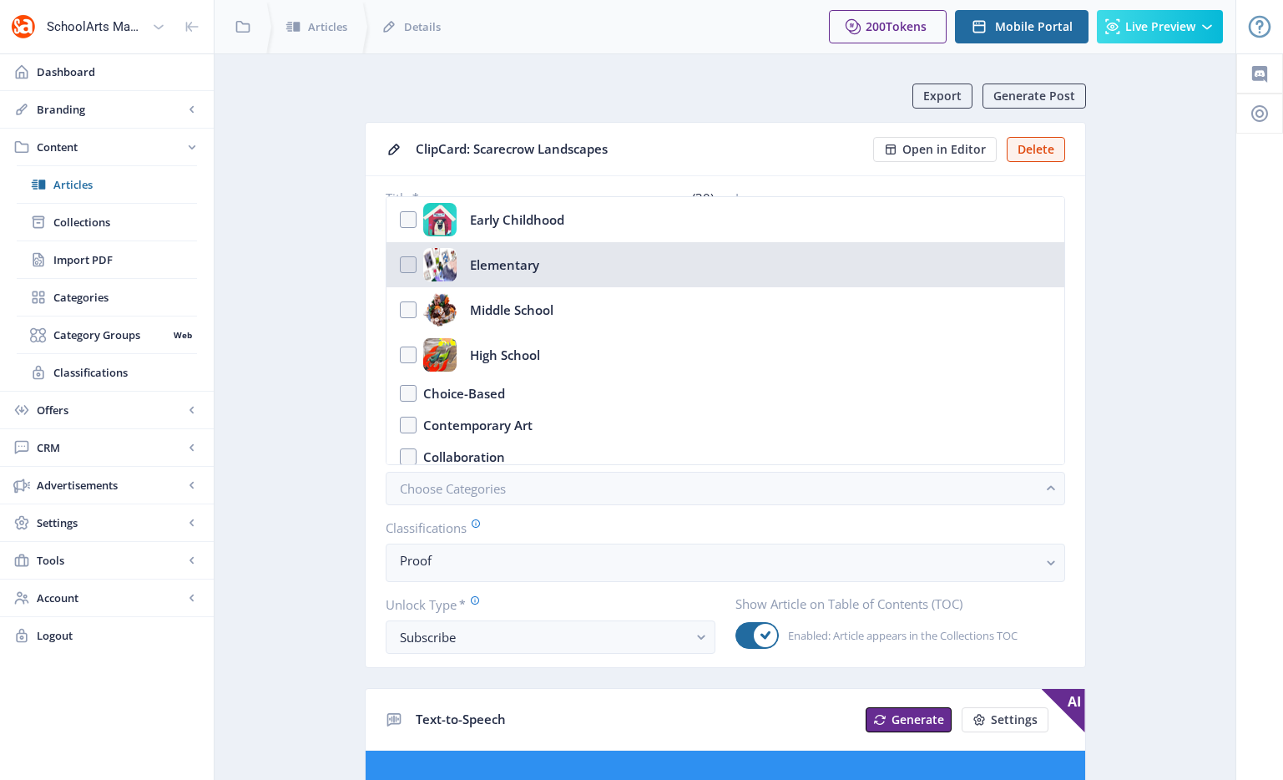
click at [548, 274] on nb-option "Elementary" at bounding box center [725, 264] width 678 height 45
checkbox input "true"
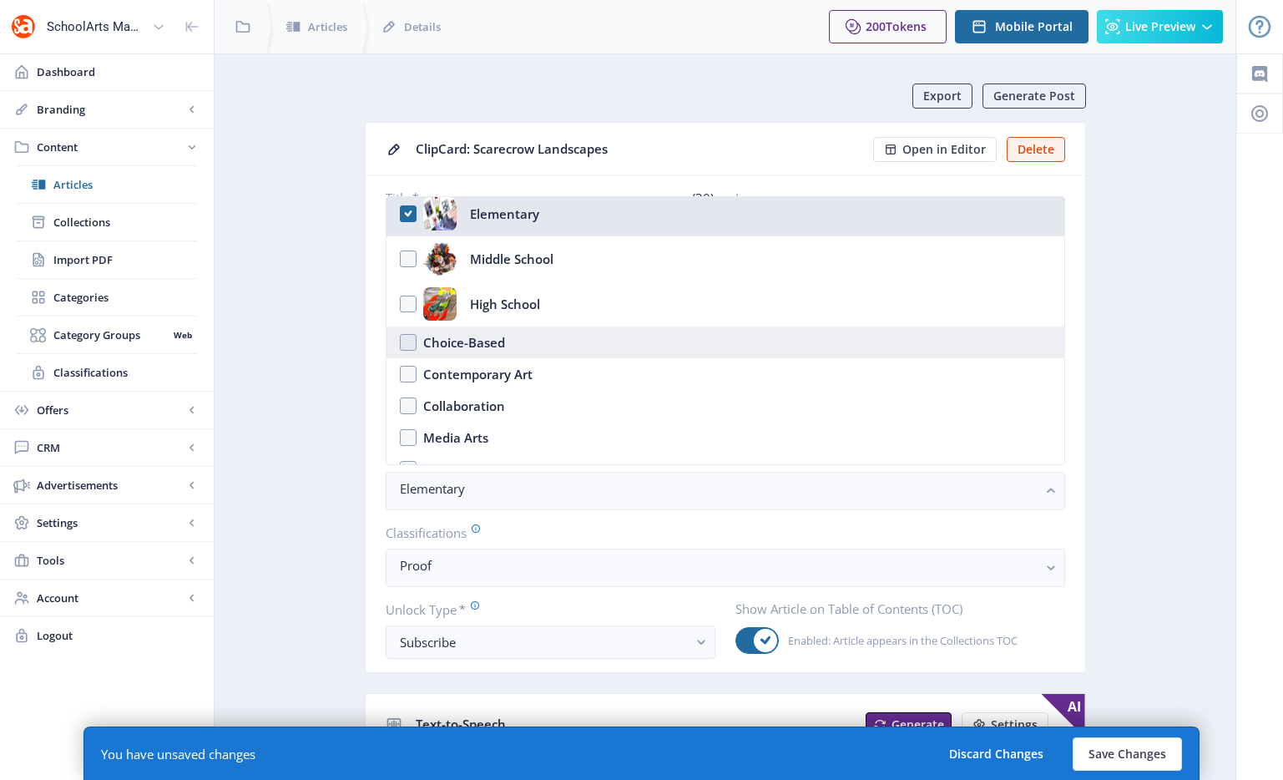
scroll to position [145, 0]
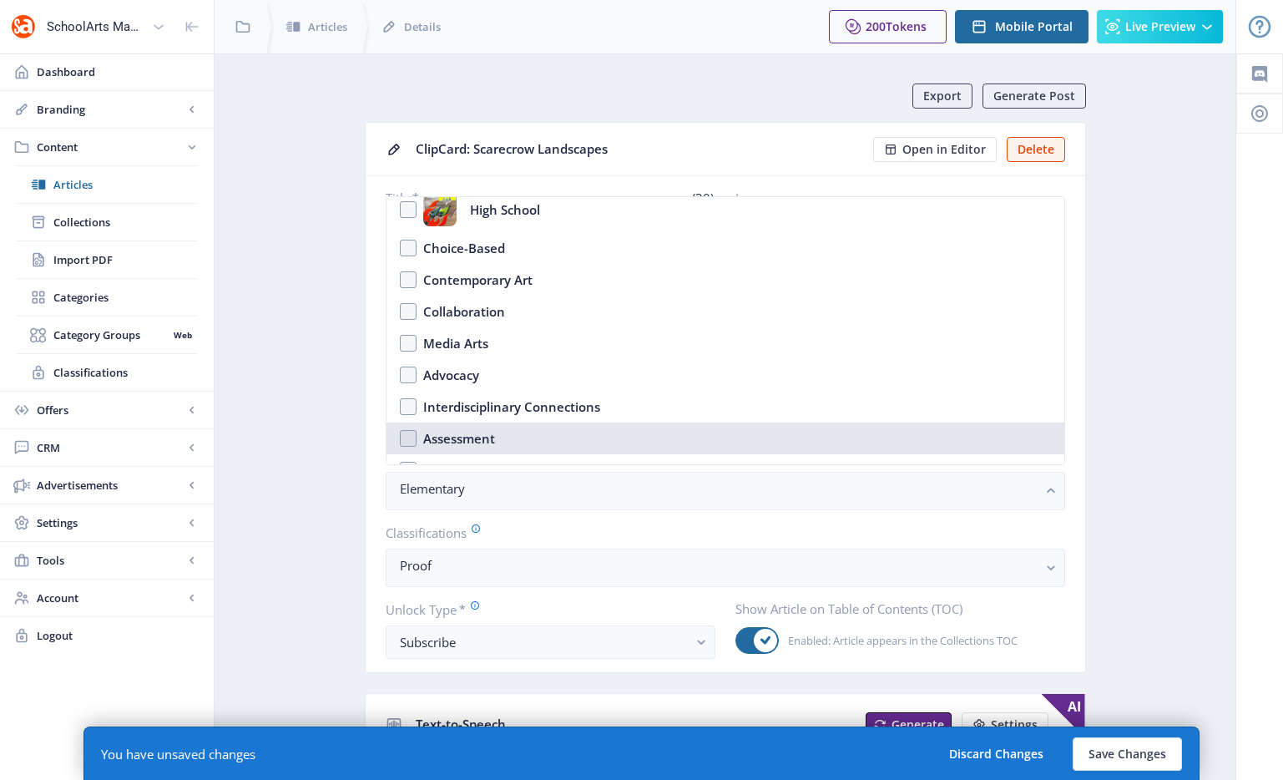
click at [496, 446] on nb-option "Assessment" at bounding box center [725, 438] width 678 height 32
checkbox input "true"
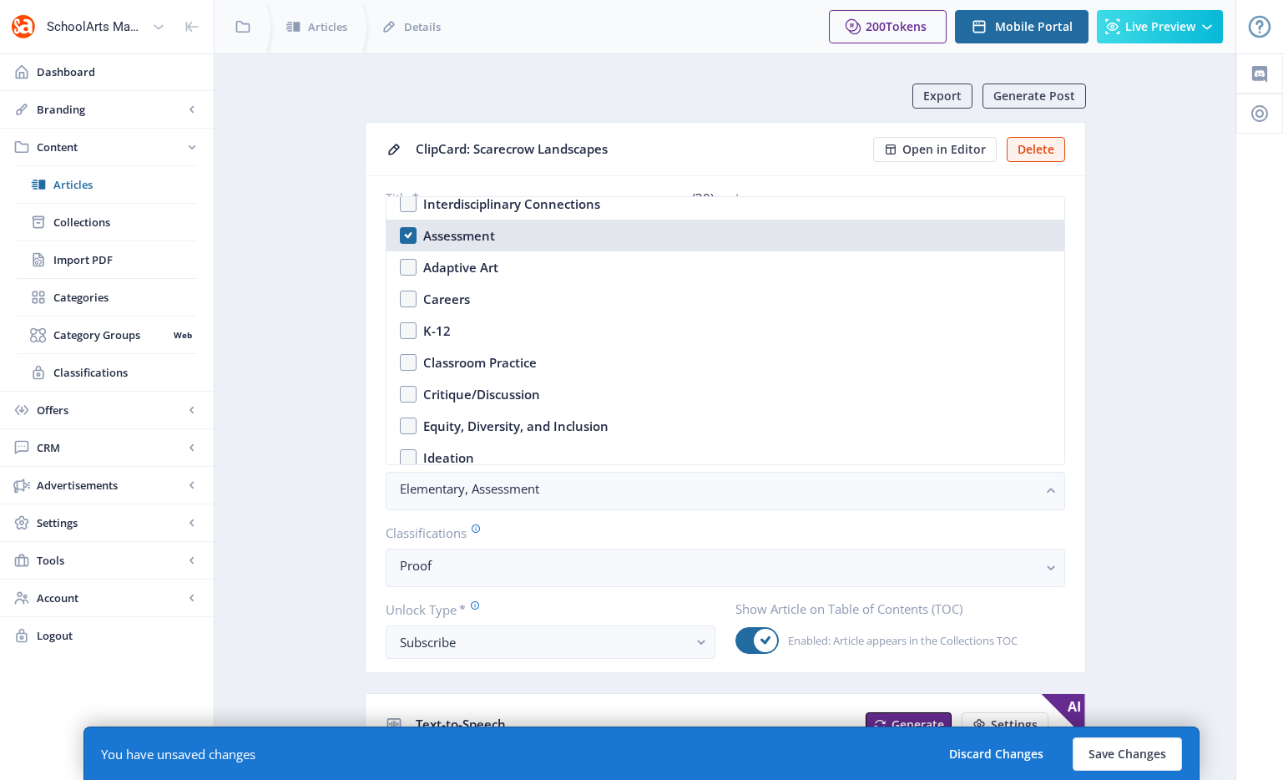
scroll to position [434, 0]
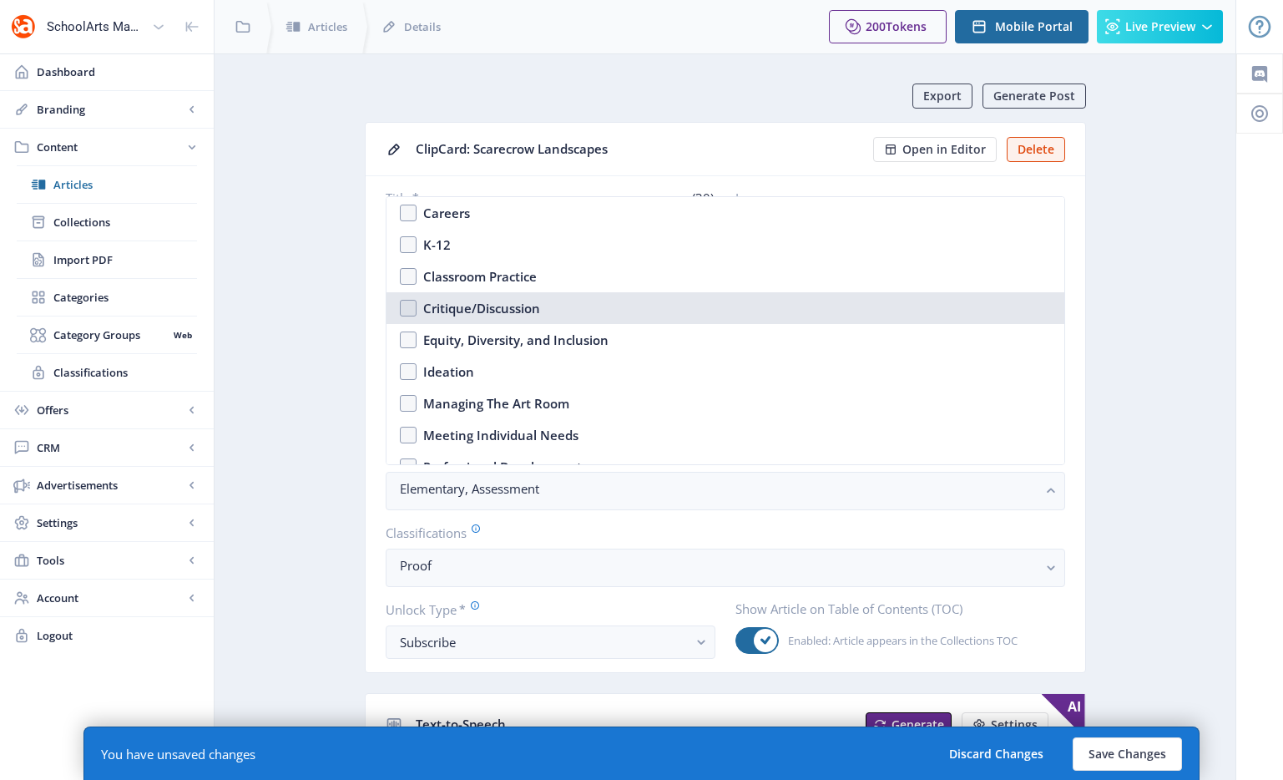
click at [512, 314] on div "Critique/Discussion" at bounding box center [481, 308] width 117 height 20
checkbox input "true"
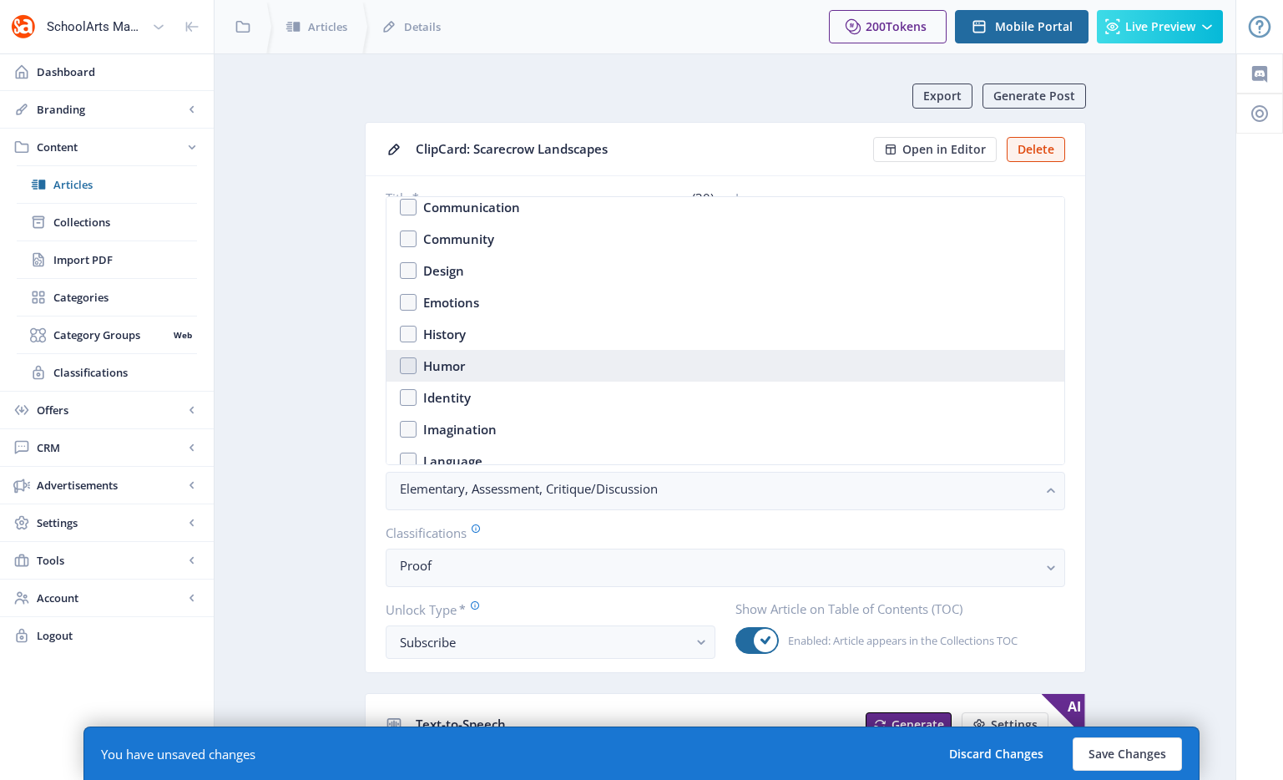
scroll to position [931, 0]
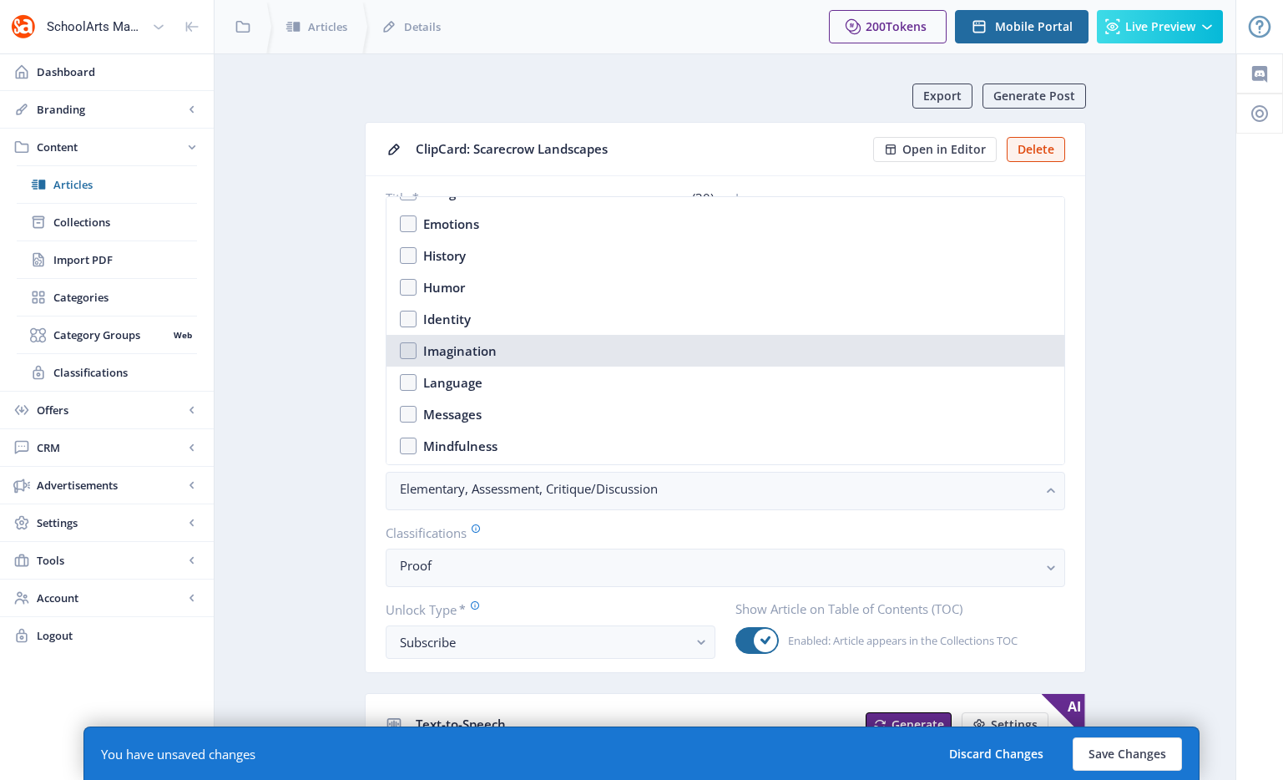
click at [492, 352] on div "Imagination" at bounding box center [459, 351] width 73 height 20
checkbox input "true"
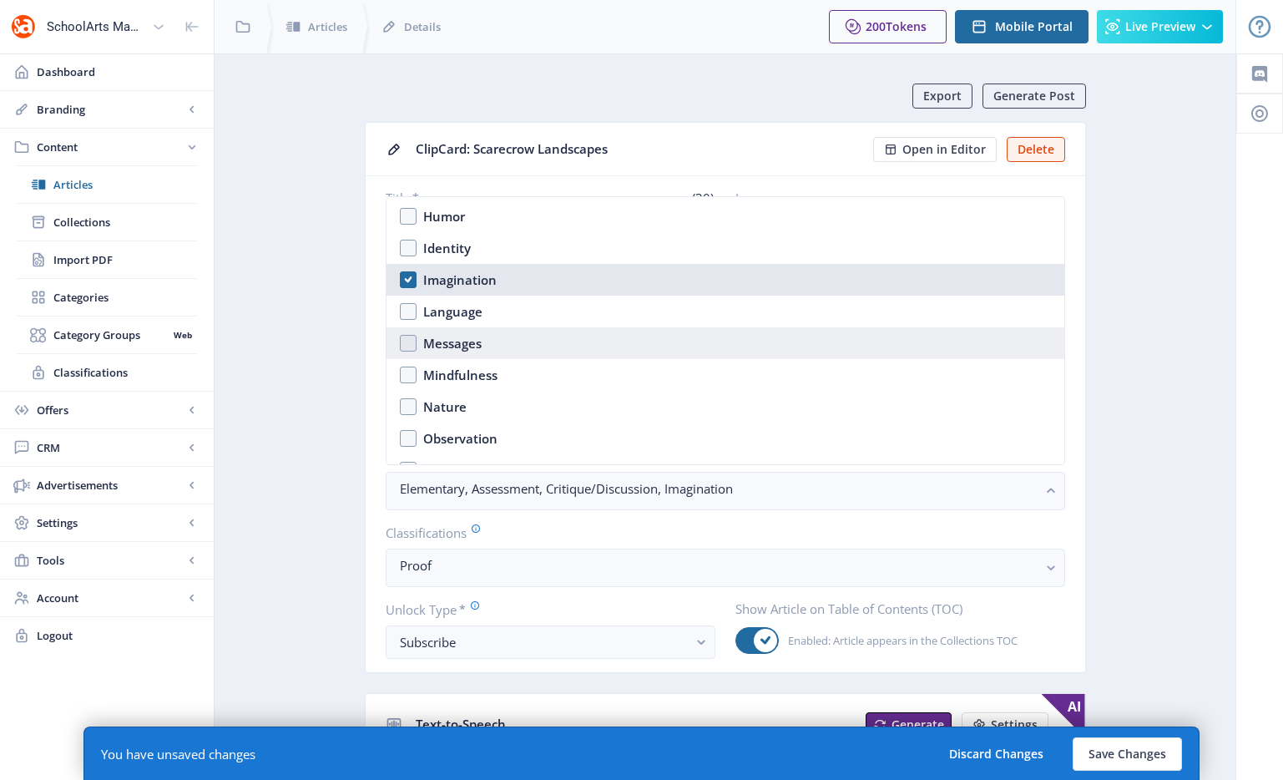
scroll to position [1054, 0]
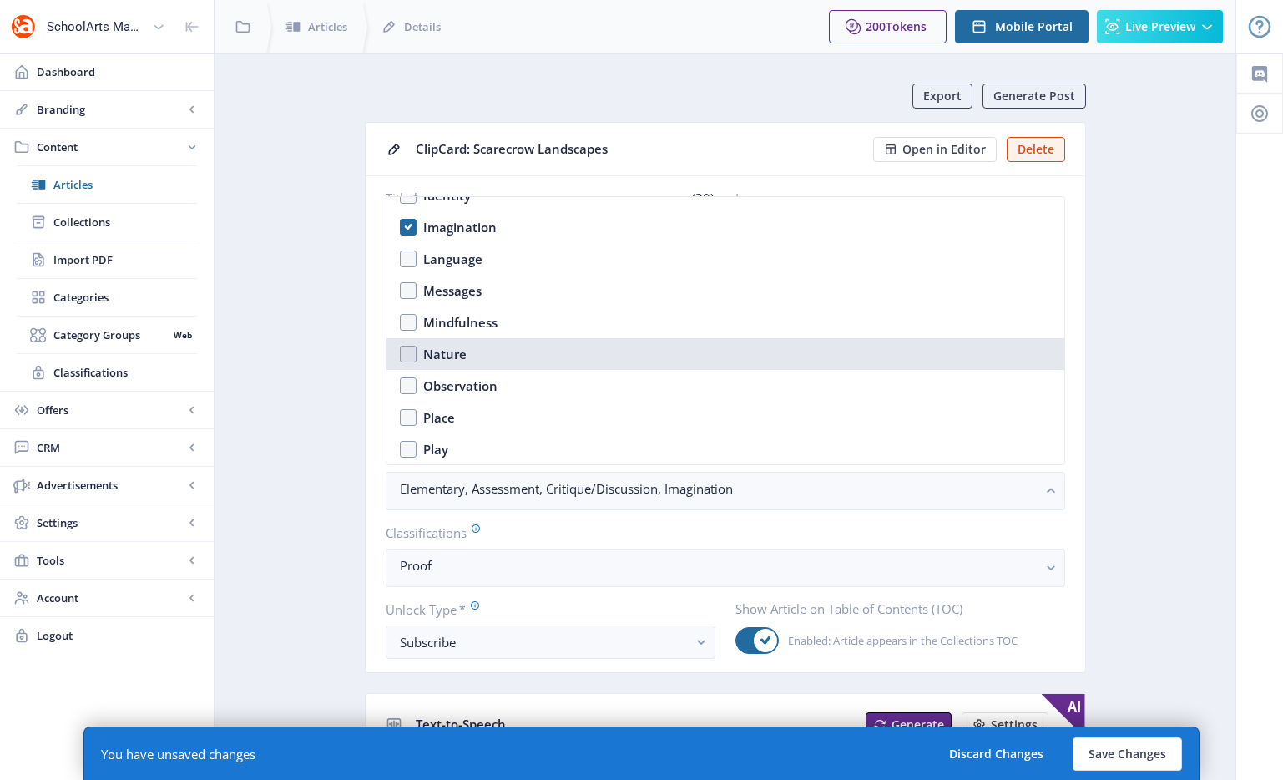
click at [477, 359] on nb-option "Nature" at bounding box center [725, 354] width 678 height 32
checkbox input "true"
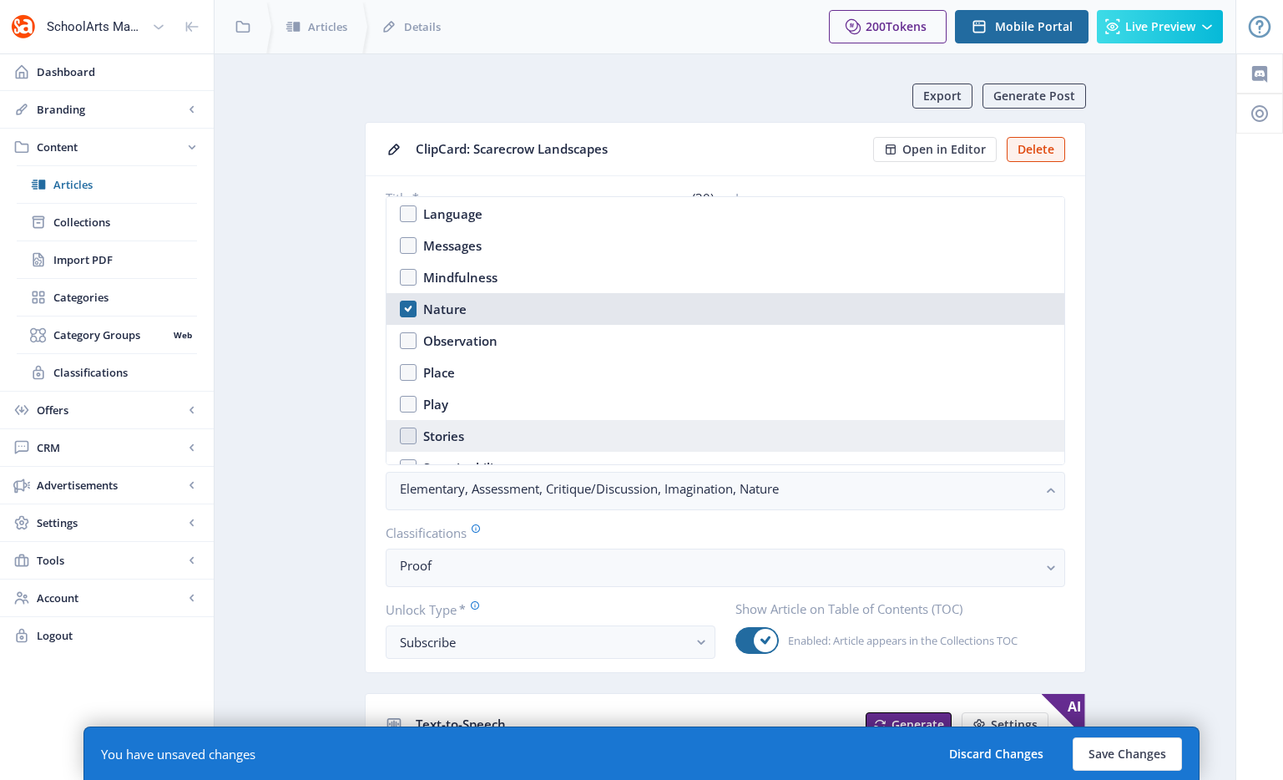
scroll to position [1139, 0]
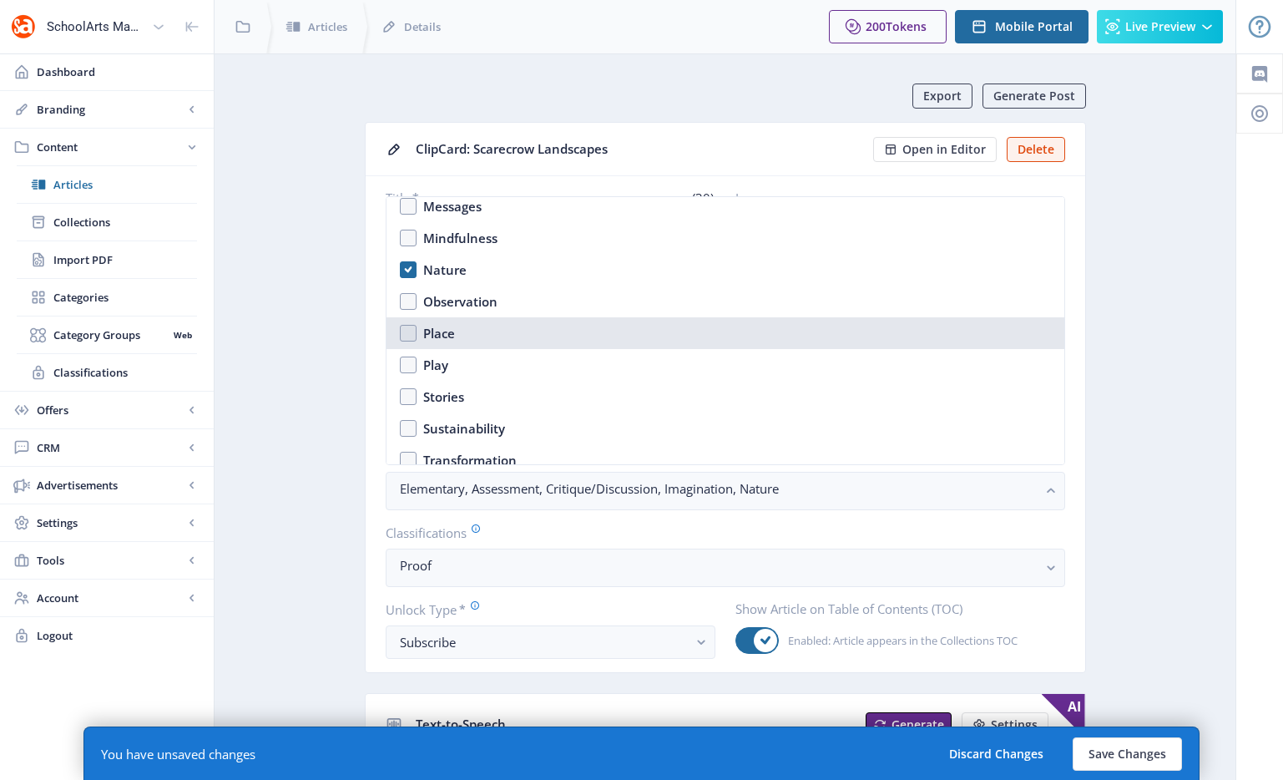
click at [444, 326] on div "Place" at bounding box center [439, 333] width 32 height 20
checkbox input "true"
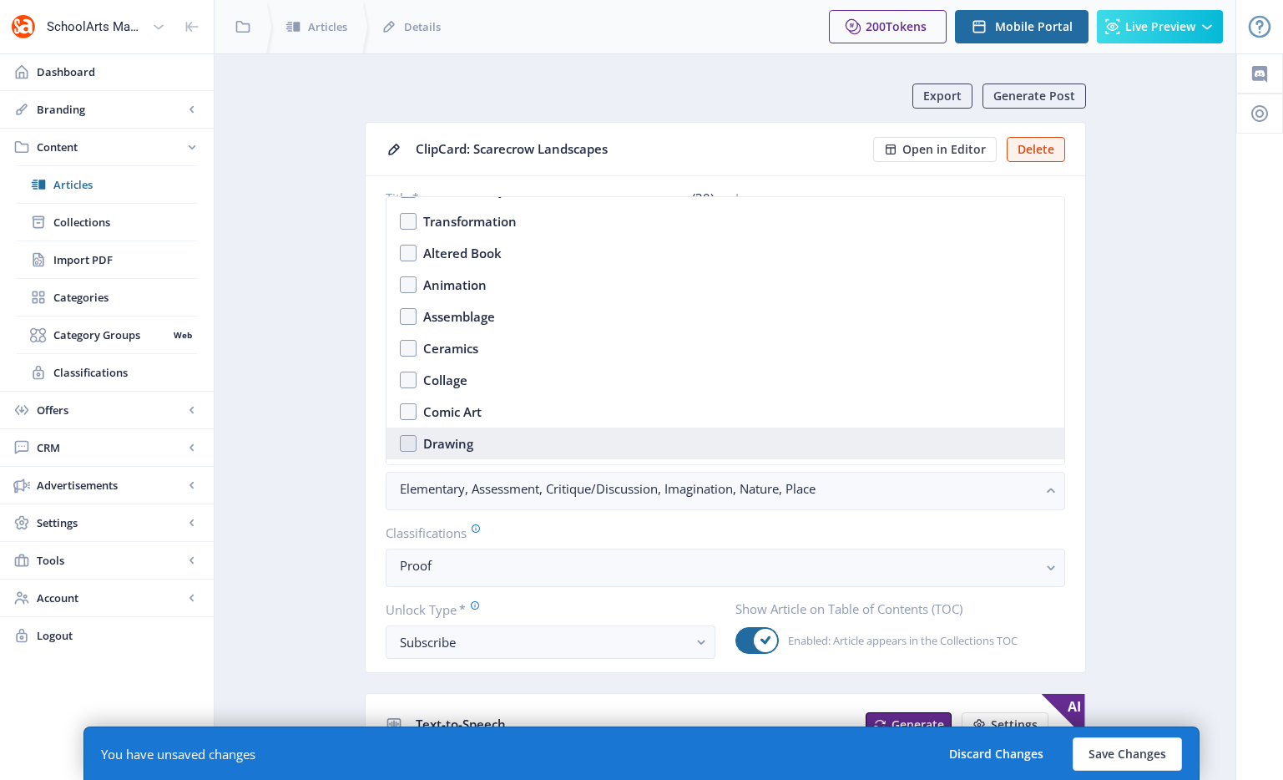
scroll to position [1463, 0]
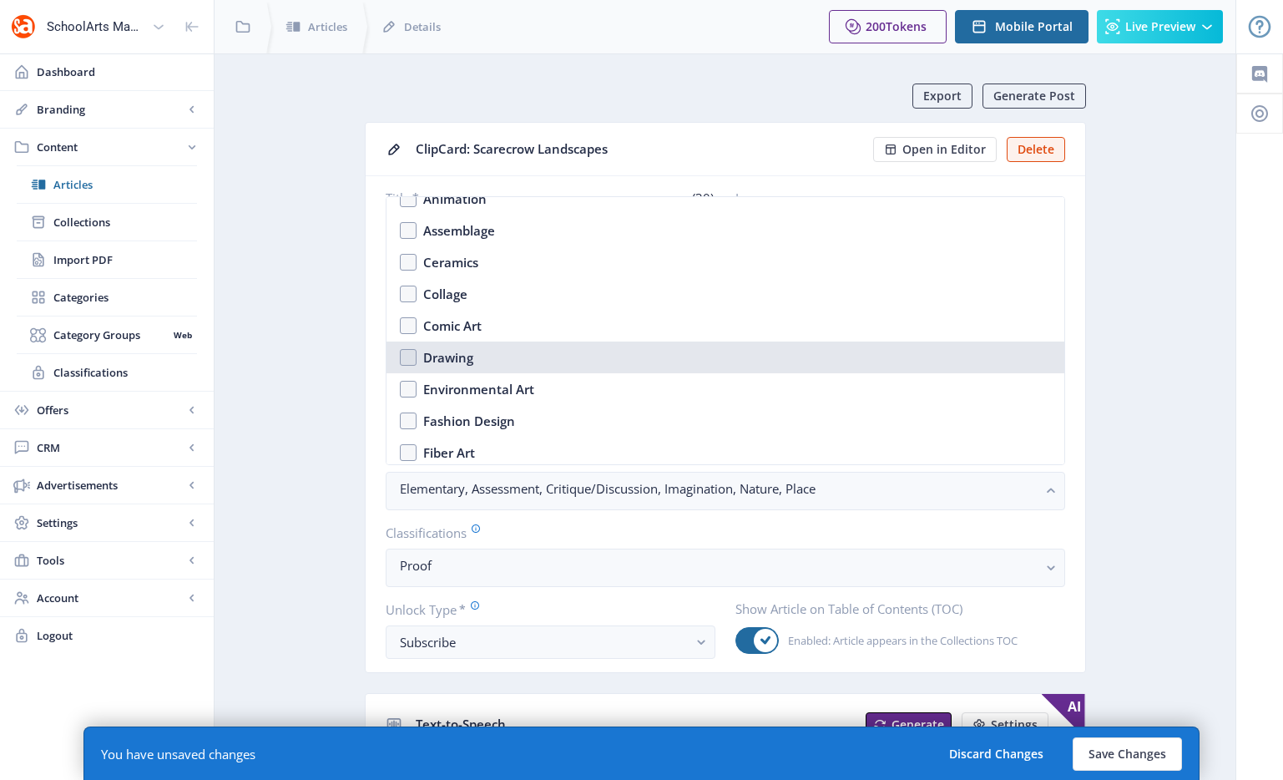
click at [485, 355] on nb-option "Drawing" at bounding box center [725, 357] width 678 height 32
checkbox input "true"
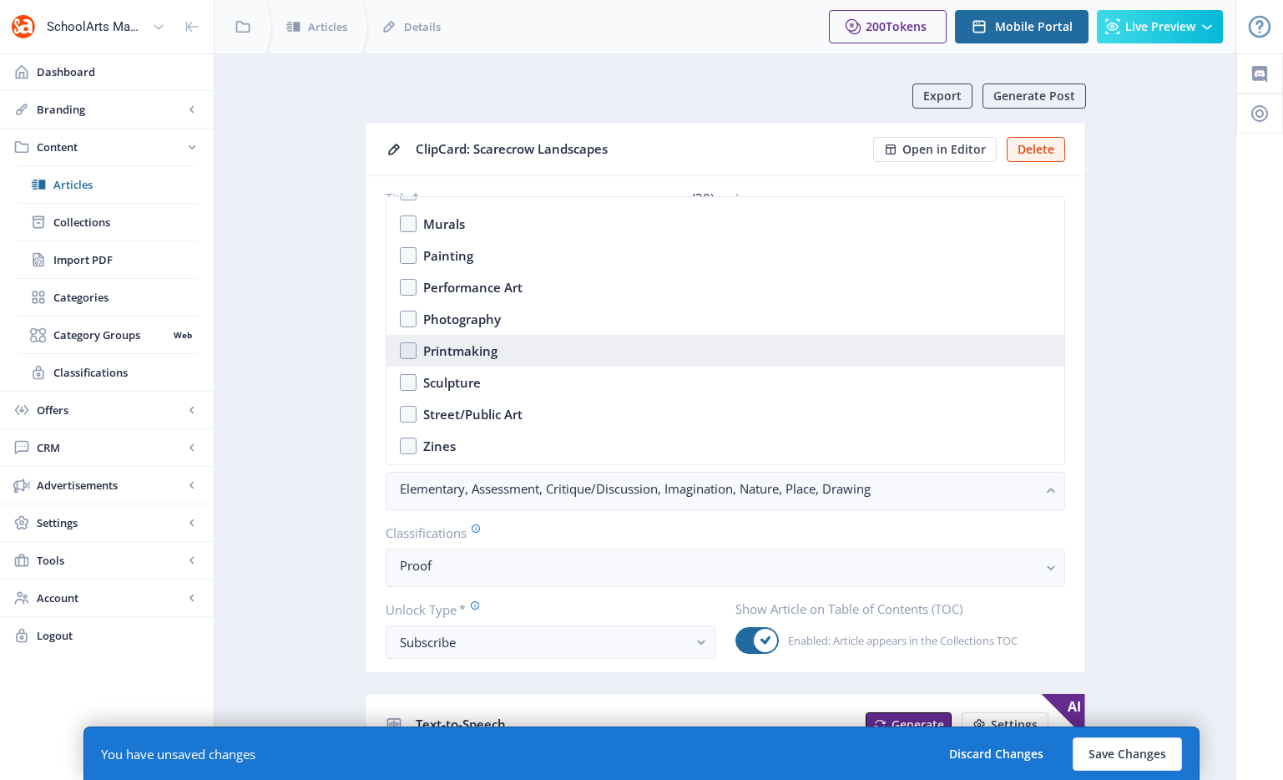
scroll to position [2059, 0]
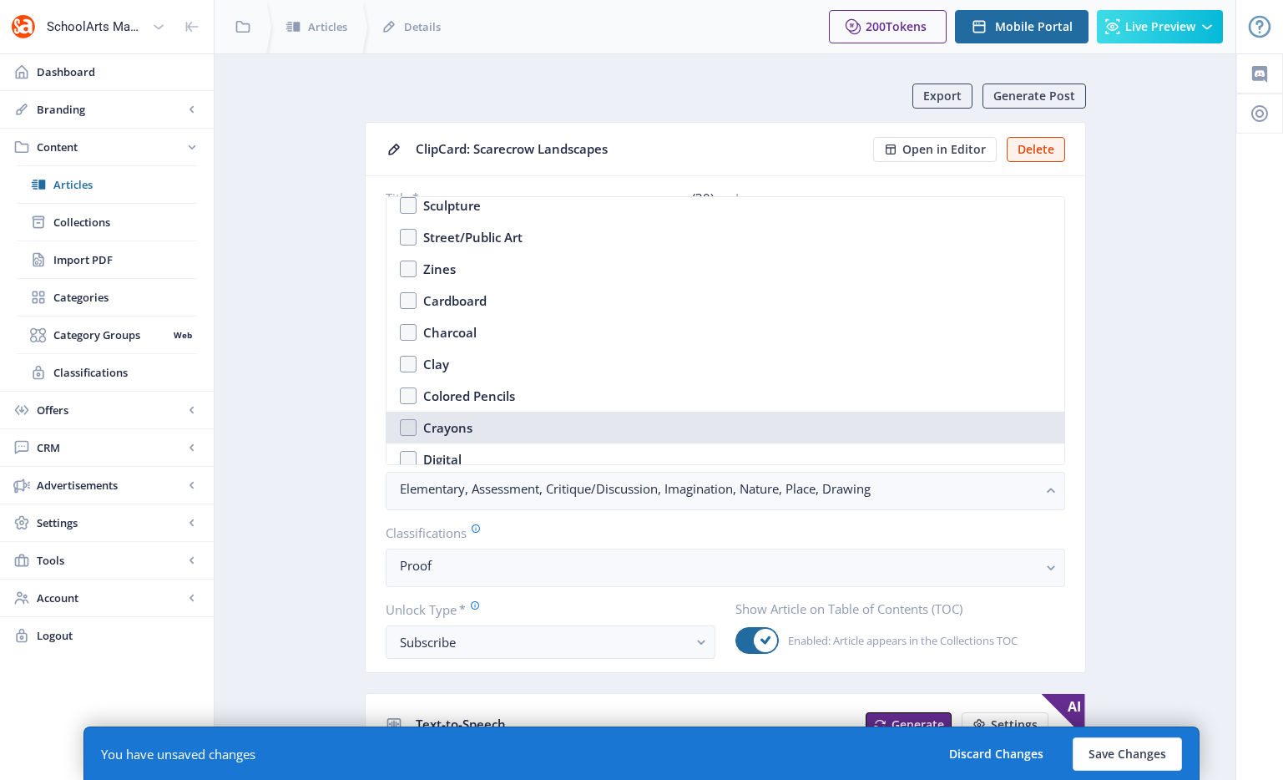
click at [491, 423] on nb-option "Crayons" at bounding box center [725, 428] width 678 height 32
checkbox input "true"
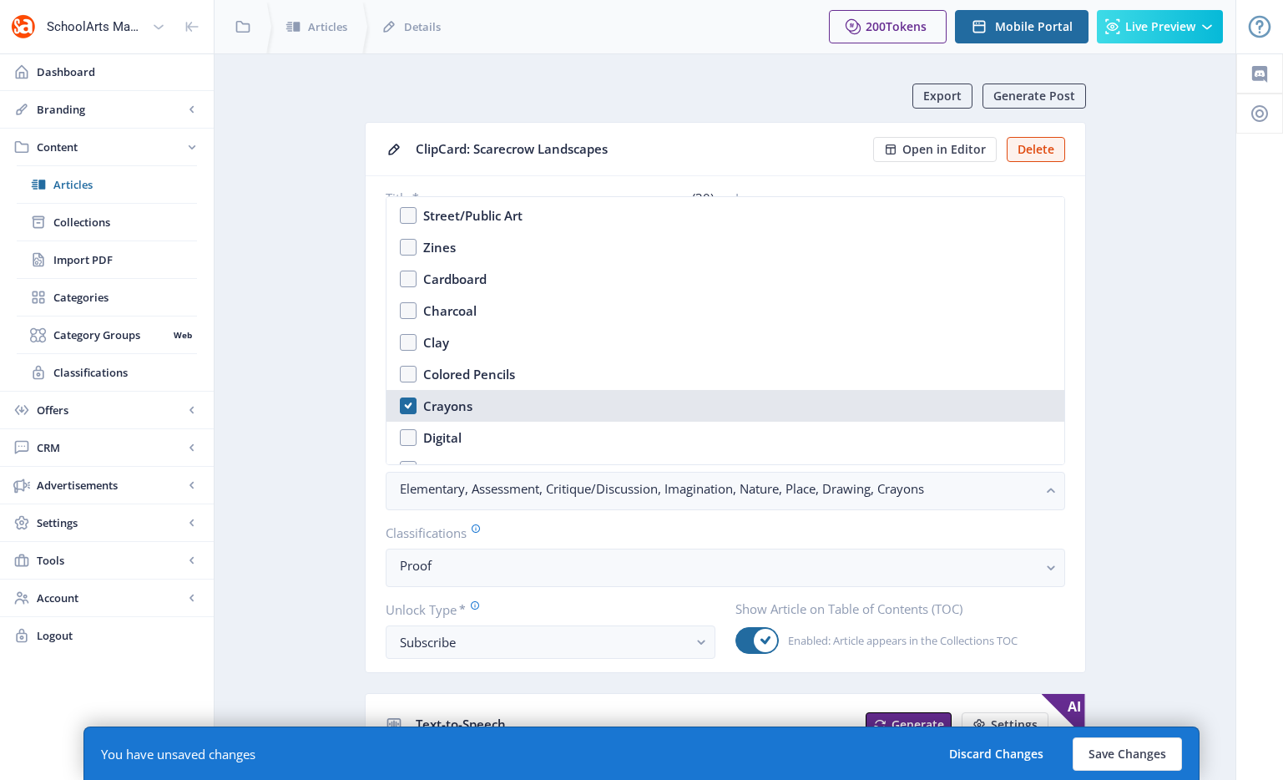
scroll to position [2298, 0]
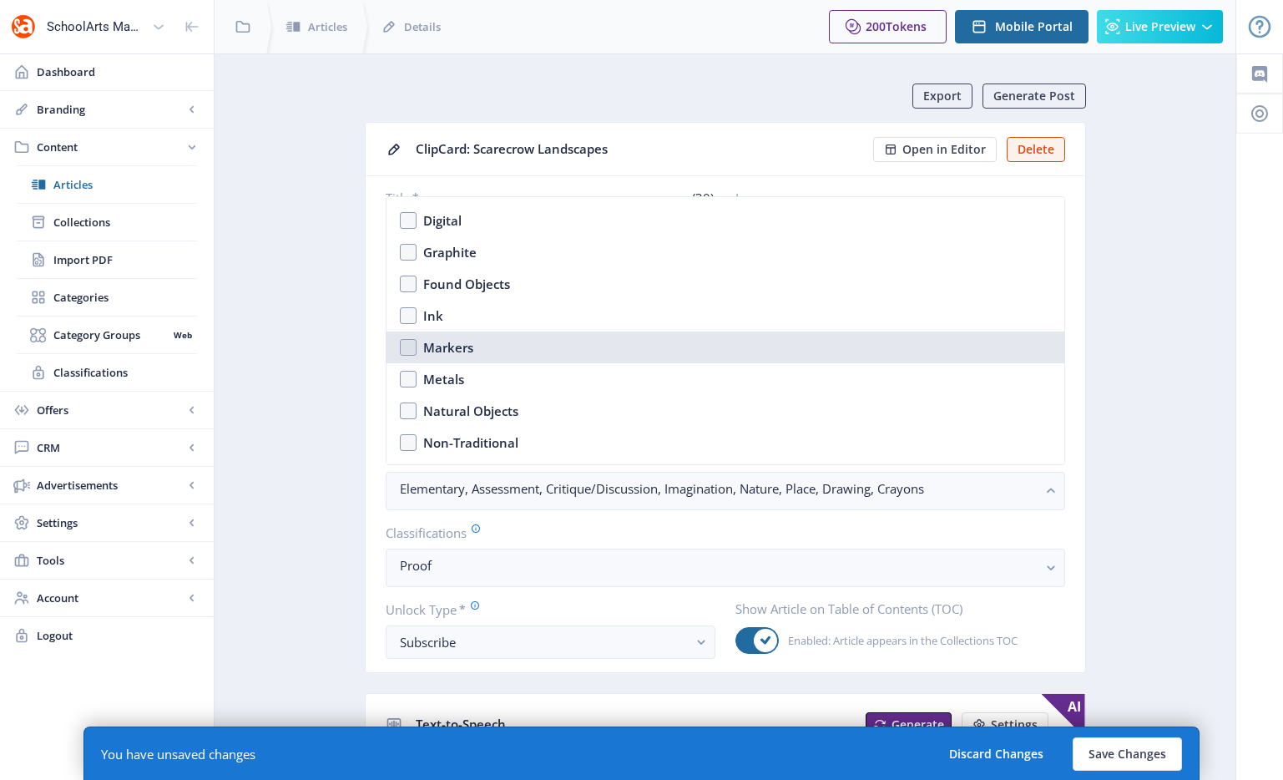
click at [517, 340] on nb-option "Markers" at bounding box center [725, 347] width 678 height 32
checkbox input "true"
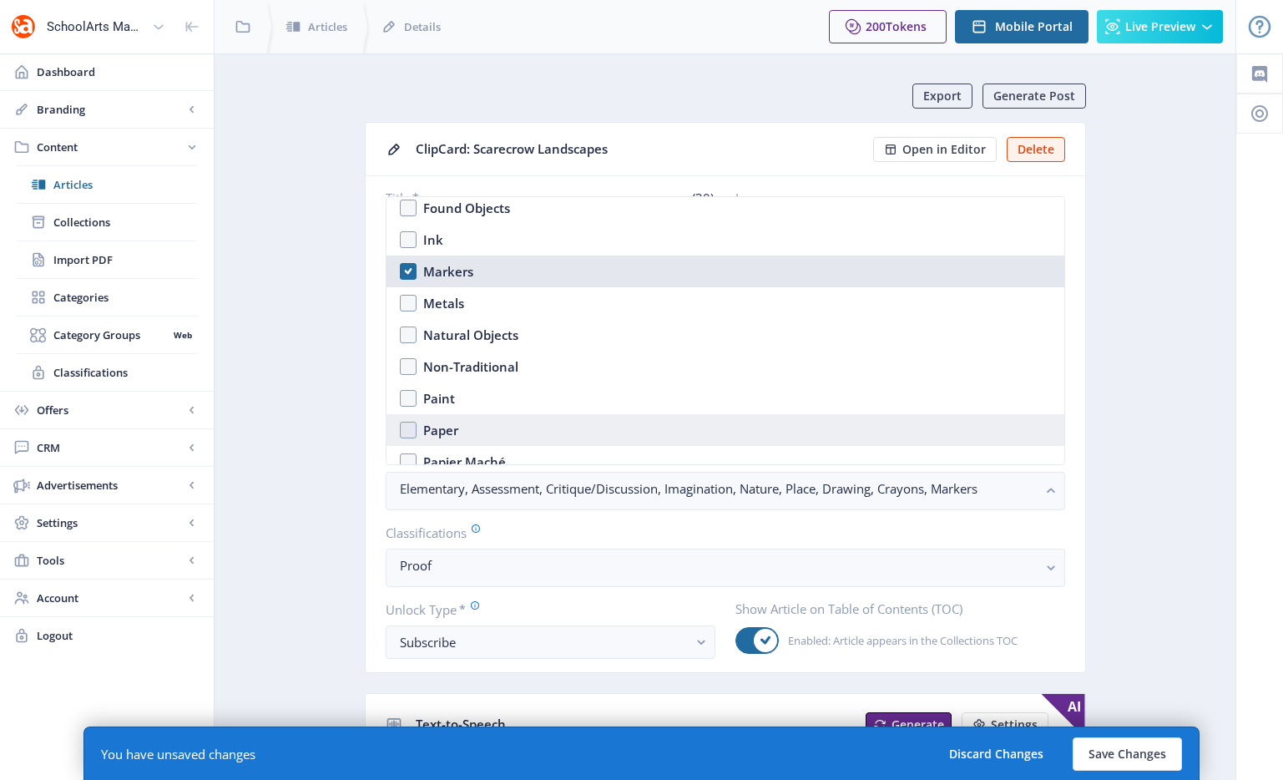
scroll to position [2453, 0]
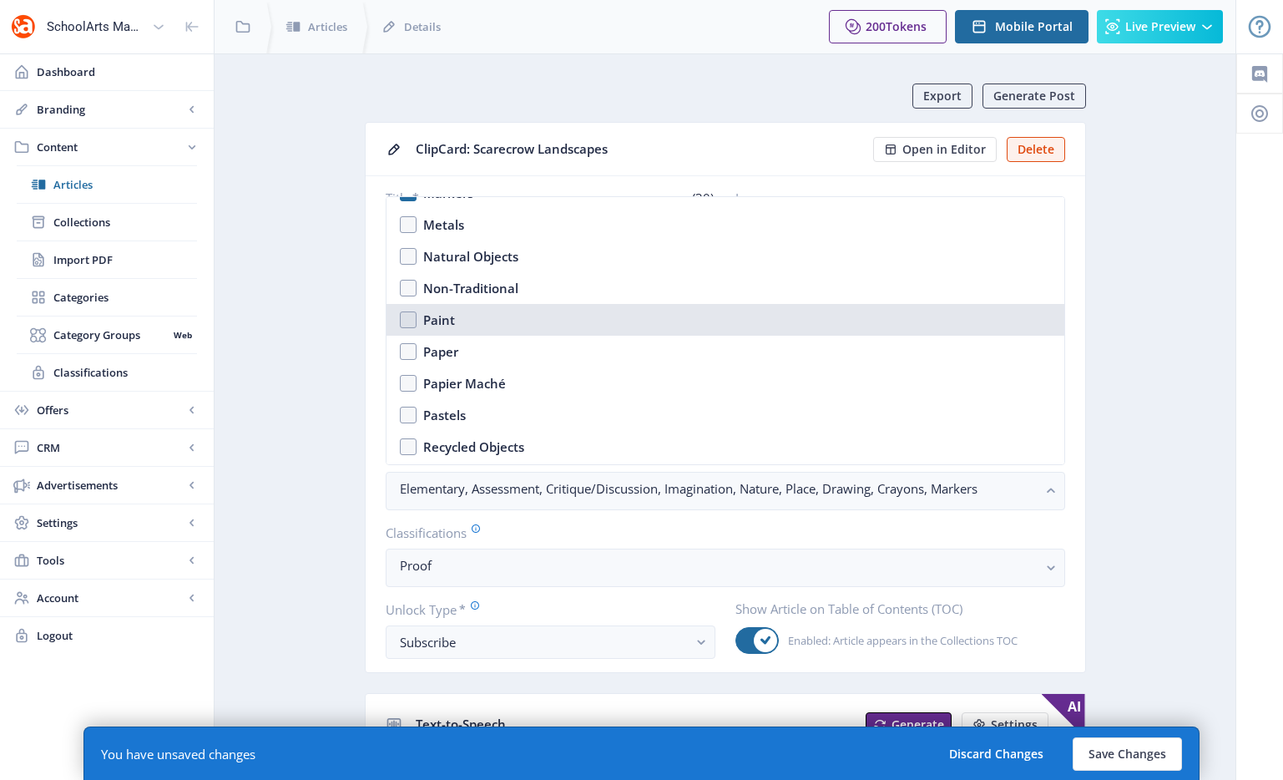
click at [483, 328] on nb-option "Paint" at bounding box center [725, 320] width 678 height 32
checkbox input "true"
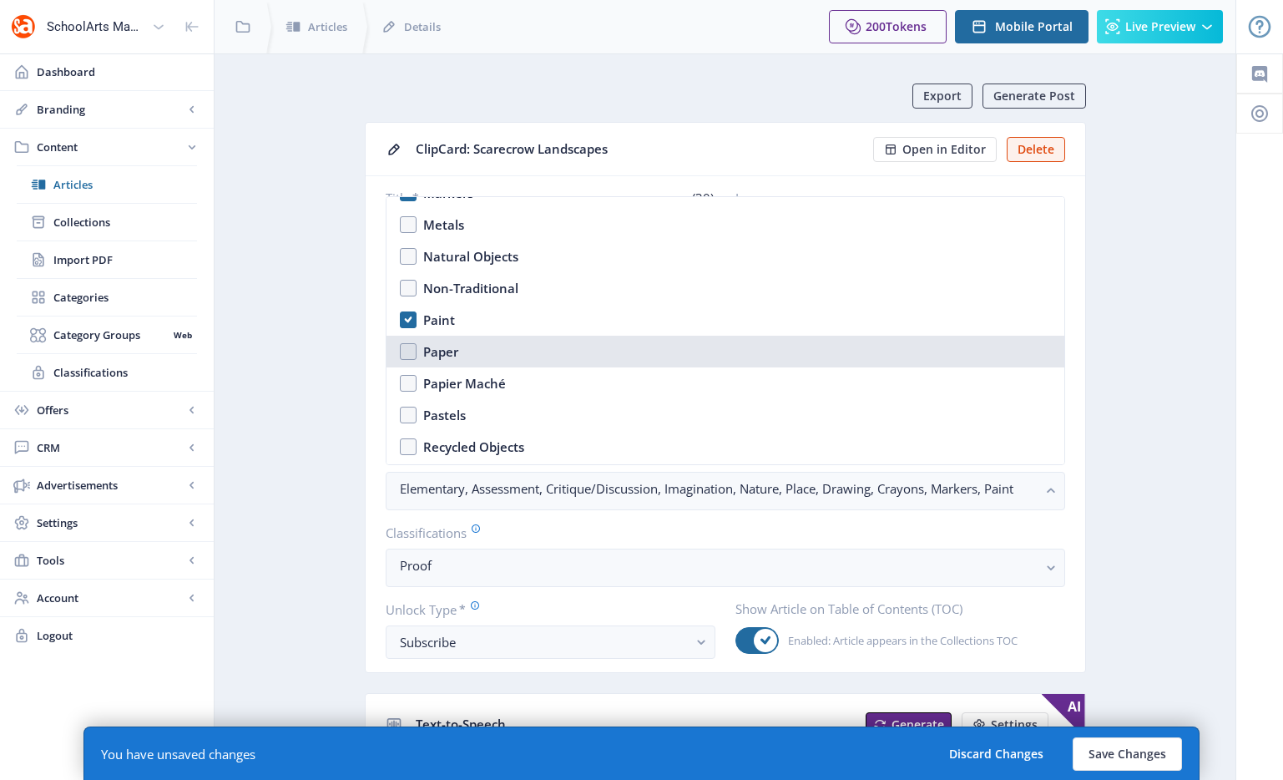
click at [479, 346] on nb-option "Paper" at bounding box center [725, 352] width 678 height 32
checkbox input "true"
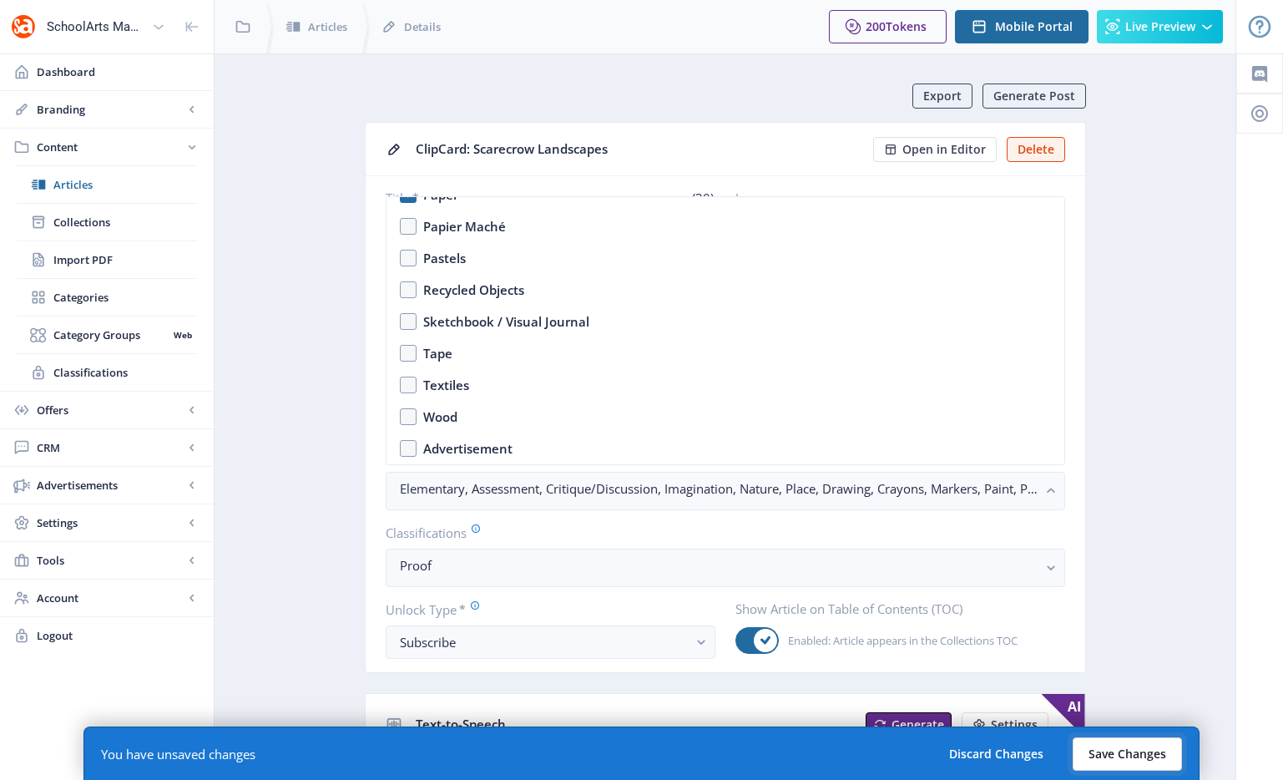
click at [1118, 747] on button "Save Changes" at bounding box center [1127, 753] width 109 height 33
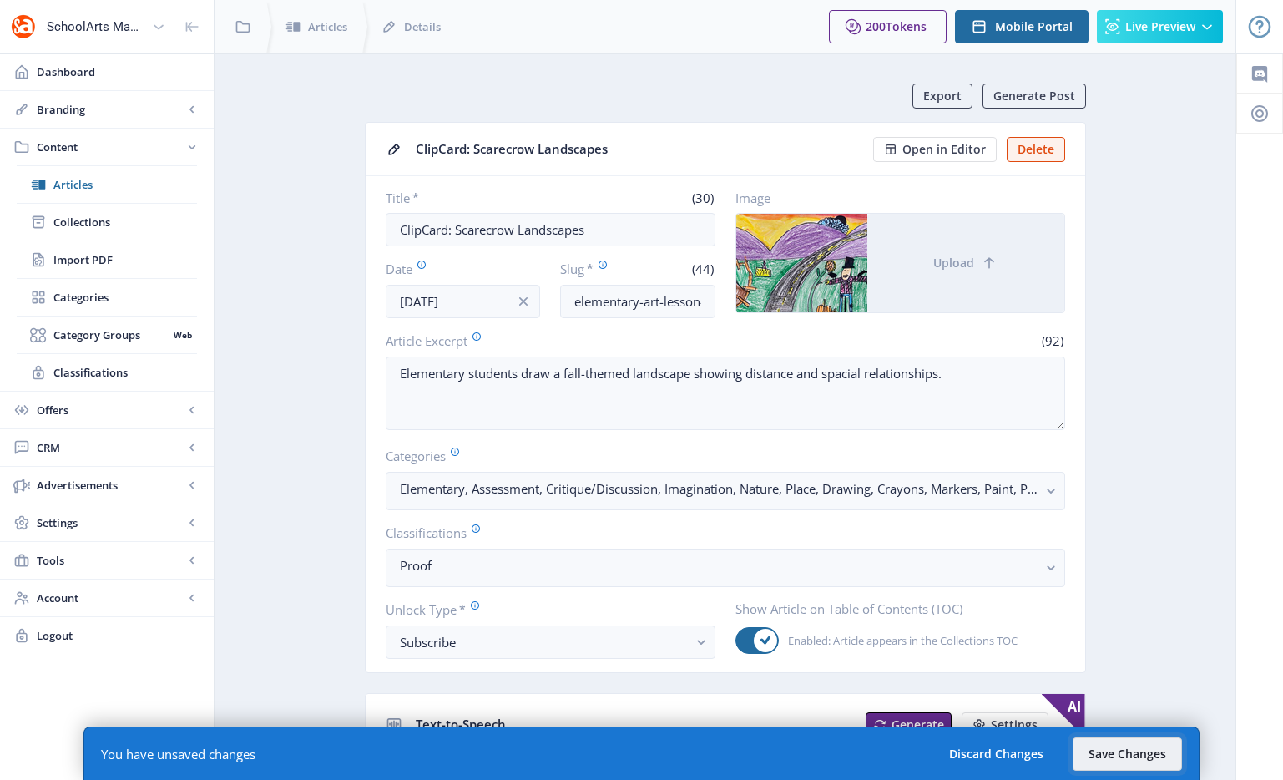
scroll to position [579, 0]
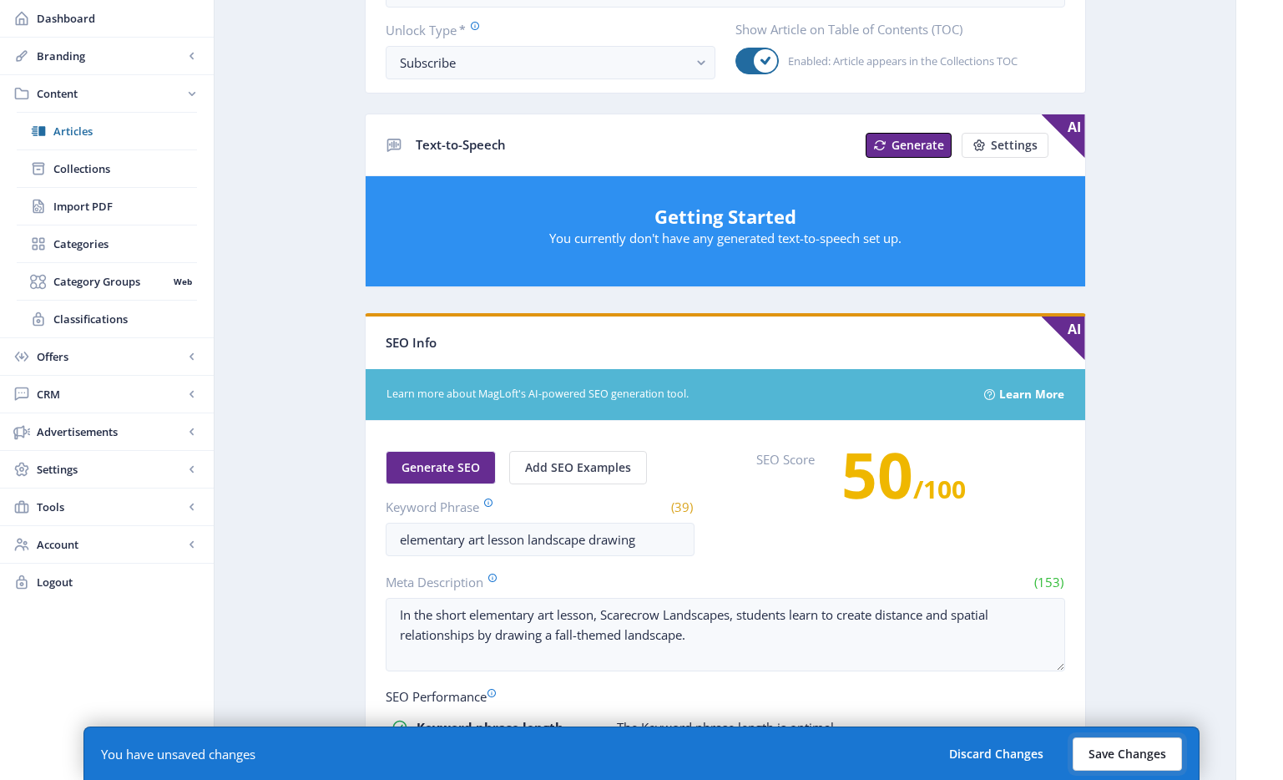
click at [1154, 758] on button "Save Changes" at bounding box center [1127, 753] width 109 height 33
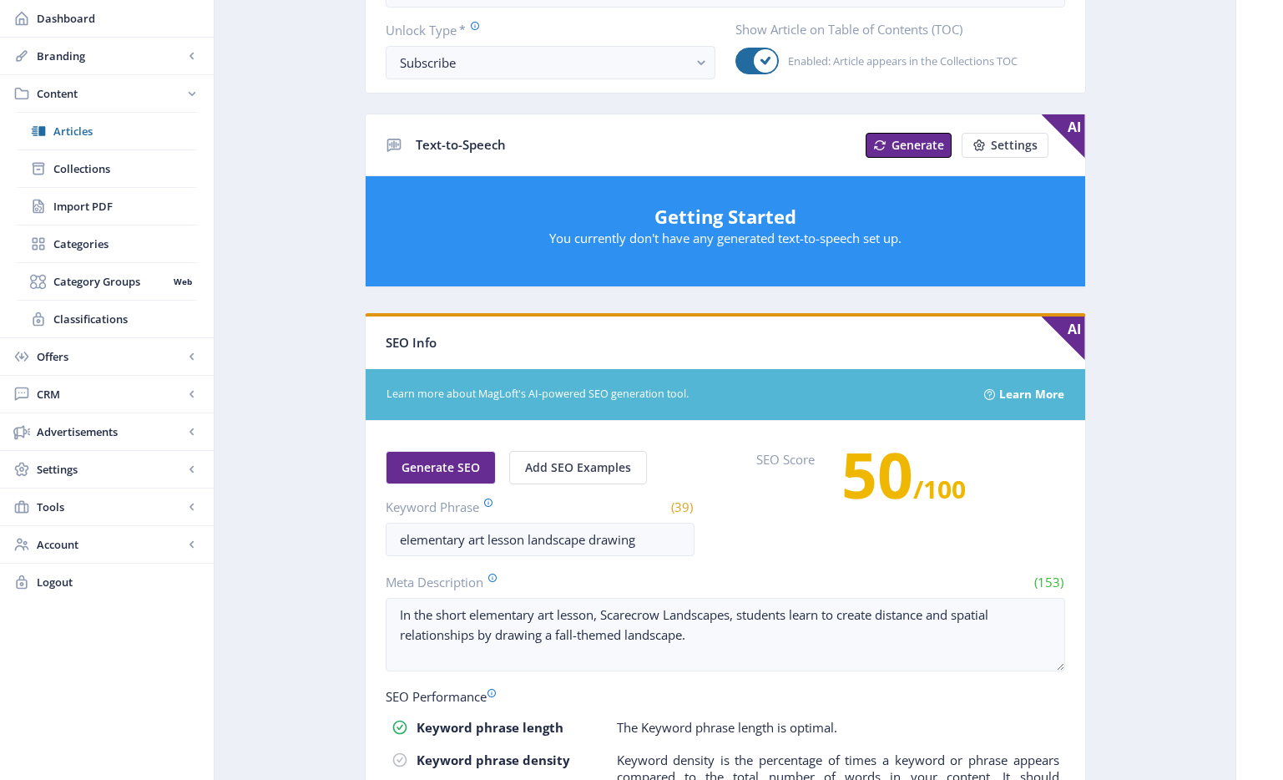
scroll to position [177, 0]
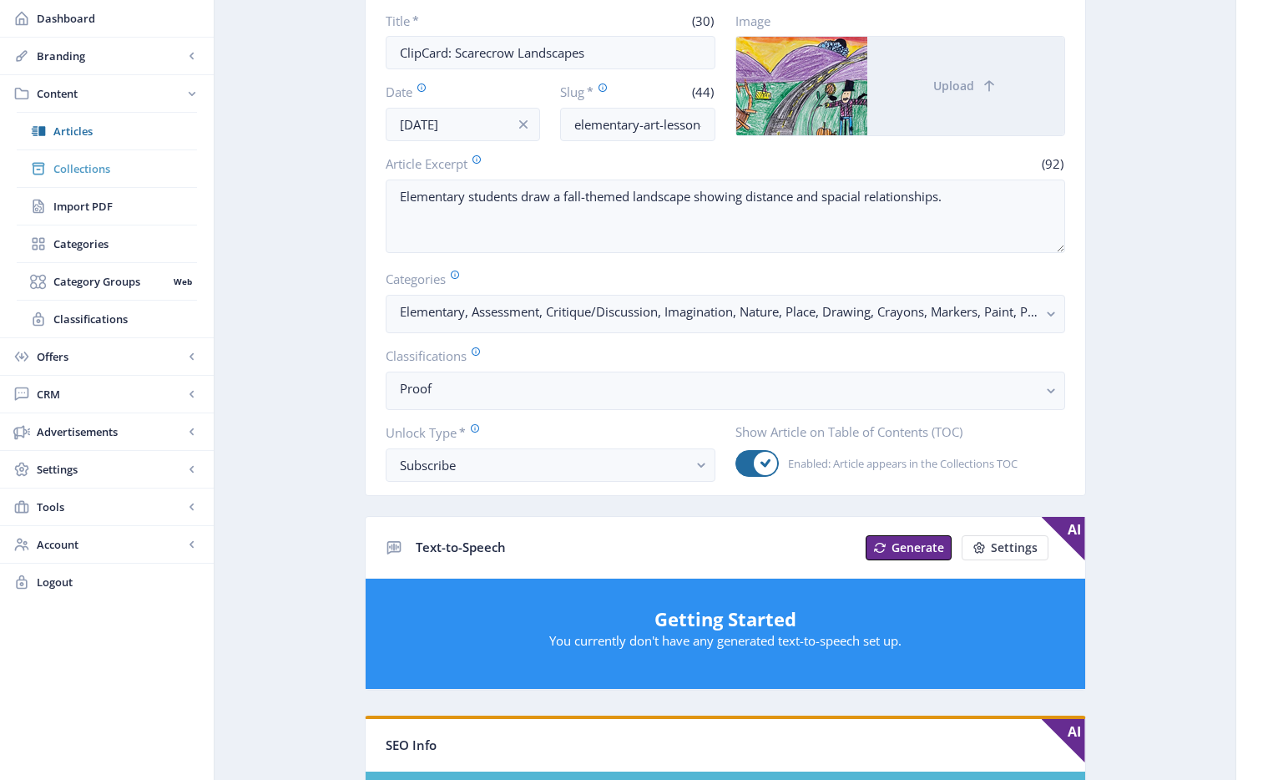
click at [99, 170] on span "Collections" at bounding box center [125, 168] width 144 height 17
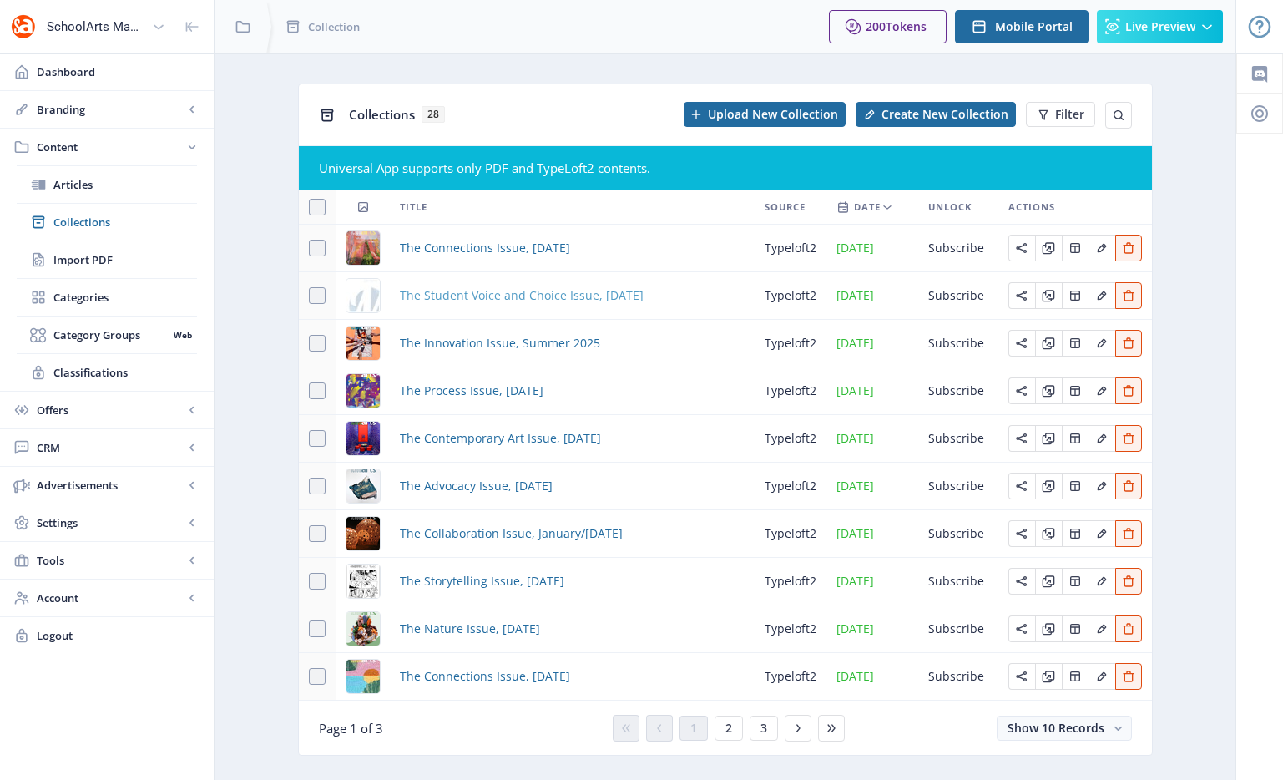
click at [518, 285] on span "The Student Voice and Choice Issue, [DATE]" at bounding box center [522, 295] width 244 height 20
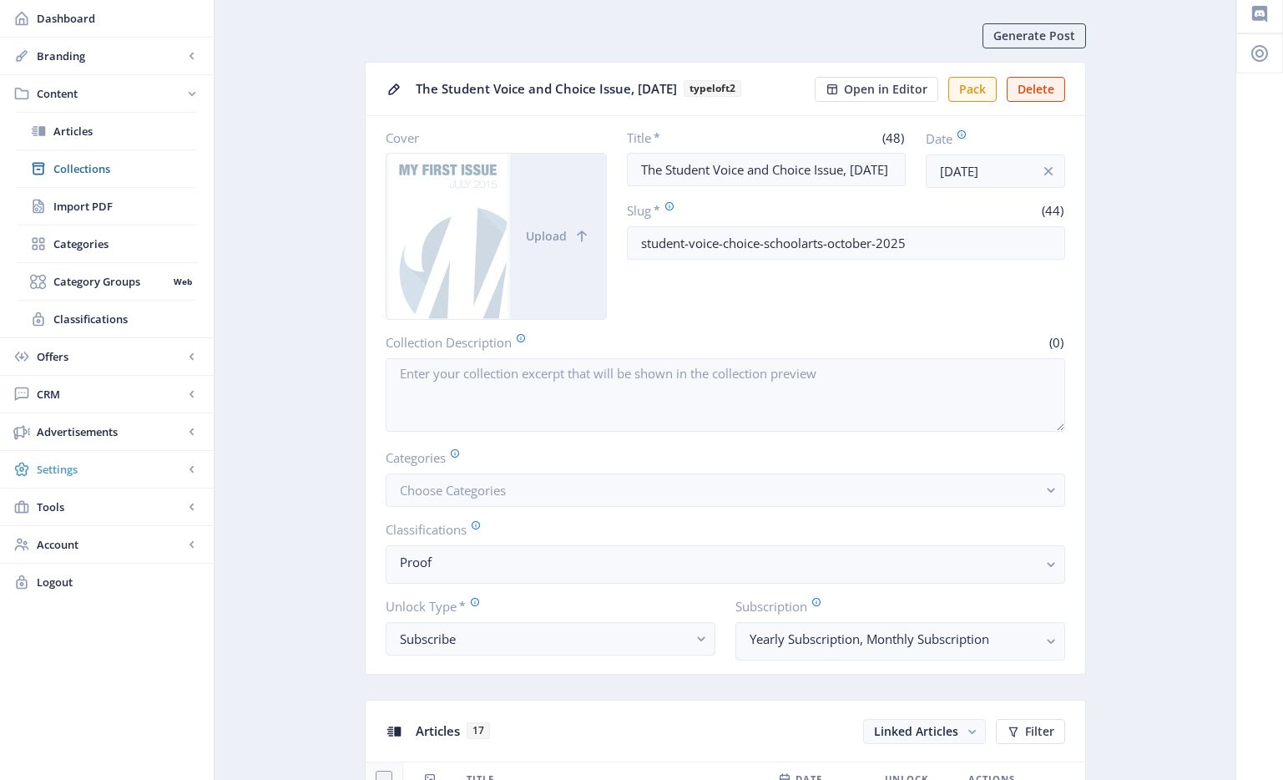
scroll to position [49, 0]
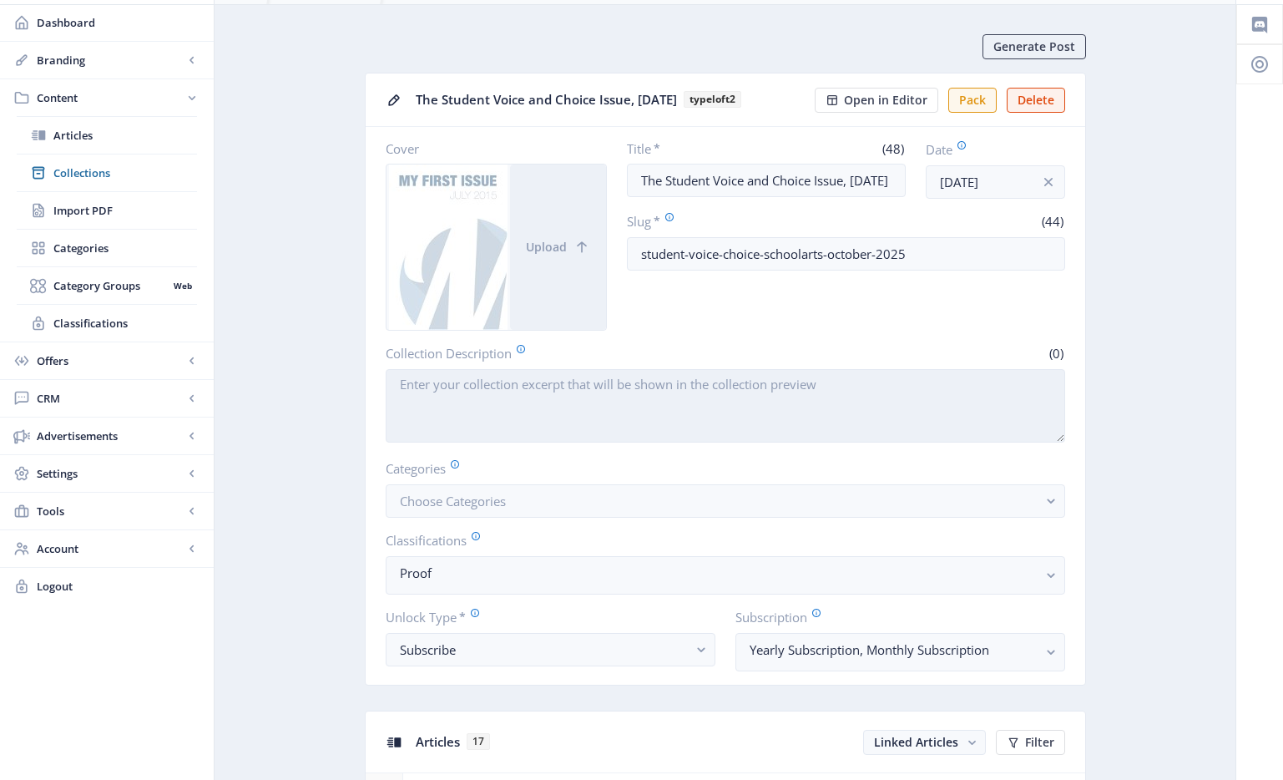
click at [533, 403] on textarea "Collection Description" at bounding box center [725, 405] width 679 height 73
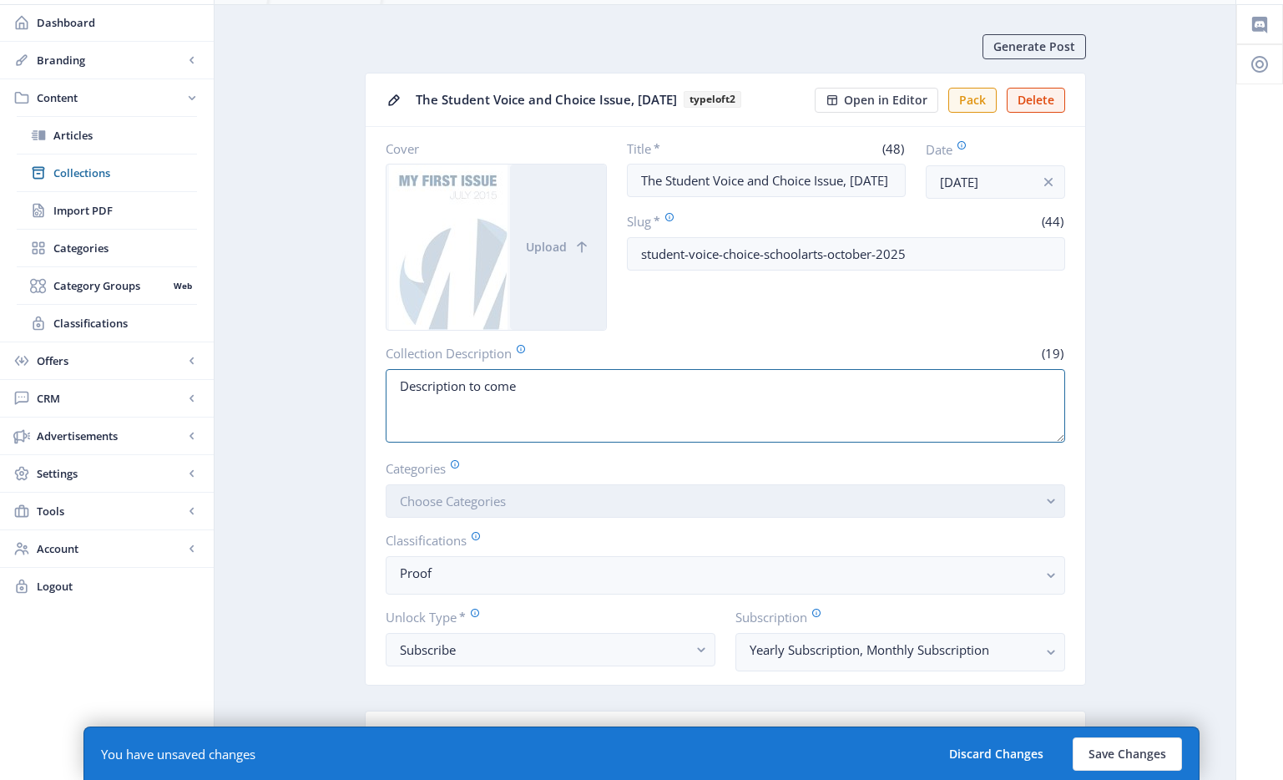
type textarea "Description to come"
click at [545, 499] on button "Choose Categories" at bounding box center [725, 500] width 679 height 33
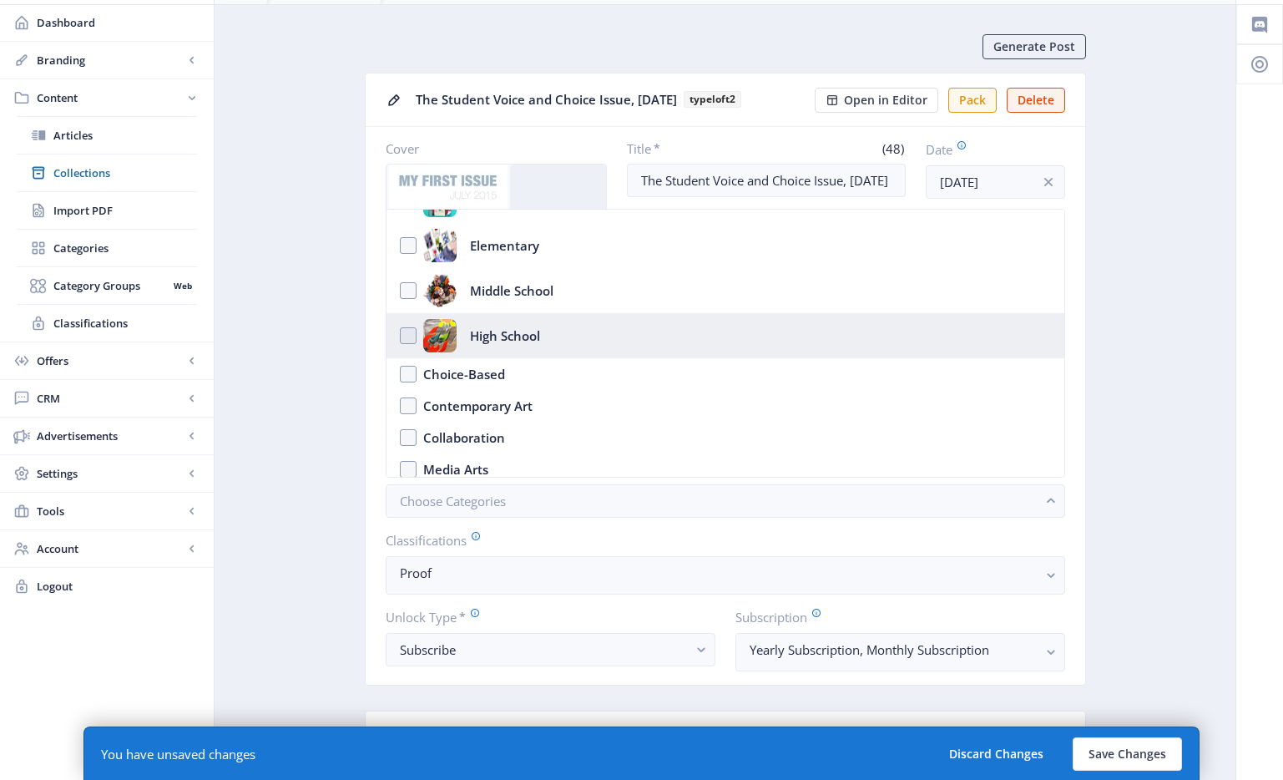
scroll to position [43, 0]
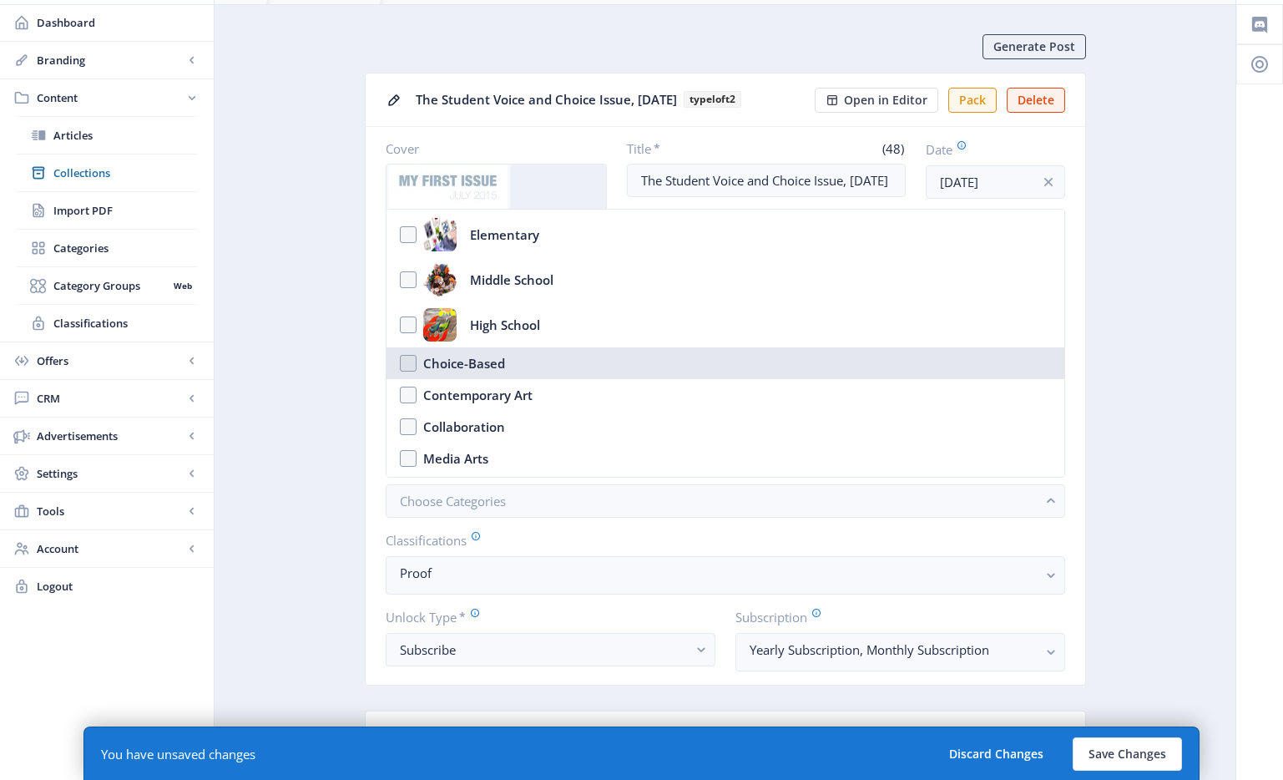
click at [485, 370] on div "Choice-Based" at bounding box center [464, 363] width 82 height 20
checkbox input "true"
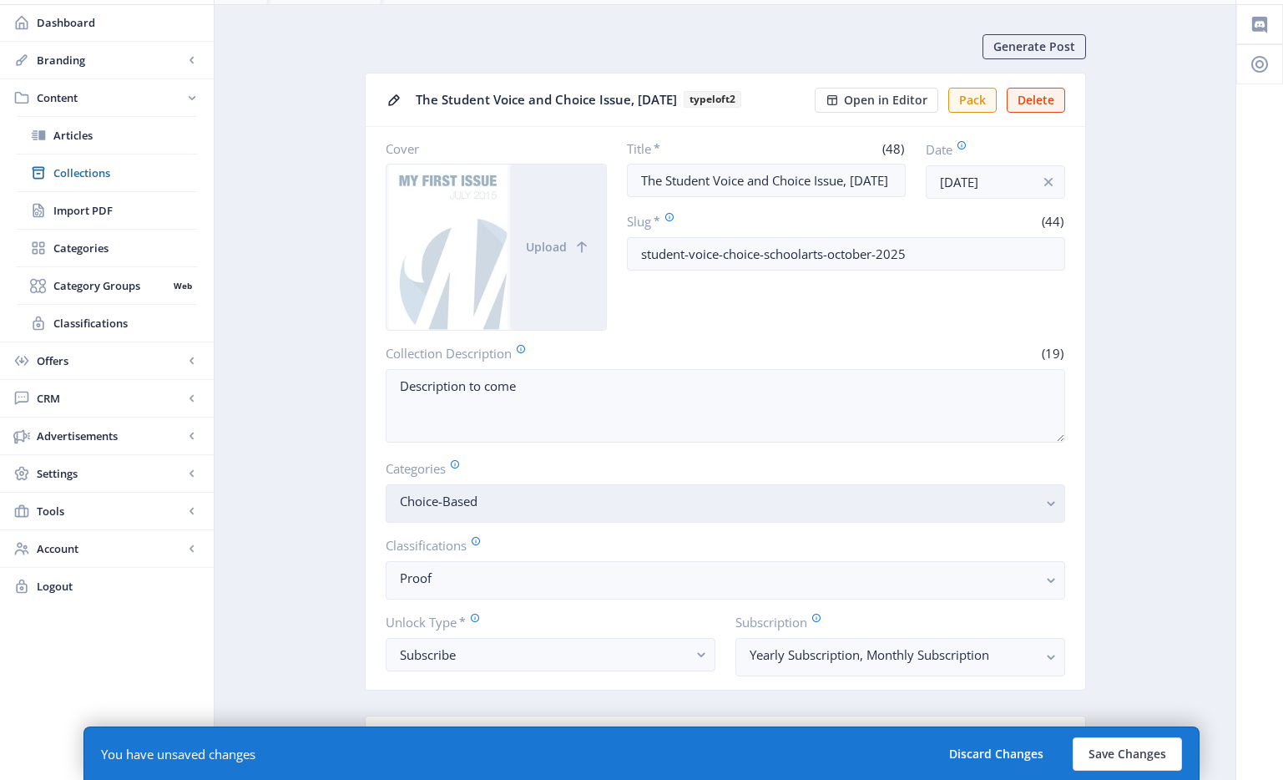
click at [900, 511] on span "Choice-Based" at bounding box center [719, 506] width 638 height 17
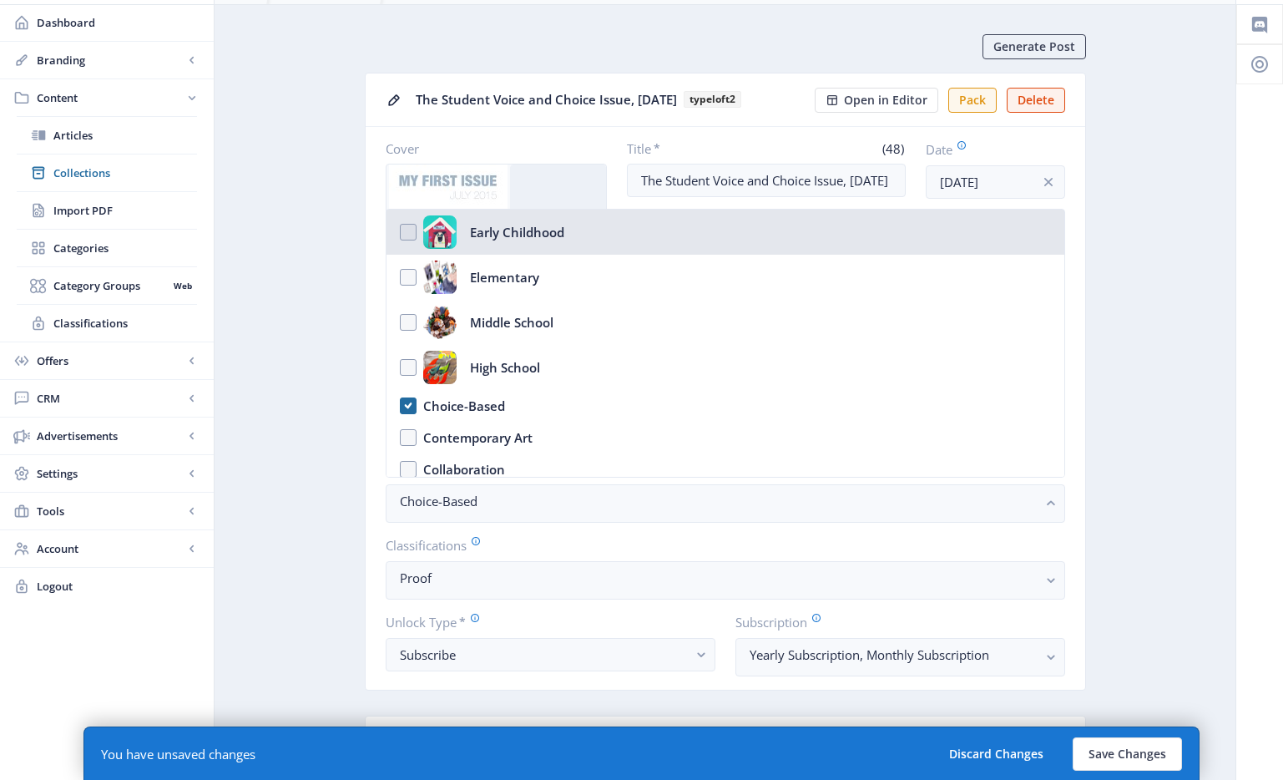
click at [512, 234] on div "Early Childhood" at bounding box center [517, 231] width 94 height 33
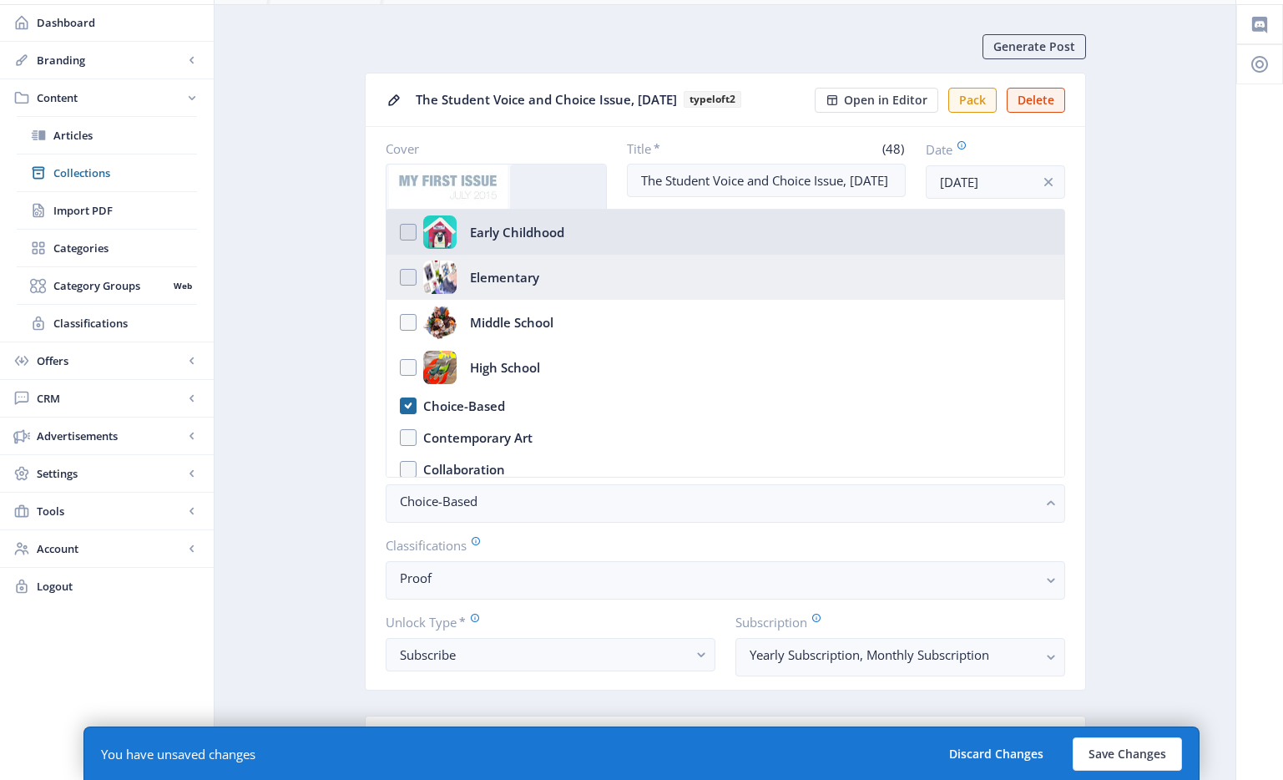
checkbox input "true"
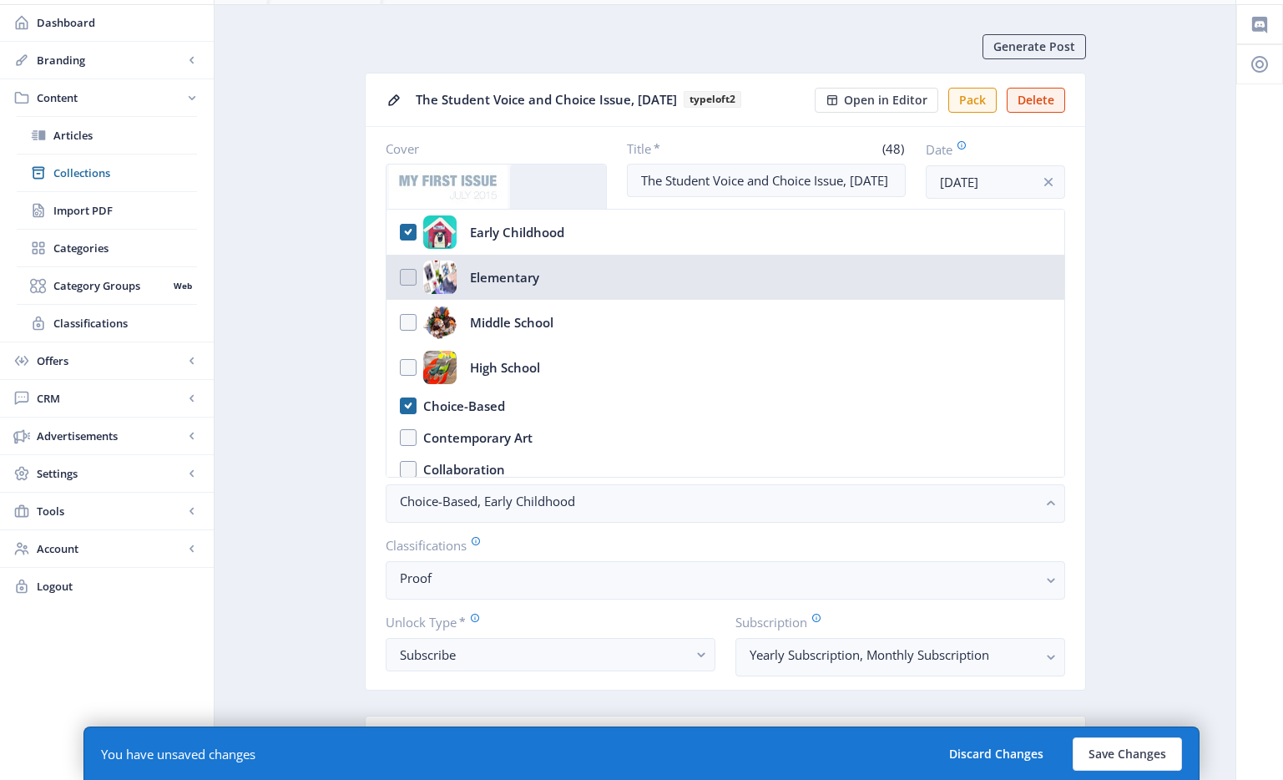
click at [509, 275] on div "Elementary" at bounding box center [504, 276] width 69 height 33
checkbox input "true"
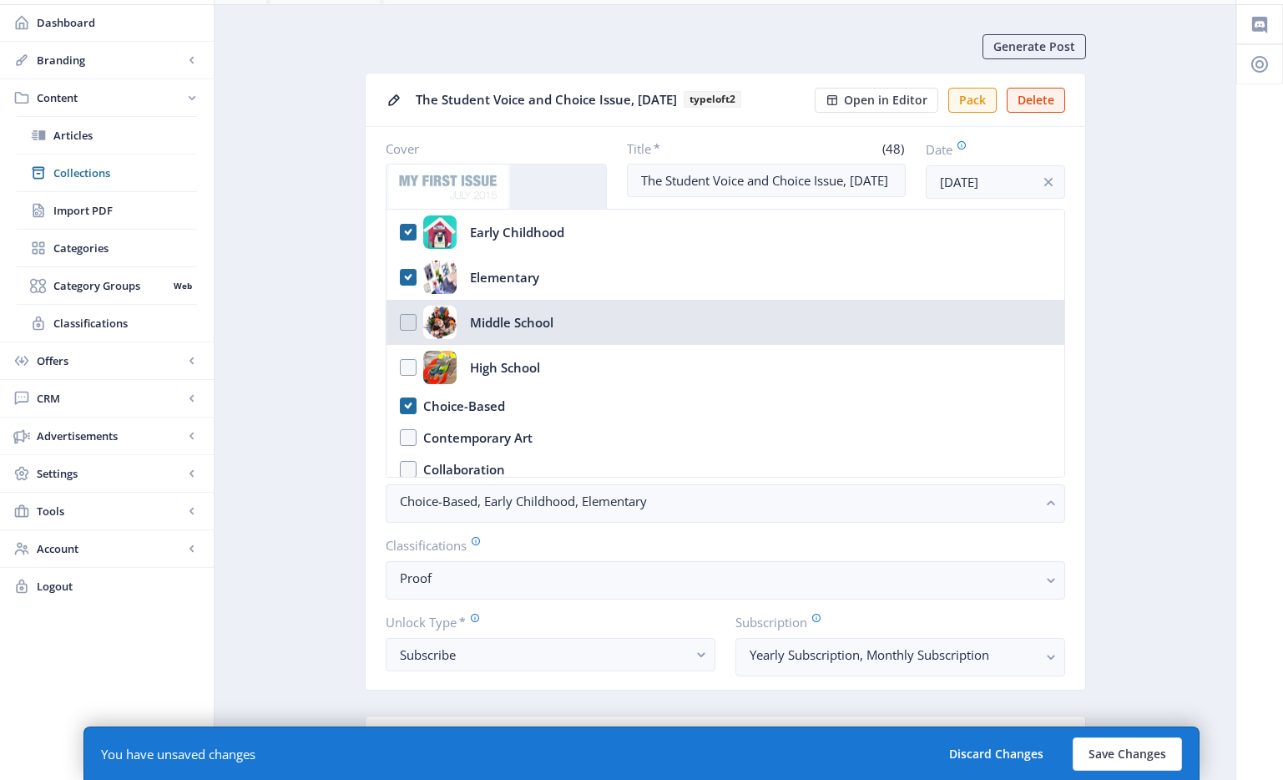
click at [507, 321] on div "Middle School" at bounding box center [511, 322] width 83 height 33
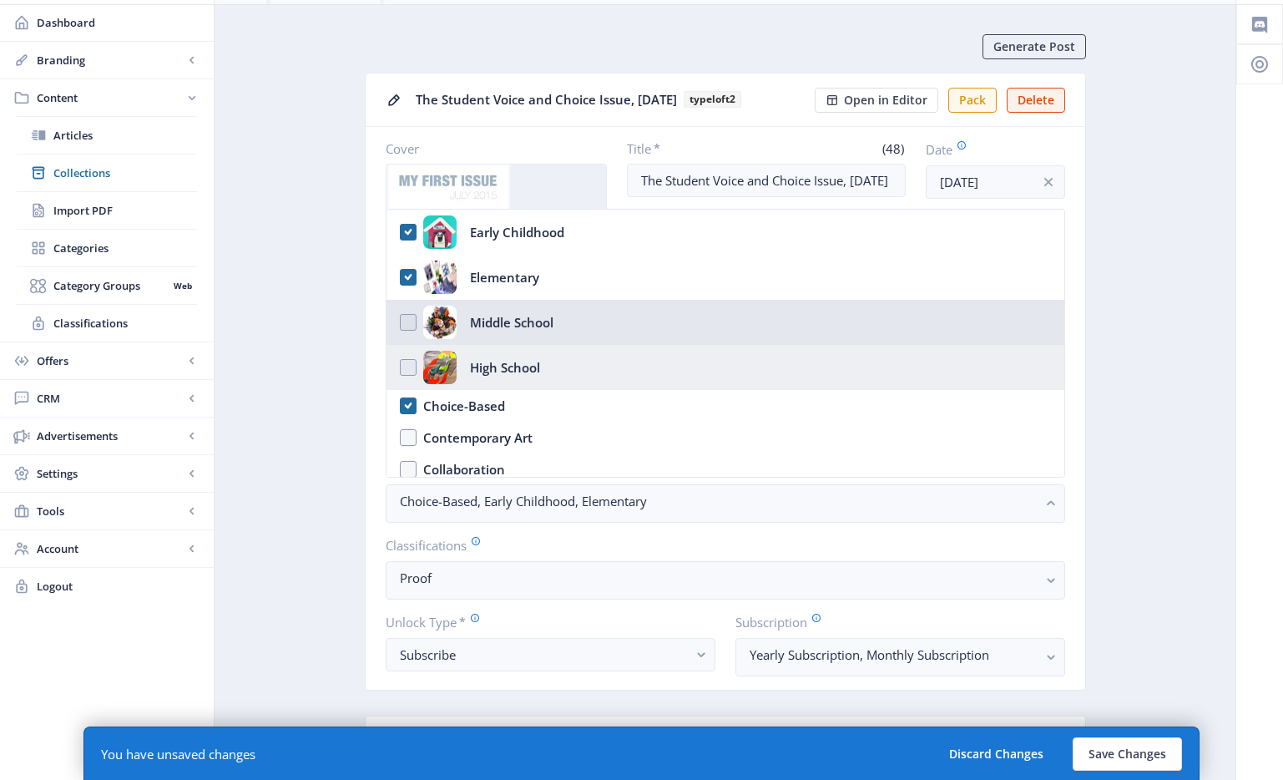
checkbox input "true"
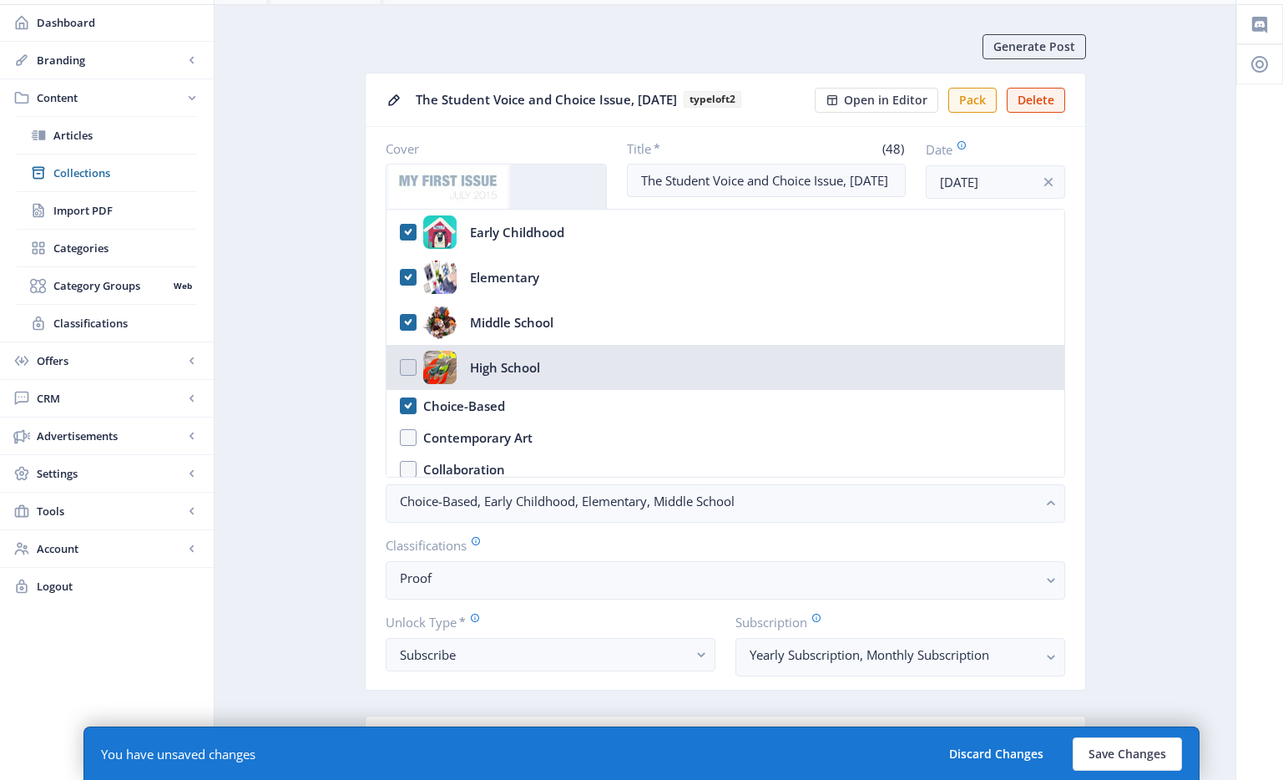
click at [503, 359] on div "High School" at bounding box center [505, 367] width 70 height 33
checkbox input "true"
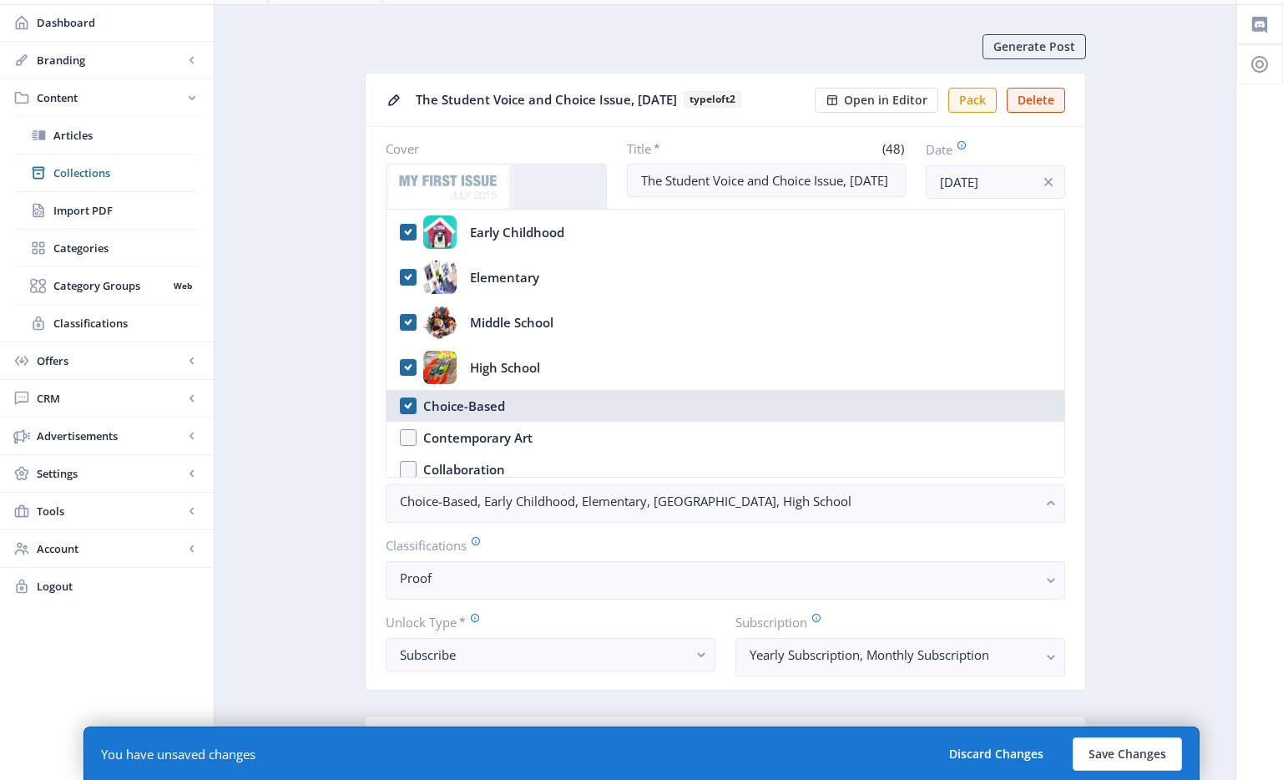
click at [483, 405] on div "Choice-Based" at bounding box center [464, 406] width 82 height 20
checkbox input "false"
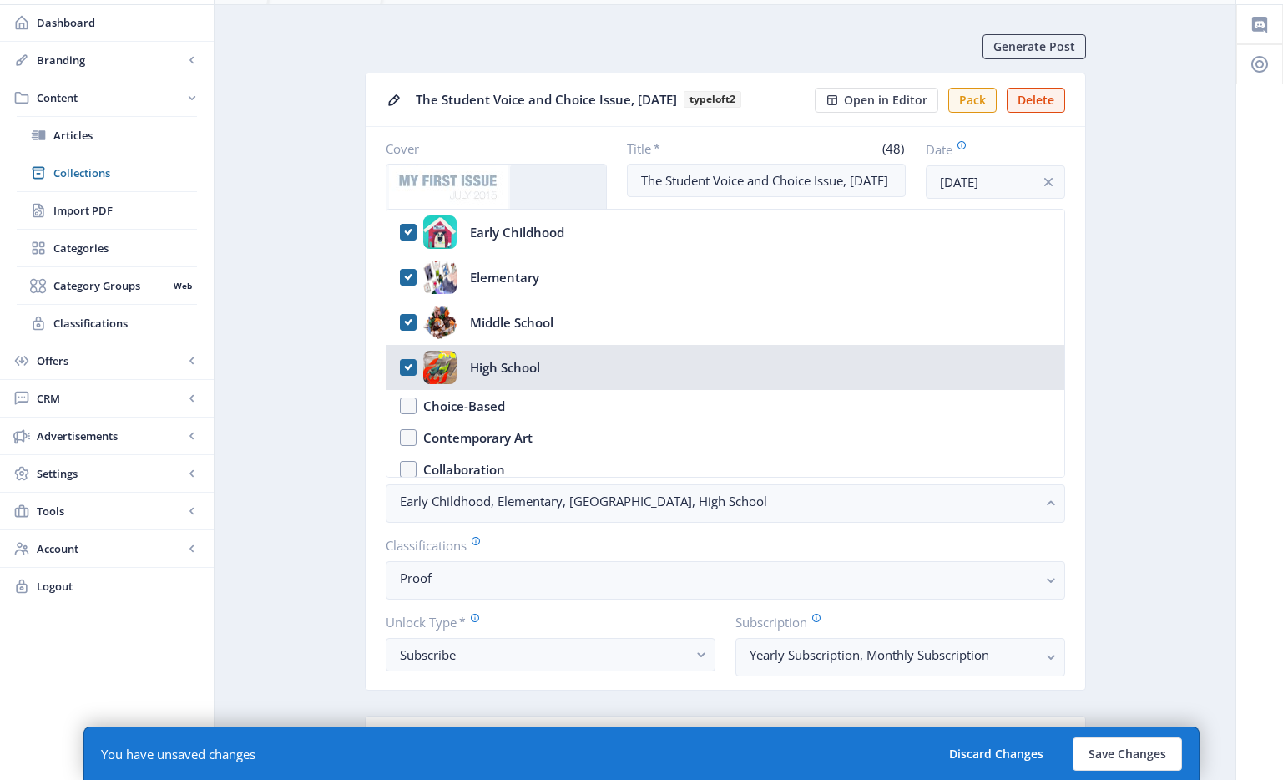
click at [503, 373] on div "High School" at bounding box center [505, 367] width 70 height 33
checkbox input "false"
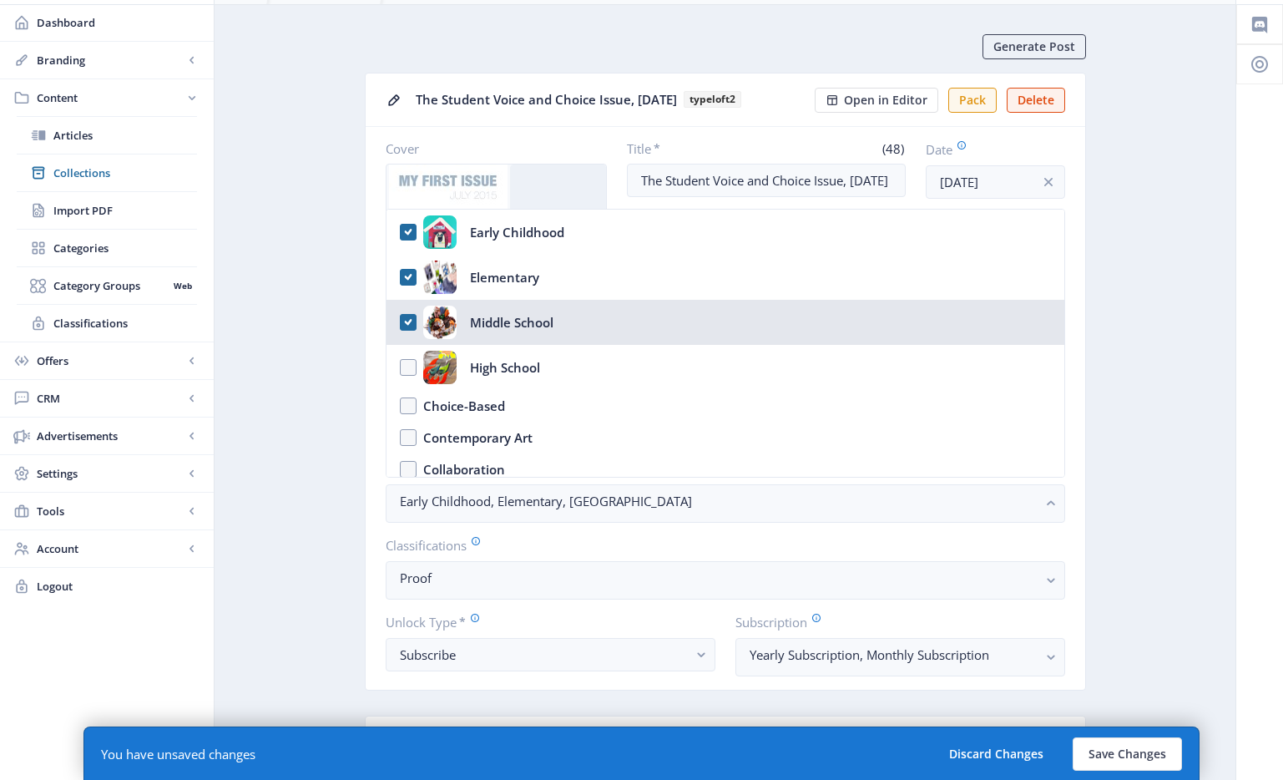
click at [505, 316] on div "Middle School" at bounding box center [511, 322] width 83 height 33
checkbox input "false"
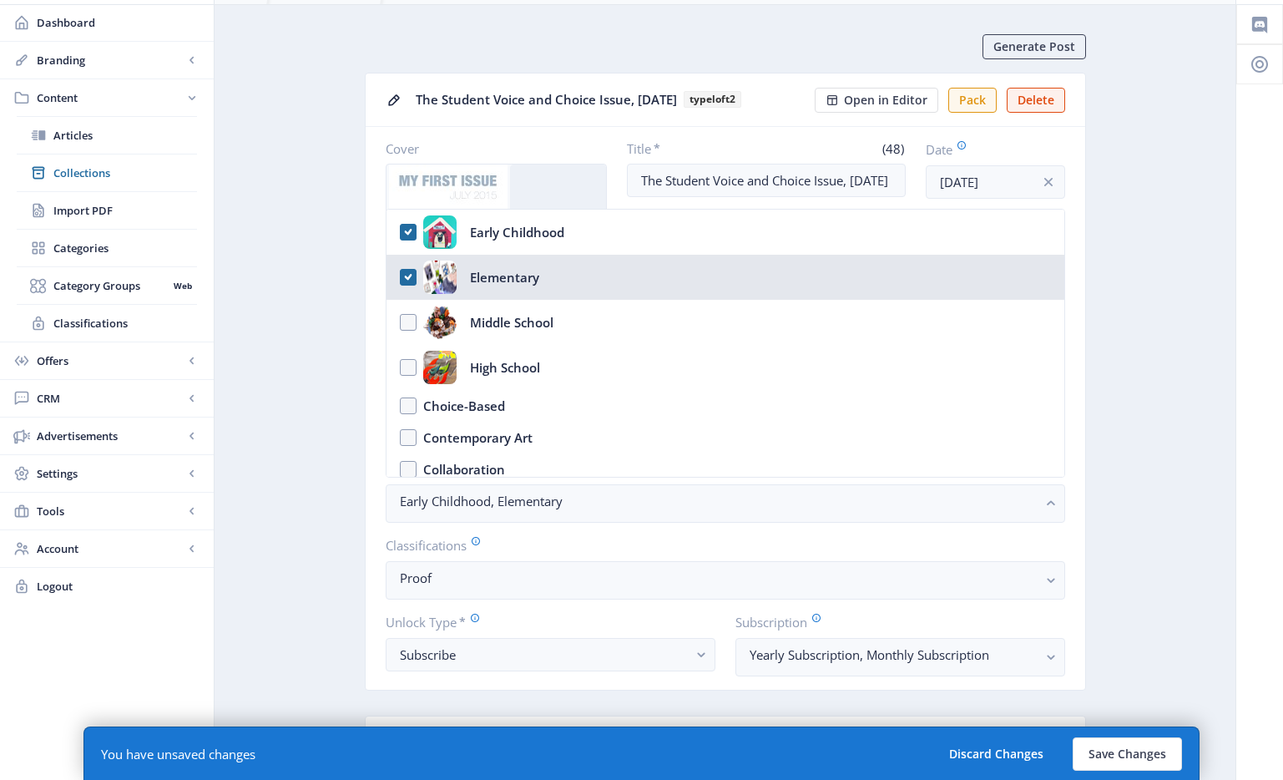
click at [498, 267] on div "Elementary" at bounding box center [504, 276] width 69 height 33
checkbox input "false"
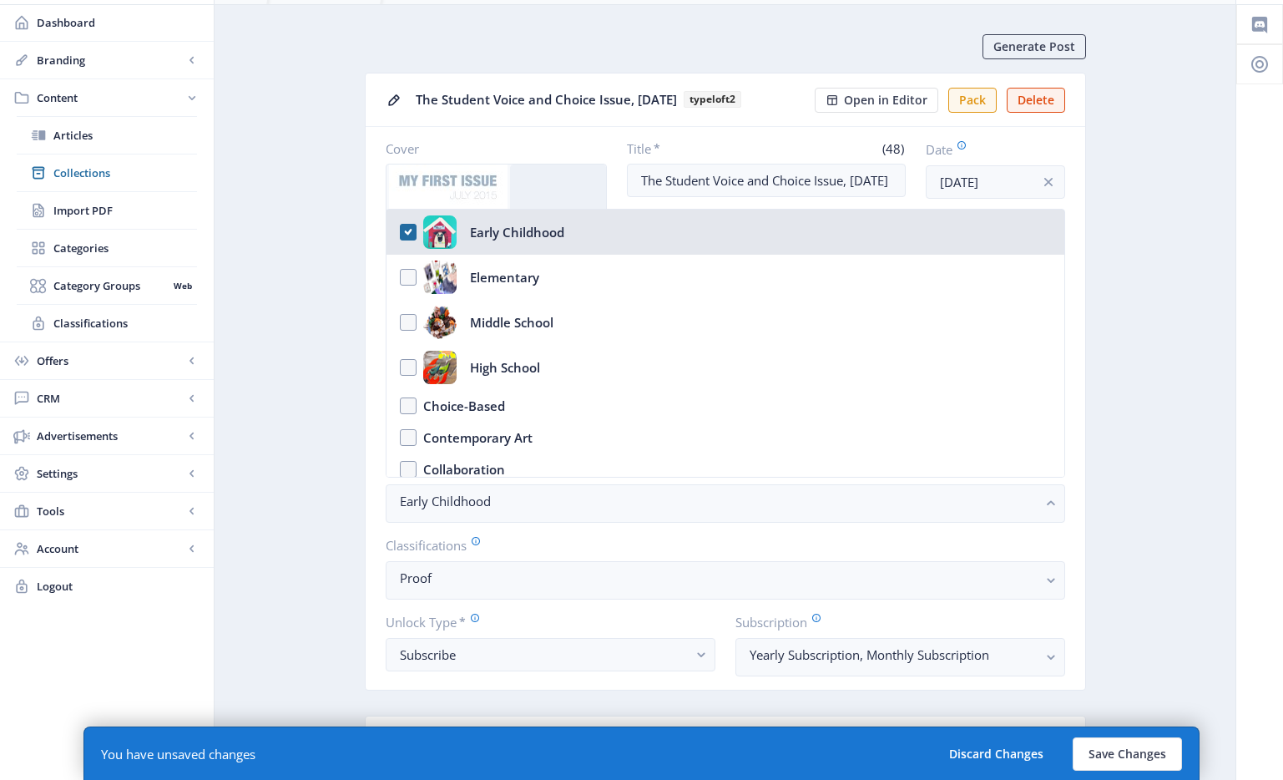
click at [498, 245] on div "Early Childhood" at bounding box center [517, 231] width 94 height 33
checkbox input "false"
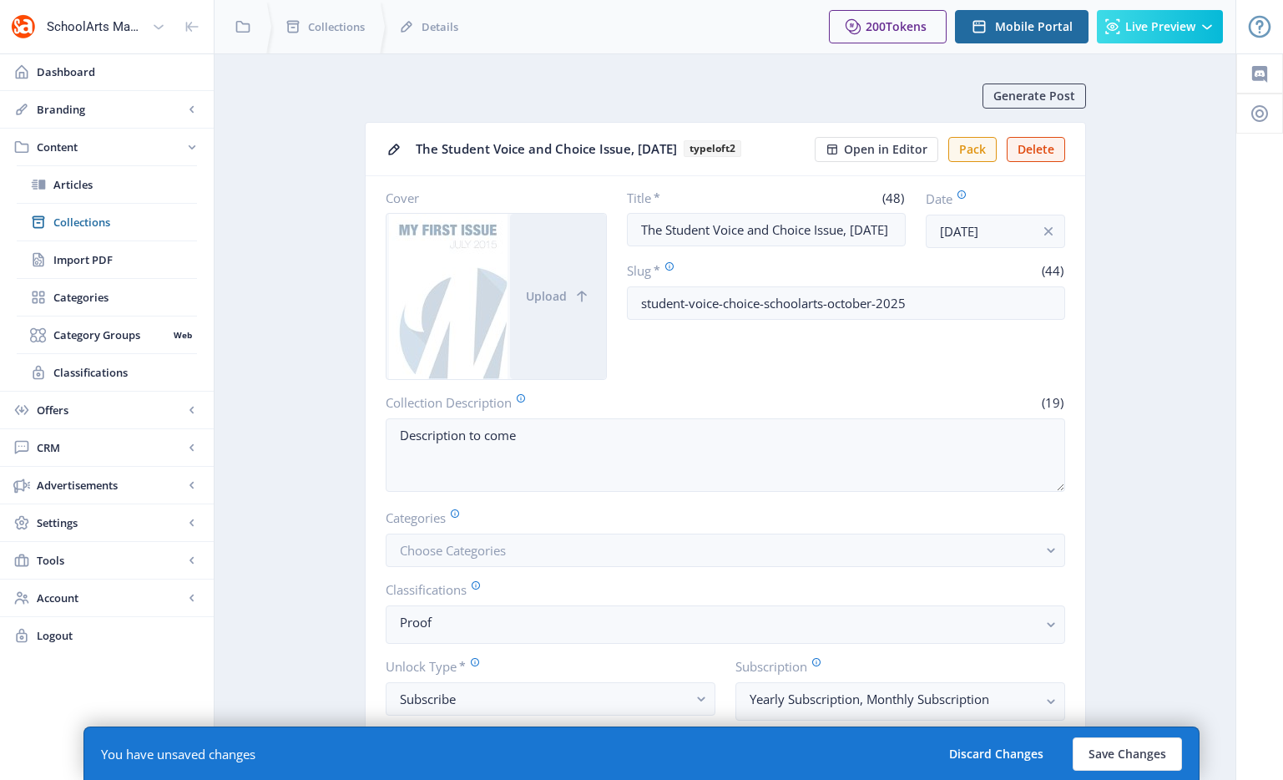
scroll to position [49, 0]
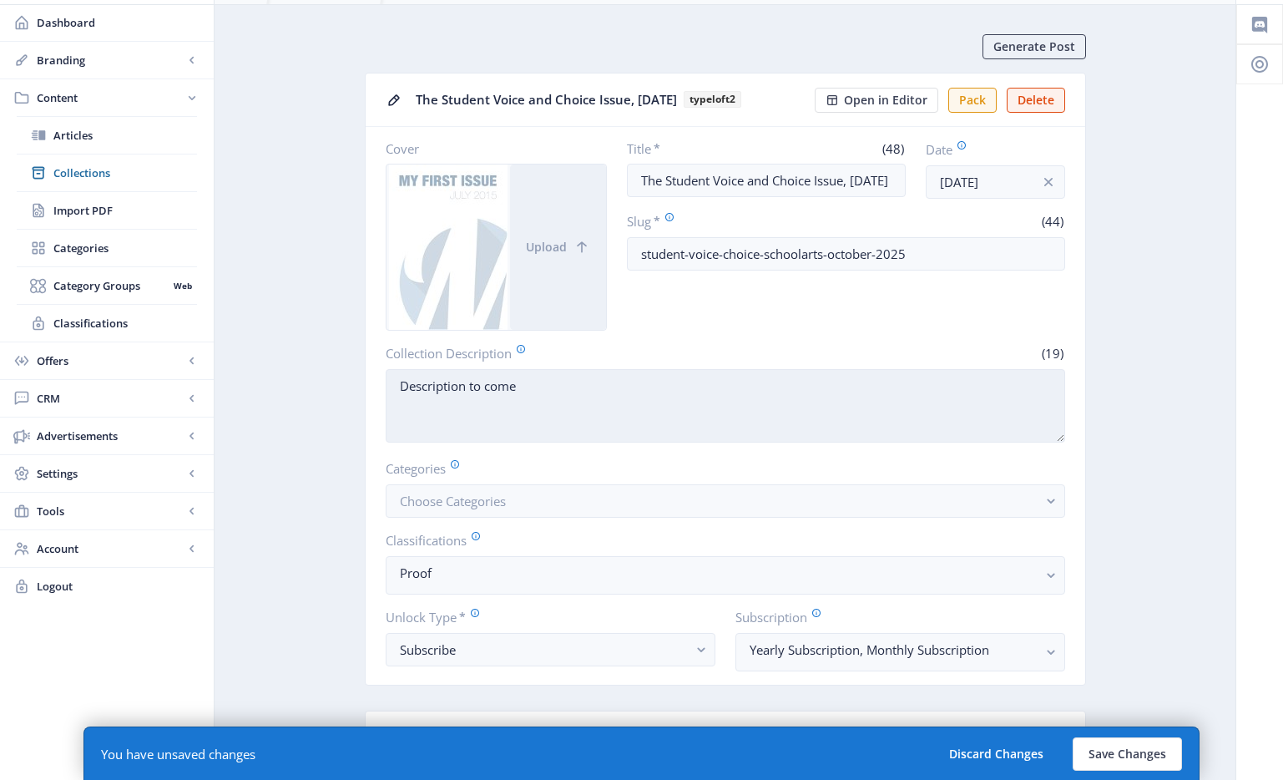
click at [471, 389] on textarea "Description to come" at bounding box center [725, 405] width 679 height 73
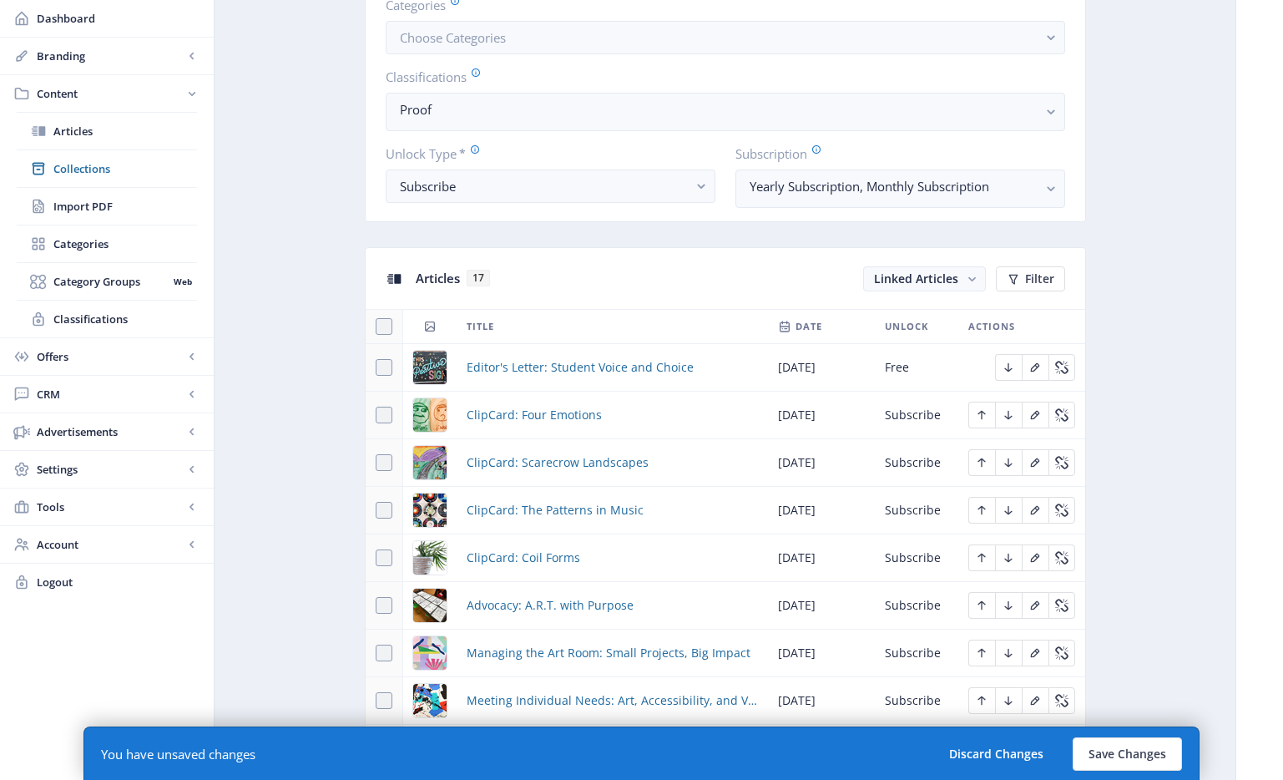
scroll to position [523, 0]
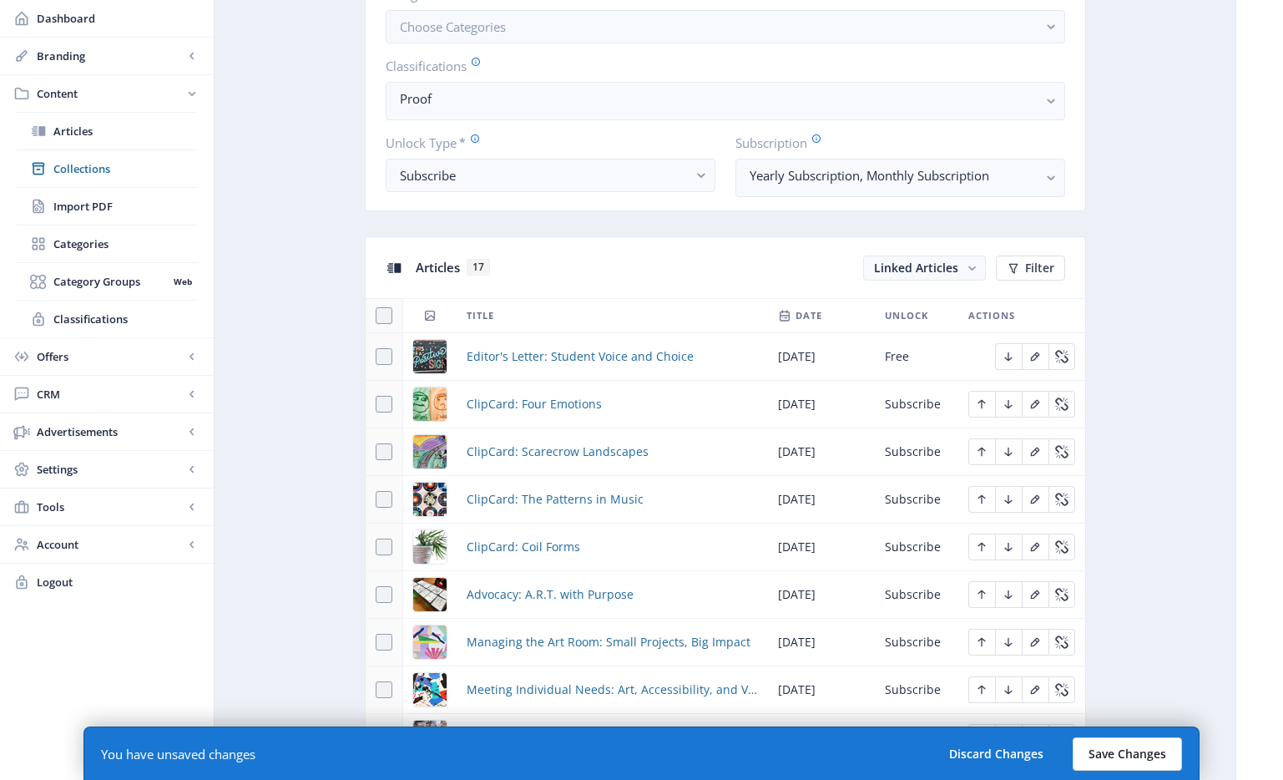
type textarea "Description and categories to come"
click at [1130, 760] on button "Save Changes" at bounding box center [1127, 753] width 109 height 33
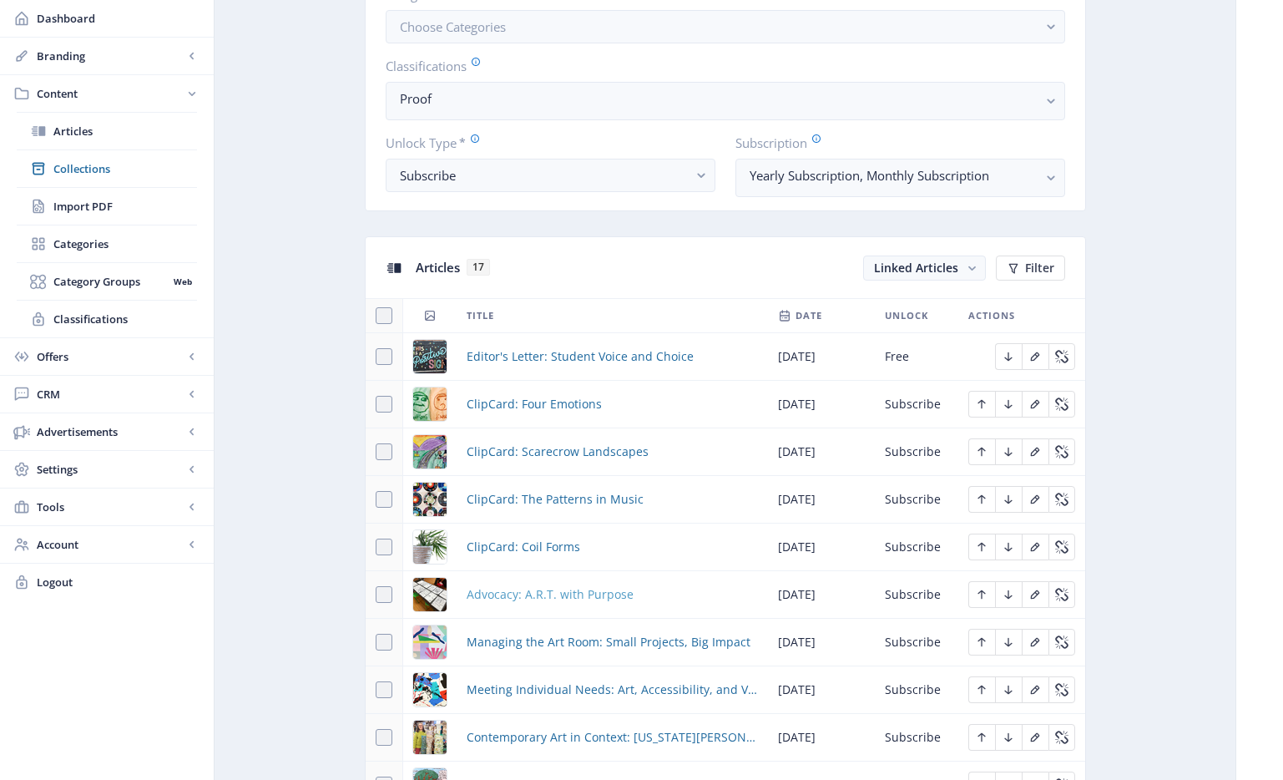
click at [557, 595] on span "Advocacy: A.R.T. with Purpose" at bounding box center [550, 594] width 167 height 20
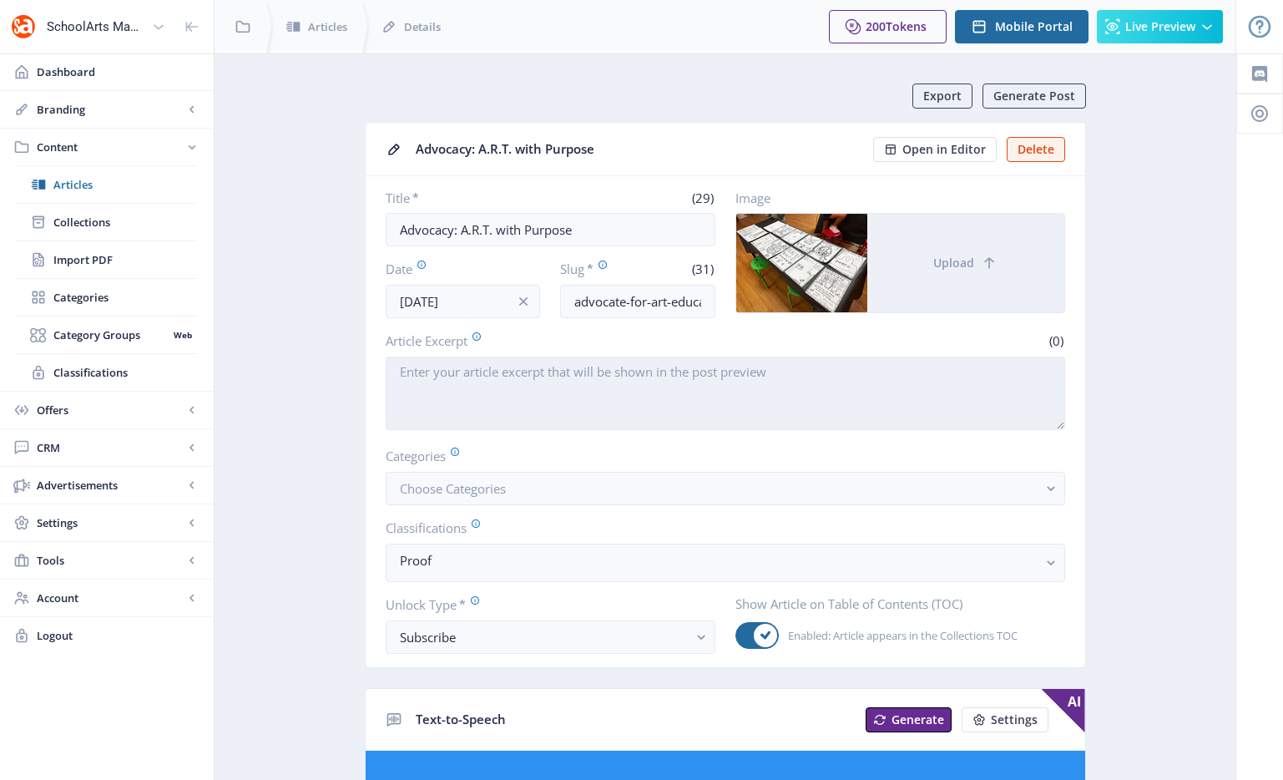
click at [547, 382] on textarea "Article Excerpt" at bounding box center [725, 392] width 679 height 73
paste textarea "An after-school art club engages in service-learning projects to address local …"
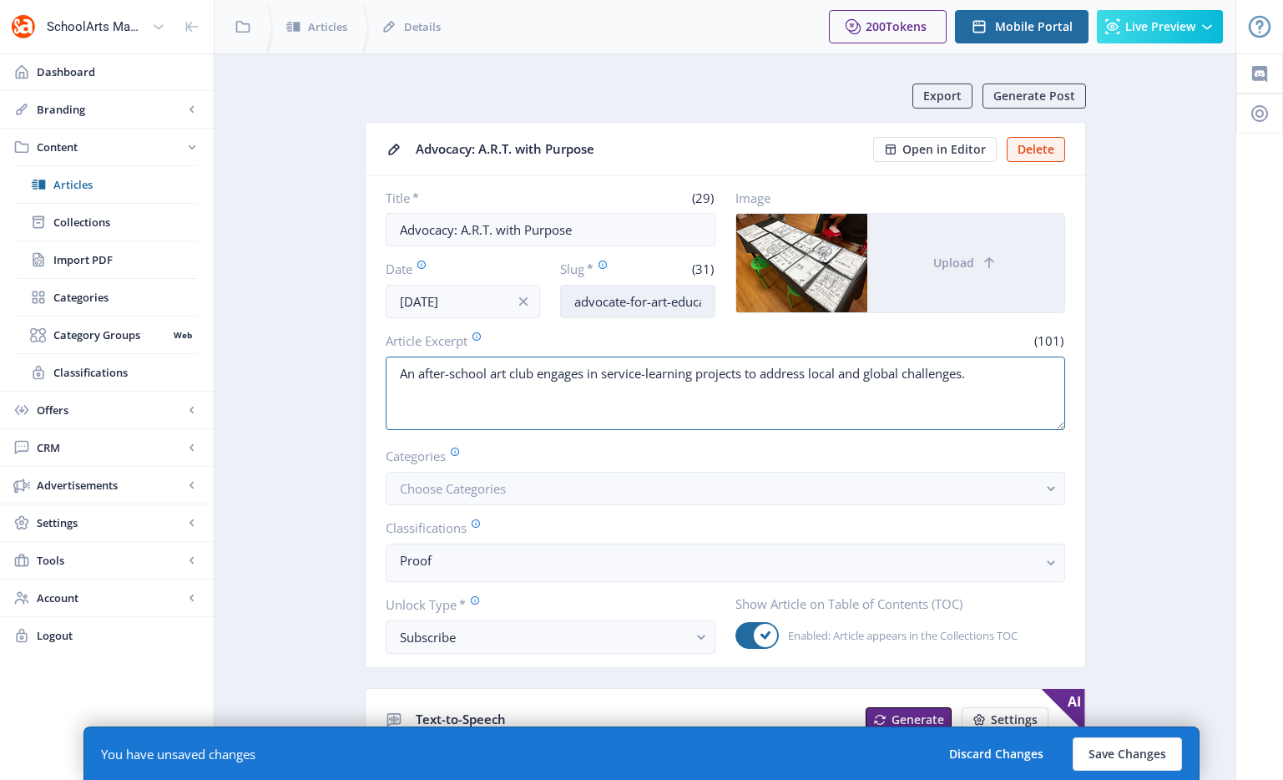
type textarea "An after-school art club engages in service-learning projects to address local …"
click at [624, 297] on input "advocate-for-art-education-1025" at bounding box center [637, 301] width 155 height 33
click at [624, 296] on input "advocate-for-art-education-1025" at bounding box center [637, 301] width 155 height 33
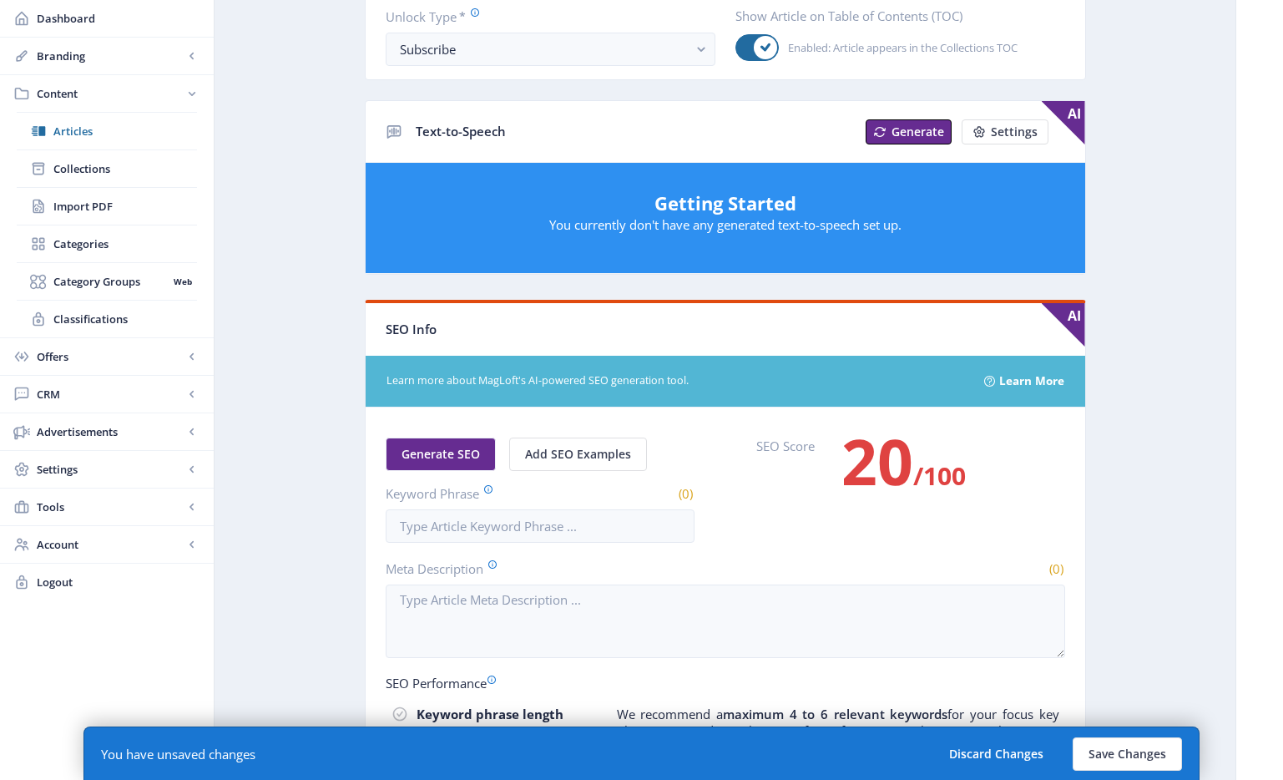
scroll to position [856, 0]
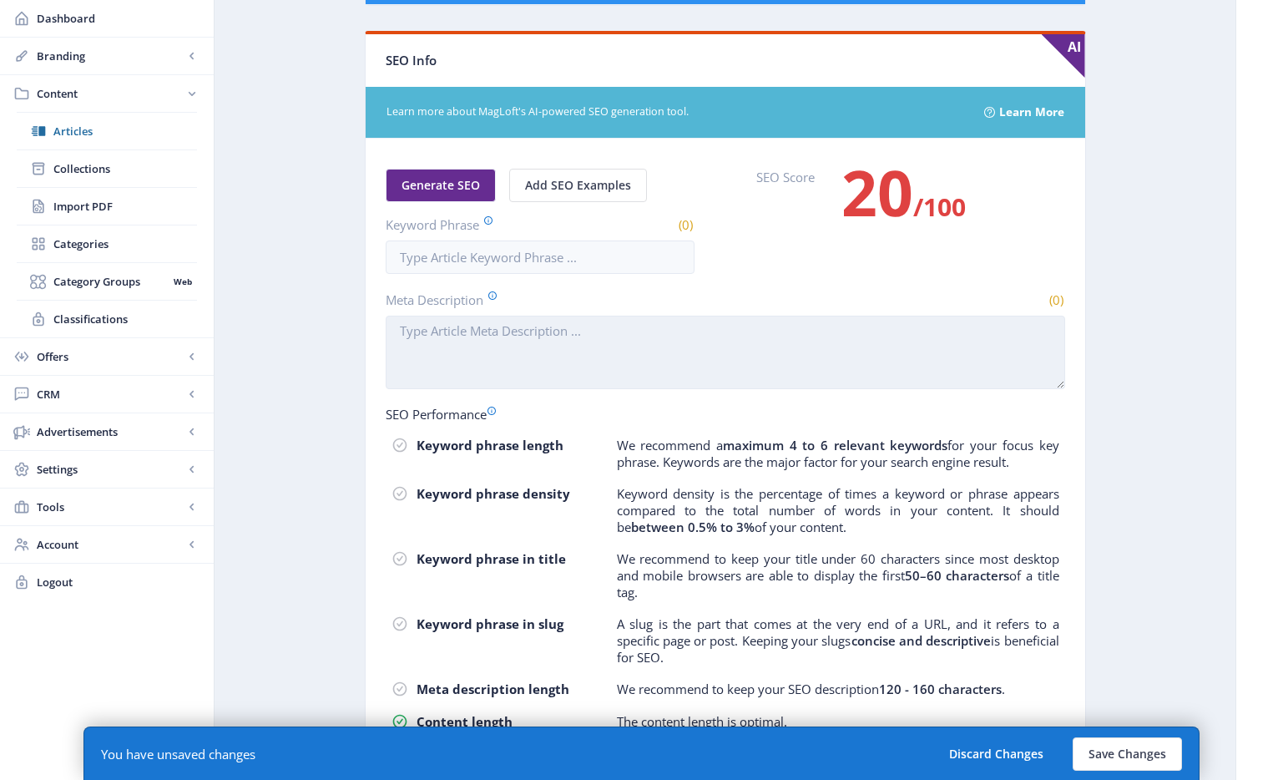
click at [535, 370] on textarea "Meta Description" at bounding box center [725, 352] width 679 height 73
paste textarea "An after-school art club engages in service-learning projects to address local …"
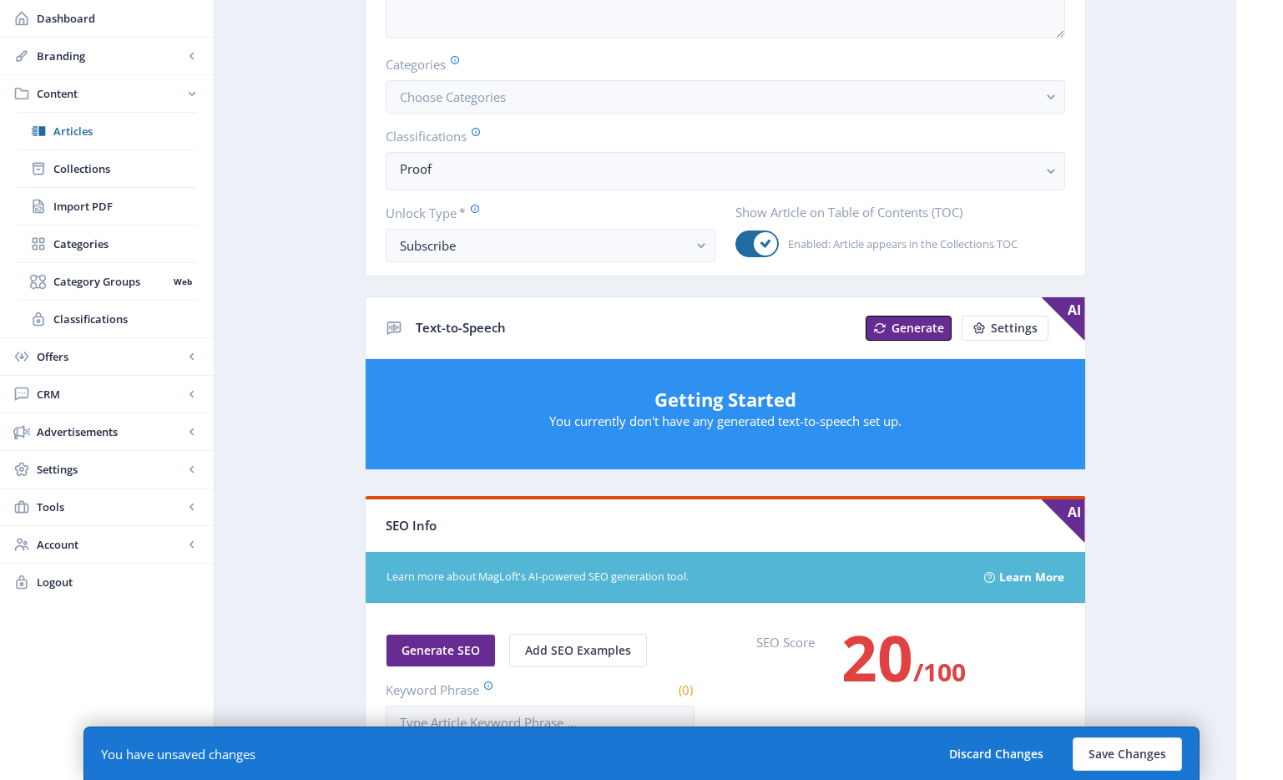
scroll to position [38, 0]
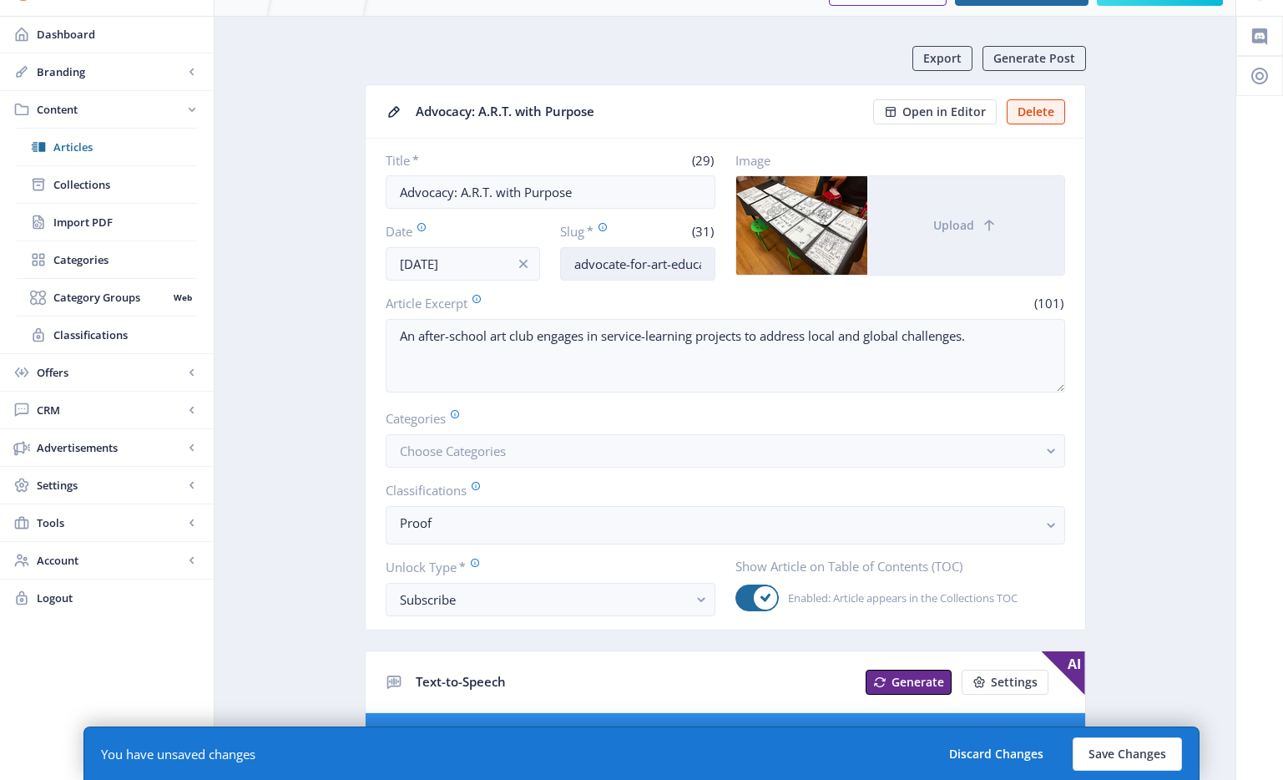
type textarea "An after-school art club engages in service-learning projects to address local …"
click at [650, 269] on input "advocate-for-art-education-1025" at bounding box center [637, 263] width 155 height 33
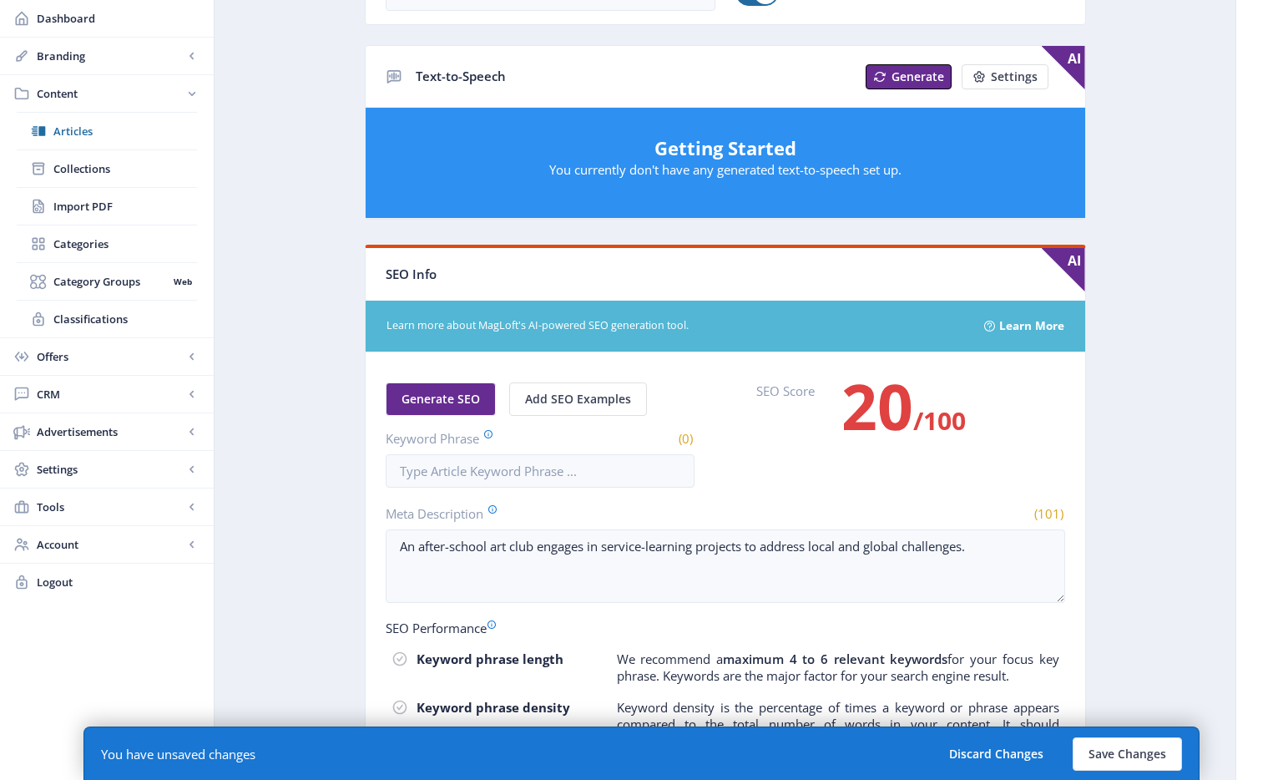
scroll to position [676, 0]
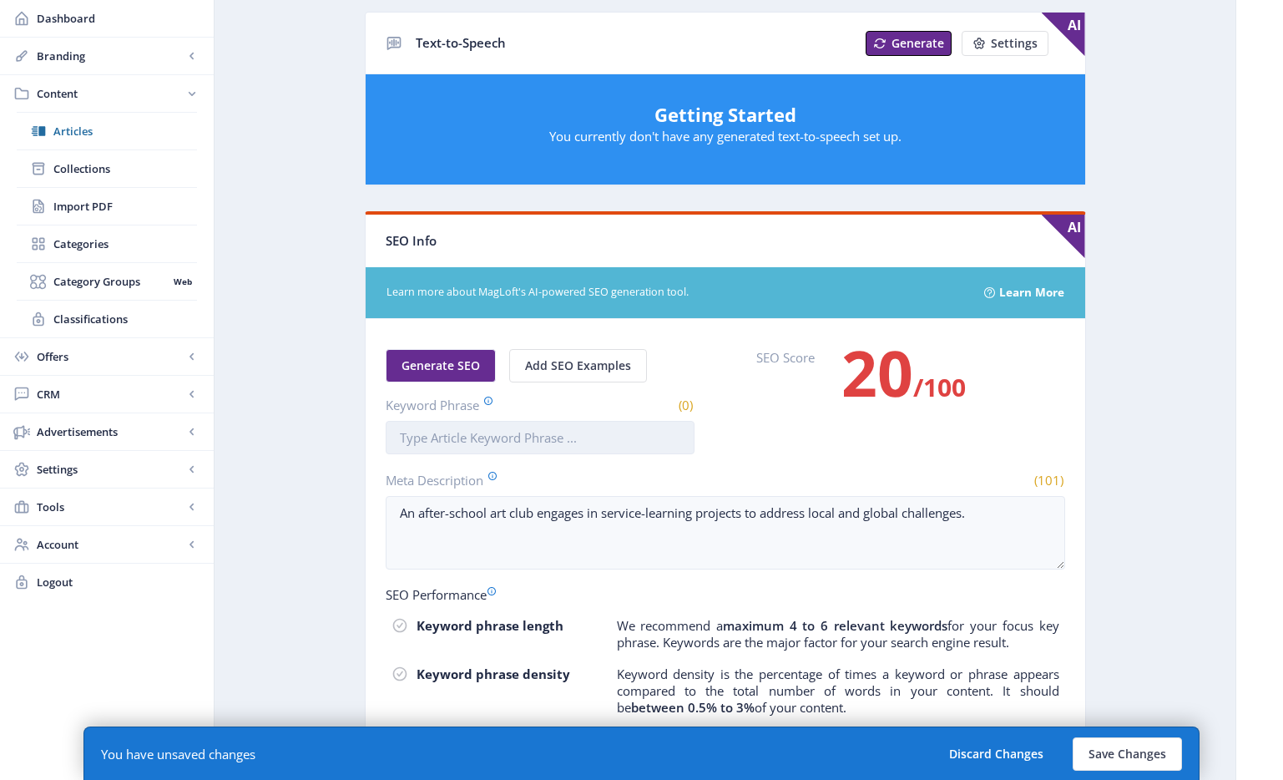
click at [558, 422] on input "Keyword Phrase" at bounding box center [540, 437] width 309 height 33
paste input "advocate-for-art-education-1025"
click at [457, 435] on input "advocate-for-art-education-1025" at bounding box center [540, 437] width 309 height 33
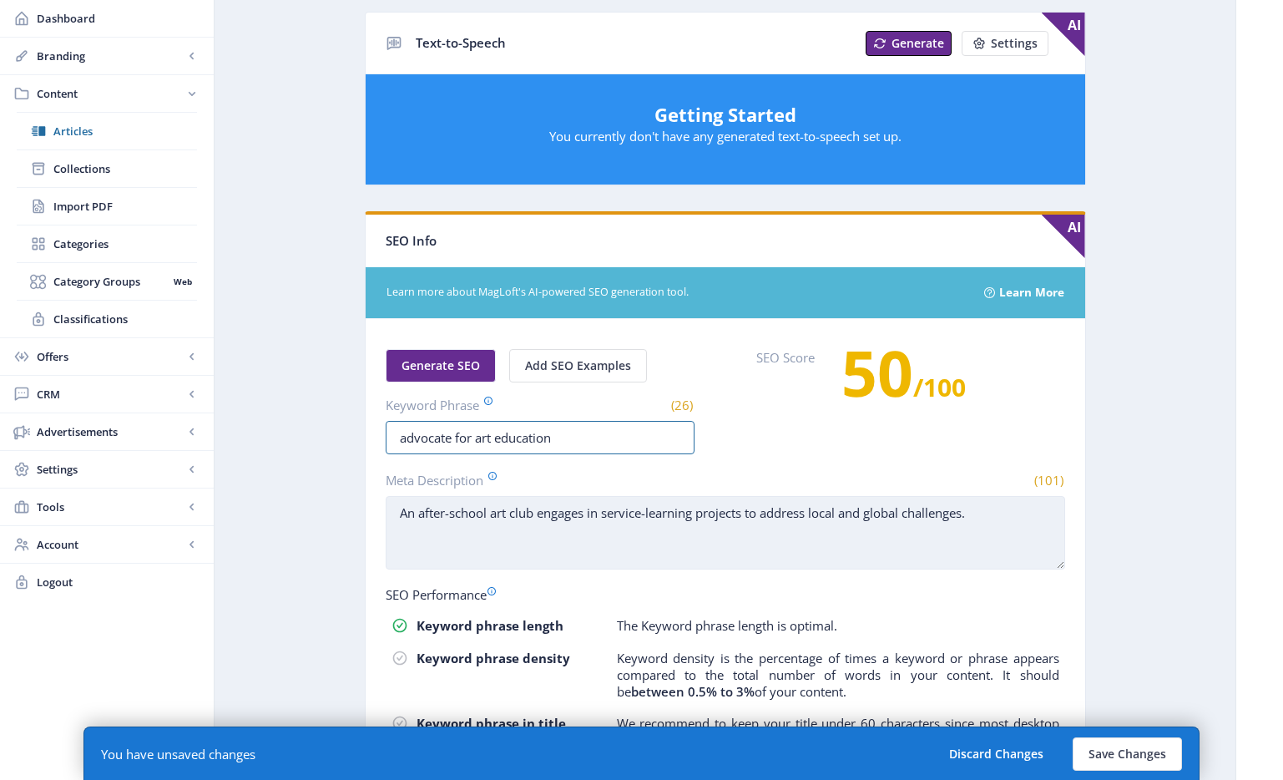
type input "advocate for art education"
click at [907, 538] on textarea "An after-school art club engages in service-learning projects to address local …" at bounding box center [725, 532] width 679 height 73
click at [873, 512] on textarea "An after-school art club engages in service-learning projects to address local …" at bounding box center [725, 532] width 679 height 73
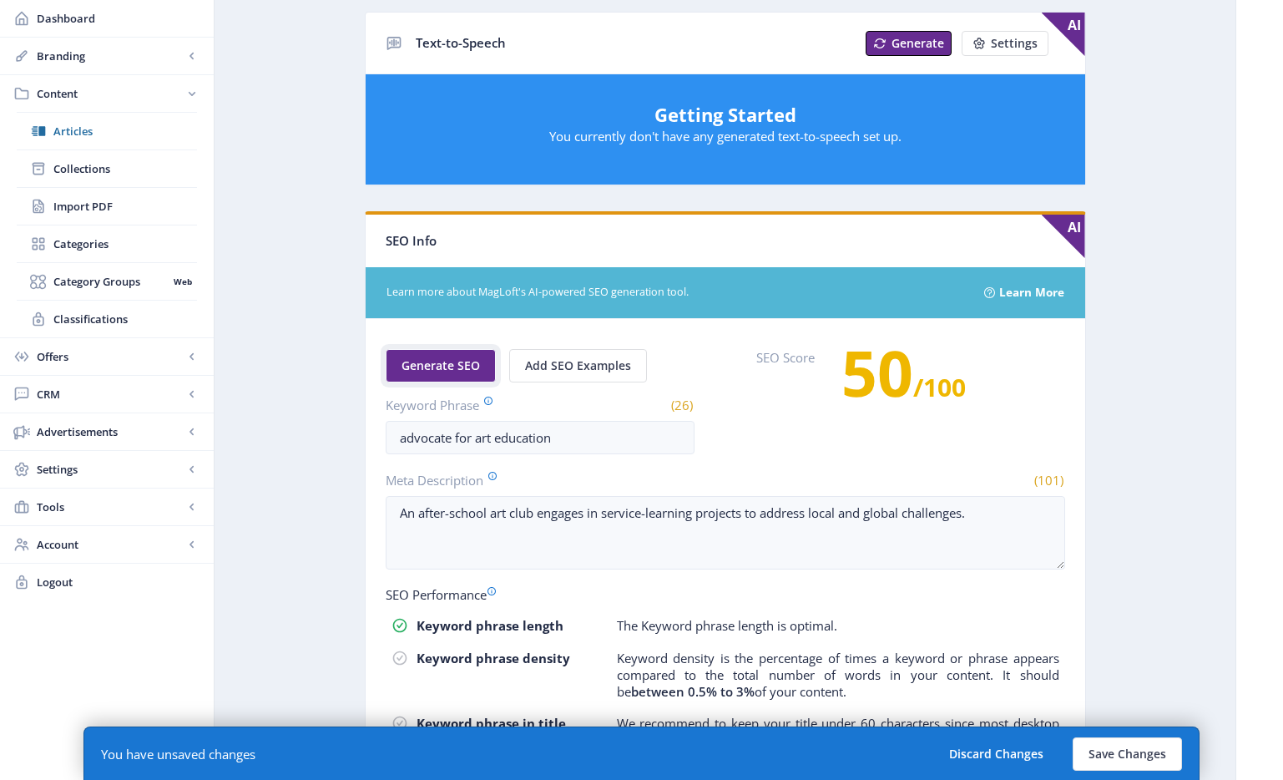
click at [463, 363] on span "Generate SEO" at bounding box center [441, 365] width 78 height 13
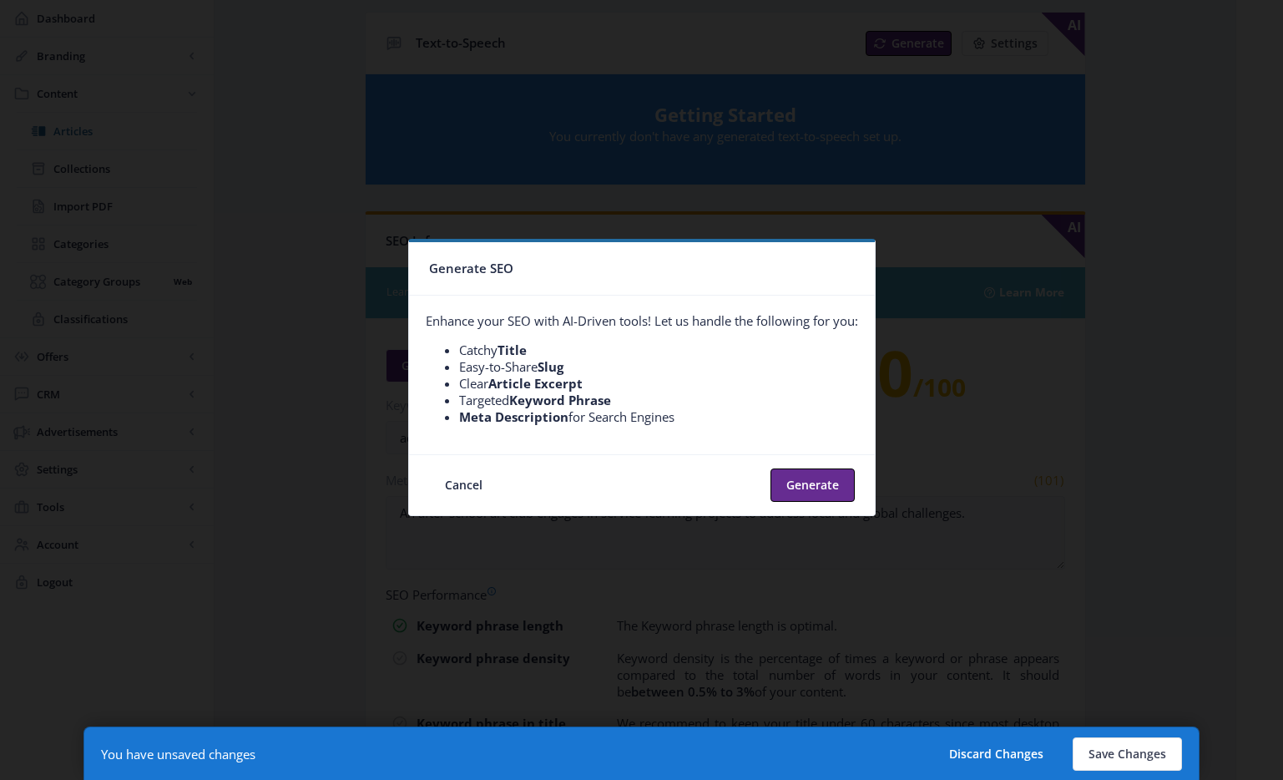
scroll to position [0, 0]
click at [787, 491] on button "Generate" at bounding box center [812, 484] width 84 height 33
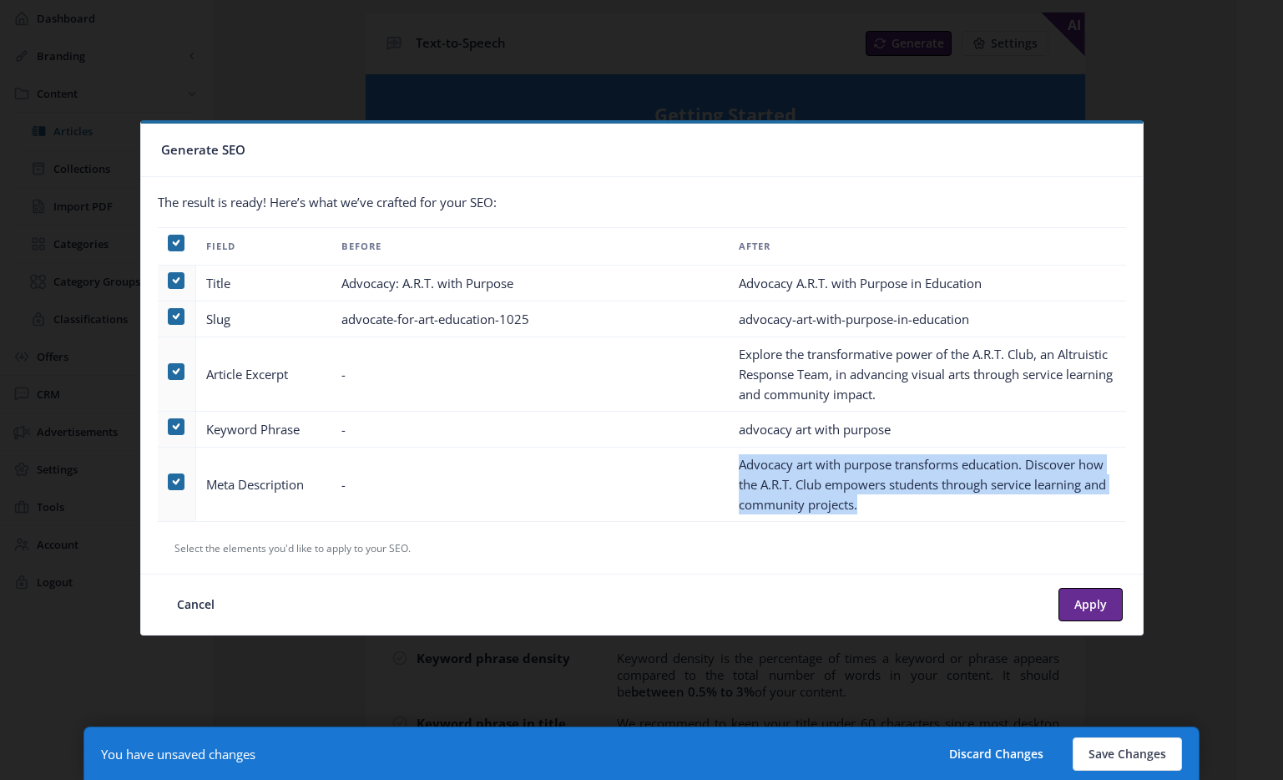
drag, startPoint x: 866, startPoint y: 504, endPoint x: 739, endPoint y: 465, distance: 133.6
click at [739, 465] on td "Advocacy art with purpose transforms education. Discover how the A.R.T. Club em…" at bounding box center [927, 484] width 397 height 74
drag, startPoint x: 779, startPoint y: 476, endPoint x: 741, endPoint y: 462, distance: 40.2
click at [741, 462] on td "Advocacy art with purpose transforms education. Discover how the A.R.T. Club em…" at bounding box center [927, 484] width 397 height 74
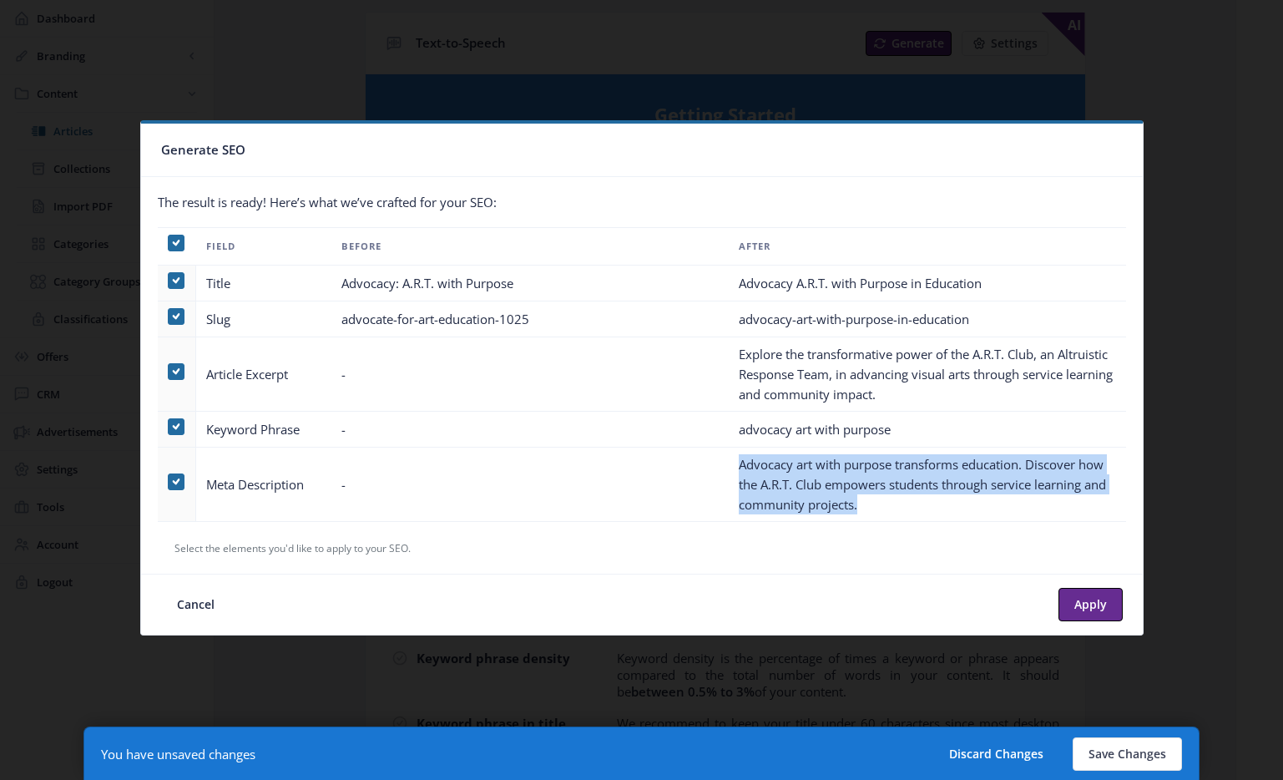
copy td "Advocacy art with purpose transforms education. Discover how the A.R.T. Club em…"
click at [183, 599] on button "Cancel" at bounding box center [195, 604] width 69 height 33
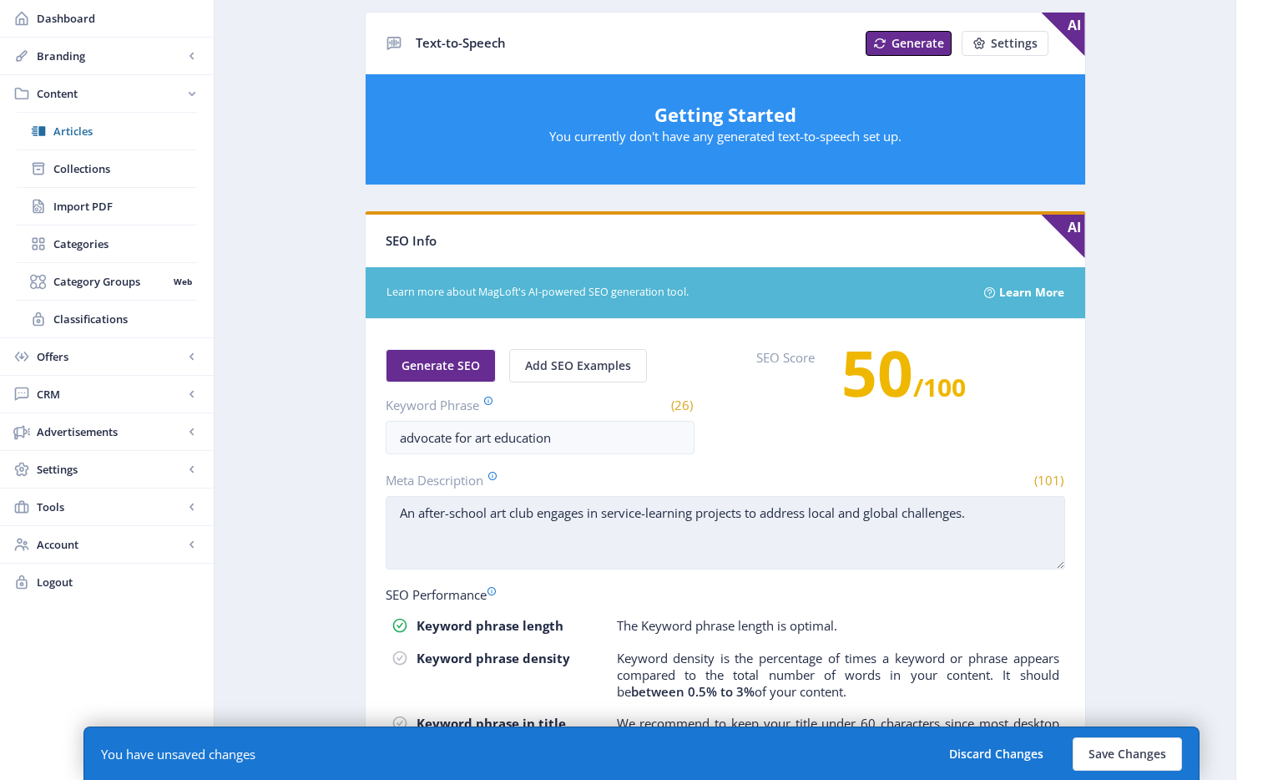
click at [1010, 518] on textarea "An after-school art club engages in service-learning projects to address local …" at bounding box center [725, 532] width 679 height 73
paste textarea "Advocacy art with purpose transforms education. Discover how the A.R.T. Club em…"
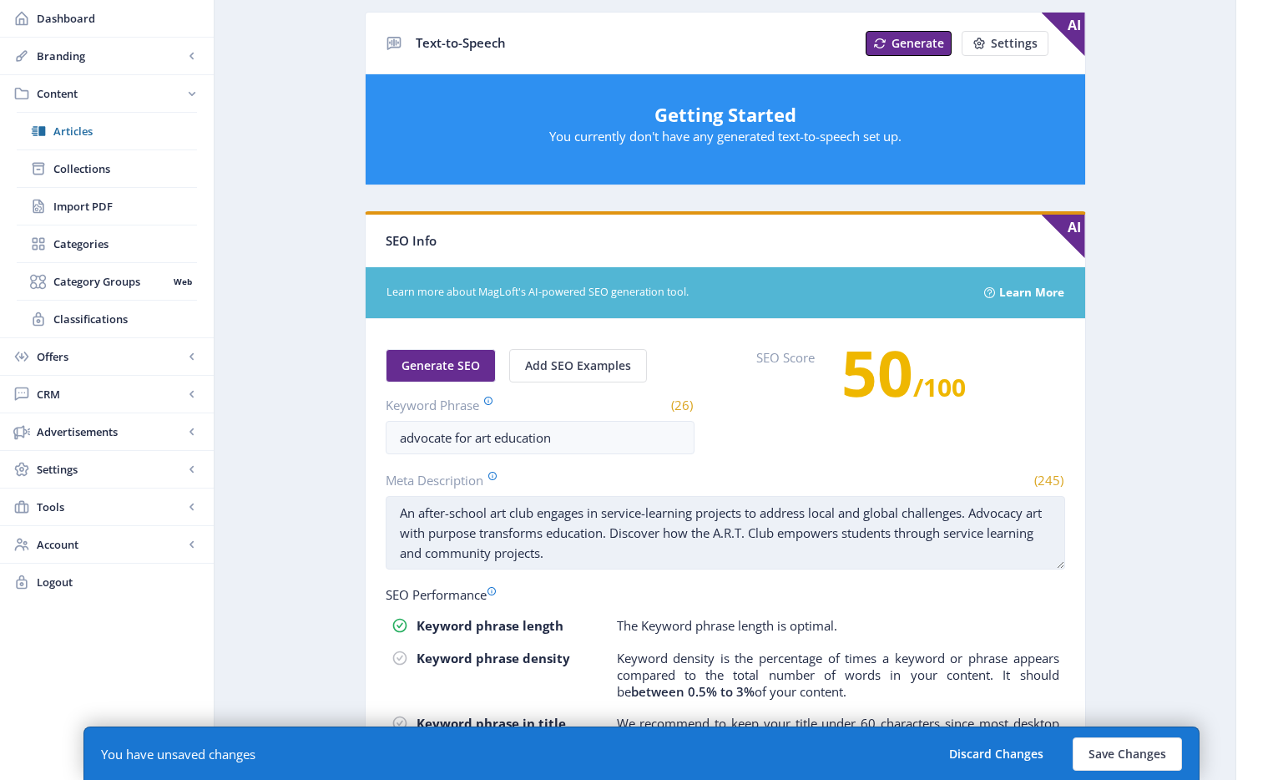
drag, startPoint x: 629, startPoint y: 532, endPoint x: 978, endPoint y: 515, distance: 348.5
click at [978, 515] on textarea "An after-school art club engages in service-learning projects to address local …" at bounding box center [725, 532] width 679 height 73
click at [397, 516] on textarea "An after-school art club engages in service-learning projects to address local …" at bounding box center [725, 532] width 679 height 73
paste textarea "Advocacy art with purpose transforms education."
click at [465, 513] on textarea "Advocacy art with purpose transforms education. An after-school art club engage…" at bounding box center [725, 532] width 679 height 73
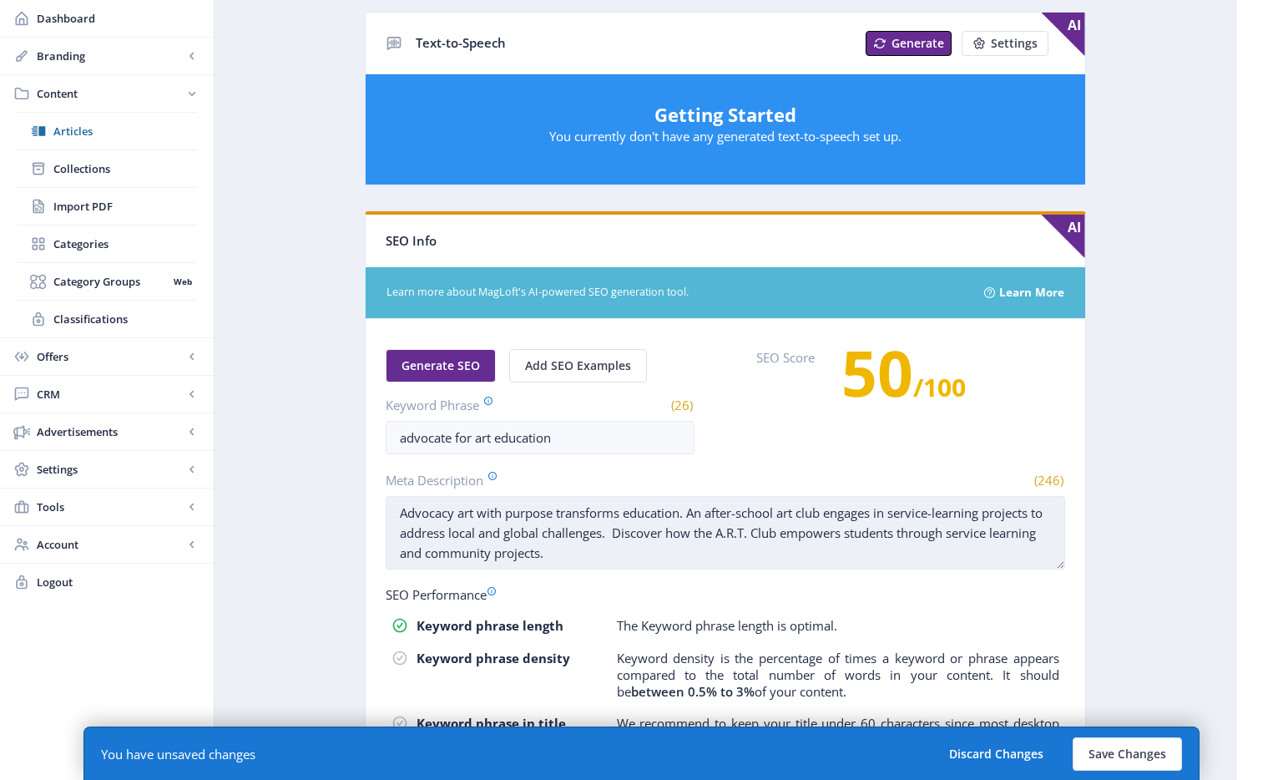
click at [465, 513] on textarea "Advocacy art with purpose transforms education. An after-school art club engage…" at bounding box center [725, 532] width 679 height 73
click at [626, 516] on textarea "Advocacy art with purpose transforms education. An after-school art club engage…" at bounding box center [725, 532] width 679 height 73
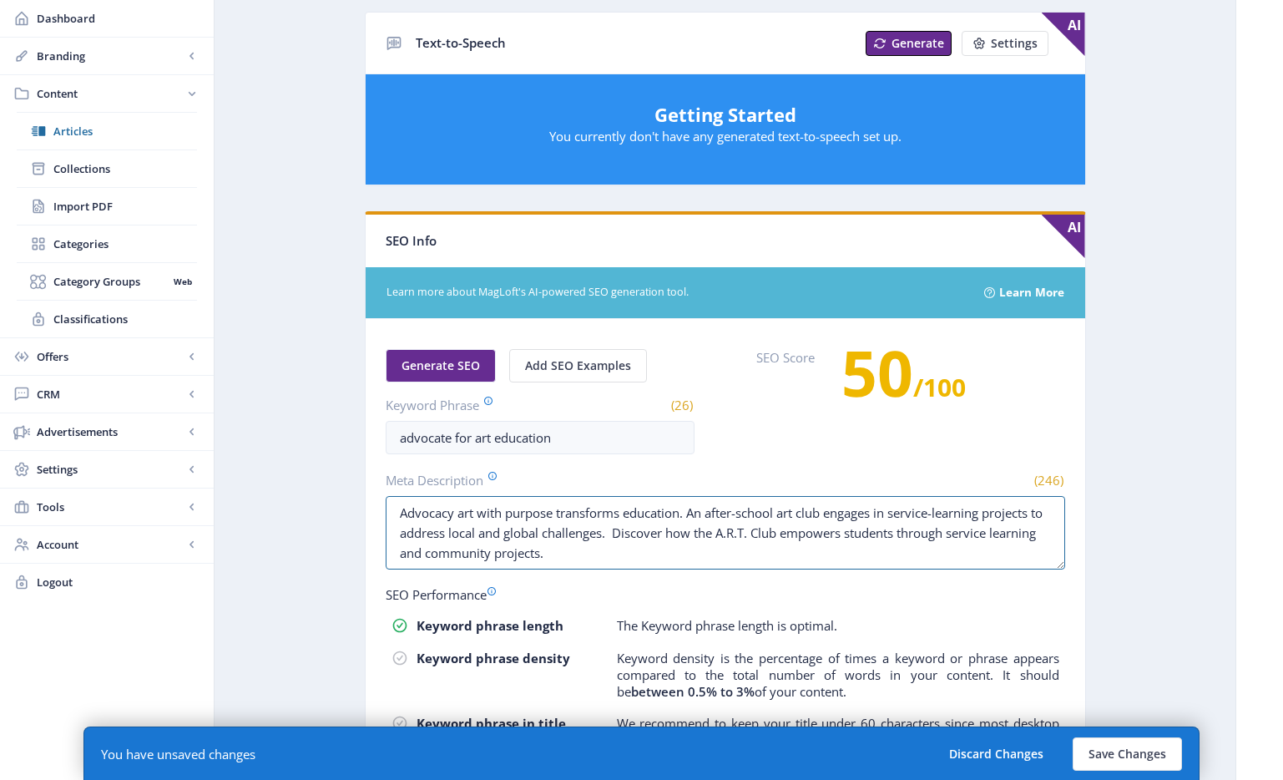
drag, startPoint x: 376, startPoint y: 503, endPoint x: 322, endPoint y: 501, distance: 53.5
click at [322, 501] on app-content-article "Export Generate Post Advocacy: A.R.T. with Purpose Open in Editor Delete Title …" at bounding box center [725, 177] width 962 height 1540
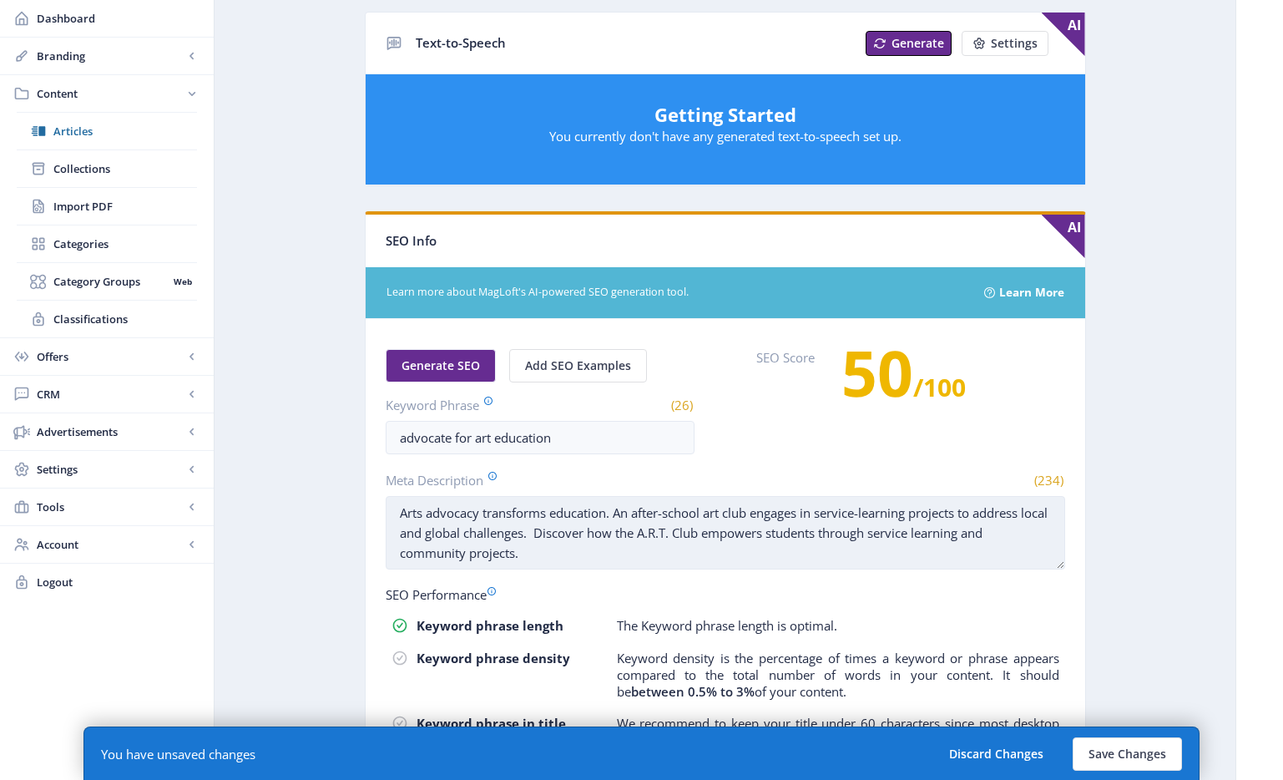
click at [551, 515] on textarea "Arts advocacy transforms education. An after-school art club engages in service…" at bounding box center [725, 532] width 679 height 73
drag, startPoint x: 435, startPoint y: 517, endPoint x: 405, endPoint y: 517, distance: 30.1
click at [405, 517] on textarea "Arts advocacy transforms art education. An after-school art club engages in ser…" at bounding box center [725, 532] width 679 height 73
click at [608, 514] on textarea "Advocacy transforms art education. An after-school art club engages in service-…" at bounding box center [725, 532] width 679 height 73
drag, startPoint x: 586, startPoint y: 535, endPoint x: 642, endPoint y: 536, distance: 55.9
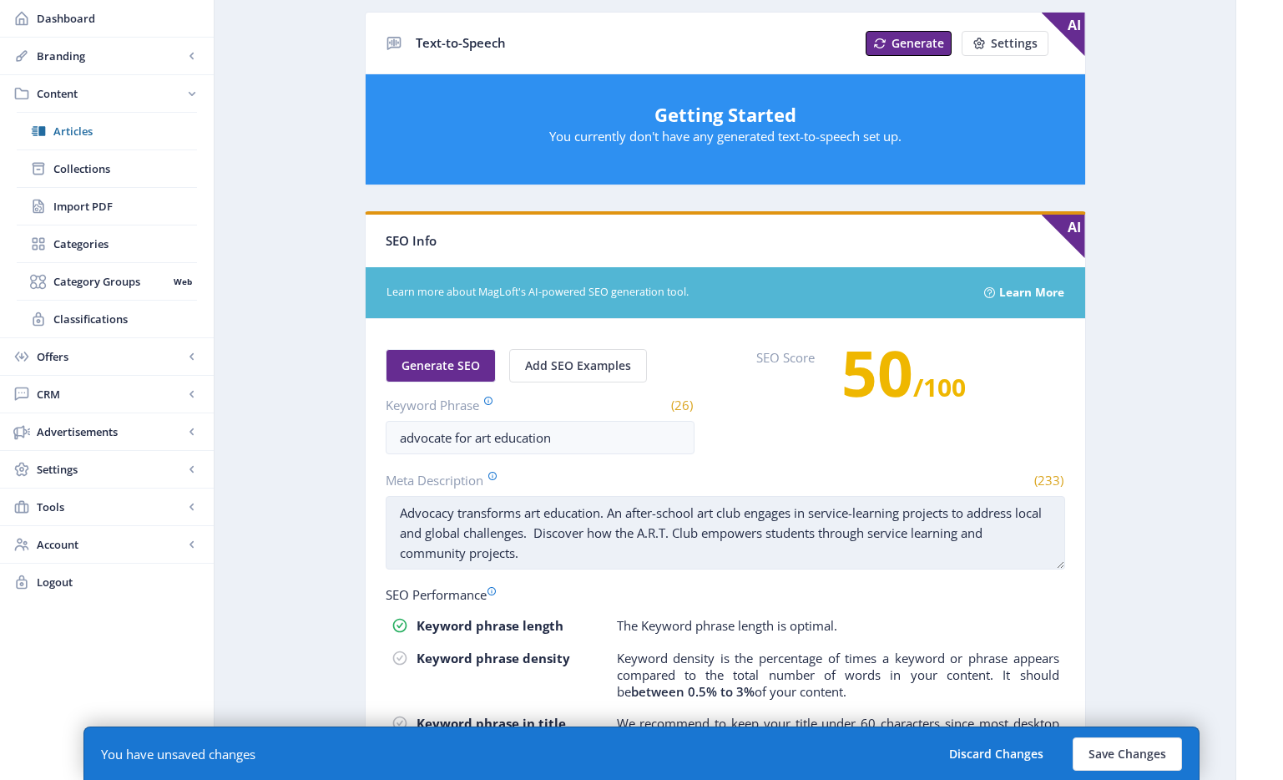
click at [642, 536] on textarea "Advocacy transforms art education. An after-school art club engages in service-…" at bounding box center [725, 532] width 679 height 73
click at [613, 511] on textarea "Advocacy transforms art education. An after-school art club engages in service-…" at bounding box center [725, 532] width 679 height 73
paste textarea "Discover how"
click at [694, 555] on textarea "Advocacy transforms art education. Discover how an after-school art club engage…" at bounding box center [725, 532] width 679 height 73
click at [988, 515] on textarea "Advocacy transforms art education. Discover how an after-school art club engage…" at bounding box center [725, 532] width 679 height 73
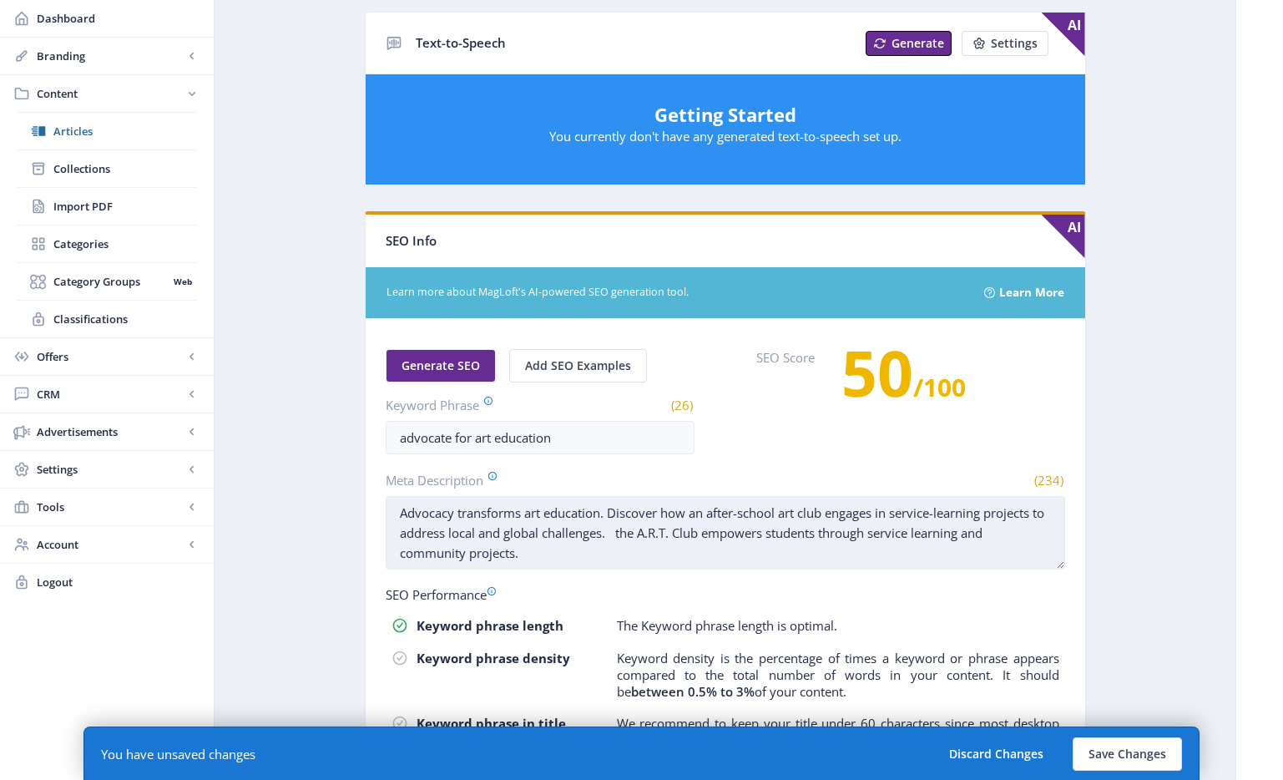
drag, startPoint x: 942, startPoint y: 514, endPoint x: 1005, endPoint y: 511, distance: 62.7
click at [942, 514] on textarea "Advocacy transforms art education. Discover how an after-school art club engage…" at bounding box center [725, 532] width 679 height 73
drag, startPoint x: 756, startPoint y: 555, endPoint x: 829, endPoint y: 525, distance: 78.6
click at [740, 529] on textarea "Advocacy transforms art education. Discover how an after-school art club engage…" at bounding box center [725, 532] width 679 height 73
click at [829, 525] on textarea "Advocacy transforms art education. Discover how an after-school art club engage…" at bounding box center [725, 532] width 679 height 73
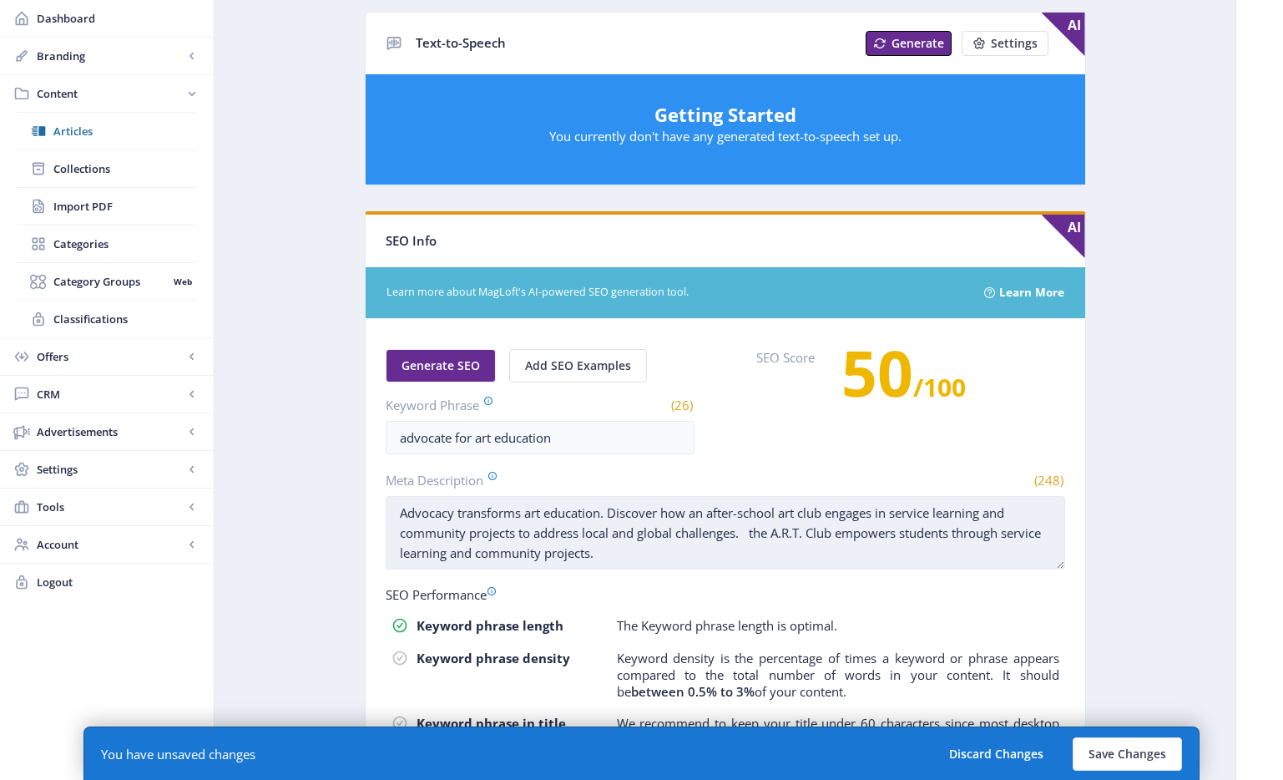
click at [777, 558] on textarea "Advocacy transforms art education. Discover how an after-school art club engage…" at bounding box center [725, 532] width 679 height 73
click at [776, 549] on textarea "Advocacy transforms art education. Discover how an after-school art club engage…" at bounding box center [725, 532] width 679 height 73
drag, startPoint x: 765, startPoint y: 550, endPoint x: 752, endPoint y: 533, distance: 21.4
click at [752, 533] on textarea "Advocacy transforms art education. Discover how an after-school art club engage…" at bounding box center [725, 532] width 679 height 73
drag, startPoint x: 679, startPoint y: 533, endPoint x: 581, endPoint y: 526, distance: 97.9
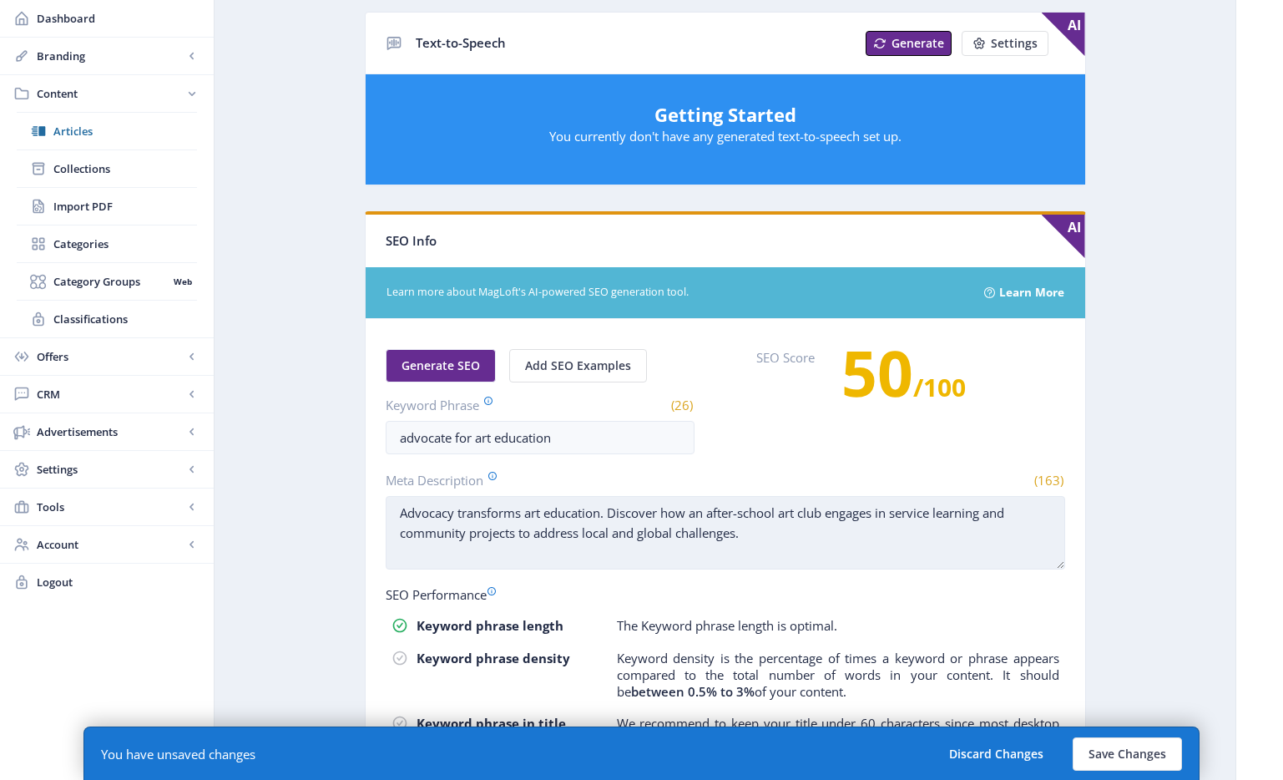
click at [581, 526] on textarea "Advocacy transforms art education. Discover how an after-school art club engage…" at bounding box center [725, 532] width 679 height 73
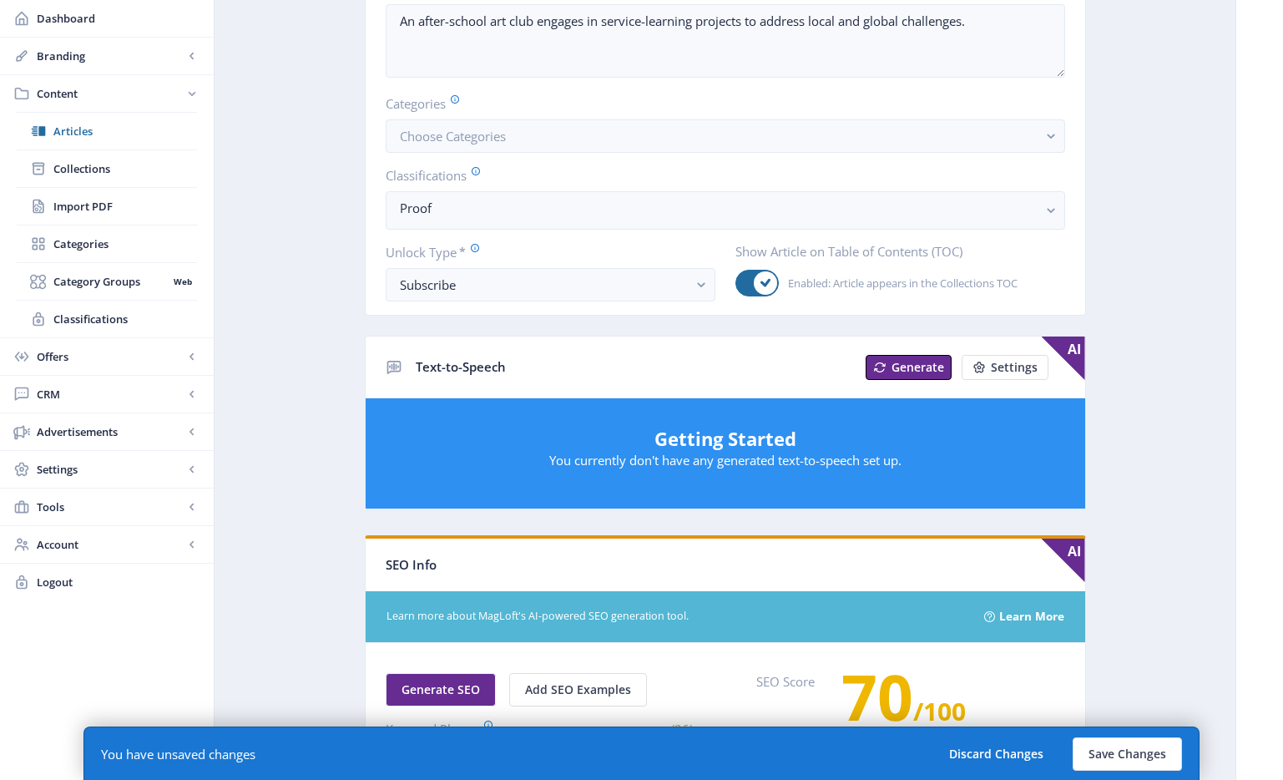
scroll to position [0, 0]
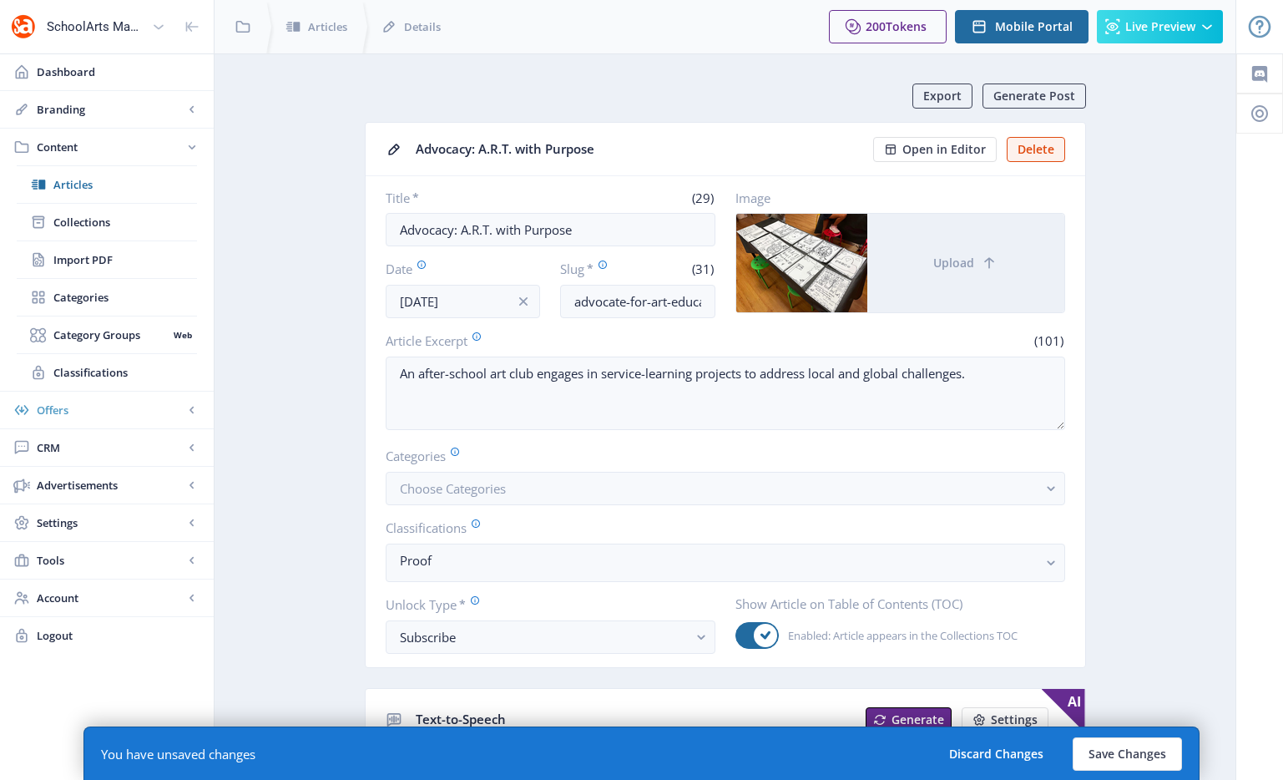
type textarea "Advocacy transforms art education. Discover how an after-school art club engage…"
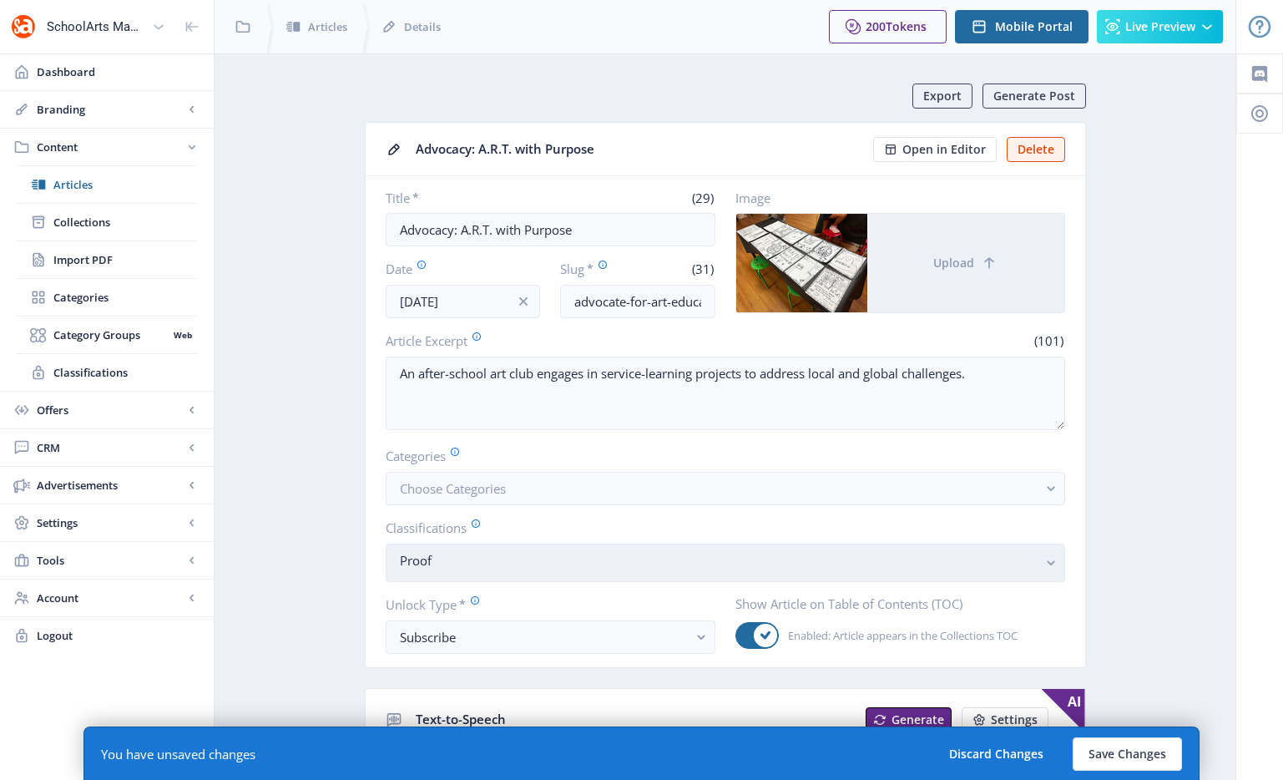
click at [520, 549] on button "Proof" at bounding box center [725, 562] width 679 height 38
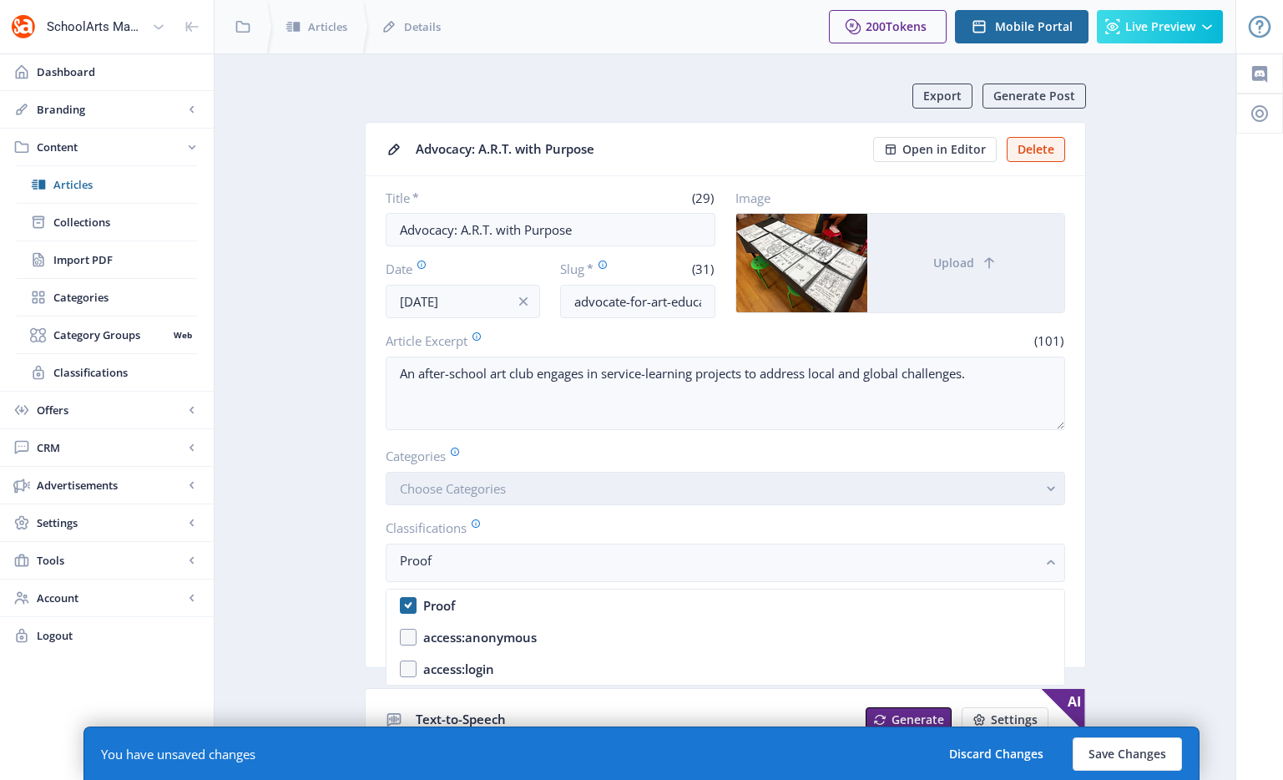
click at [522, 482] on button "Choose Categories" at bounding box center [725, 488] width 679 height 33
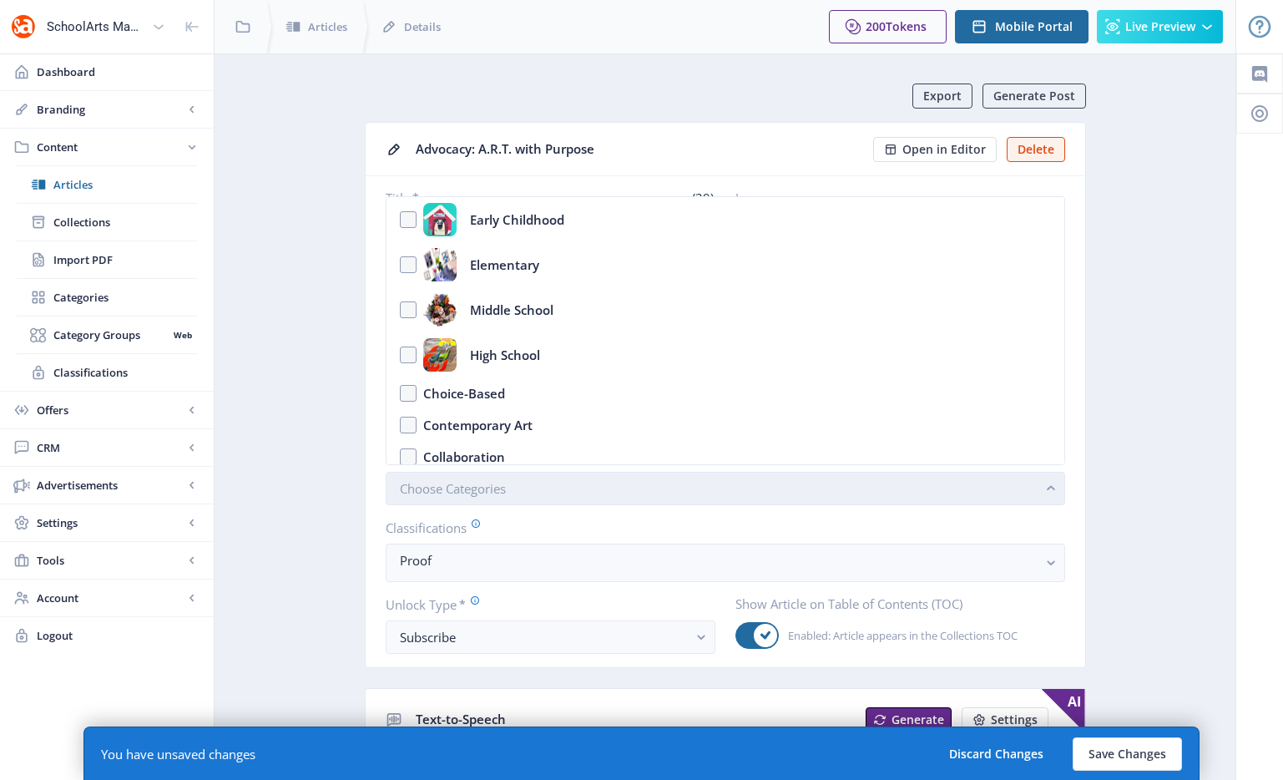
click at [514, 490] on button "Choose Categories" at bounding box center [725, 488] width 679 height 33
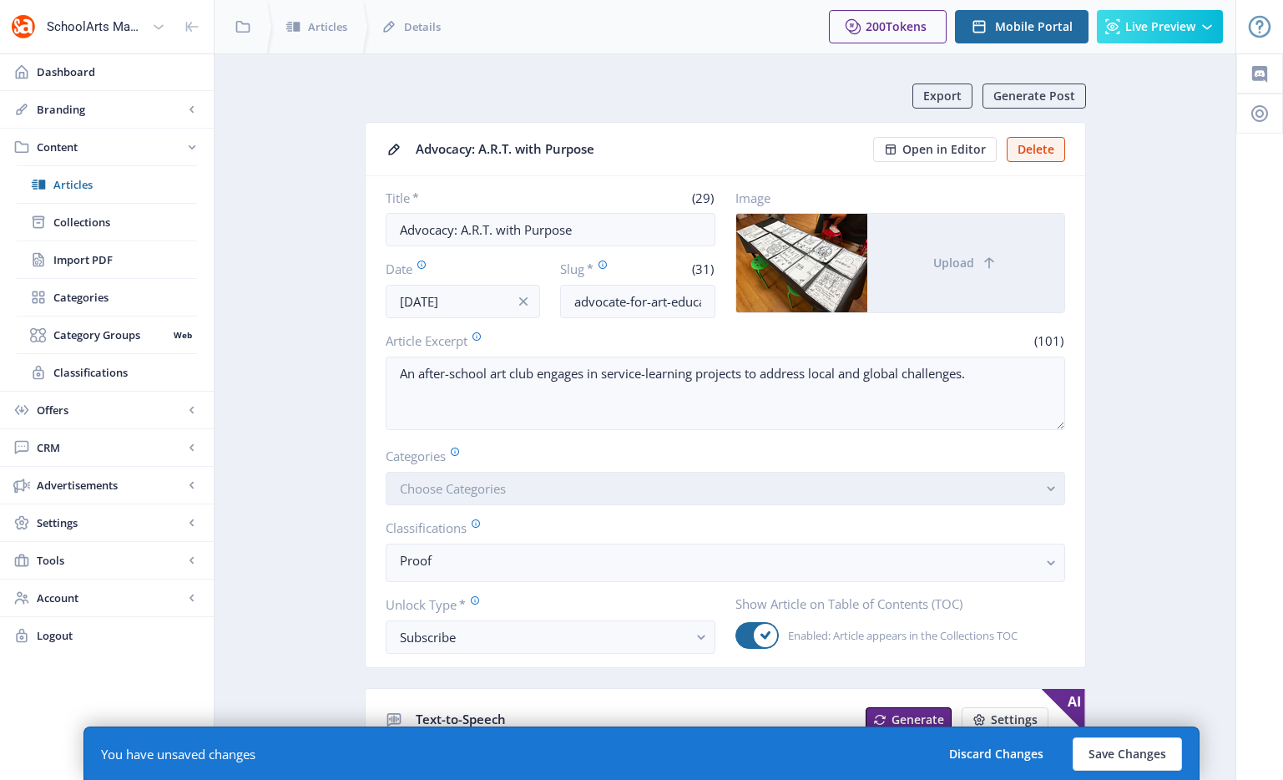
click at [514, 490] on button "Choose Categories" at bounding box center [725, 488] width 679 height 33
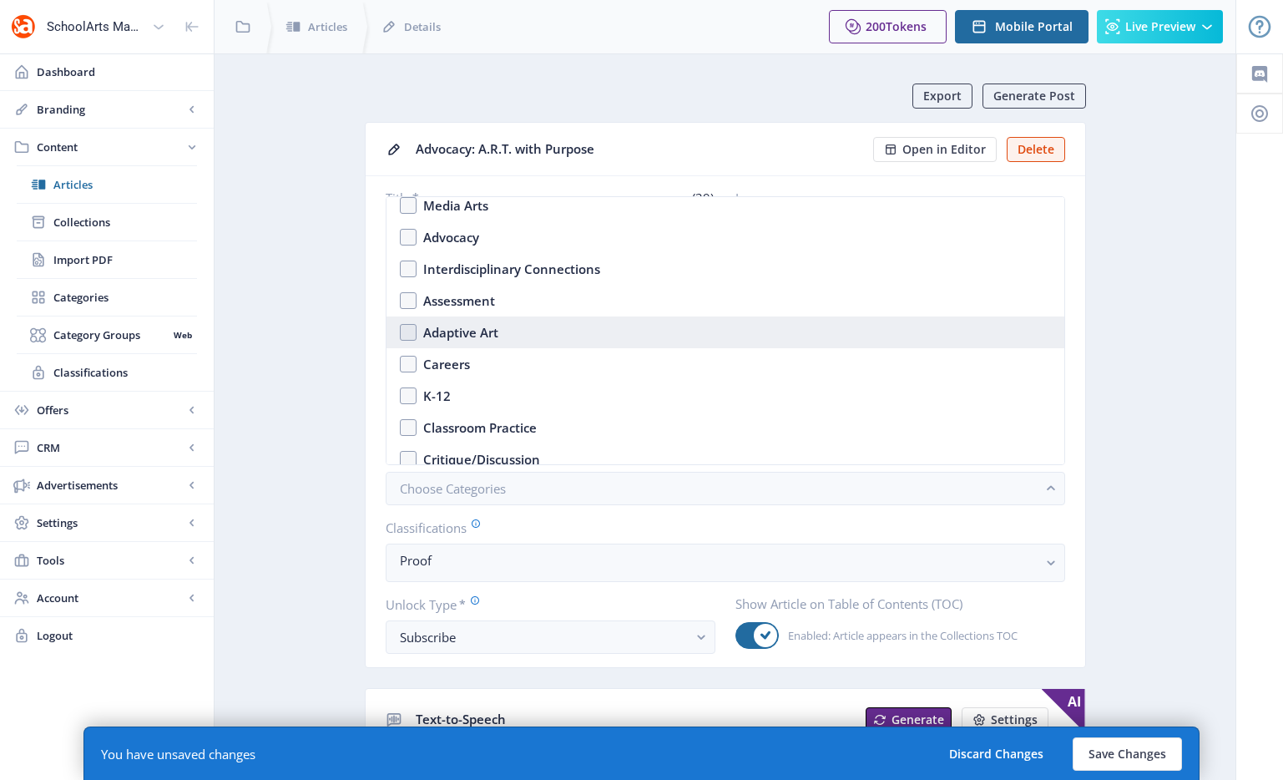
scroll to position [262, 0]
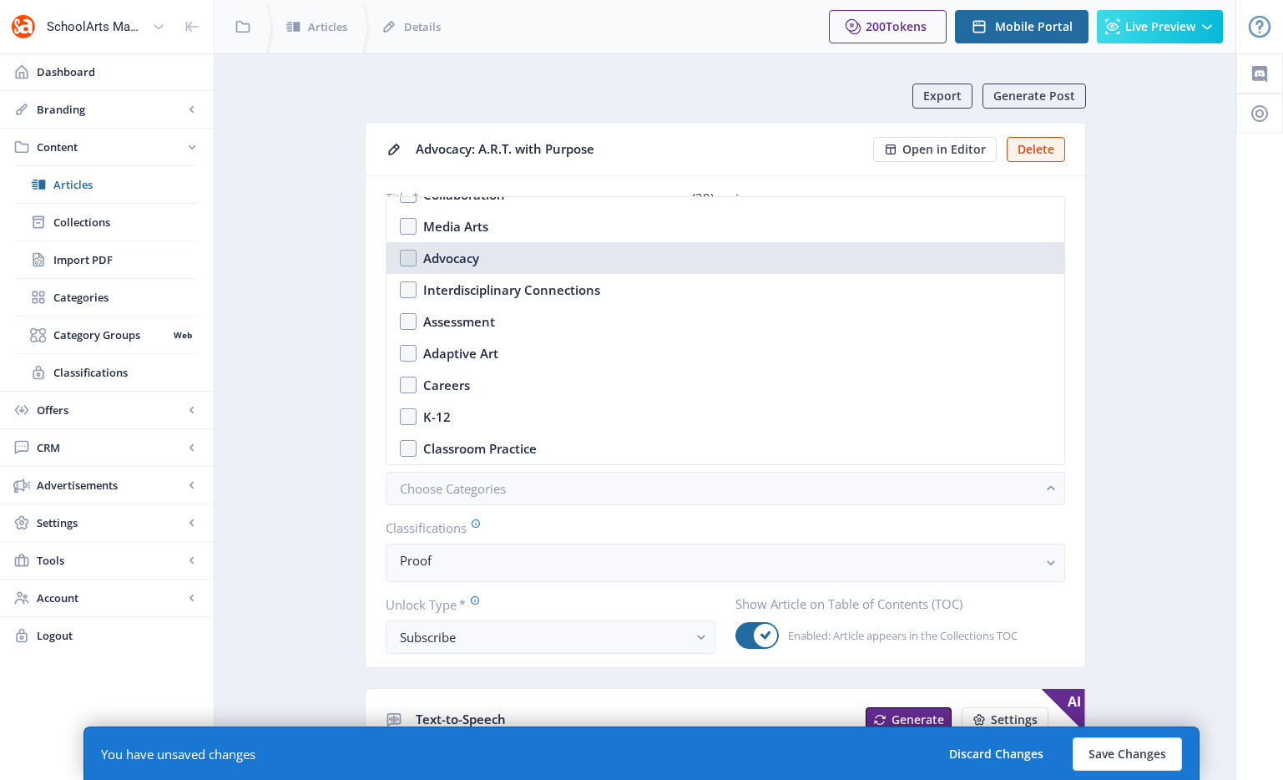
click at [459, 256] on div "Advocacy" at bounding box center [451, 258] width 56 height 20
checkbox input "true"
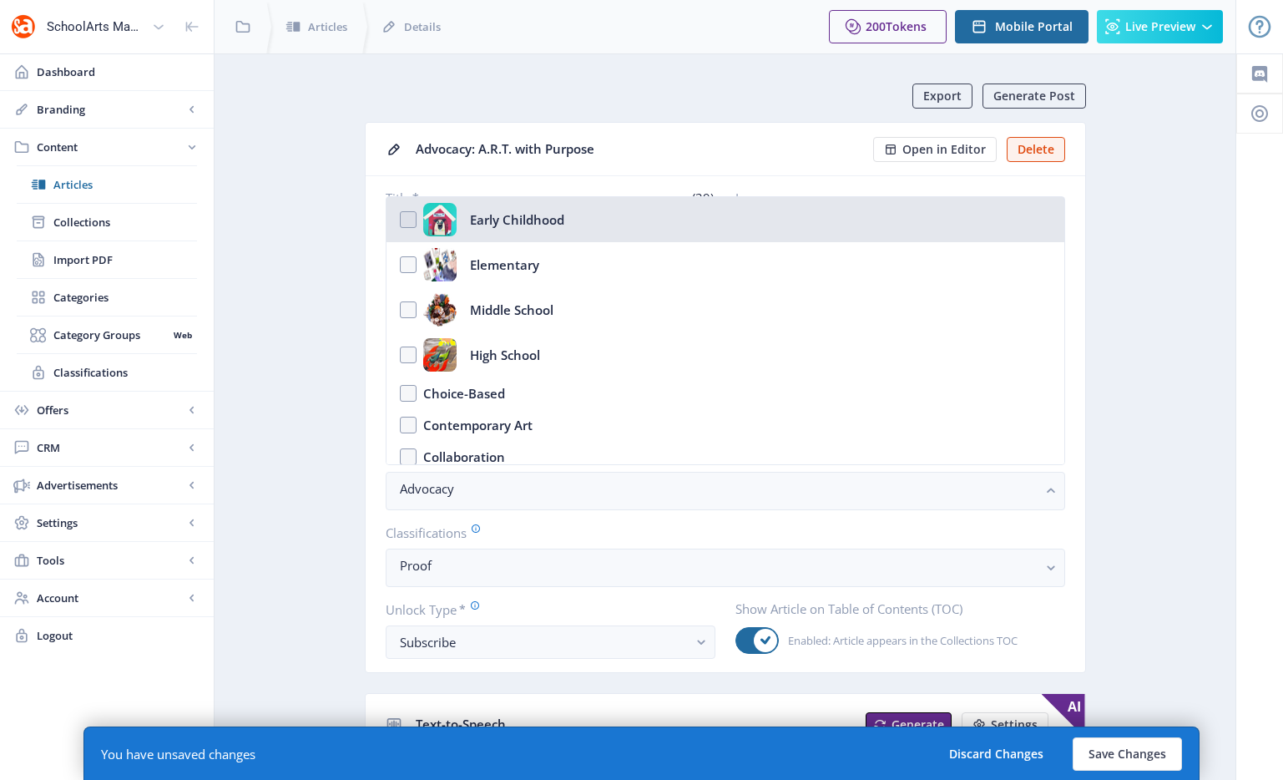
click at [508, 230] on div "Early Childhood" at bounding box center [517, 219] width 94 height 33
checkbox input "true"
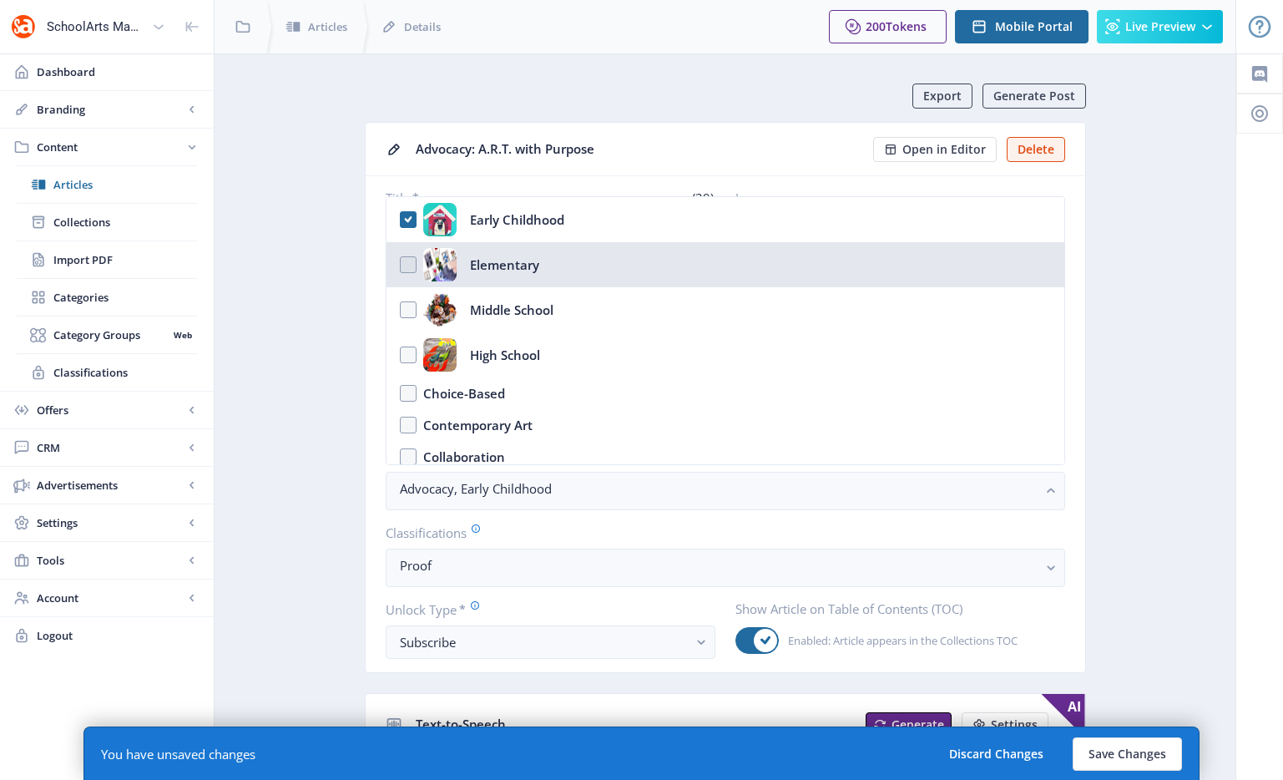
click at [504, 265] on div "Elementary" at bounding box center [504, 264] width 69 height 33
checkbox input "true"
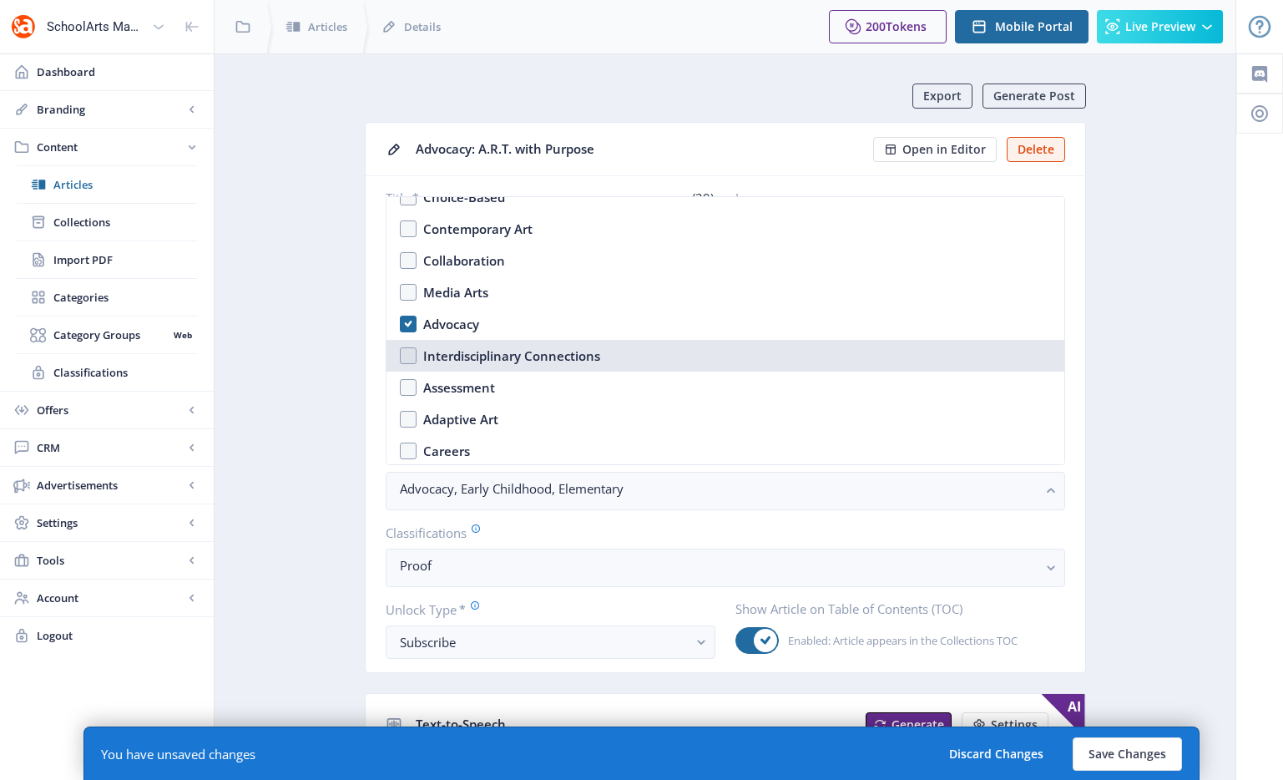
click at [534, 347] on div "Interdisciplinary Connections" at bounding box center [511, 356] width 177 height 20
checkbox input "true"
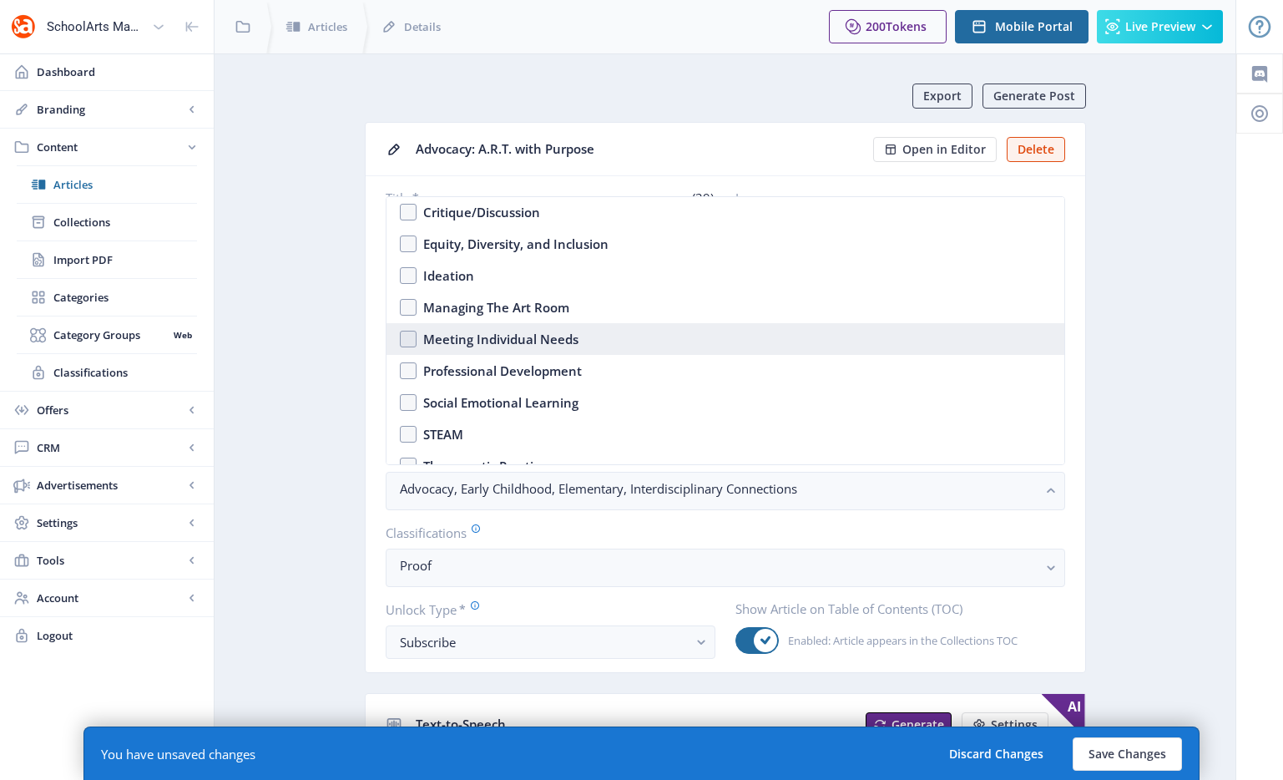
scroll to position [588, 0]
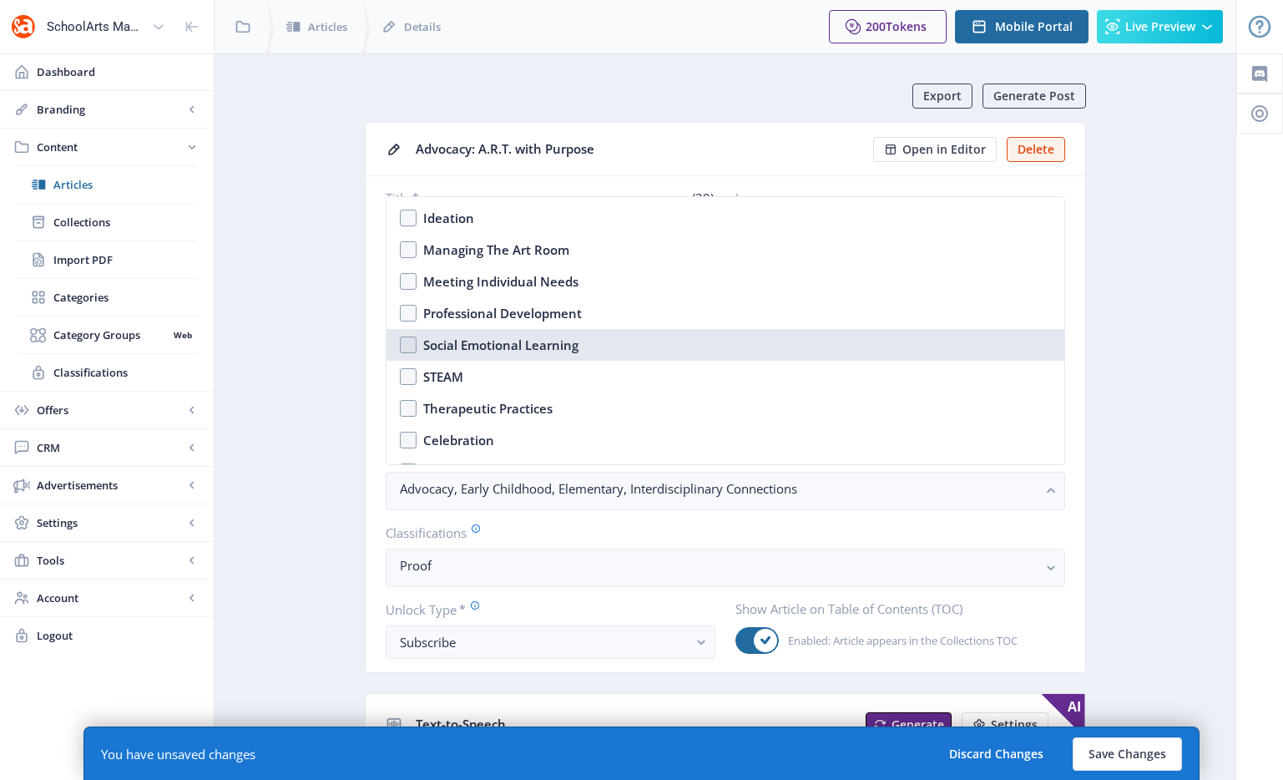
click at [502, 338] on div "Social Emotional Learning" at bounding box center [500, 345] width 155 height 20
checkbox input "true"
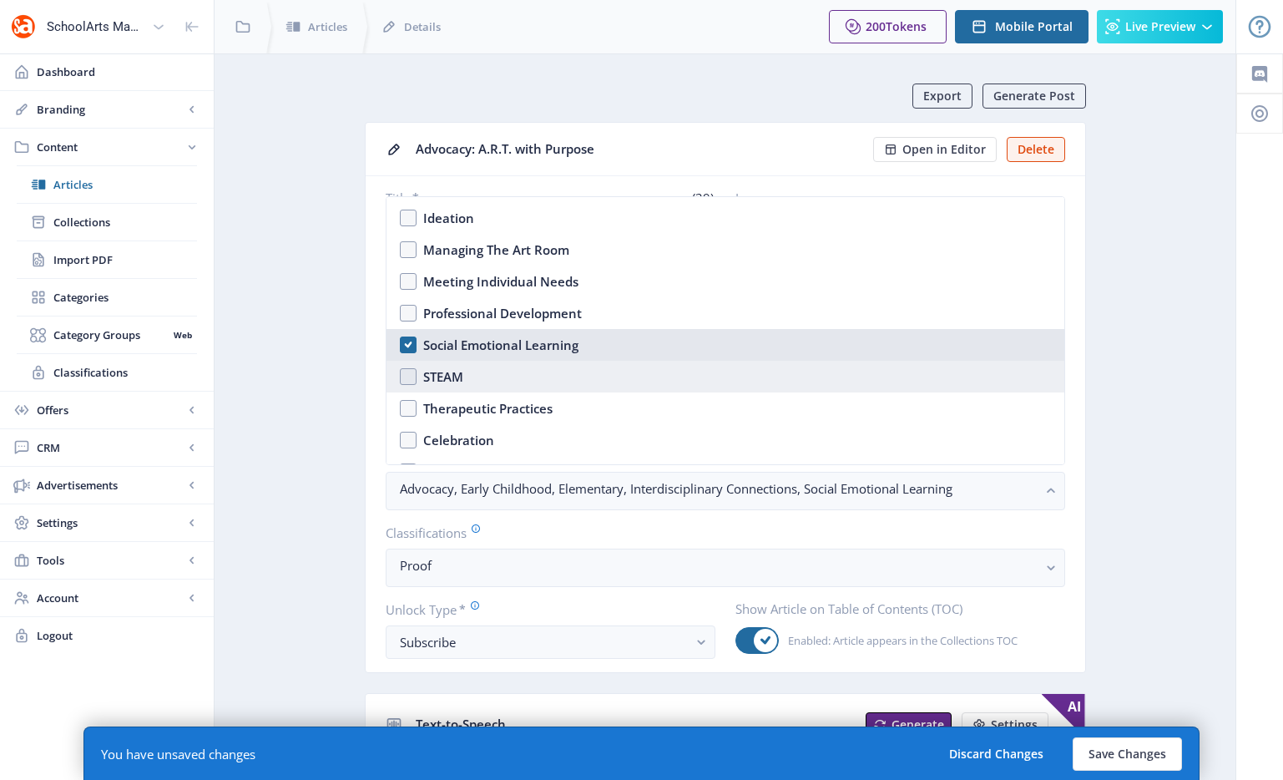
scroll to position [755, 0]
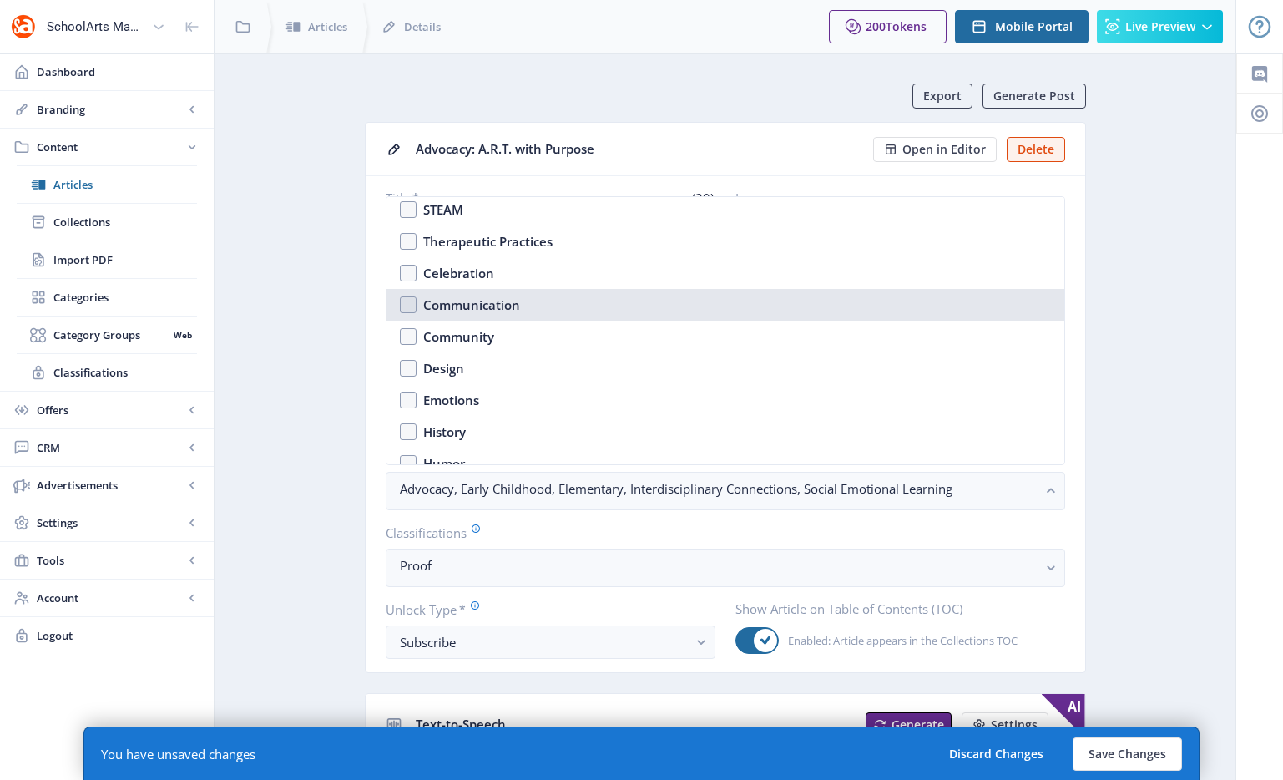
click at [482, 302] on div "Communication" at bounding box center [471, 305] width 97 height 20
click at [530, 306] on nb-option "Communication" at bounding box center [725, 305] width 678 height 32
checkbox input "false"
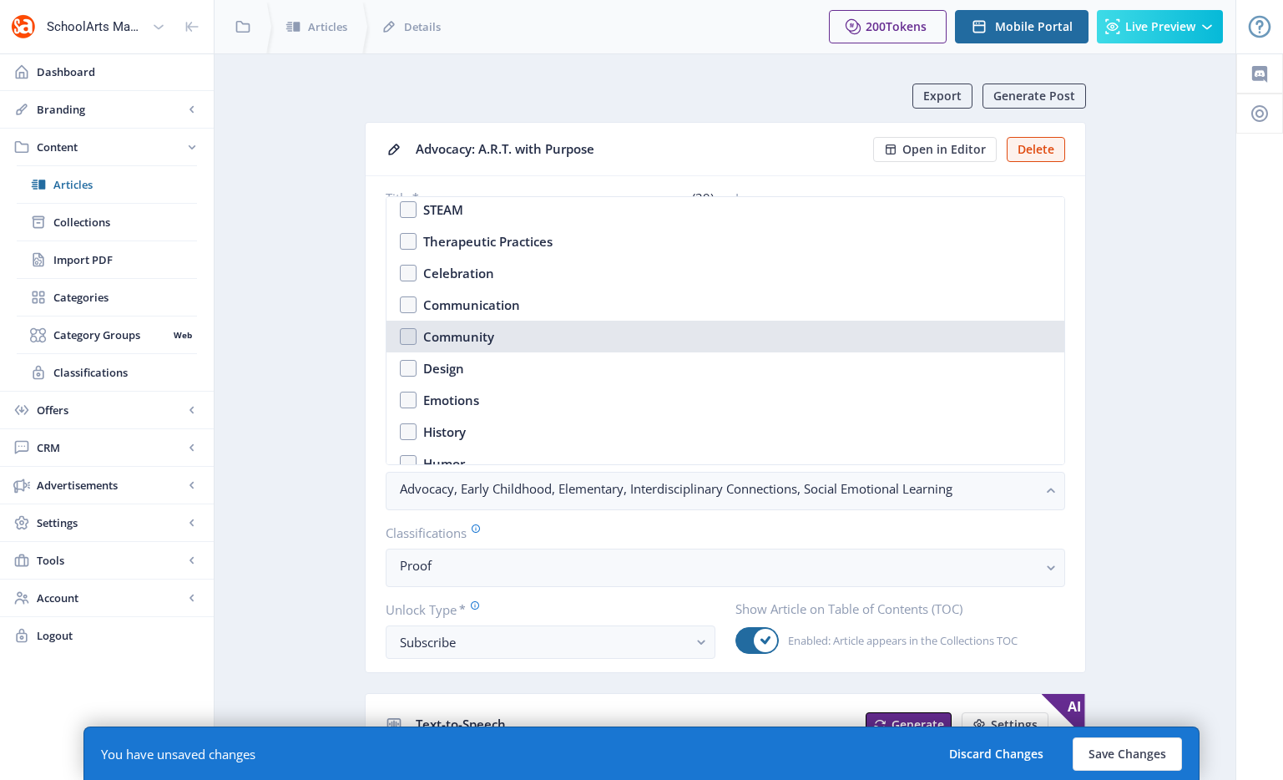
click at [488, 331] on div "Community" at bounding box center [458, 336] width 71 height 20
checkbox input "true"
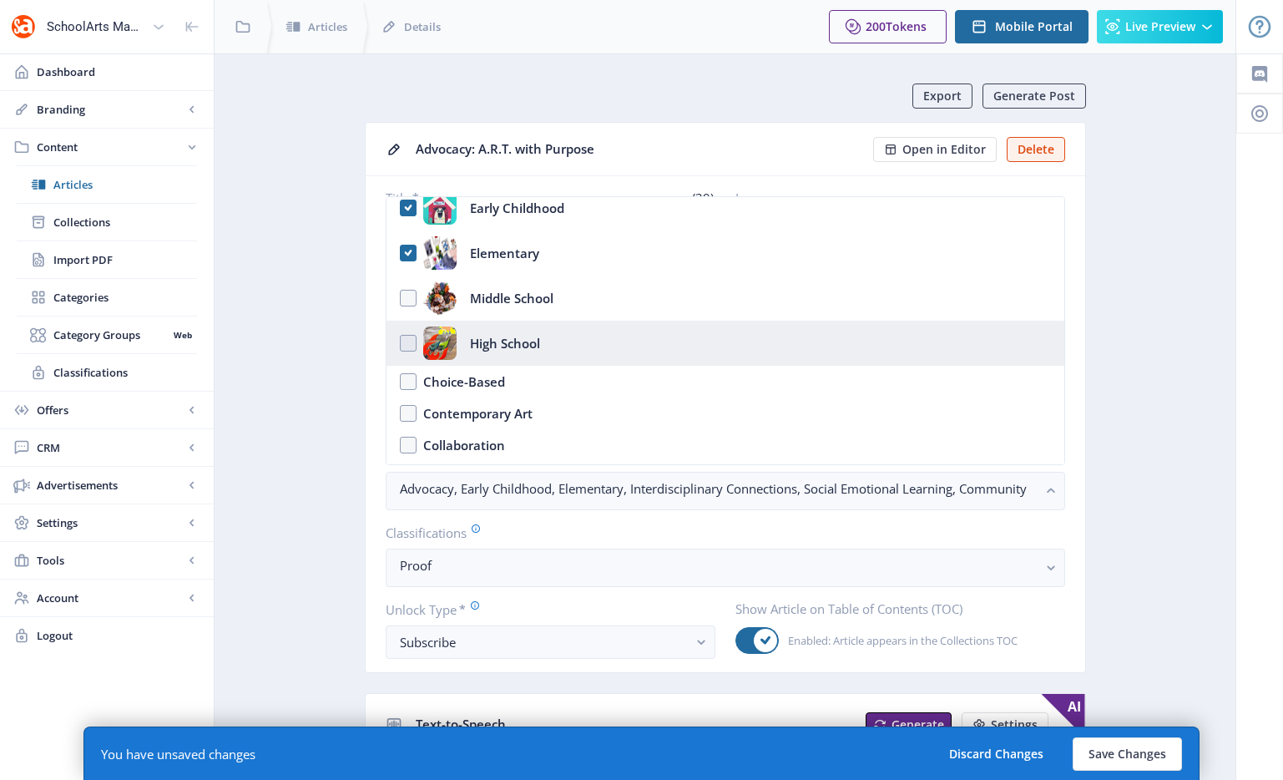
scroll to position [89, 0]
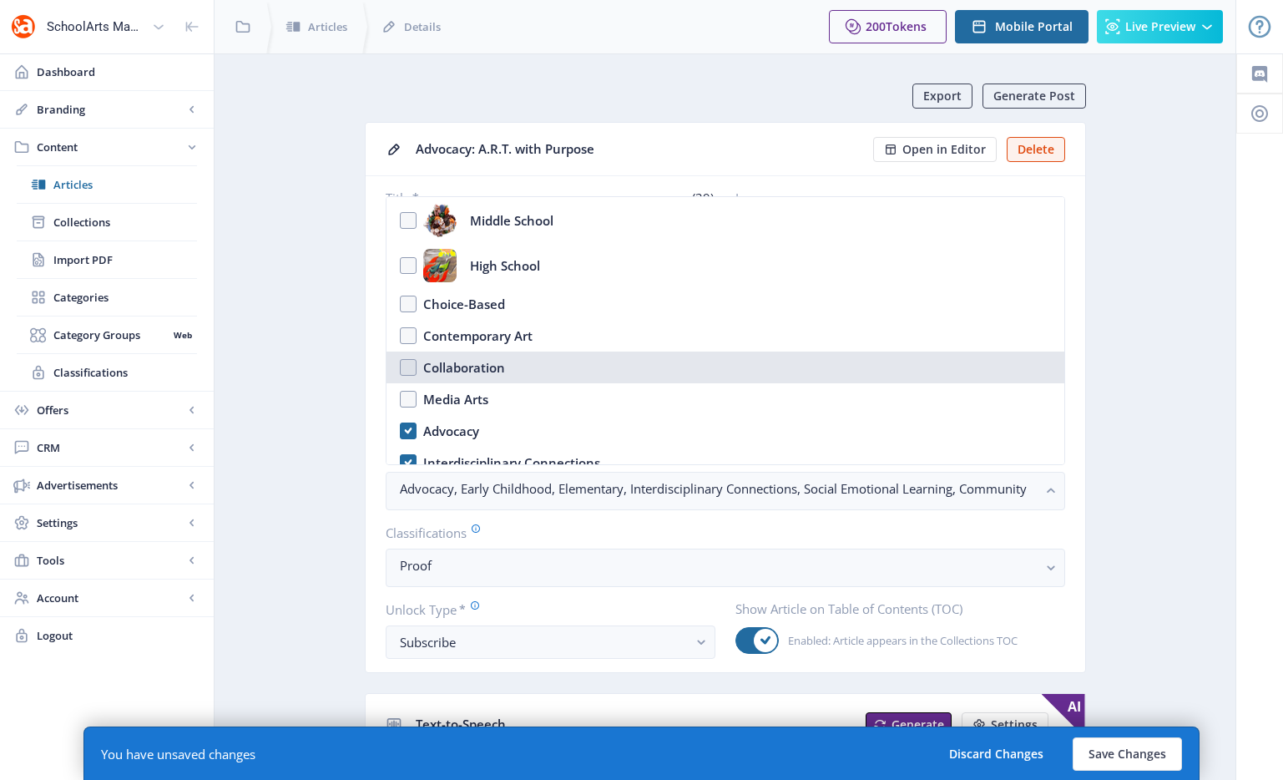
click at [497, 367] on div "Collaboration" at bounding box center [464, 367] width 82 height 20
checkbox input "true"
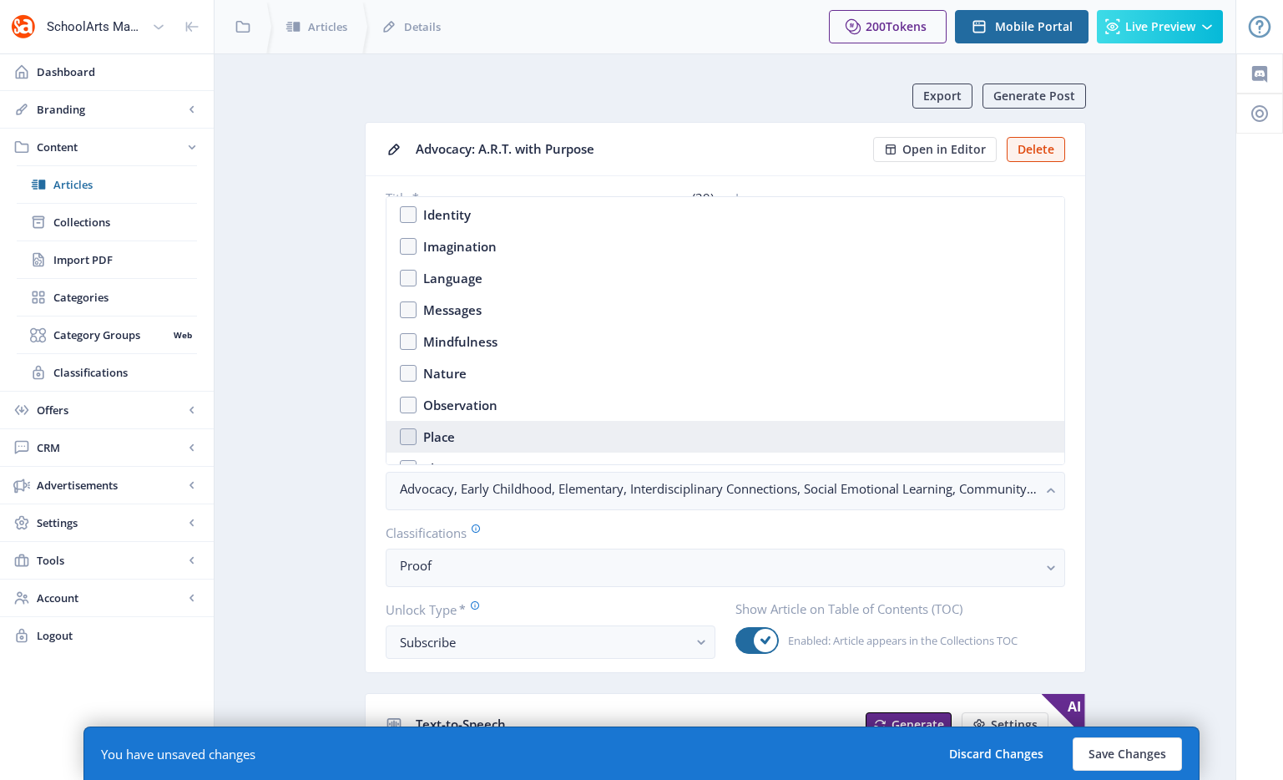
scroll to position [1070, 0]
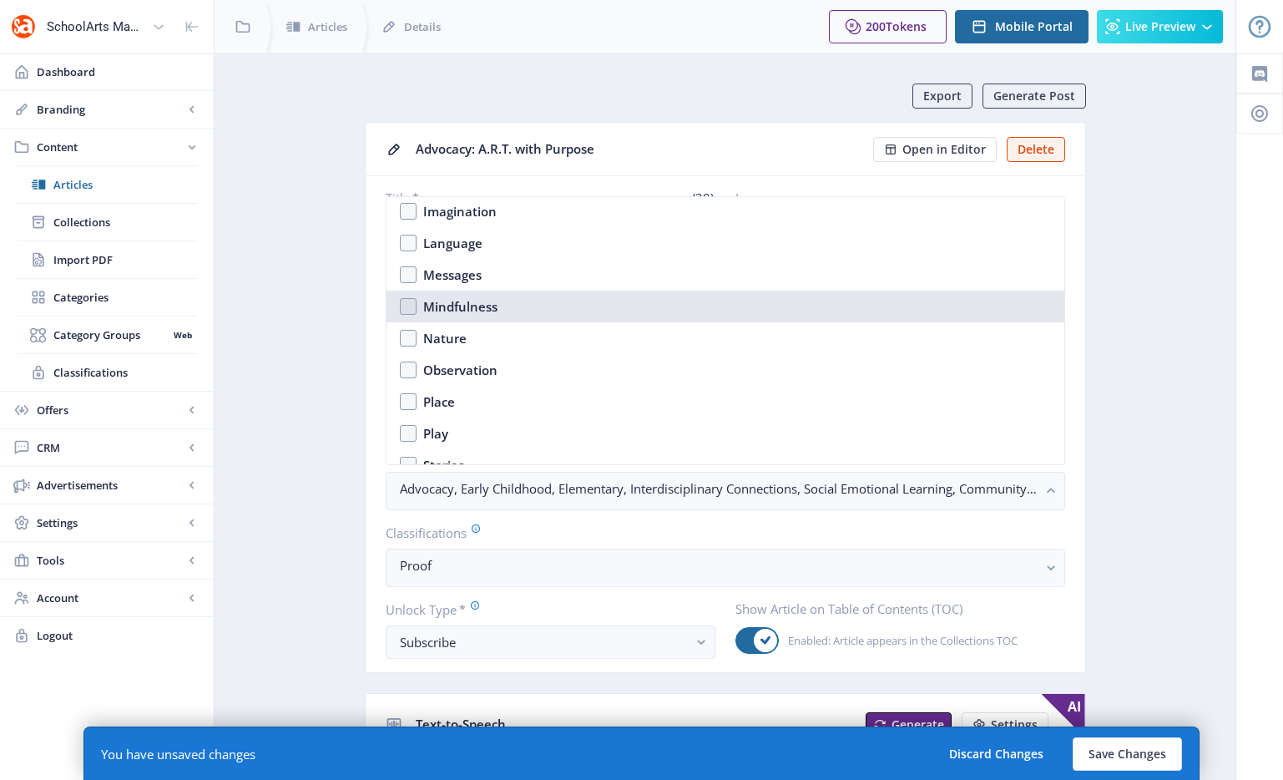
click at [487, 302] on div "Mindfulness" at bounding box center [460, 306] width 74 height 20
checkbox input "true"
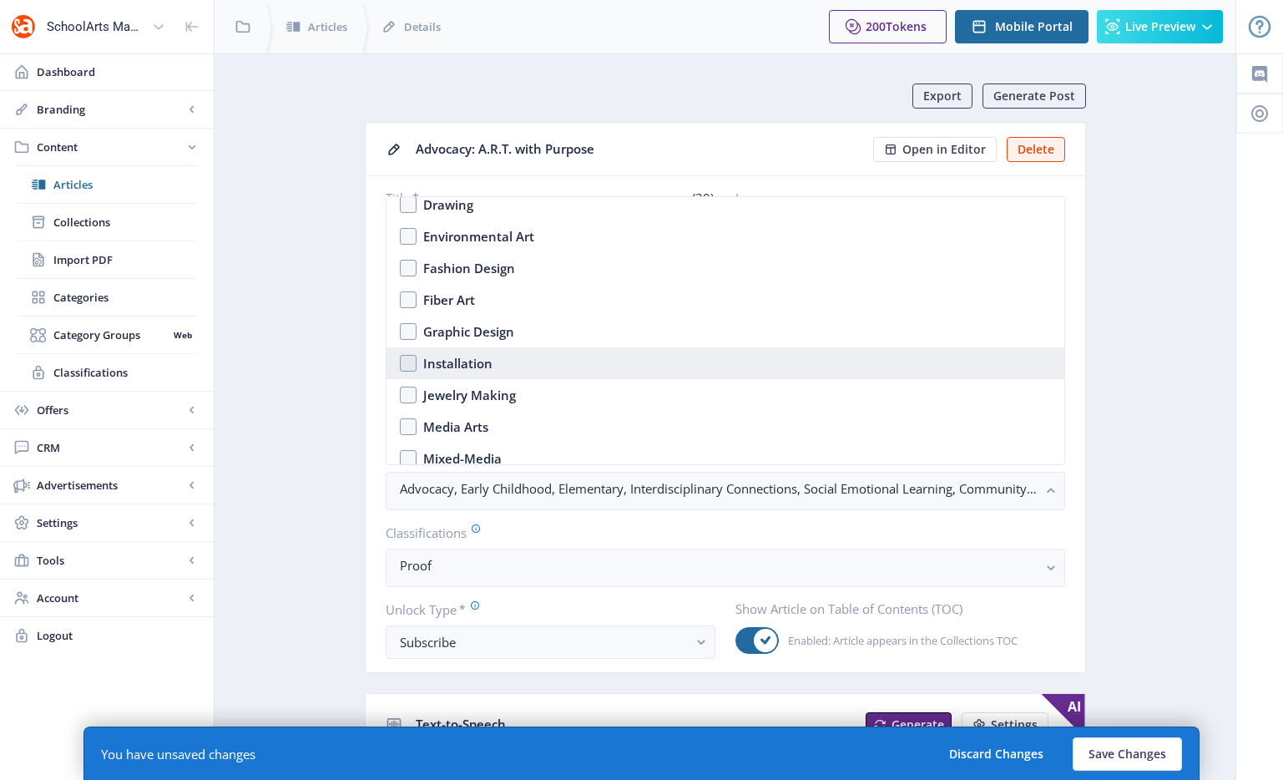
scroll to position [1700, 0]
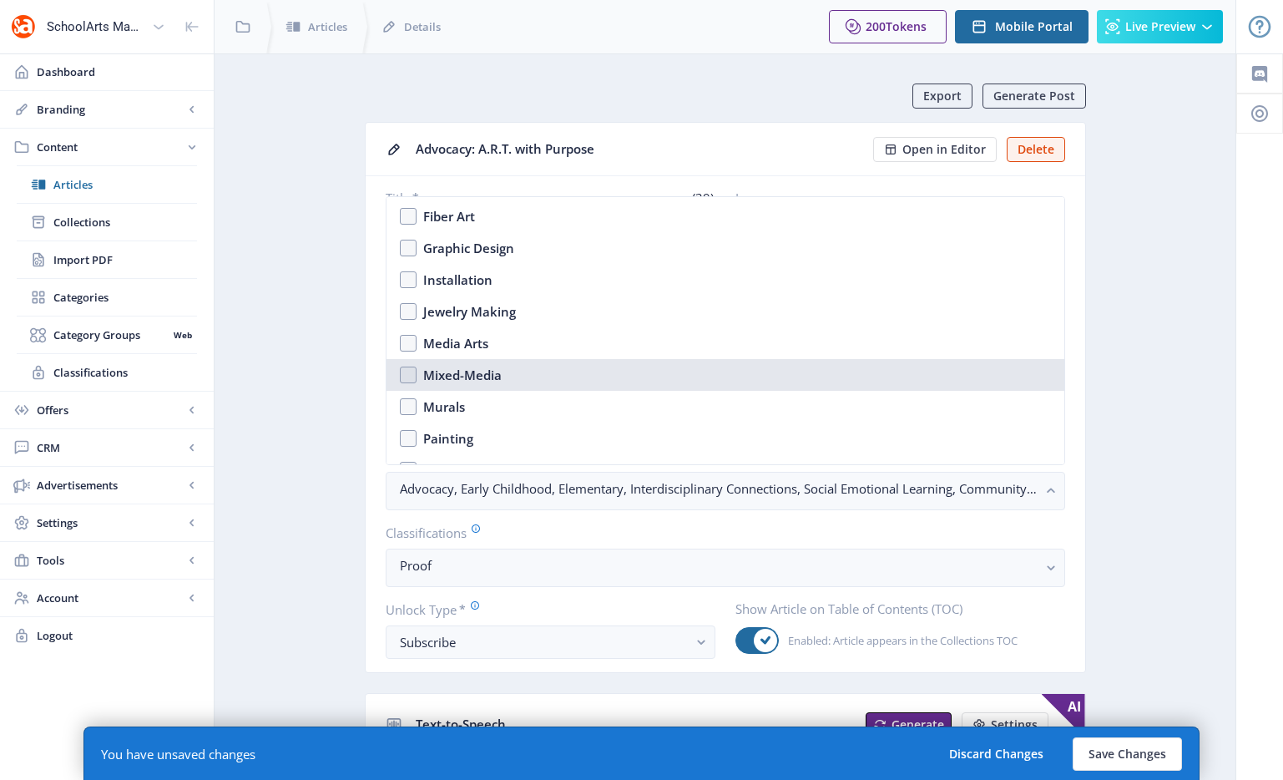
click at [489, 379] on div "Mixed-Media" at bounding box center [462, 375] width 78 height 20
checkbox input "true"
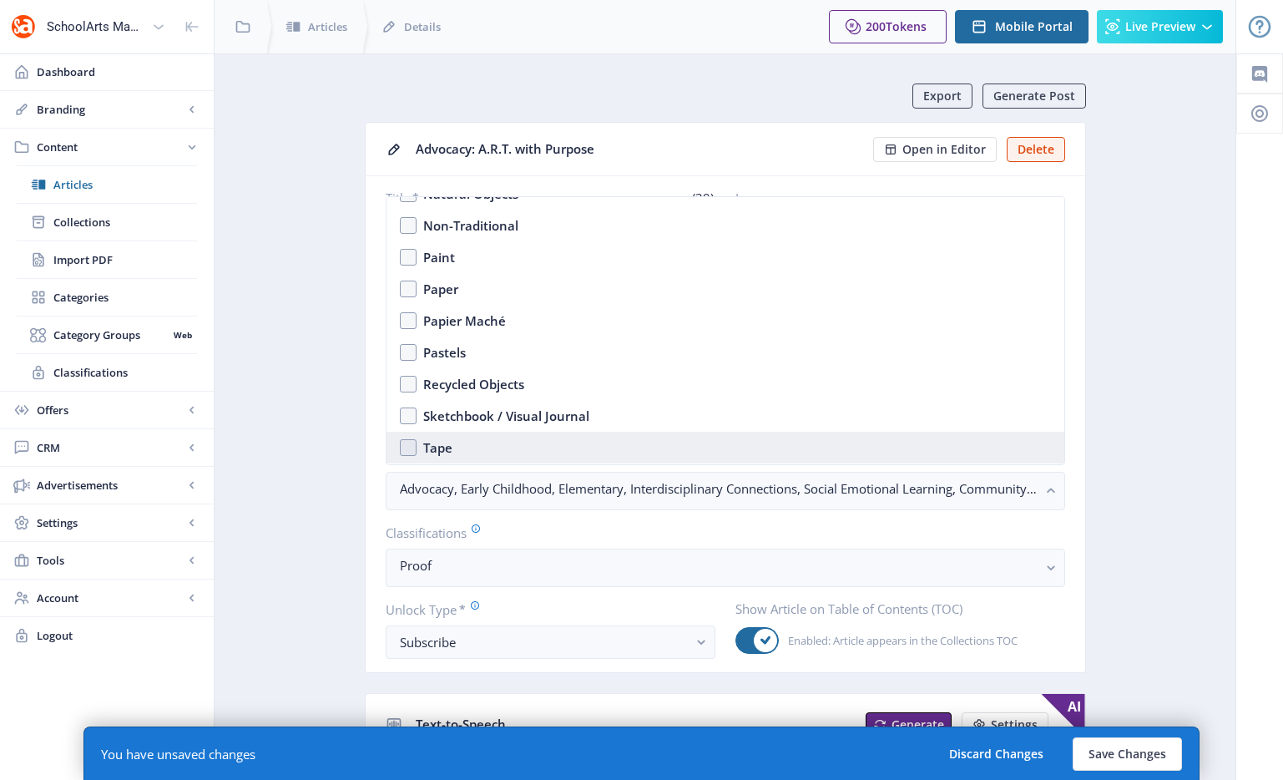
scroll to position [2609, 0]
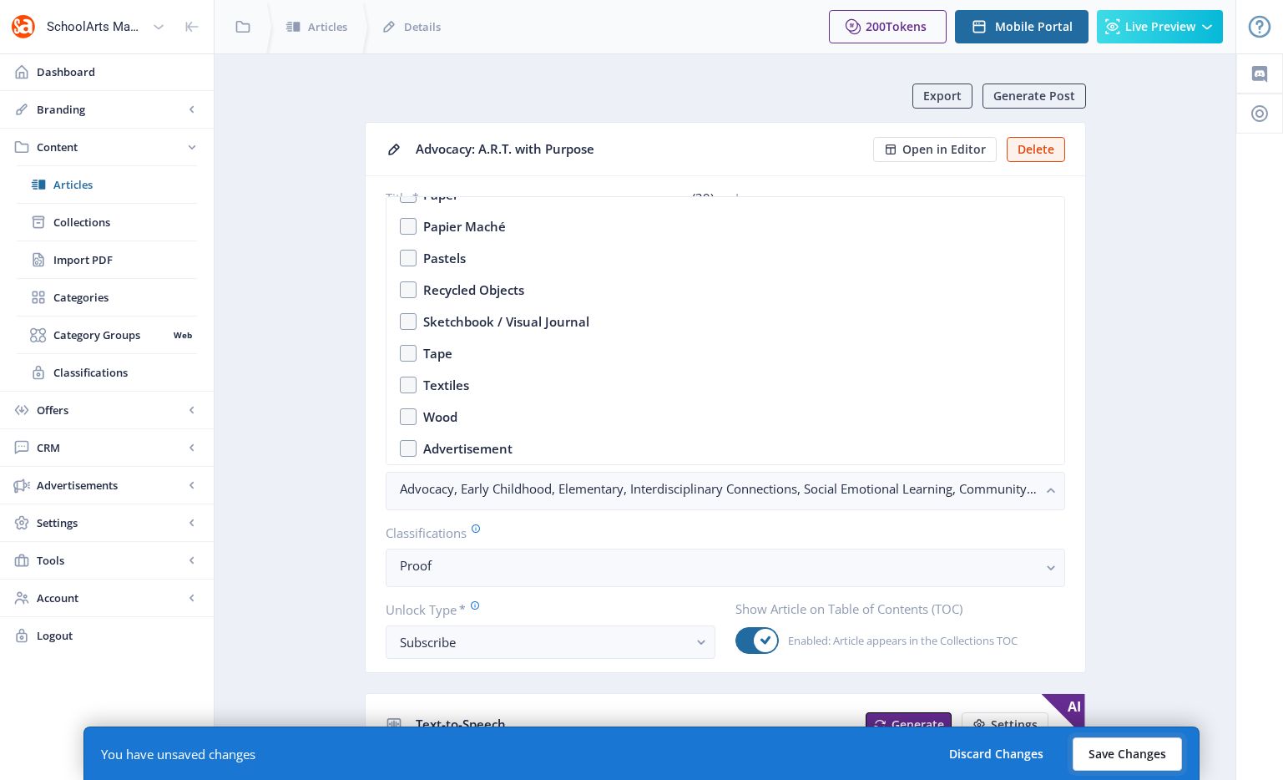
click at [1103, 760] on button "Save Changes" at bounding box center [1127, 753] width 109 height 33
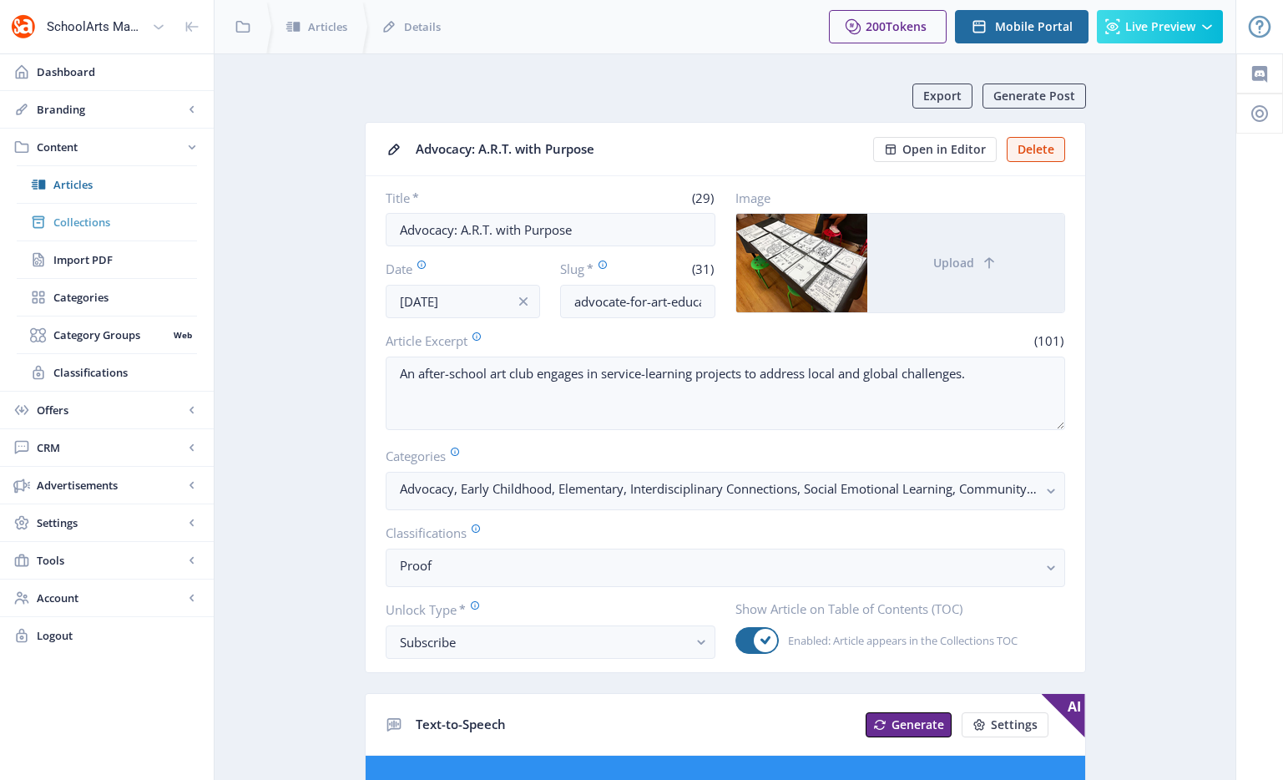
click at [72, 238] on link "Collections" at bounding box center [107, 222] width 180 height 37
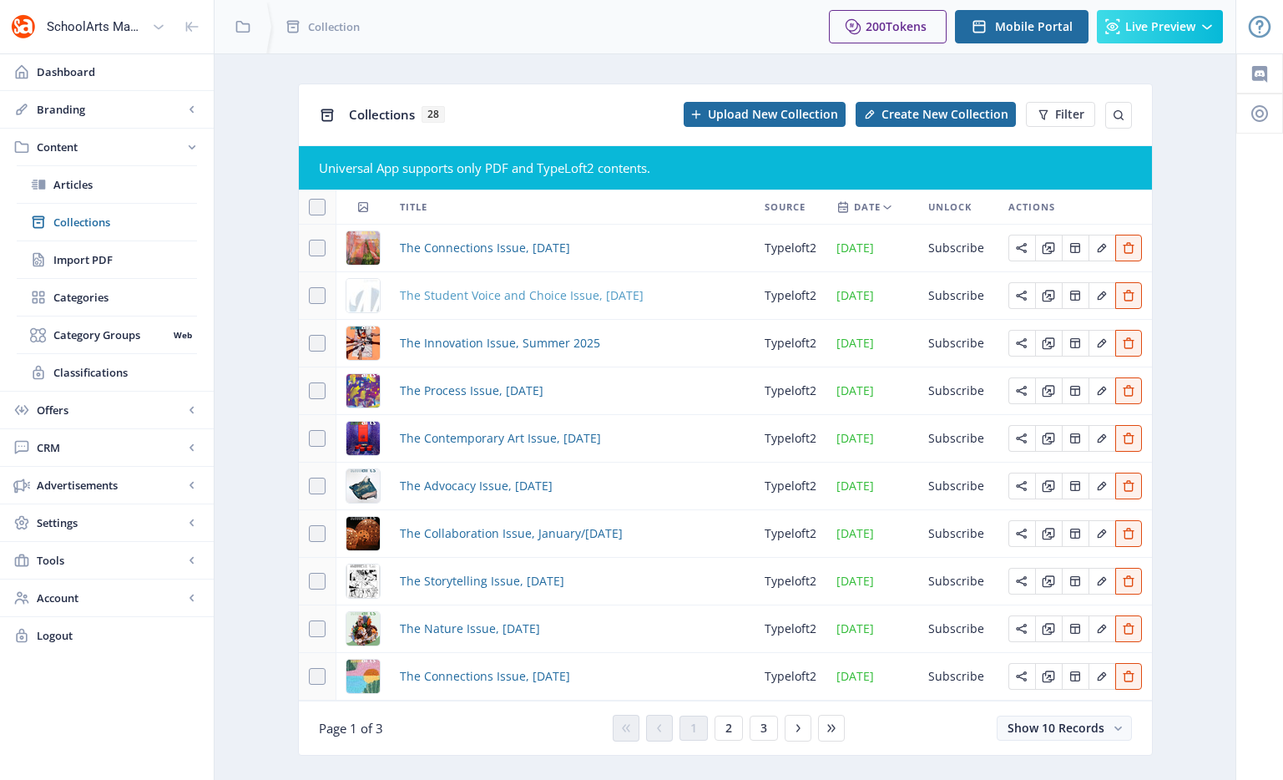
click at [502, 301] on span "The Student Voice and Choice Issue, [DATE]" at bounding box center [522, 295] width 244 height 20
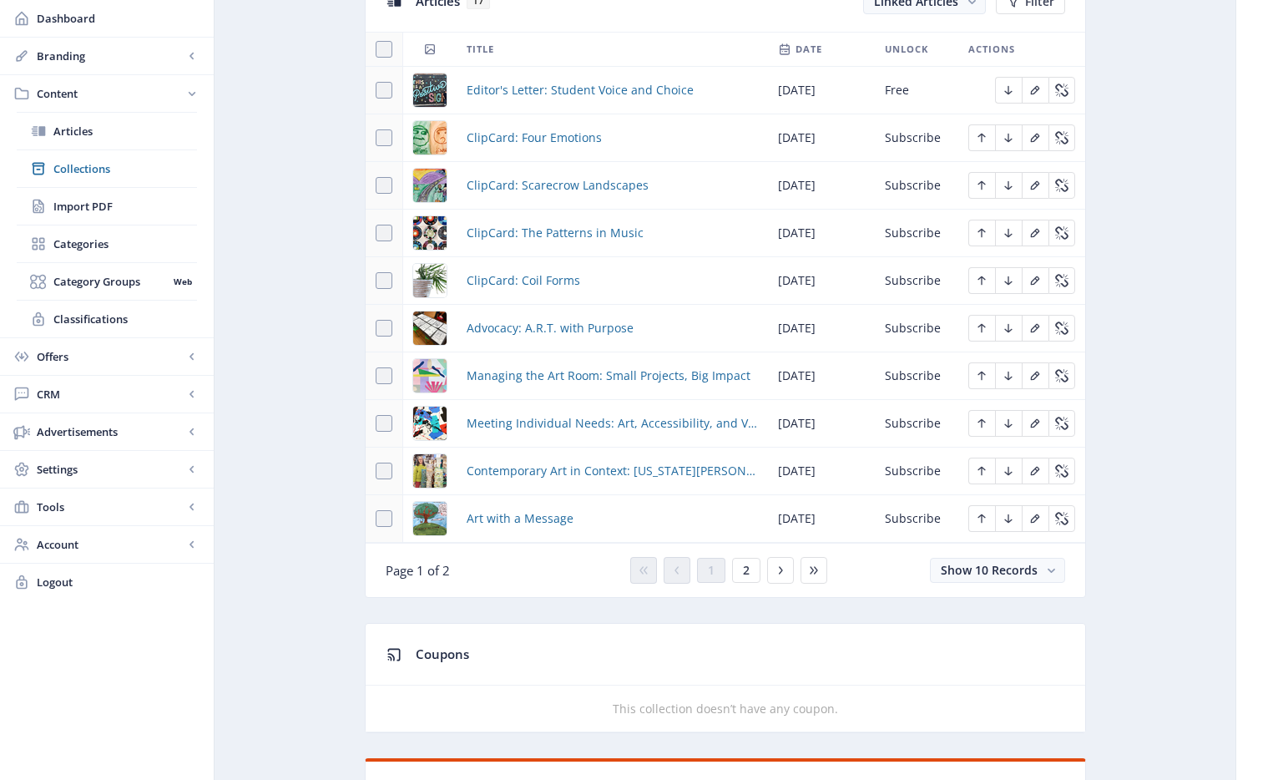
scroll to position [755, 0]
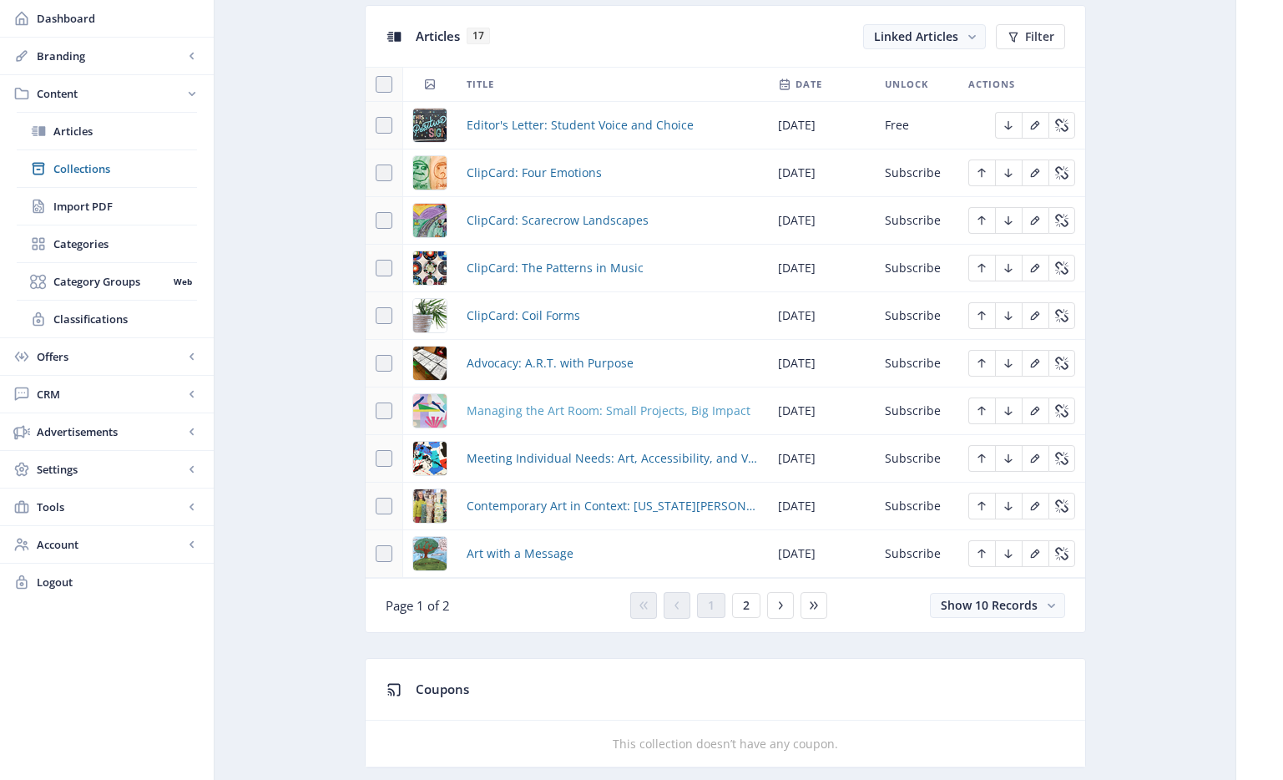
click at [554, 409] on span "Managing the Art Room: Small Projects, Big Impact" at bounding box center [609, 411] width 284 height 20
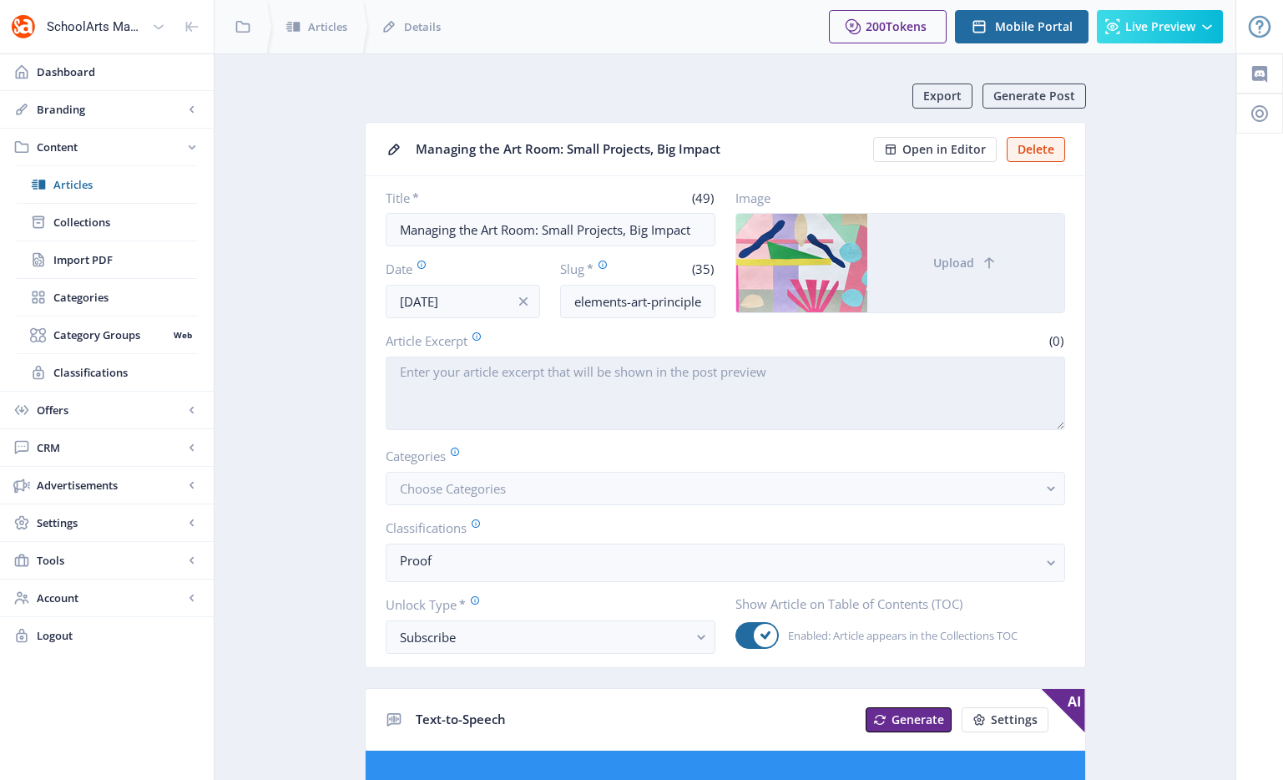
click at [578, 397] on textarea "Article Excerpt" at bounding box center [725, 392] width 679 height 73
click at [470, 398] on textarea "Article Excerpt" at bounding box center [725, 392] width 679 height 73
paste textarea "An art teacher introduces a new approach to teaching the Elements and Principle…"
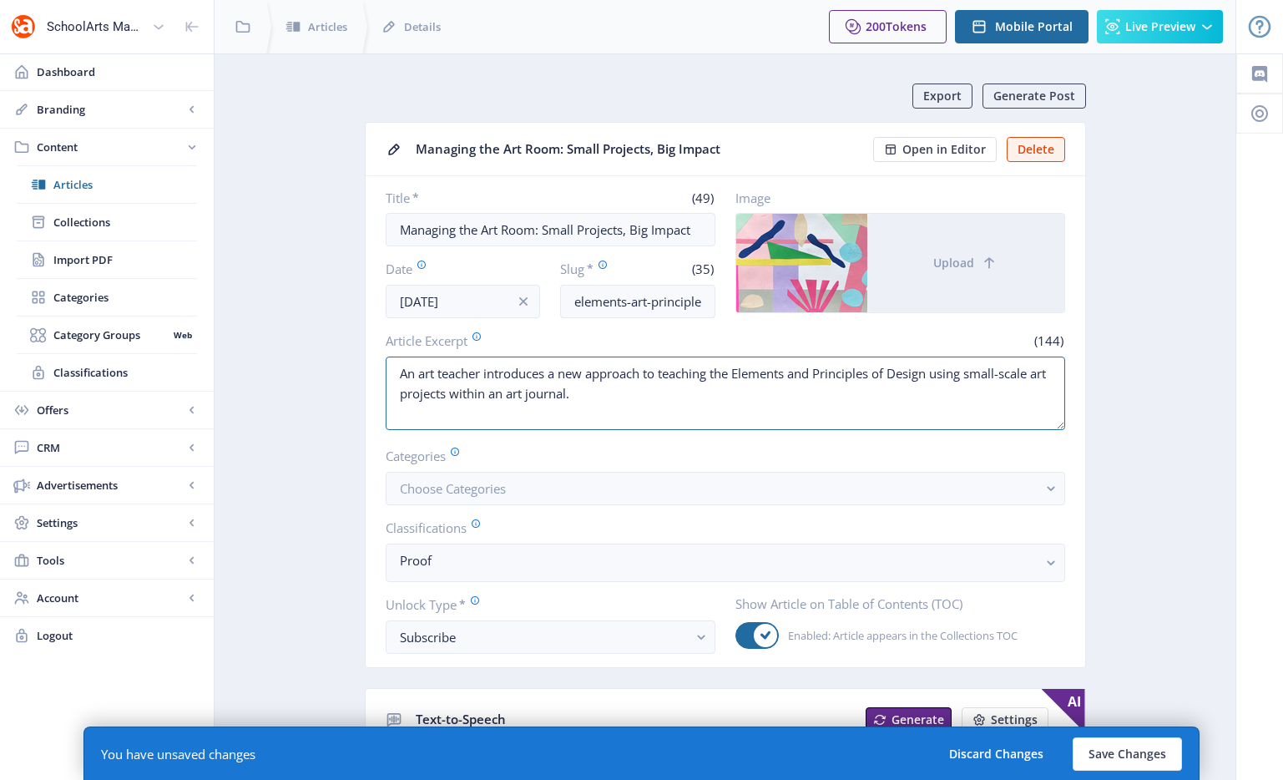
type textarea "An art teacher introduces a new approach to teaching the Elements and Principle…"
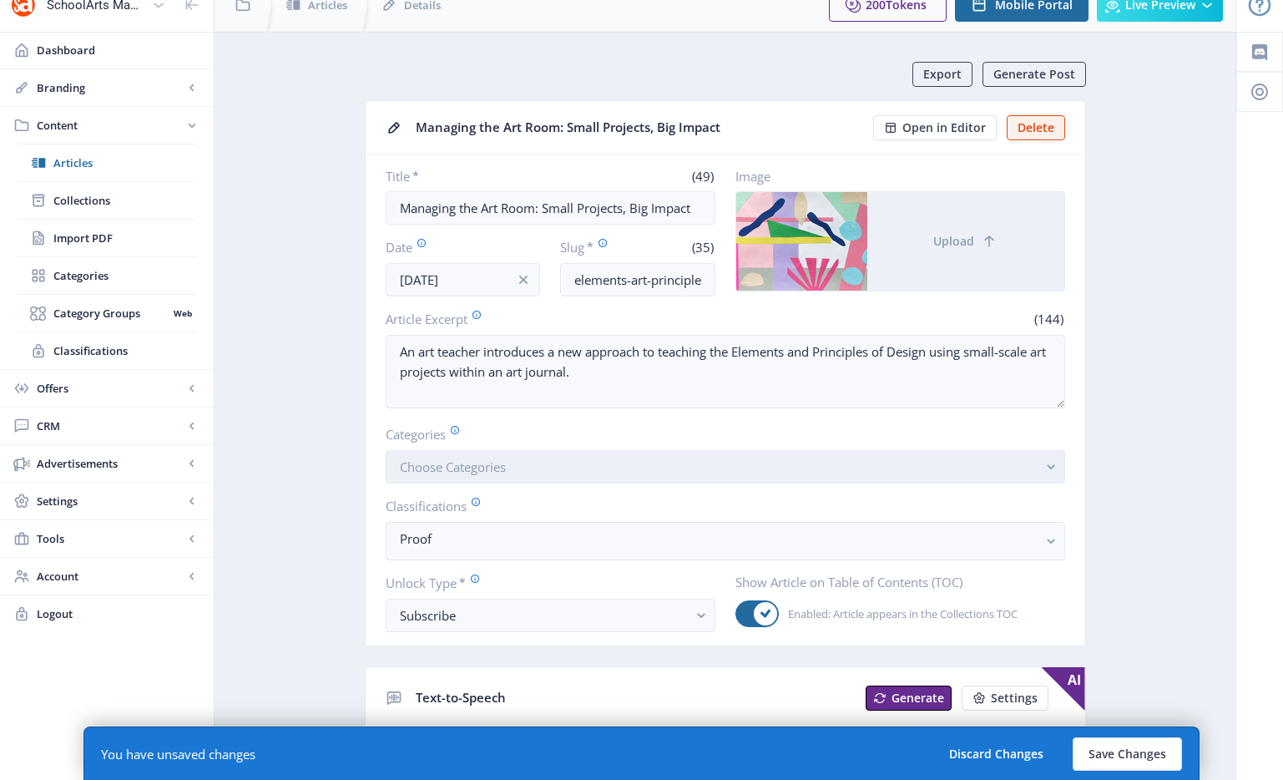
click at [528, 462] on button "Choose Categories" at bounding box center [725, 466] width 679 height 33
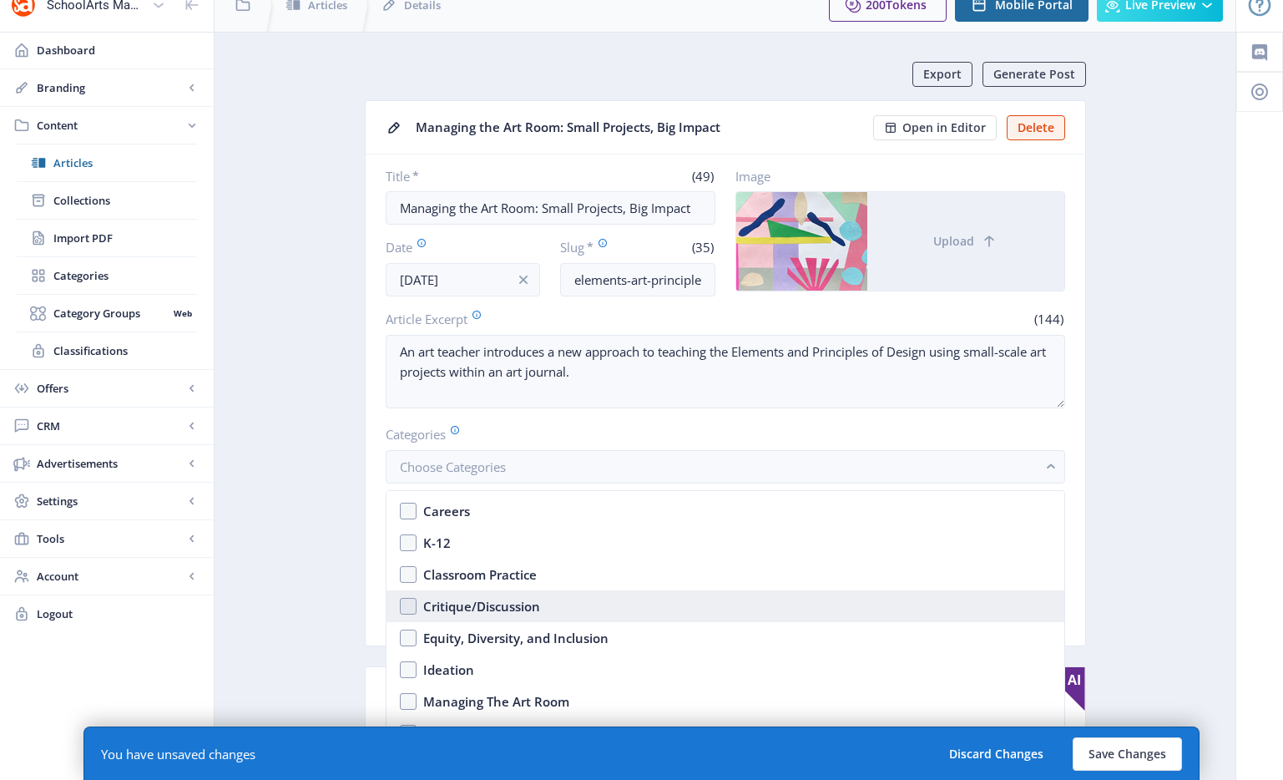
scroll to position [515, 0]
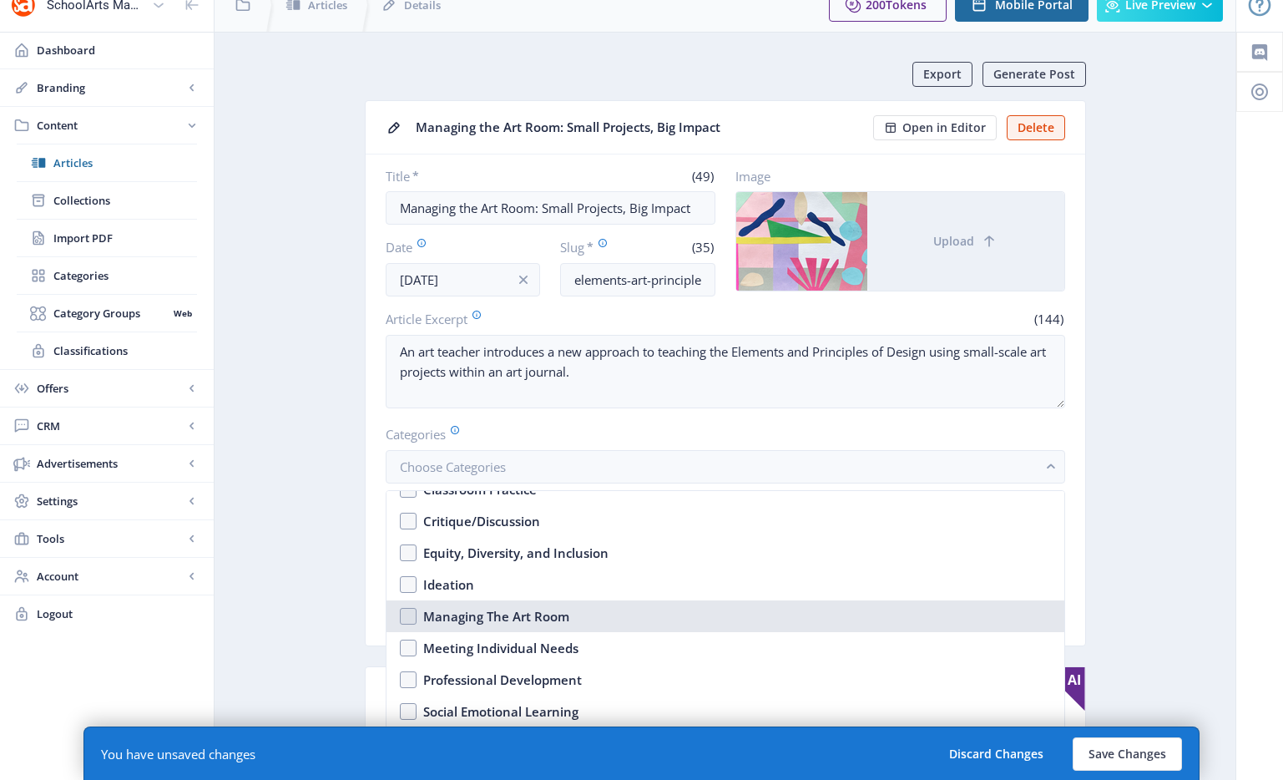
click at [528, 620] on div "Managing The Art Room" at bounding box center [496, 616] width 146 height 20
checkbox input "true"
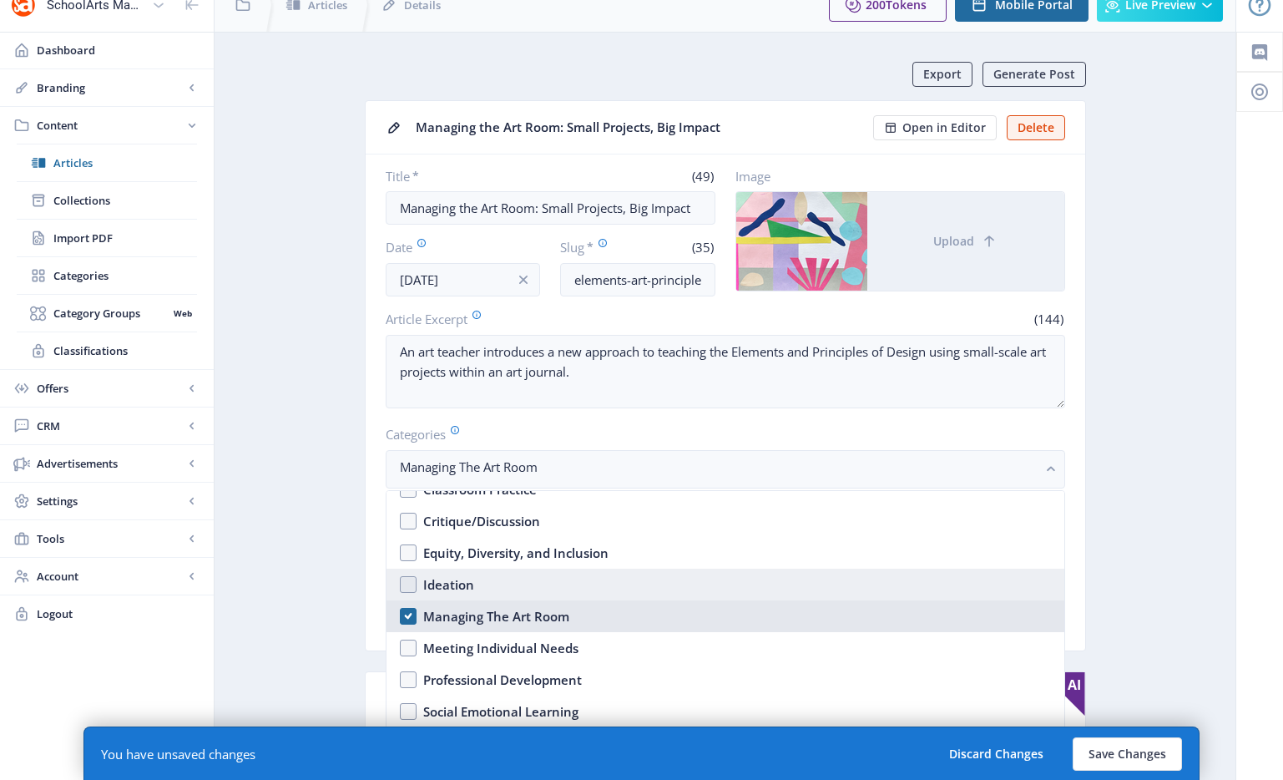
scroll to position [487, 0]
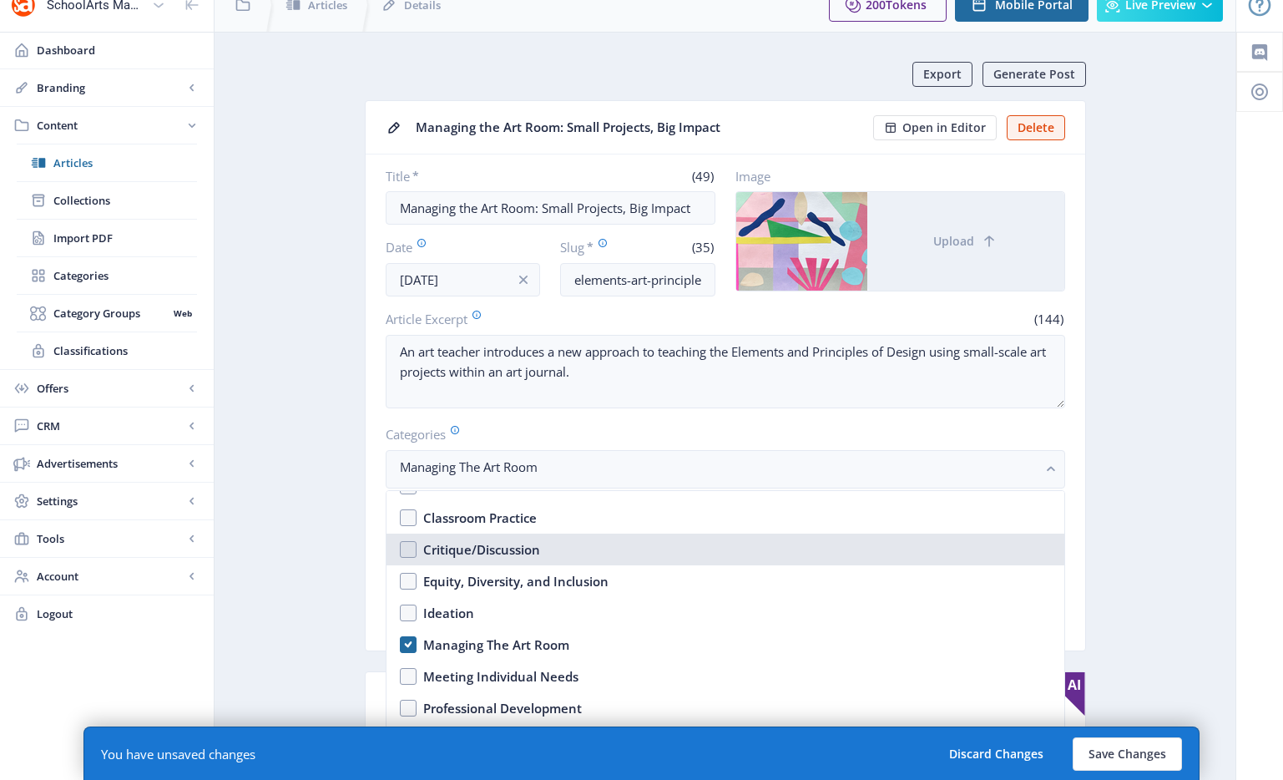
click at [478, 558] on div "Critique/Discussion" at bounding box center [481, 549] width 117 height 20
click at [487, 552] on div "Critique/Discussion" at bounding box center [481, 549] width 117 height 20
checkbox input "false"
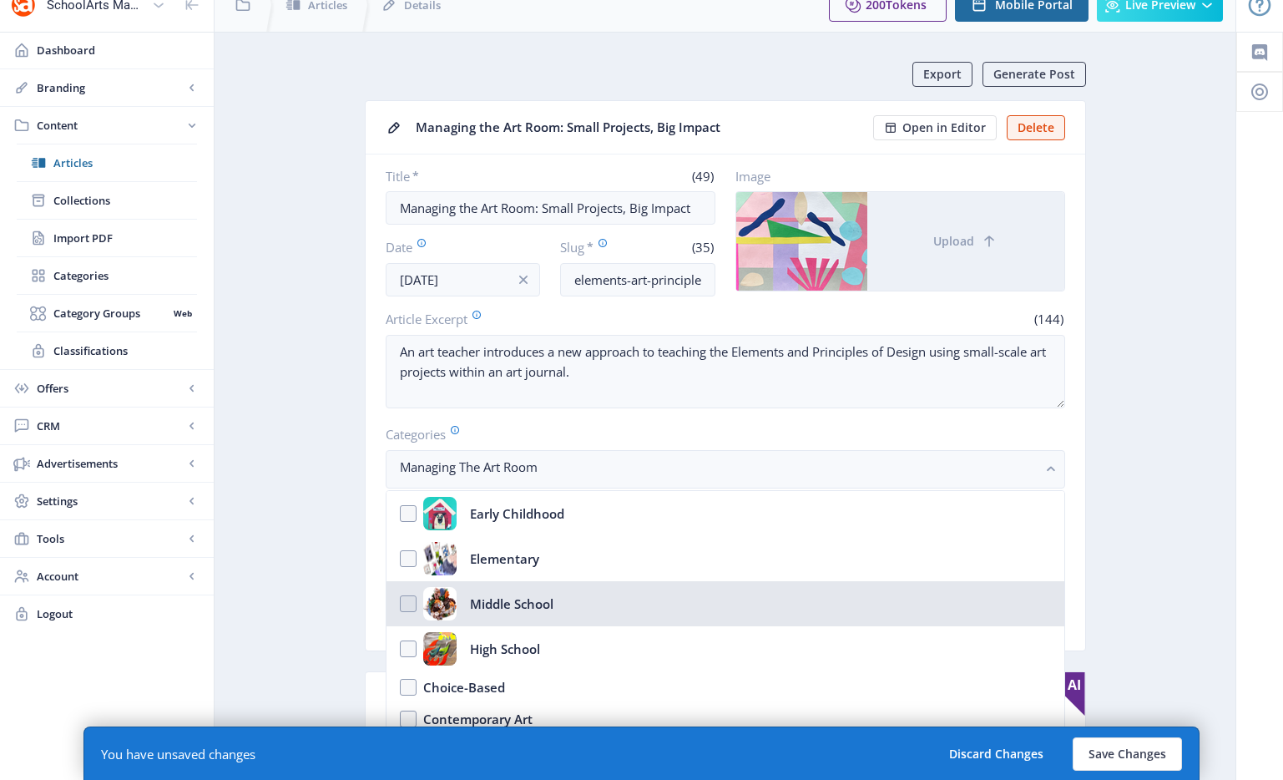
click at [529, 602] on div "Middle School" at bounding box center [511, 603] width 83 height 33
checkbox input "true"
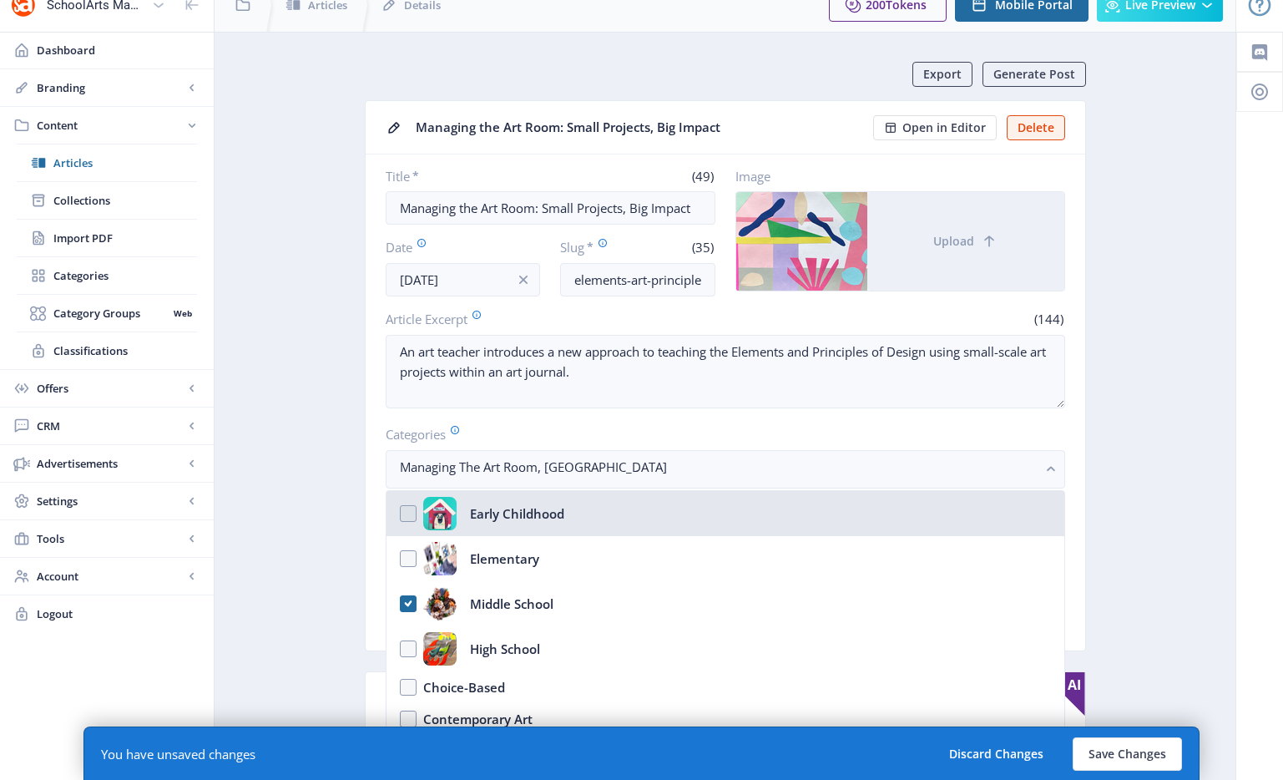
click at [496, 514] on div "Early Childhood" at bounding box center [517, 513] width 94 height 33
checkbox input "true"
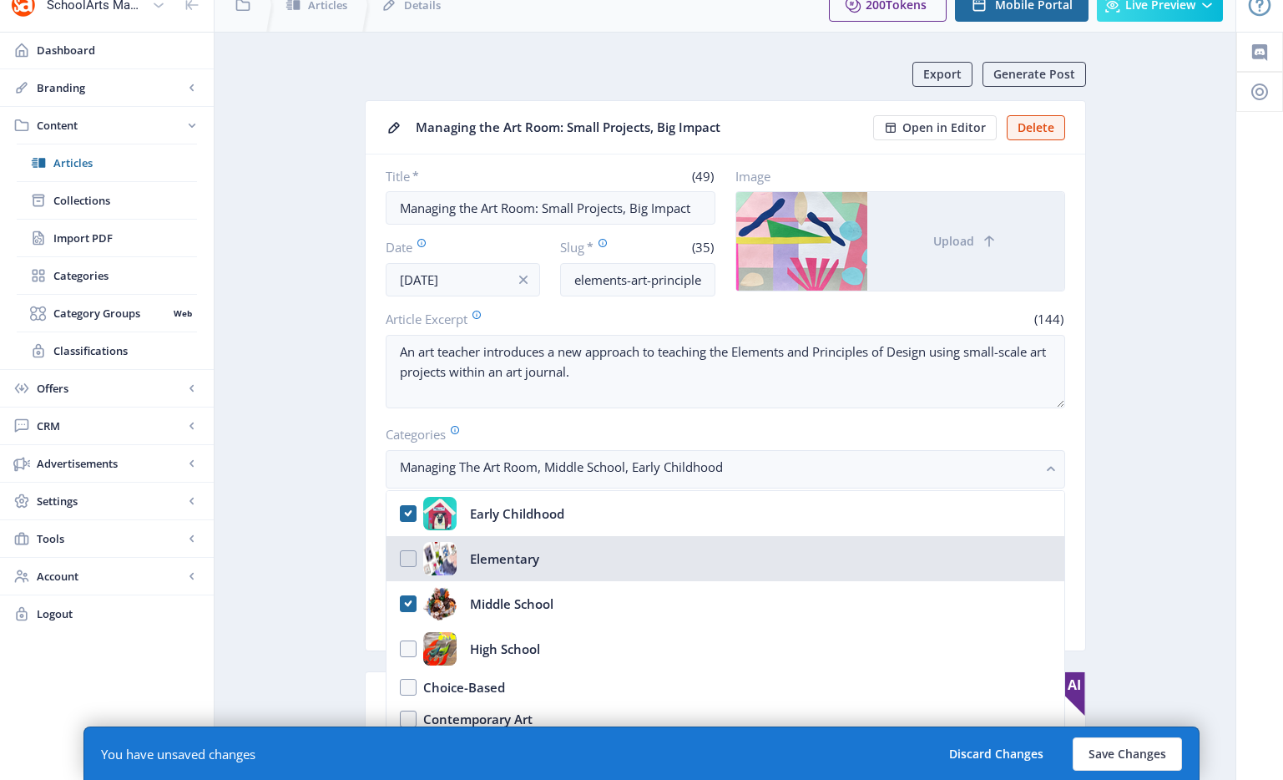
click at [499, 555] on div "Elementary" at bounding box center [504, 558] width 69 height 33
checkbox input "true"
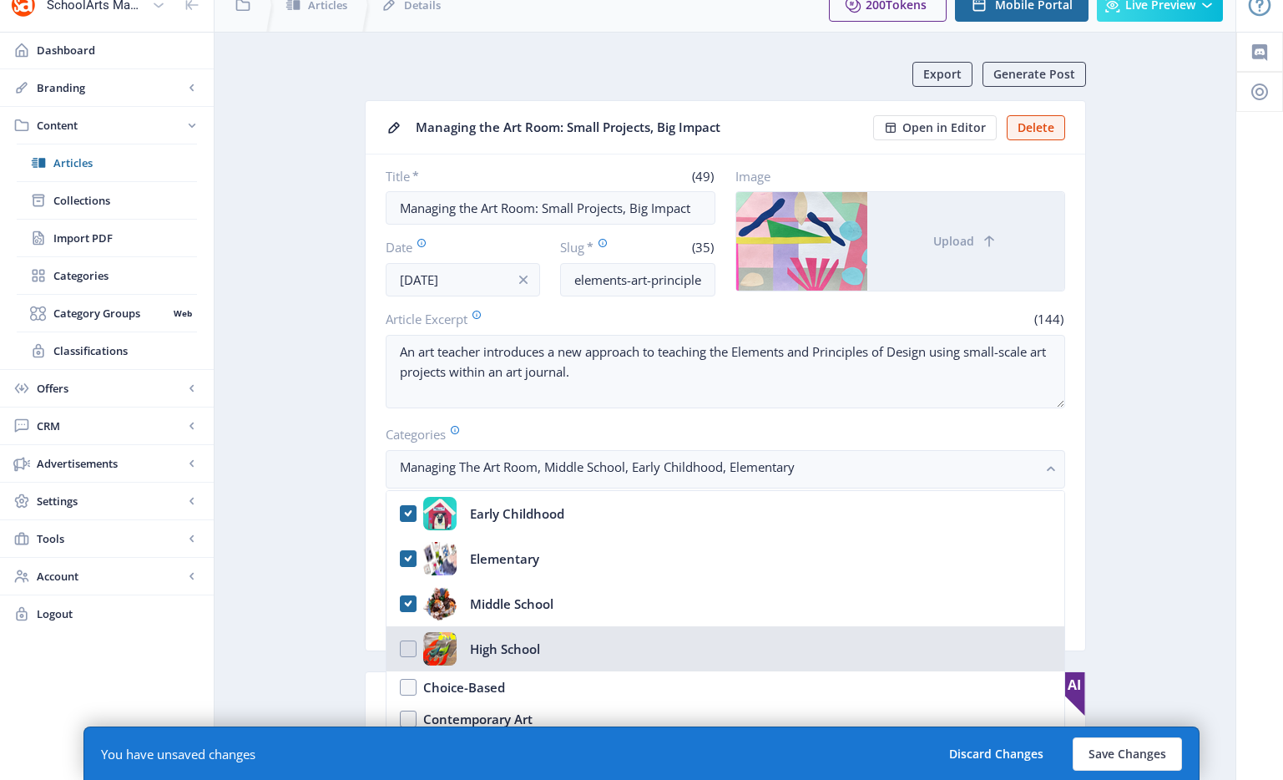
click at [493, 644] on div "High School" at bounding box center [505, 648] width 70 height 33
checkbox input "true"
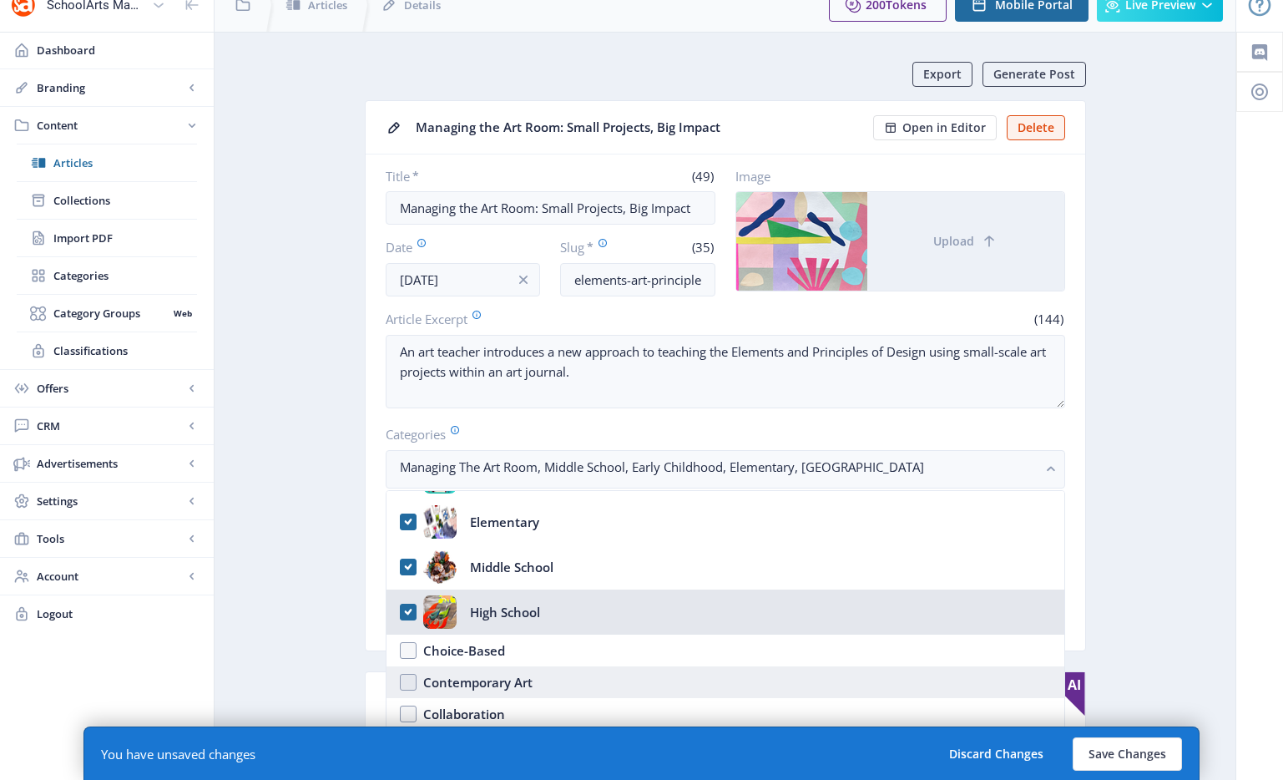
scroll to position [163, 0]
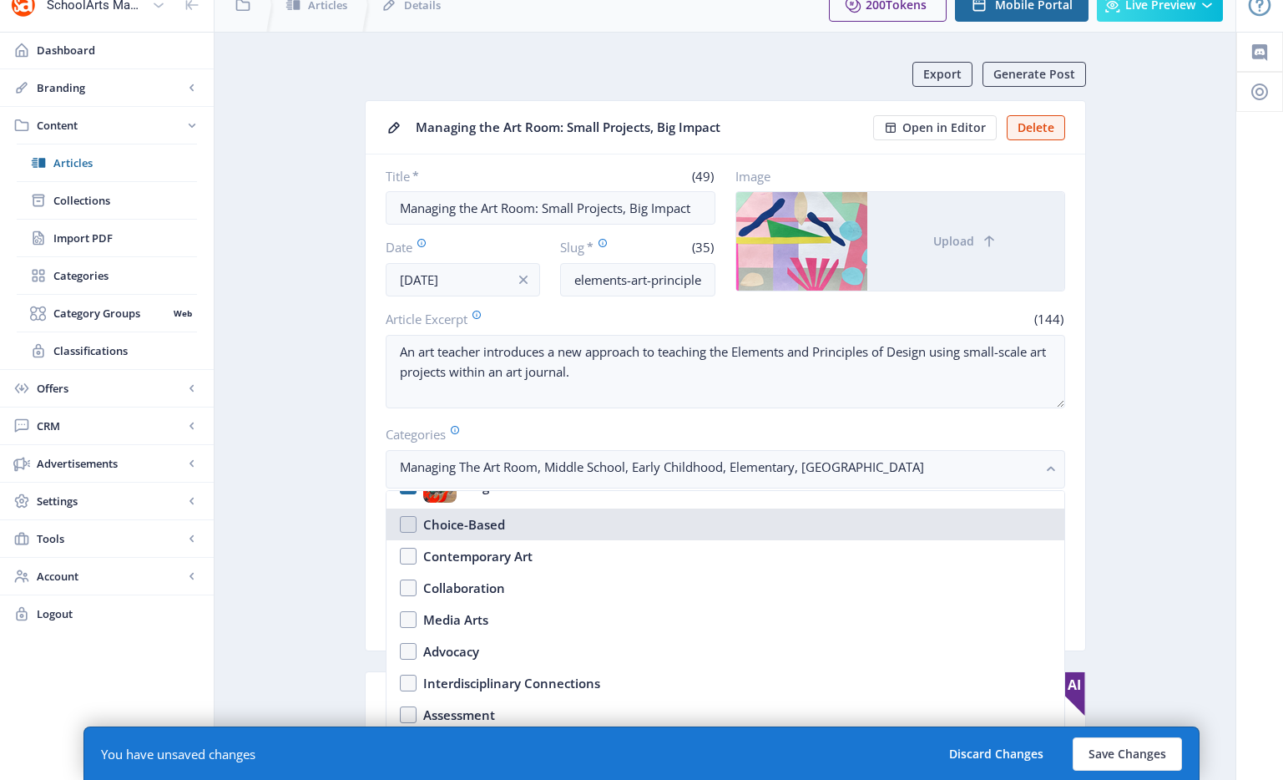
click at [506, 524] on nb-option "Choice-Based" at bounding box center [725, 524] width 678 height 32
checkbox input "true"
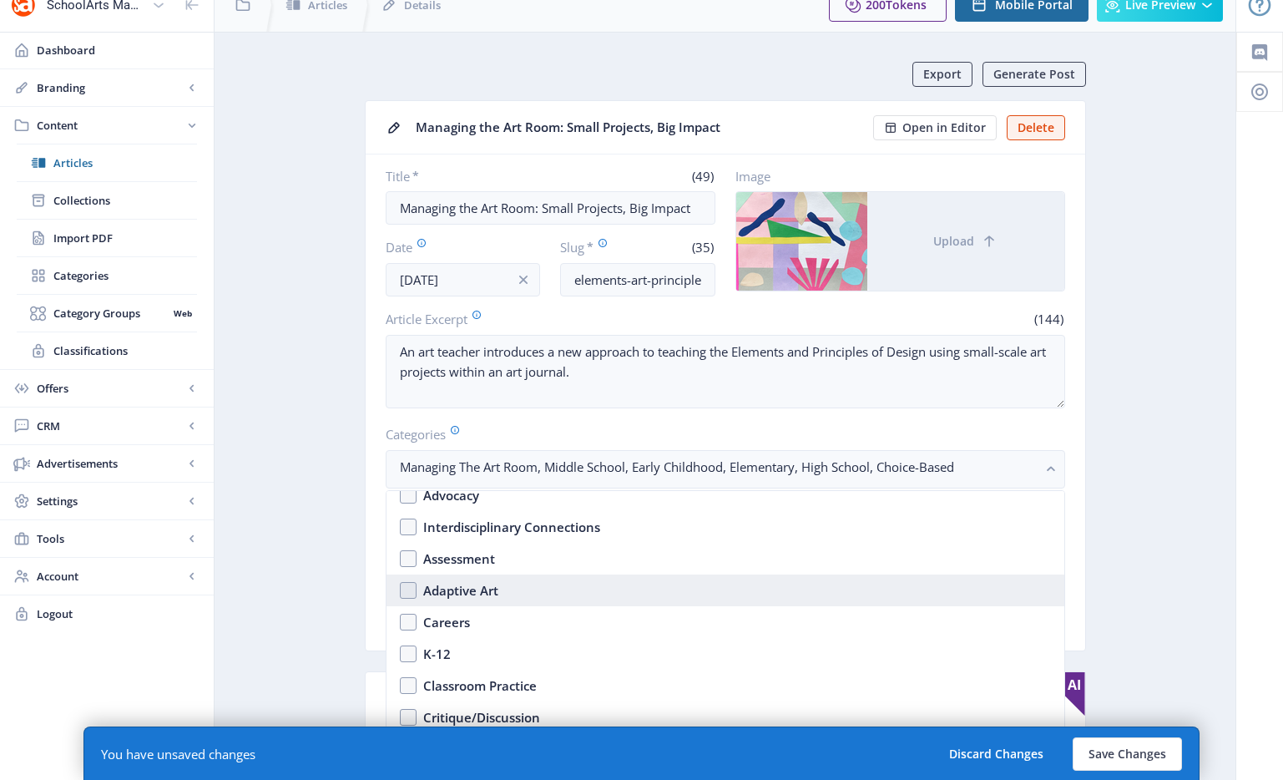
scroll to position [354, 0]
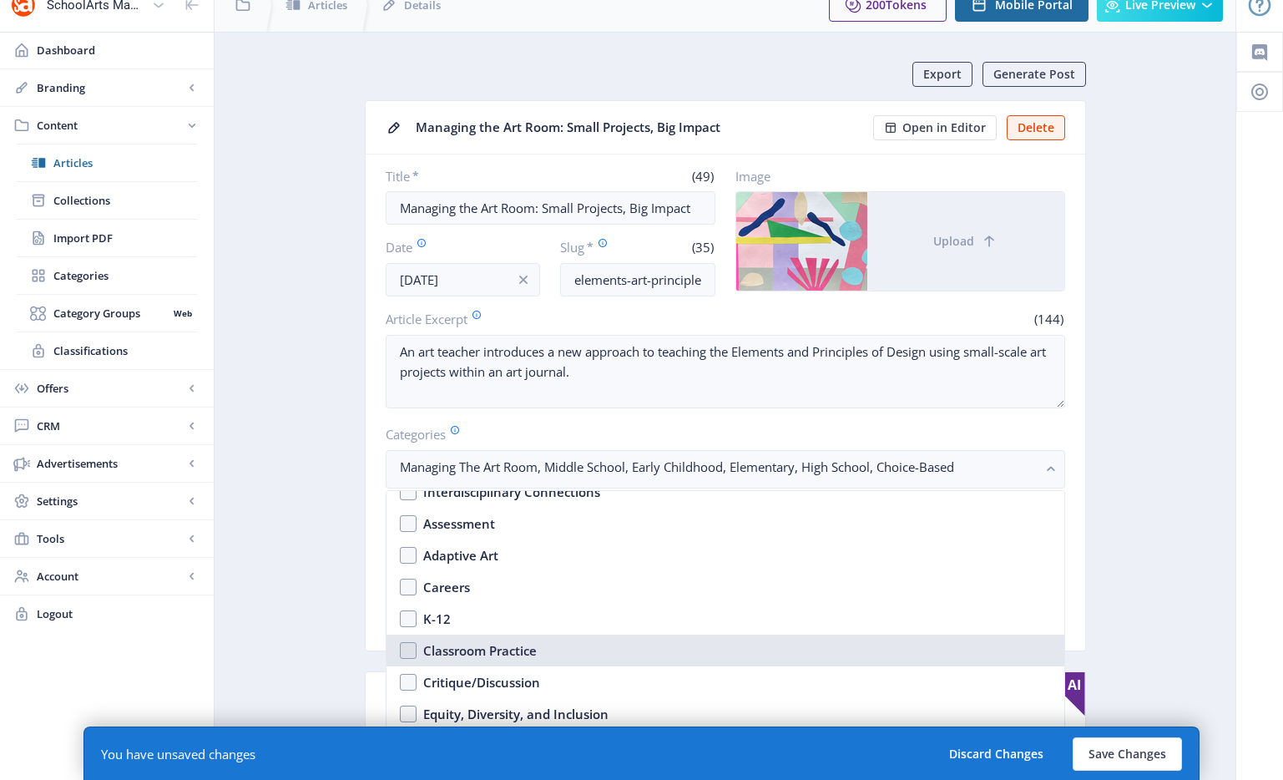
click at [507, 654] on div "Classroom Practice" at bounding box center [480, 650] width 114 height 20
checkbox input "true"
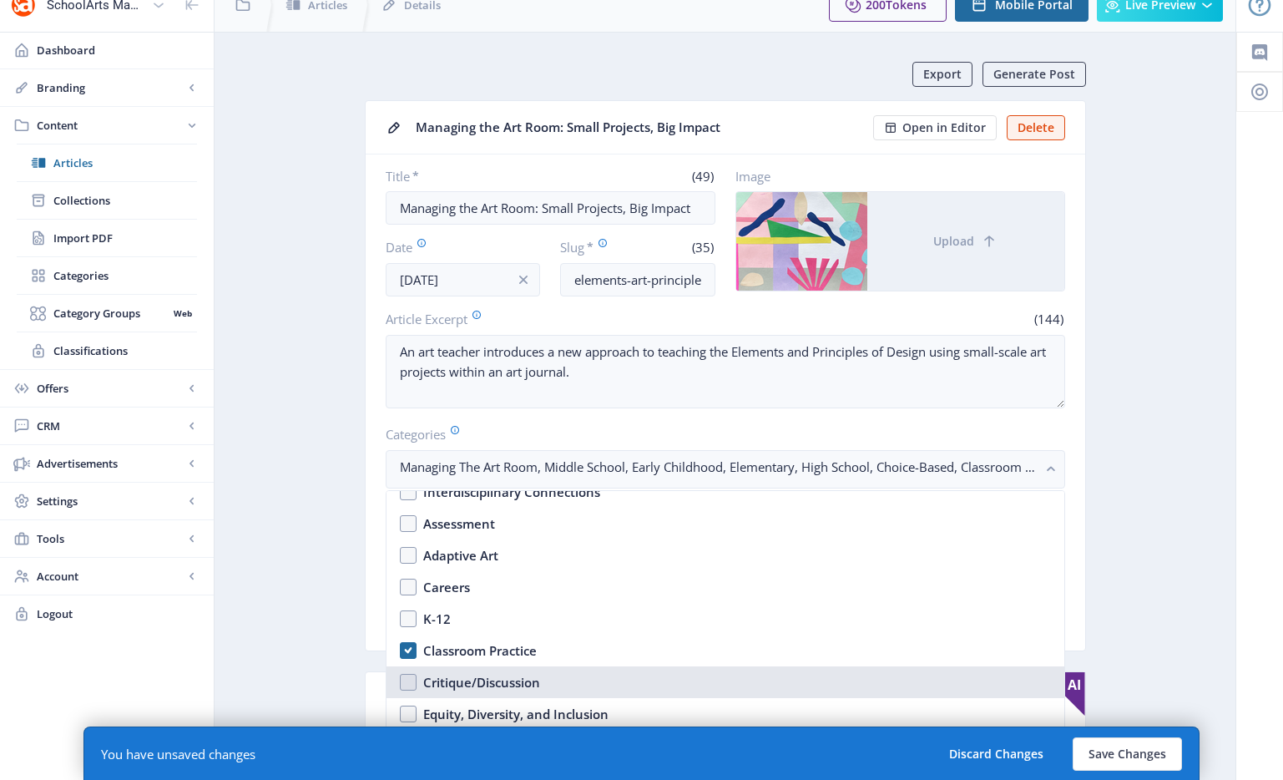
click at [506, 684] on div "Critique/Discussion" at bounding box center [481, 682] width 117 height 20
checkbox input "true"
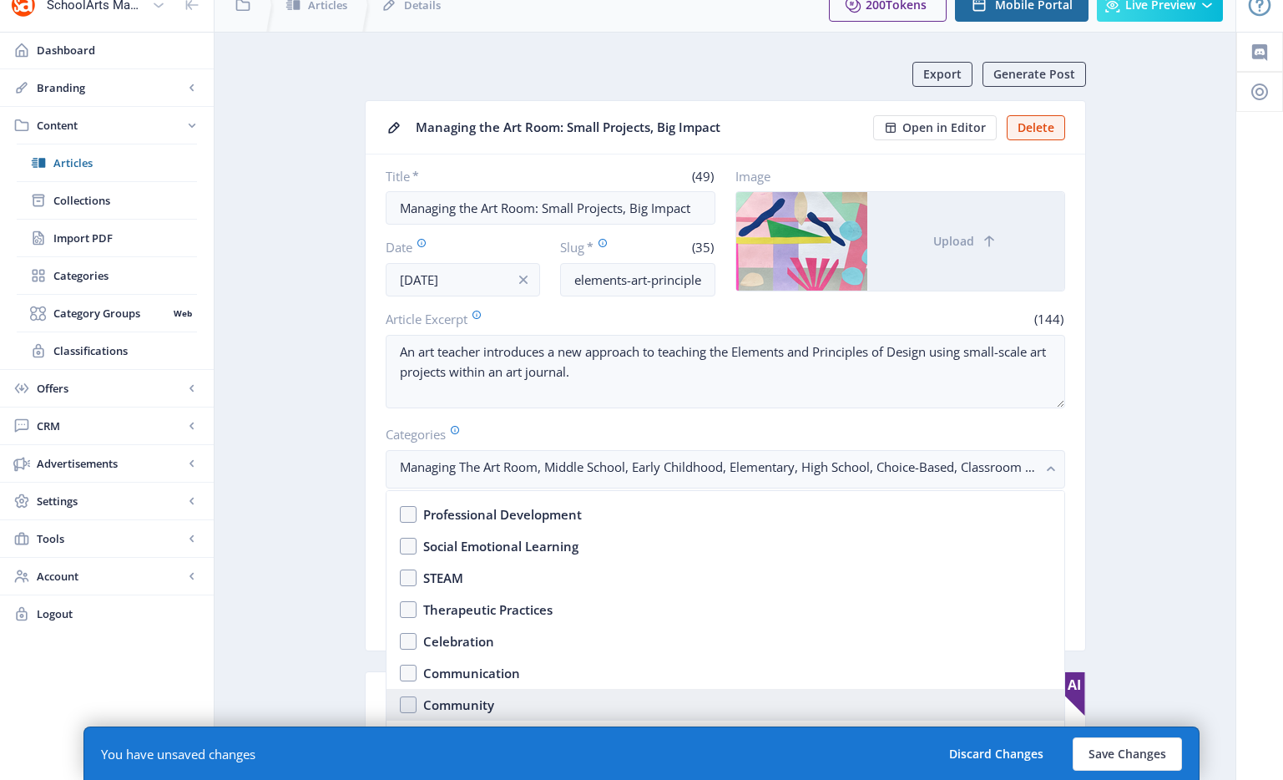
scroll to position [747, 0]
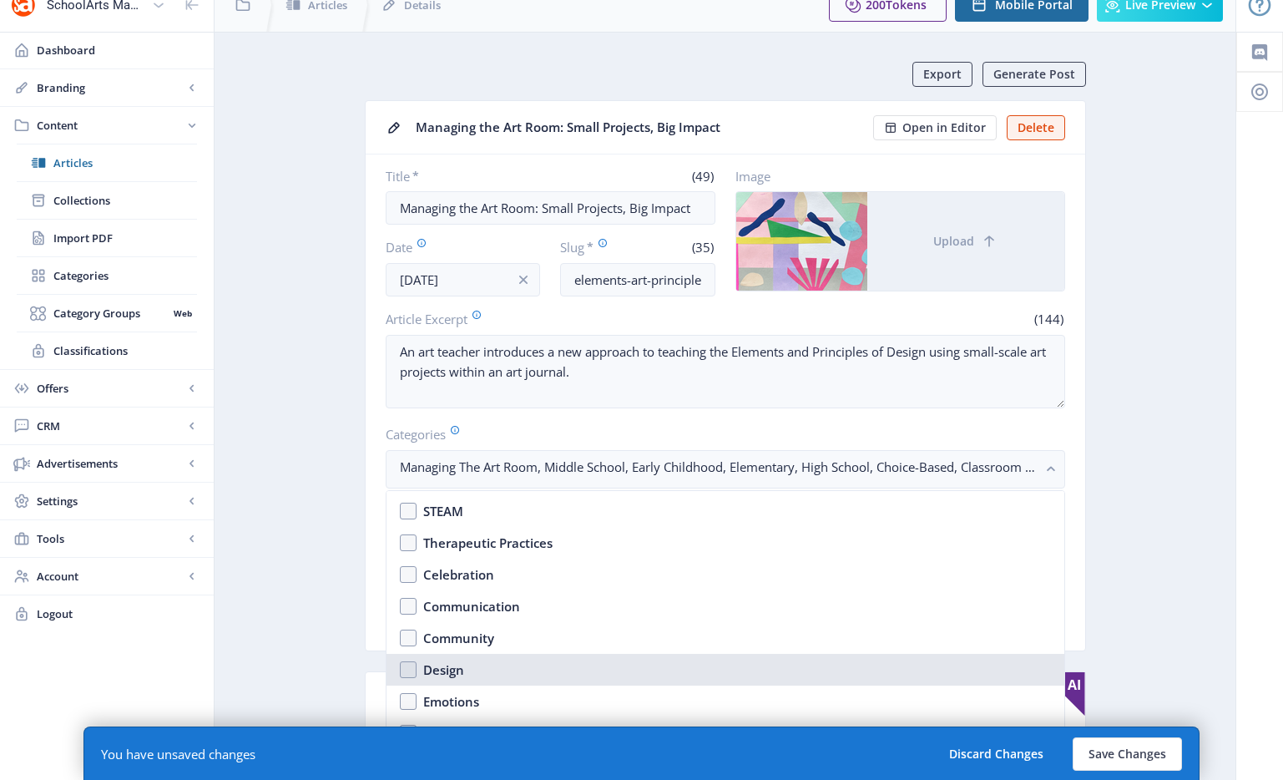
click at [482, 661] on nb-option "Design" at bounding box center [725, 670] width 678 height 32
checkbox input "true"
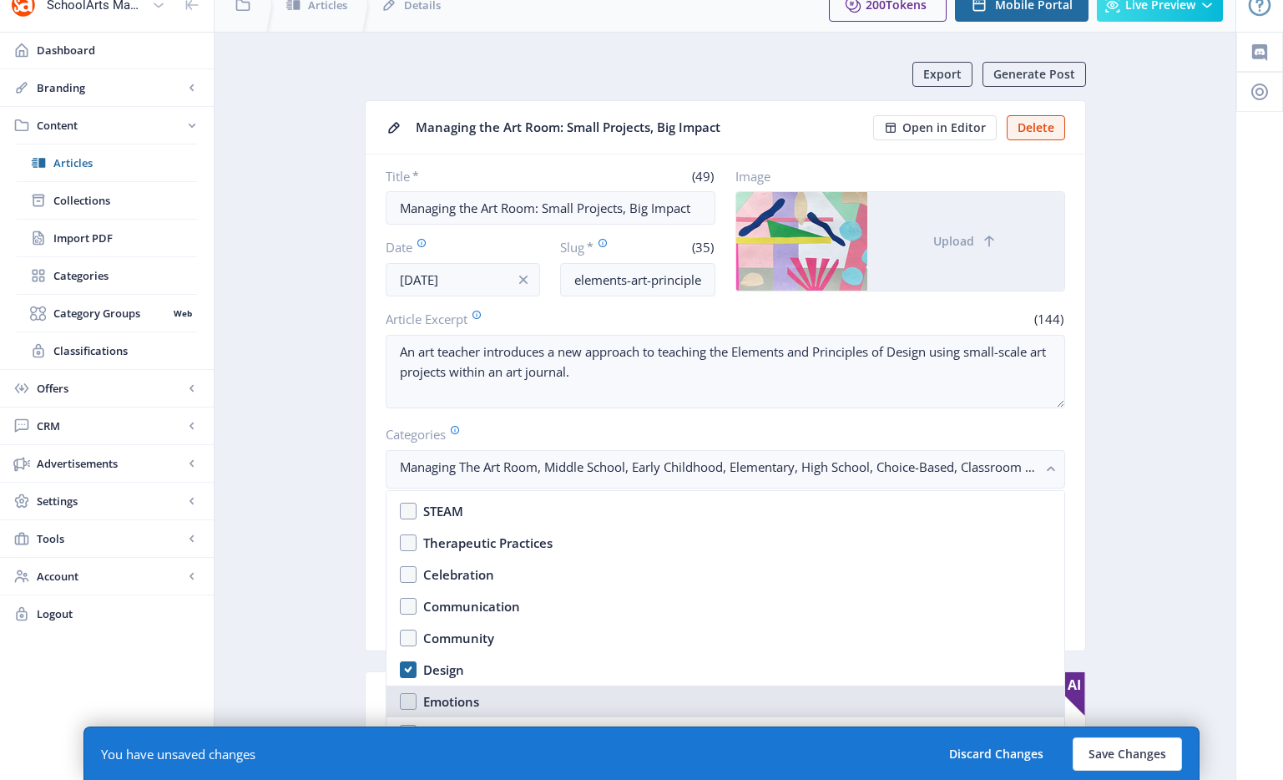
click at [467, 710] on div "Emotions" at bounding box center [451, 701] width 56 height 20
checkbox input "true"
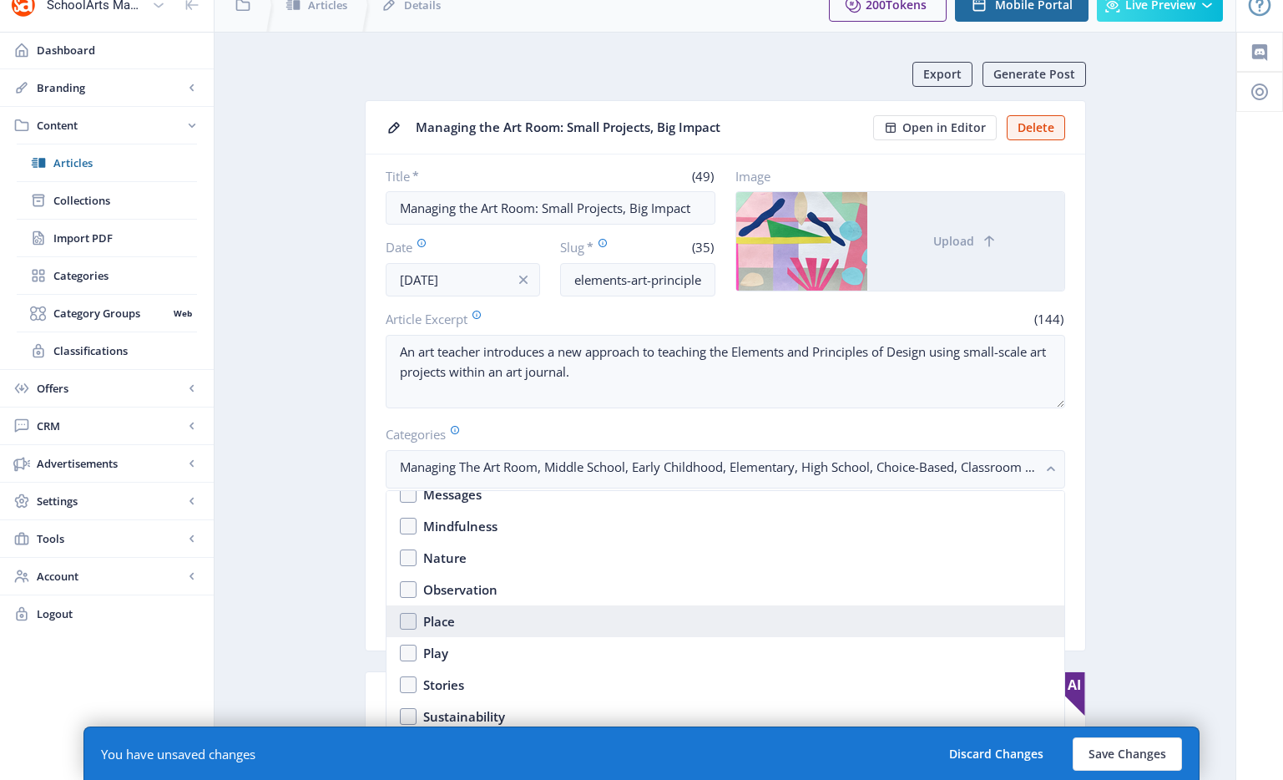
scroll to position [1158, 0]
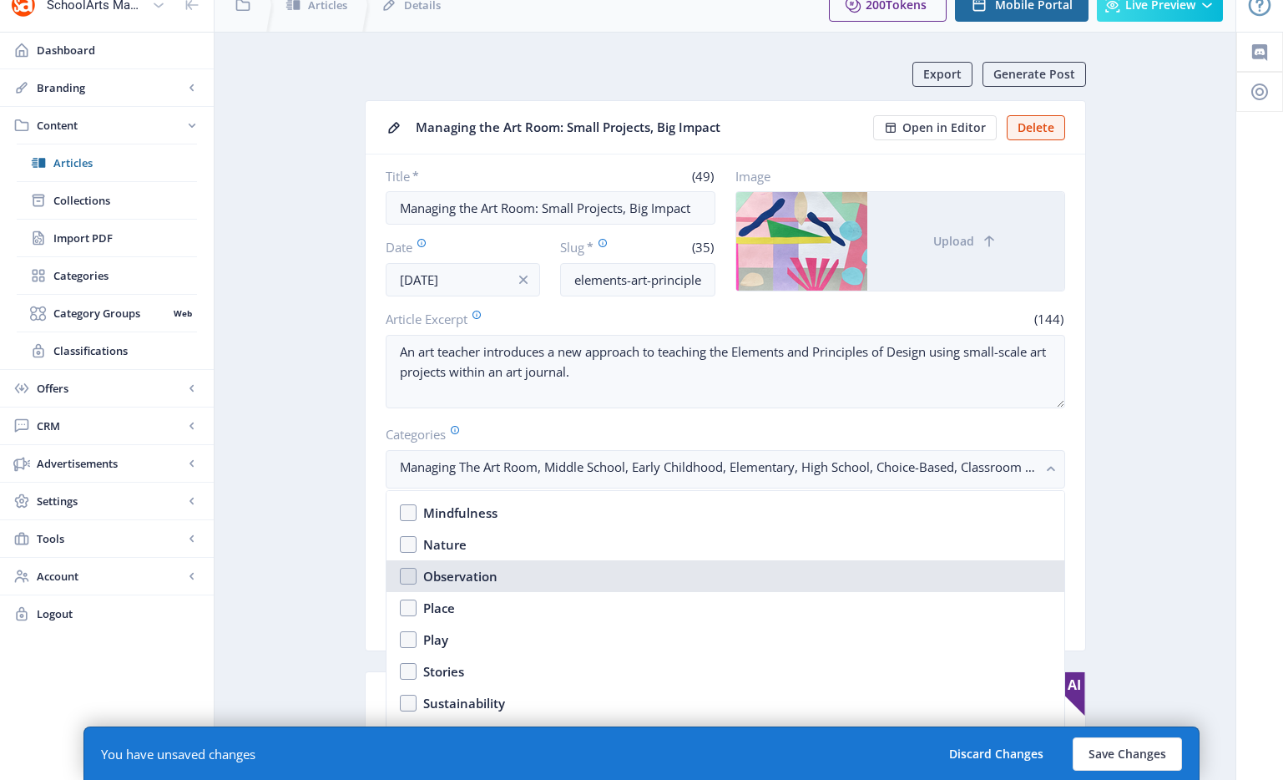
click at [473, 574] on div "Observation" at bounding box center [460, 576] width 74 height 20
checkbox input "true"
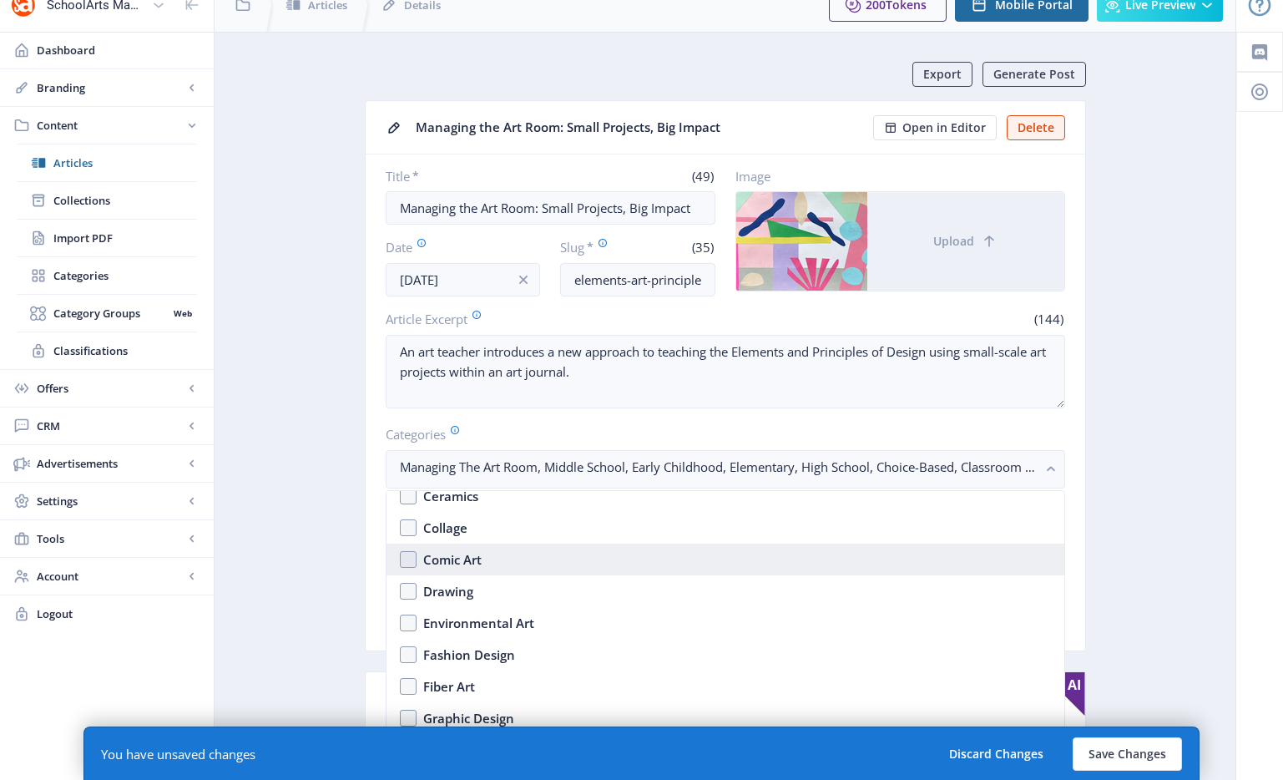
scroll to position [1534, 0]
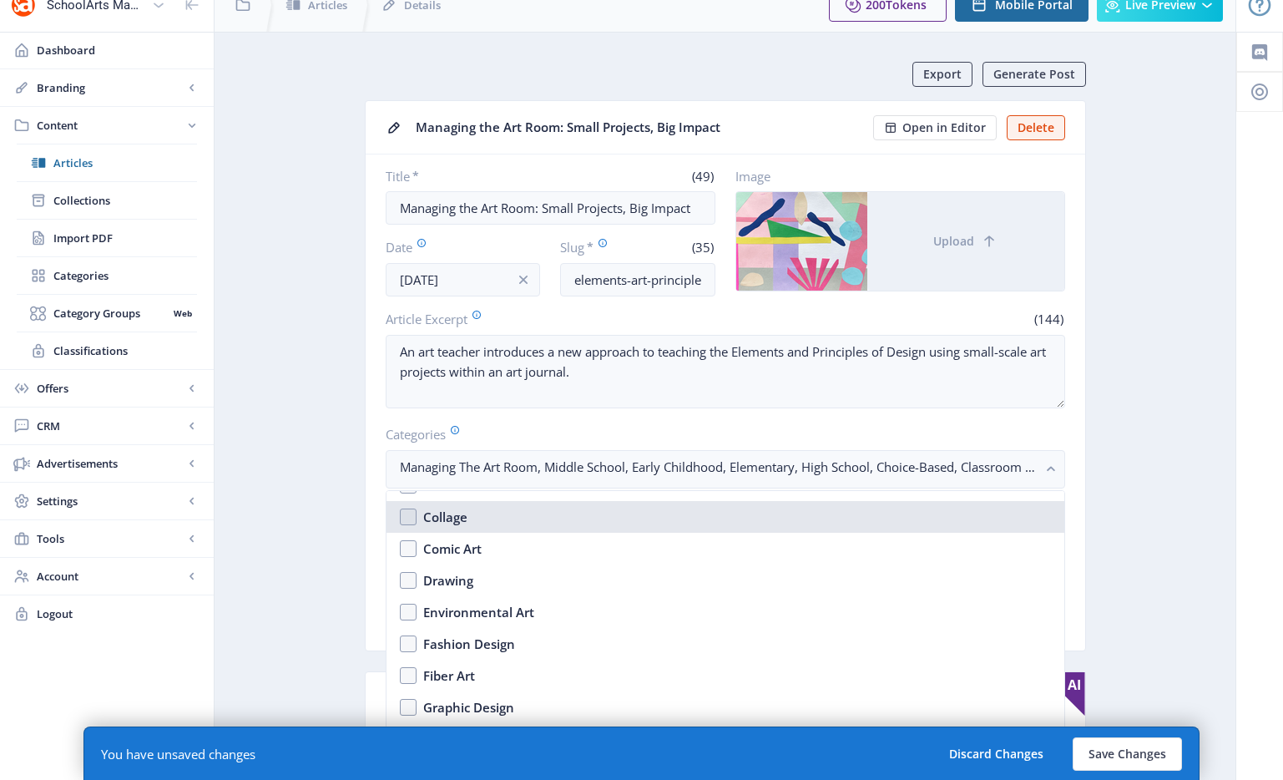
click at [462, 514] on div "Collage" at bounding box center [445, 517] width 44 height 20
checkbox input "true"
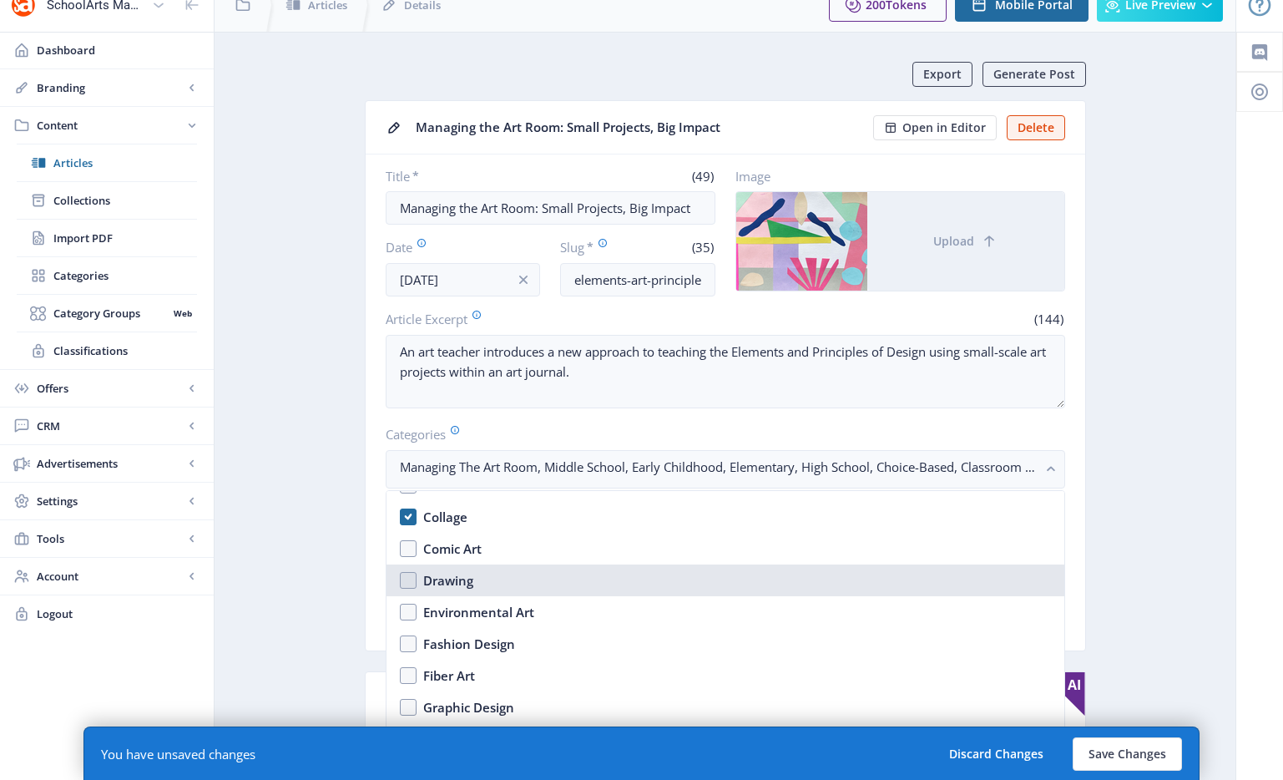
click at [498, 588] on nb-option "Drawing" at bounding box center [725, 580] width 678 height 32
checkbox input "true"
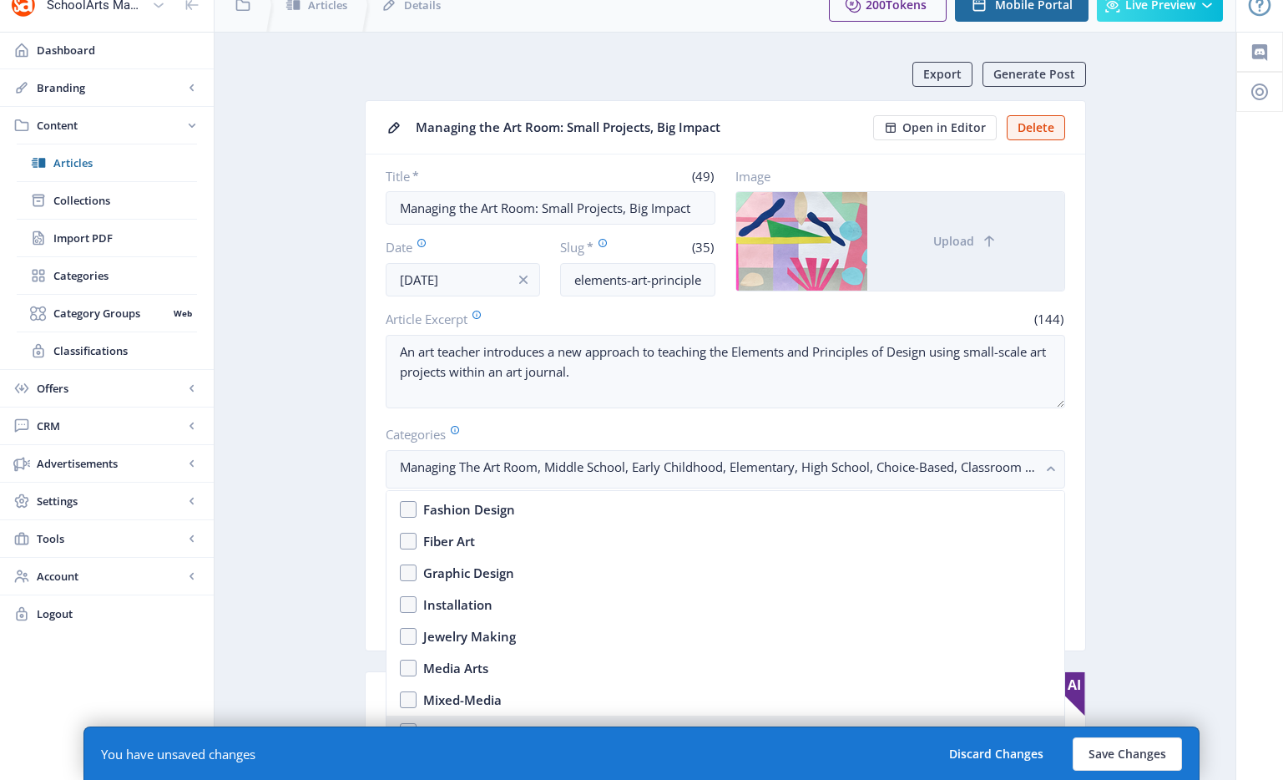
scroll to position [1754, 0]
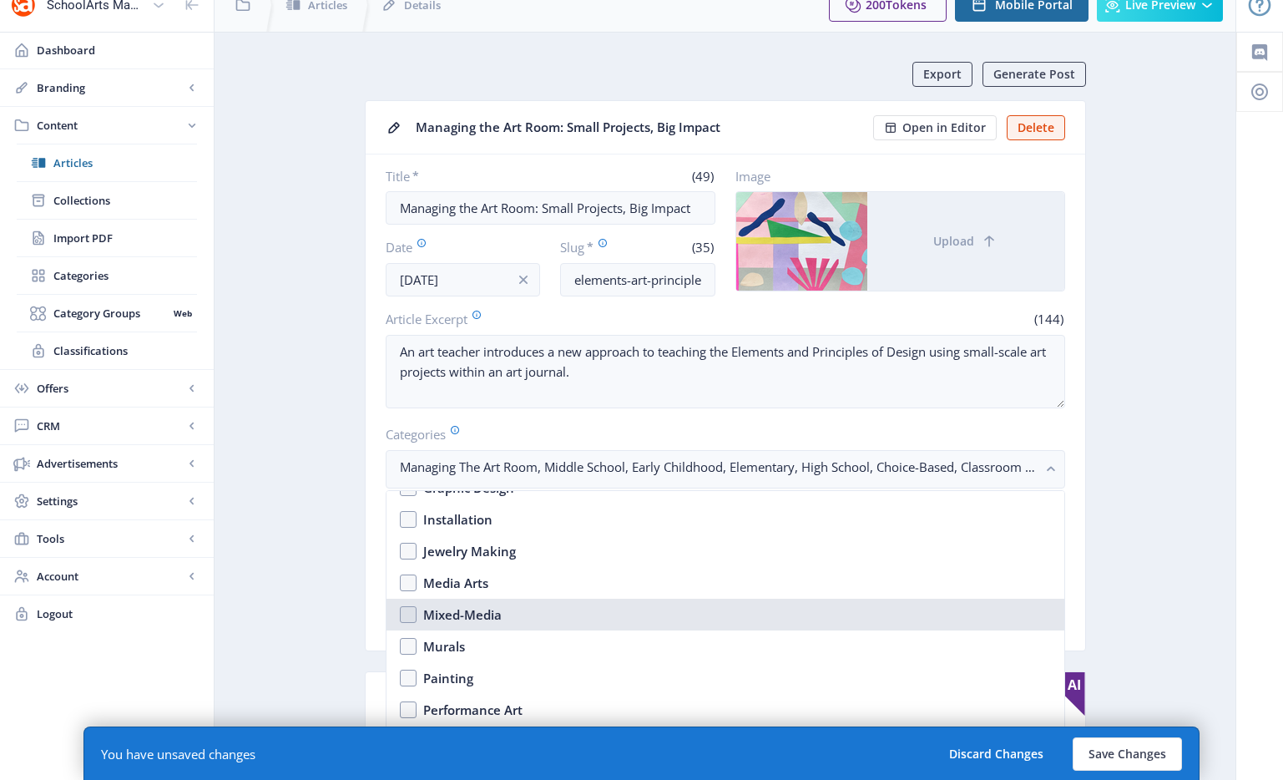
click at [533, 619] on nb-option "Mixed-Media" at bounding box center [725, 615] width 678 height 32
checkbox input "true"
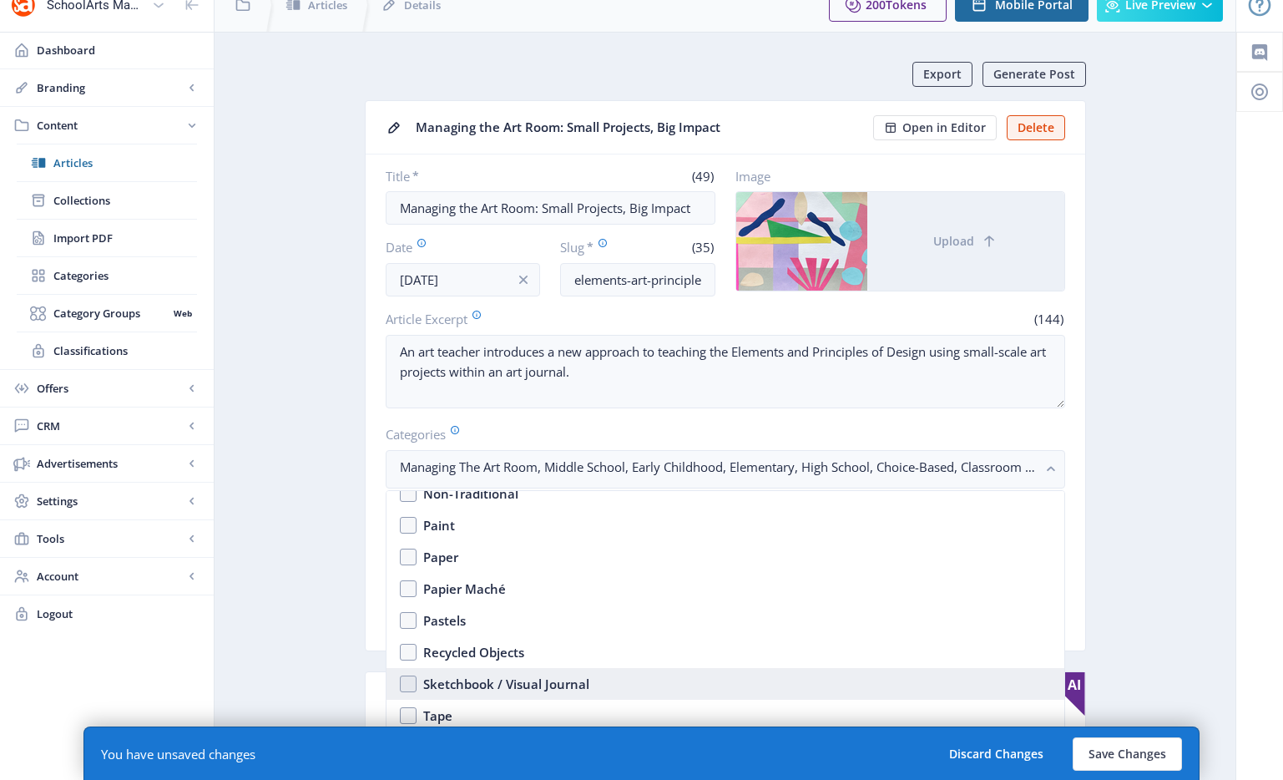
scroll to position [2609, 0]
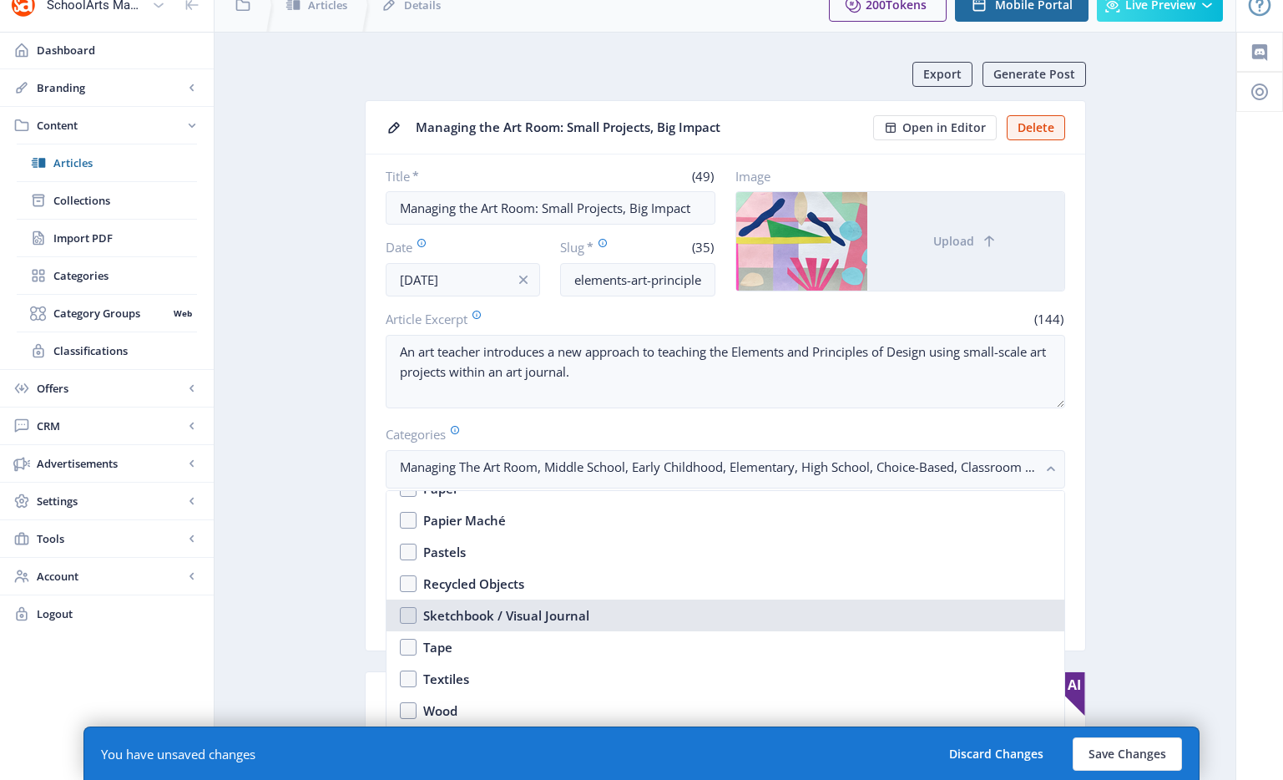
click at [563, 608] on div "Sketchbook / Visual Journal" at bounding box center [506, 615] width 166 height 20
checkbox input "true"
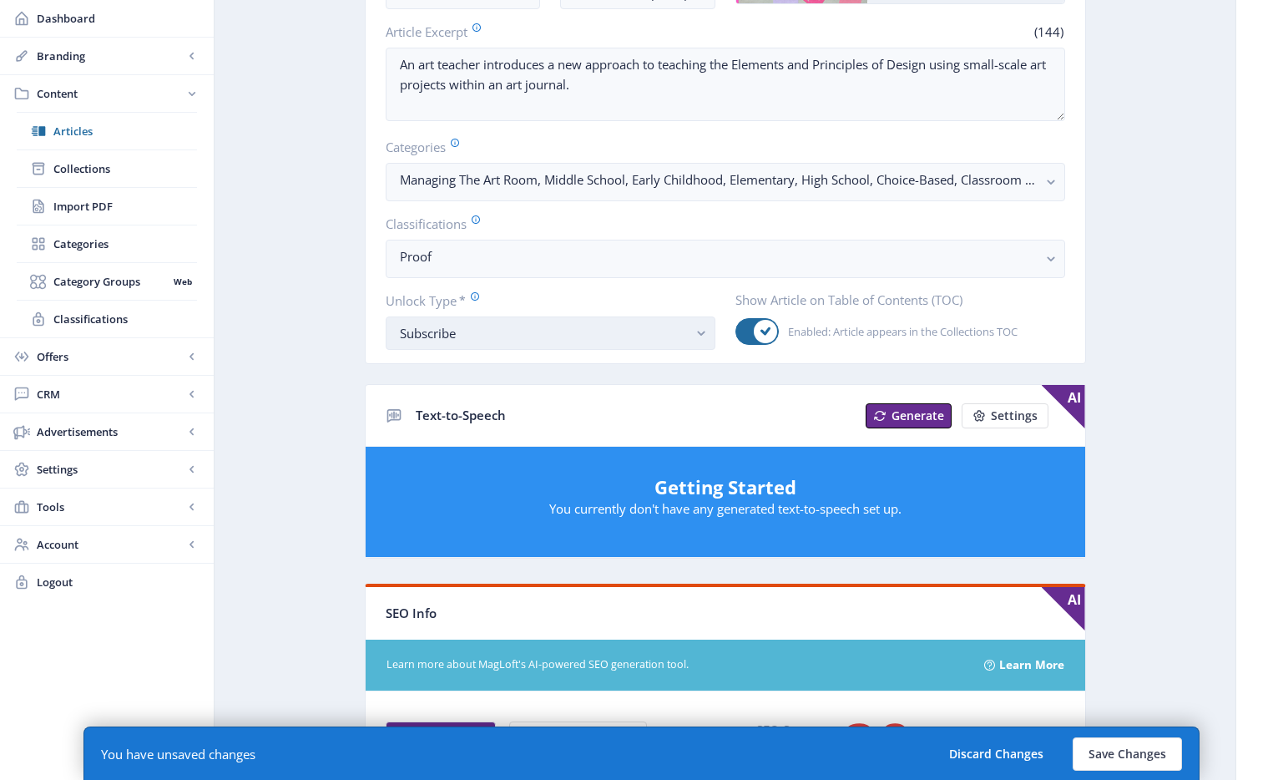
scroll to position [0, 0]
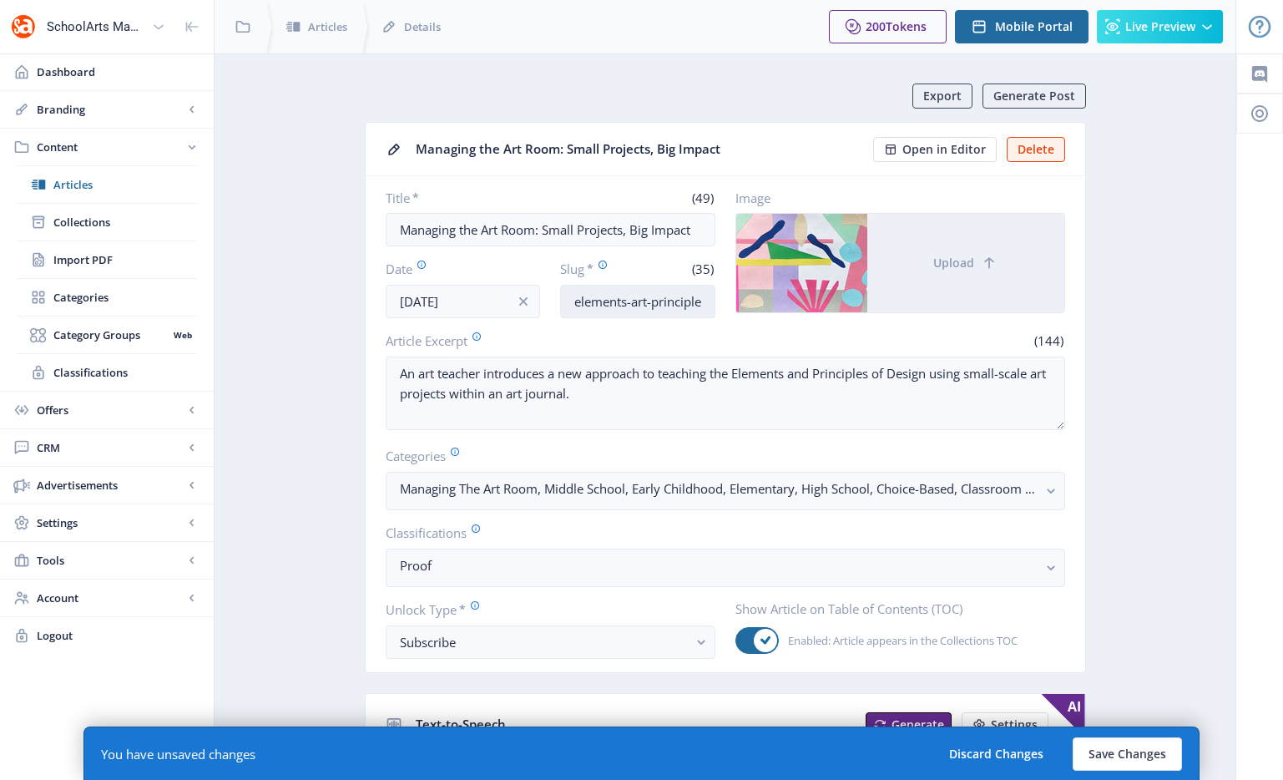
click at [629, 313] on input "elements-art-principles-design-1025" at bounding box center [637, 301] width 155 height 33
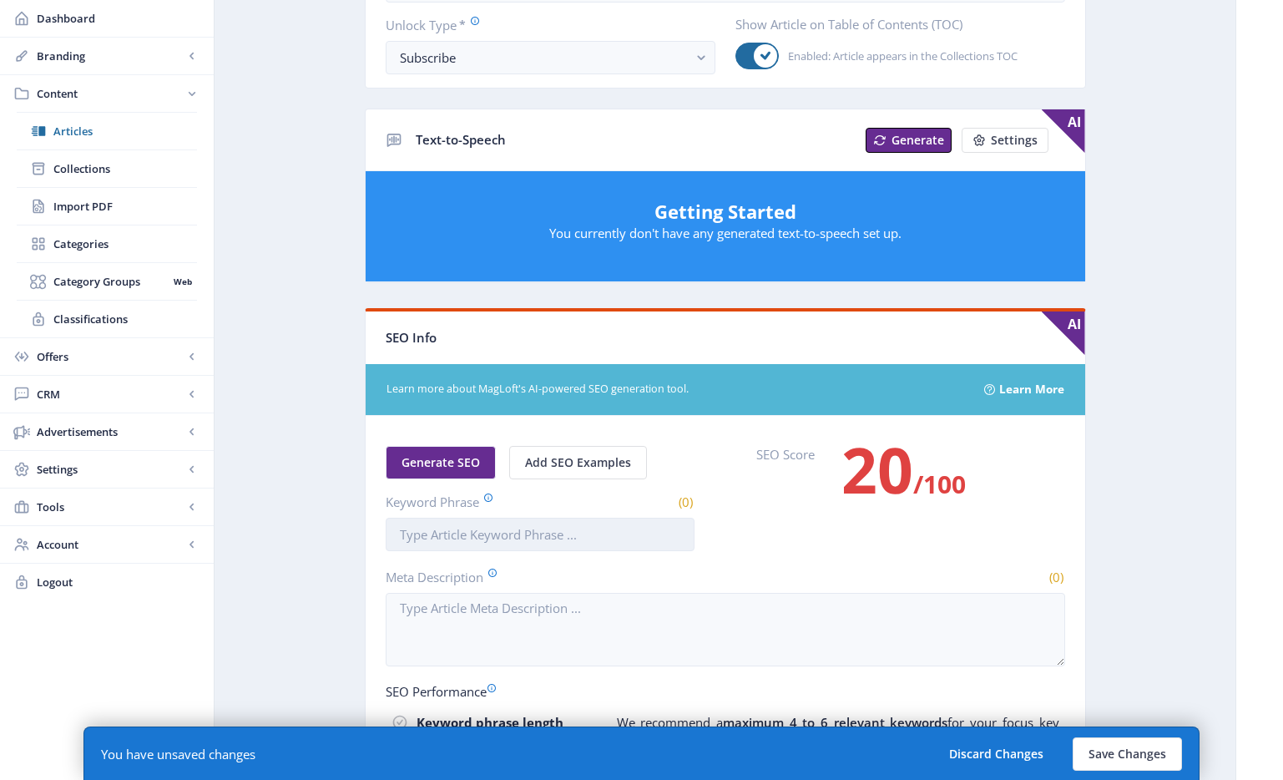
scroll to position [786, 0]
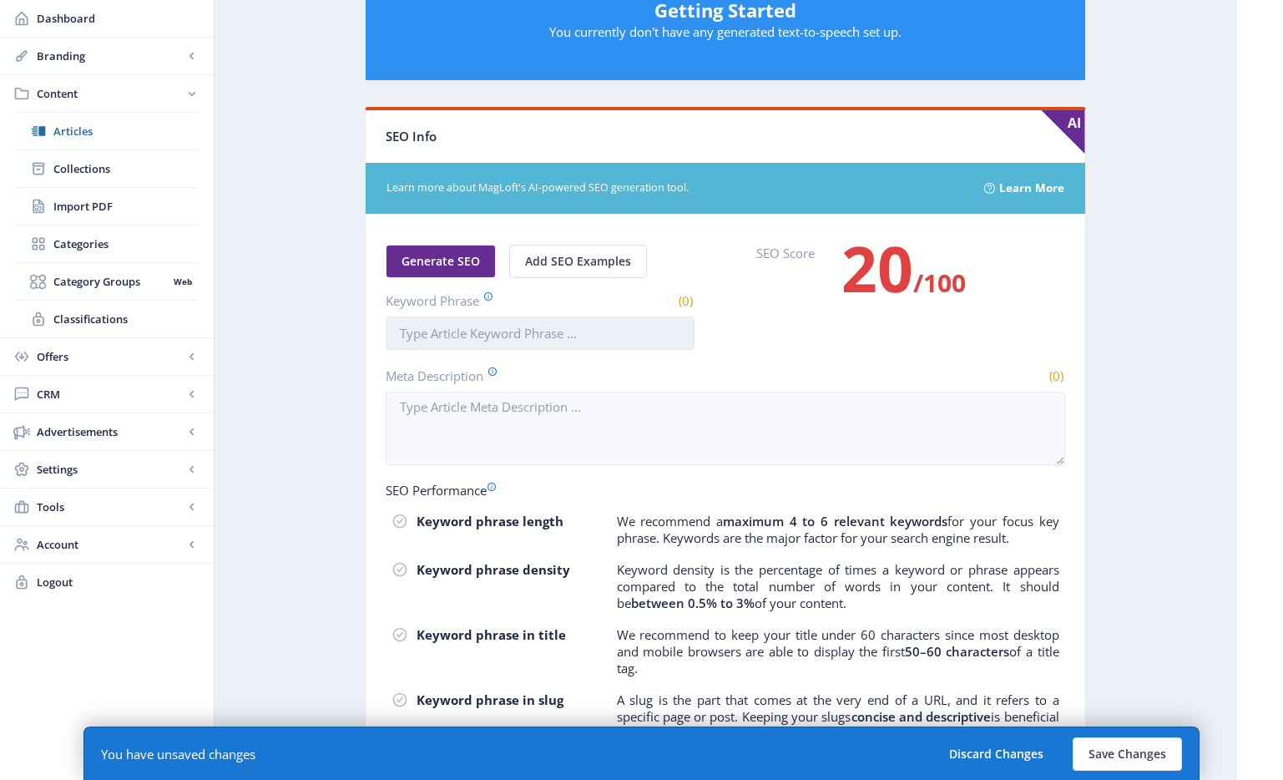
click at [523, 344] on input "Keyword Phrase" at bounding box center [540, 332] width 309 height 33
paste input "elements-art-principles-design-1025"
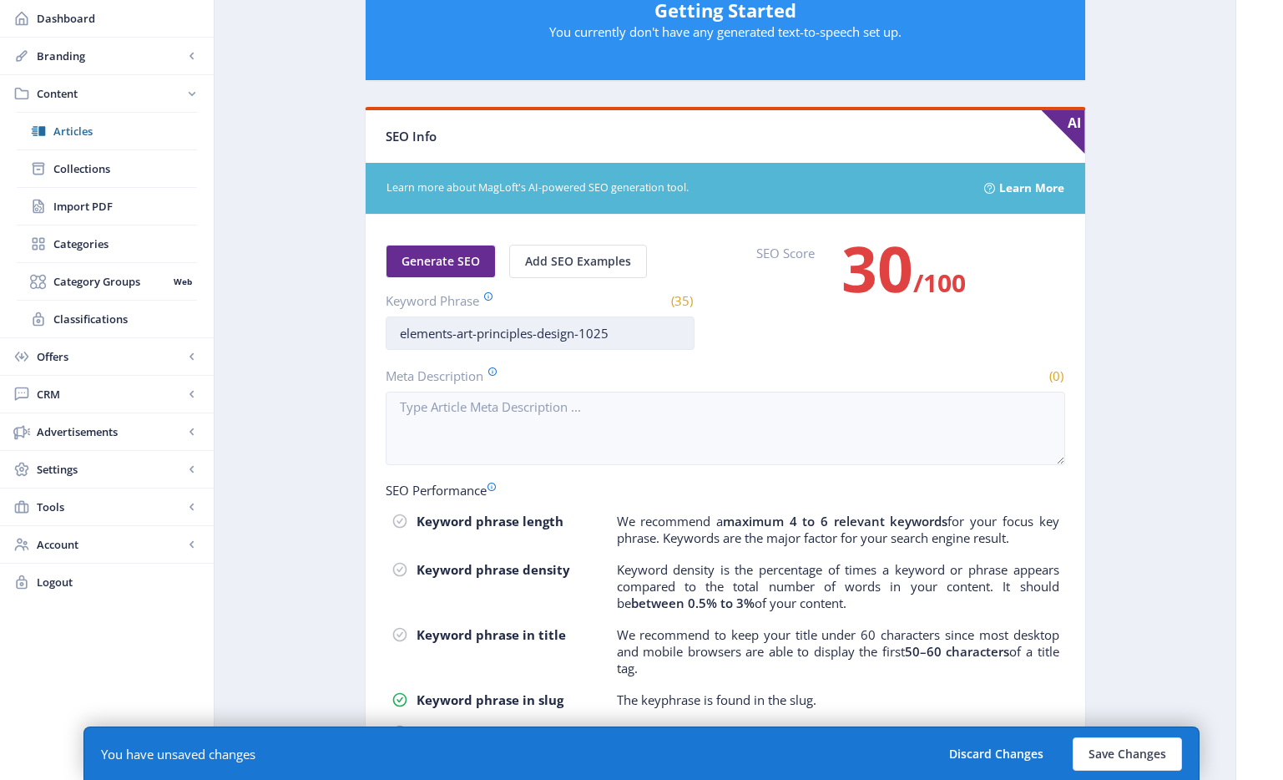
click at [458, 334] on input "elements-art-principles-design-1025" at bounding box center [540, 332] width 309 height 33
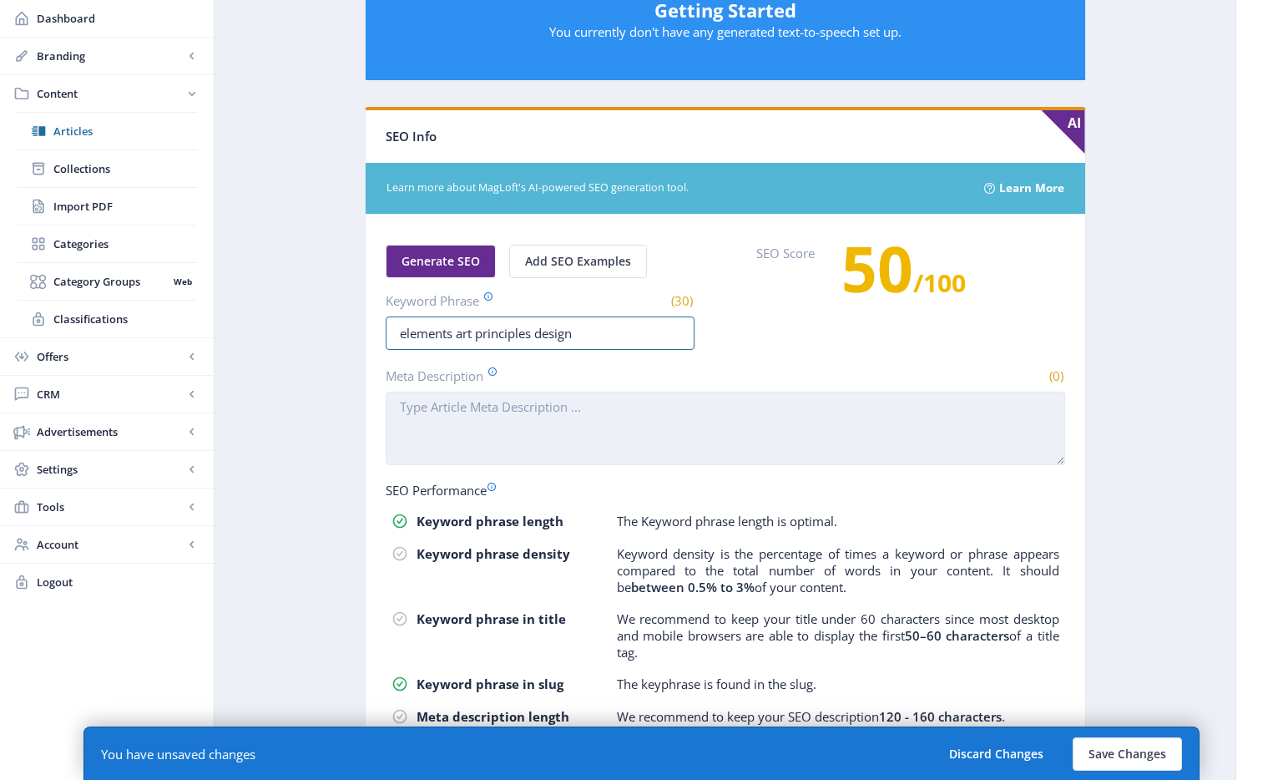
type input "elements art principles design"
click at [531, 420] on textarea "Meta Description" at bounding box center [725, 428] width 679 height 73
paste textarea "elements-art-principles-design-1025"
type textarea "elements-art-principles-design-1025"
paste textarea "An art teacher introduces a new approach to teaching the Elements and Principle…"
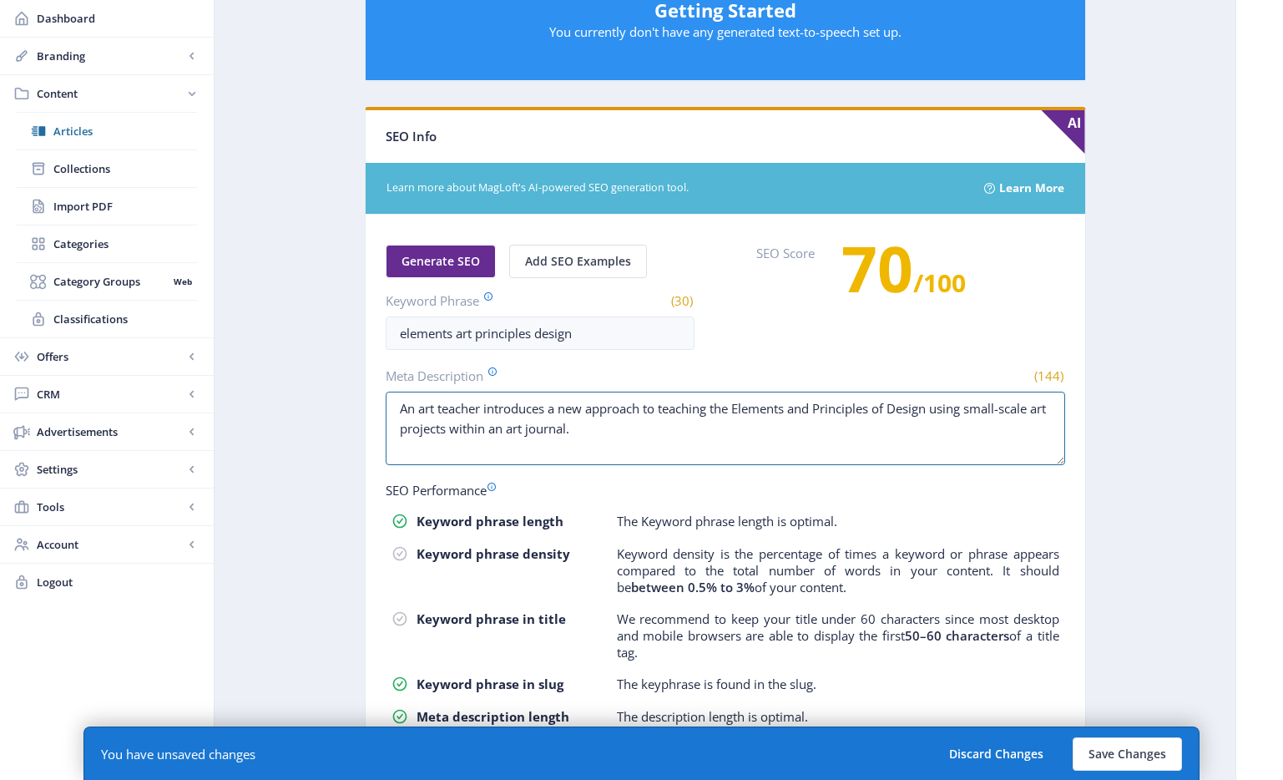
type textarea "An art teacher introduces a new approach to teaching the Elements and Principle…"
click at [429, 259] on span "Generate SEO" at bounding box center [441, 261] width 78 height 13
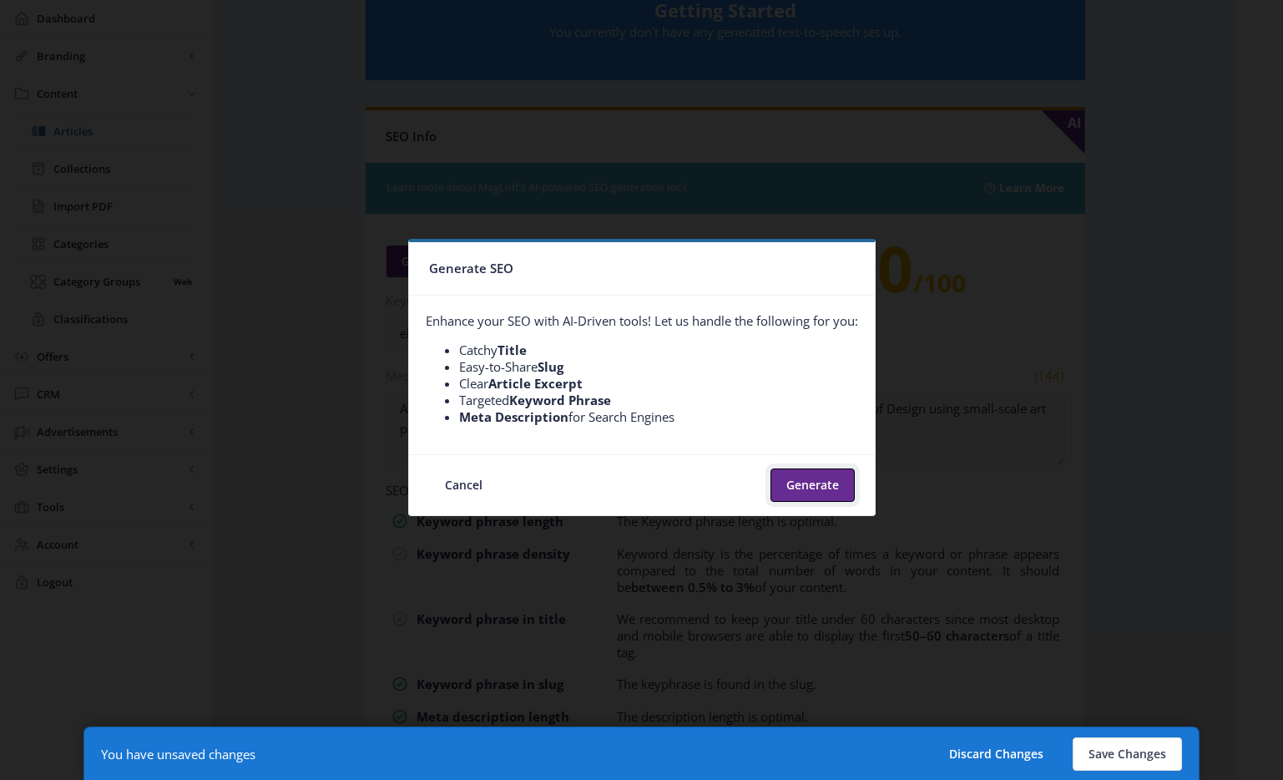
click at [816, 487] on button "Generate" at bounding box center [812, 484] width 84 height 33
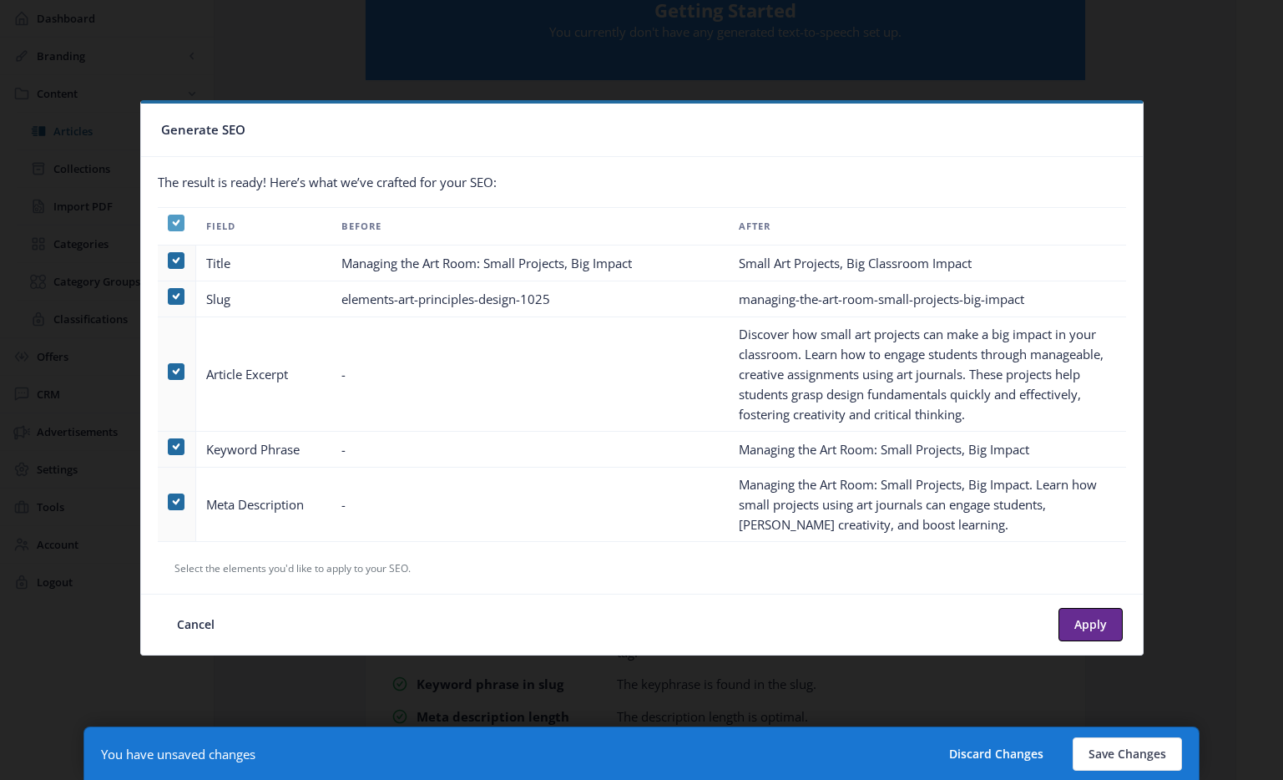
click at [180, 225] on span at bounding box center [176, 223] width 17 height 17
click at [169, 223] on input "checkbox" at bounding box center [168, 222] width 1 height 1
checkbox input "false"
click at [174, 500] on span at bounding box center [176, 501] width 17 height 17
click at [169, 501] on input "checkbox" at bounding box center [168, 501] width 1 height 1
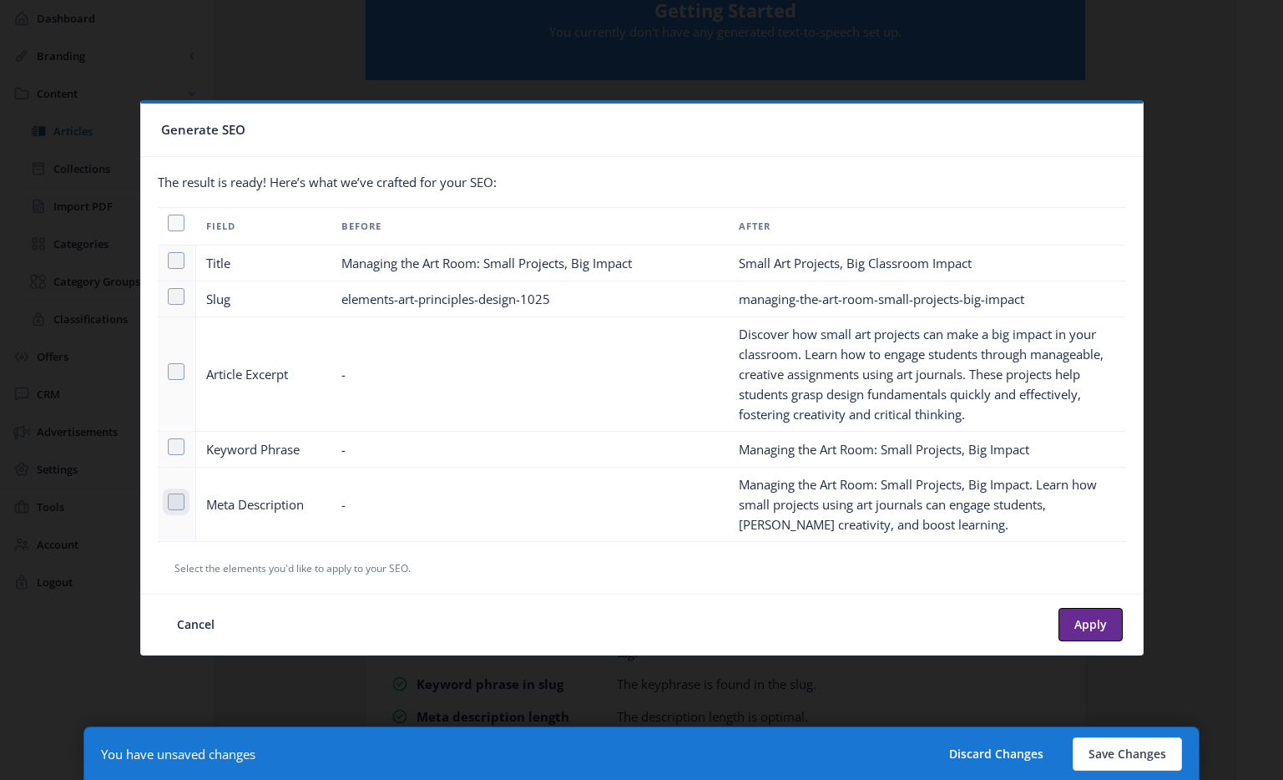
checkbox input "true"
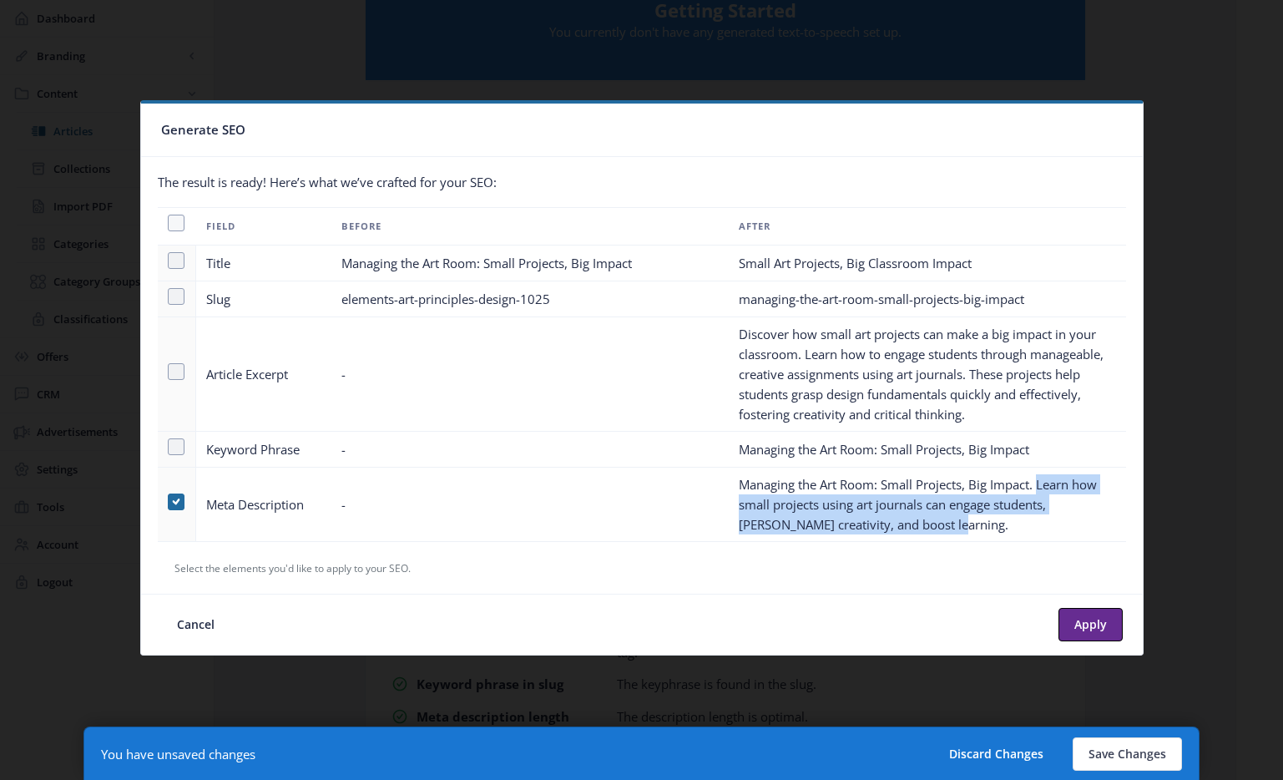
drag, startPoint x: 961, startPoint y: 528, endPoint x: 1040, endPoint y: 487, distance: 89.2
click at [1040, 487] on td "Managing the Art Room: Small Projects, Big Impact. Learn how small projects usi…" at bounding box center [927, 504] width 397 height 74
copy td "Learn how small projects using art journals can engage students, [PERSON_NAME] …"
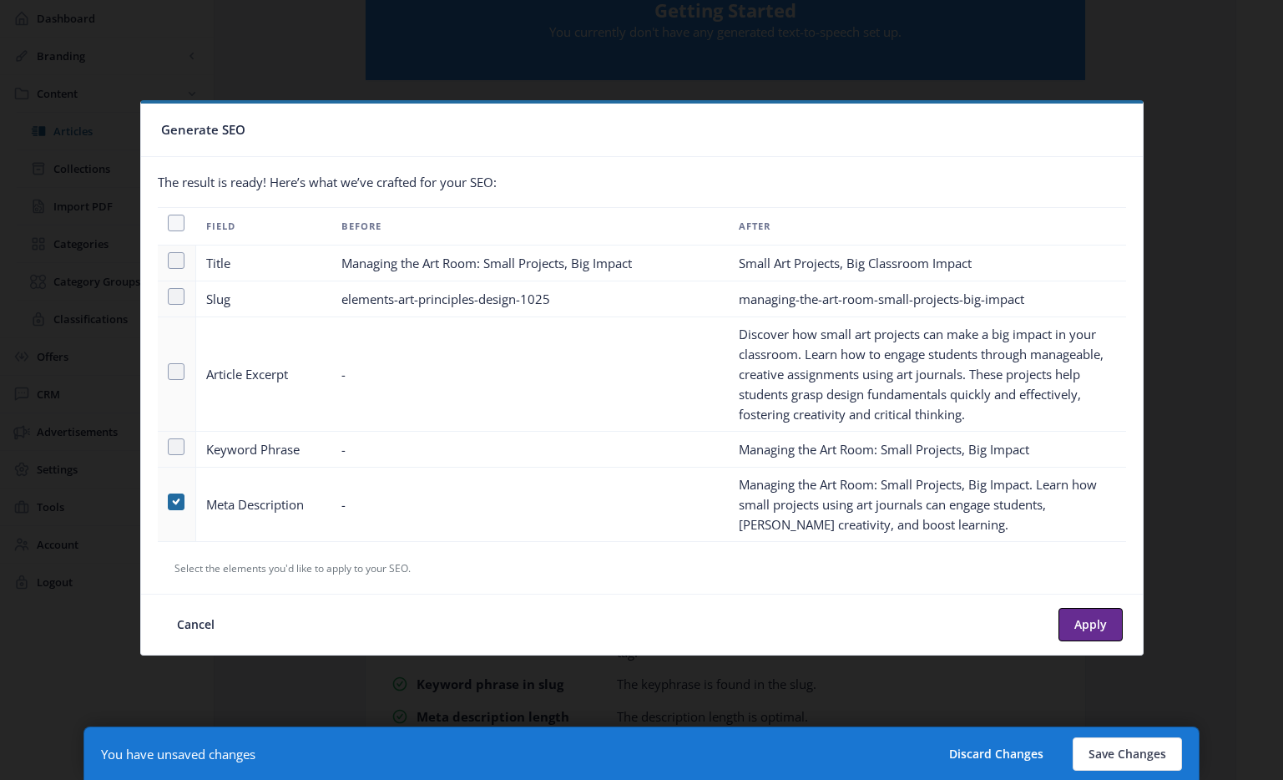
click at [1189, 559] on div at bounding box center [641, 390] width 1283 height 780
click at [196, 623] on button "Cancel" at bounding box center [195, 624] width 69 height 33
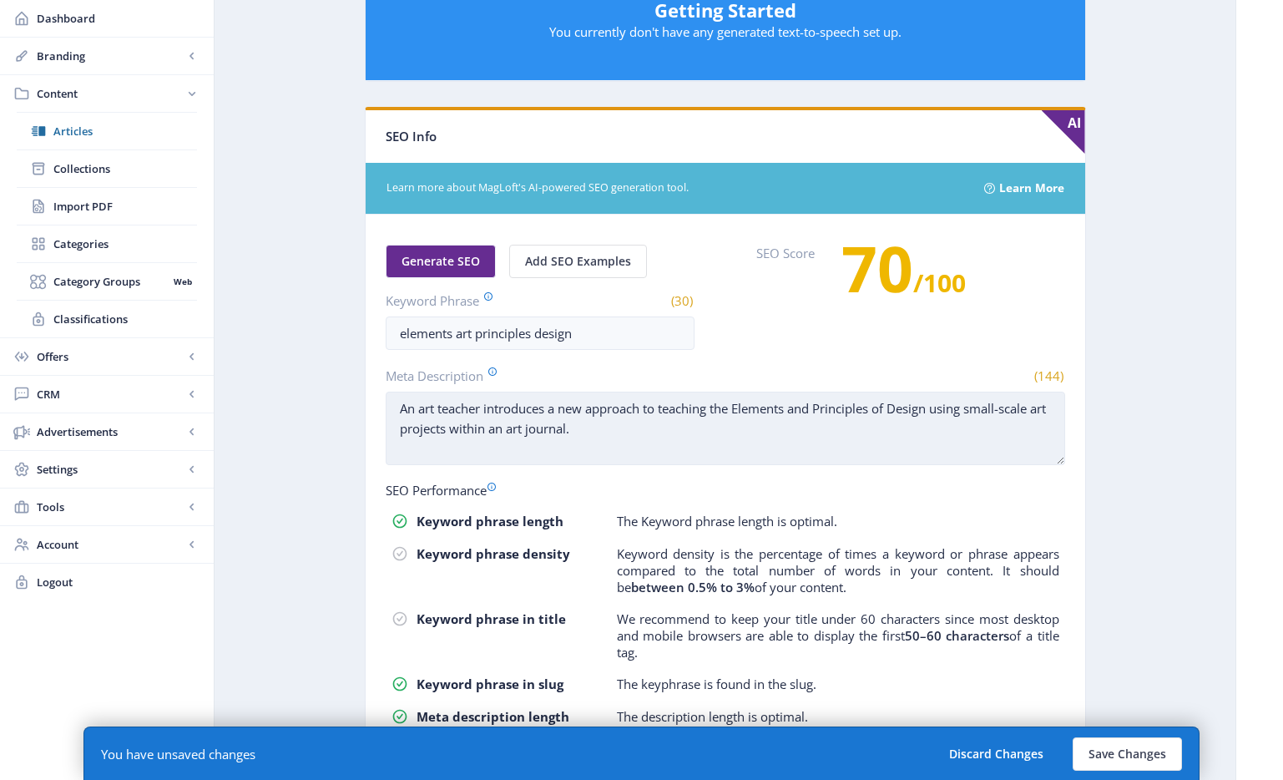
click at [615, 427] on textarea "An art teacher introduces a new approach to teaching the Elements and Principle…" at bounding box center [725, 428] width 679 height 73
paste textarea "Learn how small projects using art journals can engage students, [PERSON_NAME] …"
click at [629, 424] on textarea "An art teacher introduces a new approach to teaching the Elements and Principle…" at bounding box center [725, 428] width 679 height 73
click at [628, 432] on textarea "An art teacher introduces a new approach to teaching the Elements and Principle…" at bounding box center [725, 428] width 679 height 73
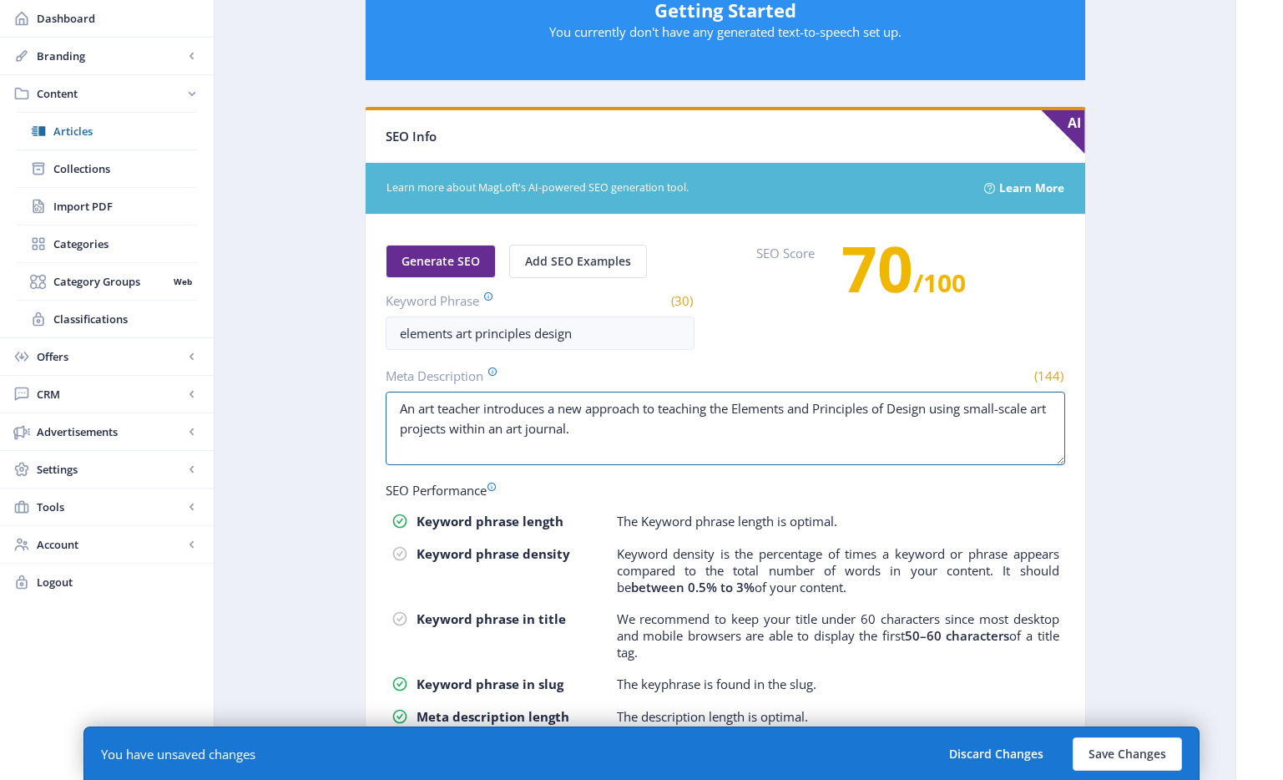
scroll to position [882, 0]
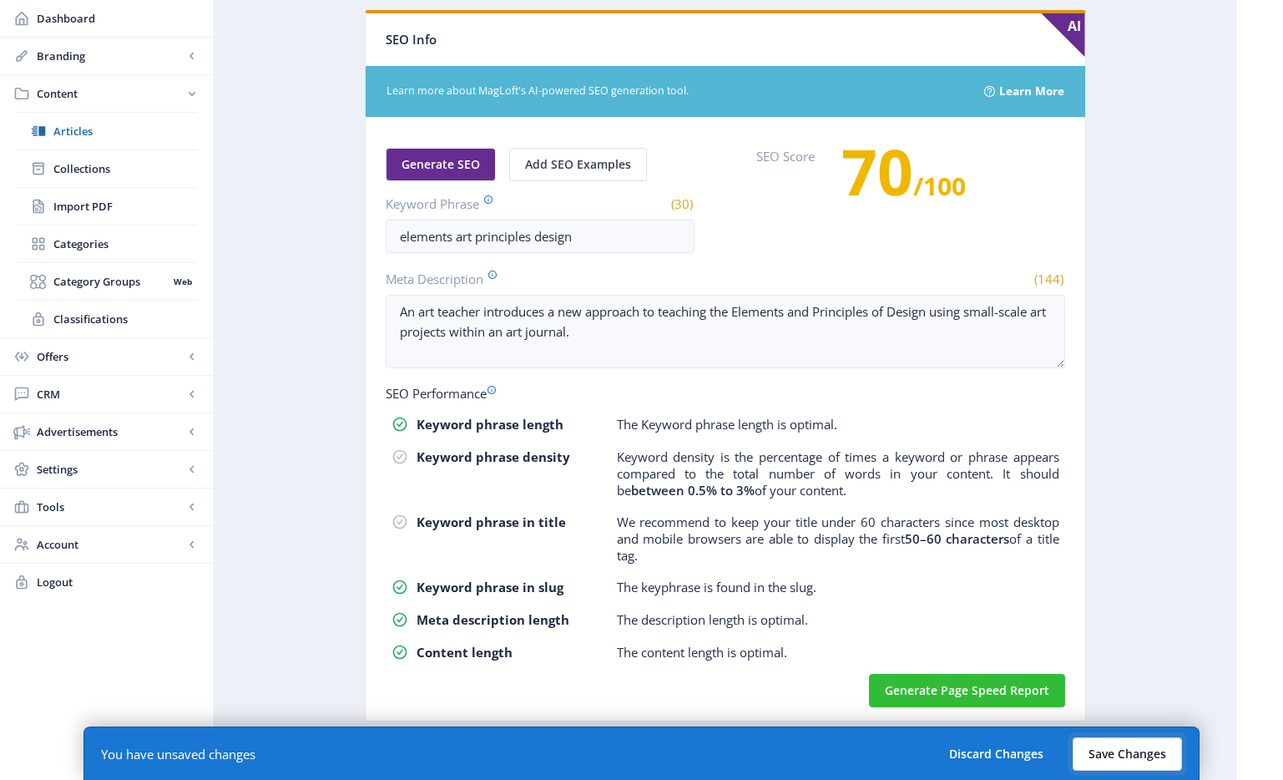
click at [1099, 745] on button "Save Changes" at bounding box center [1127, 753] width 109 height 33
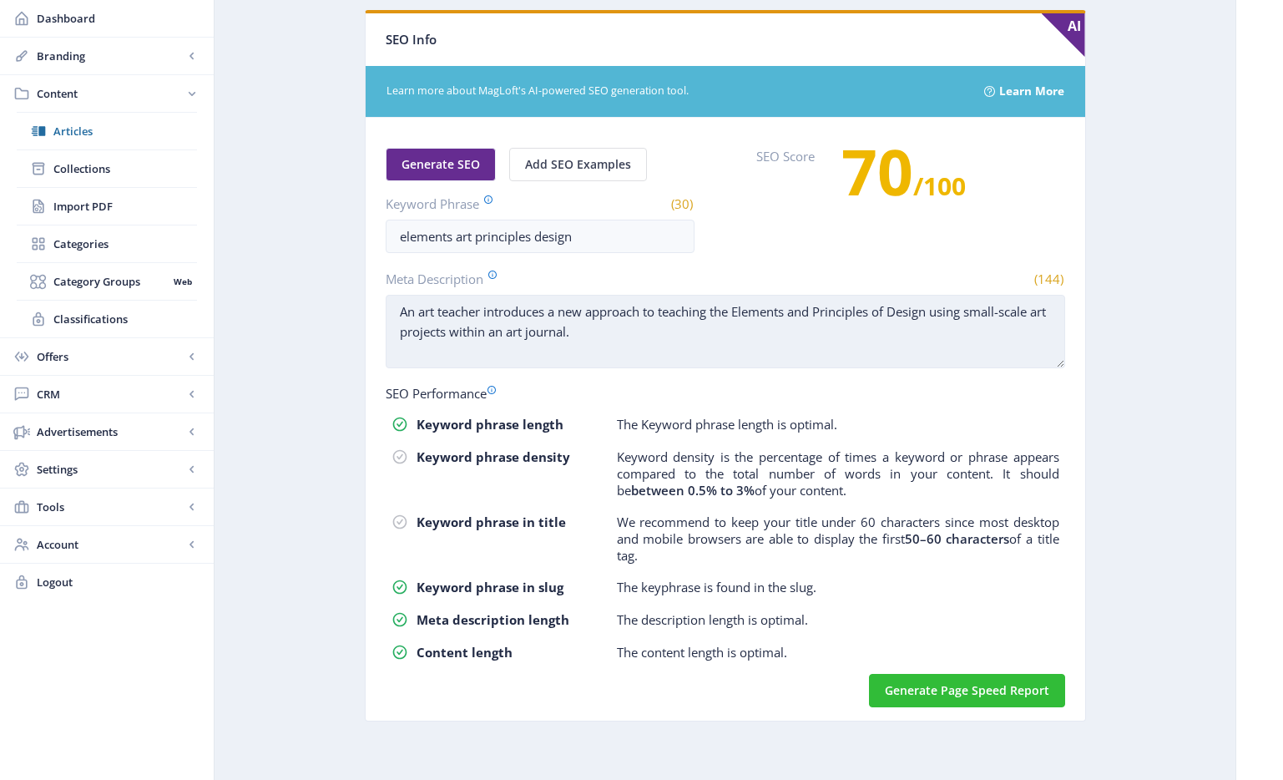
click at [667, 349] on textarea "An art teacher introduces a new approach to teaching the Elements and Principle…" at bounding box center [725, 331] width 679 height 73
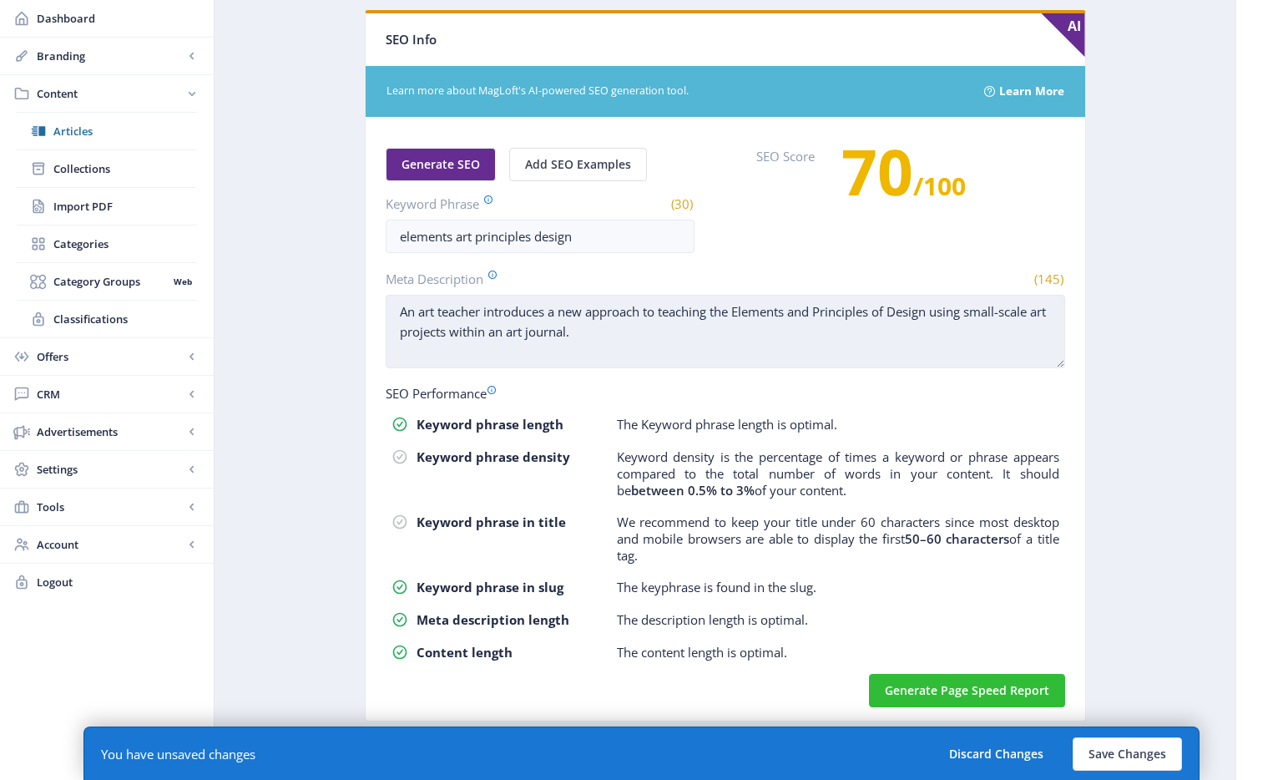
click at [672, 347] on textarea "An art teacher introduces a new approach to teaching the Elements and Principle…" at bounding box center [725, 331] width 679 height 73
paste textarea "Learn how small projects using art journals can engage students, [PERSON_NAME] …"
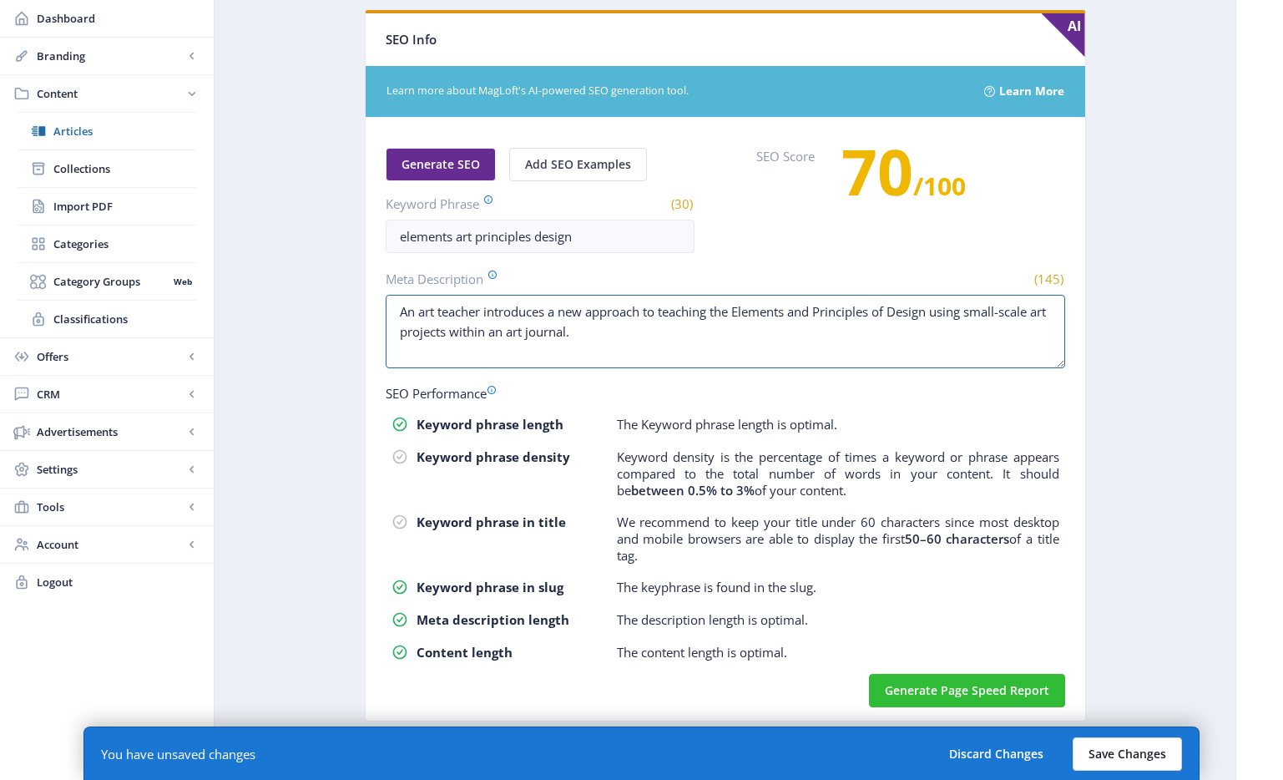
type textarea "An art teacher introduces a new approach to teaching the Elements and Principle…"
click at [1120, 765] on button "Save Changes" at bounding box center [1127, 753] width 109 height 33
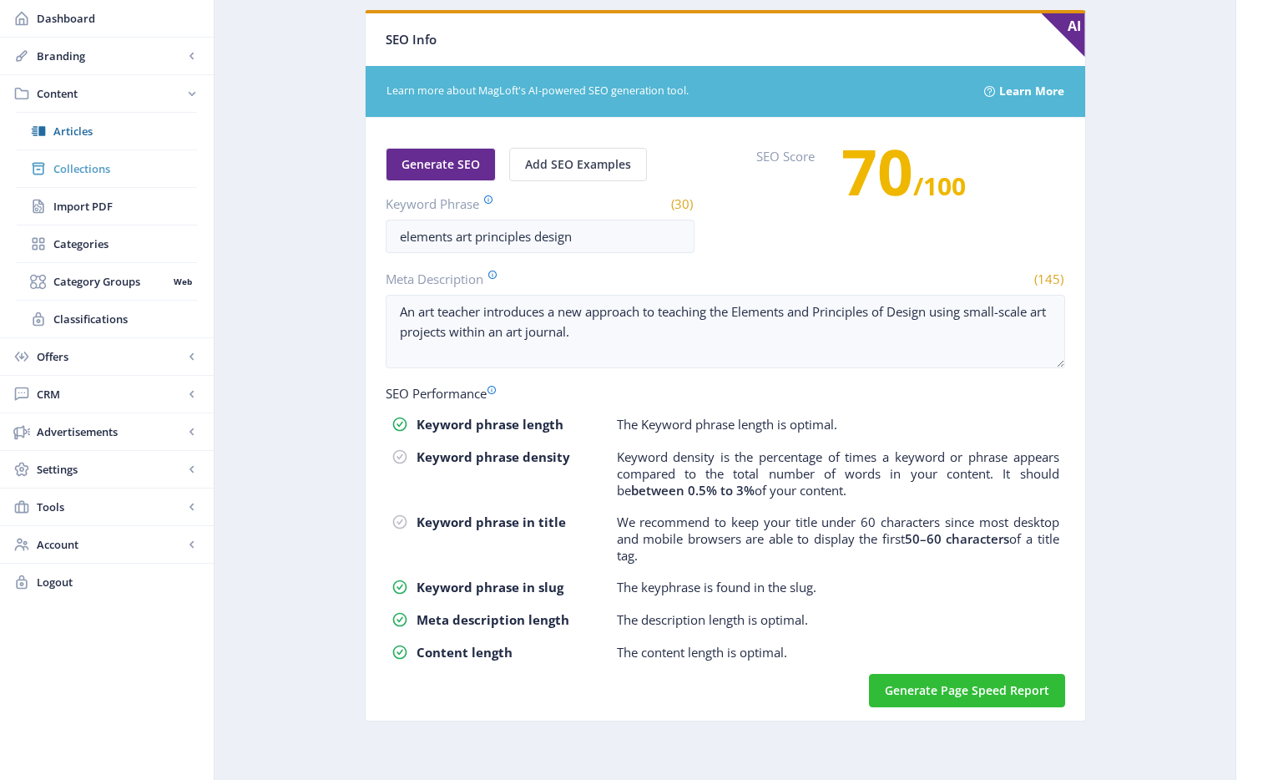
click at [96, 174] on span "Collections" at bounding box center [125, 168] width 144 height 17
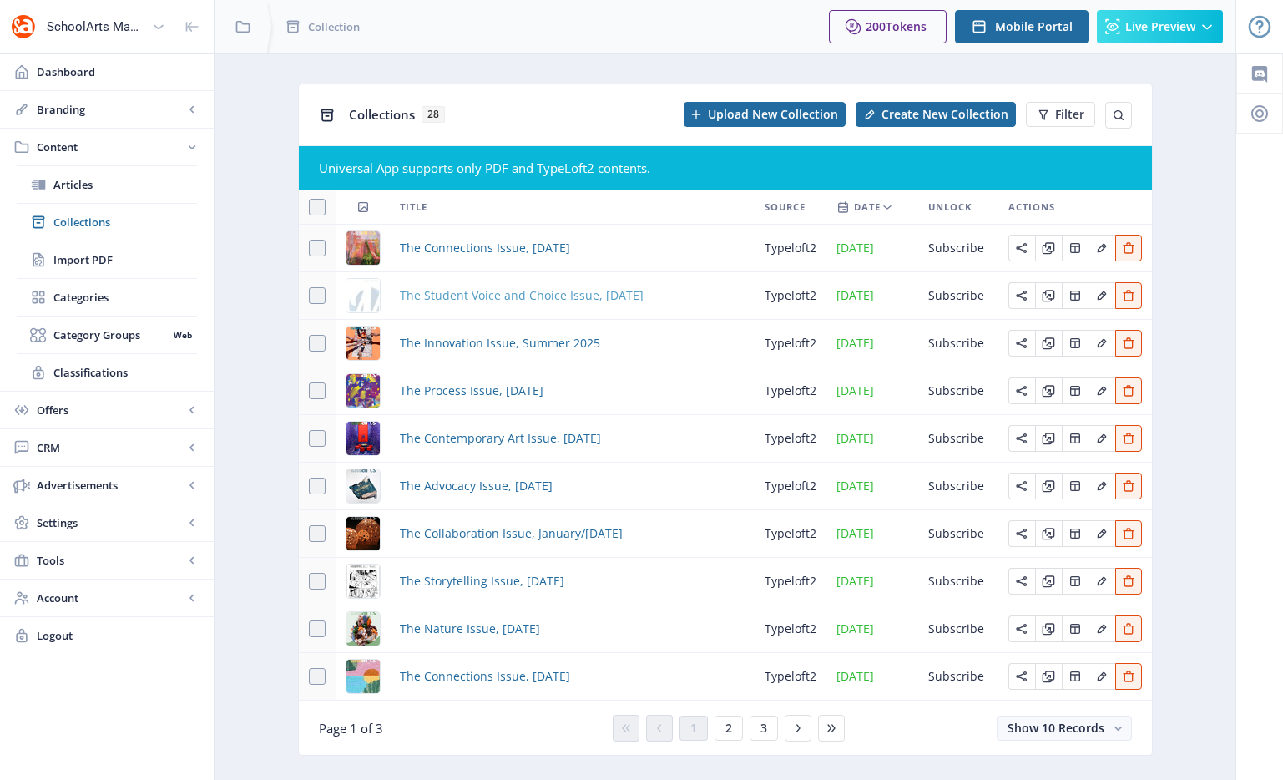
click at [512, 292] on span "The Student Voice and Choice Issue, [DATE]" at bounding box center [522, 295] width 244 height 20
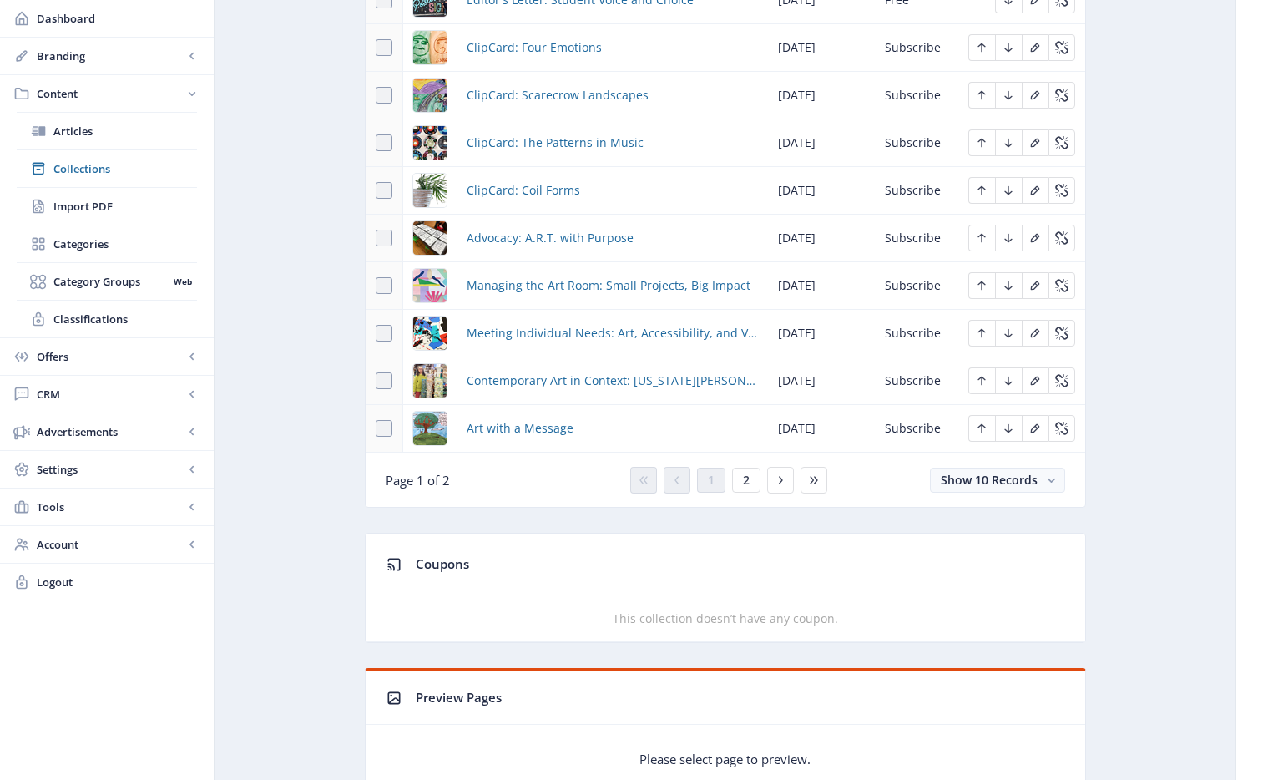
scroll to position [791, 0]
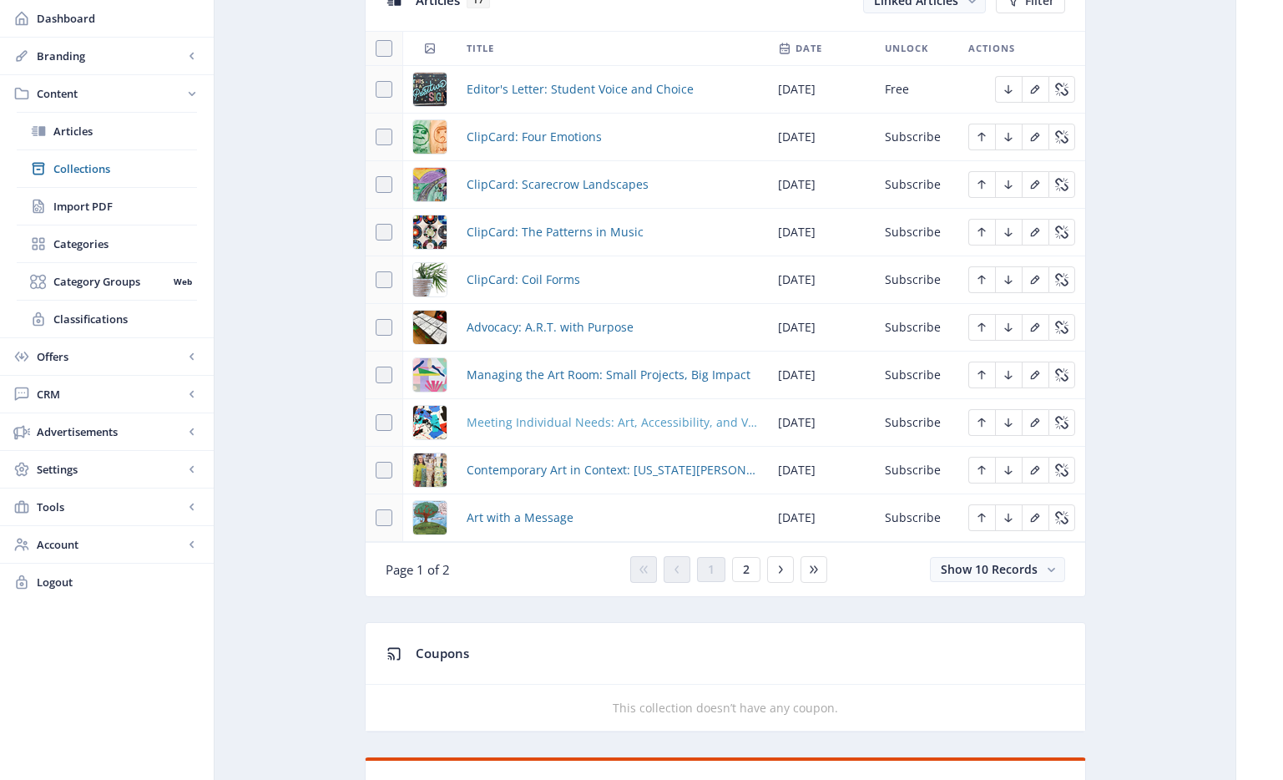
click at [550, 424] on span "Meeting Individual Needs: Art, Accessibility, and Visual Impairments" at bounding box center [612, 422] width 291 height 20
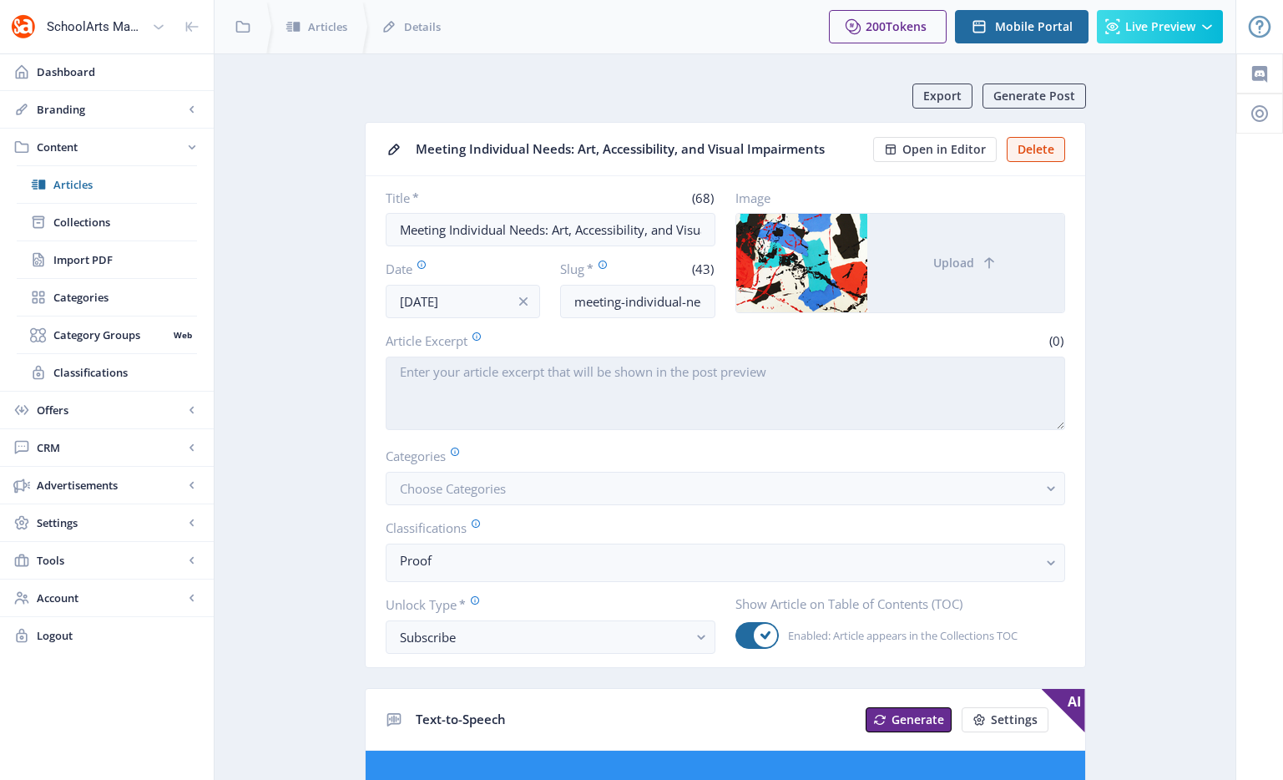
click at [457, 391] on textarea "Article Excerpt" at bounding box center [725, 392] width 679 height 73
paste textarea "Adaptive art consultant [PERSON_NAME] outlines classroom strategies for ensurin…"
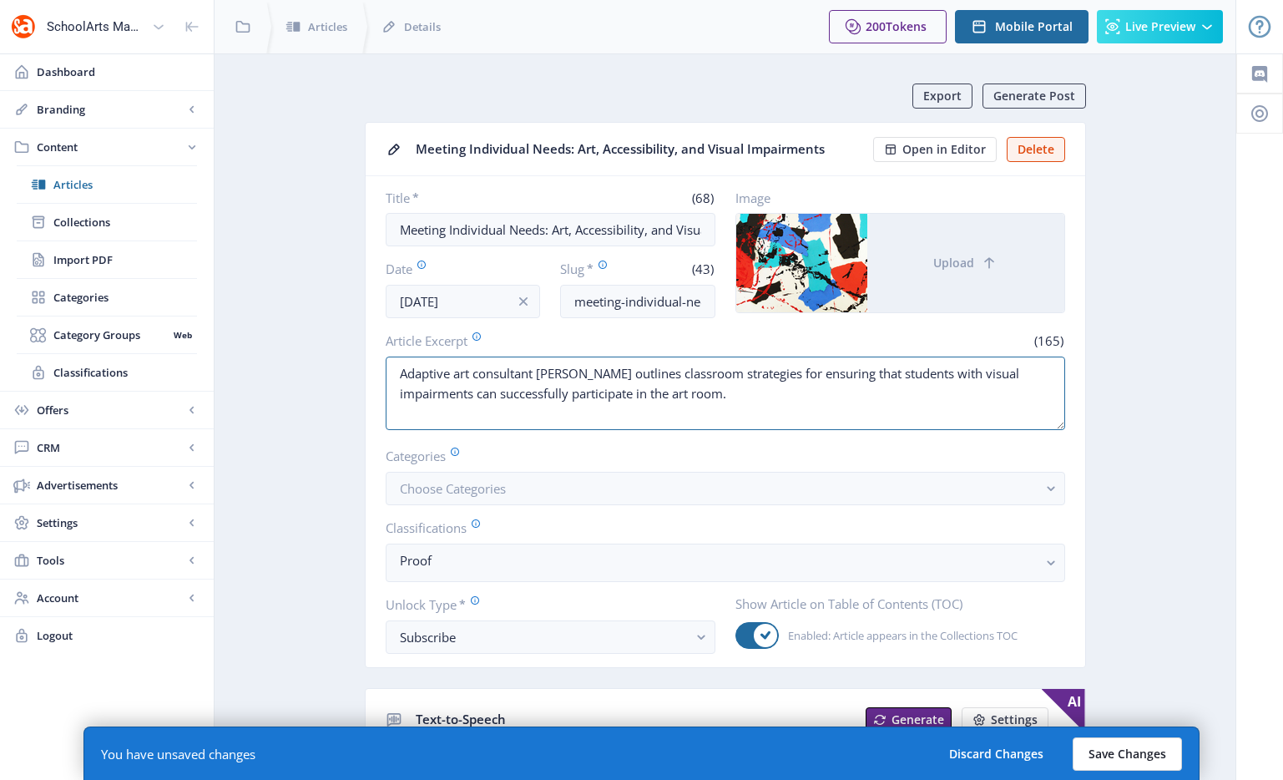
type textarea "Adaptive art consultant [PERSON_NAME] outlines classroom strategies for ensurin…"
click at [1136, 760] on button "Save Changes" at bounding box center [1127, 753] width 109 height 33
